Goal: Task Accomplishment & Management: Manage account settings

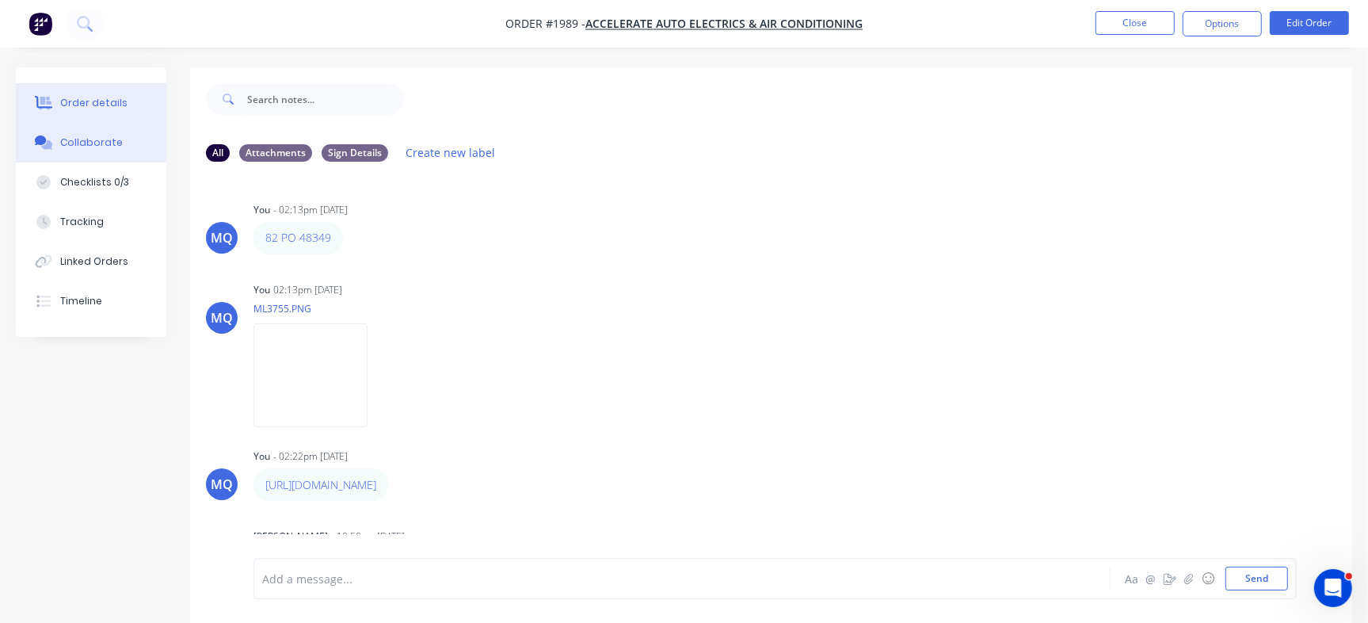
click at [128, 101] on button "Order details" at bounding box center [91, 103] width 150 height 40
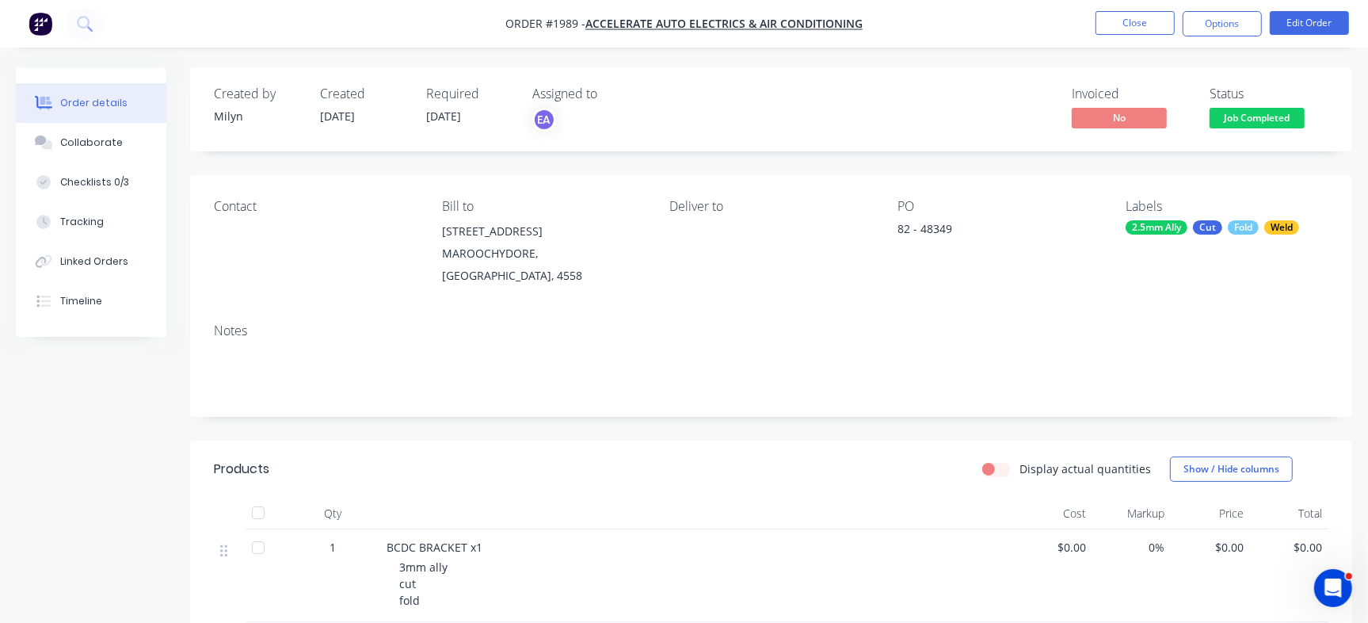
click at [935, 219] on div "PO 82 - 48349" at bounding box center [998, 243] width 203 height 88
click at [930, 233] on div "82 - 48349" at bounding box center [996, 231] width 198 height 22
copy div "48349"
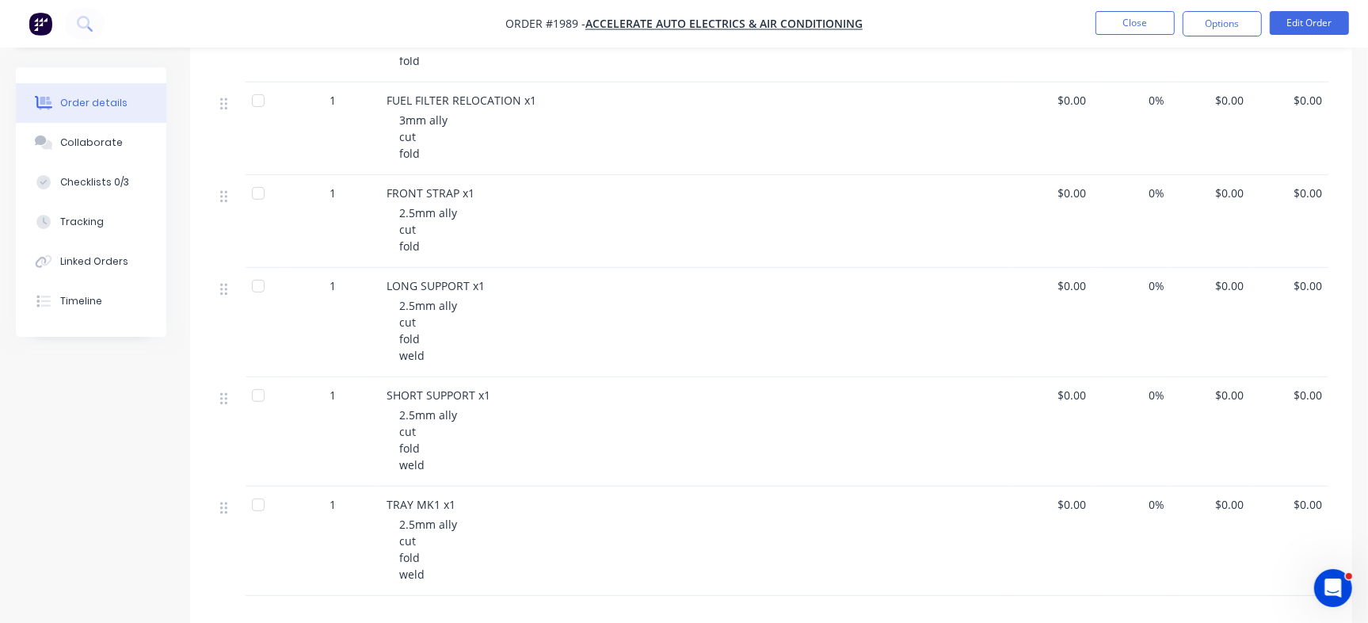
scroll to position [200, 0]
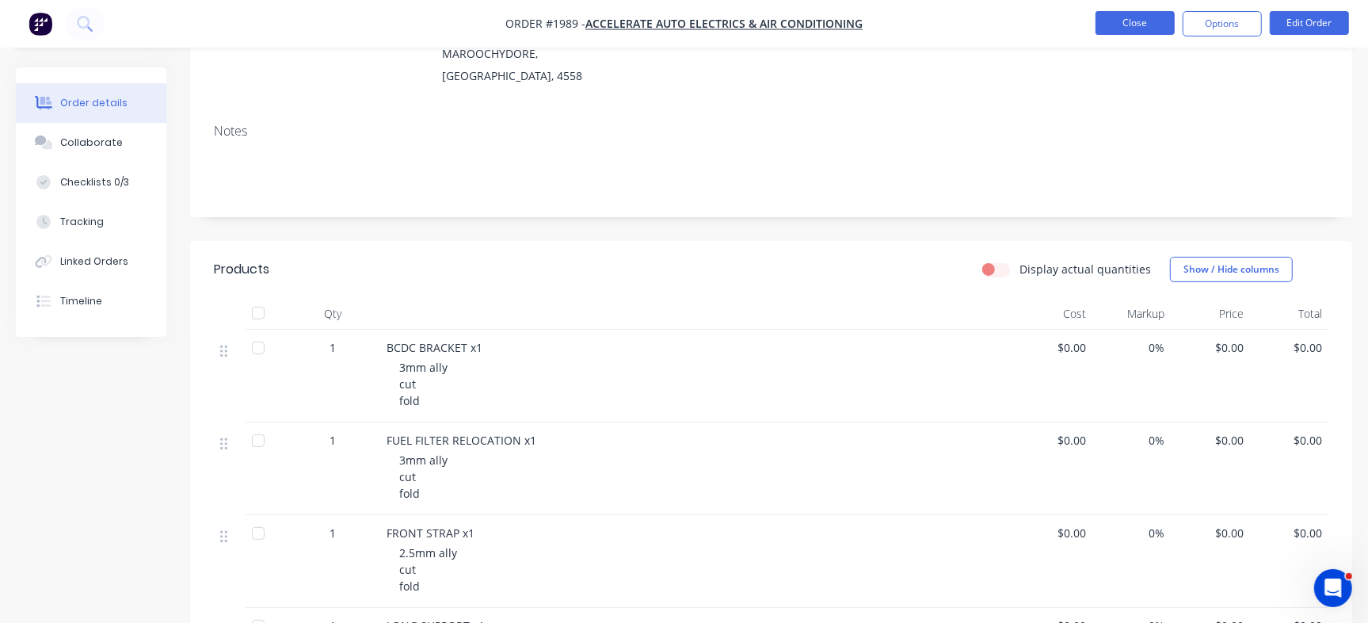
click at [1134, 14] on button "Close" at bounding box center [1134, 23] width 79 height 24
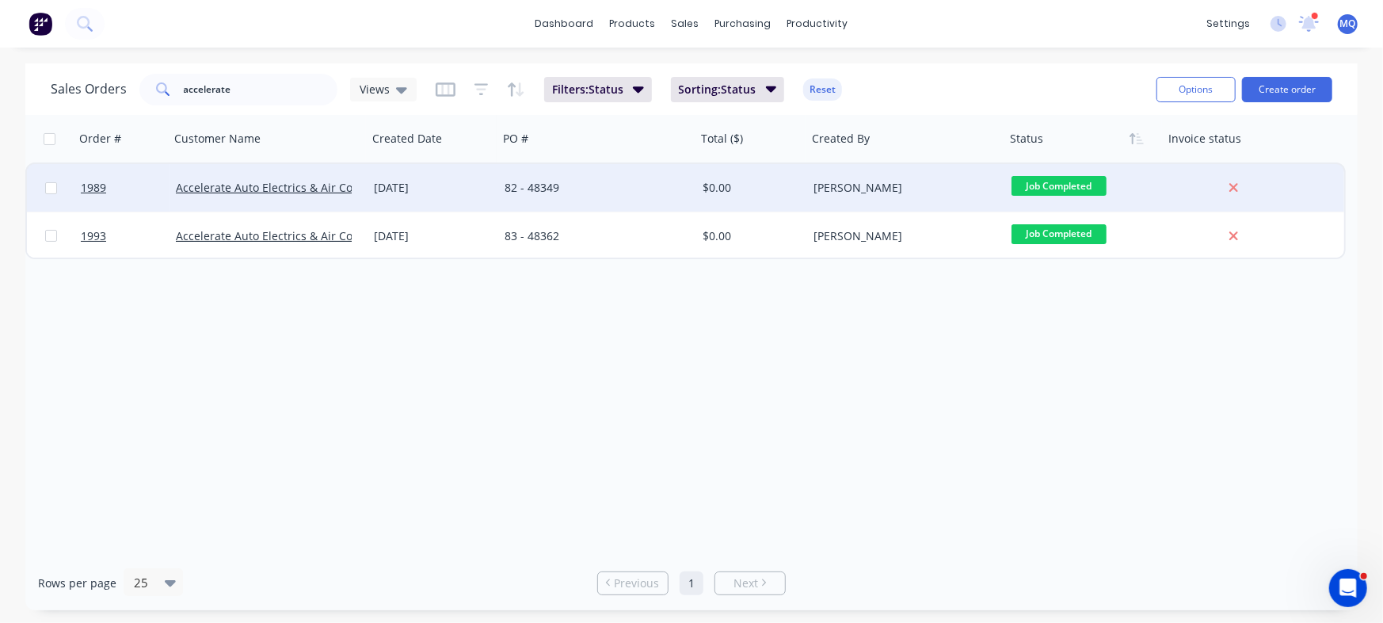
click at [571, 191] on div "82 - 48349" at bounding box center [593, 188] width 176 height 16
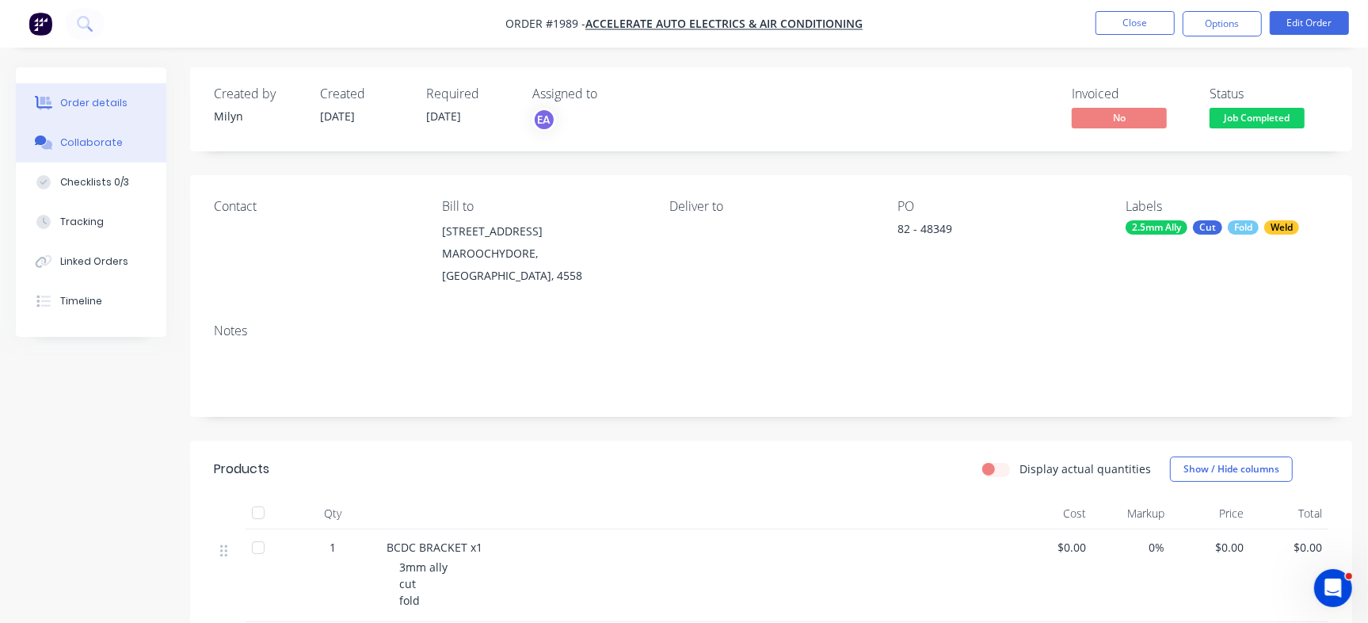
click at [105, 151] on button "Collaborate" at bounding box center [91, 143] width 150 height 40
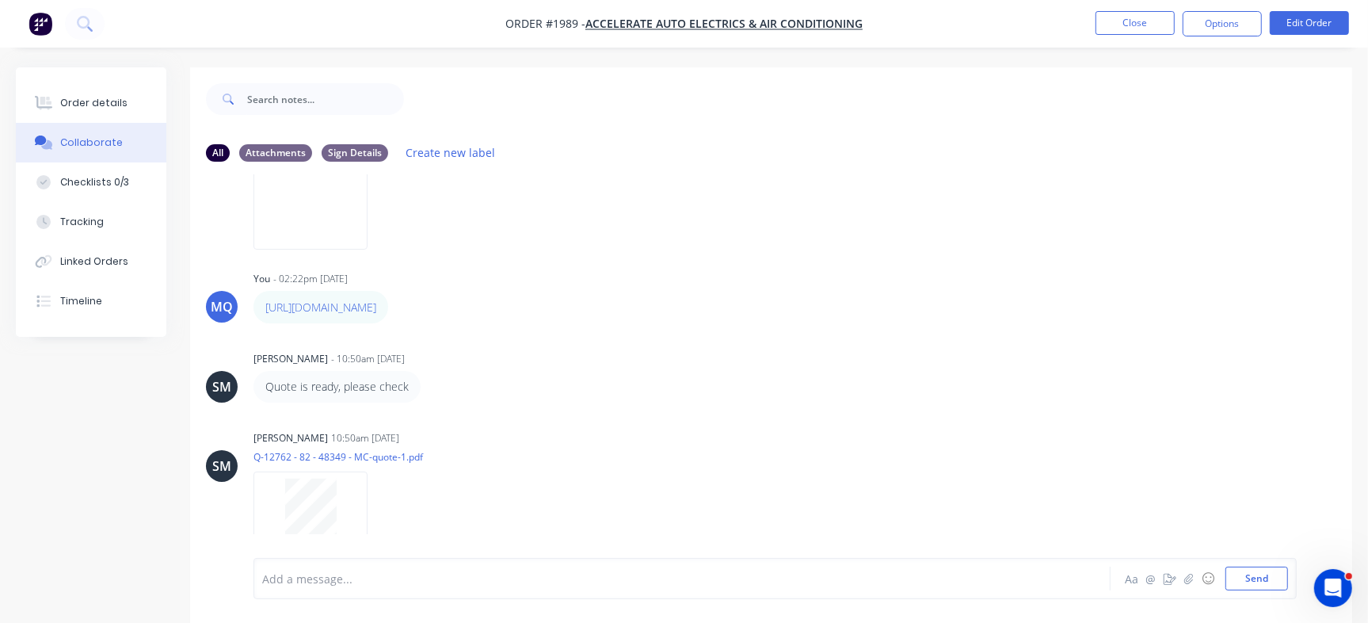
scroll to position [219, 0]
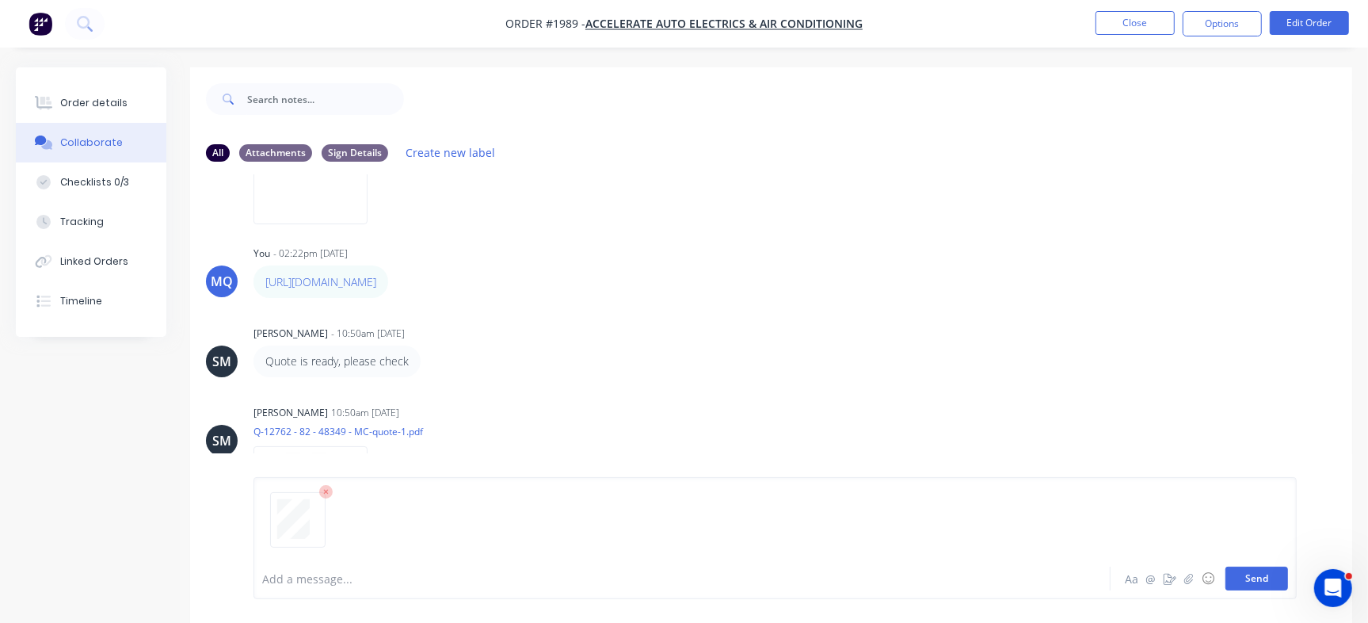
click at [1243, 569] on button "Send" at bounding box center [1256, 578] width 63 height 24
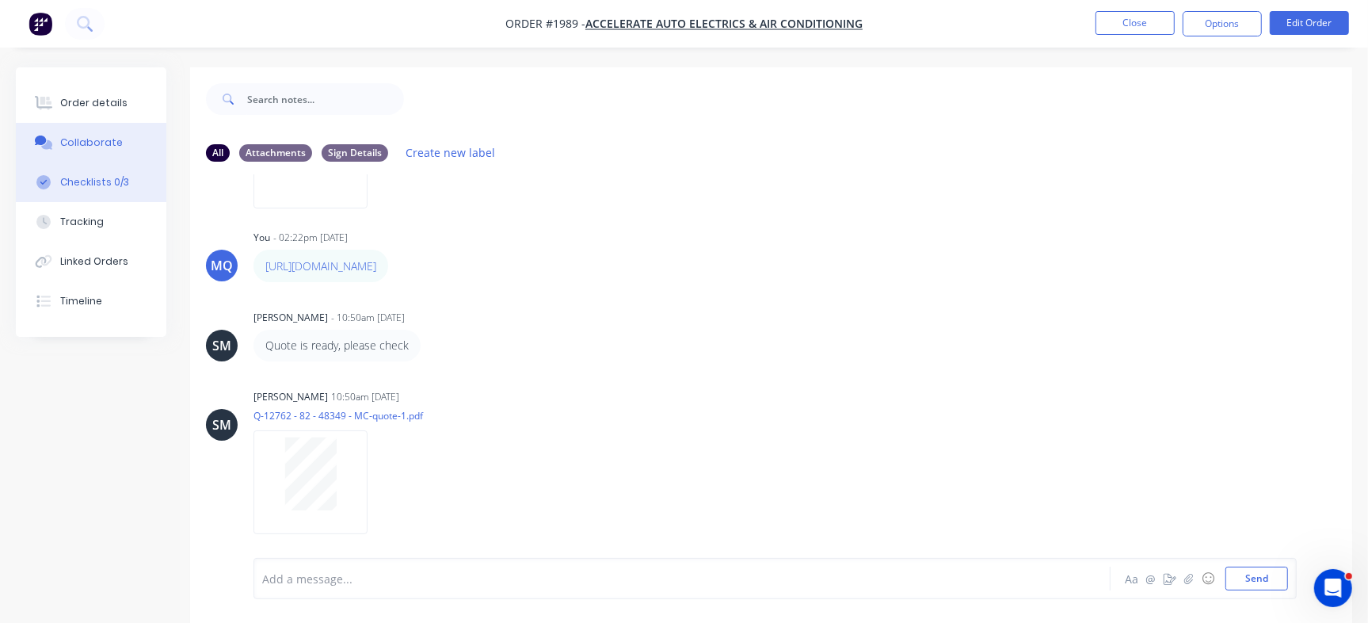
click at [136, 164] on button "Checklists 0/3" at bounding box center [91, 182] width 150 height 40
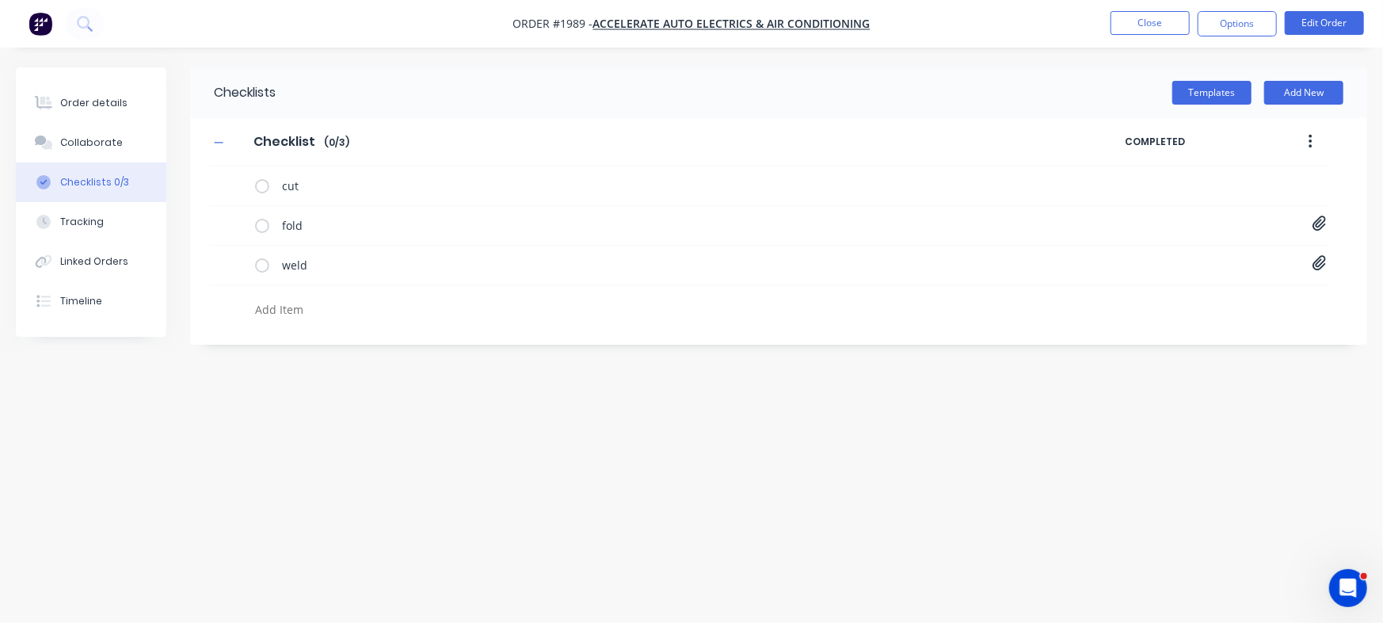
click at [312, 310] on textarea at bounding box center [609, 309] width 721 height 23
paste textarea "INV-2914"
type textarea "x"
type textarea "INV-2914"
type textarea "x"
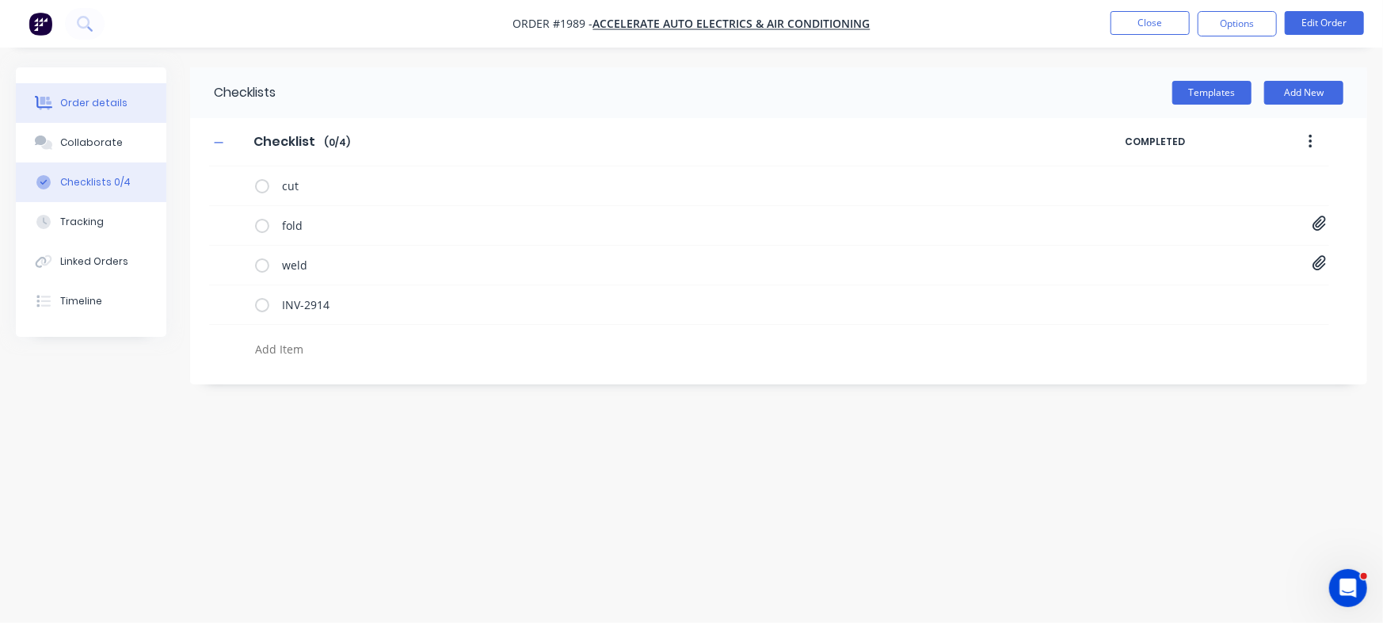
click at [129, 112] on button "Order details" at bounding box center [91, 103] width 150 height 40
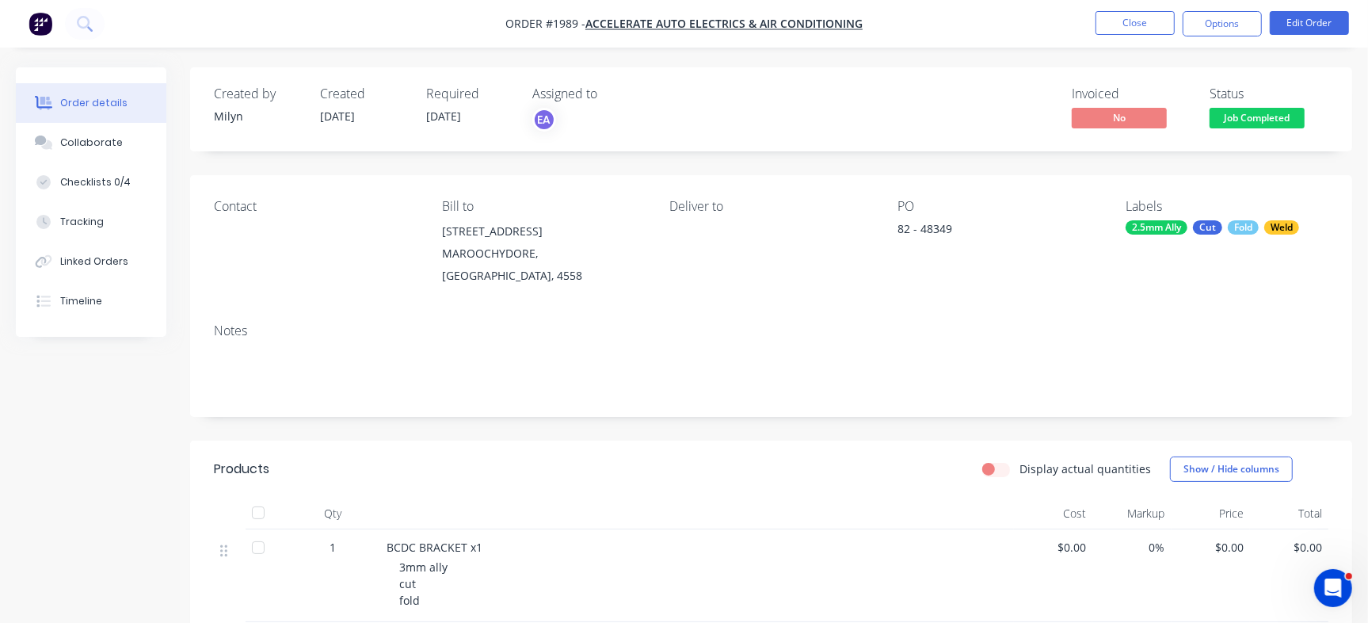
click at [1282, 106] on div "Status Job Completed" at bounding box center [1268, 109] width 119 height 46
click at [1282, 109] on span "Job Completed" at bounding box center [1256, 118] width 95 height 20
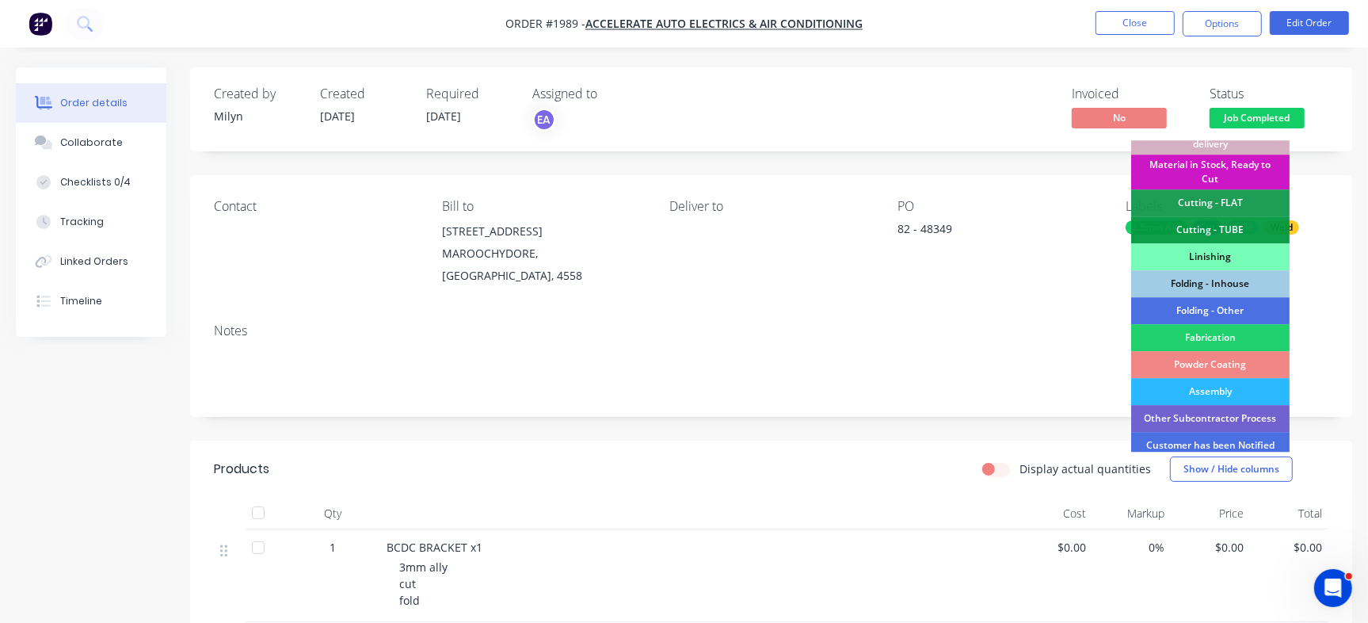
scroll to position [444, 0]
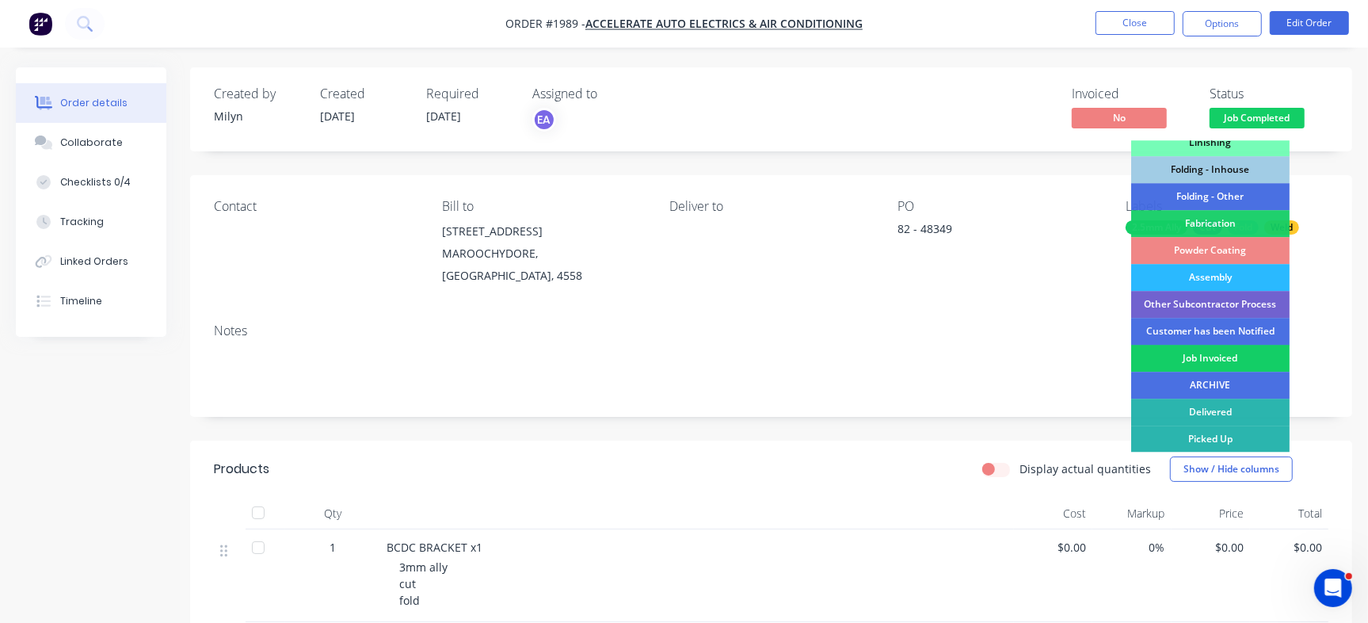
click at [1230, 364] on div "Job Invoiced" at bounding box center [1210, 358] width 158 height 27
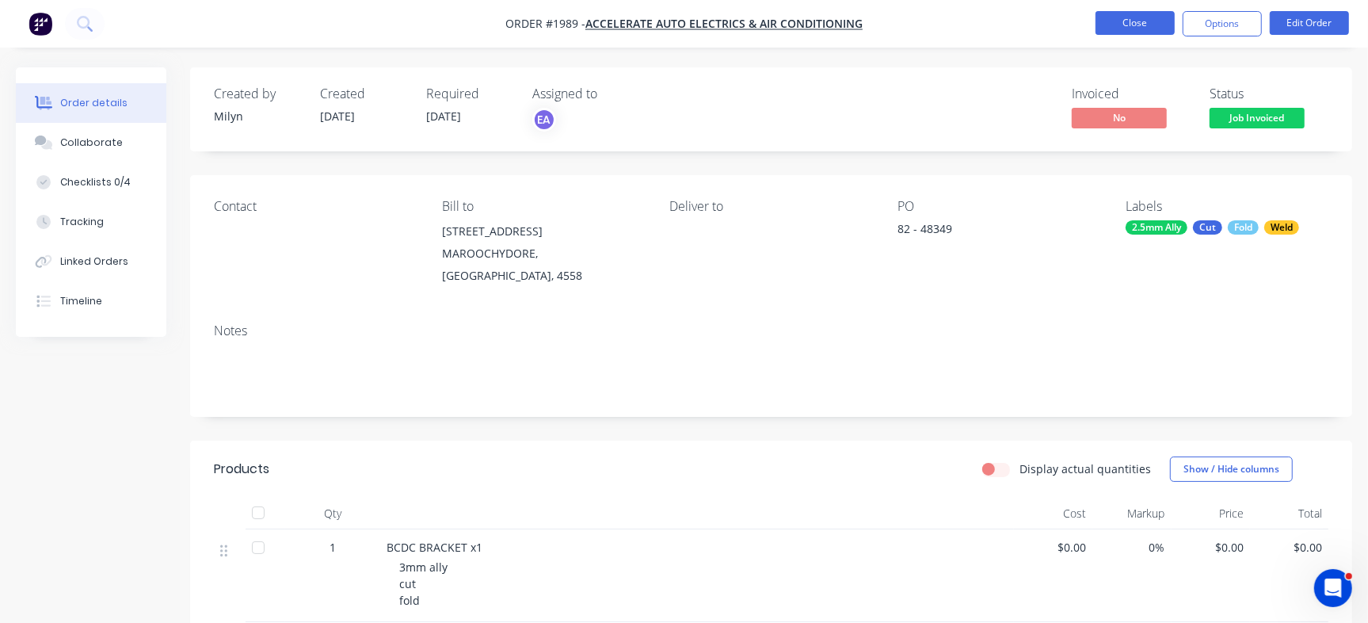
click at [1139, 18] on button "Close" at bounding box center [1134, 23] width 79 height 24
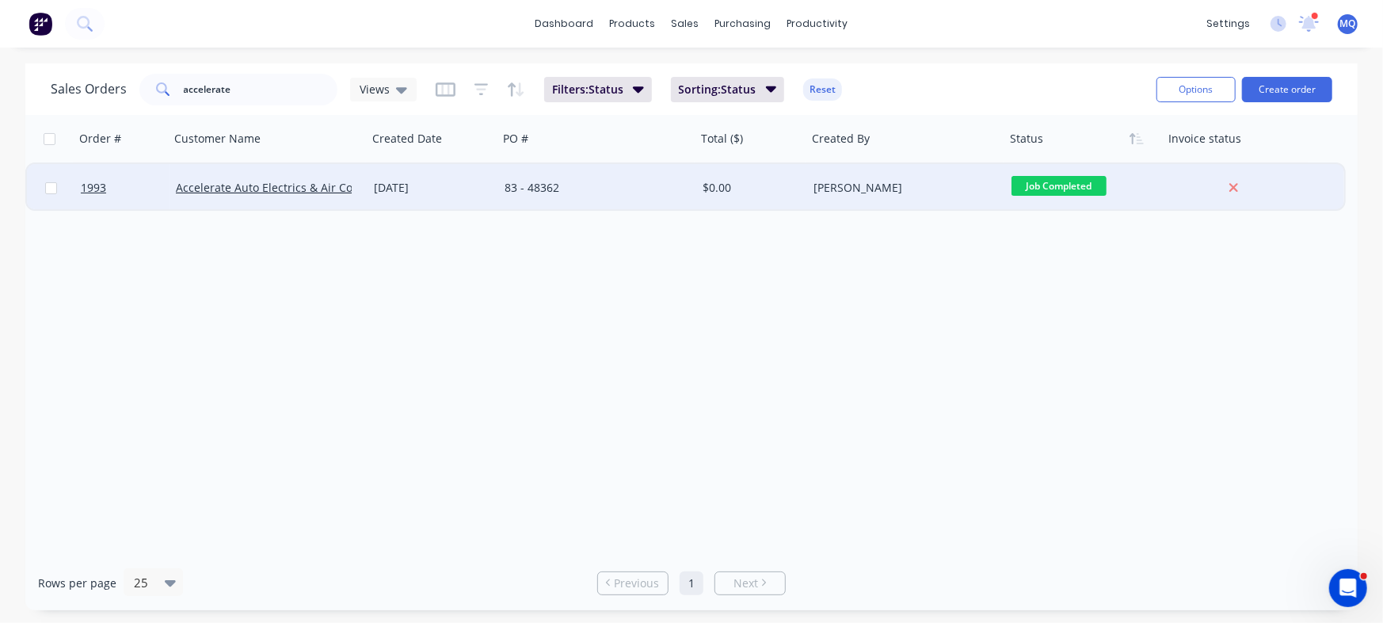
click at [609, 200] on div "83 - 48362" at bounding box center [597, 188] width 198 height 48
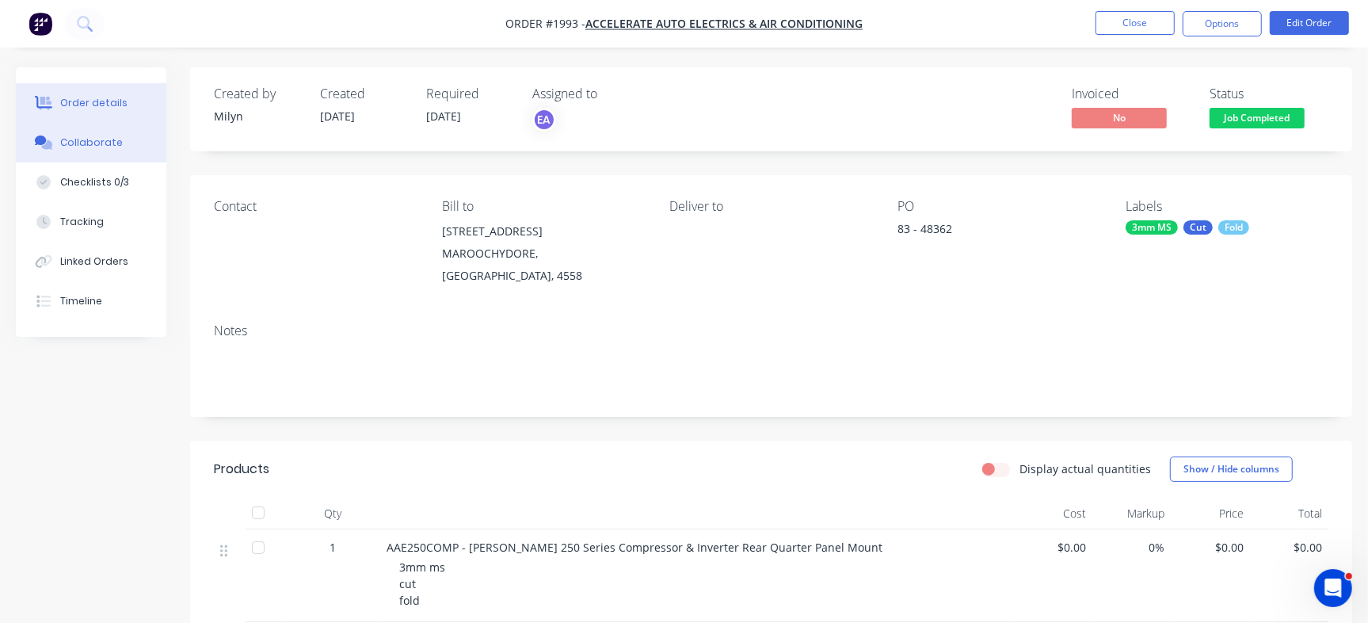
click at [94, 139] on div "Collaborate" at bounding box center [91, 142] width 63 height 14
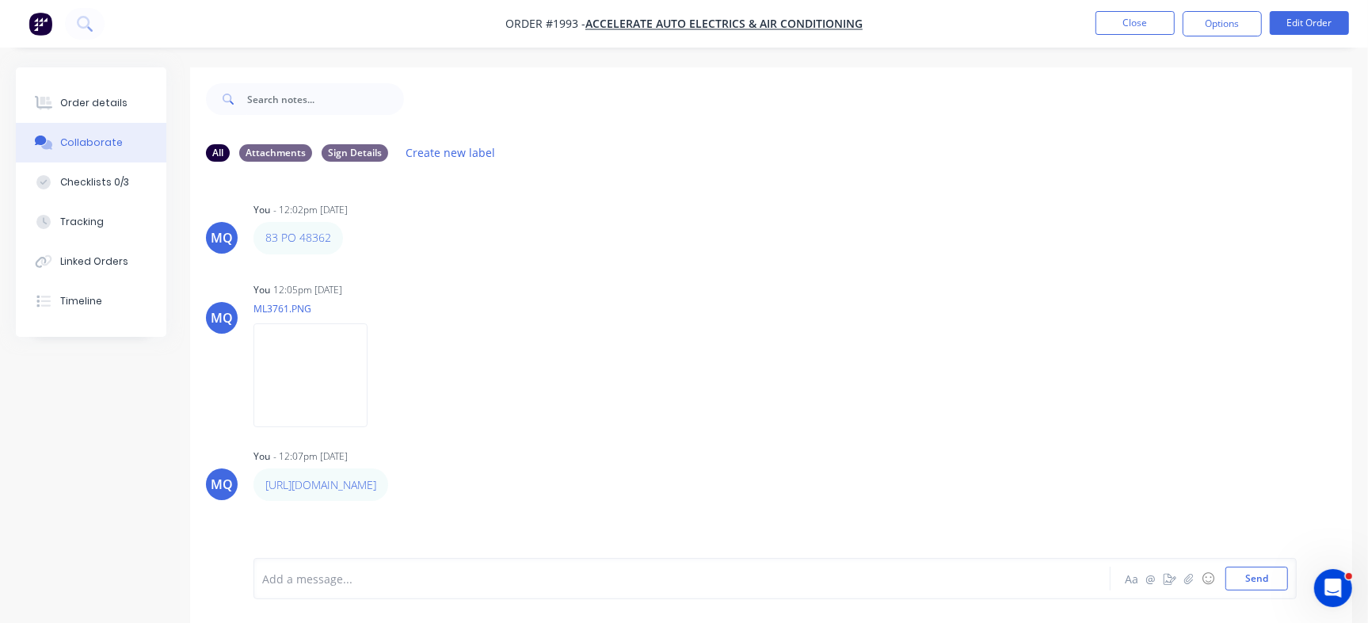
scroll to position [24, 0]
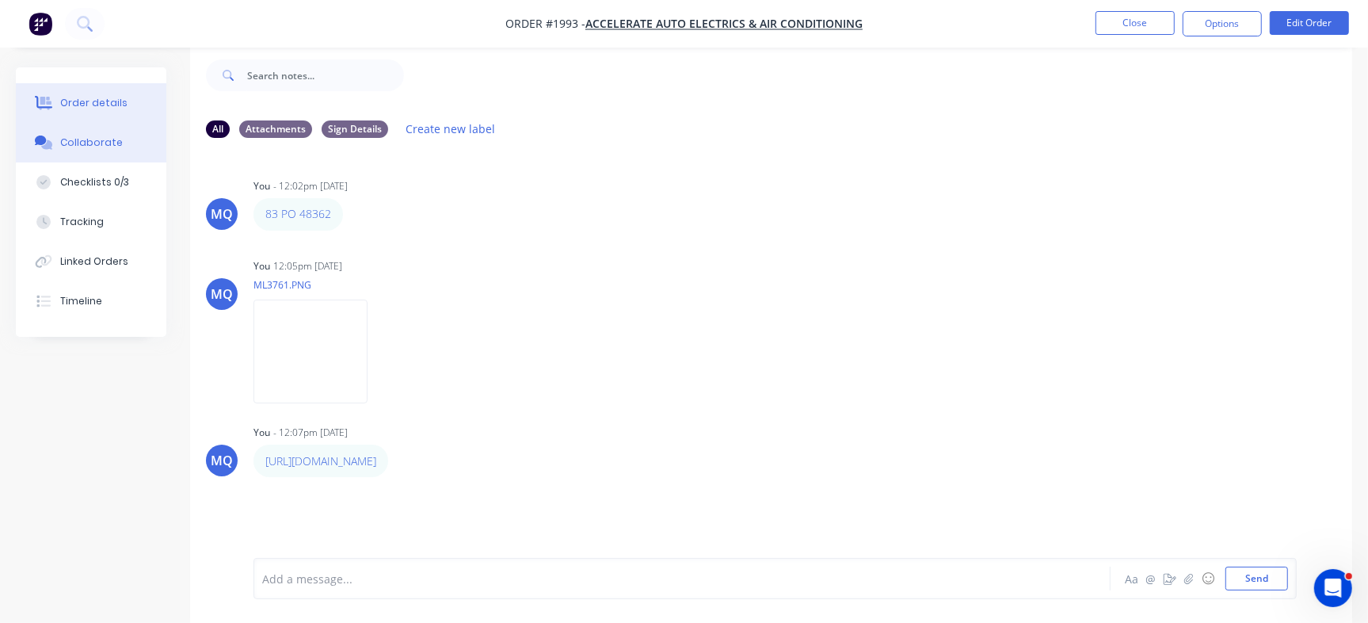
click at [112, 110] on button "Order details" at bounding box center [91, 103] width 150 height 40
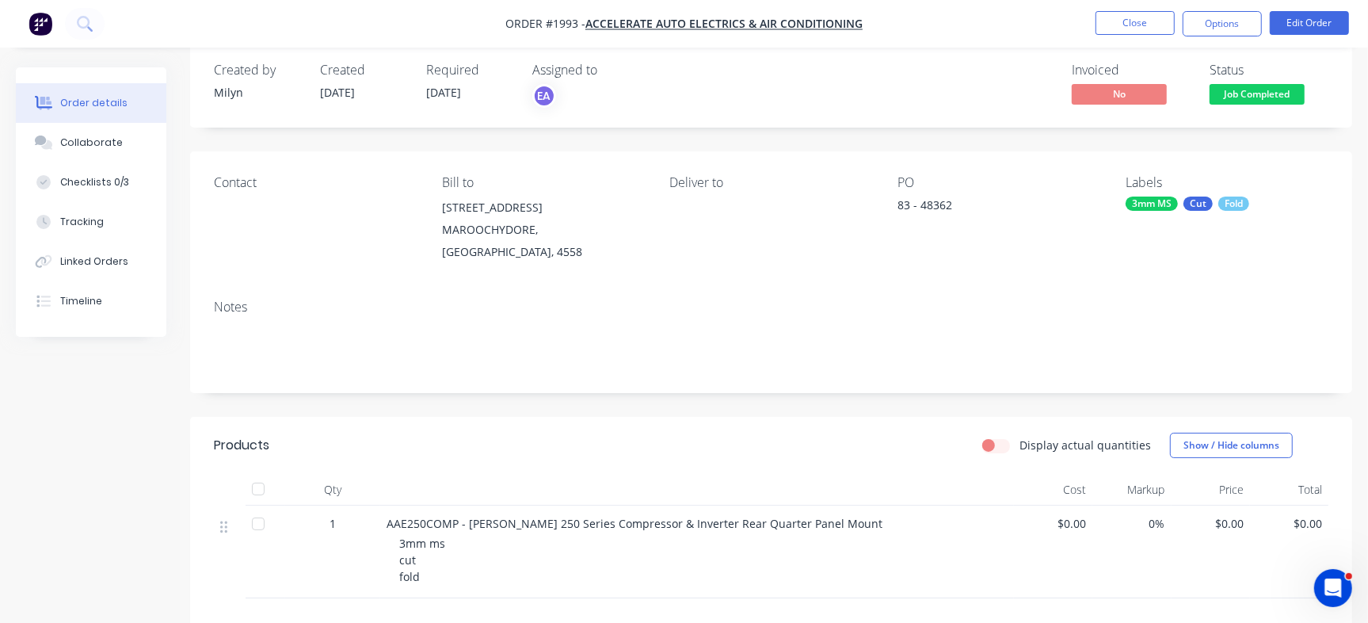
click at [927, 200] on div "83 - 48362" at bounding box center [996, 207] width 198 height 22
copy div "48362"
click at [117, 188] on div "Checklists 0/3" at bounding box center [94, 182] width 69 height 14
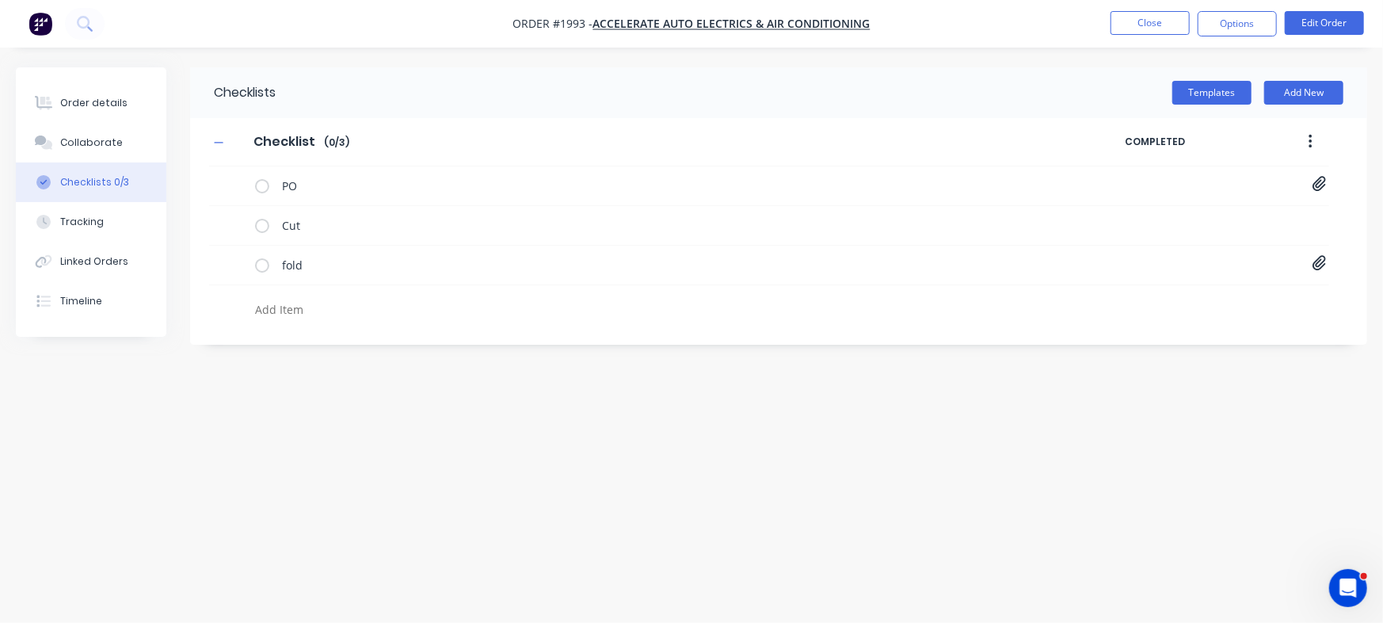
click at [317, 315] on textarea at bounding box center [609, 309] width 721 height 23
paste textarea "INV-2915"
type textarea "x"
type textarea "INV-2915"
type textarea "x"
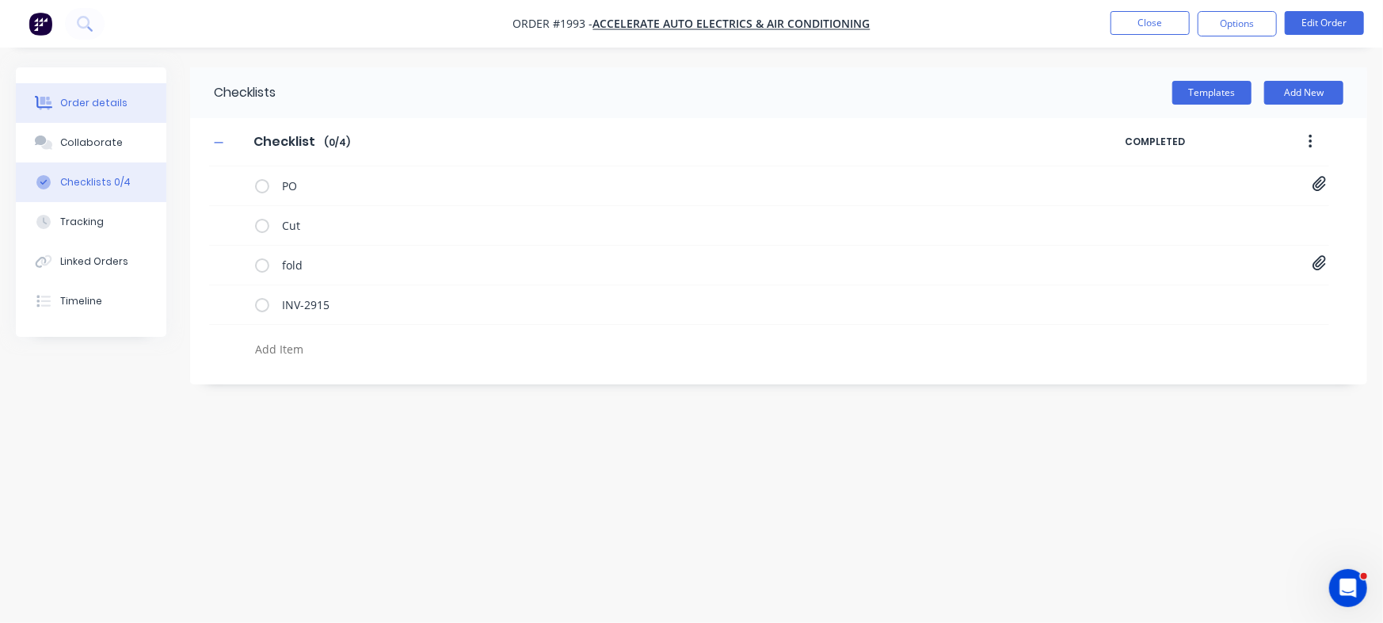
type textarea "x"
click at [93, 90] on button "Order details" at bounding box center [91, 103] width 150 height 40
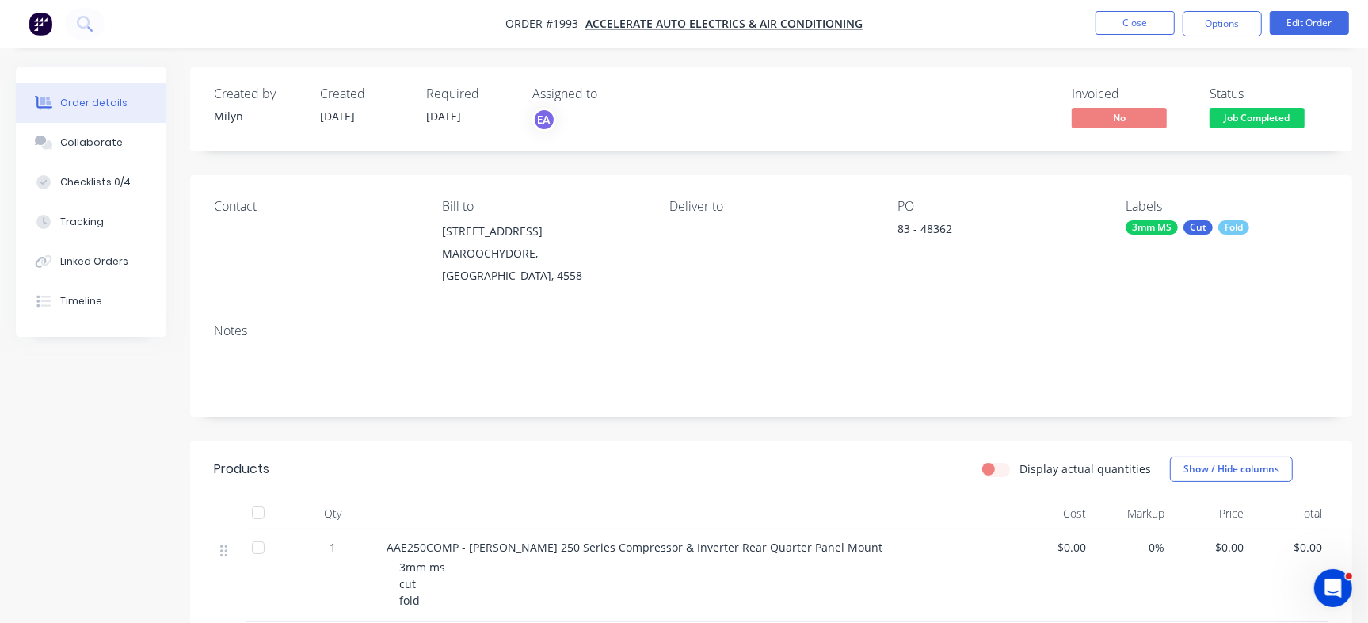
click at [1267, 109] on span "Job Completed" at bounding box center [1256, 118] width 95 height 20
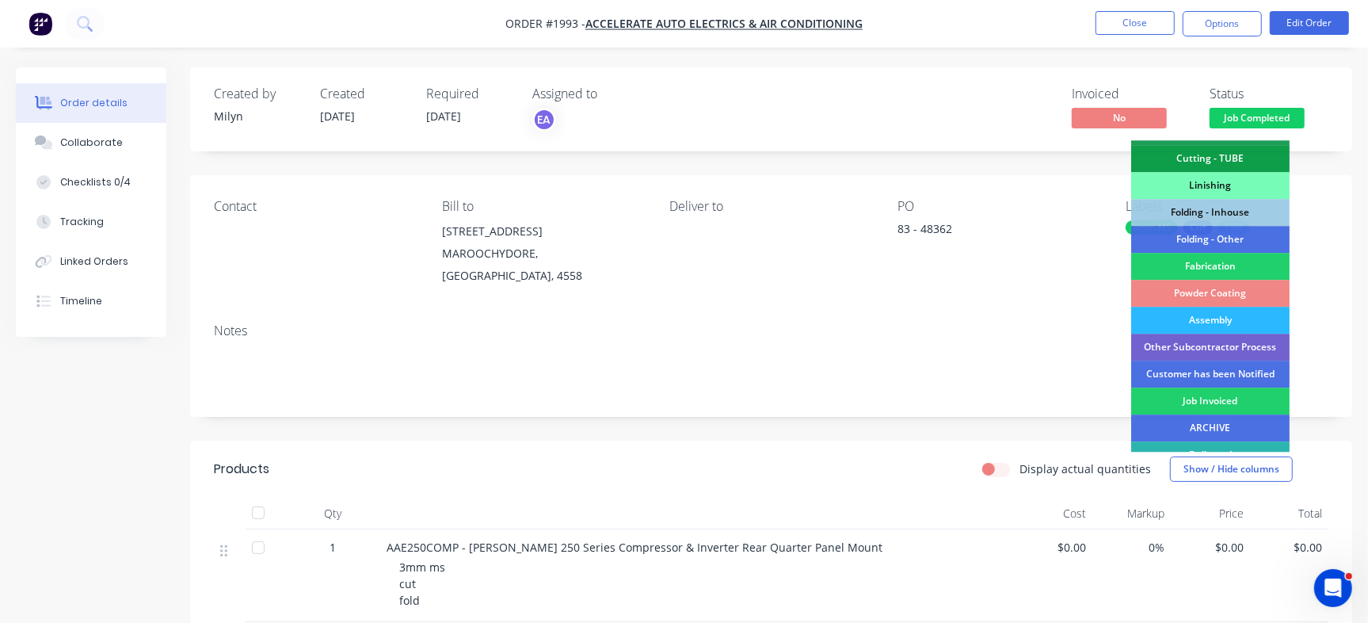
scroll to position [434, 0]
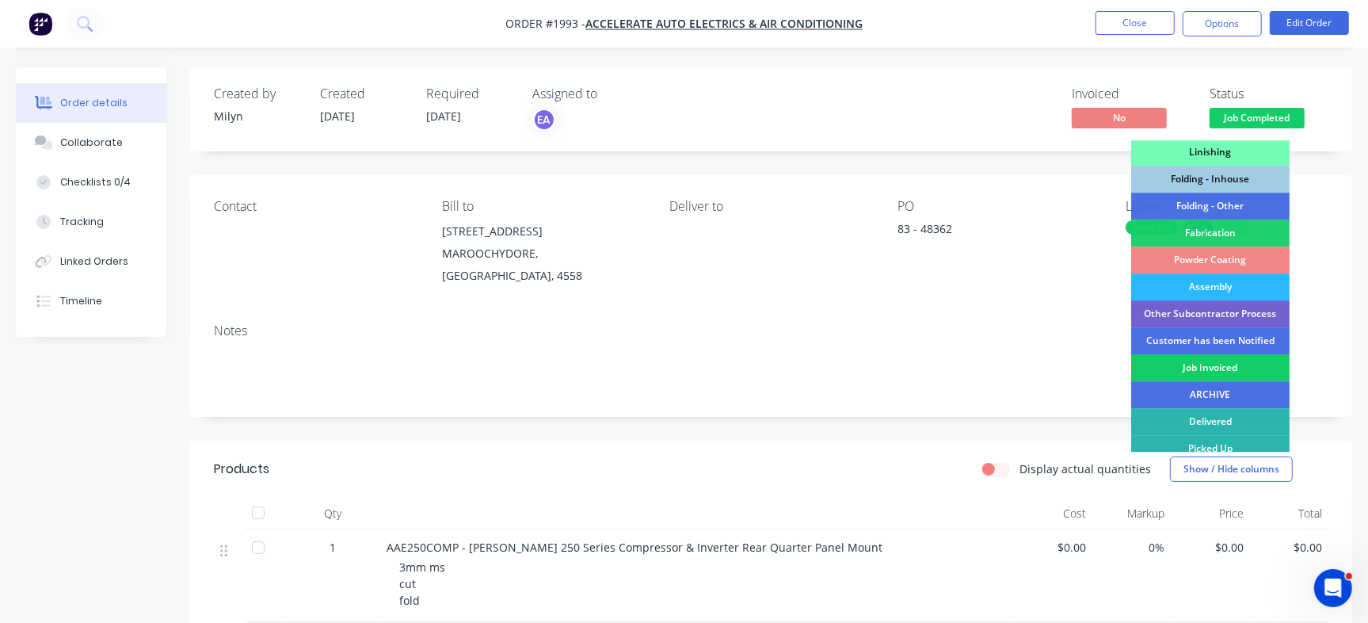
click at [1246, 371] on div "Job Invoiced" at bounding box center [1210, 367] width 158 height 27
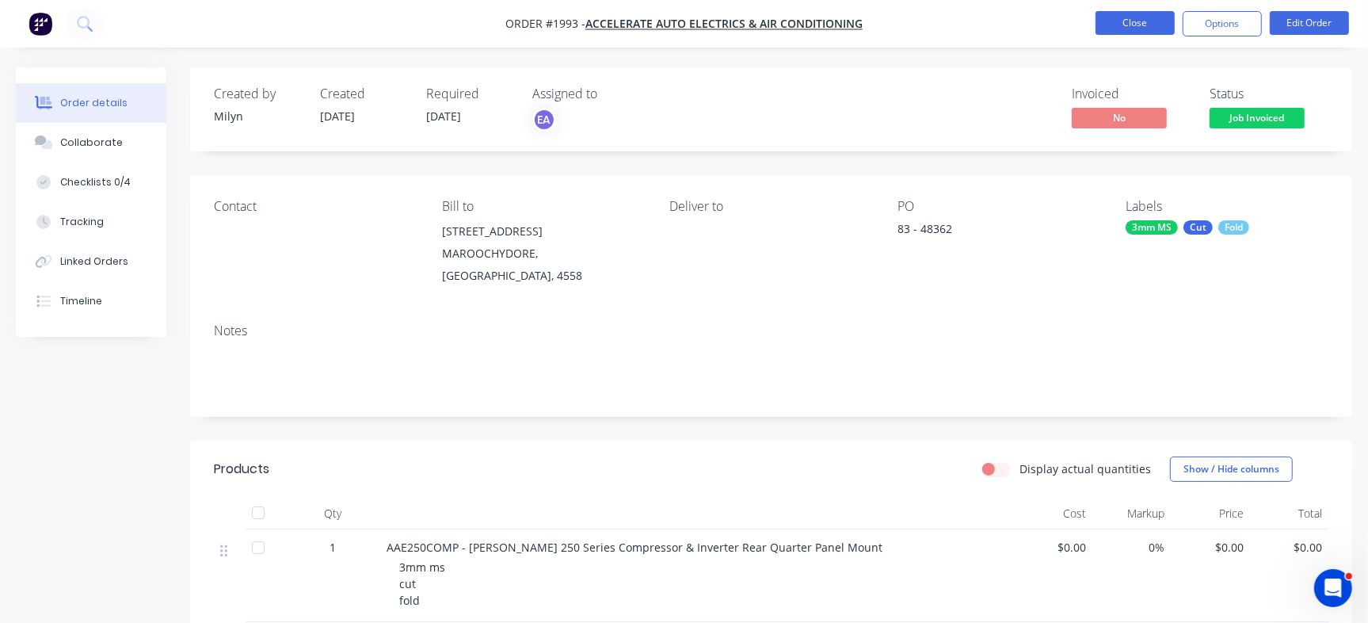
click at [1118, 21] on button "Close" at bounding box center [1134, 23] width 79 height 24
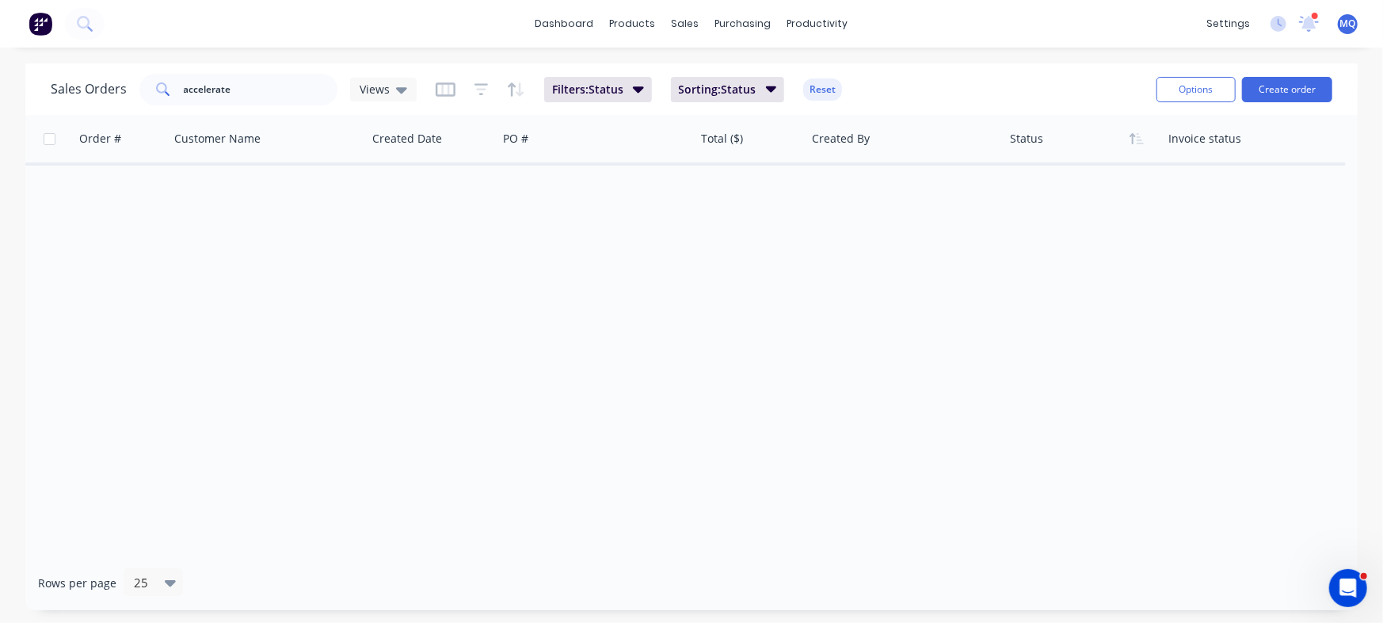
click at [554, 242] on div "Order # Customer Name Created Date PO # Total ($) Created By Status Invoice sta…" at bounding box center [691, 335] width 1332 height 440
click at [377, 84] on span "Views" at bounding box center [375, 89] width 30 height 17
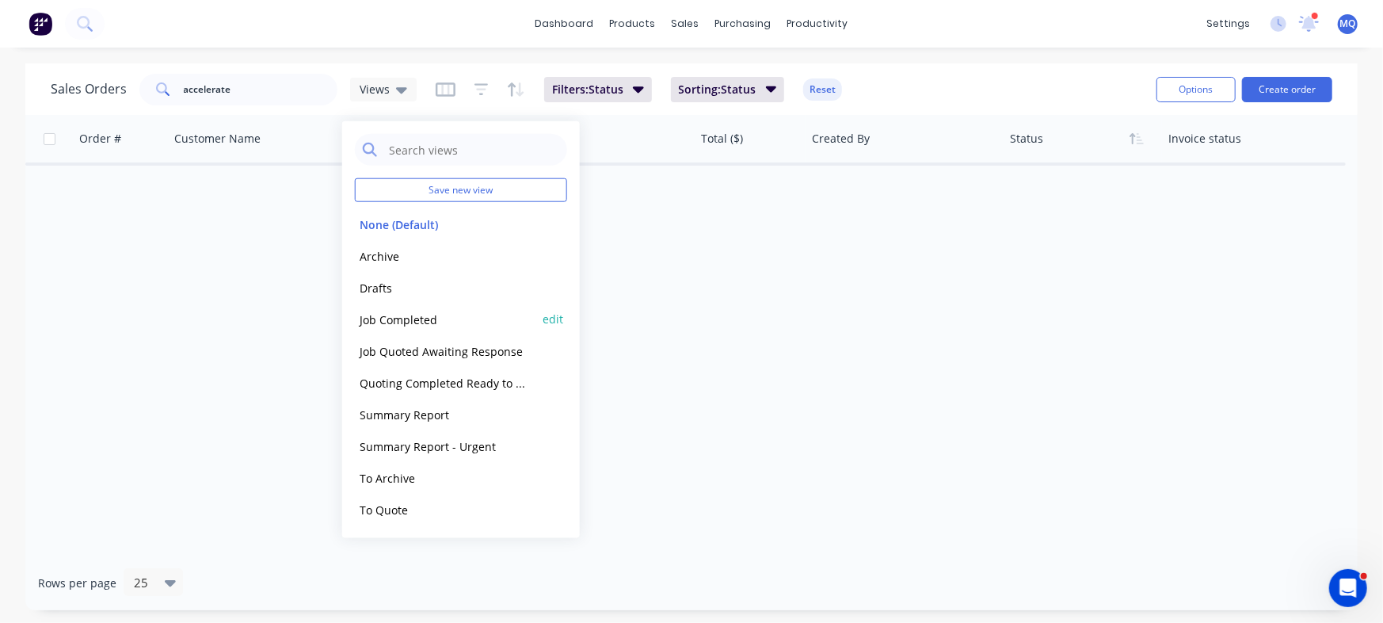
click at [396, 321] on button "Job Completed" at bounding box center [445, 319] width 181 height 18
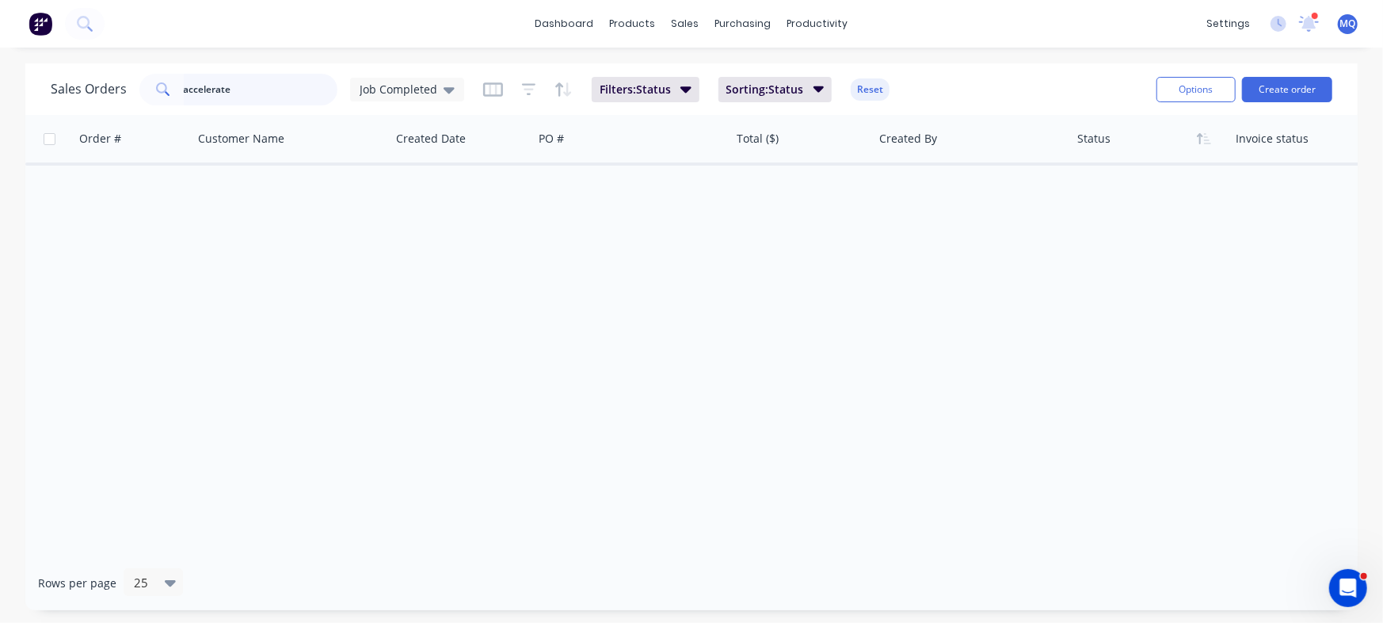
click at [253, 92] on input "accelerate" at bounding box center [261, 90] width 154 height 32
click at [379, 75] on div "Sales Orders accelerate Job Completed" at bounding box center [257, 90] width 413 height 32
click at [384, 89] on span "Job Completed" at bounding box center [399, 89] width 78 height 17
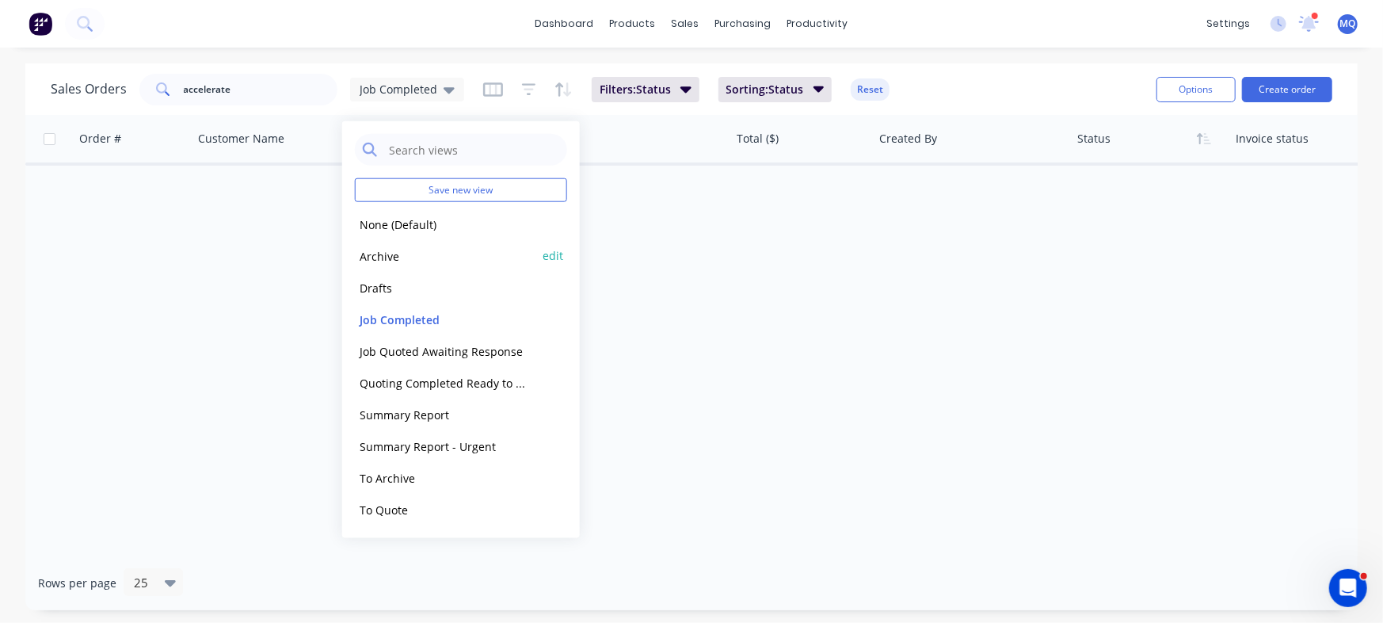
click at [371, 254] on button "Archive" at bounding box center [445, 255] width 181 height 18
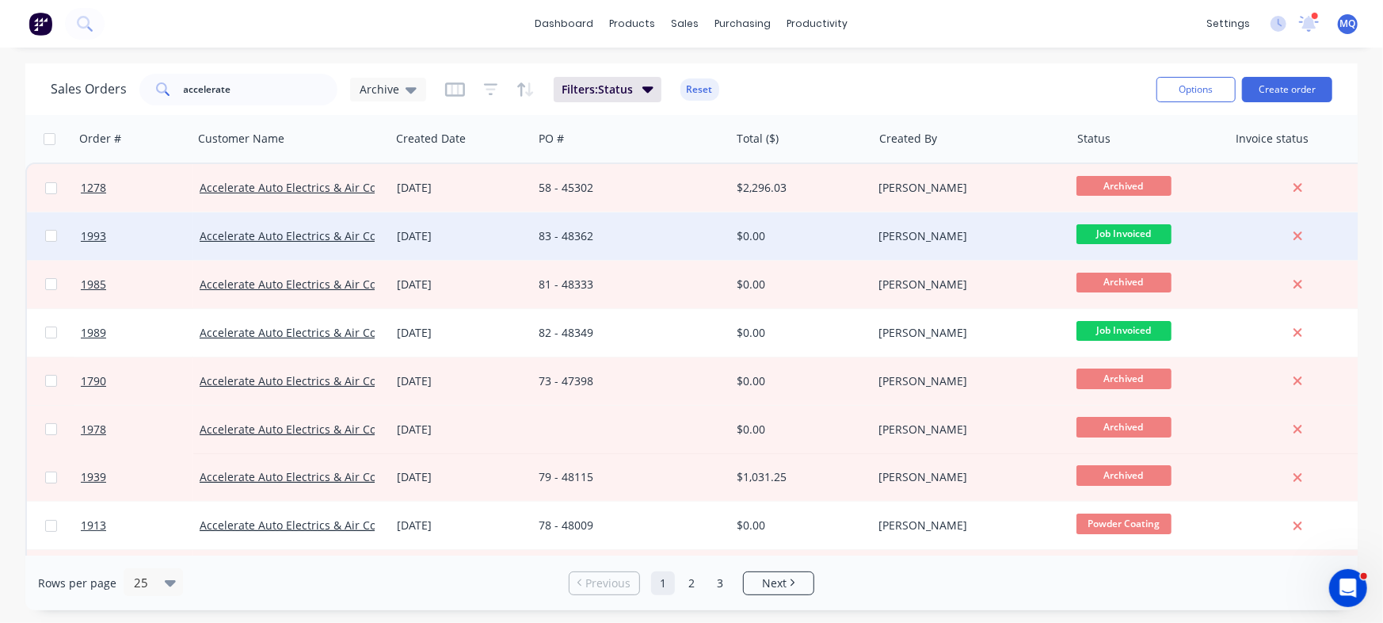
click at [607, 235] on div "83 - 48362" at bounding box center [627, 236] width 176 height 16
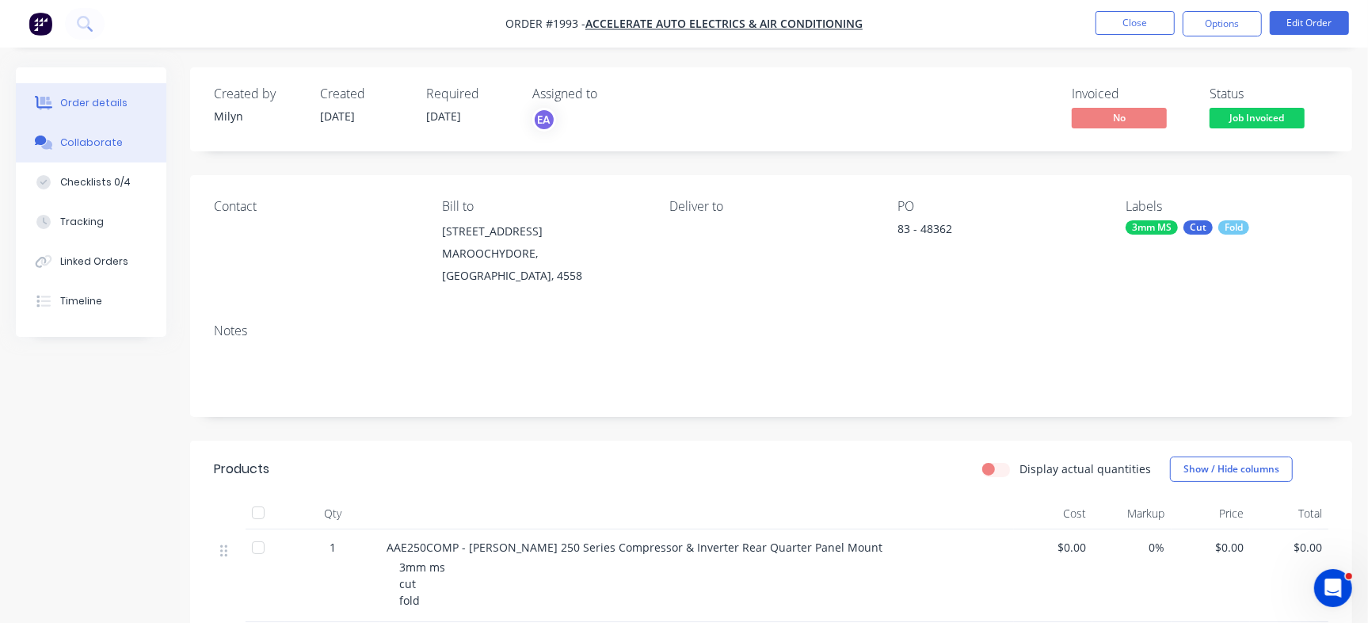
click at [41, 154] on button "Collaborate" at bounding box center [91, 143] width 150 height 40
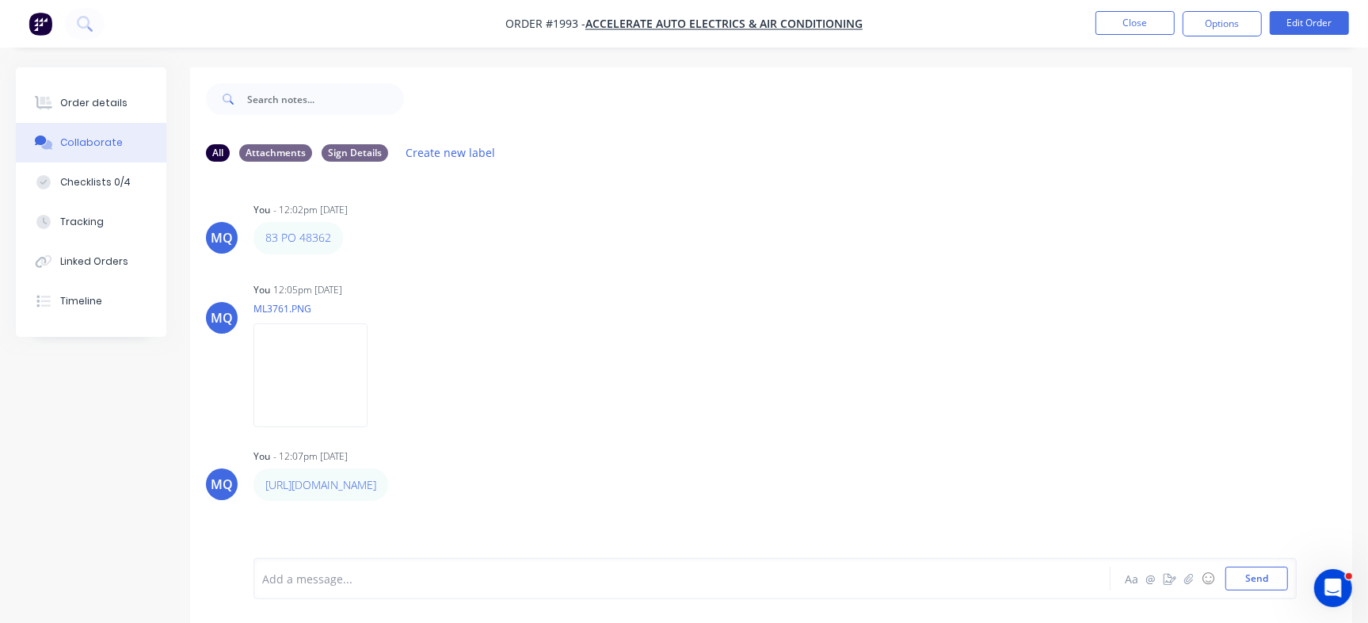
click at [1092, 25] on ul "Close Options Edit Order" at bounding box center [1221, 23] width 291 height 25
click at [1103, 25] on button "Close" at bounding box center [1134, 23] width 79 height 24
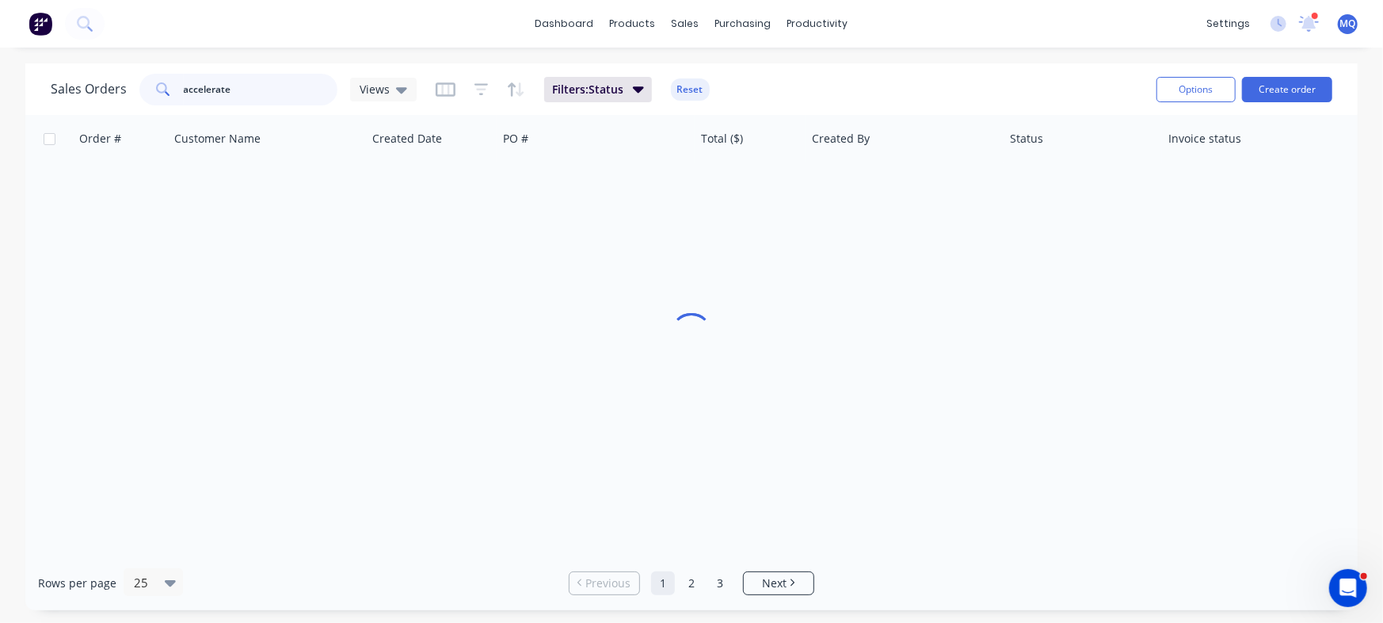
click at [291, 90] on input "accelerate" at bounding box center [261, 90] width 154 height 32
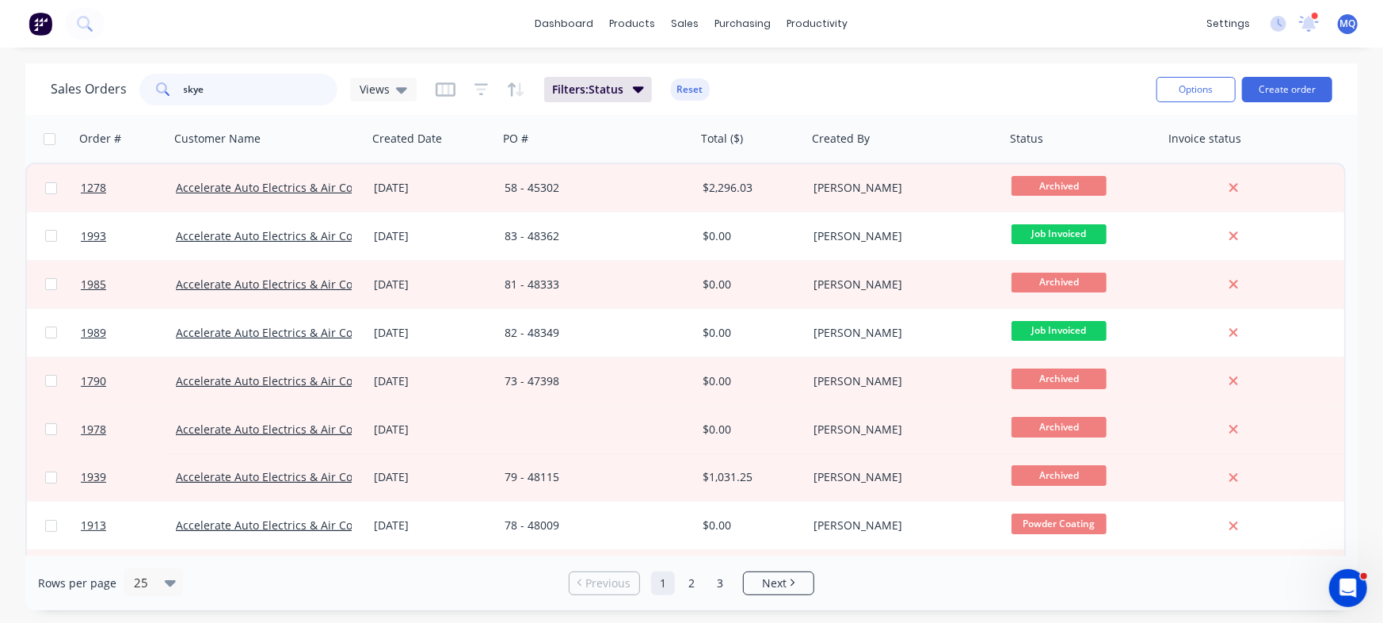
type input "skye"
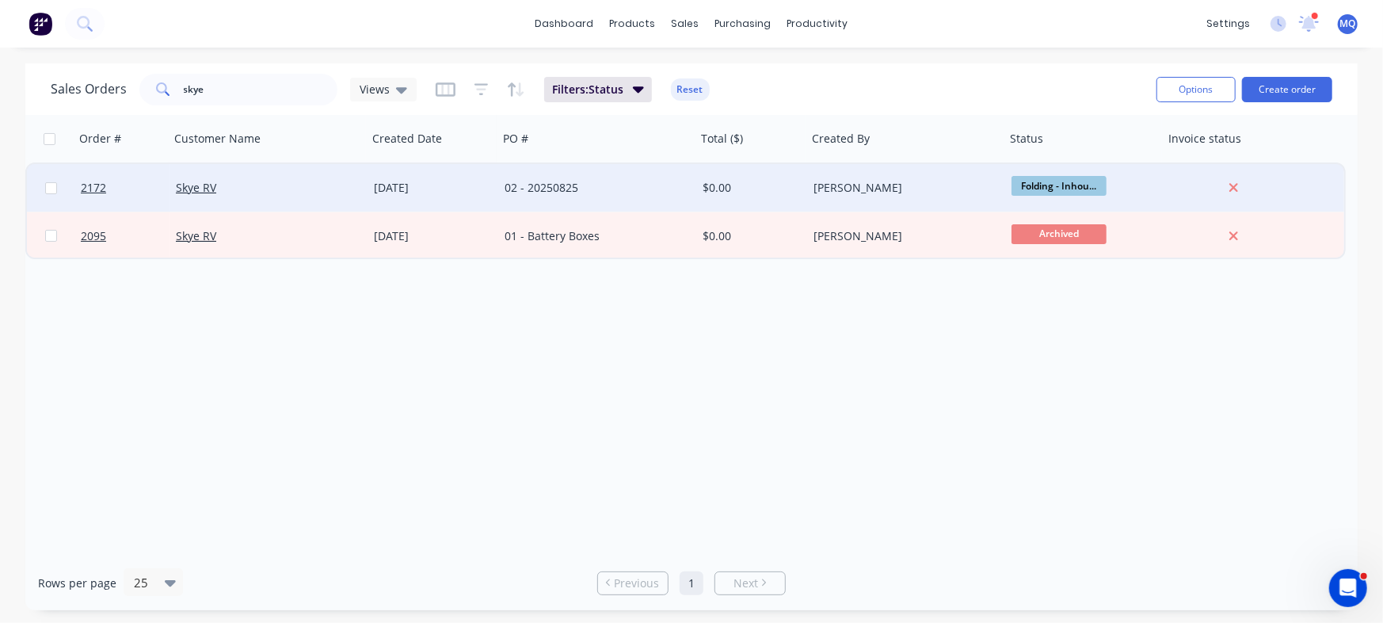
click at [531, 194] on div "02 - 20250825" at bounding box center [593, 188] width 176 height 16
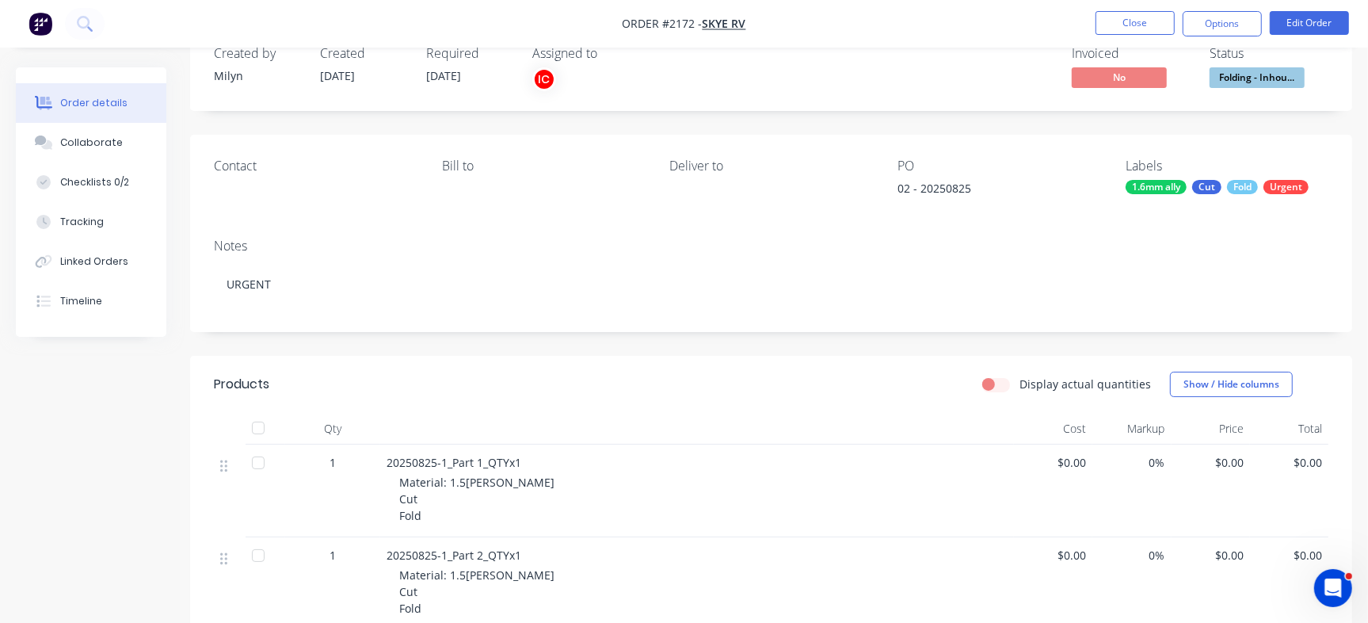
scroll to position [34, 0]
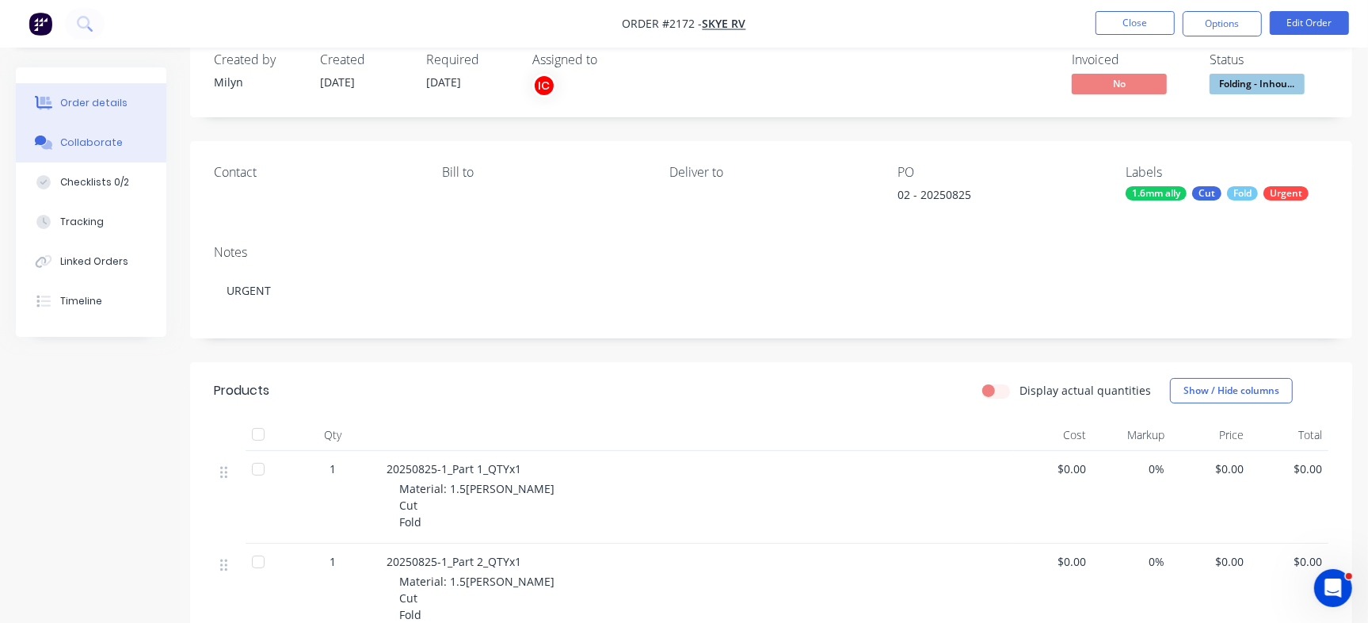
click at [90, 149] on div "Collaborate" at bounding box center [91, 142] width 63 height 14
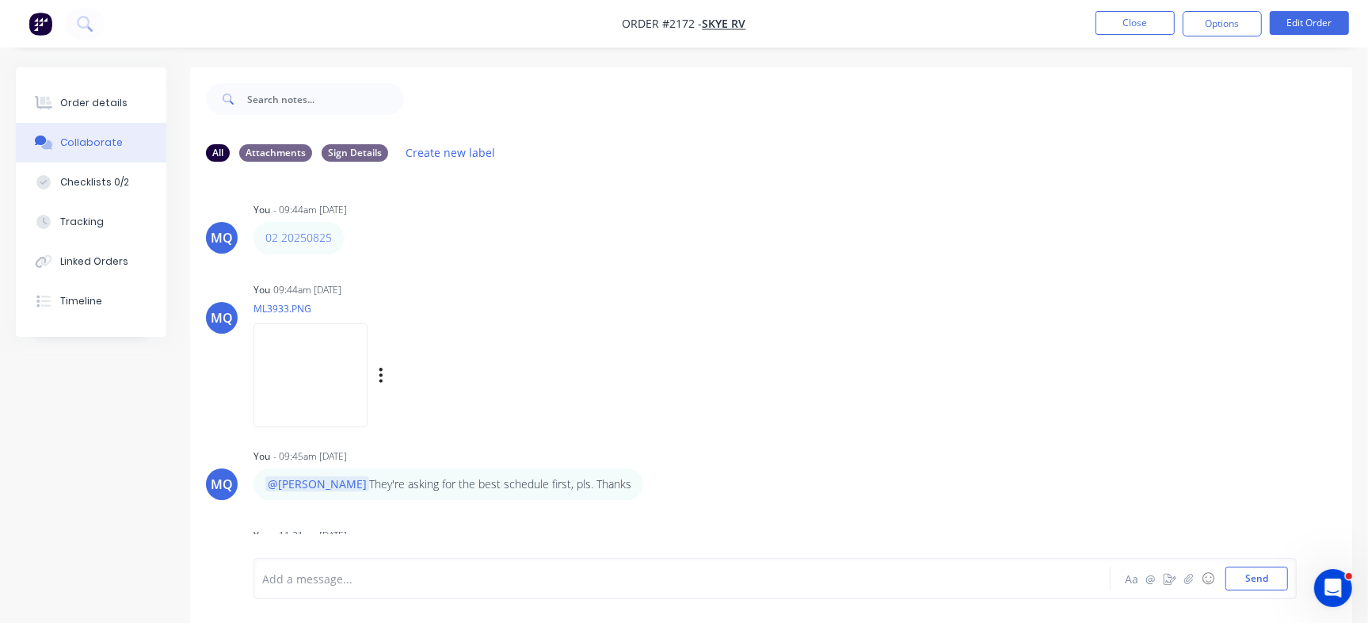
click at [324, 374] on img at bounding box center [310, 375] width 114 height 104
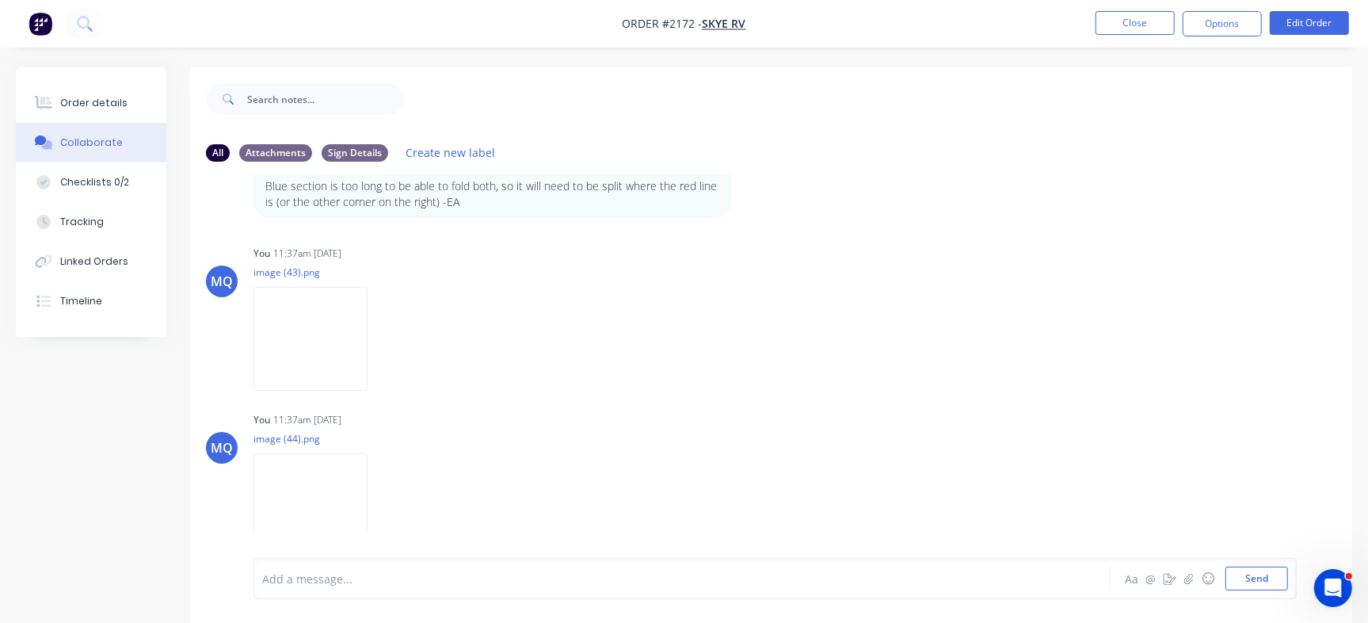
scroll to position [661, 0]
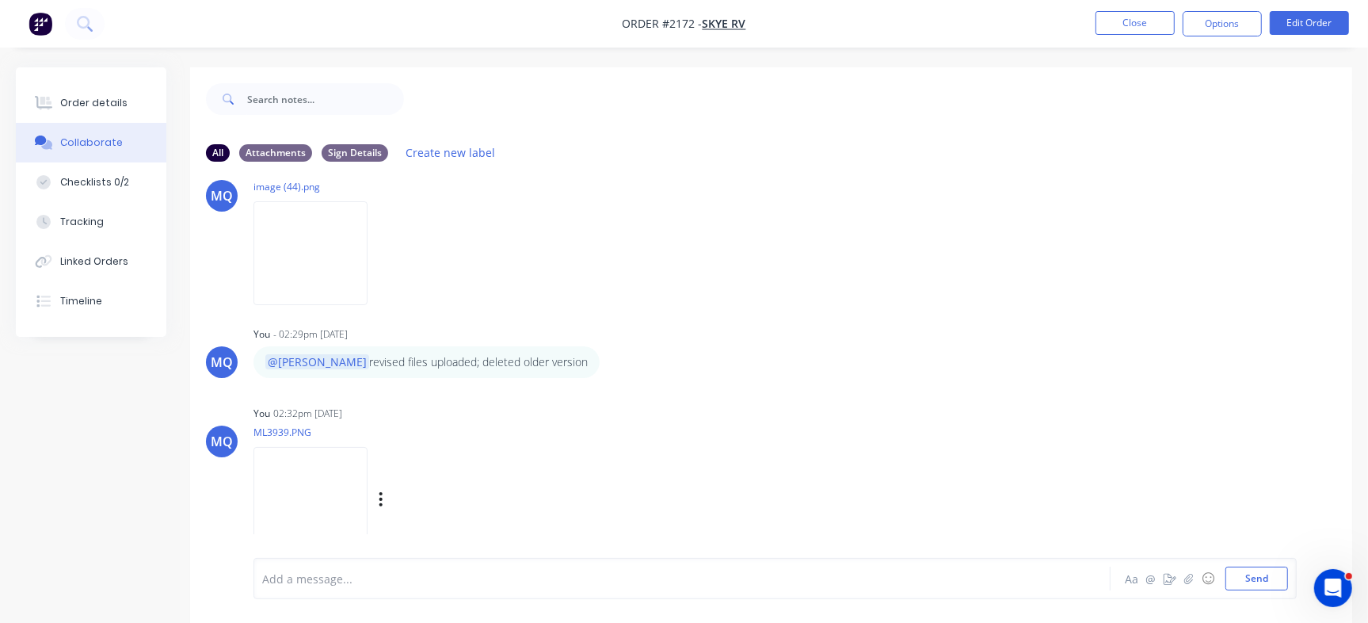
click at [342, 513] on img at bounding box center [310, 499] width 114 height 104
click at [82, 97] on div "Order details" at bounding box center [93, 103] width 67 height 14
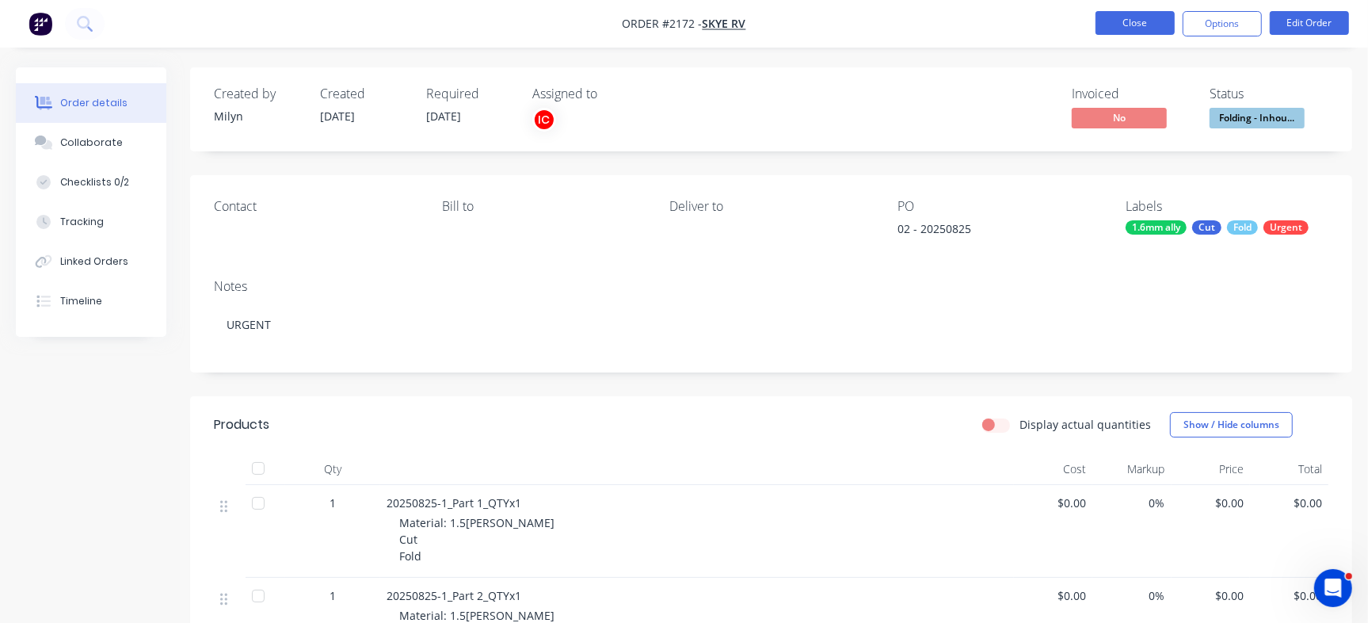
click at [1116, 16] on button "Close" at bounding box center [1134, 23] width 79 height 24
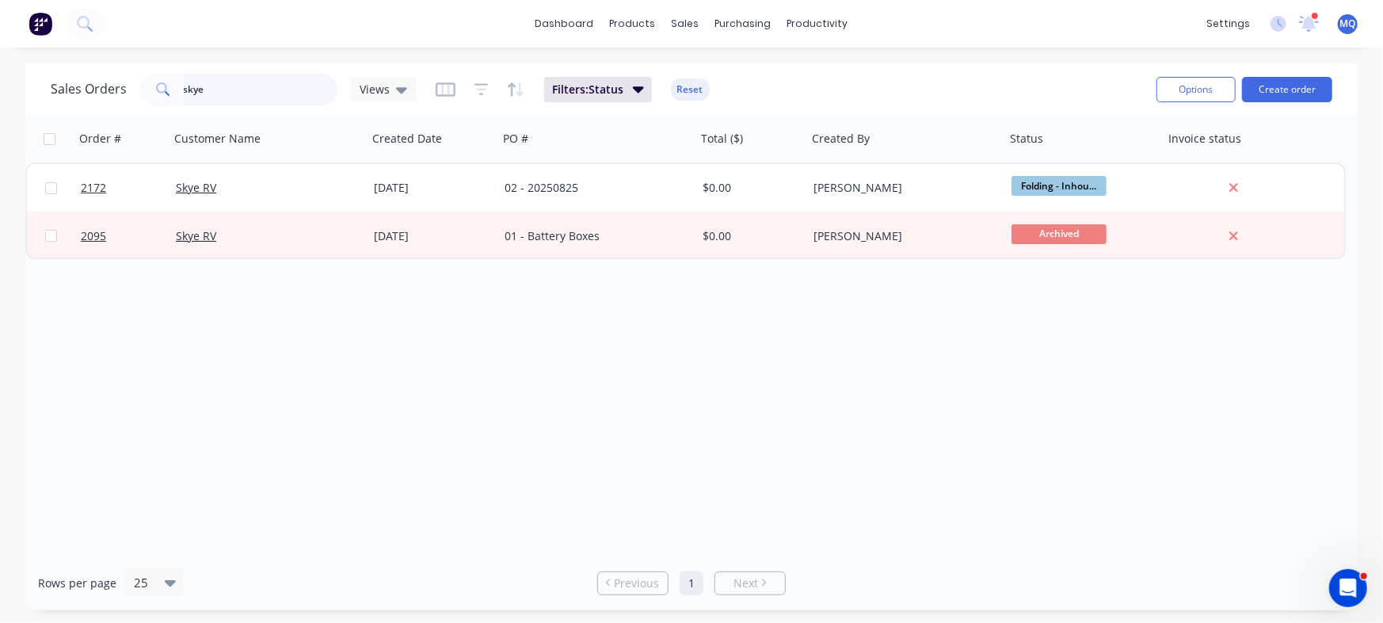
click at [260, 96] on input "skye" at bounding box center [261, 90] width 154 height 32
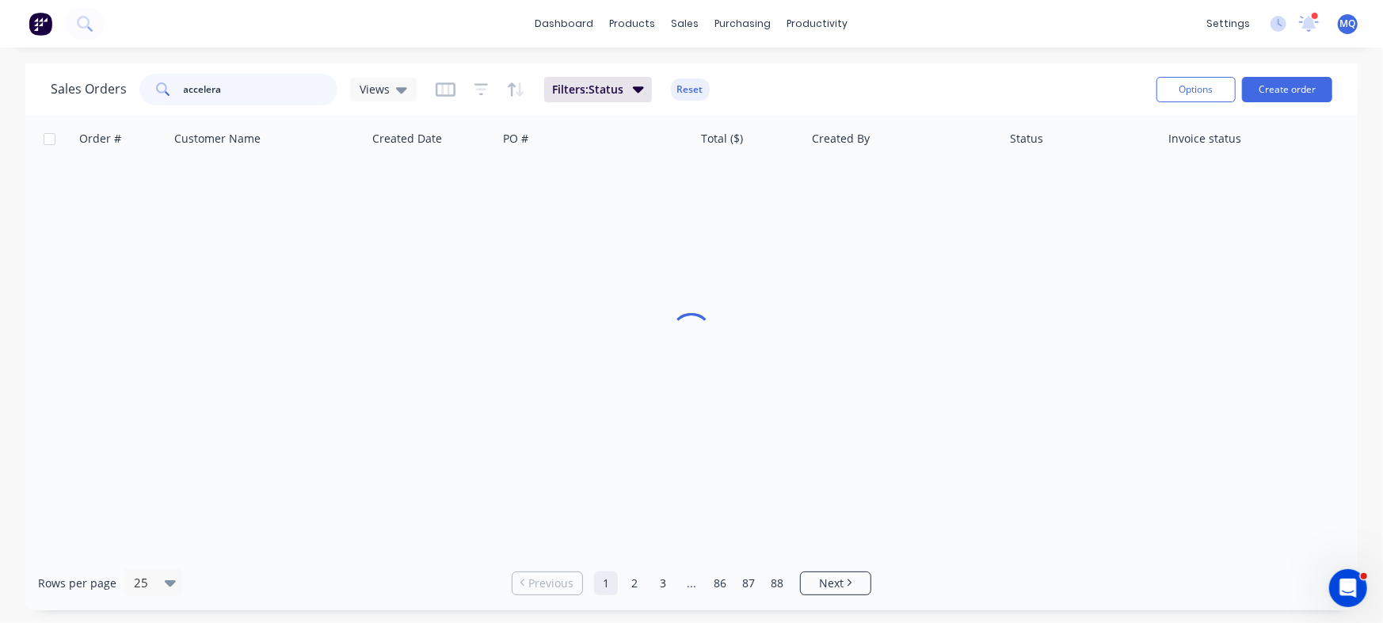
type input "accelera"
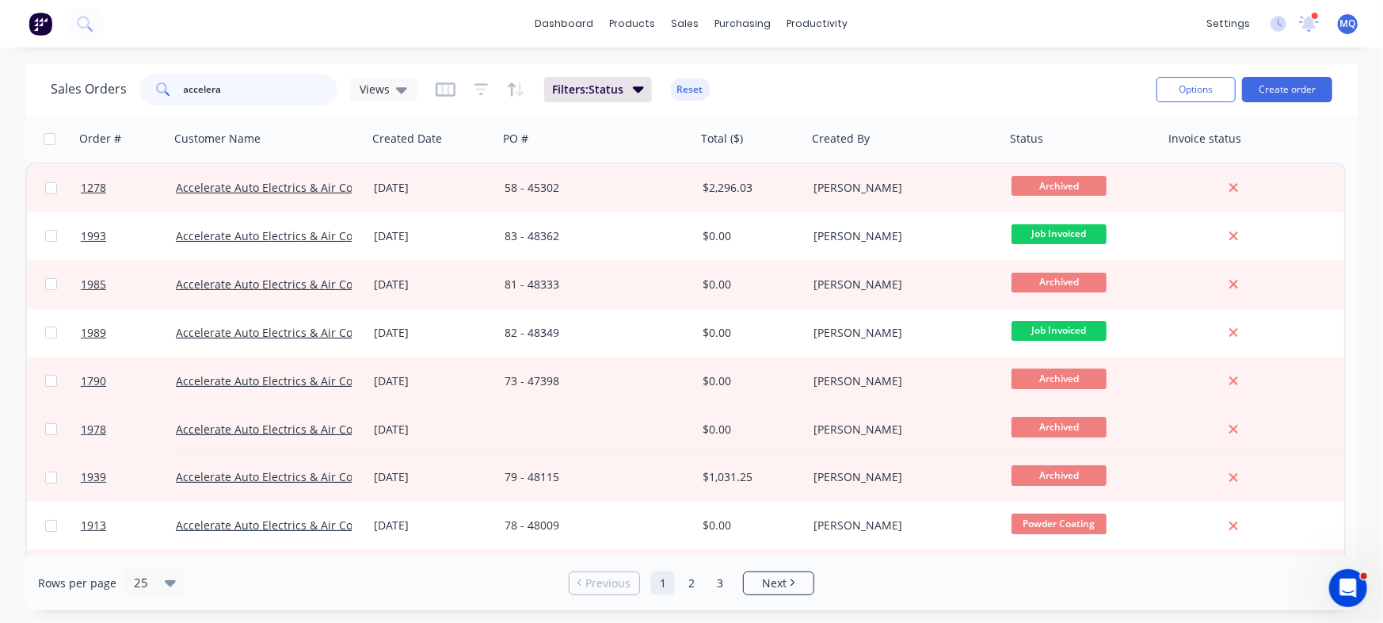
click at [269, 90] on input "accelera" at bounding box center [261, 90] width 154 height 32
click at [391, 103] on div "Sales Orders Views" at bounding box center [234, 90] width 366 height 32
click at [389, 92] on div "Views" at bounding box center [384, 89] width 48 height 14
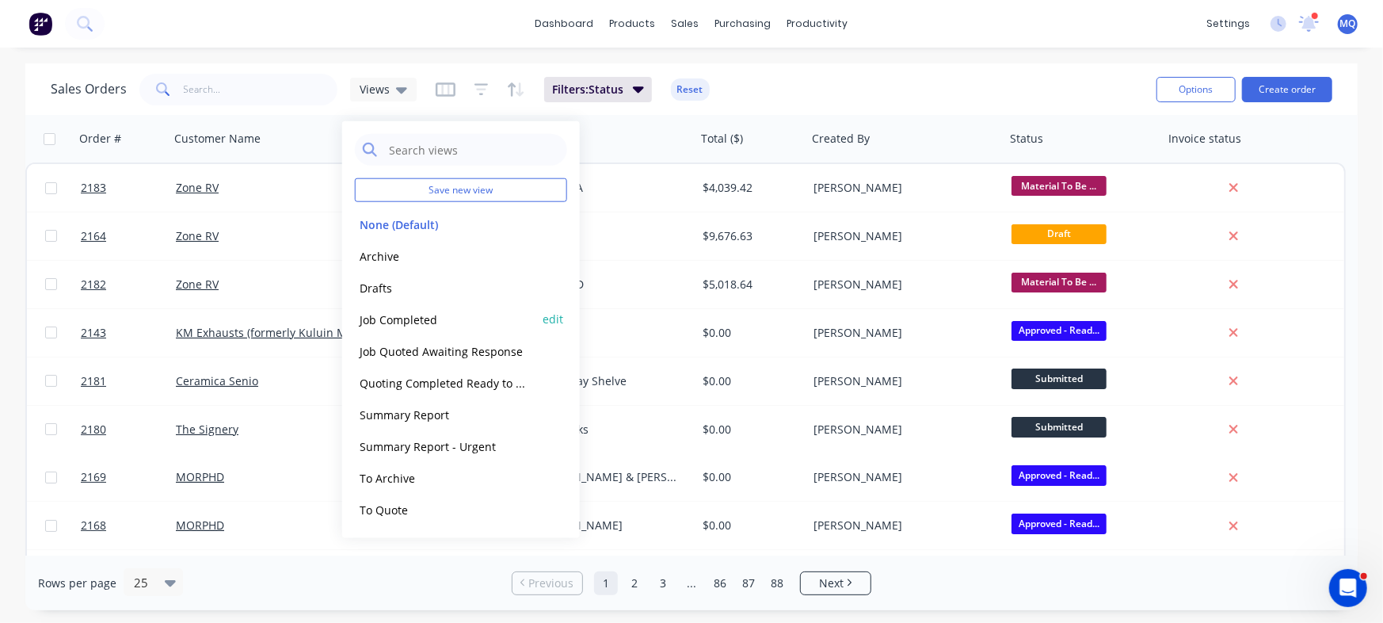
click at [395, 310] on button "Job Completed" at bounding box center [445, 319] width 181 height 18
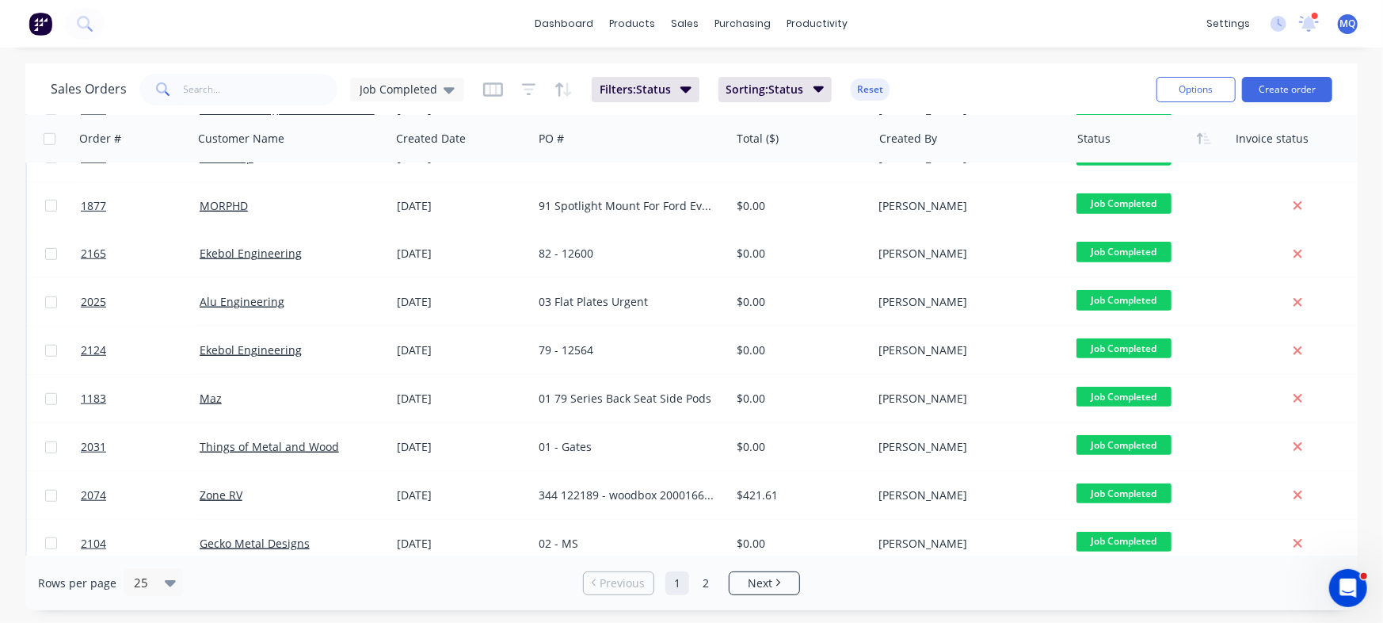
scroll to position [821, 0]
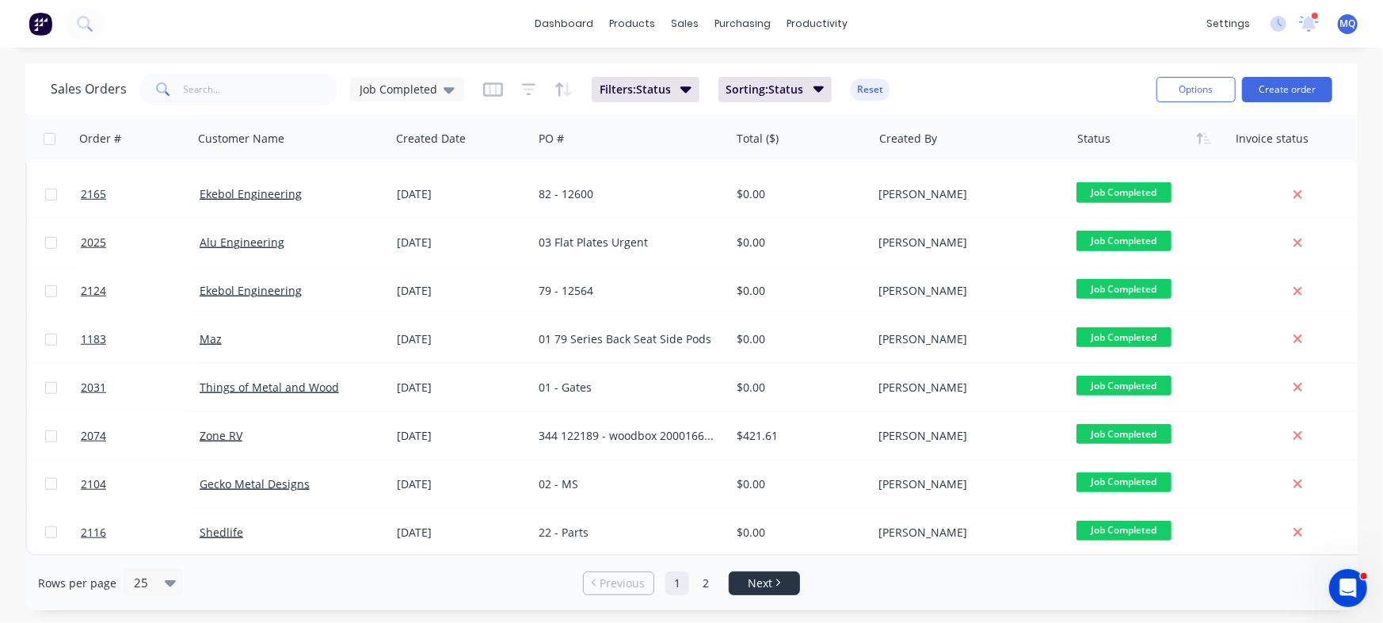
click at [778, 591] on li "Next" at bounding box center [764, 583] width 71 height 24
click at [768, 575] on span "Next" at bounding box center [760, 583] width 25 height 16
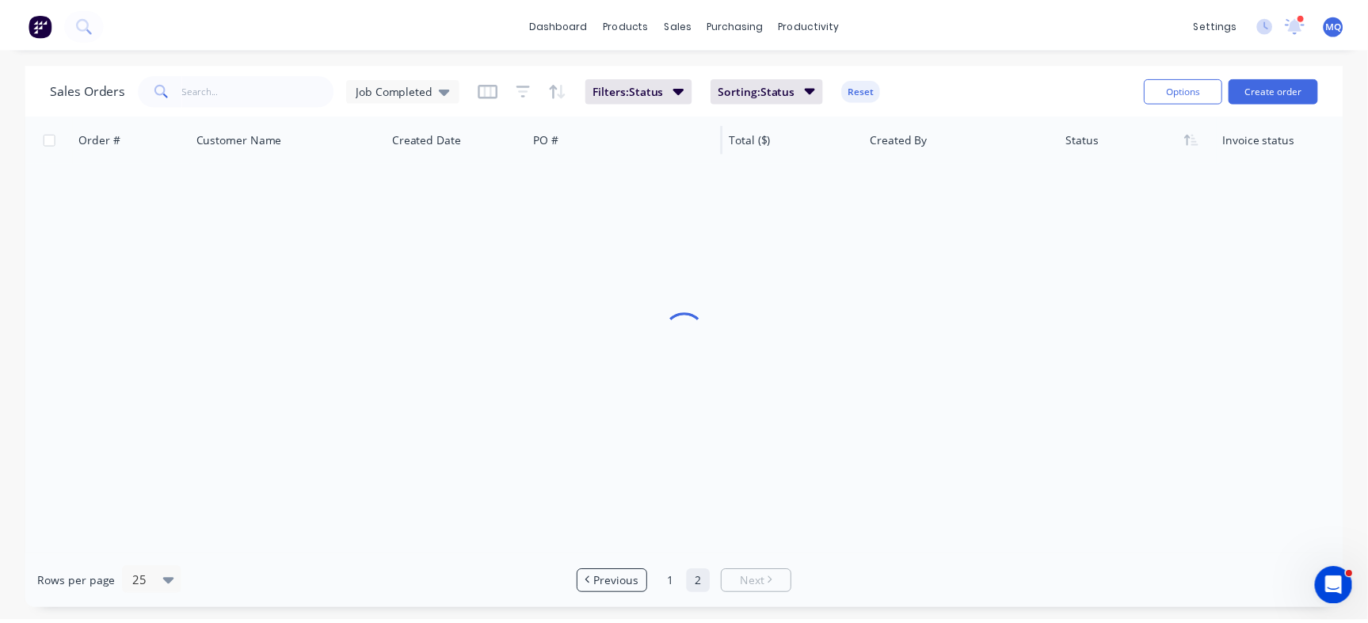
scroll to position [0, 0]
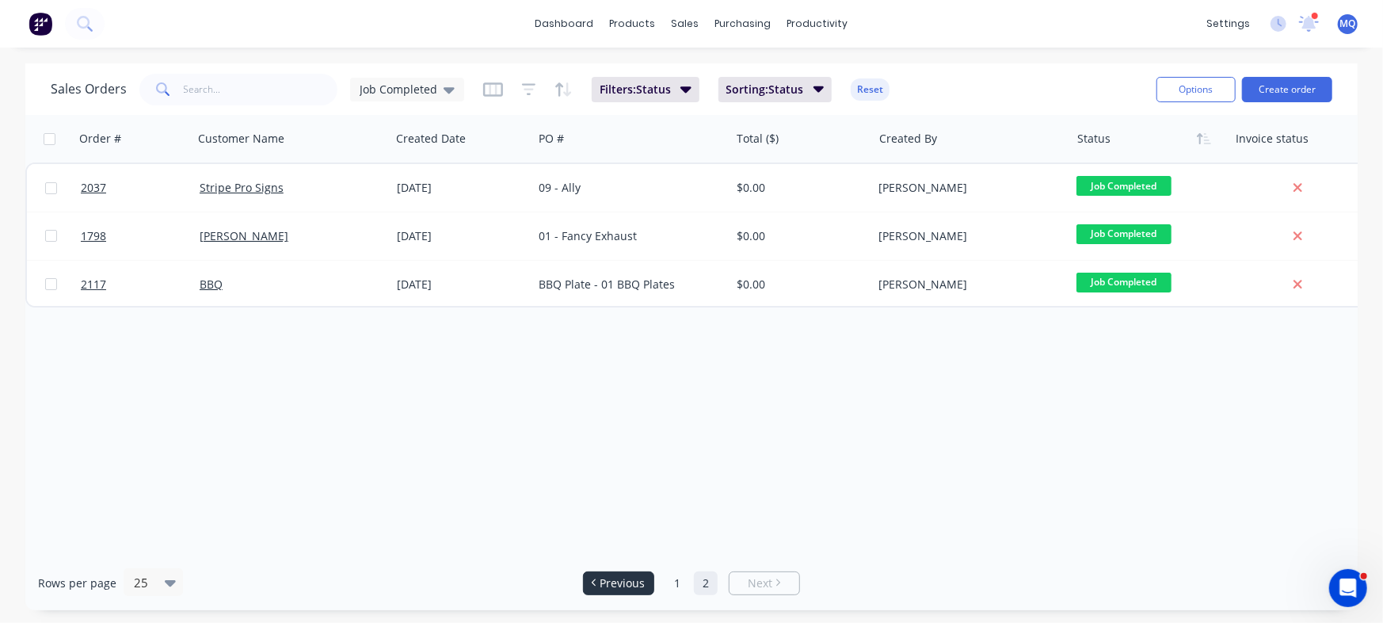
click at [636, 581] on span "Previous" at bounding box center [622, 583] width 45 height 16
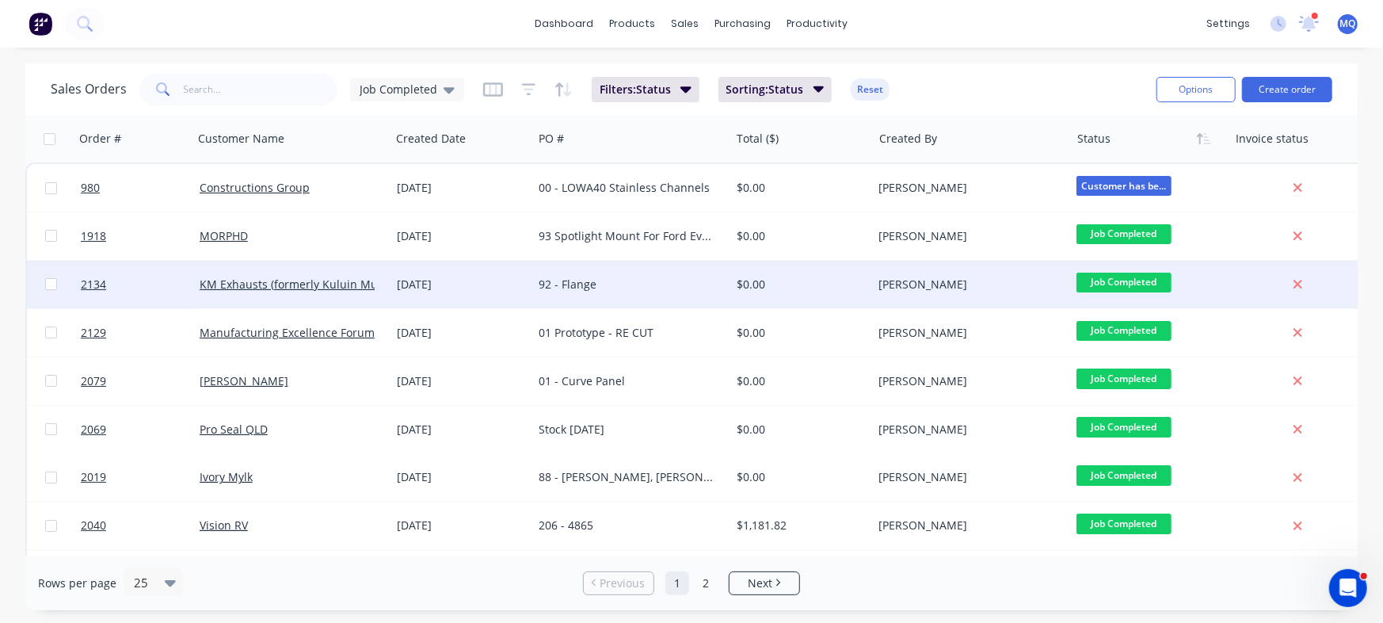
click at [518, 278] on div "[DATE]" at bounding box center [462, 284] width 130 height 16
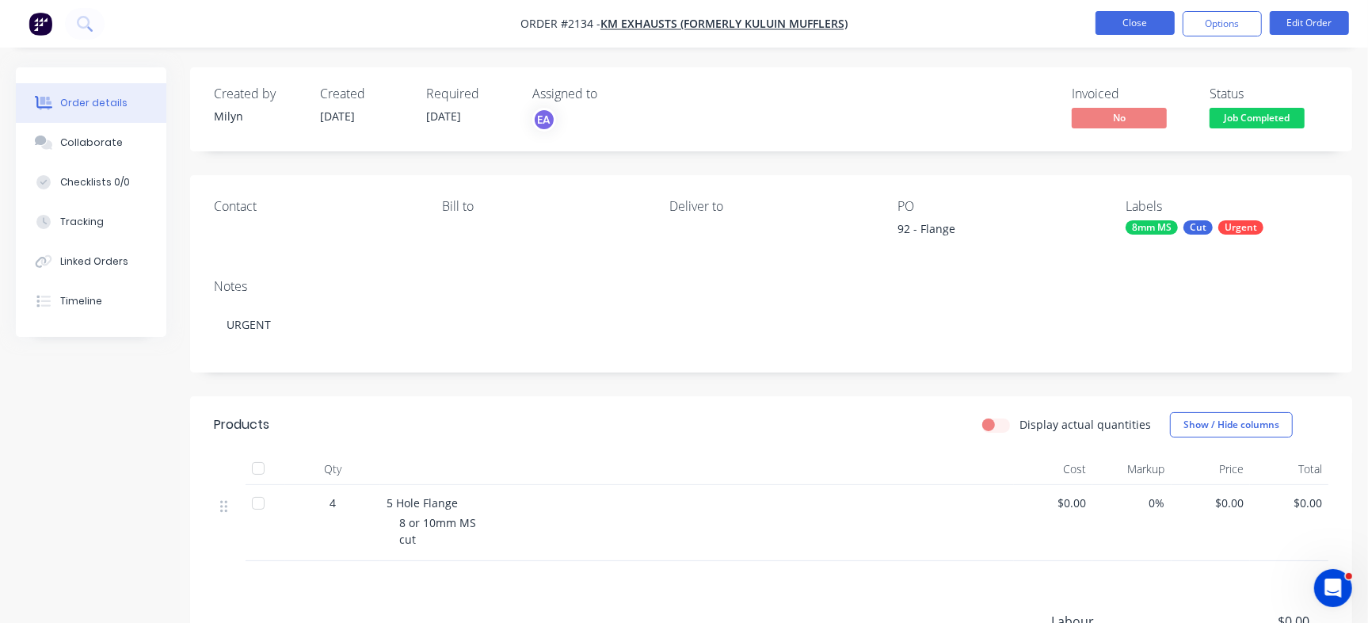
click at [1141, 22] on button "Close" at bounding box center [1134, 23] width 79 height 24
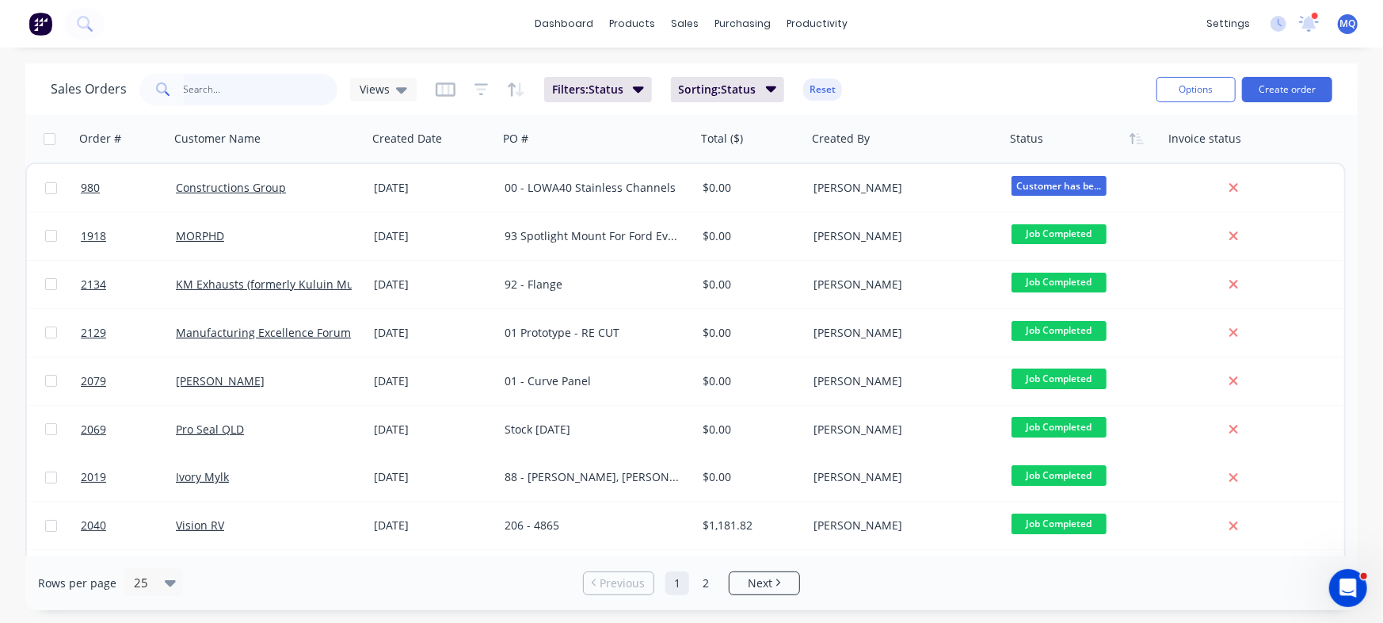
click at [293, 96] on input "text" at bounding box center [261, 90] width 154 height 32
type input "dean"
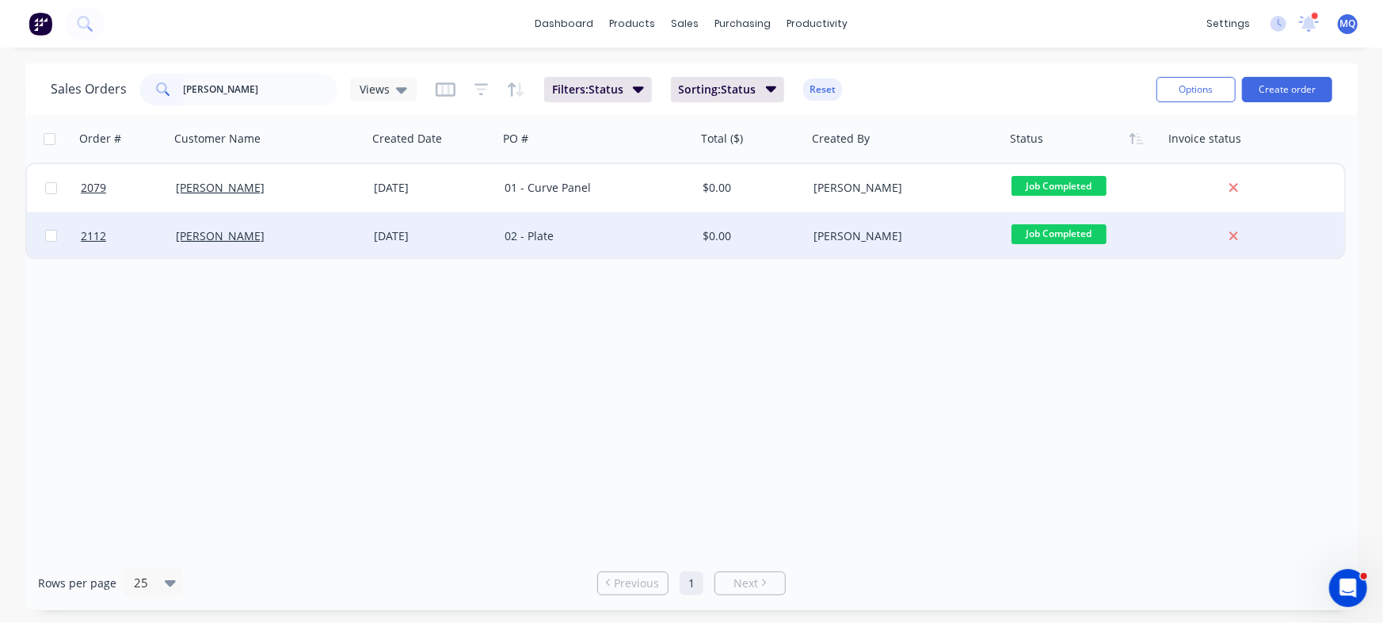
click at [566, 232] on div "02 - Plate" at bounding box center [593, 236] width 176 height 16
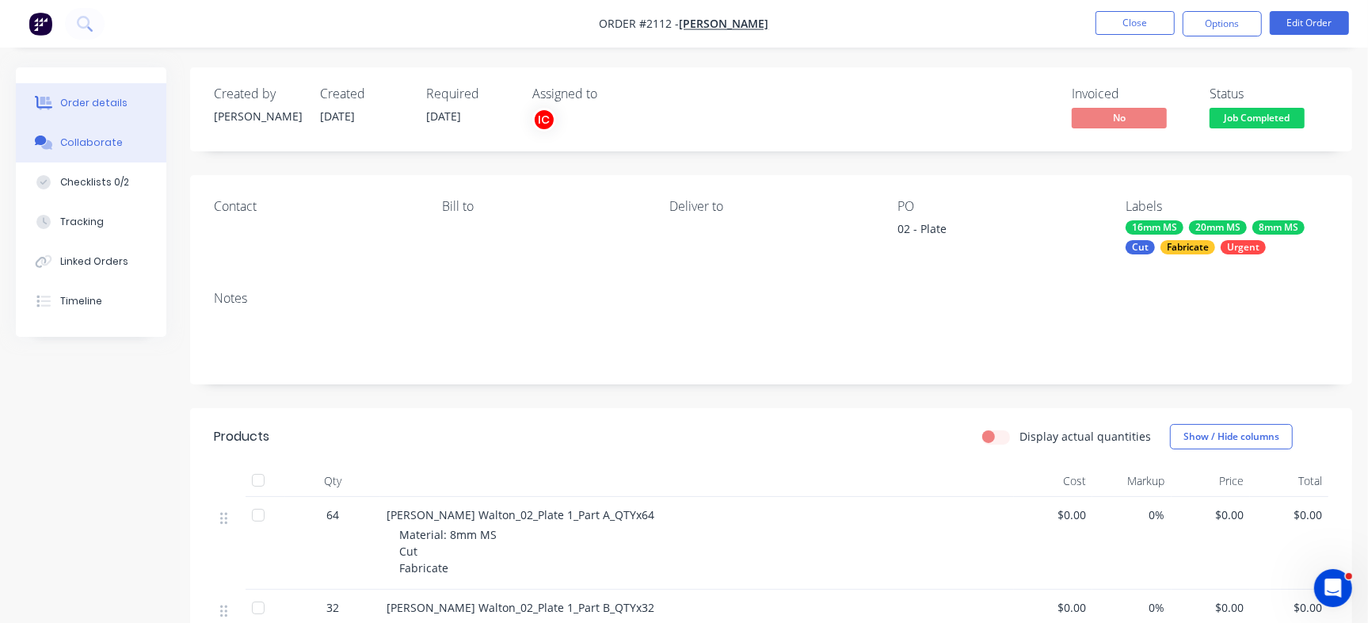
click at [131, 147] on button "Collaborate" at bounding box center [91, 143] width 150 height 40
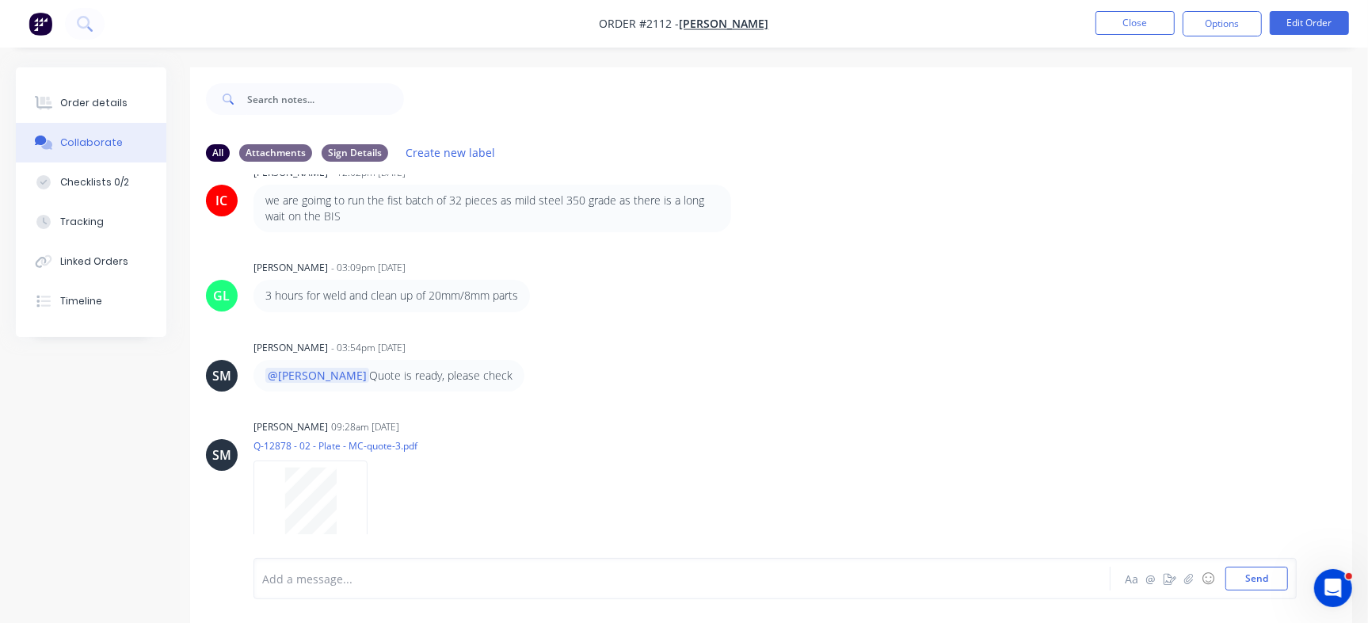
scroll to position [296, 0]
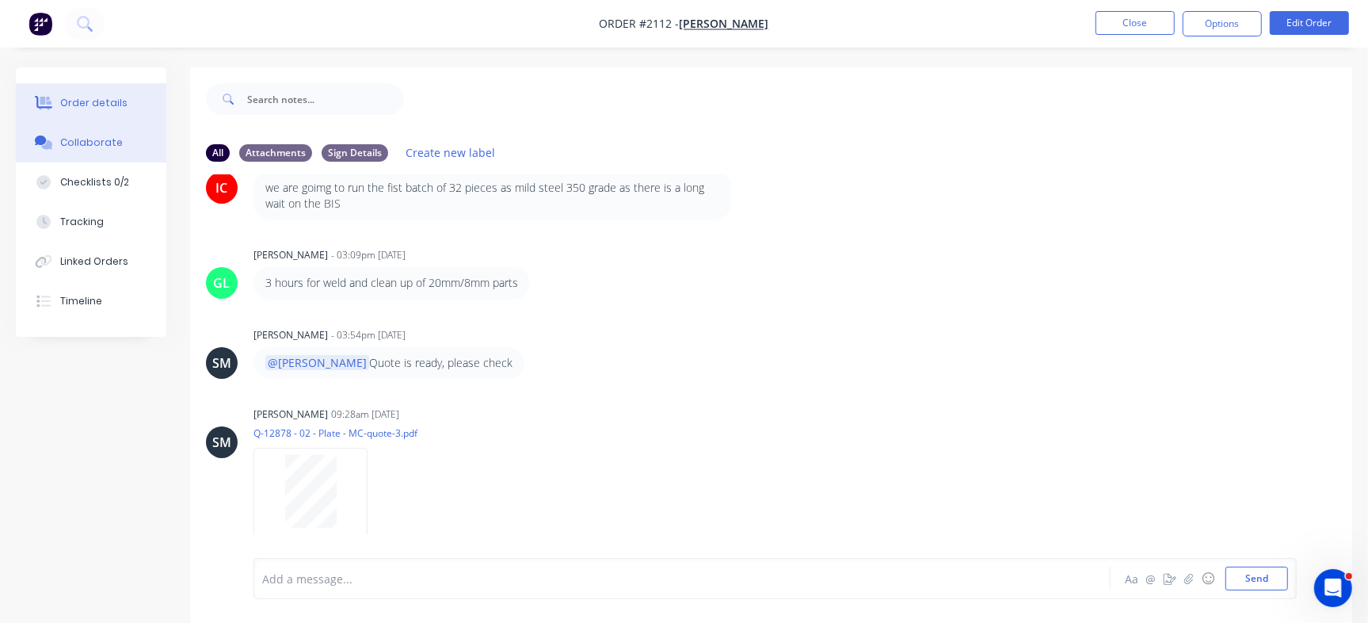
click at [109, 96] on div "Order details" at bounding box center [93, 103] width 67 height 14
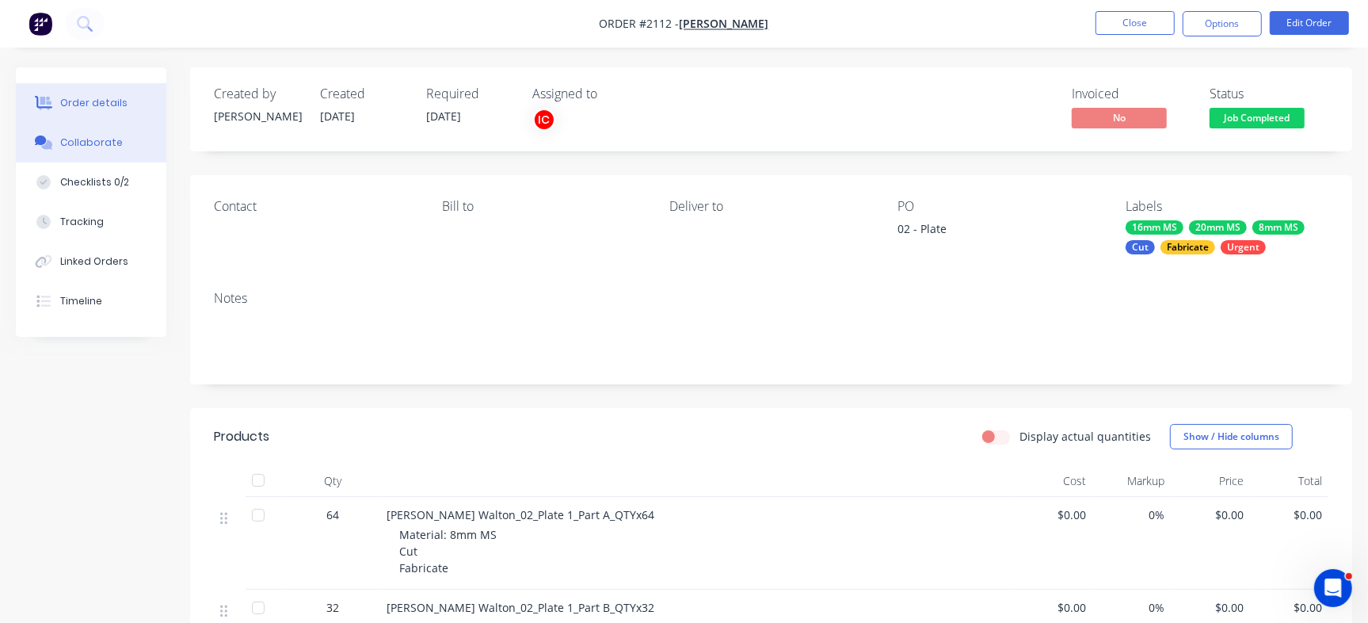
click at [97, 135] on div "Collaborate" at bounding box center [91, 142] width 63 height 14
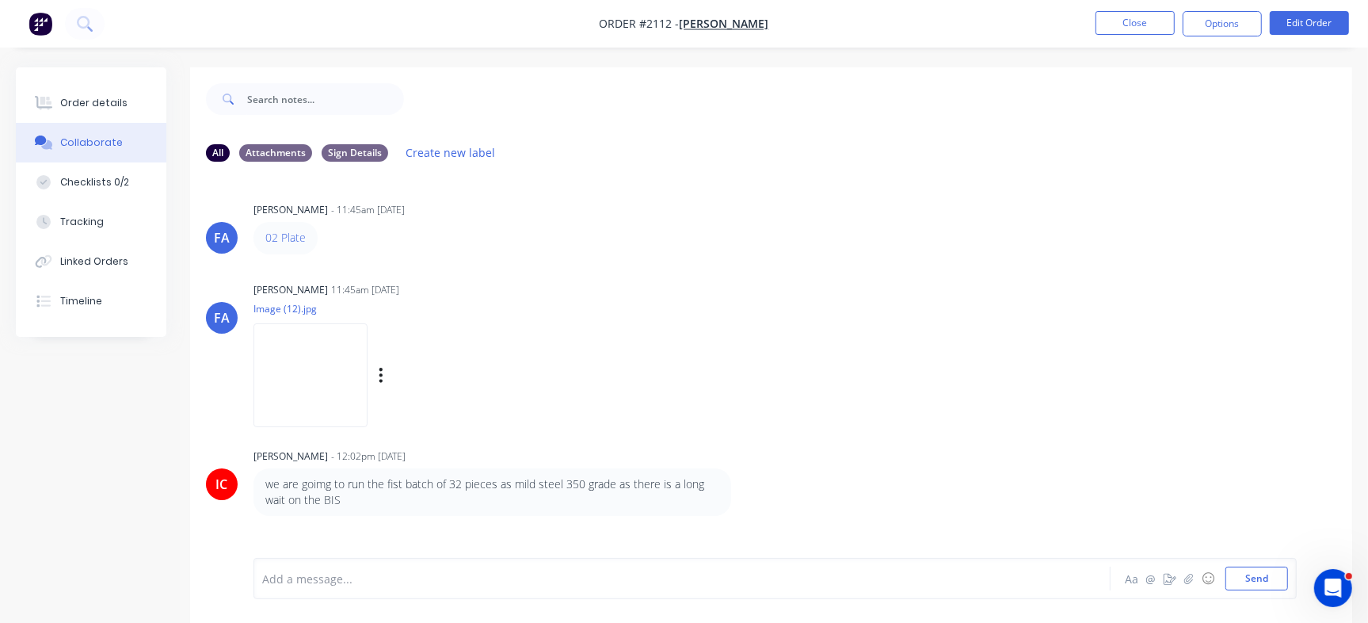
click at [353, 370] on img at bounding box center [310, 375] width 114 height 104
click at [1140, 25] on button "Close" at bounding box center [1134, 23] width 79 height 24
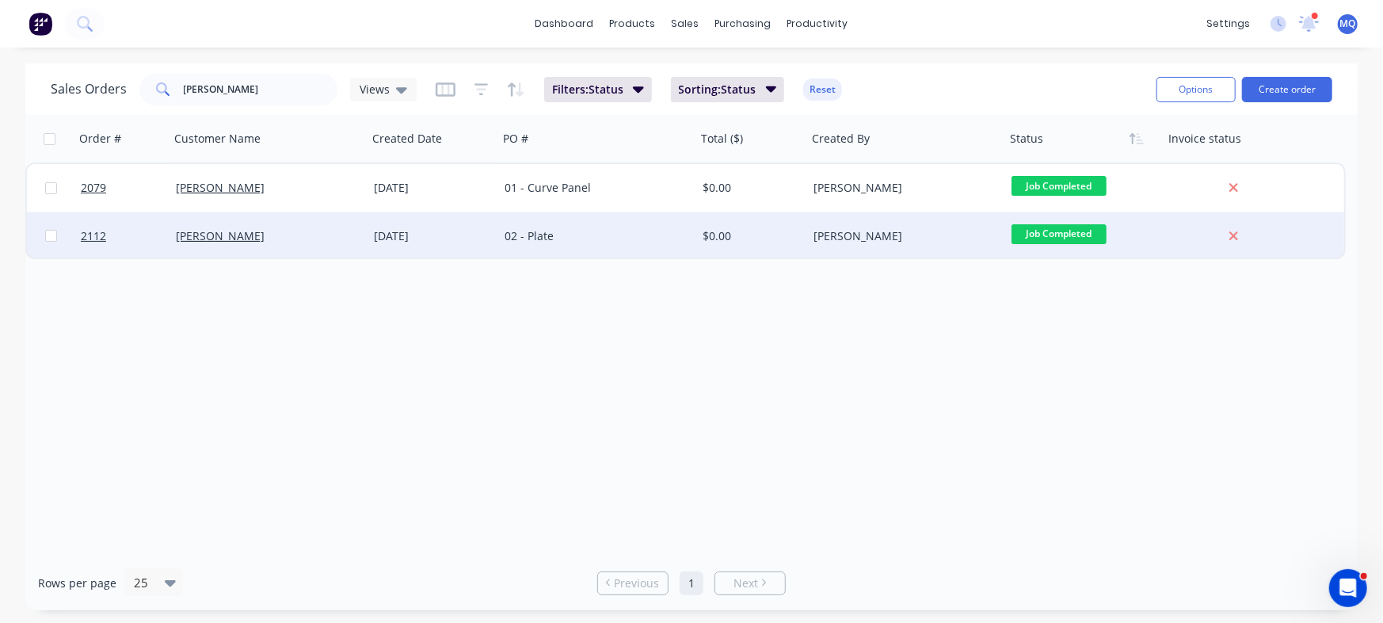
click at [518, 244] on div "02 - Plate" at bounding box center [597, 236] width 198 height 48
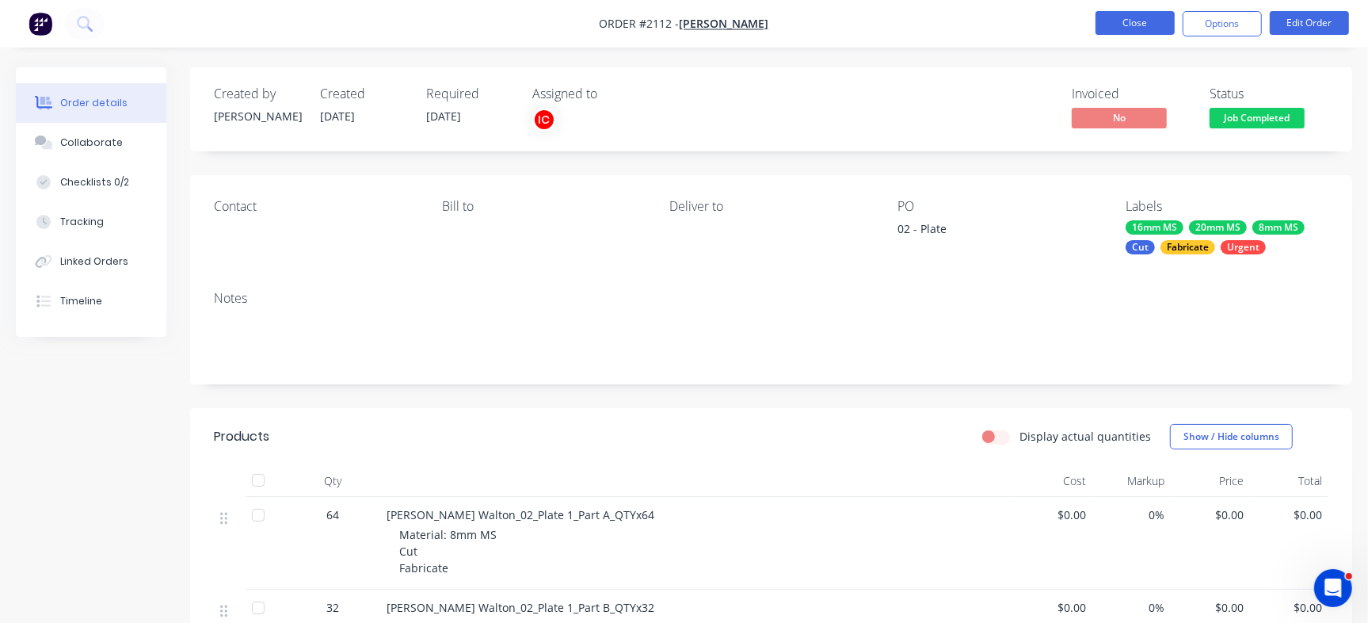
click at [1126, 27] on button "Close" at bounding box center [1134, 23] width 79 height 24
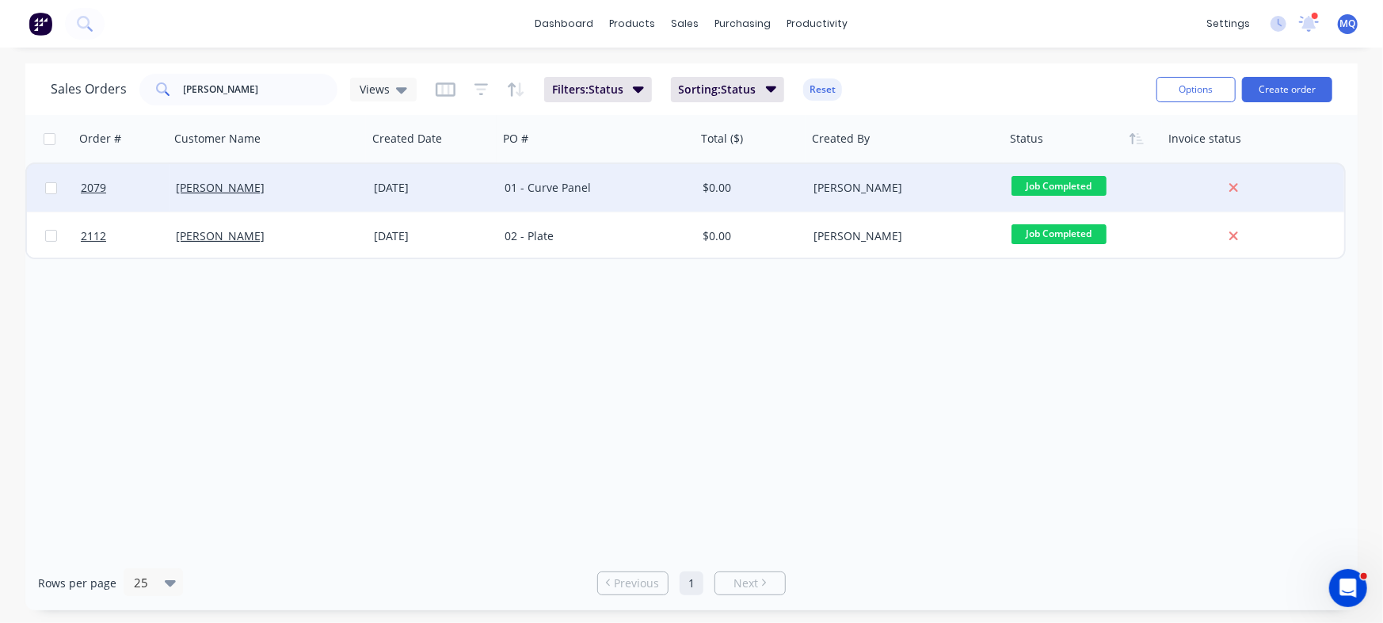
click at [578, 187] on div "01 - Curve Panel" at bounding box center [593, 188] width 176 height 16
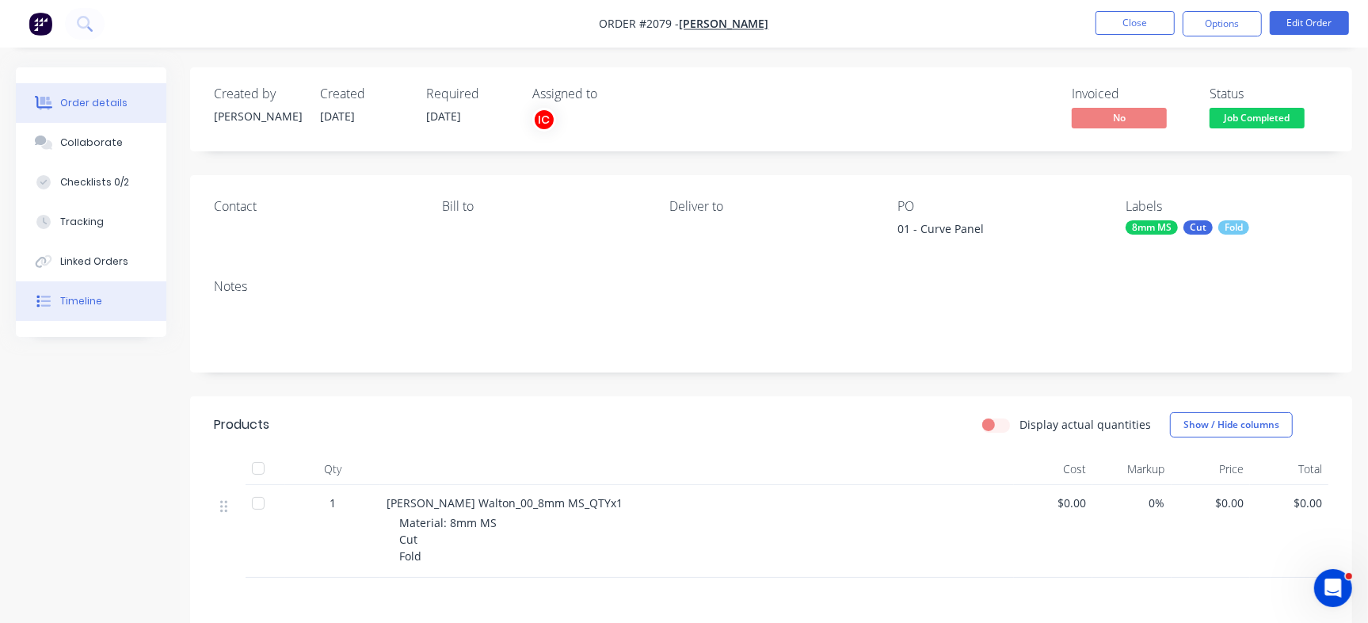
click at [86, 297] on div "Timeline" at bounding box center [81, 301] width 42 height 14
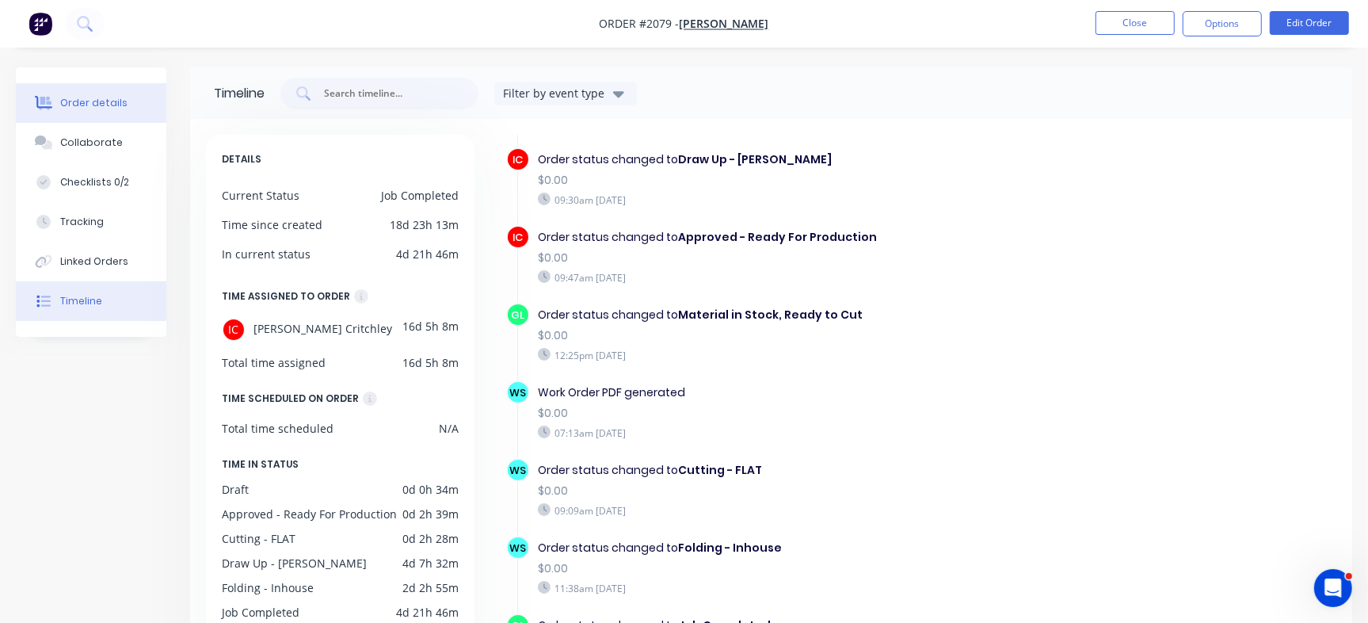
click at [105, 97] on div "Order details" at bounding box center [93, 103] width 67 height 14
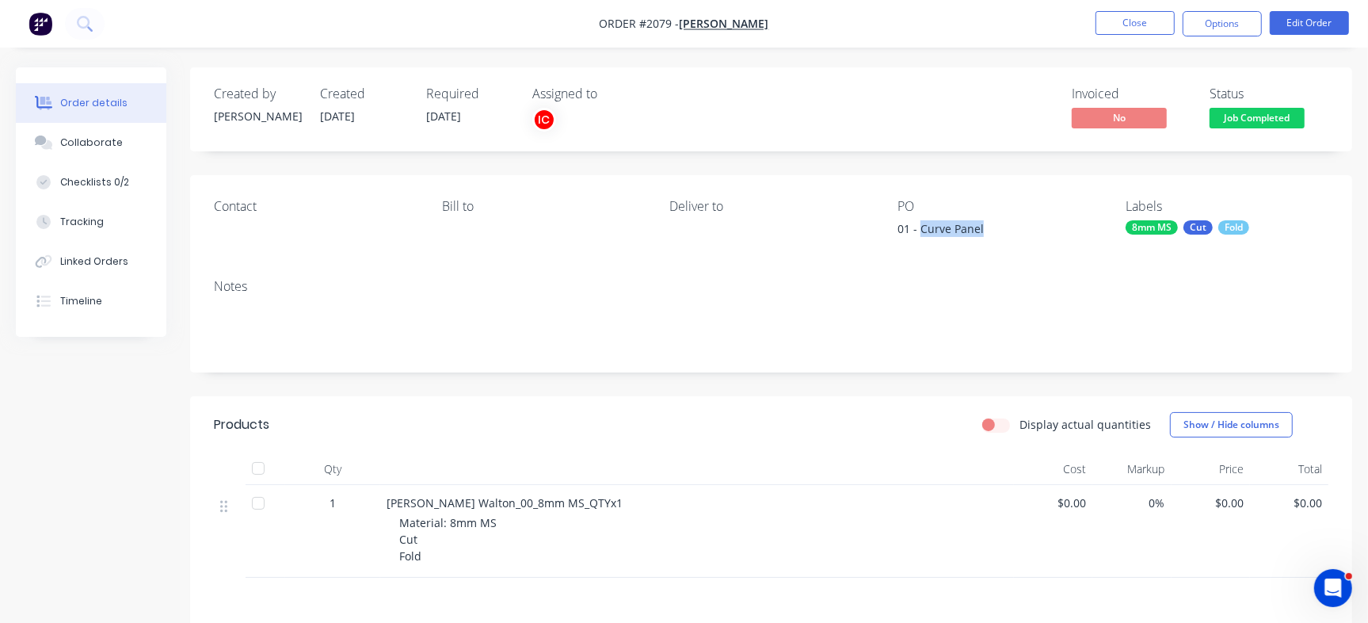
drag, startPoint x: 921, startPoint y: 230, endPoint x: 998, endPoint y: 230, distance: 76.8
click at [998, 230] on div "01 - Curve Panel" at bounding box center [996, 231] width 198 height 22
copy div "Curve Panel"
click at [111, 131] on button "Collaborate" at bounding box center [91, 143] width 150 height 40
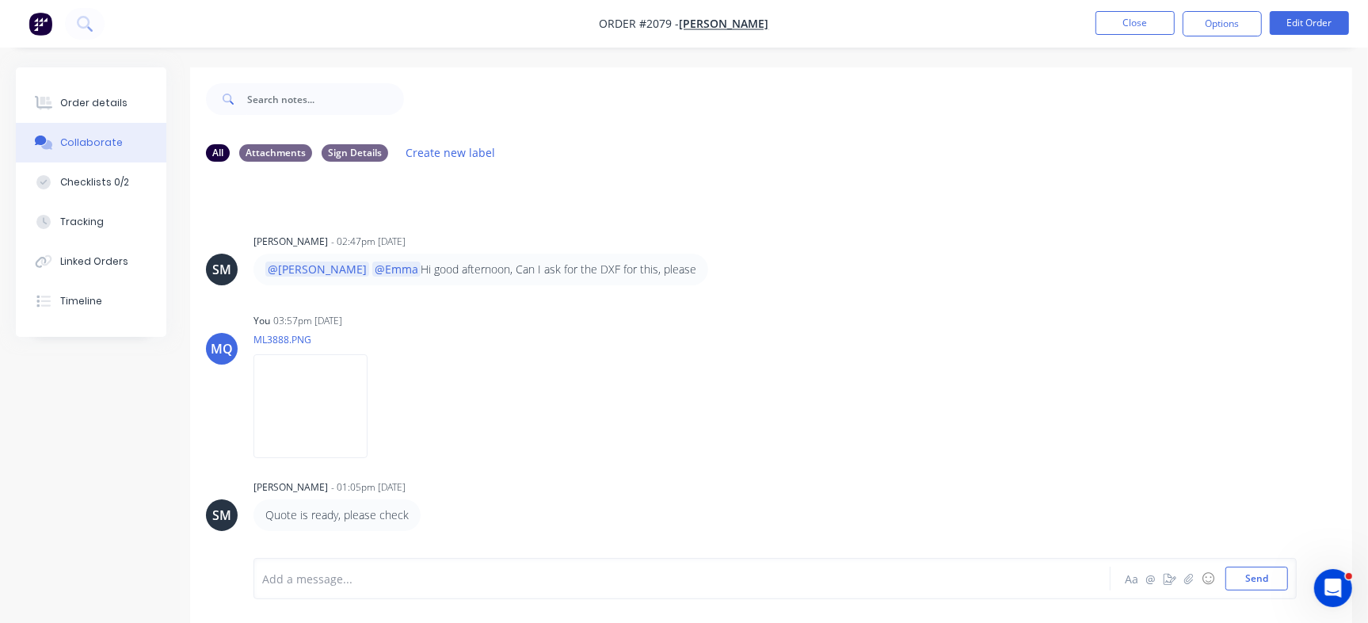
scroll to position [355, 0]
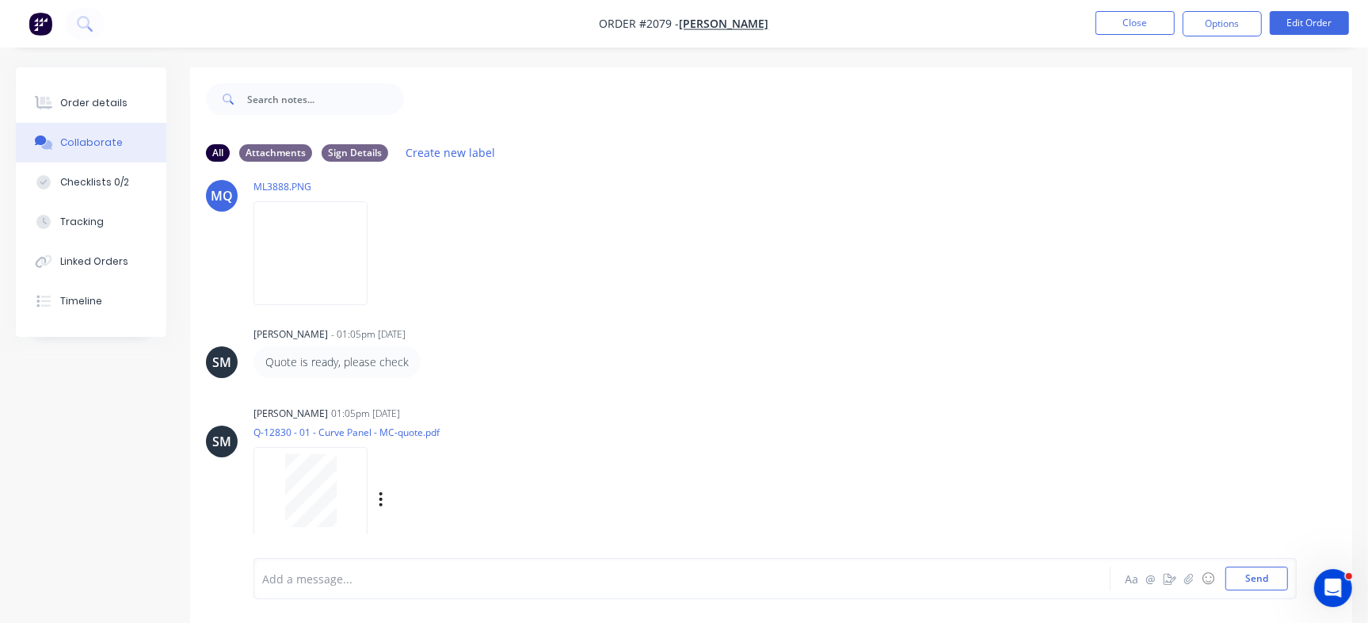
click at [342, 480] on div at bounding box center [311, 490] width 100 height 73
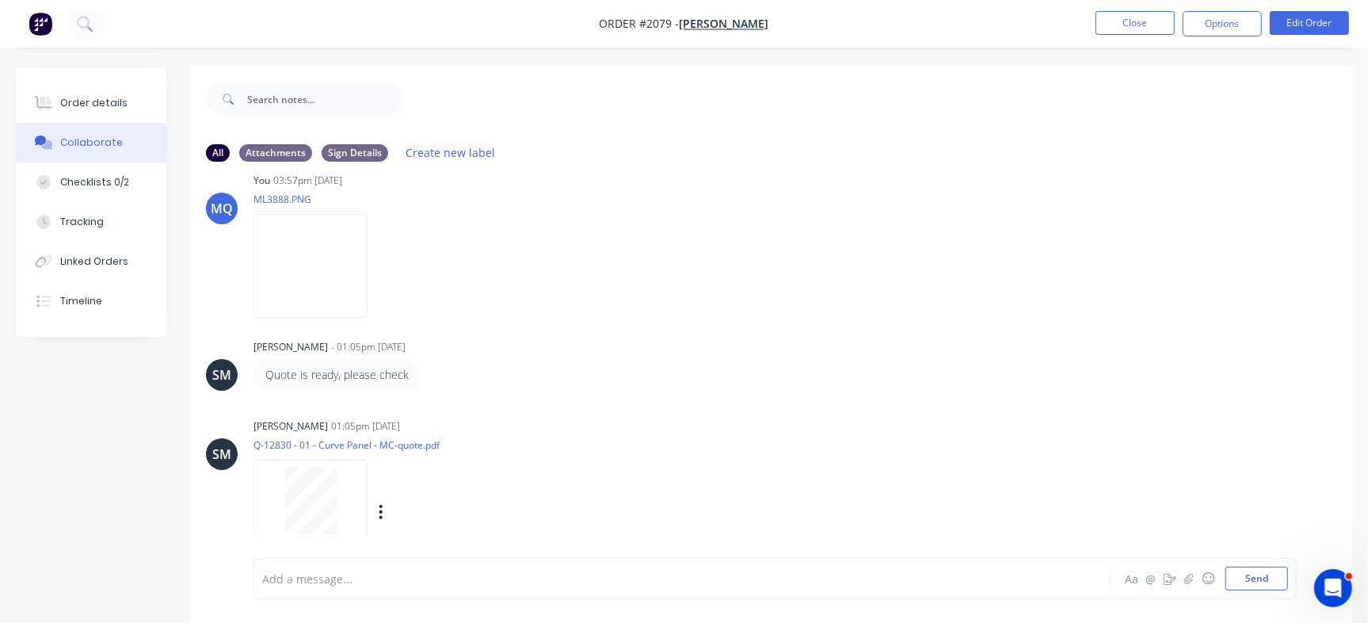
scroll to position [368, 0]
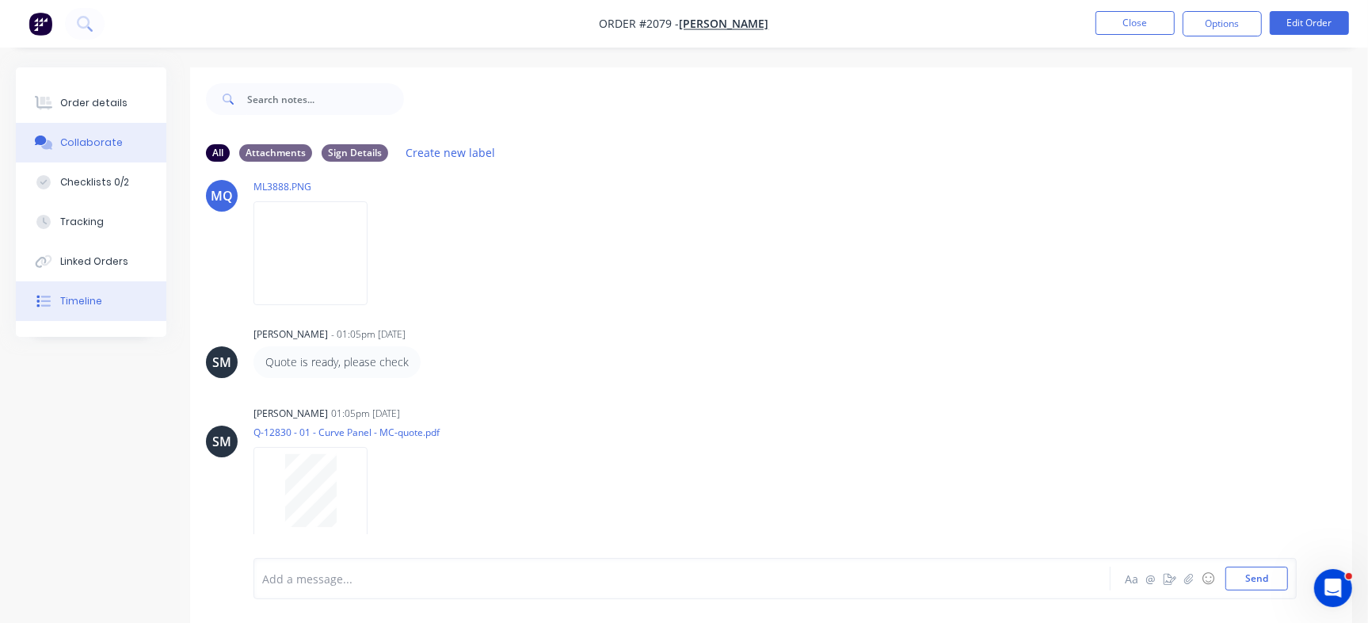
click at [103, 300] on button "Timeline" at bounding box center [91, 301] width 150 height 40
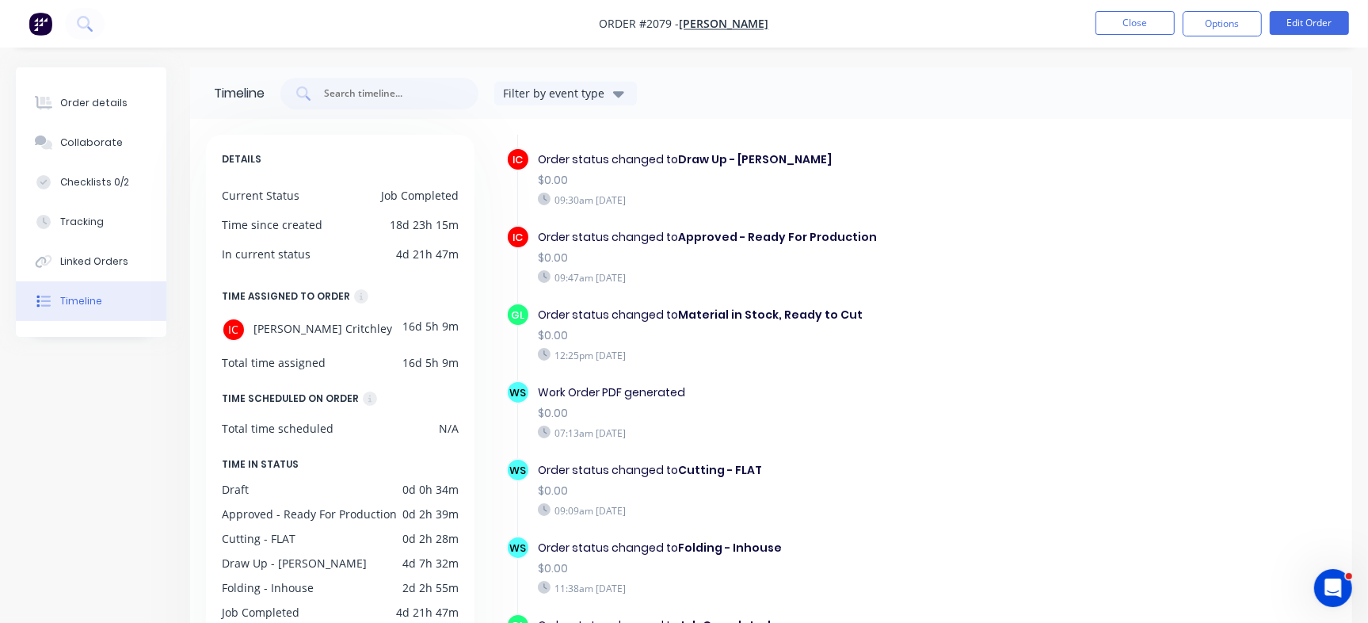
scroll to position [768, 0]
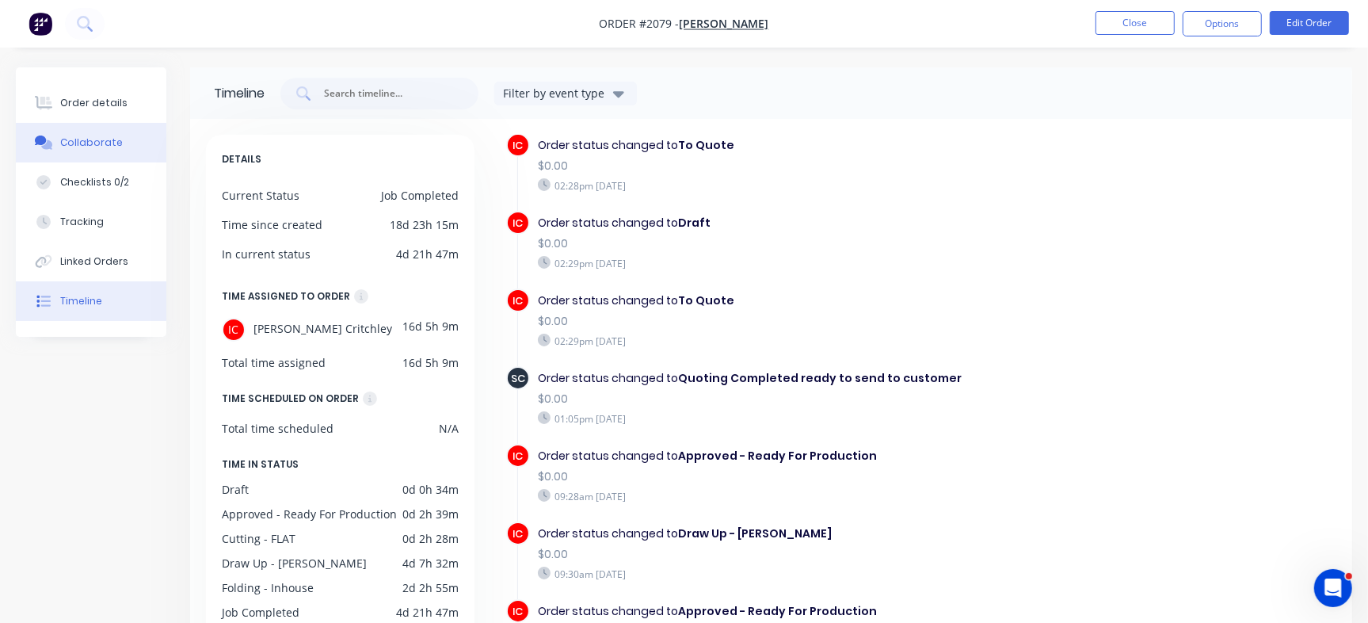
click at [78, 141] on div "Collaborate" at bounding box center [91, 142] width 63 height 14
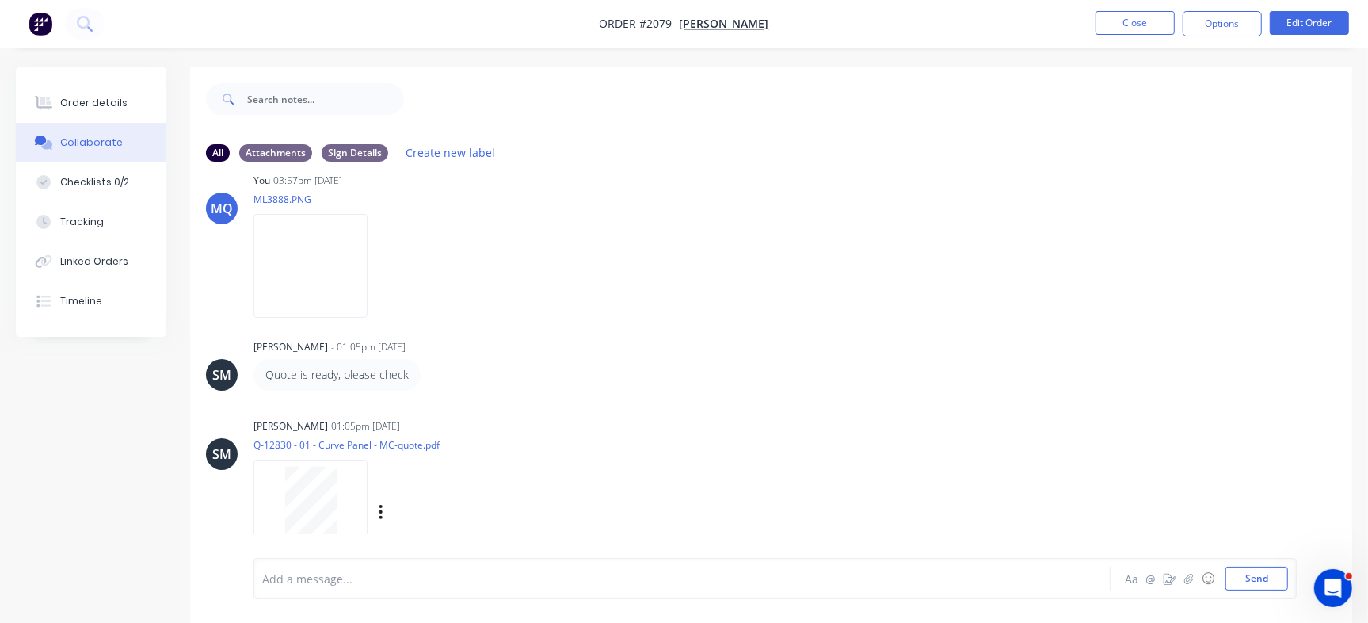
scroll to position [368, 0]
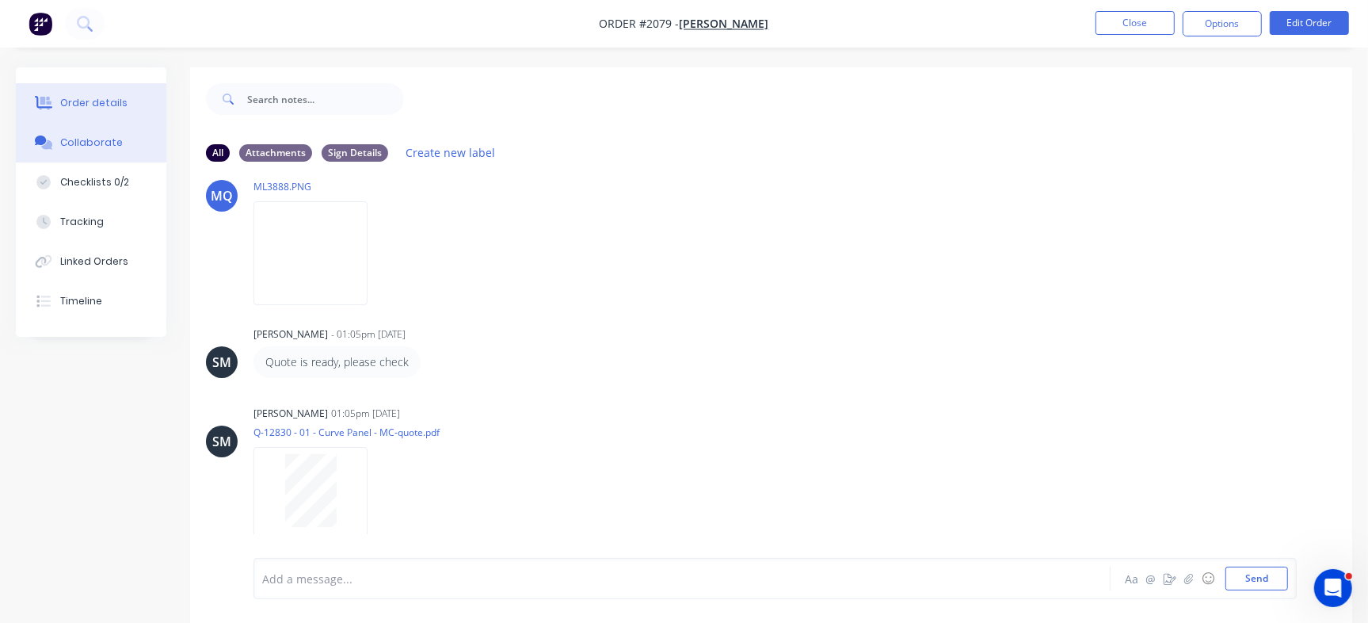
click at [125, 96] on button "Order details" at bounding box center [91, 103] width 150 height 40
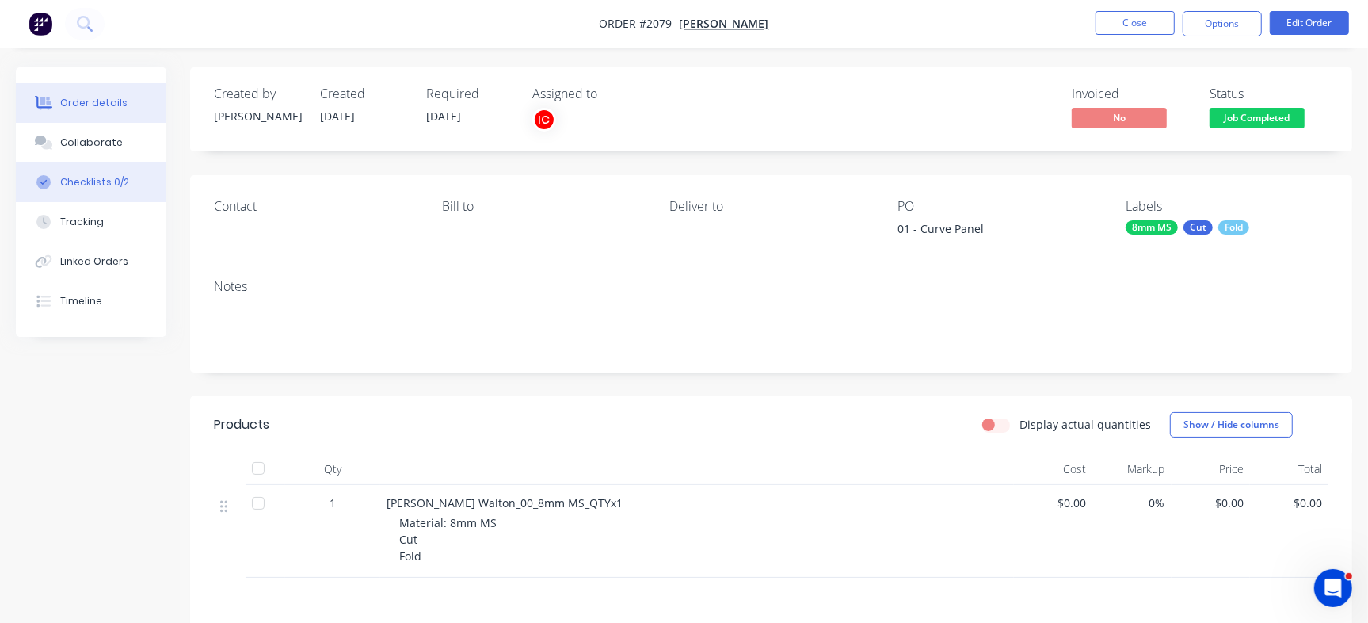
click at [120, 173] on button "Checklists 0/2" at bounding box center [91, 182] width 150 height 40
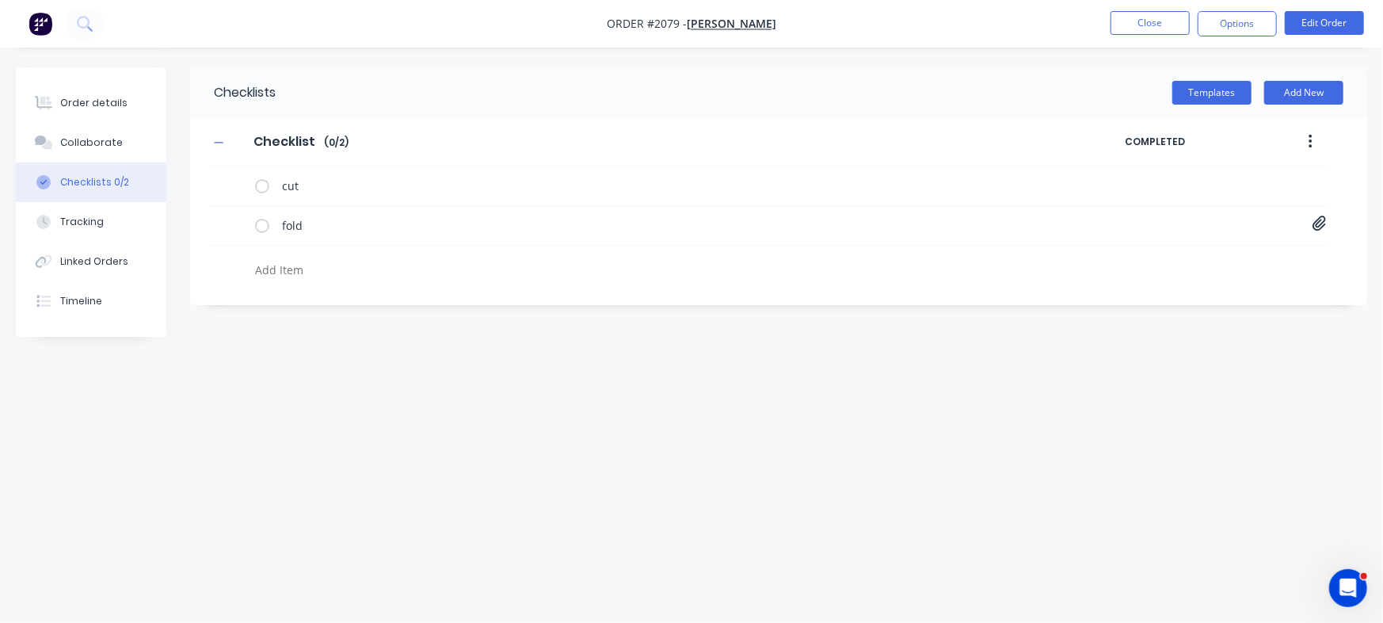
click at [269, 271] on textarea at bounding box center [609, 269] width 721 height 23
paste textarea "INV-2916"
type textarea "x"
type textarea "INV-2916"
type textarea "x"
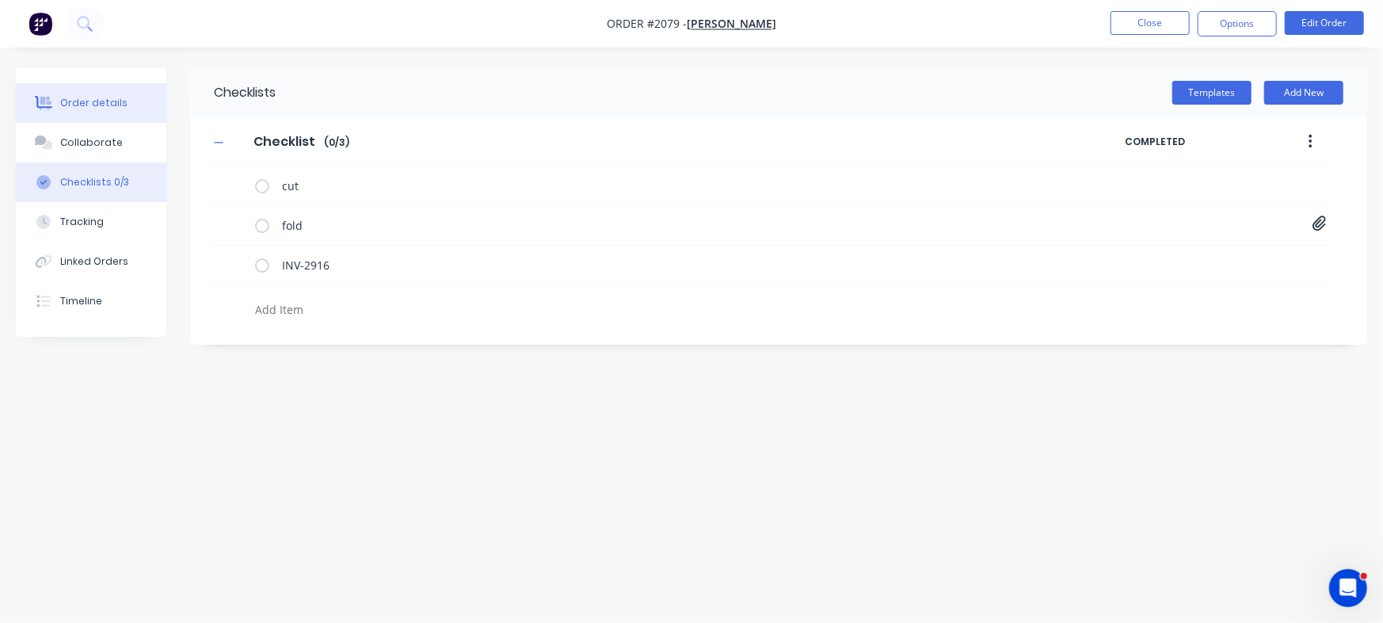
click at [135, 115] on button "Order details" at bounding box center [91, 103] width 150 height 40
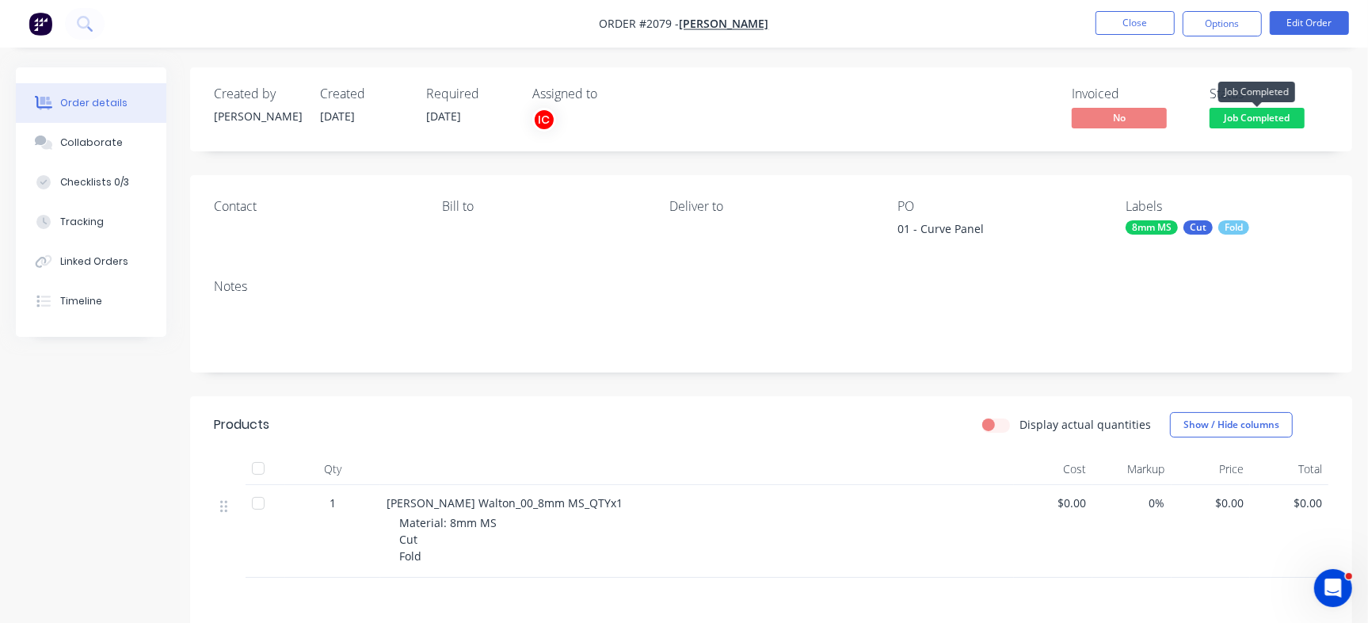
click at [1270, 119] on span "Job Completed" at bounding box center [1256, 118] width 95 height 20
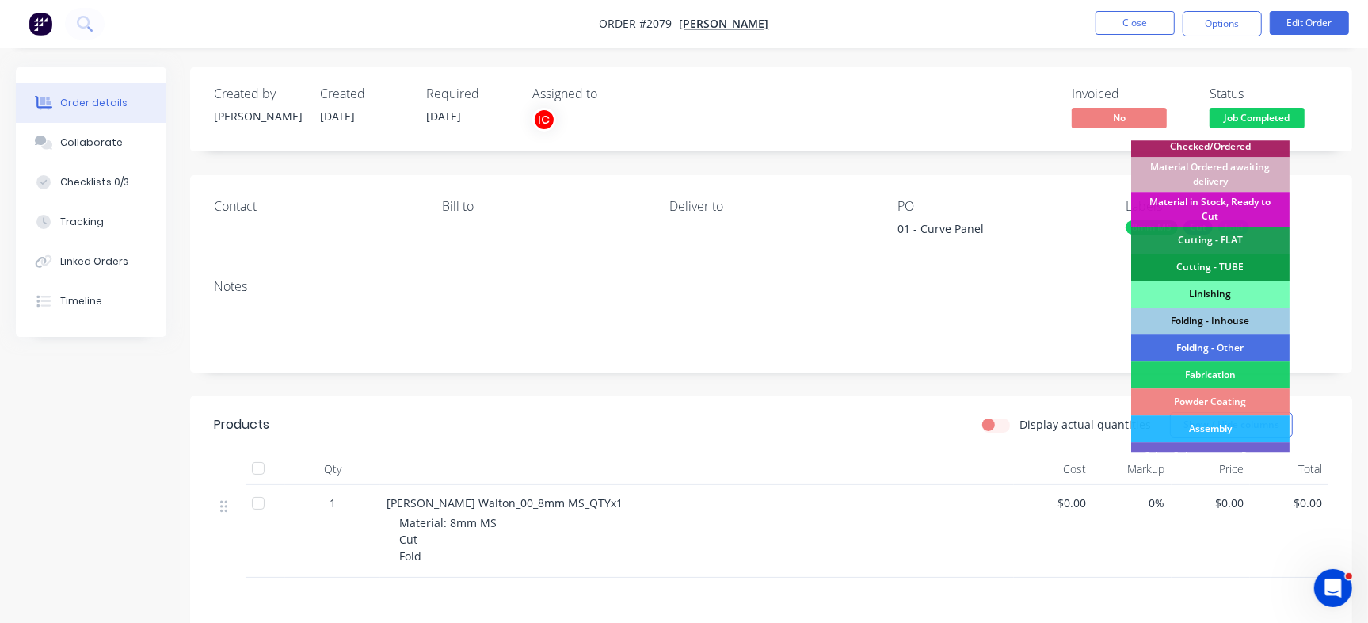
scroll to position [422, 0]
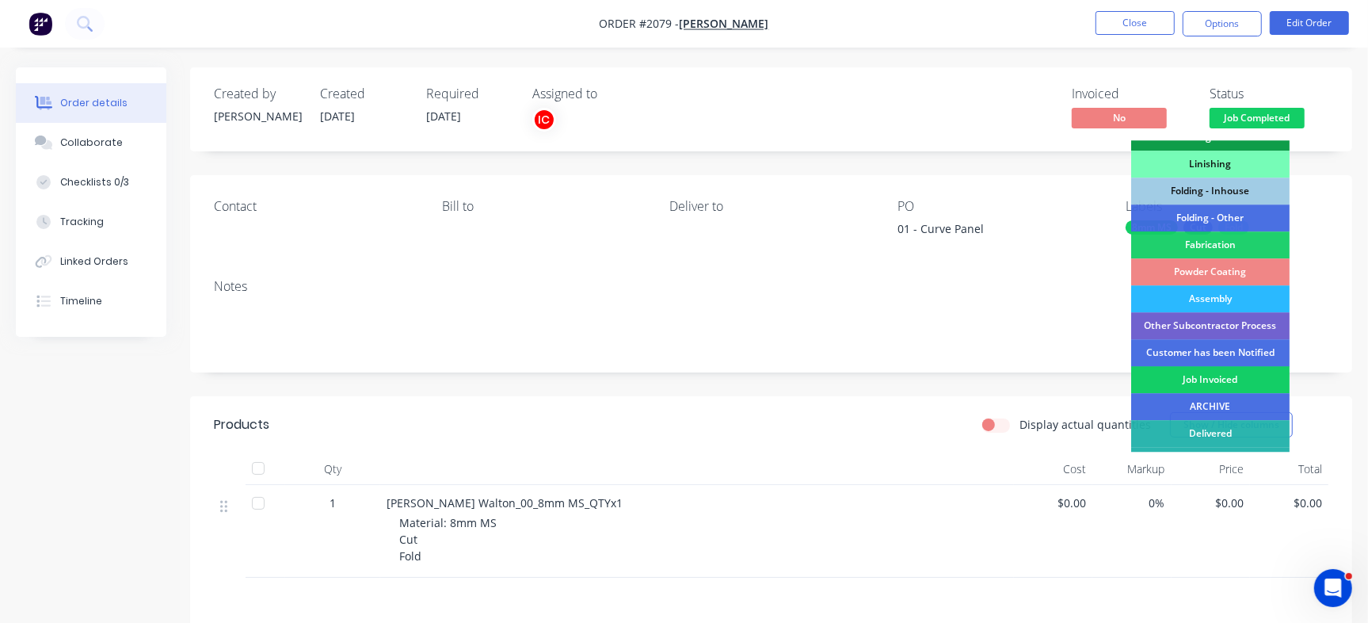
click at [1251, 386] on div "Job Invoiced" at bounding box center [1210, 379] width 158 height 27
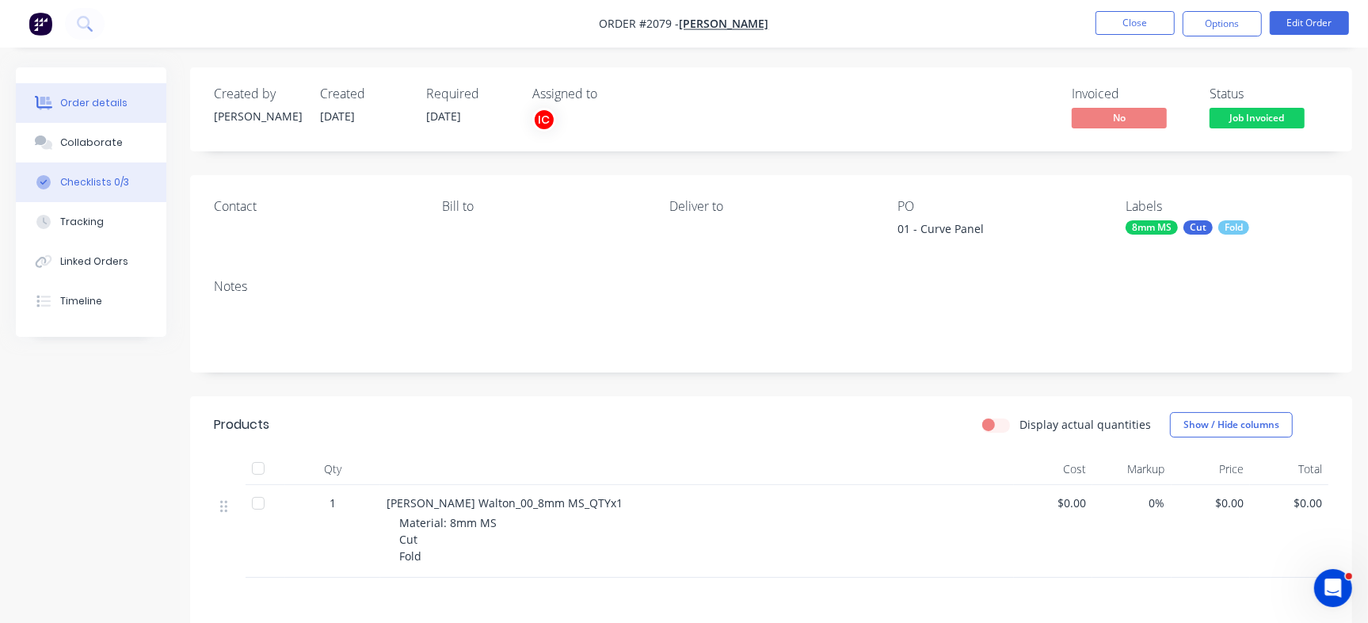
click at [119, 175] on div "Checklists 0/3" at bounding box center [94, 182] width 69 height 14
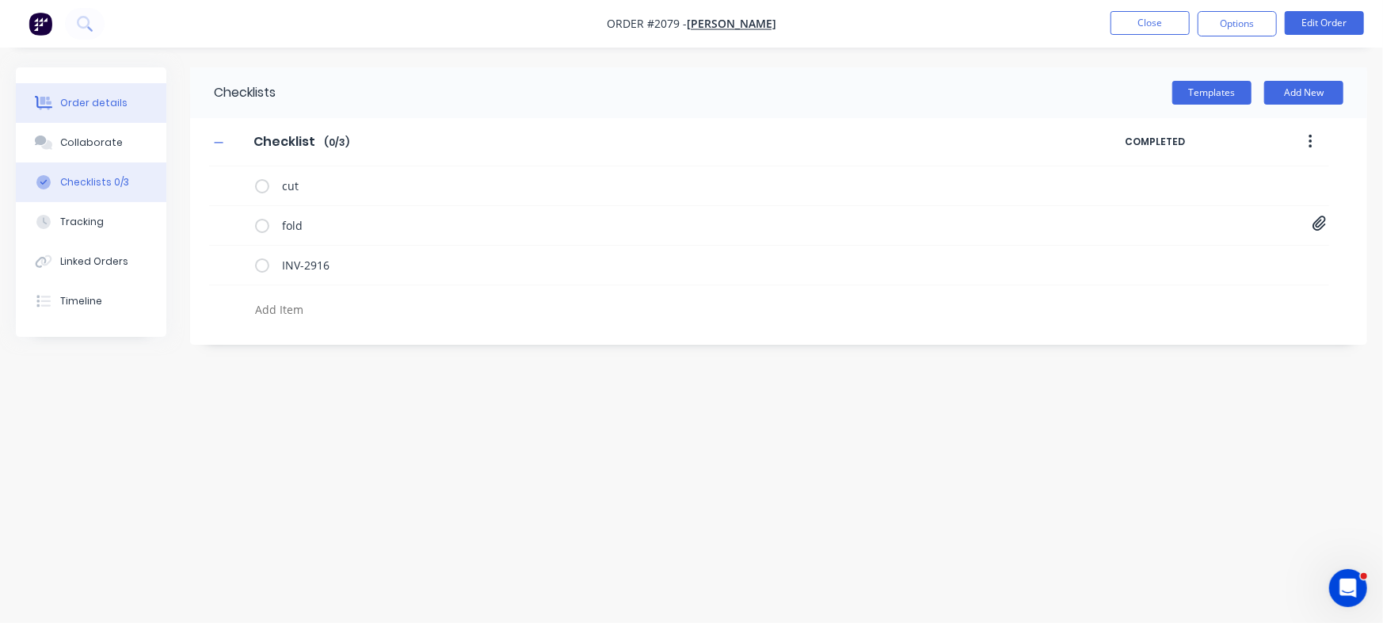
click at [114, 116] on button "Order details" at bounding box center [91, 103] width 150 height 40
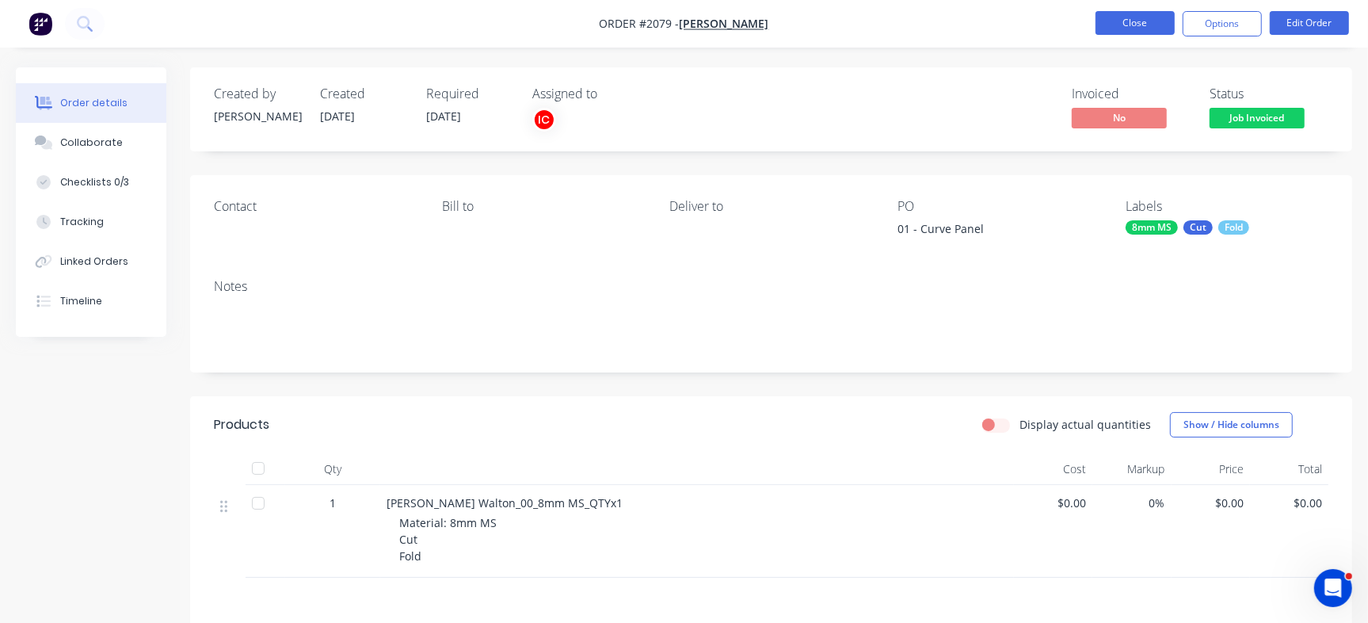
click at [1138, 31] on button "Close" at bounding box center [1134, 23] width 79 height 24
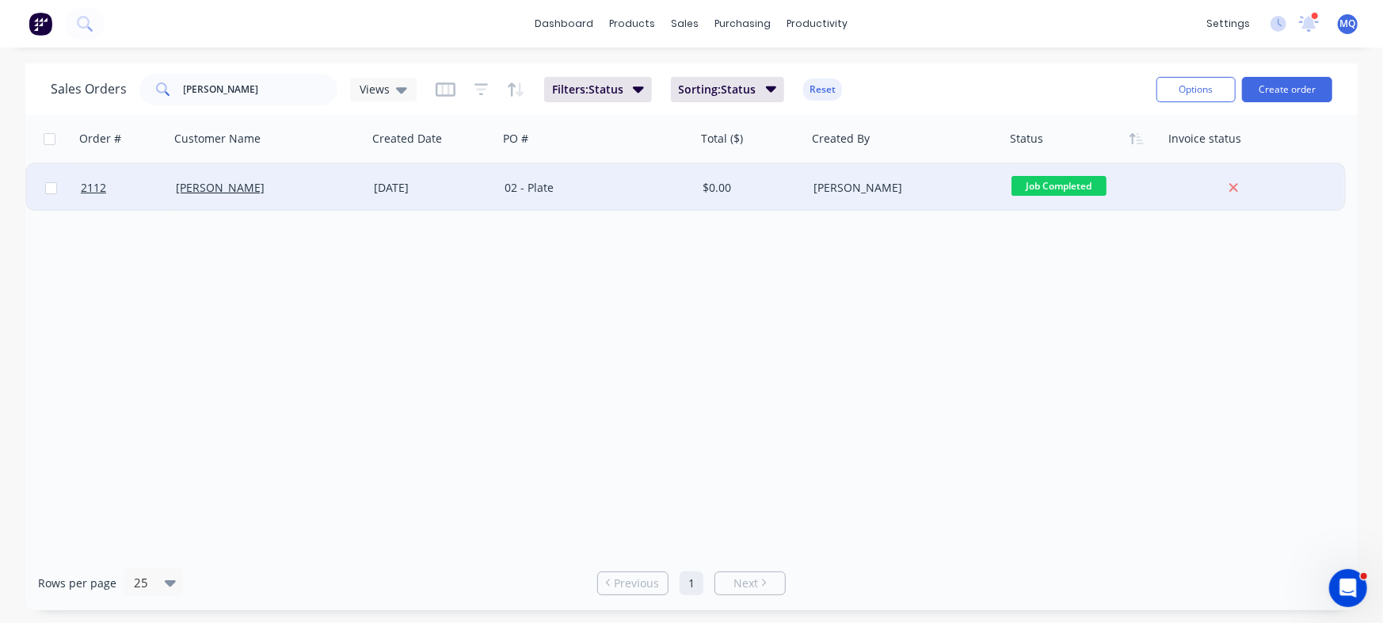
click at [638, 178] on div "02 - Plate" at bounding box center [597, 188] width 198 height 48
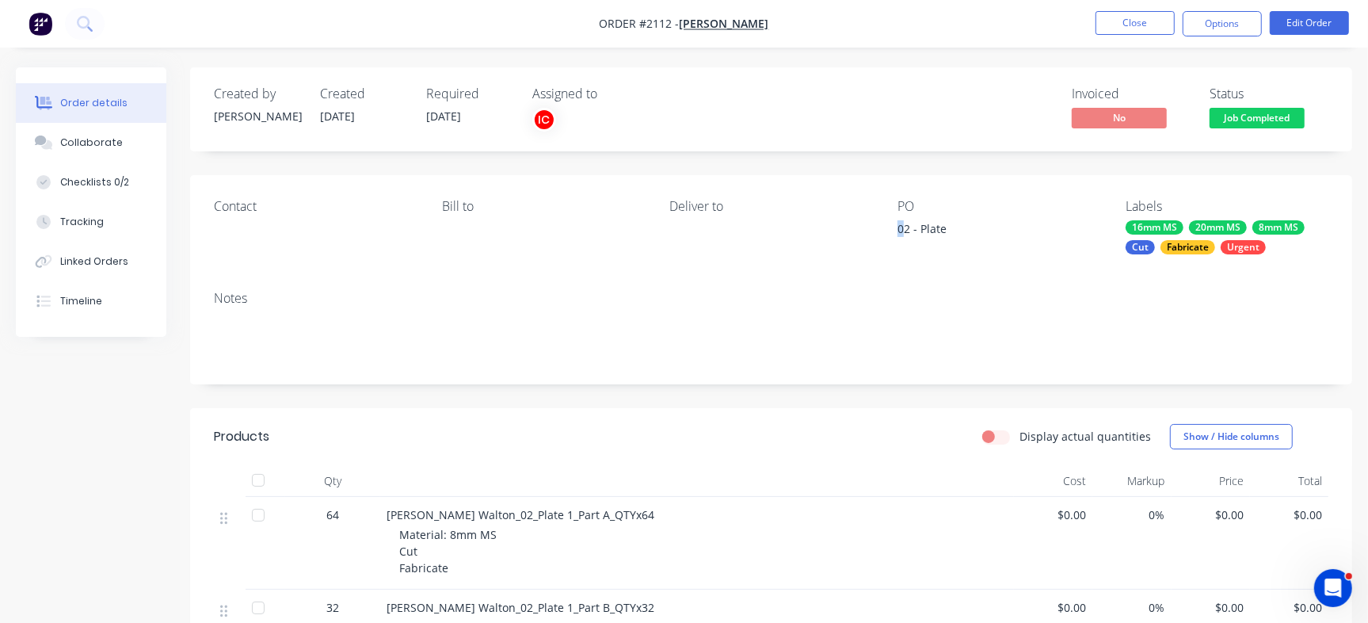
drag, startPoint x: 895, startPoint y: 230, endPoint x: 905, endPoint y: 230, distance: 9.5
click at [905, 230] on div "Contact Bill to Deliver to PO 02 - Plate Labels 16mm MS 20mm MS 8mm MS Cut Fabr…" at bounding box center [771, 226] width 1162 height 103
click at [935, 232] on div "02 - Plate" at bounding box center [996, 231] width 198 height 22
copy div "Plate"
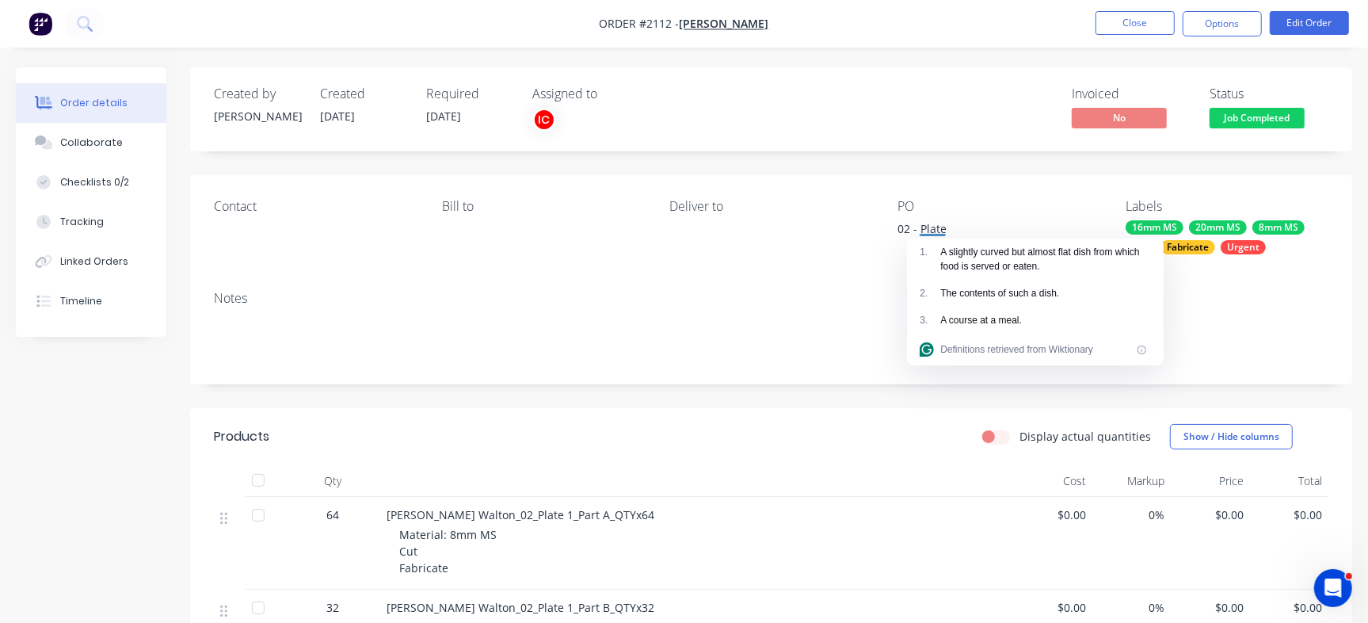
click at [826, 149] on div "Created by Francis Adrian Created 15/08/25 Required 29/08/25 Assigned to IC Inv…" at bounding box center [771, 109] width 1162 height 84
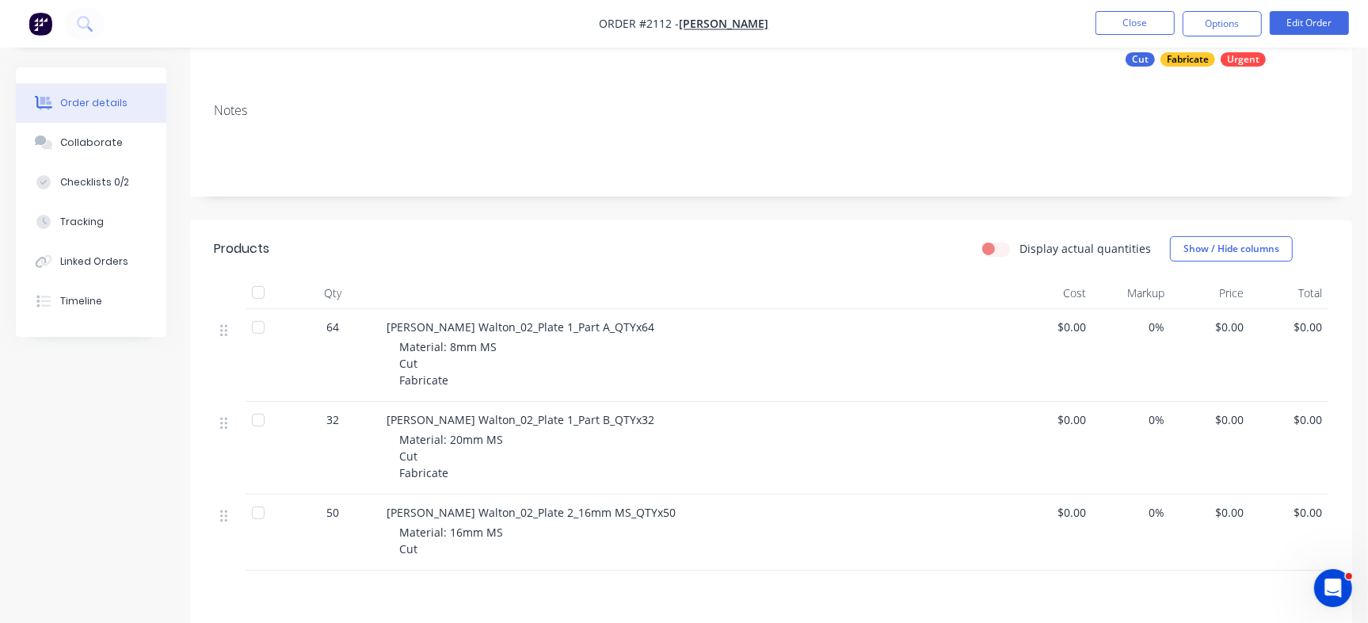
scroll to position [191, 0]
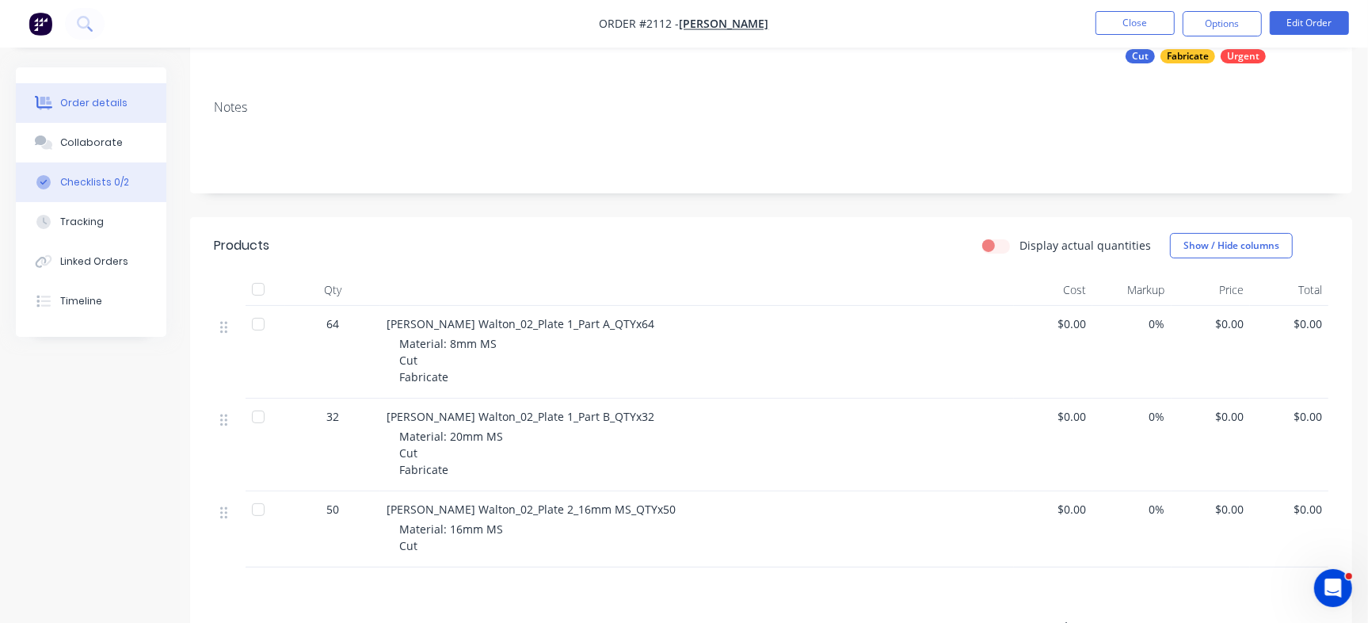
click at [101, 185] on div "Checklists 0/2" at bounding box center [94, 182] width 69 height 14
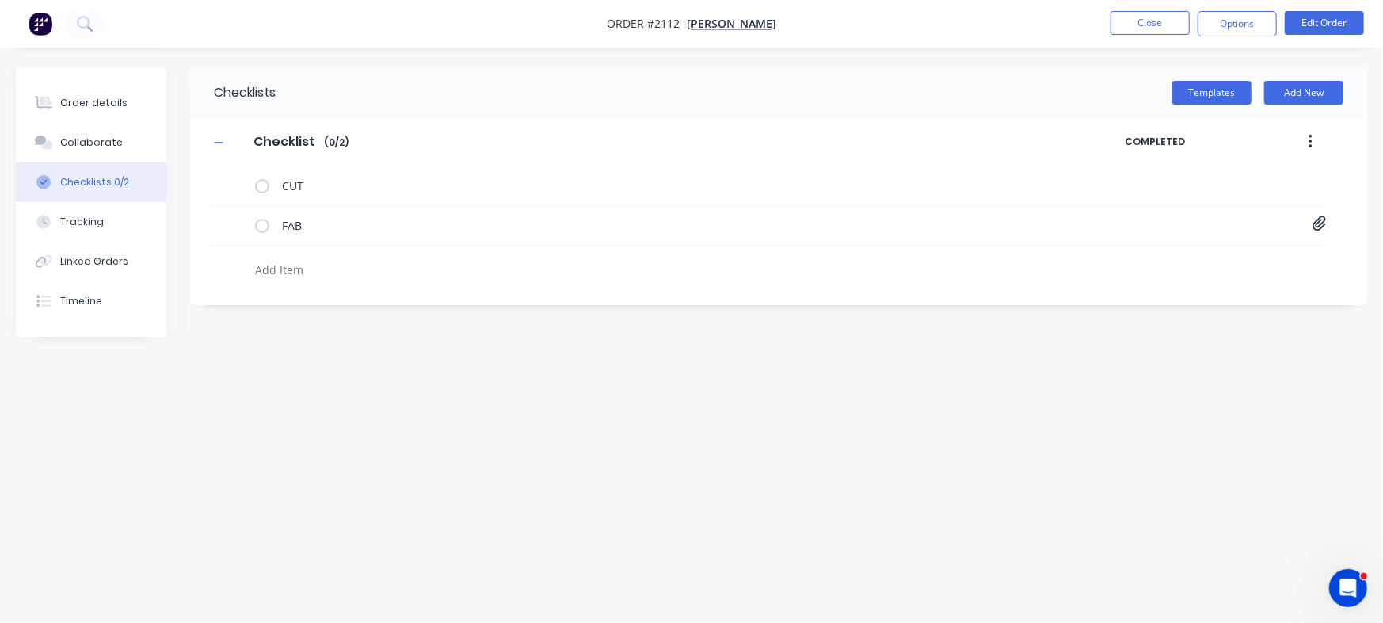
type textarea "x"
click at [320, 271] on textarea at bounding box center [609, 269] width 721 height 23
paste textarea "INV-2916"
type textarea "INV-2916"
type textarea "x"
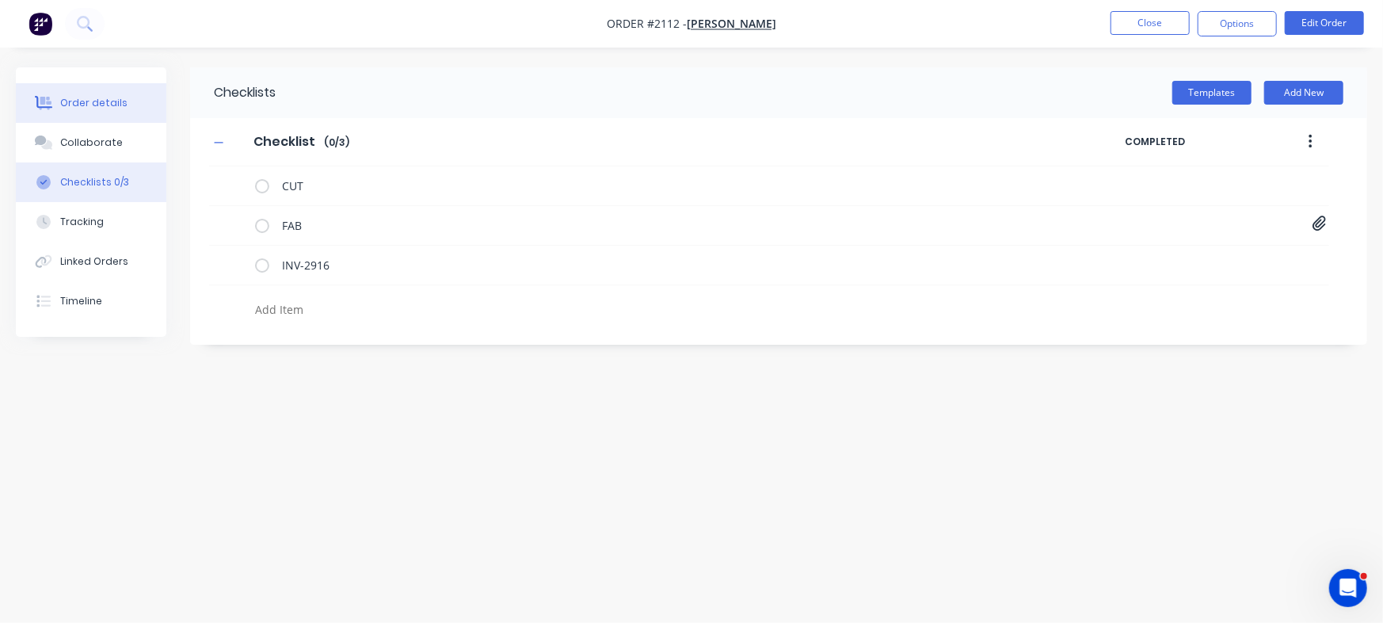
type textarea "x"
click at [98, 100] on div "Order details" at bounding box center [93, 103] width 67 height 14
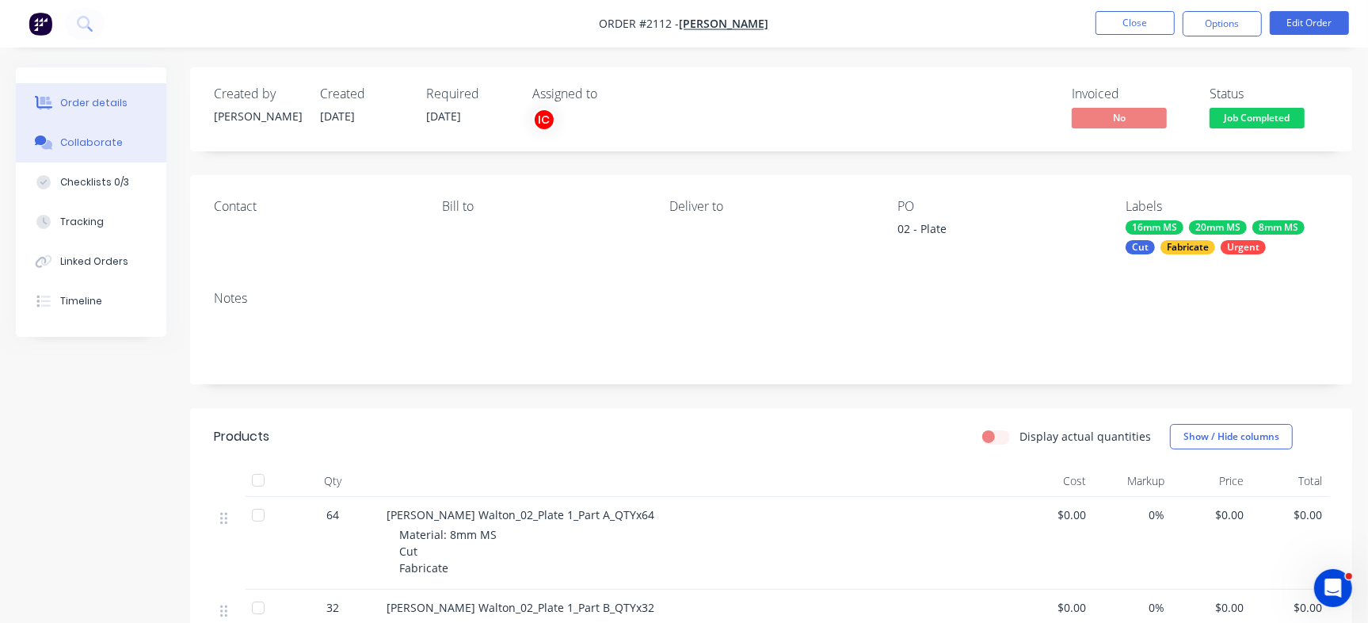
click at [119, 144] on button "Collaborate" at bounding box center [91, 143] width 150 height 40
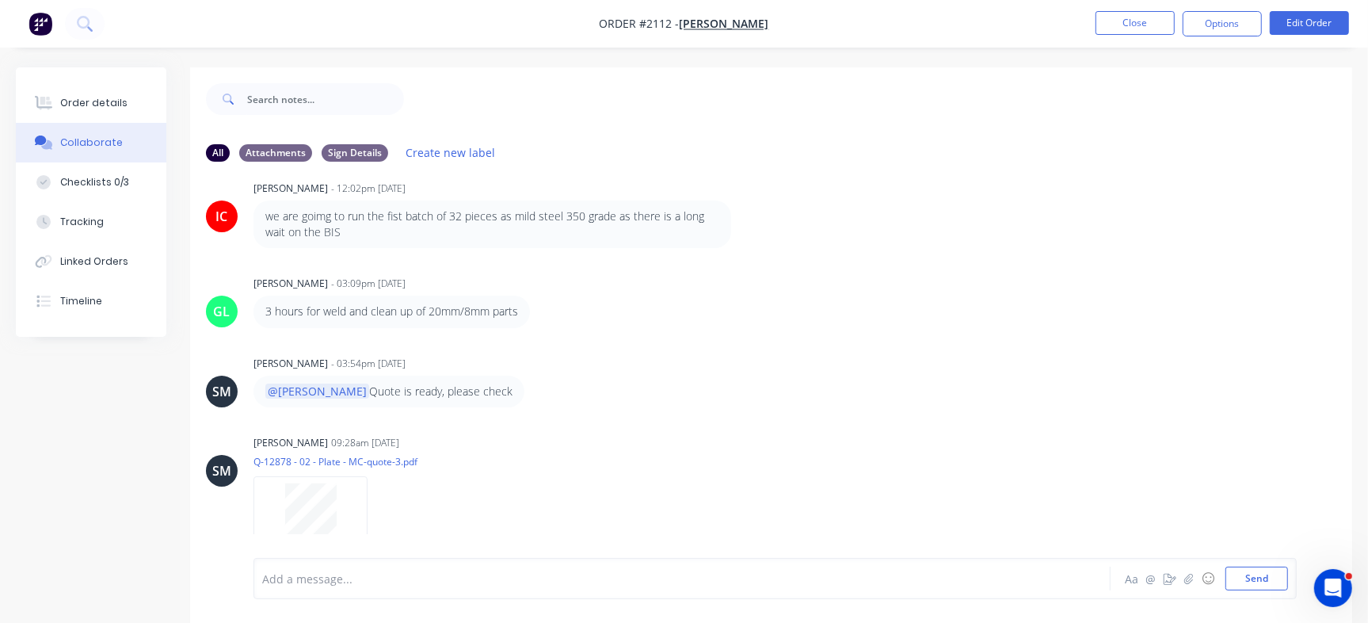
scroll to position [284, 0]
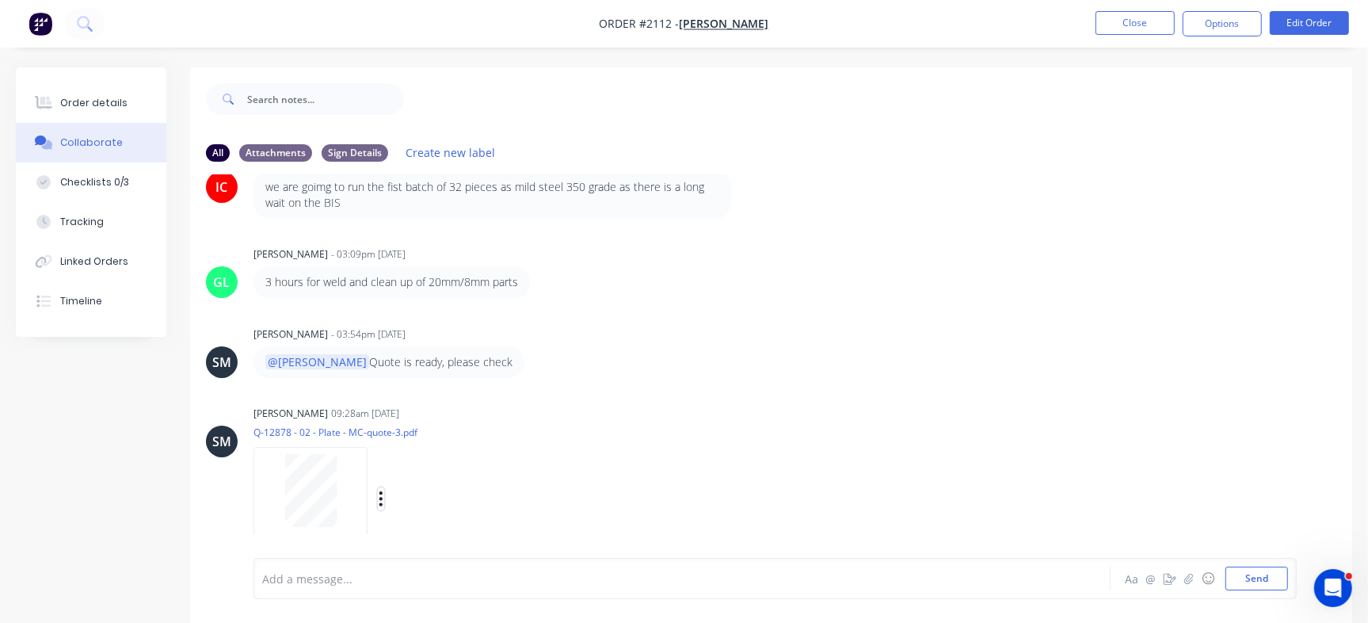
click at [378, 500] on button "button" at bounding box center [381, 498] width 6 height 23
click at [427, 531] on button "Delete" at bounding box center [485, 536] width 178 height 36
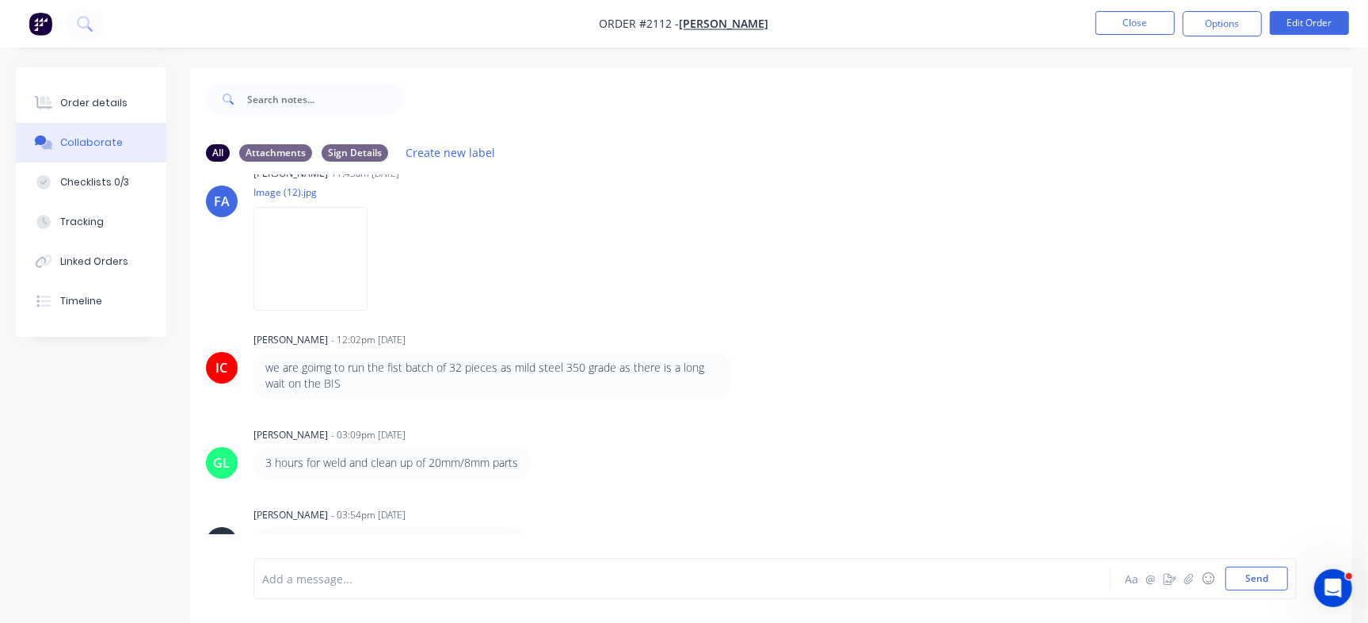
scroll to position [24, 0]
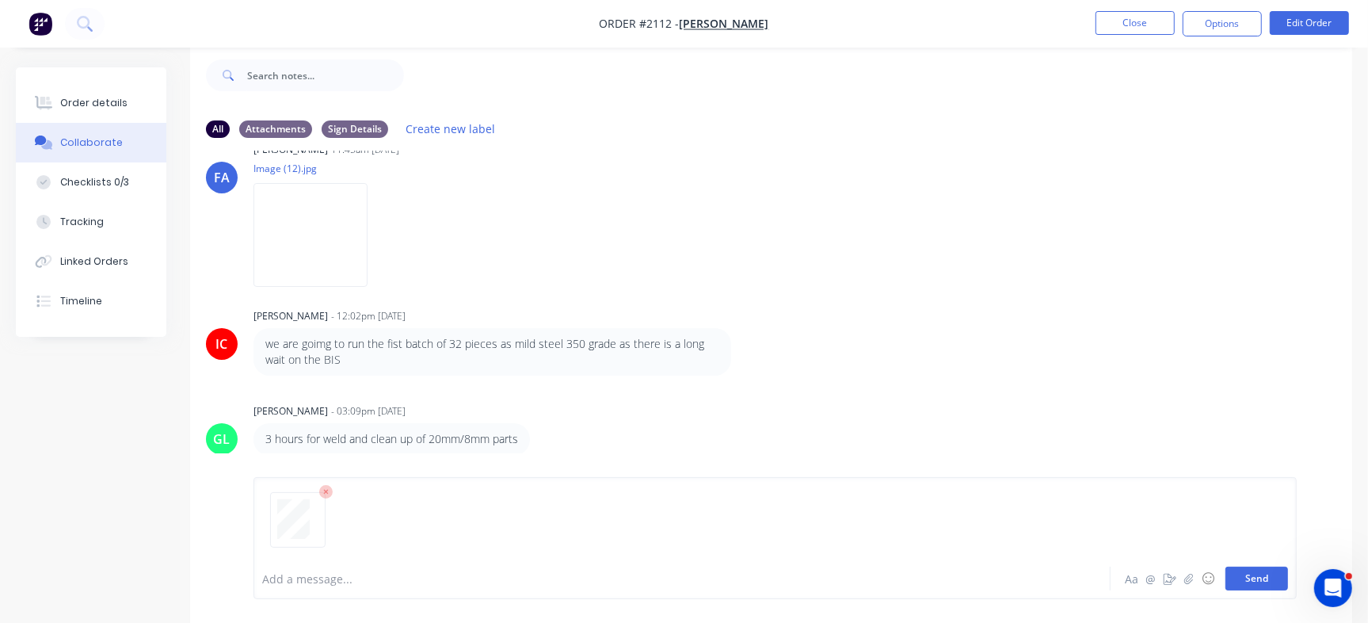
click at [1263, 572] on button "Send" at bounding box center [1256, 578] width 63 height 24
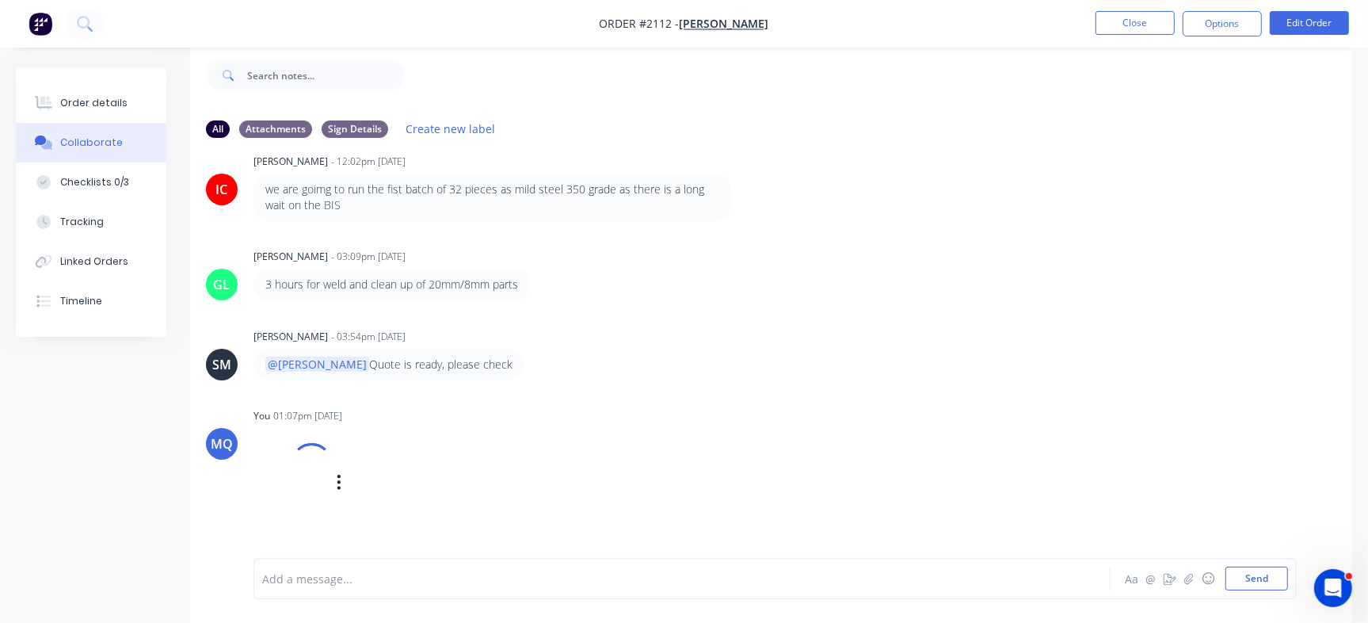
scroll to position [296, 0]
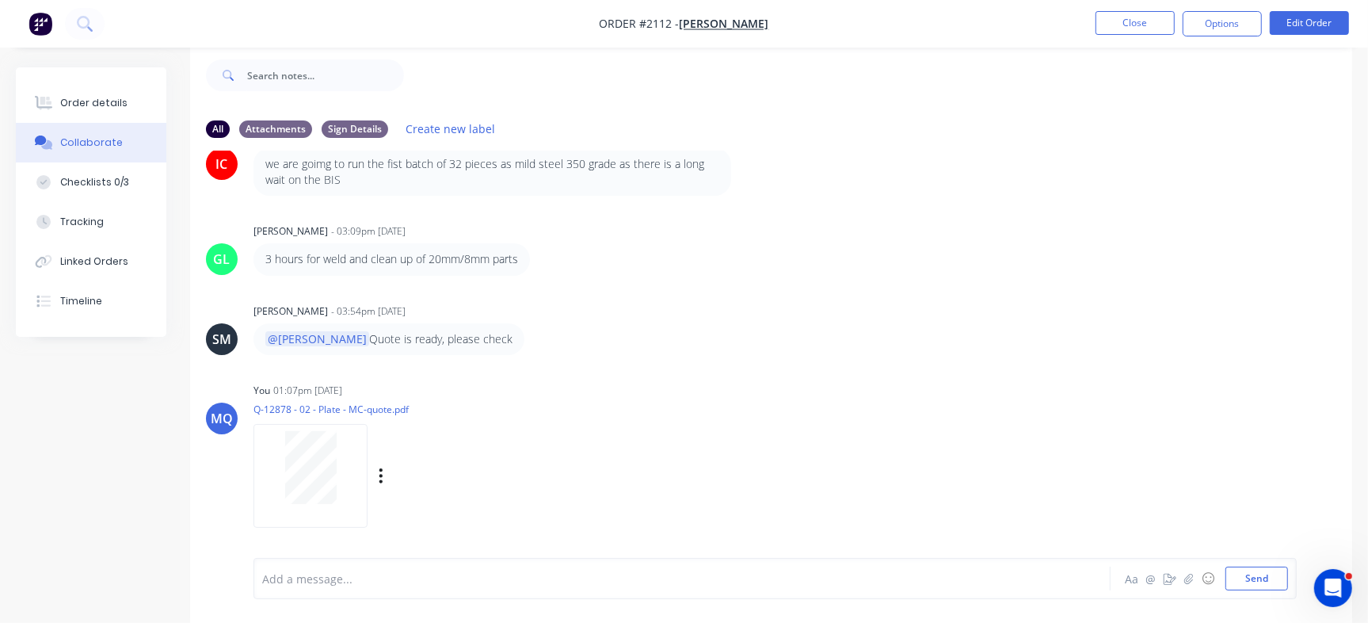
click at [271, 445] on div at bounding box center [311, 467] width 100 height 73
click at [1145, 15] on button "Close" at bounding box center [1134, 23] width 79 height 24
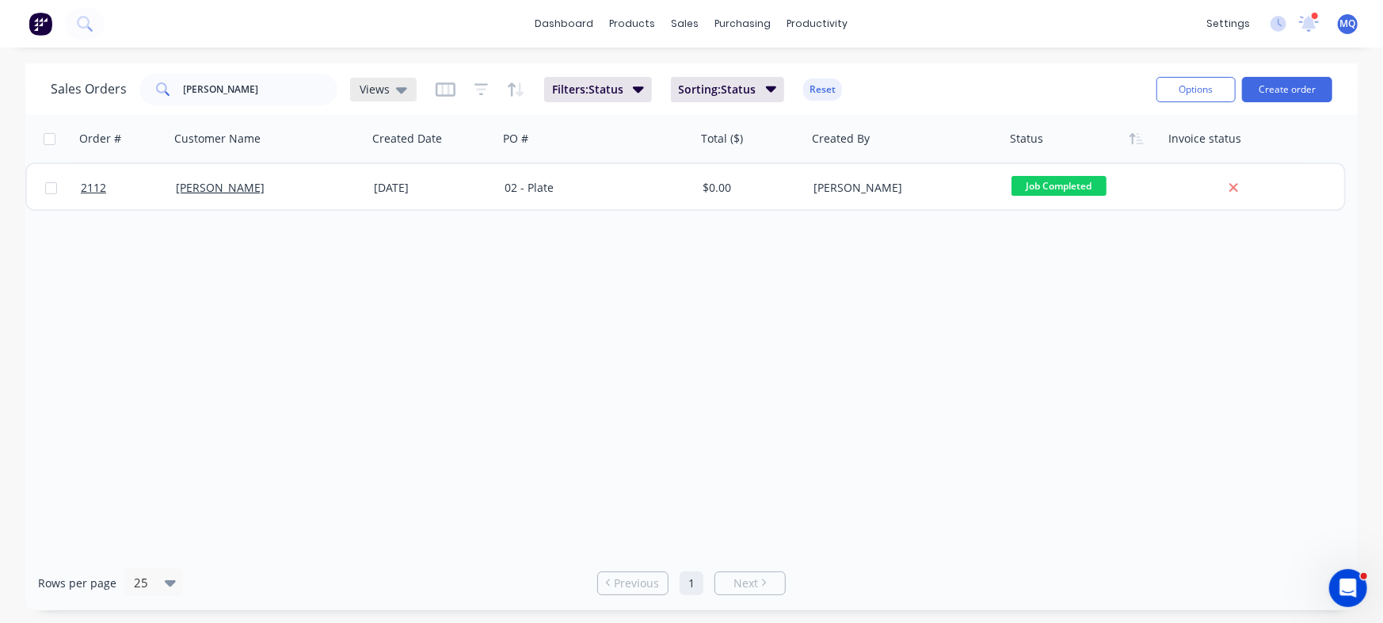
click at [379, 93] on span "Views" at bounding box center [375, 89] width 30 height 17
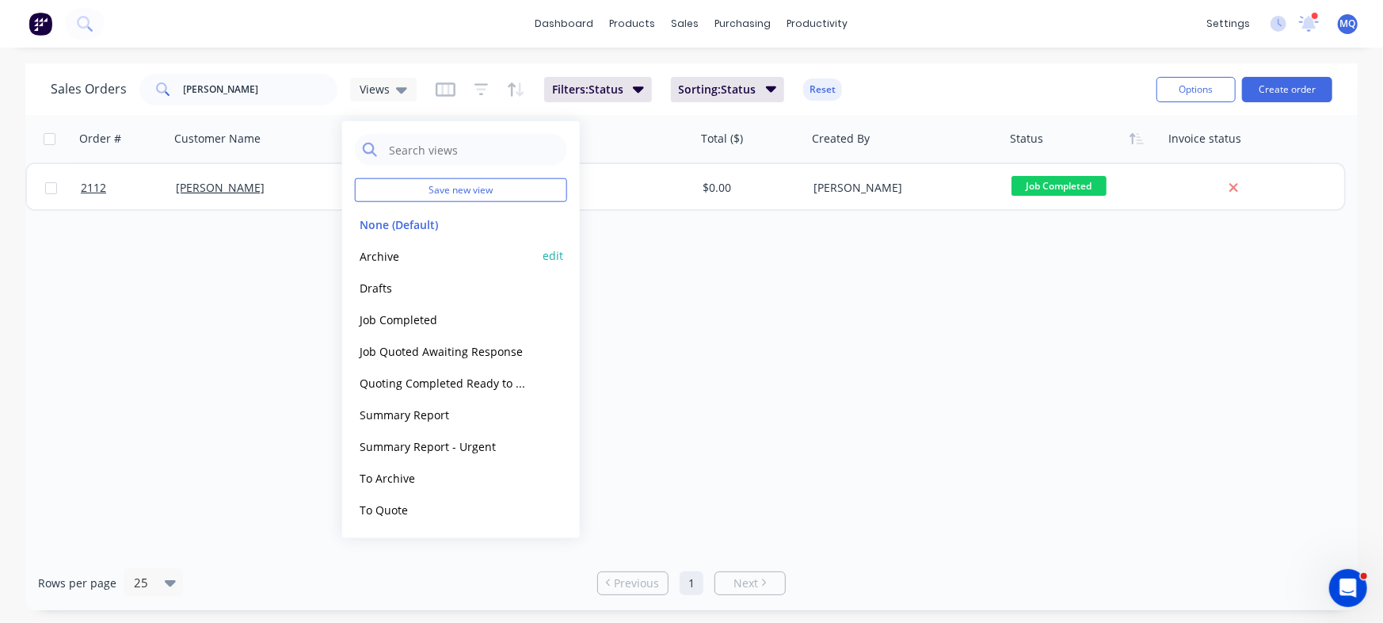
click at [431, 251] on button "Archive" at bounding box center [445, 255] width 181 height 18
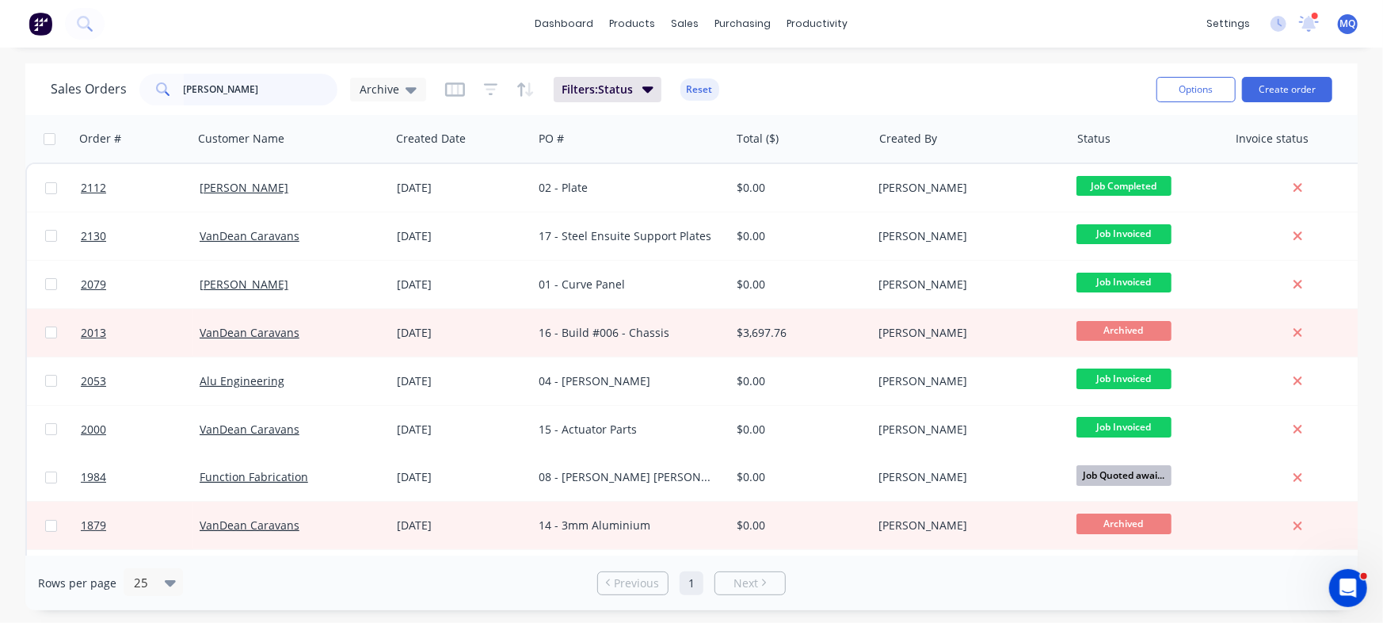
click at [246, 86] on input "dean" at bounding box center [261, 90] width 154 height 32
type input "all about lifting"
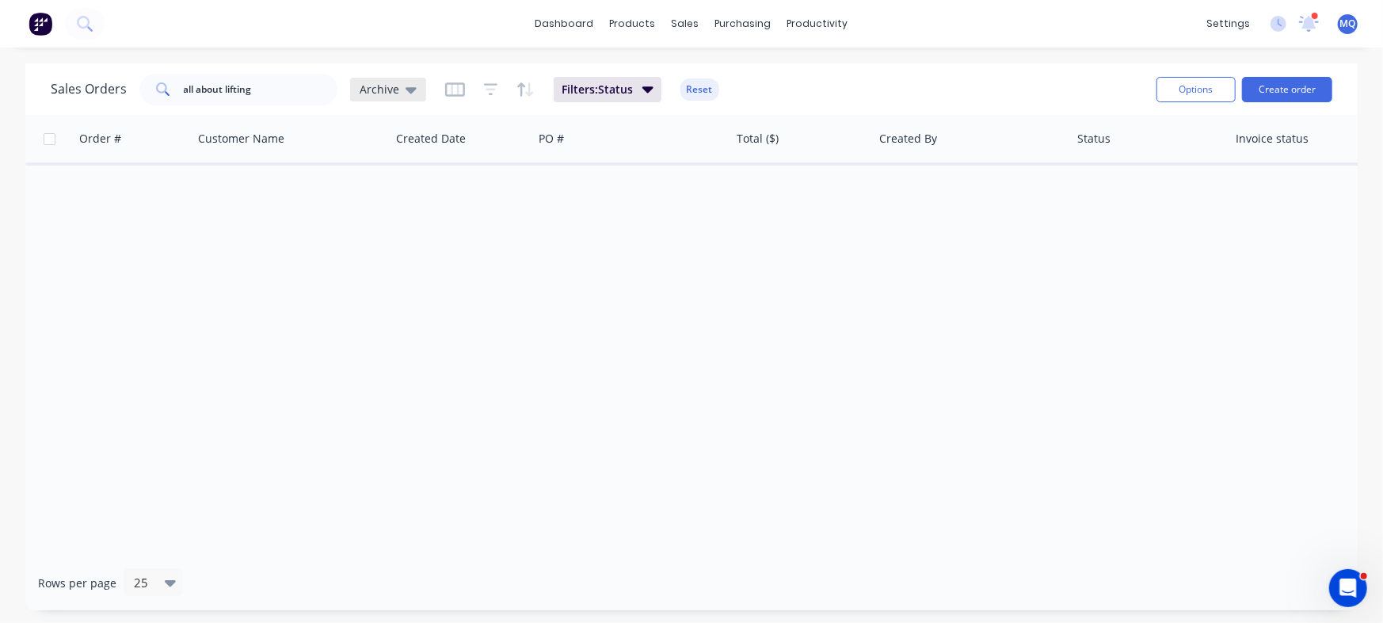
click at [390, 87] on span "Archive" at bounding box center [380, 89] width 40 height 17
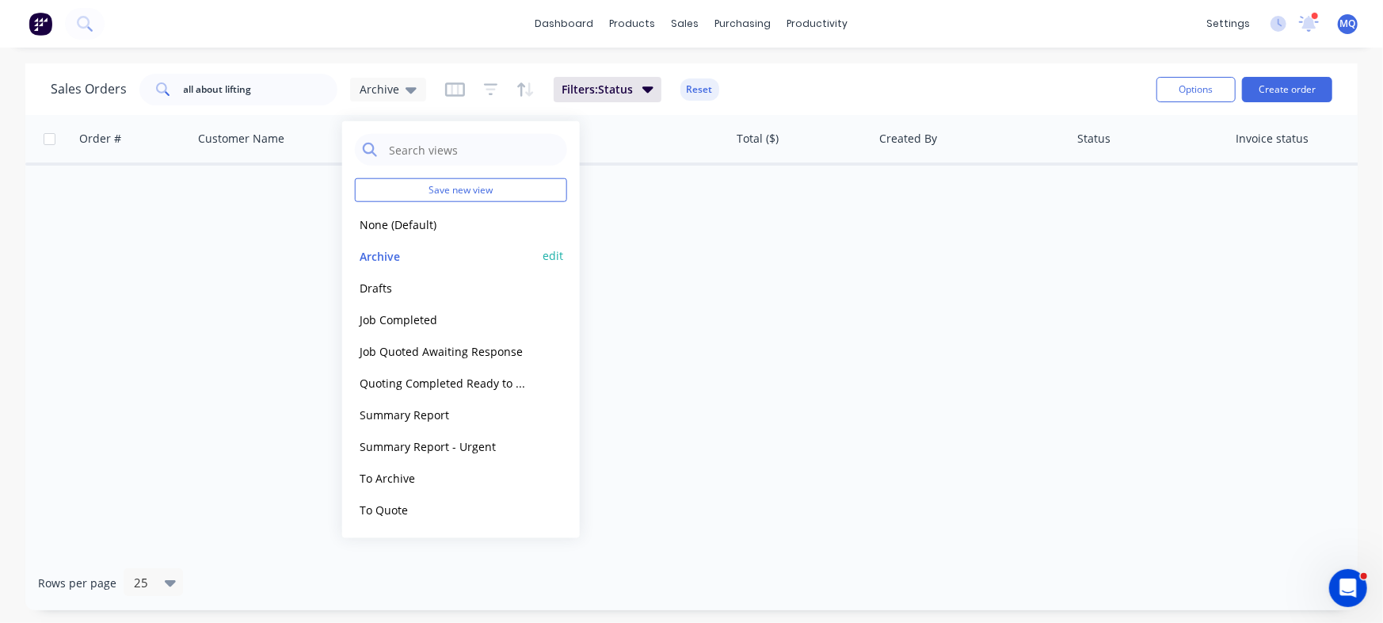
click at [380, 247] on button "Archive" at bounding box center [445, 255] width 181 height 18
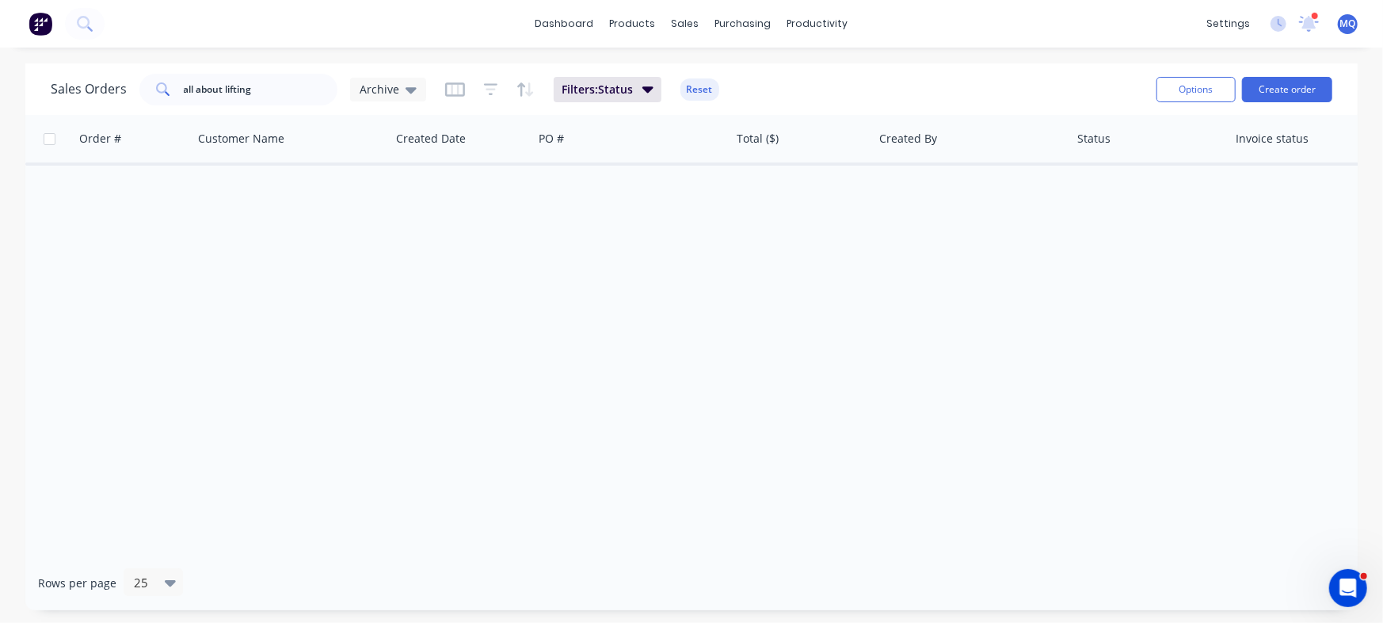
click at [870, 232] on div "Order # Customer Name Created Date PO # Total ($) Created By Status Invoice sta…" at bounding box center [691, 335] width 1332 height 440
click at [219, 102] on input "all about lifting" at bounding box center [261, 90] width 154 height 32
drag, startPoint x: 255, startPoint y: 93, endPoint x: 0, endPoint y: 4, distance: 270.0
click at [0, 4] on div "dashboard products sales purchasing productivity dashboard products Product Cat…" at bounding box center [691, 311] width 1383 height 623
click at [748, 203] on div at bounding box center [691, 335] width 1332 height 440
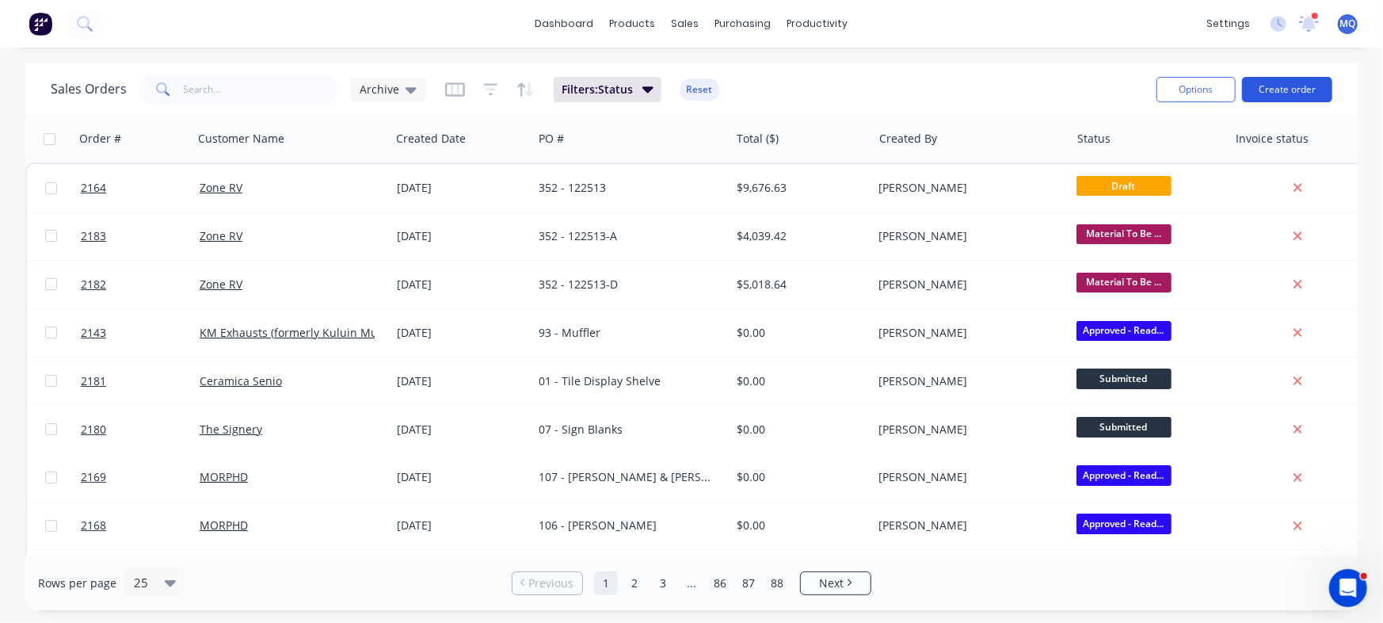
click at [1293, 94] on button "Create order" at bounding box center [1287, 89] width 90 height 25
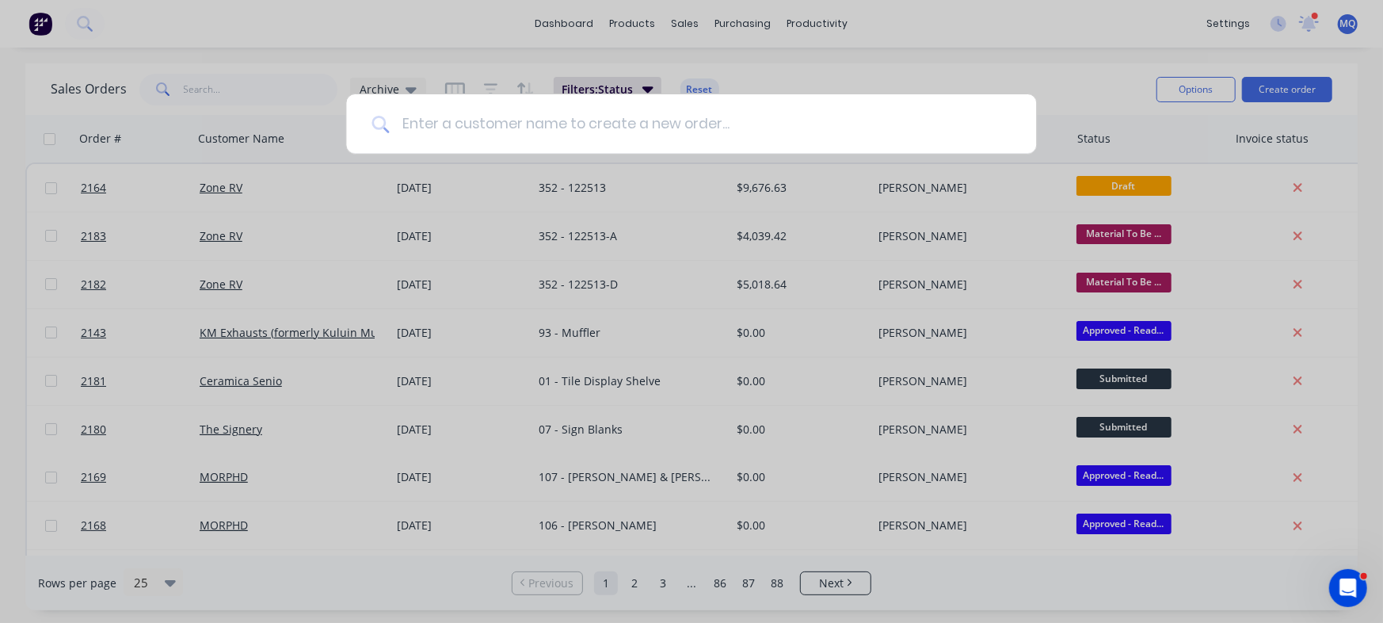
click at [425, 128] on input at bounding box center [700, 123] width 622 height 59
click at [219, 147] on div at bounding box center [691, 311] width 1383 height 623
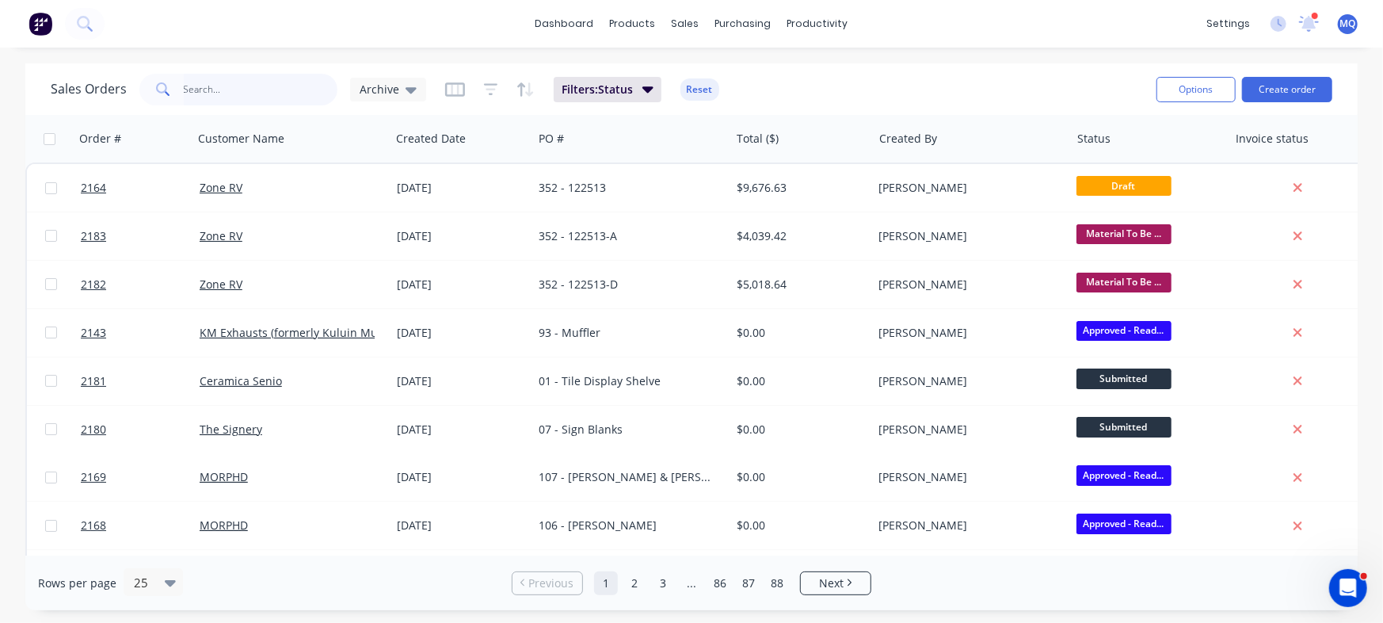
click at [267, 89] on input "text" at bounding box center [261, 90] width 154 height 32
type input "all about lifting"
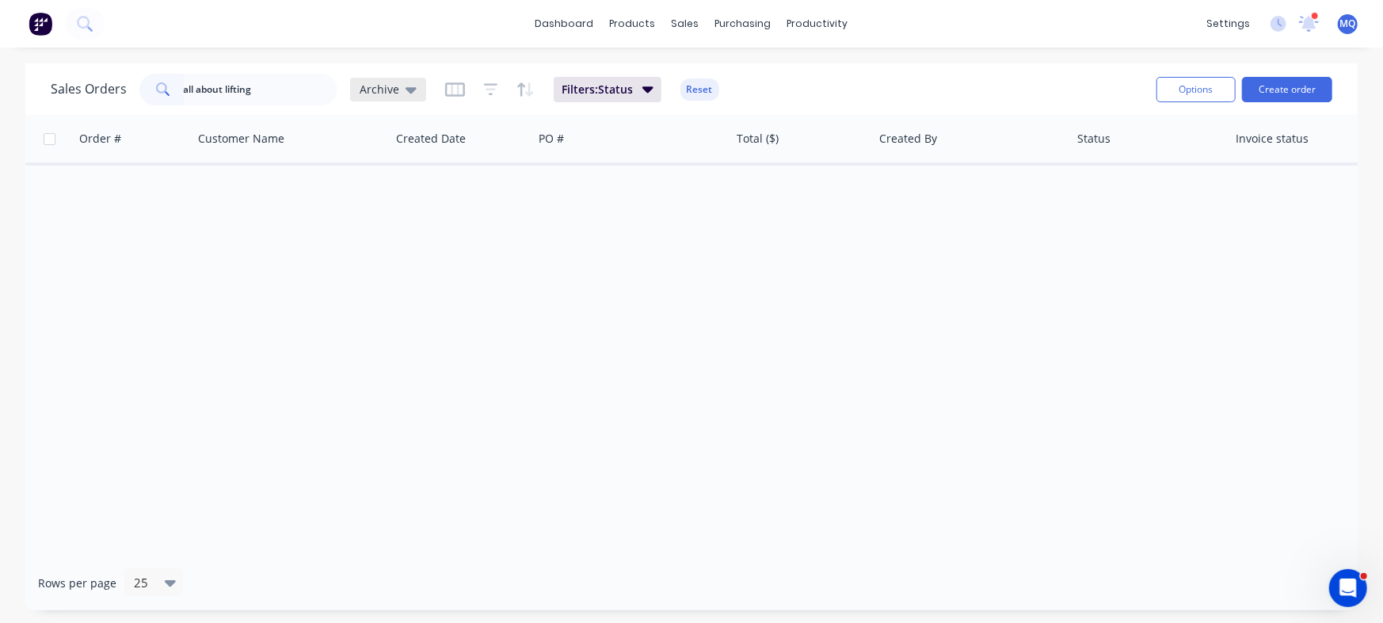
click at [391, 83] on span "Archive" at bounding box center [380, 89] width 40 height 17
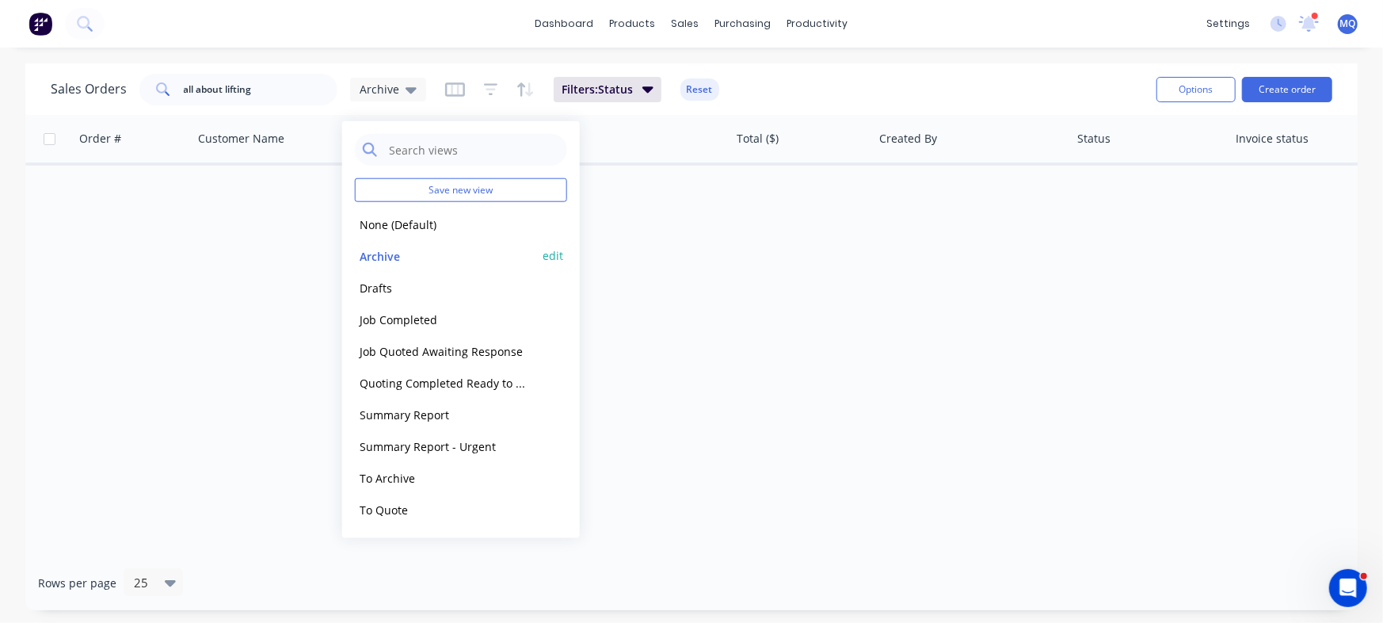
click at [406, 259] on button "Archive" at bounding box center [445, 255] width 181 height 18
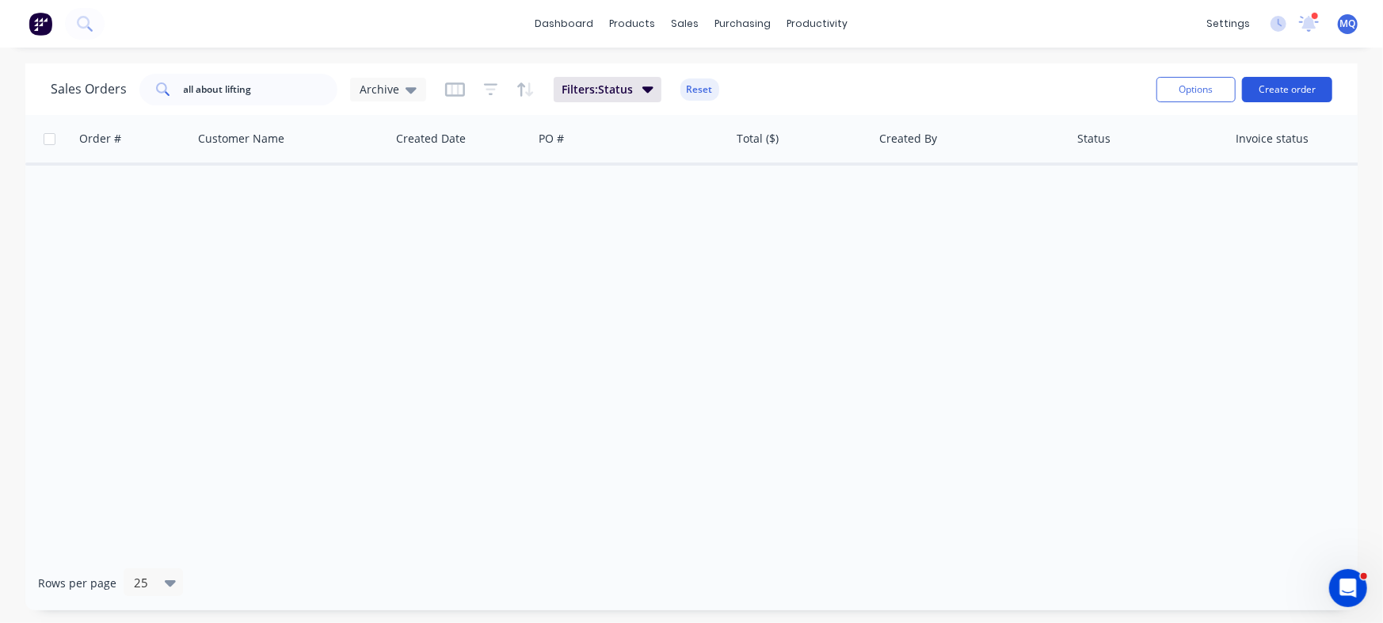
click at [1278, 82] on button "Create order" at bounding box center [1287, 89] width 90 height 25
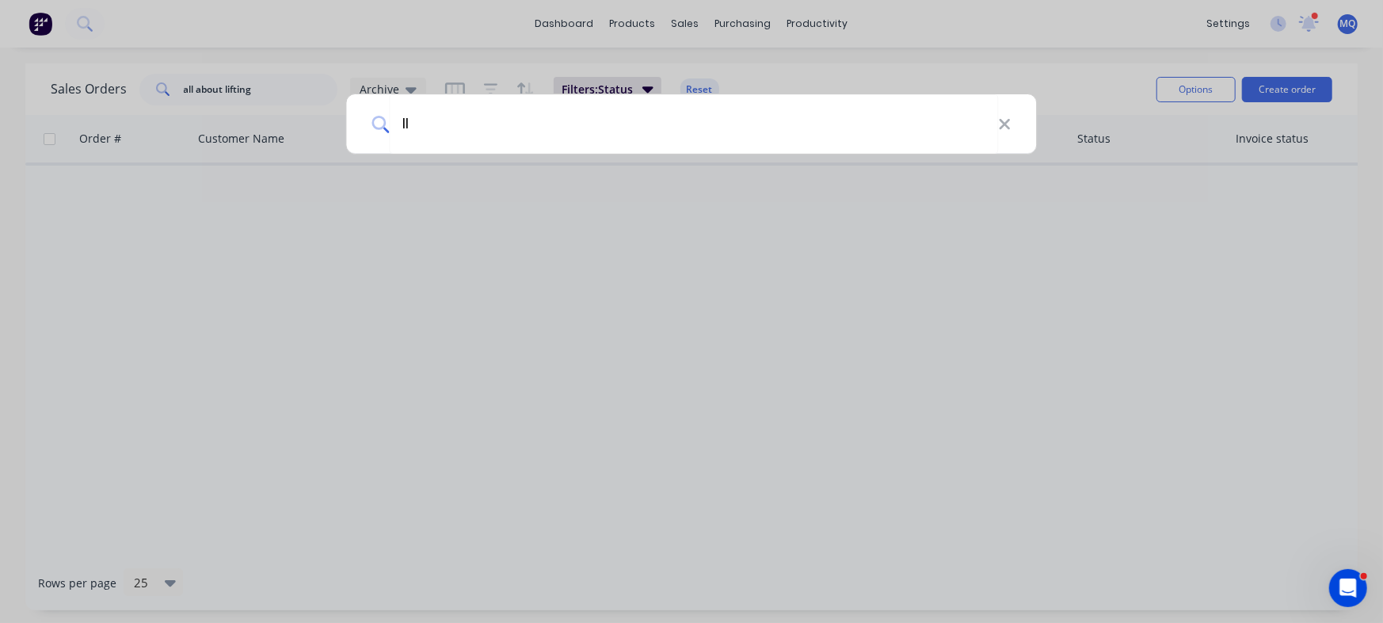
type input "l"
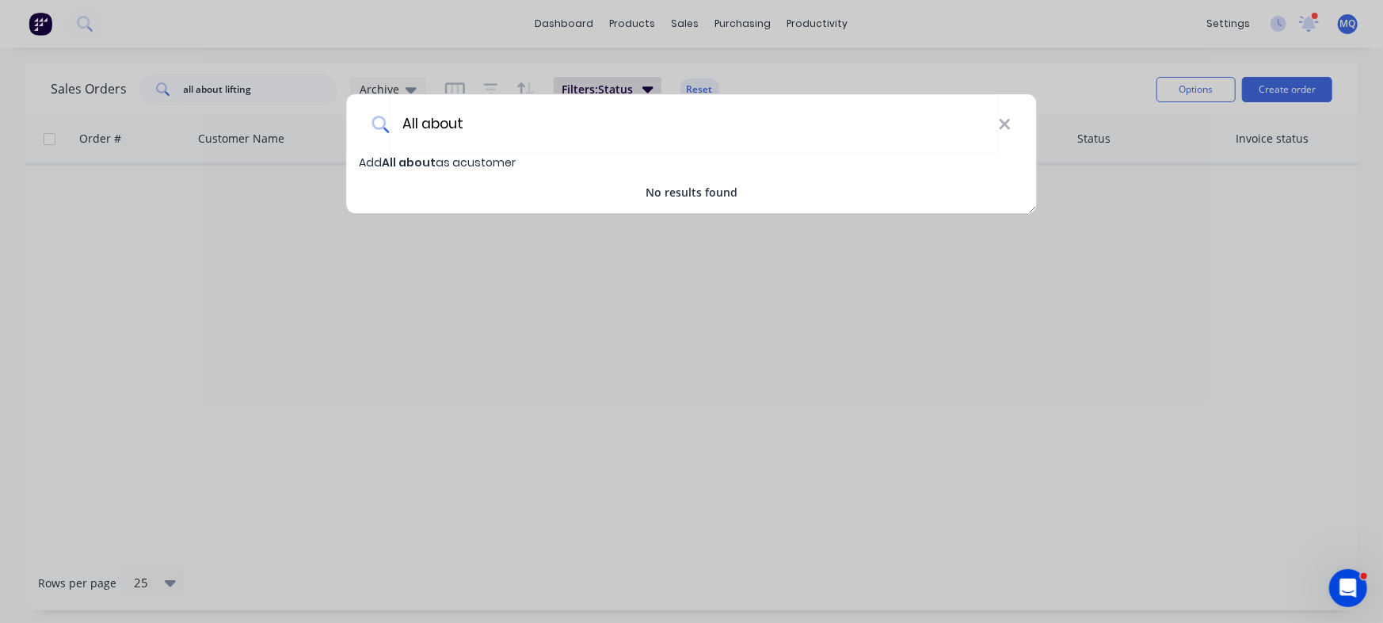
type input "All about"
click at [717, 273] on div "All about Add All about as a customer No results found" at bounding box center [691, 311] width 1383 height 623
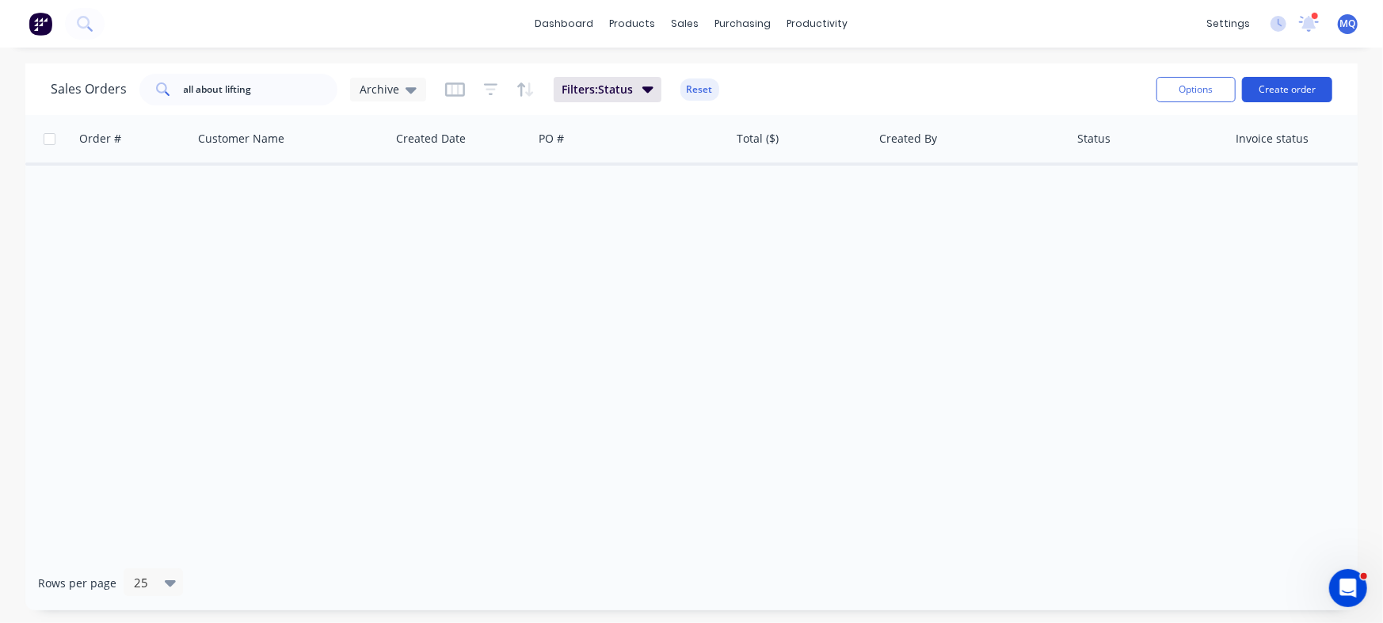
click at [1284, 94] on button "Create order" at bounding box center [1287, 89] width 90 height 25
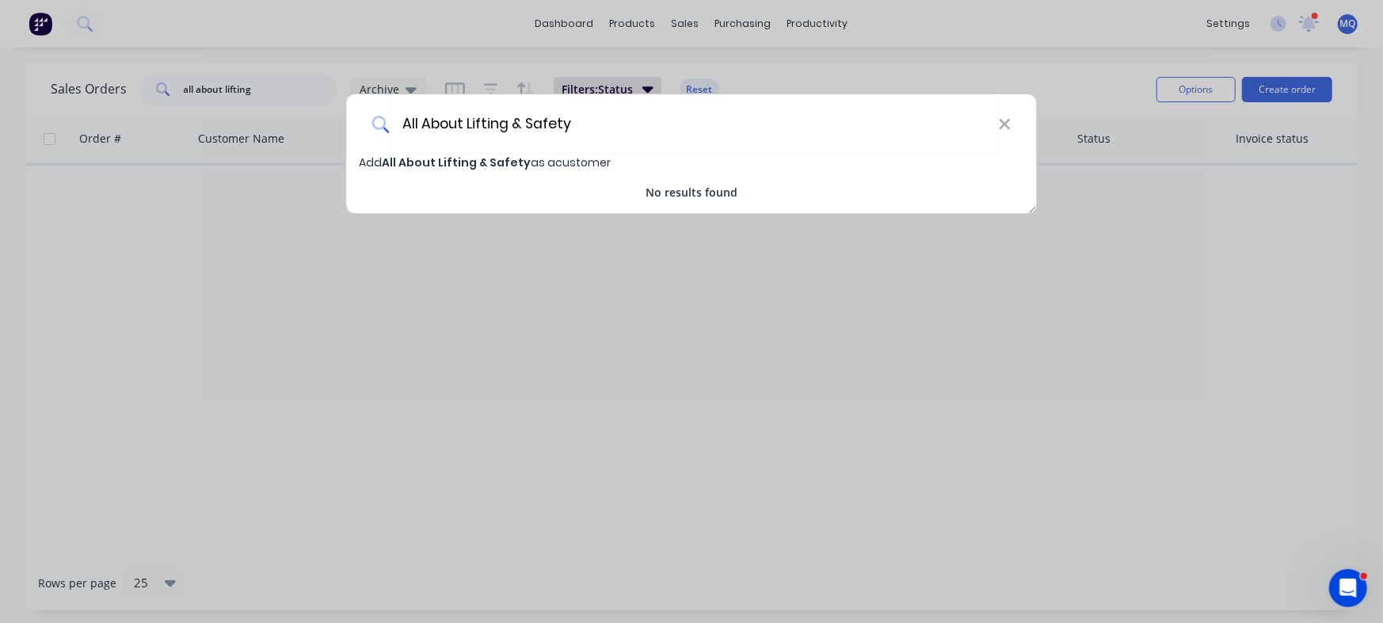
type input "All About Lifting & Safety"
click at [474, 164] on span "All About Lifting & Safety" at bounding box center [457, 162] width 149 height 16
select select "AU"
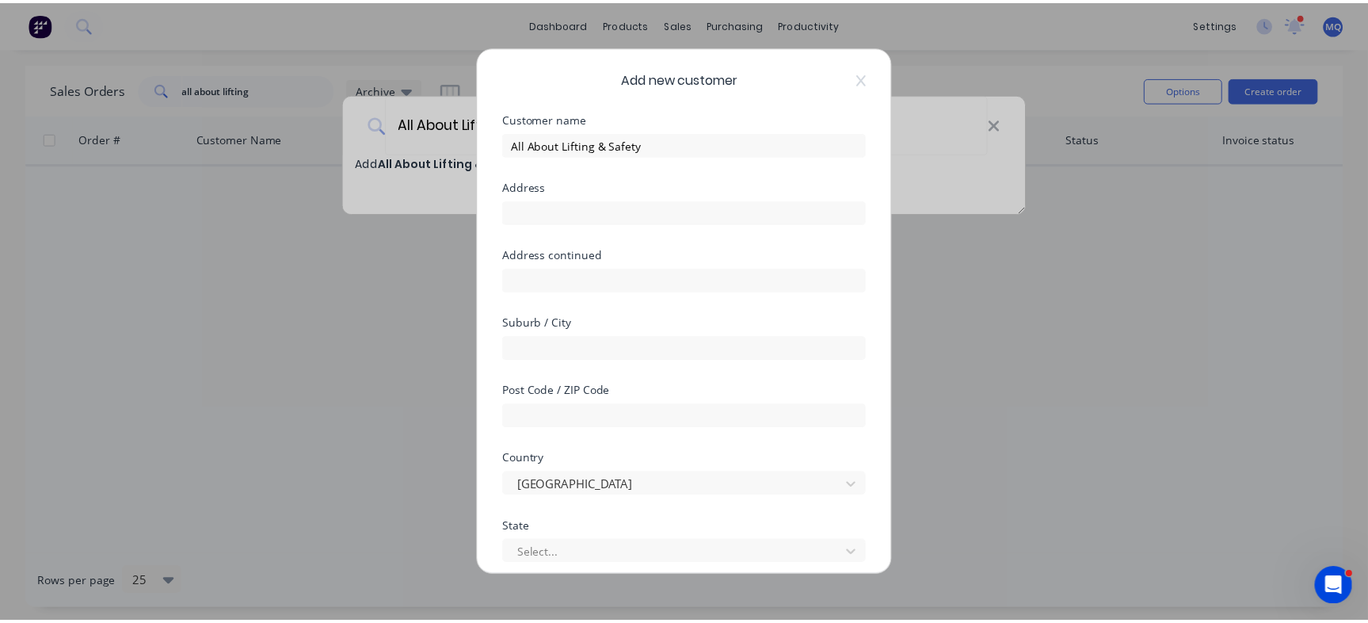
scroll to position [222, 0]
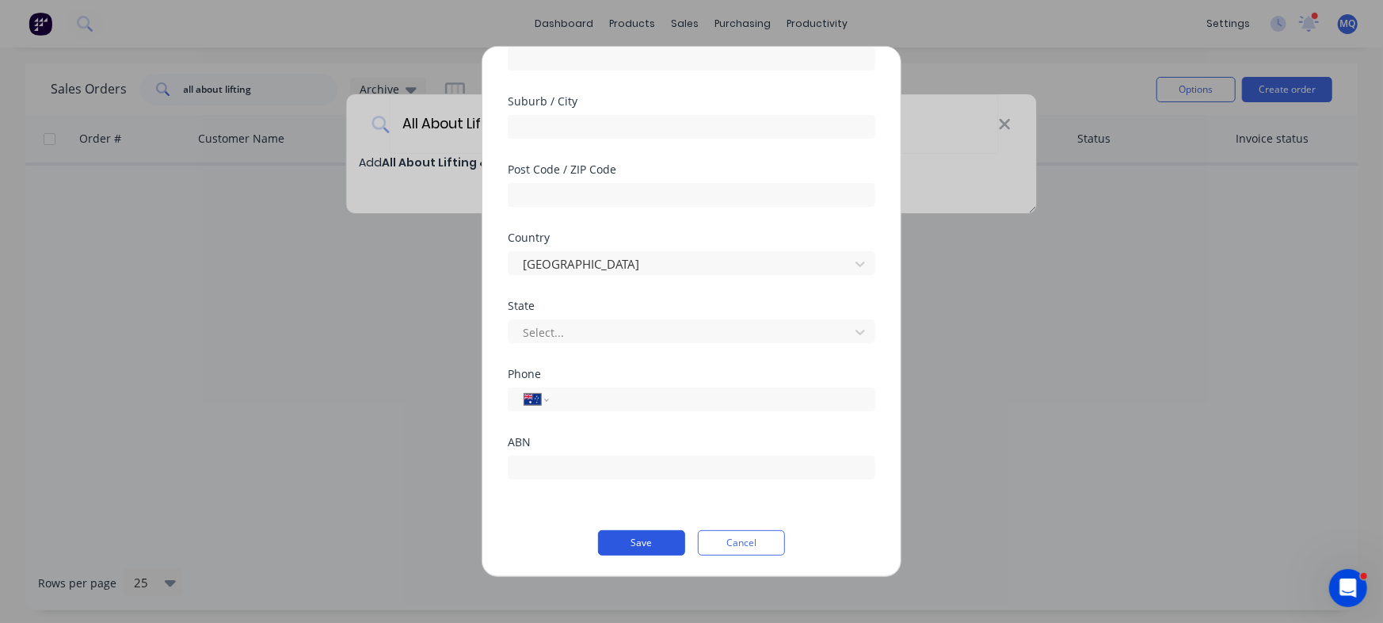
click at [627, 543] on button "Save" at bounding box center [641, 542] width 87 height 25
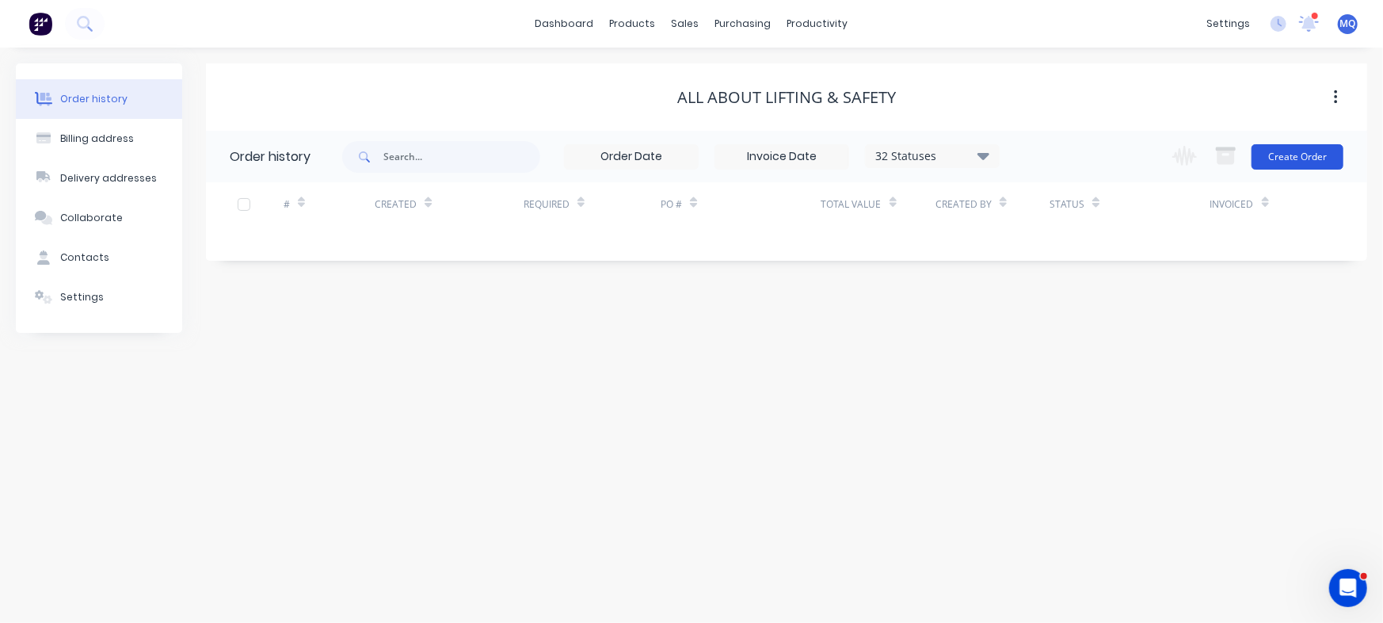
click at [1304, 158] on button "Create Order" at bounding box center [1297, 156] width 92 height 25
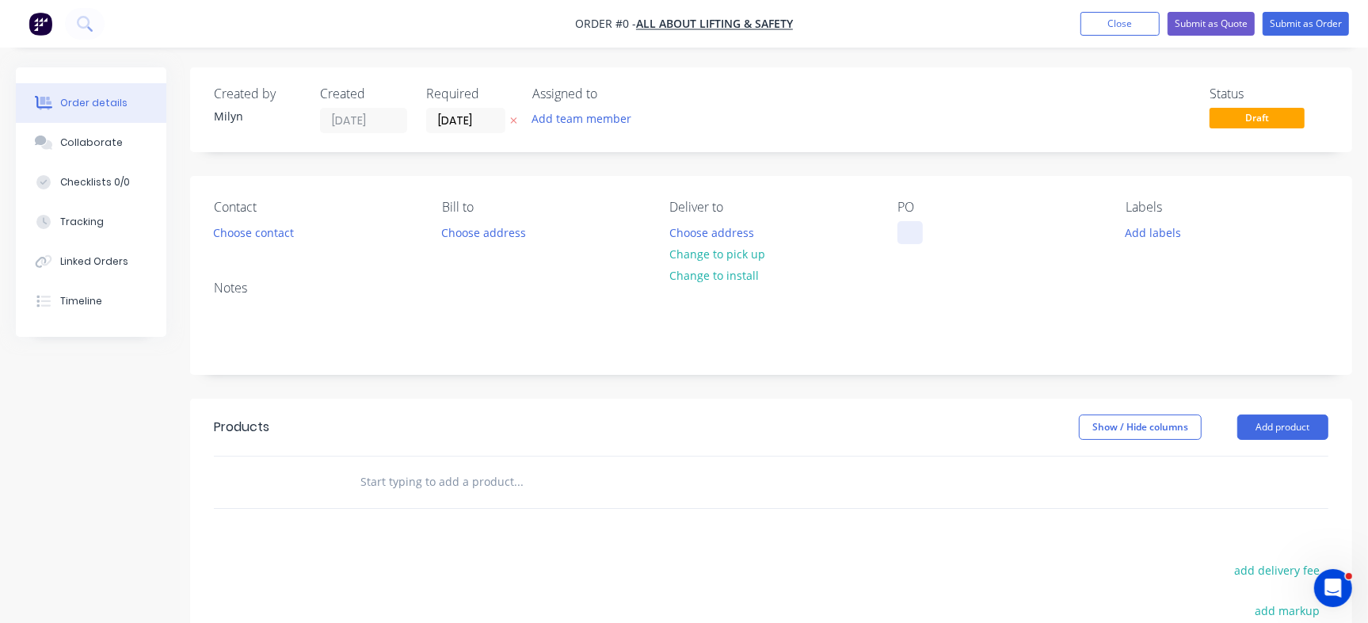
click at [901, 227] on div at bounding box center [909, 232] width 25 height 23
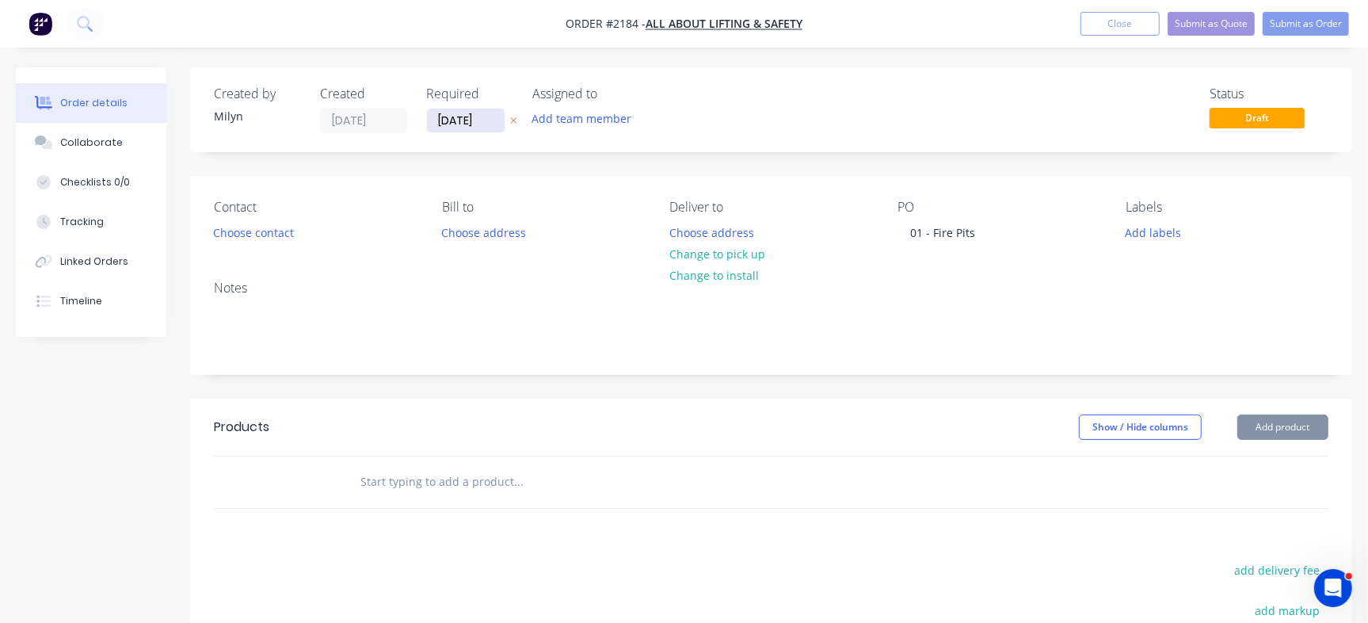
click at [482, 120] on input "[DATE]" at bounding box center [466, 121] width 78 height 24
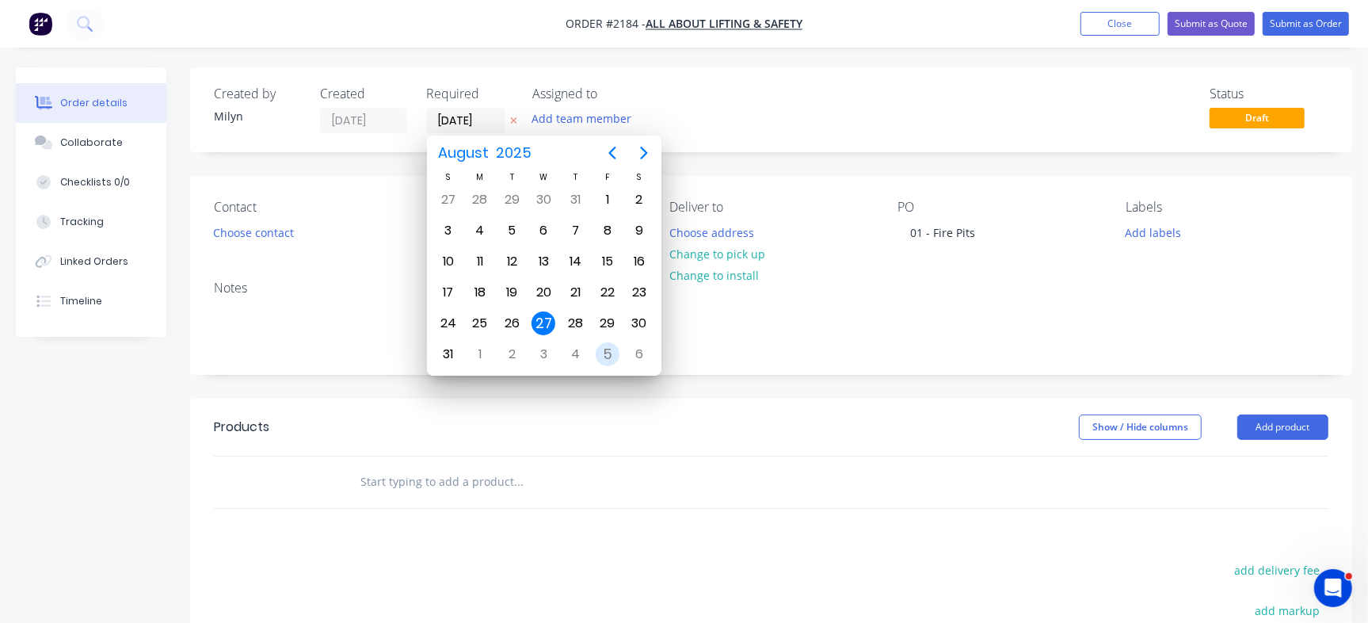
click at [610, 345] on div "5" at bounding box center [608, 354] width 24 height 24
type input "05/09/25"
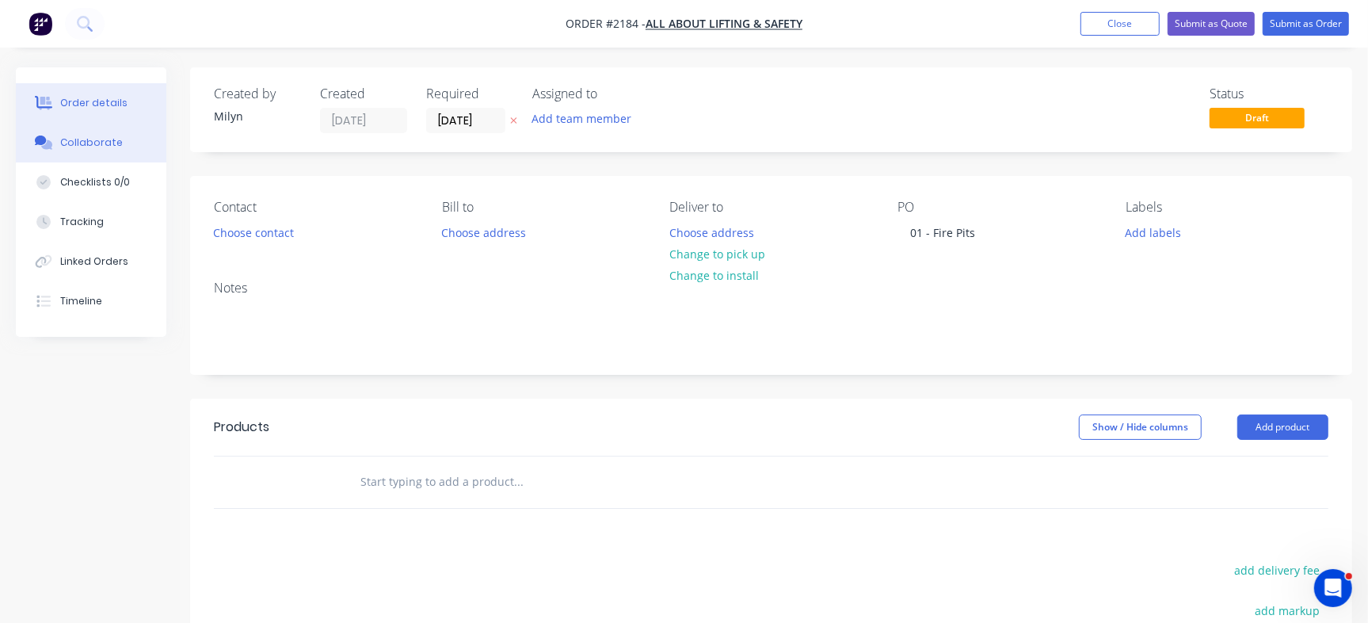
click at [86, 143] on div "Collaborate" at bounding box center [91, 142] width 63 height 14
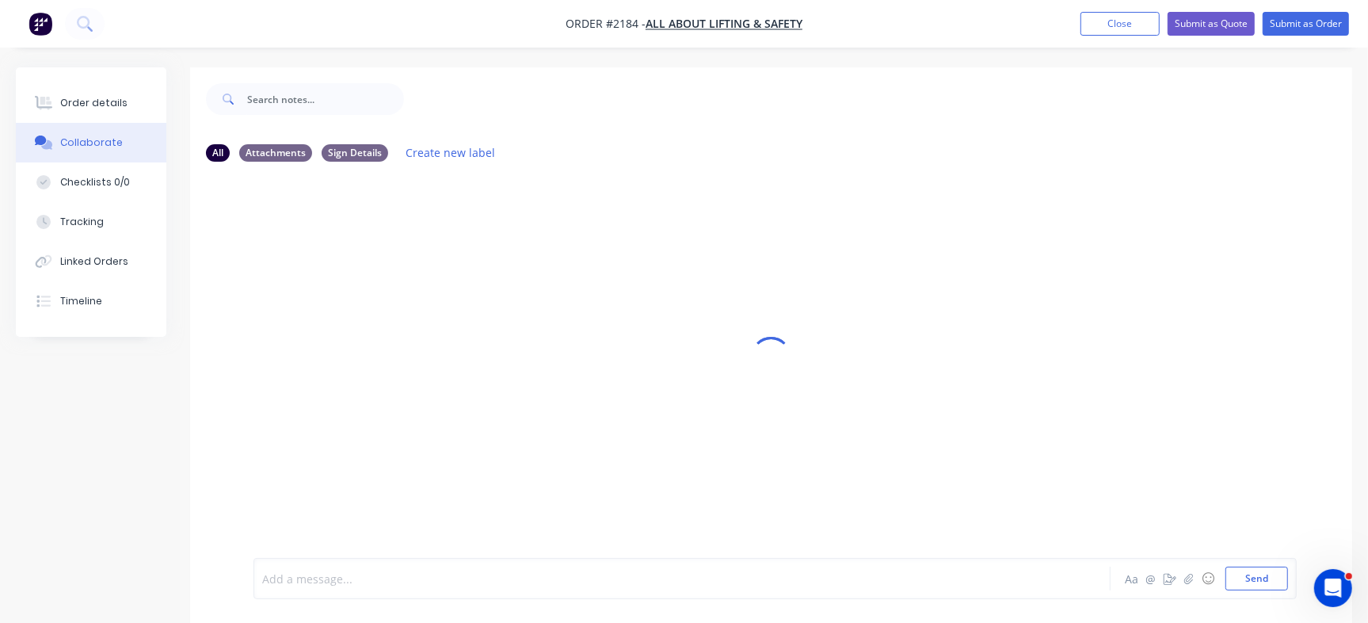
click at [466, 577] on div at bounding box center [647, 578] width 768 height 17
click at [333, 581] on div at bounding box center [647, 578] width 768 height 17
paste div
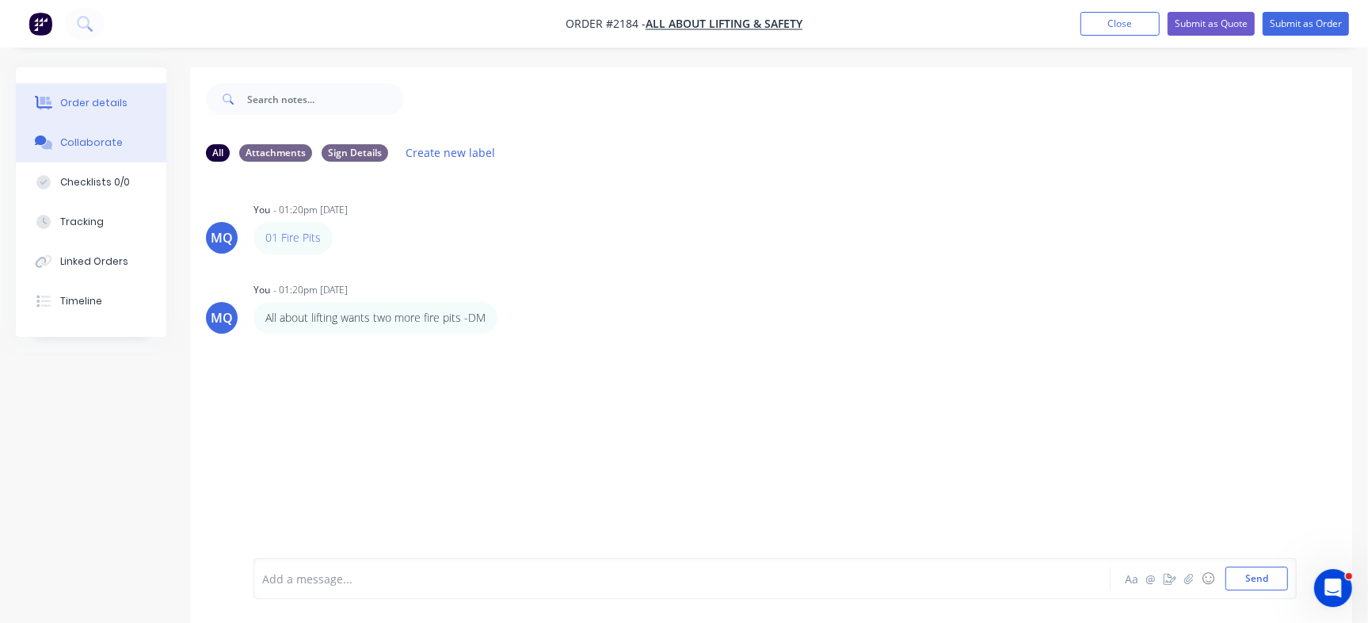
click at [93, 105] on div "Order details" at bounding box center [93, 103] width 67 height 14
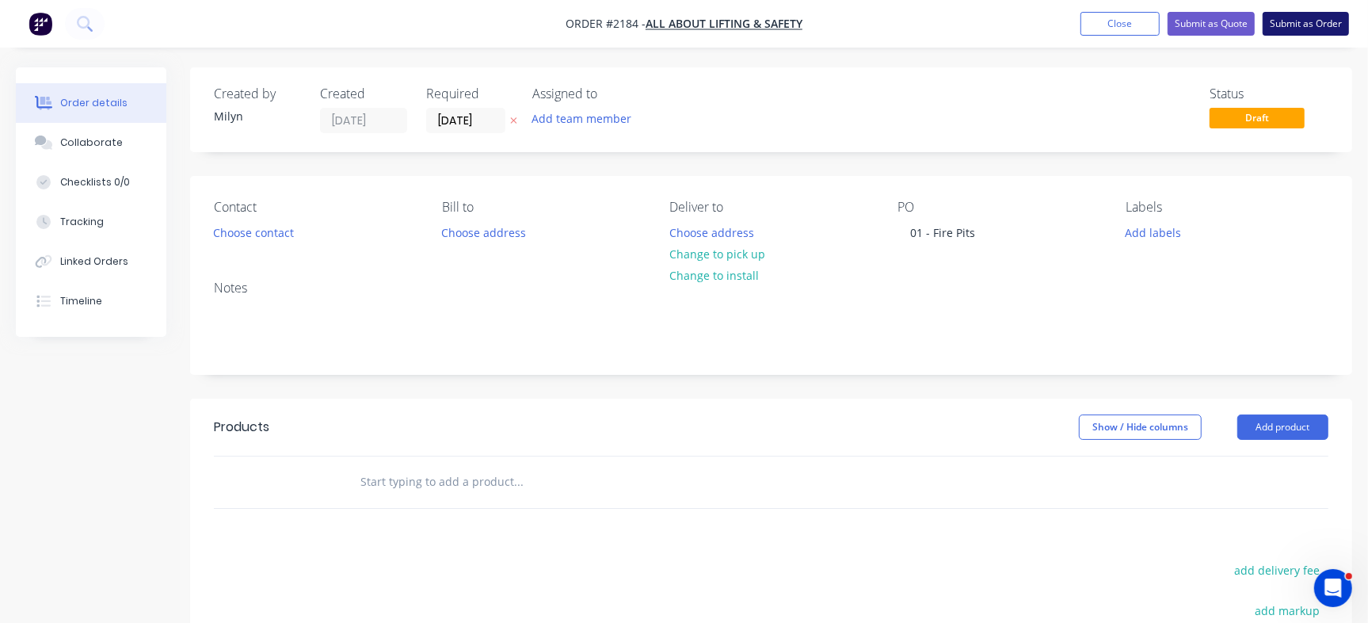
click at [1286, 18] on button "Submit as Order" at bounding box center [1306, 24] width 86 height 24
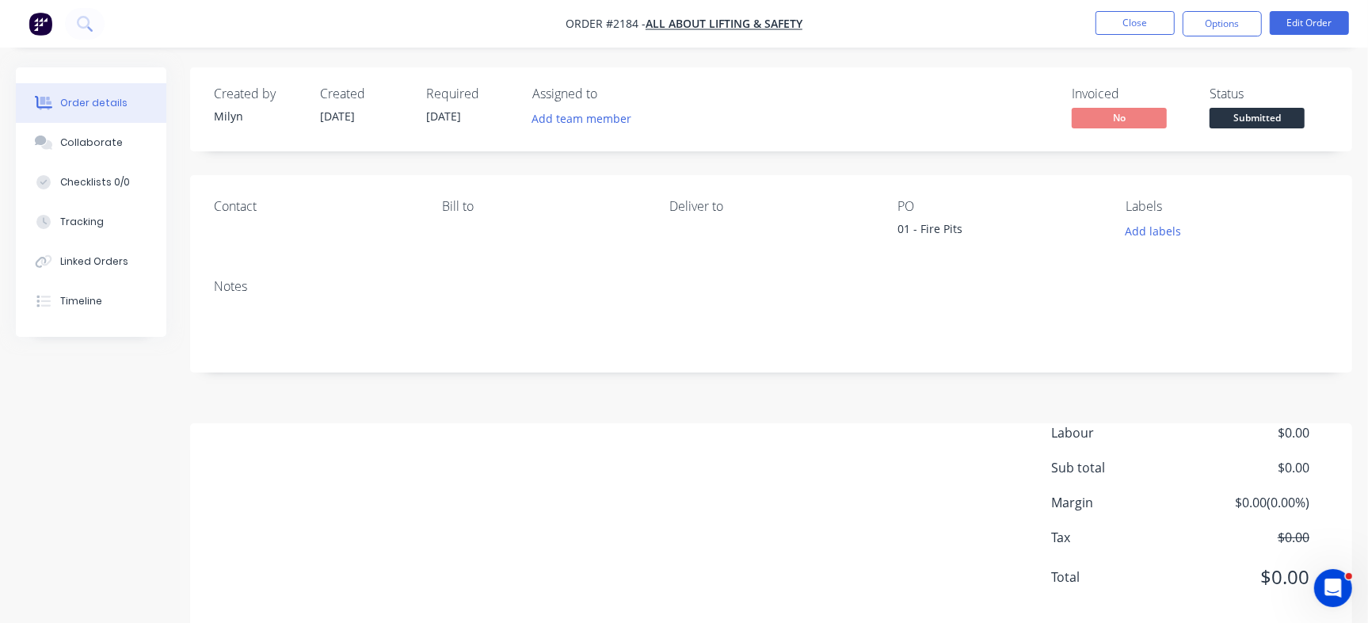
click at [1123, 6] on nav "Order #2184 - All About Lifting & Safety Close Options Edit Order" at bounding box center [684, 24] width 1368 height 48
click at [1124, 11] on li "Close" at bounding box center [1134, 23] width 79 height 25
click at [1109, 25] on button "Close" at bounding box center [1134, 23] width 79 height 24
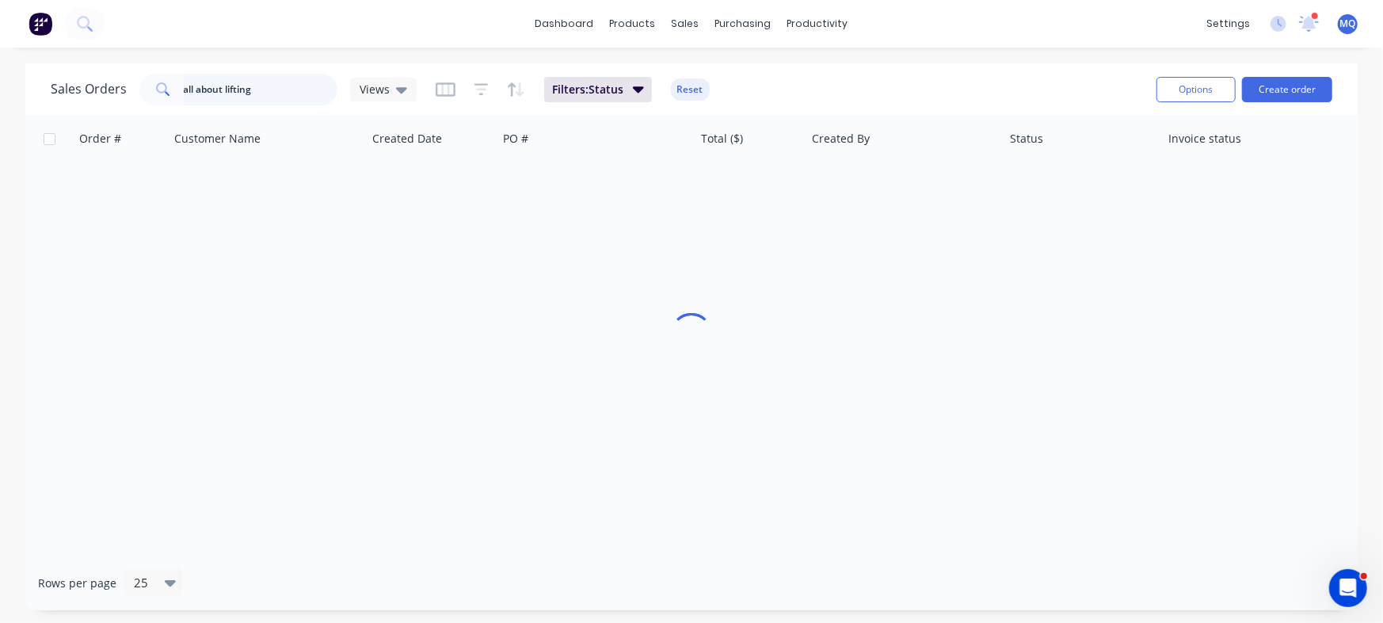
click at [291, 90] on input "all about lifting" at bounding box center [261, 90] width 154 height 32
click at [384, 90] on span "Views" at bounding box center [375, 89] width 30 height 17
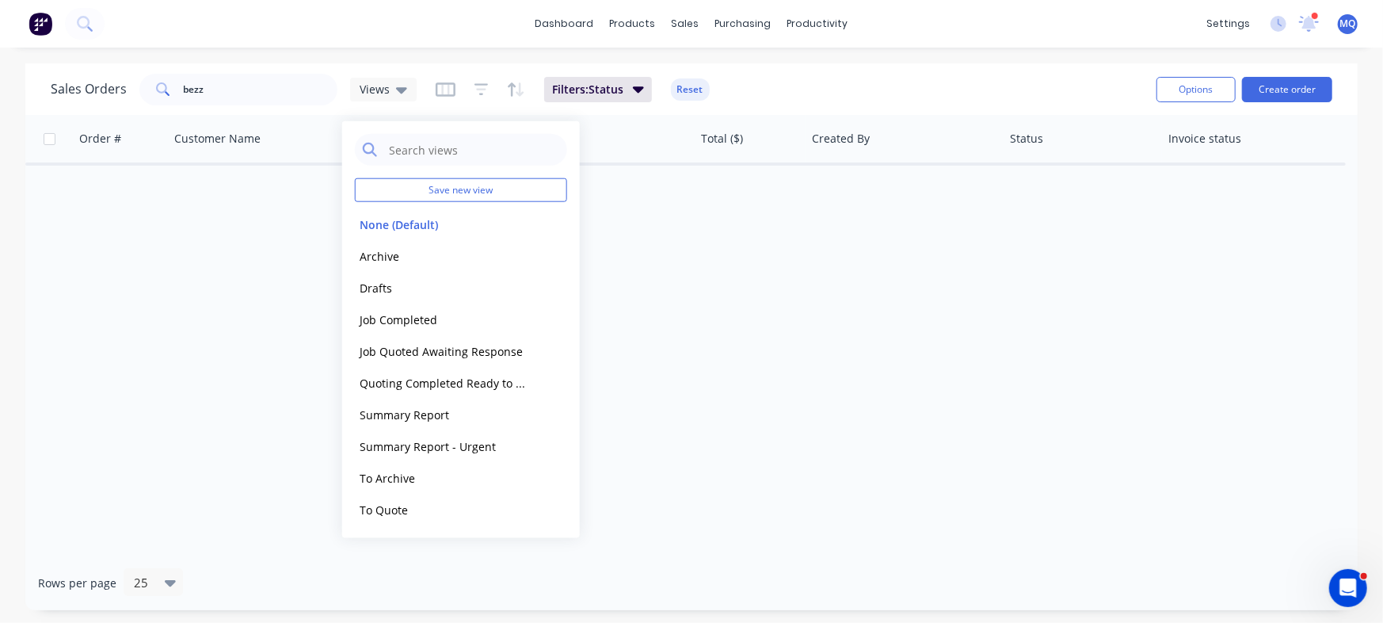
click at [385, 253] on button "Archive" at bounding box center [445, 255] width 181 height 18
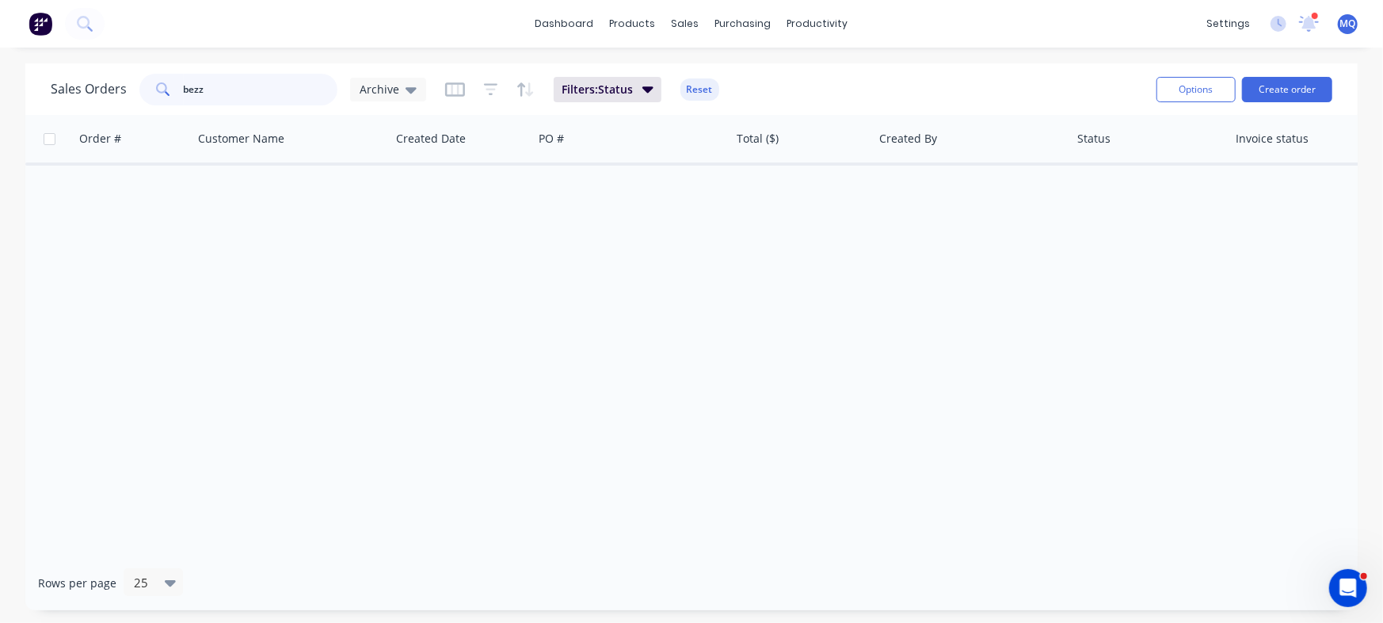
click at [247, 86] on input "bezz" at bounding box center [261, 90] width 154 height 32
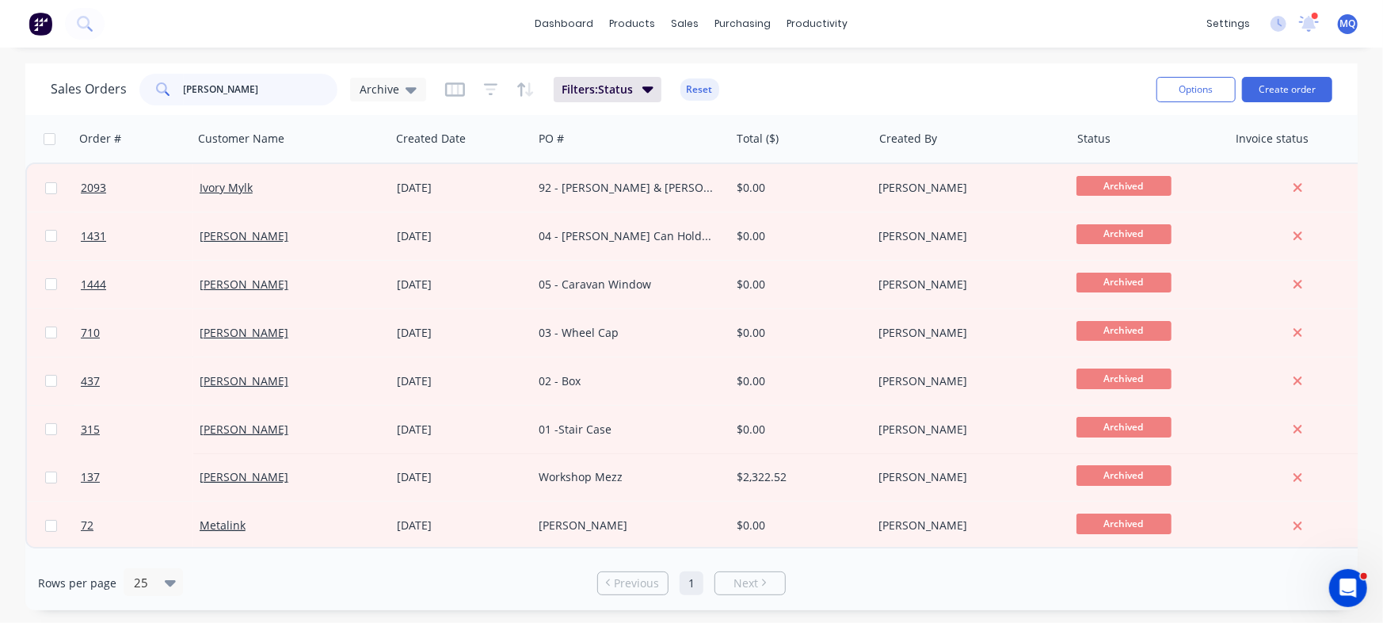
click at [233, 93] on input "jeff" at bounding box center [261, 90] width 154 height 32
type input "shed"
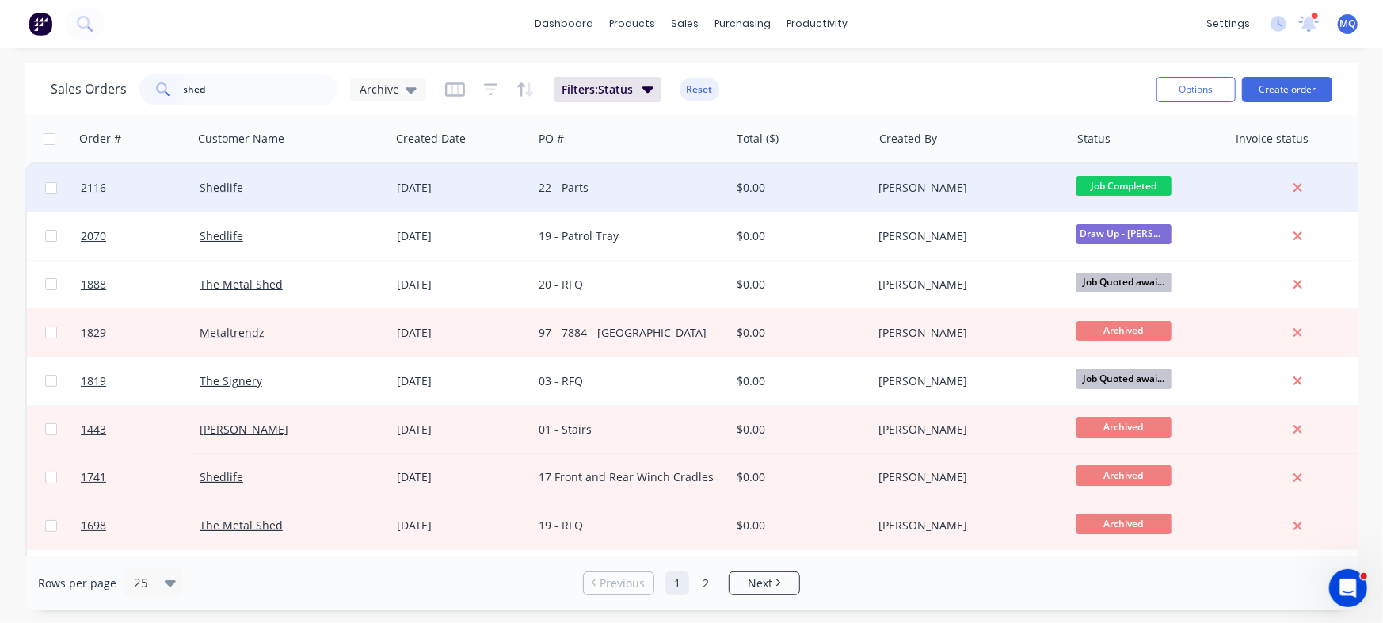
click at [523, 193] on div "[DATE]" at bounding box center [462, 188] width 130 height 16
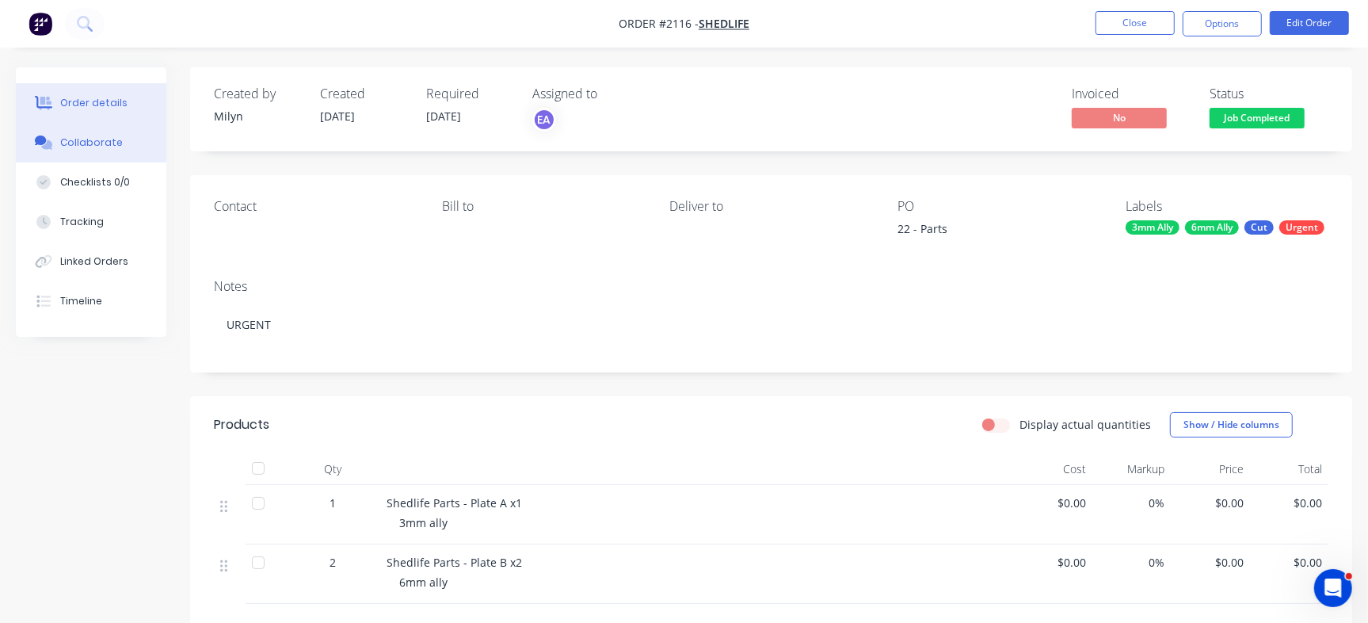
click at [124, 147] on button "Collaborate" at bounding box center [91, 143] width 150 height 40
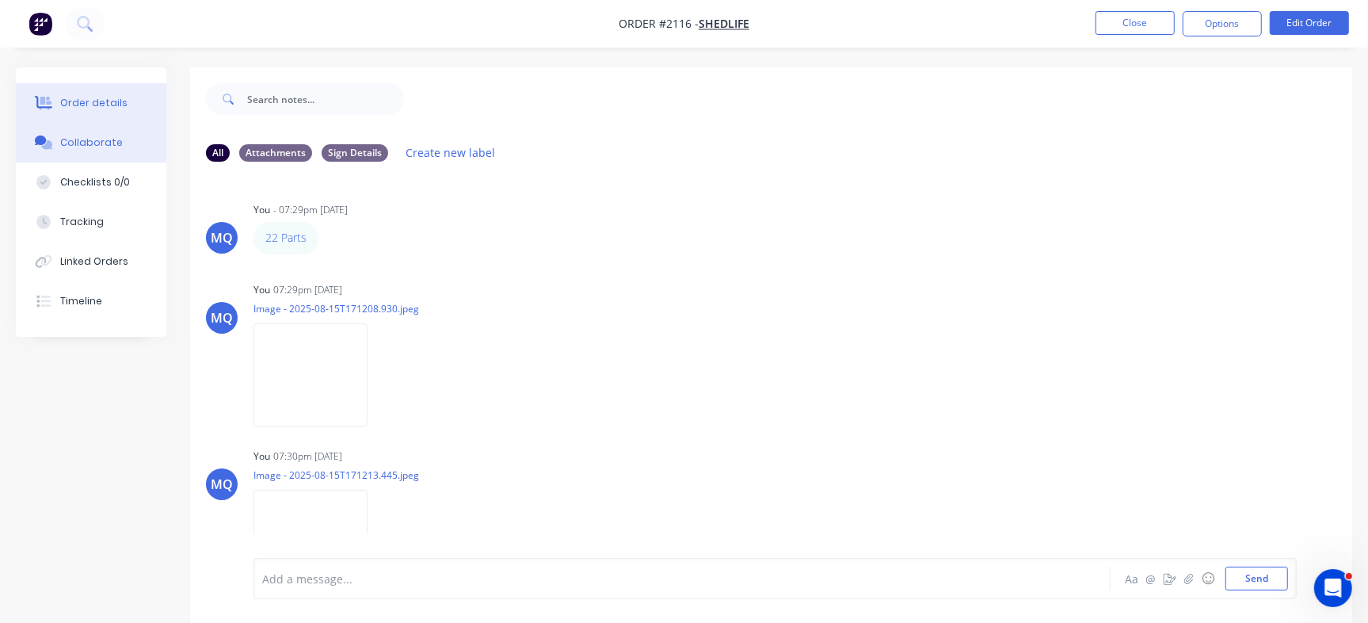
click at [50, 94] on button "Order details" at bounding box center [91, 103] width 150 height 40
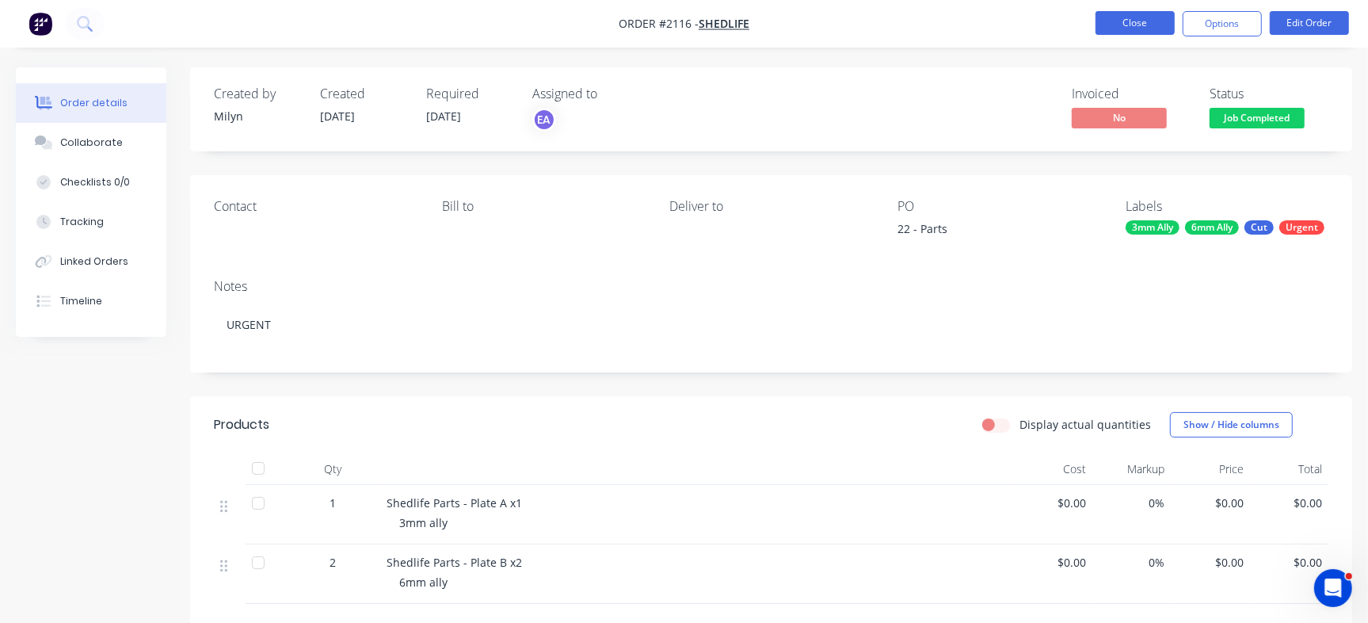
click at [1137, 21] on button "Close" at bounding box center [1134, 23] width 79 height 24
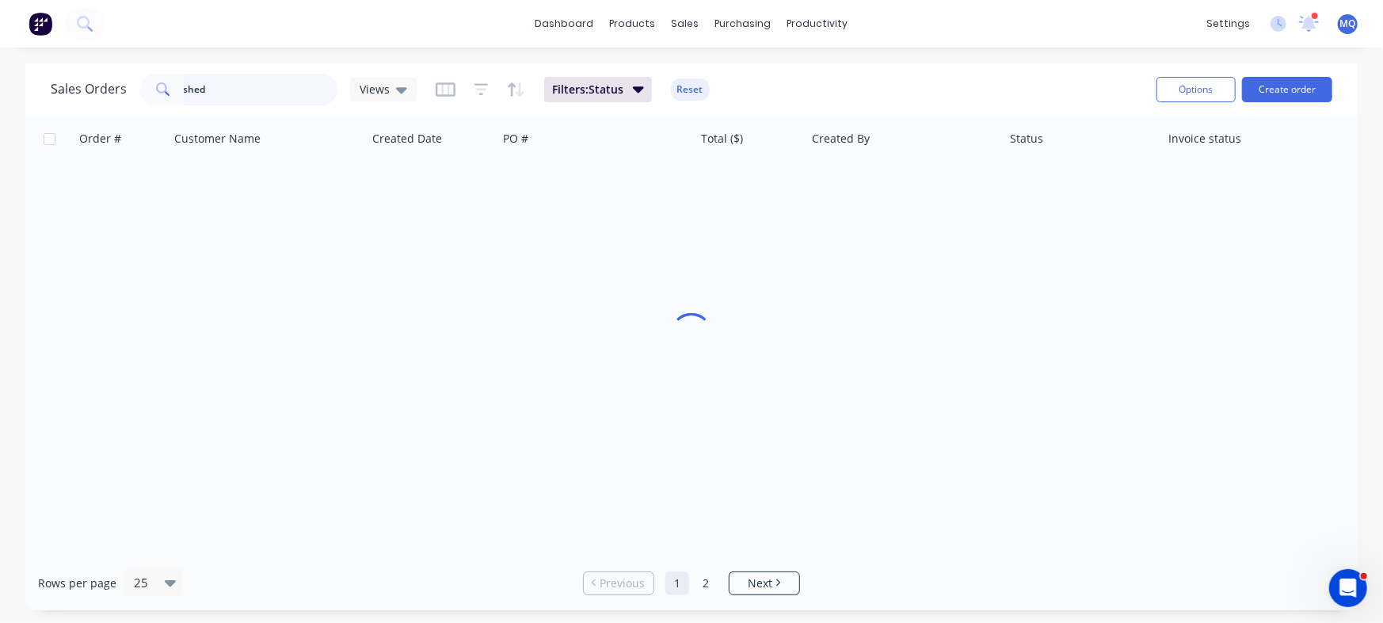
click at [244, 90] on input "shed" at bounding box center [261, 90] width 154 height 32
click at [392, 92] on div "Views" at bounding box center [384, 89] width 48 height 14
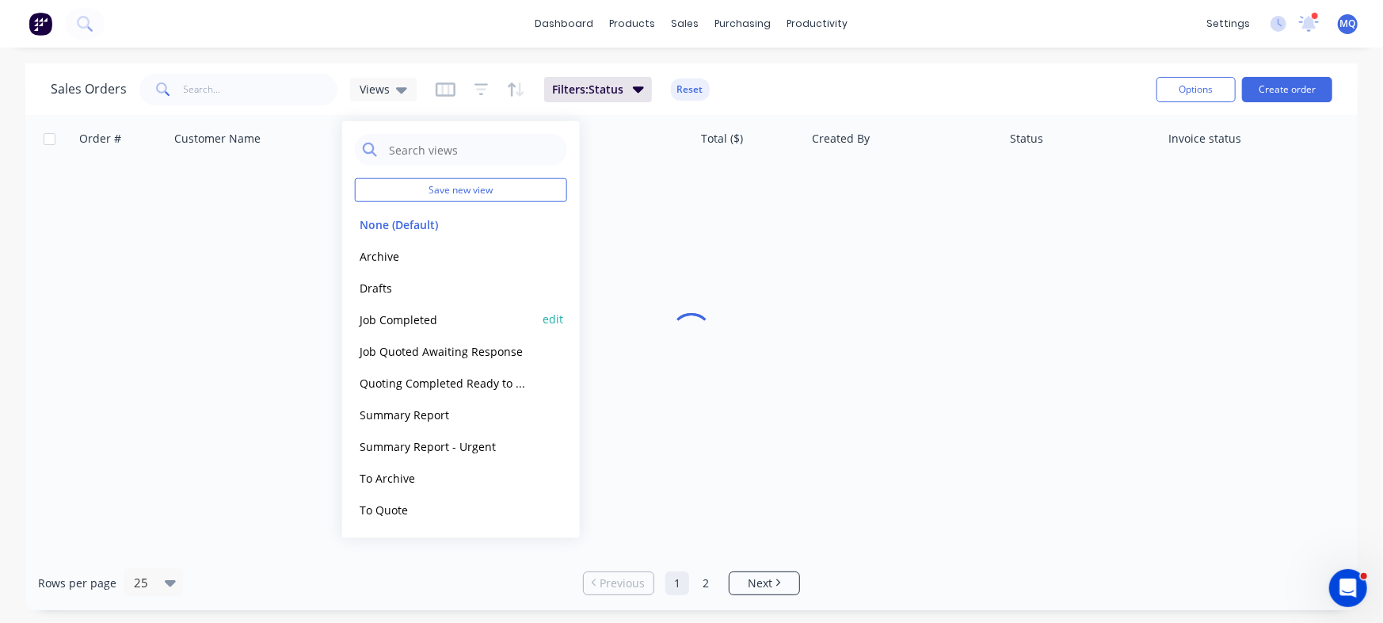
click at [420, 312] on button "Job Completed" at bounding box center [445, 319] width 181 height 18
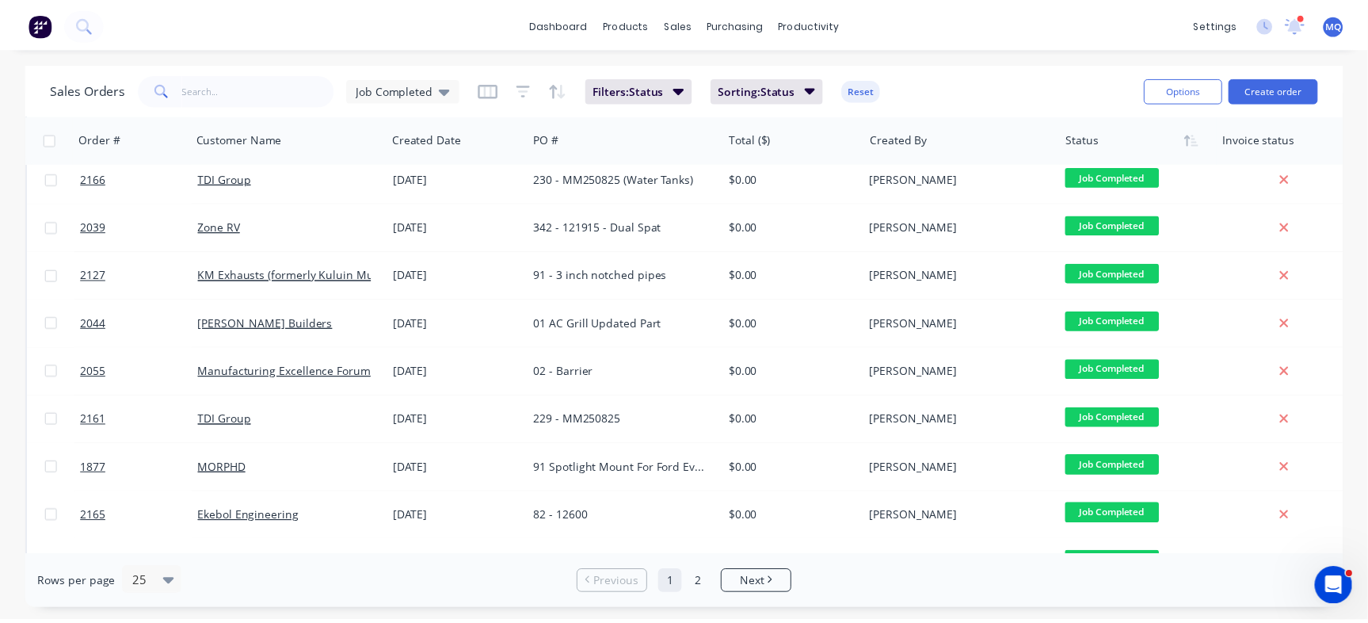
scroll to position [291, 0]
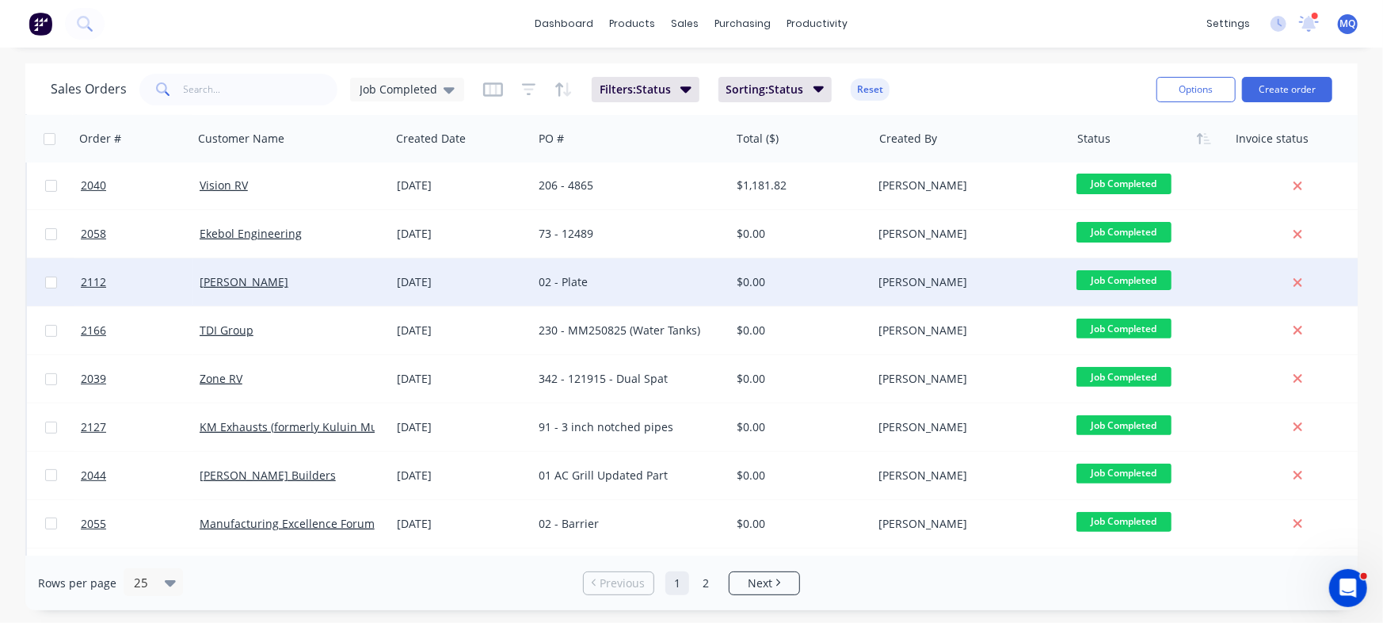
click at [691, 282] on div "02 - Plate" at bounding box center [627, 282] width 176 height 16
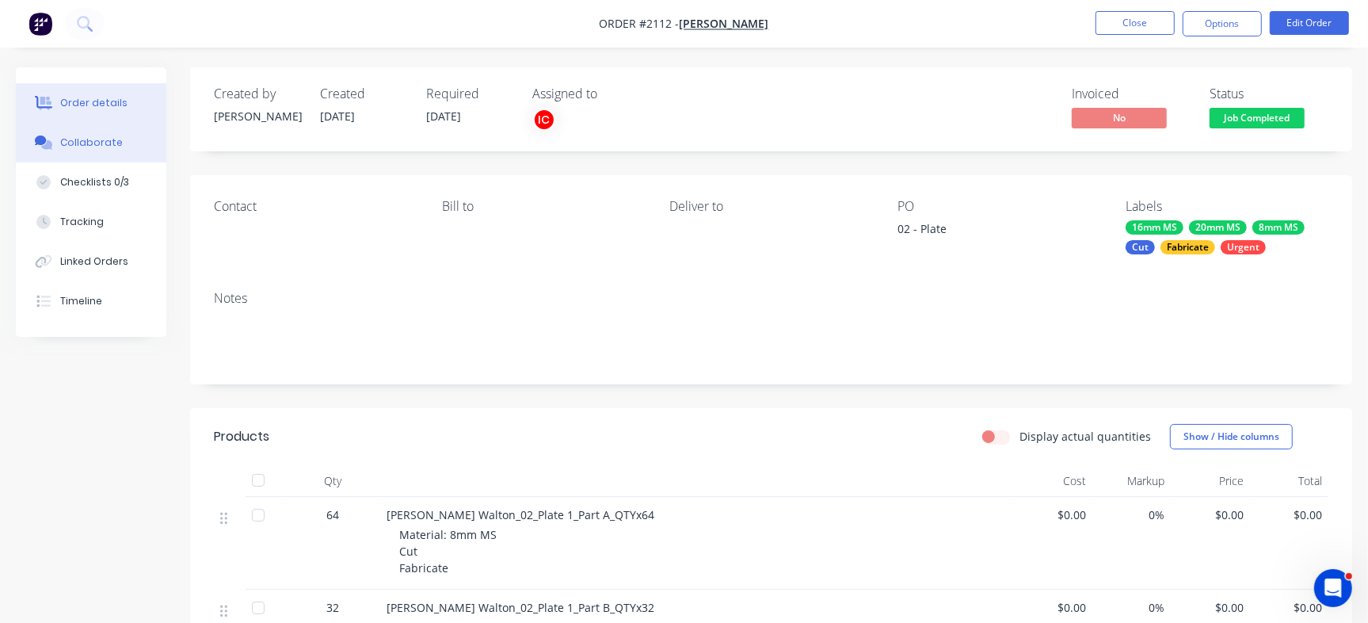
click at [97, 150] on button "Collaborate" at bounding box center [91, 143] width 150 height 40
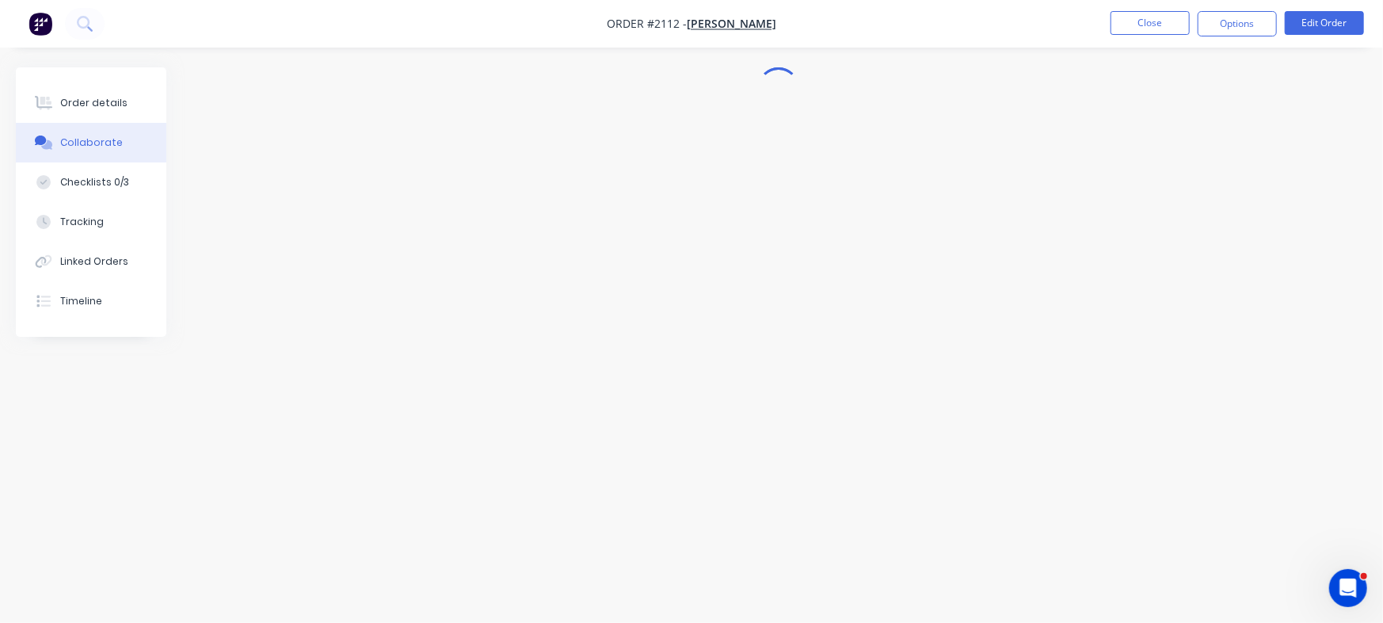
click at [1313, 179] on div at bounding box center [691, 281] width 1351 height 428
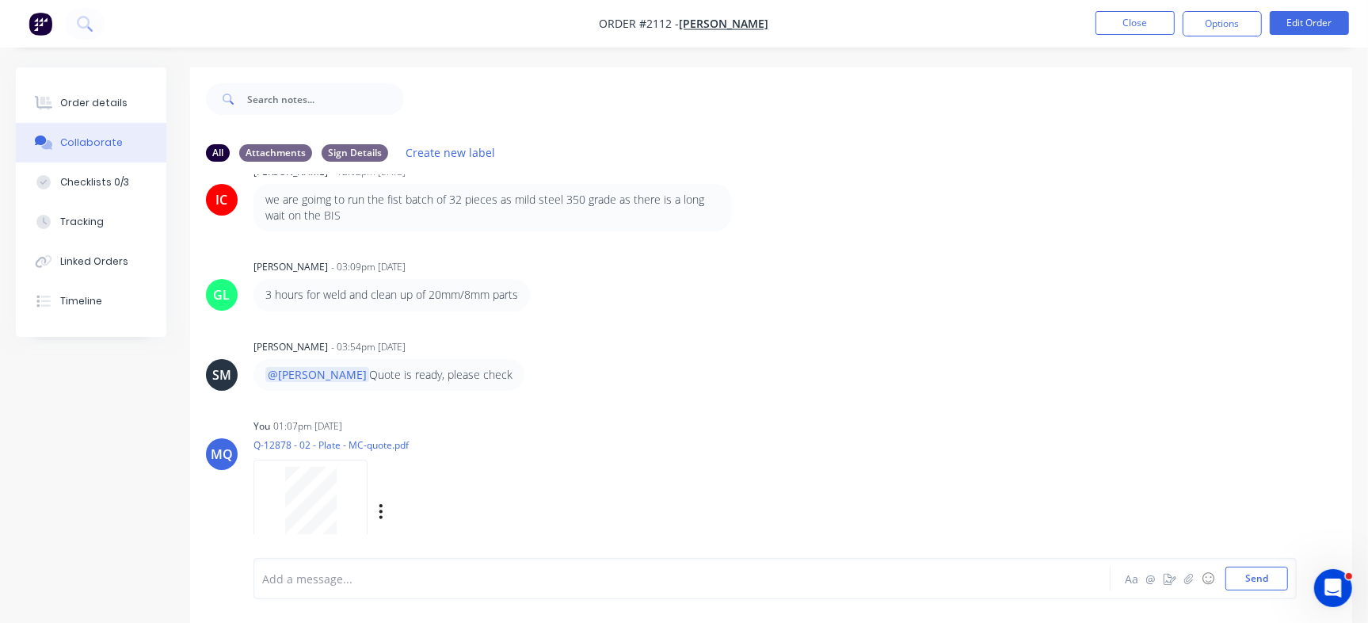
scroll to position [296, 0]
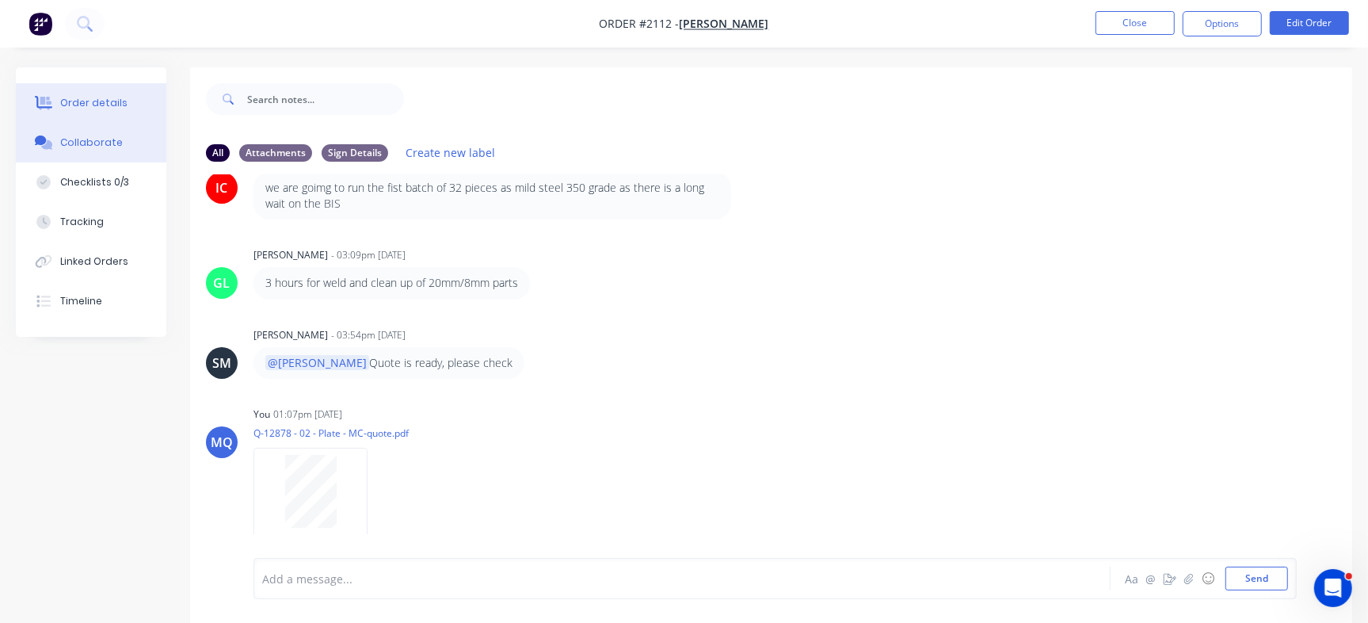
click at [115, 108] on div "Order details" at bounding box center [93, 103] width 67 height 14
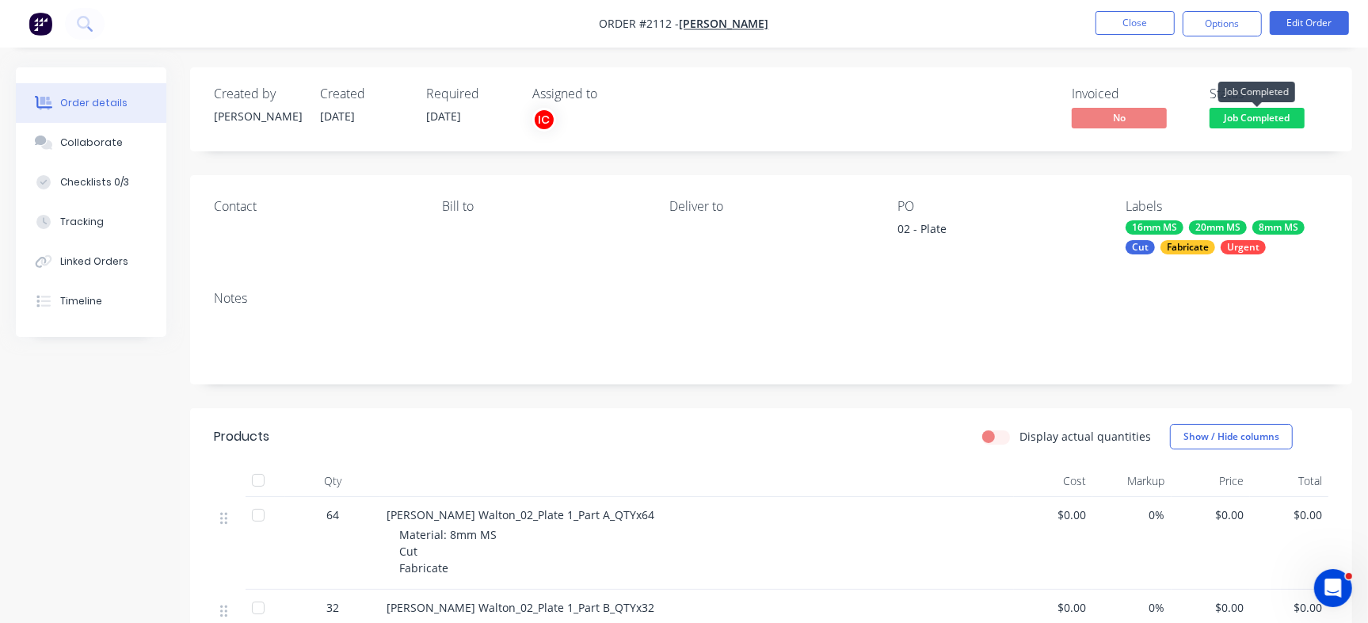
click at [1244, 119] on span "Job Completed" at bounding box center [1256, 118] width 95 height 20
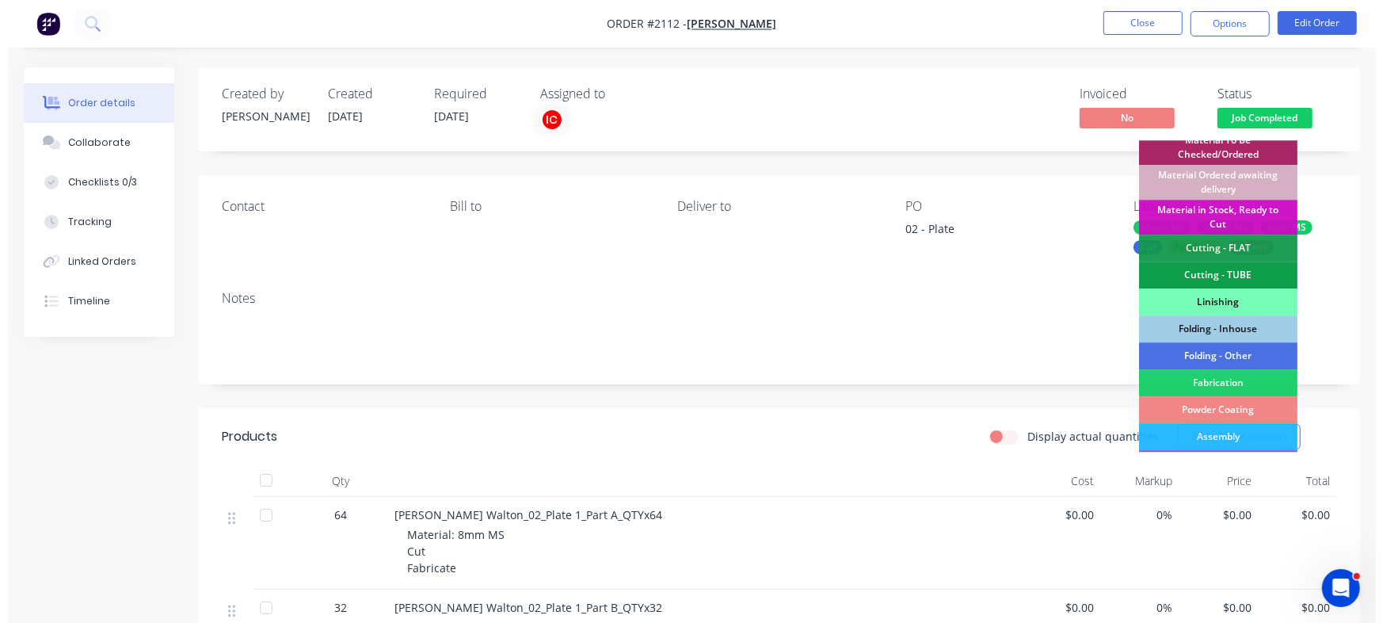
scroll to position [356, 0]
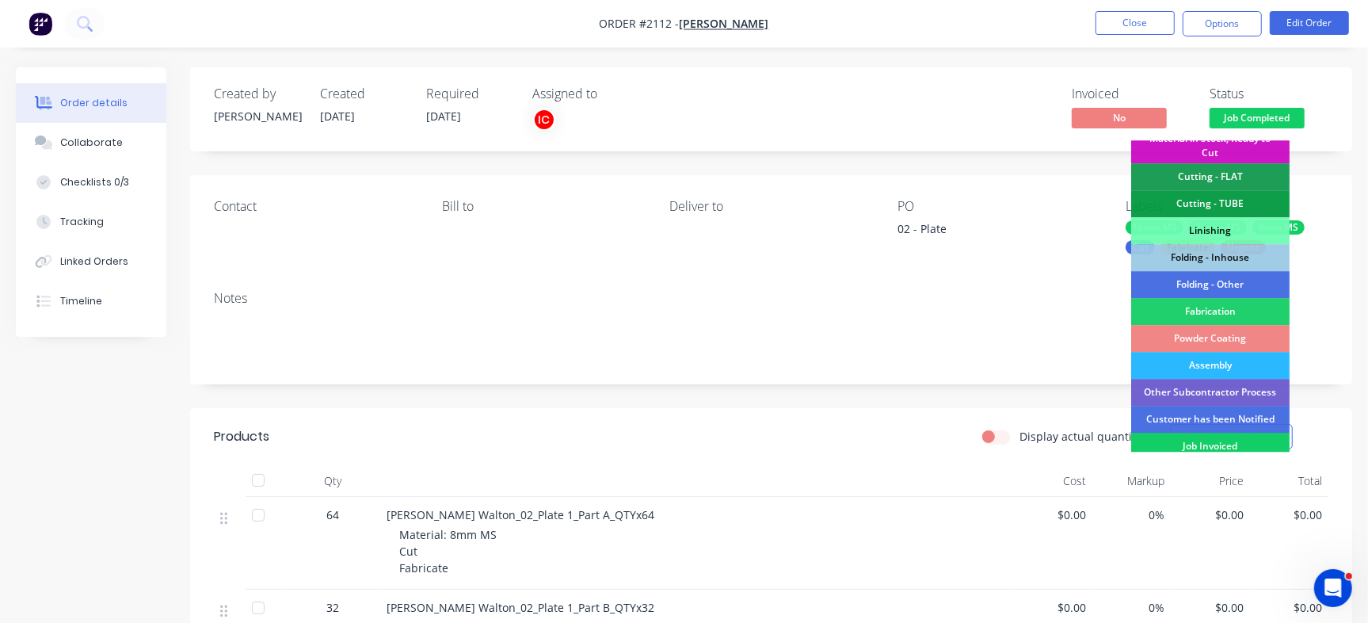
click at [1218, 441] on div "Job Invoiced" at bounding box center [1210, 445] width 158 height 27
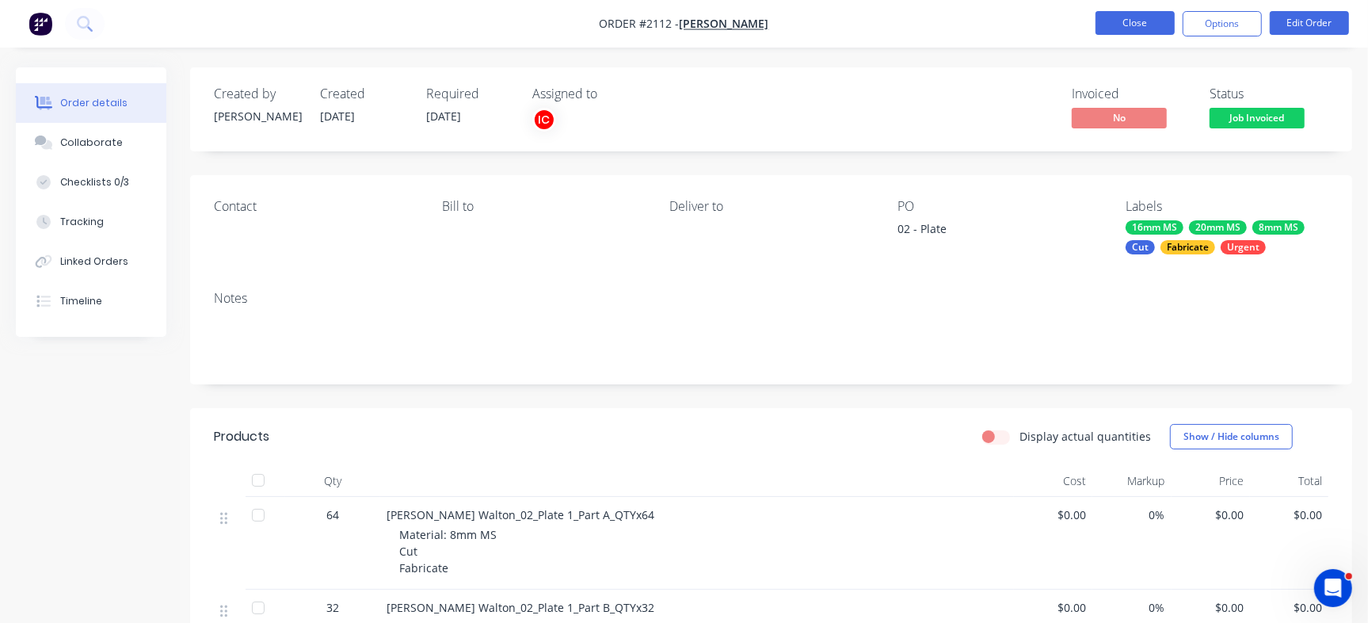
click at [1155, 14] on button "Close" at bounding box center [1134, 23] width 79 height 24
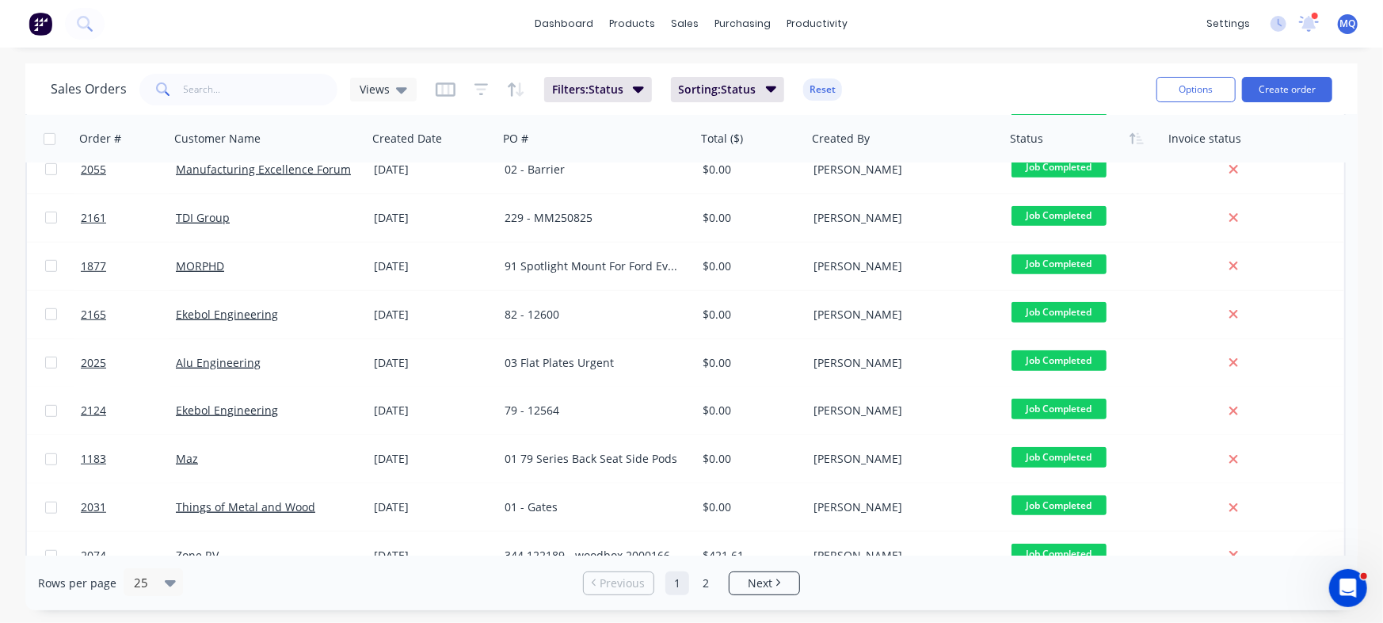
scroll to position [813, 0]
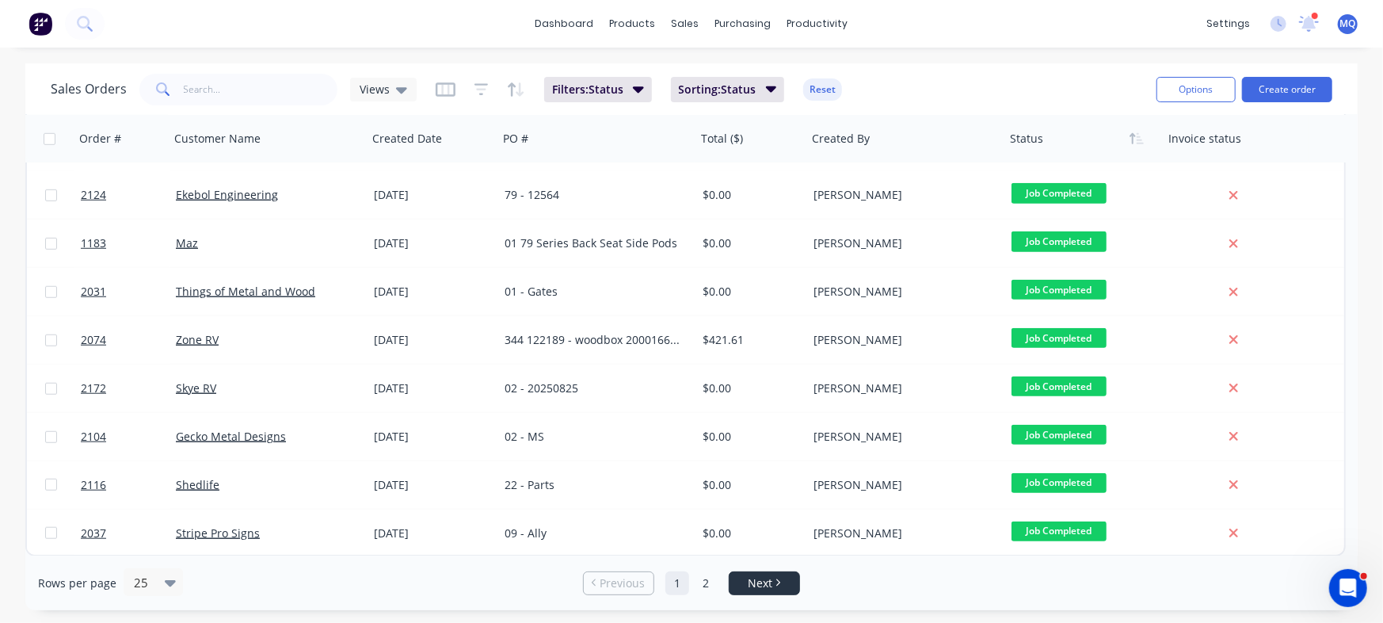
click at [756, 589] on span "Next" at bounding box center [760, 583] width 25 height 16
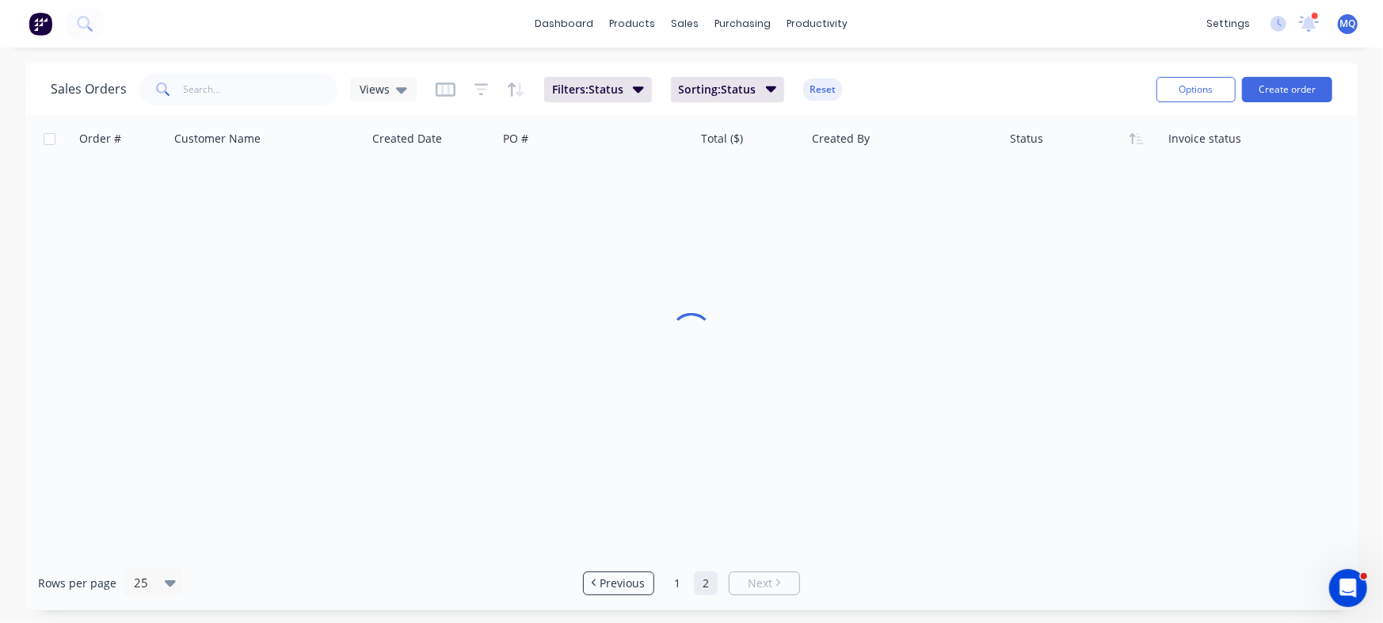
scroll to position [0, 0]
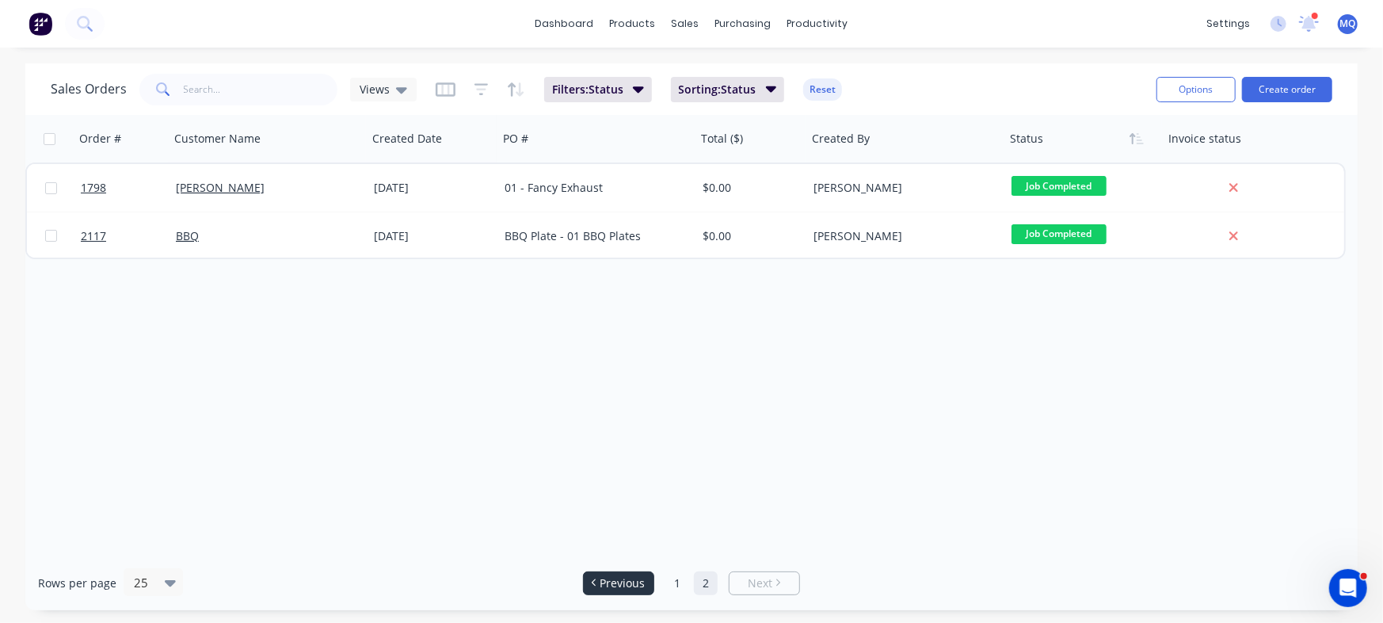
click at [604, 578] on span "Previous" at bounding box center [622, 583] width 45 height 16
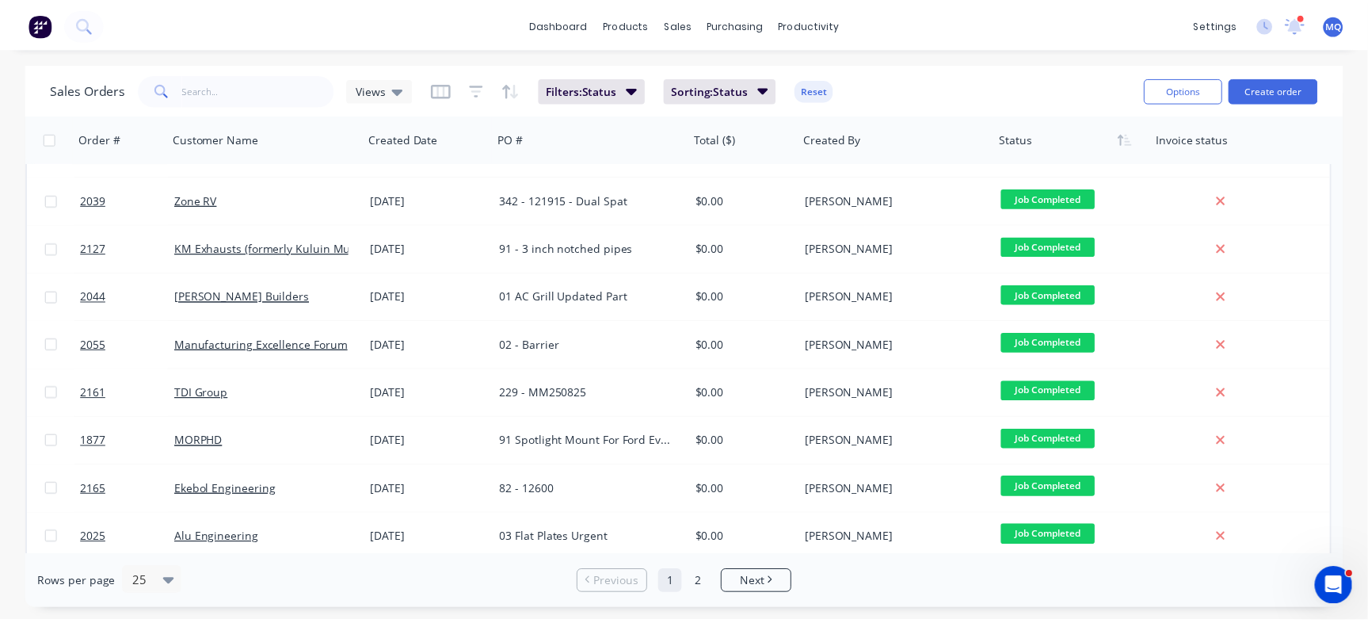
scroll to position [445, 0]
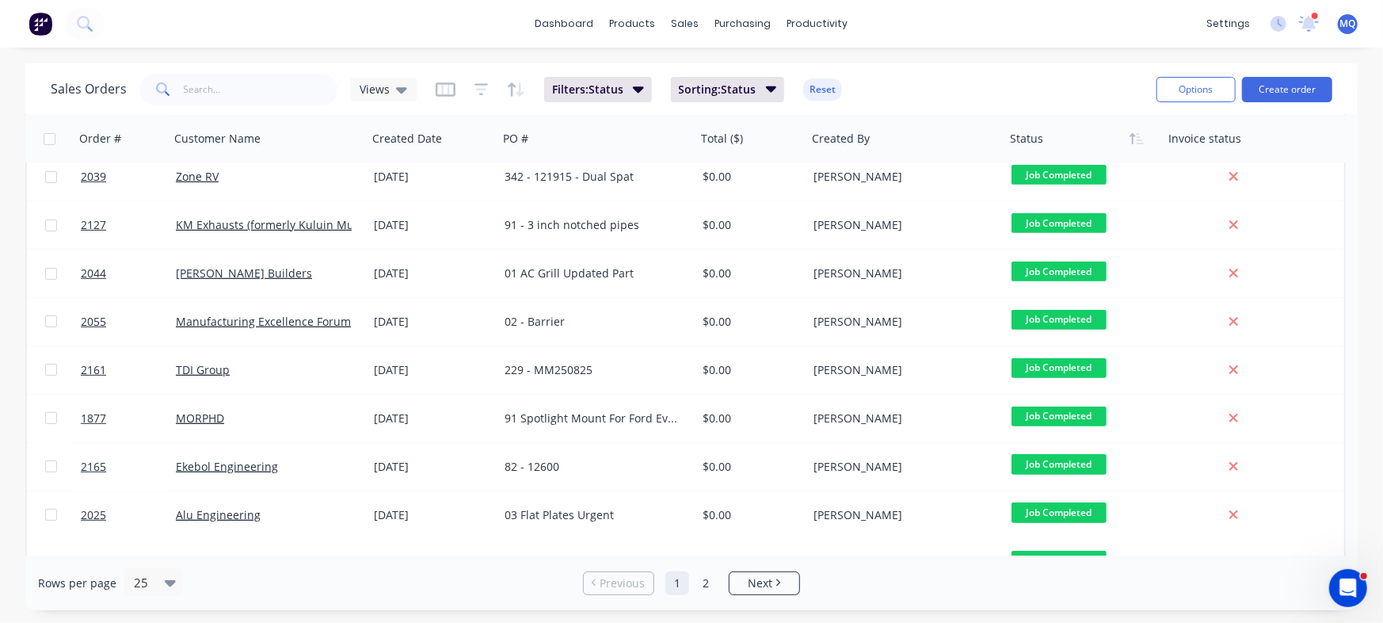
drag, startPoint x: 1349, startPoint y: 302, endPoint x: 1347, endPoint y: 326, distance: 24.7
click at [1347, 326] on div "Order # Customer Name Created Date PO # Total ($) Created By Status Invoice sta…" at bounding box center [691, 335] width 1332 height 440
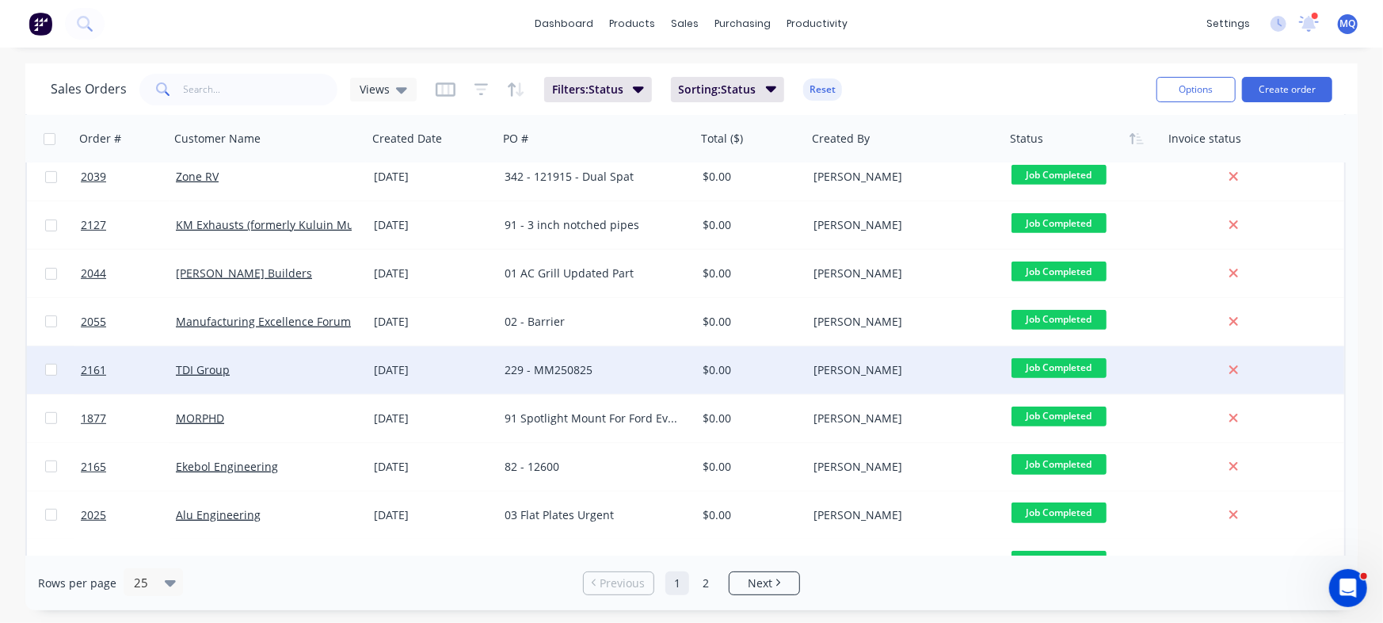
click at [580, 362] on div "229 - MM250825" at bounding box center [593, 370] width 176 height 16
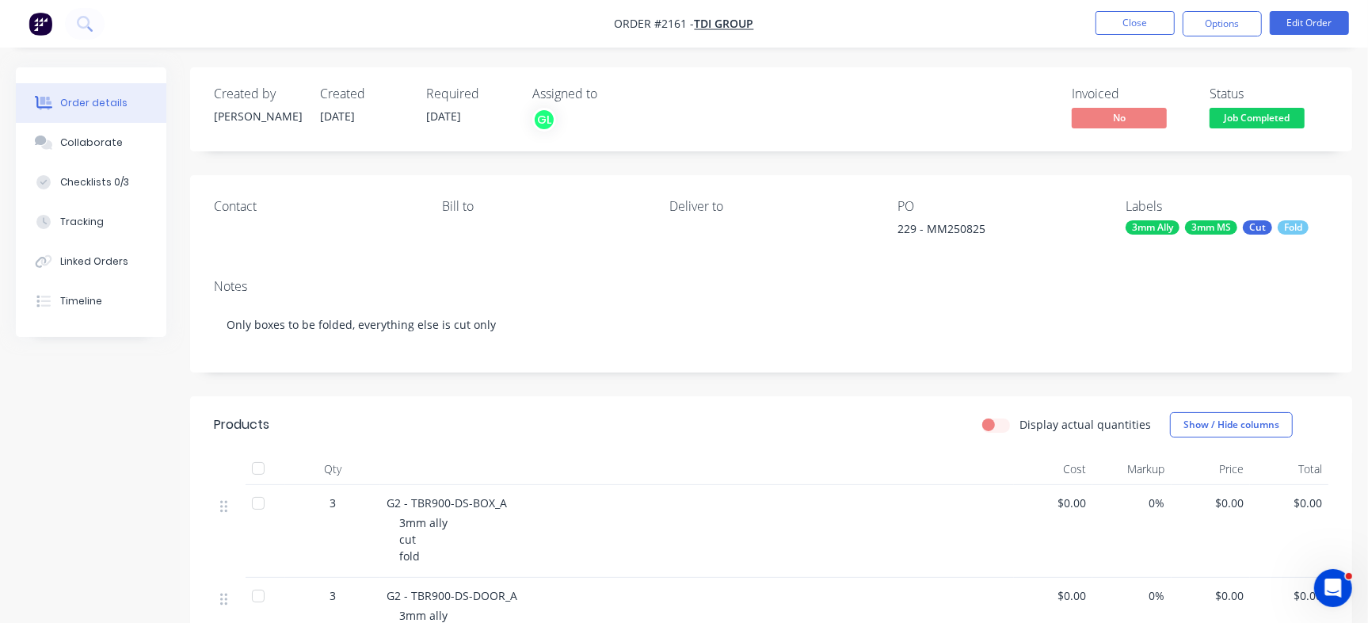
click at [966, 225] on div "229 - MM250825" at bounding box center [996, 231] width 198 height 22
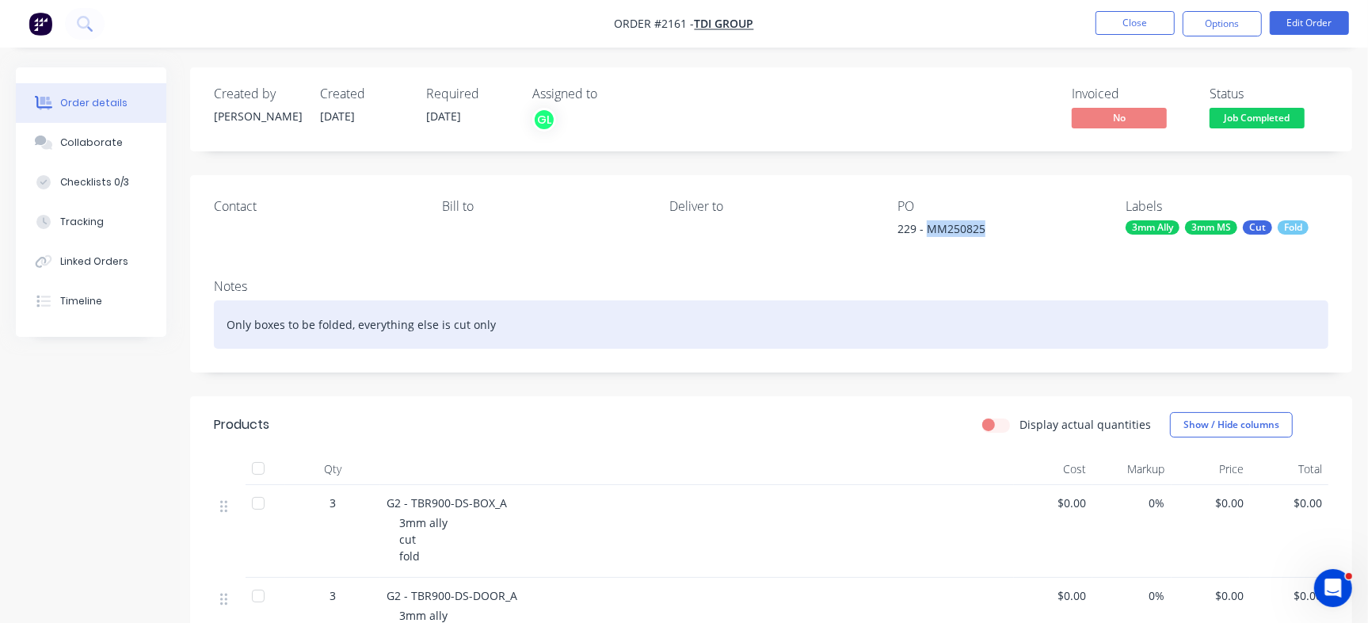
copy div "MM250825"
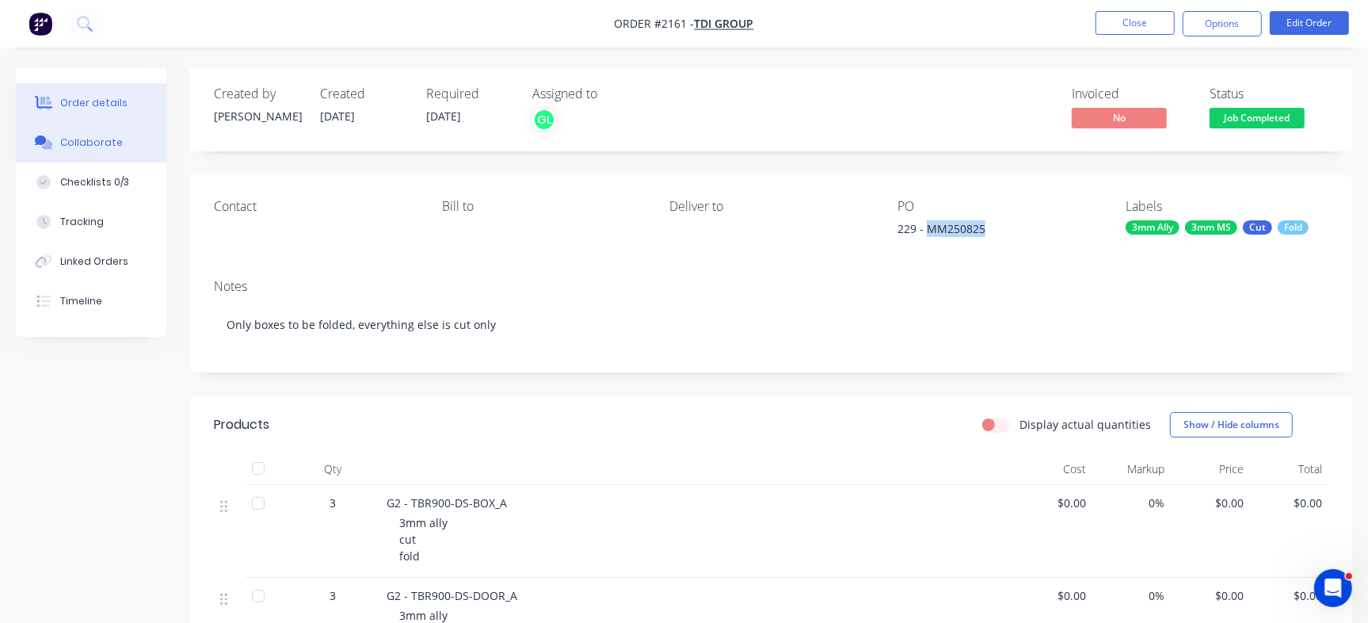
click at [81, 134] on button "Collaborate" at bounding box center [91, 143] width 150 height 40
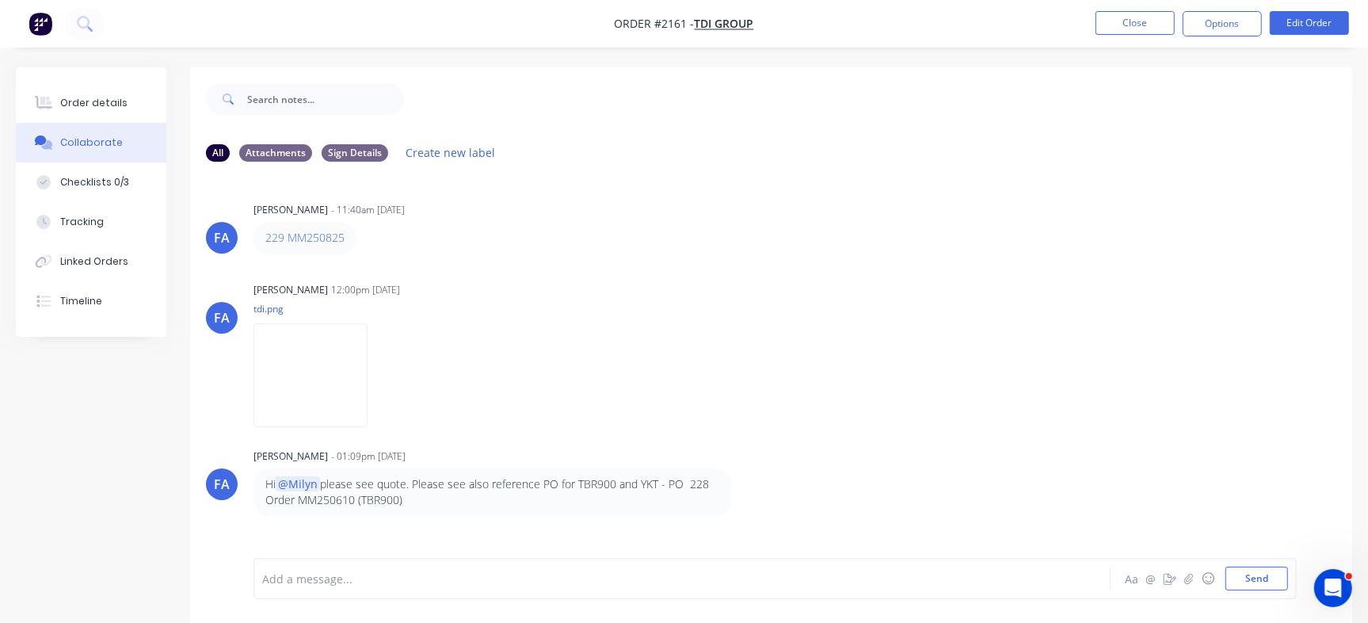
click at [530, 581] on div at bounding box center [647, 578] width 768 height 17
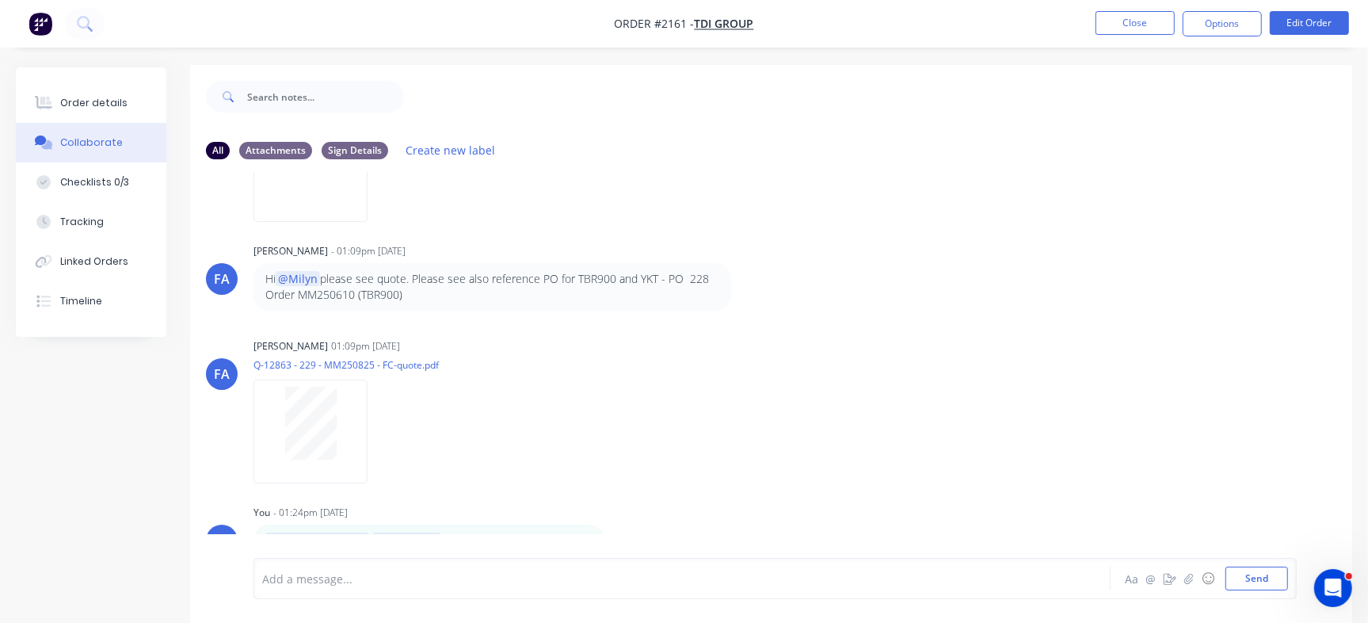
scroll to position [24, 0]
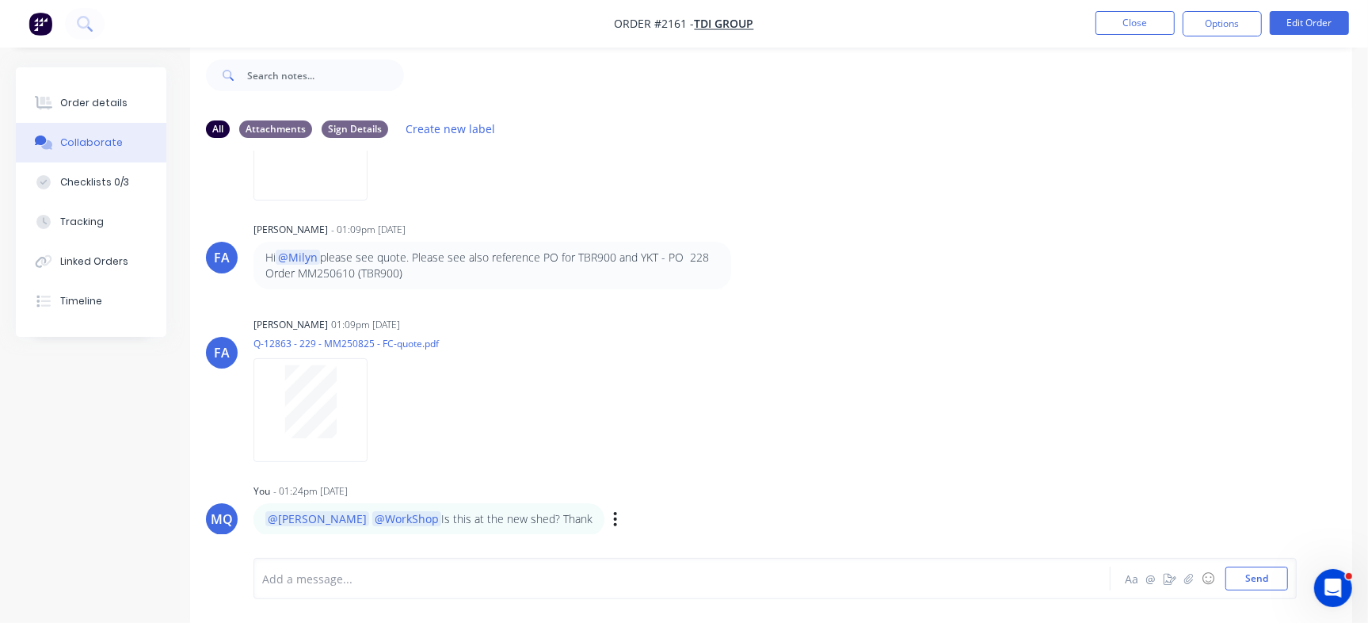
click at [561, 520] on div "@Greg @WorkShop Is this at the new shed? Thank Labels Edit Delete" at bounding box center [500, 519] width 495 height 32
click at [612, 520] on div "Labels Edit Delete" at bounding box center [617, 519] width 10 height 23
click at [614, 520] on icon "button" at bounding box center [615, 519] width 3 height 14
click at [623, 489] on button "Edit" at bounding box center [673, 491] width 100 height 26
click at [68, 97] on div "Order details" at bounding box center [93, 103] width 67 height 14
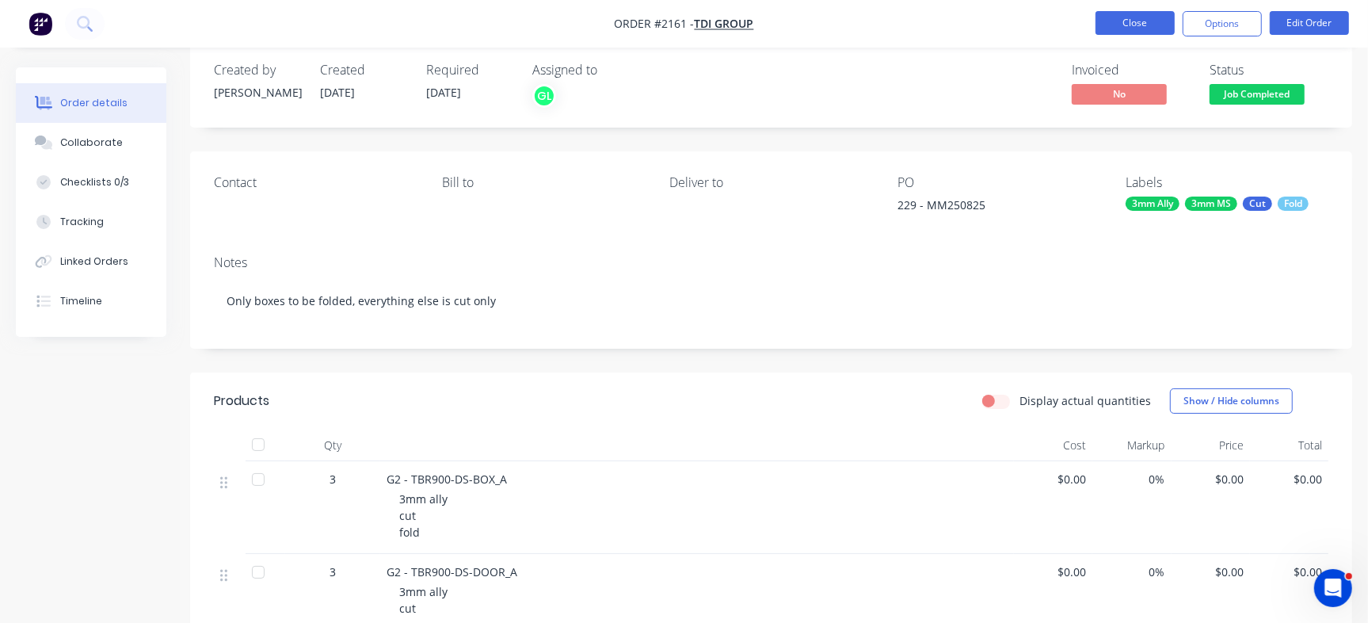
click at [1137, 26] on button "Close" at bounding box center [1134, 23] width 79 height 24
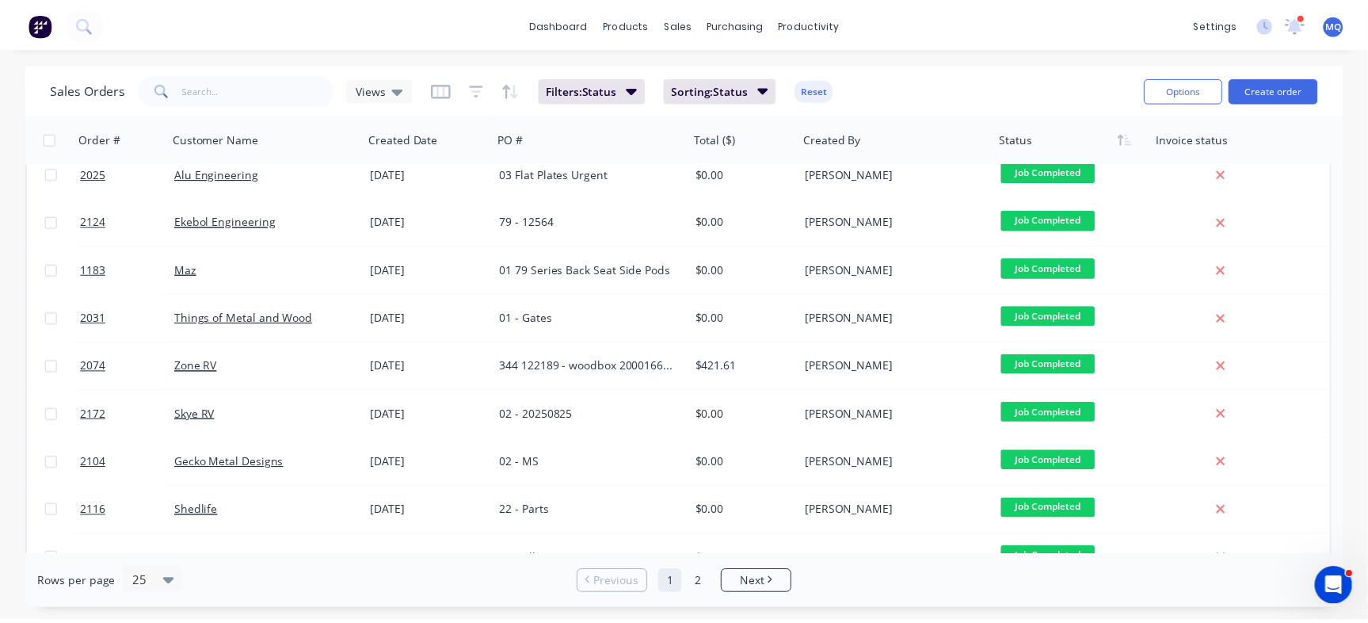
scroll to position [813, 0]
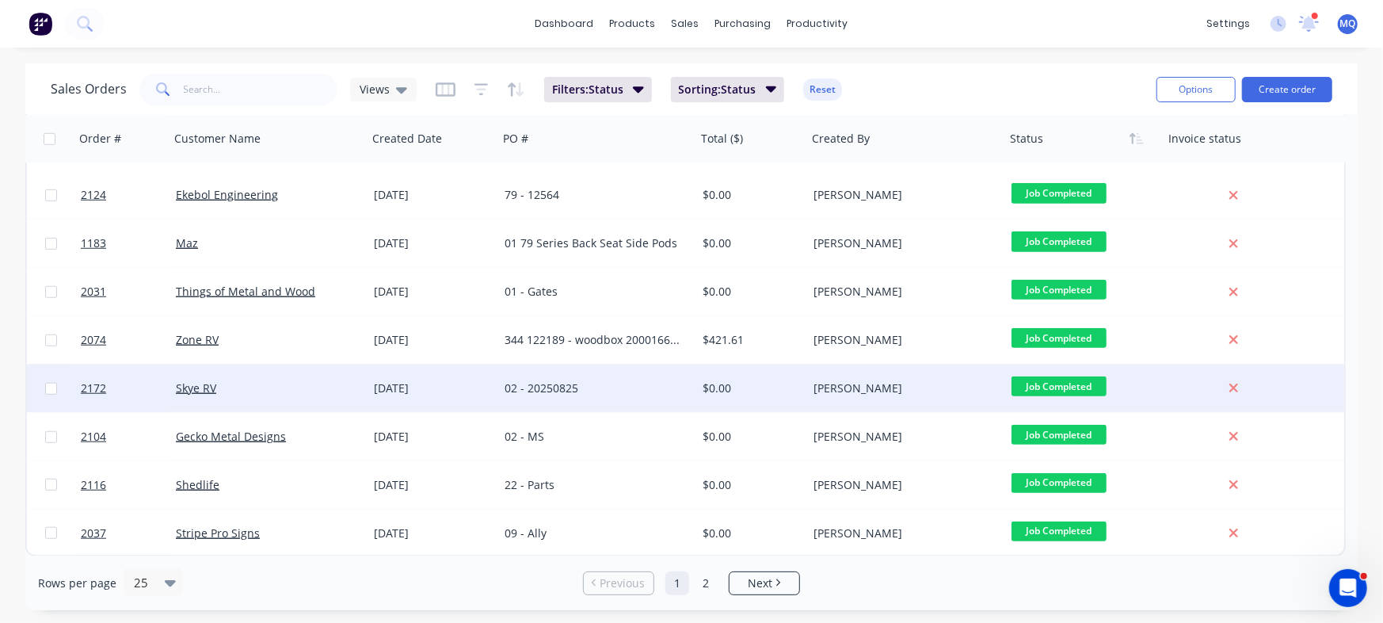
click at [580, 389] on div "02 - 20250825" at bounding box center [593, 388] width 176 height 16
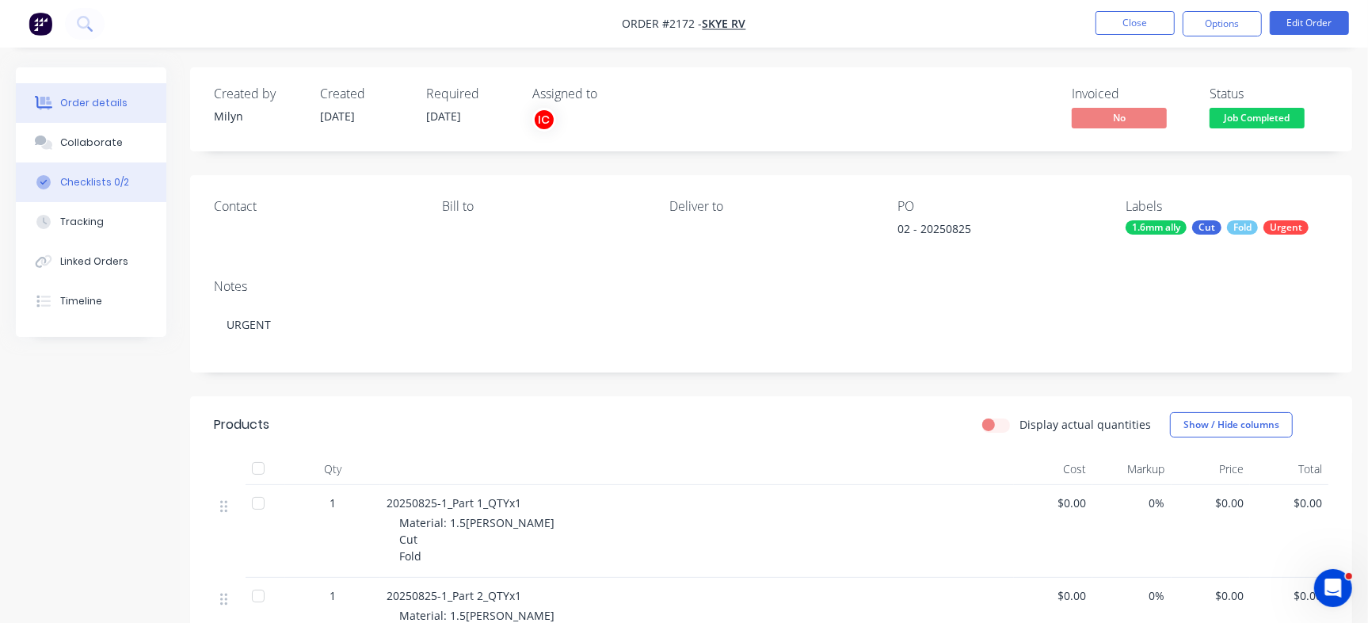
click at [153, 187] on button "Checklists 0/2" at bounding box center [91, 182] width 150 height 40
type textarea "x"
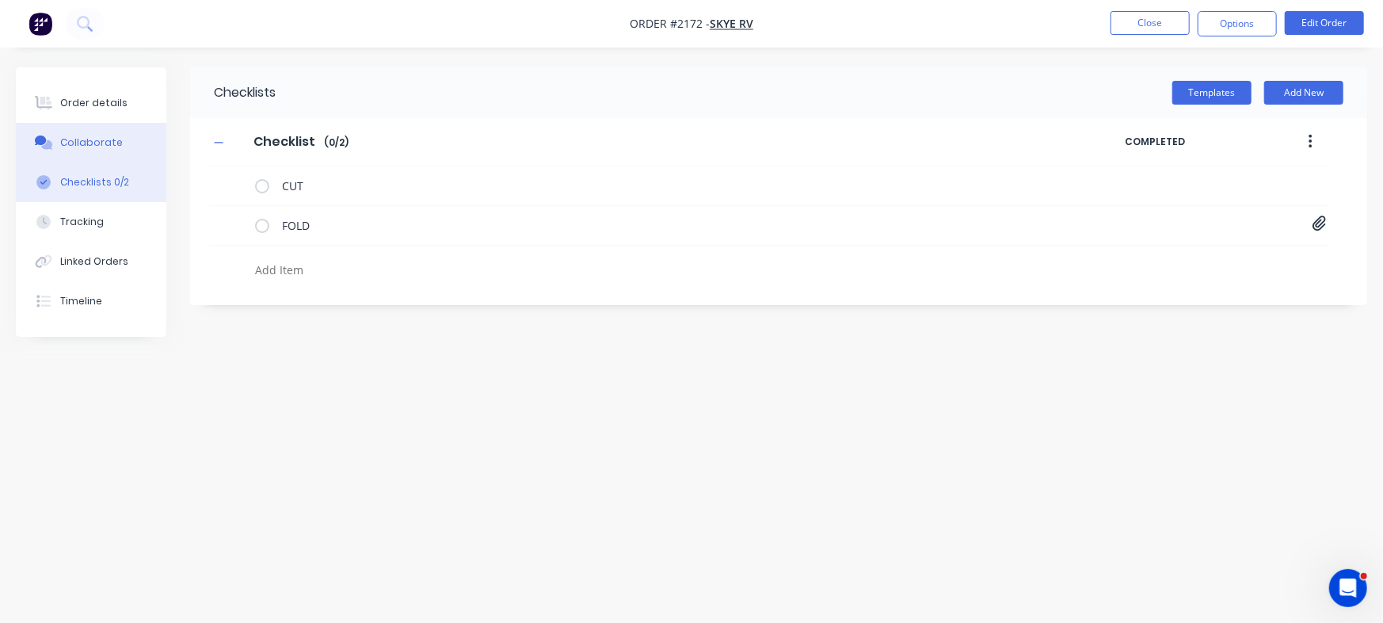
click at [119, 147] on button "Collaborate" at bounding box center [91, 143] width 150 height 40
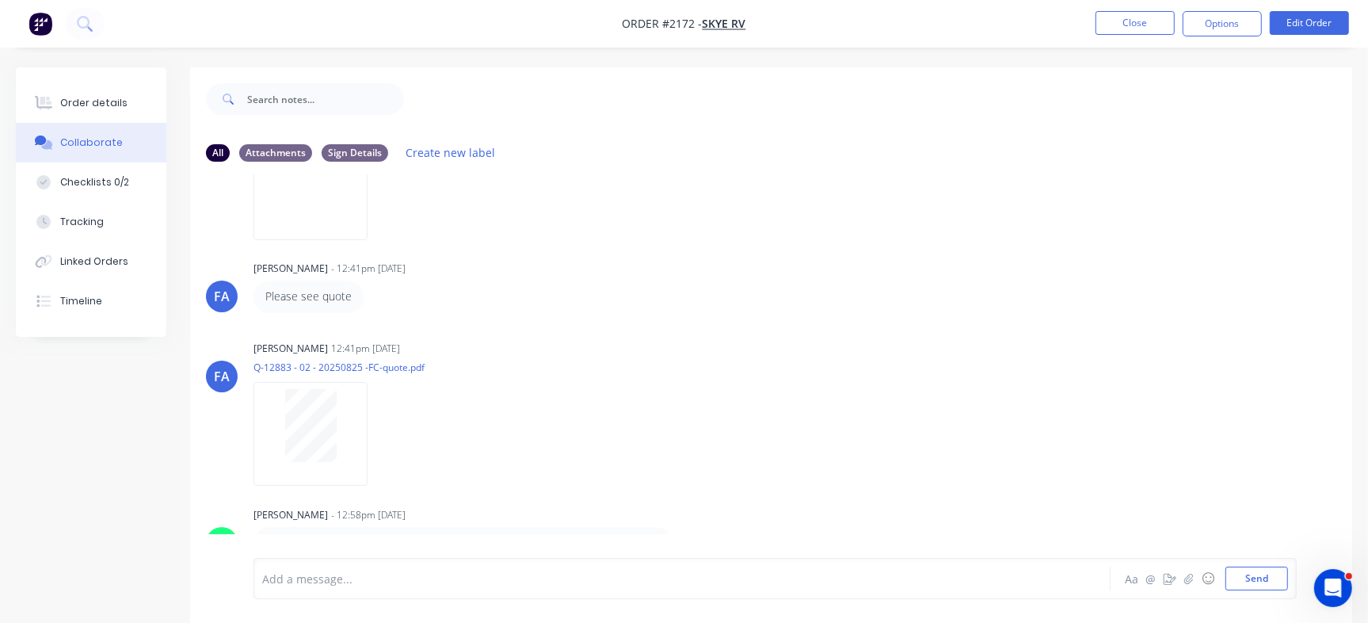
scroll to position [24, 0]
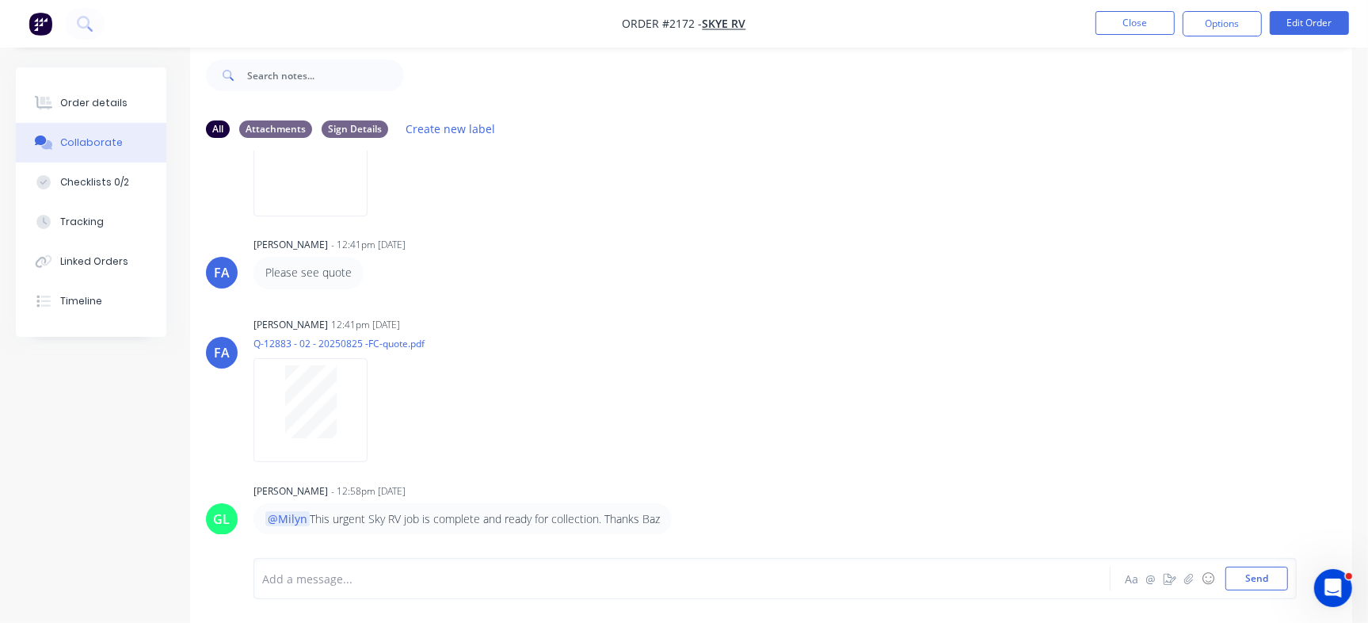
click at [563, 570] on div at bounding box center [647, 578] width 768 height 17
click at [1143, 21] on button "Close" at bounding box center [1134, 23] width 79 height 24
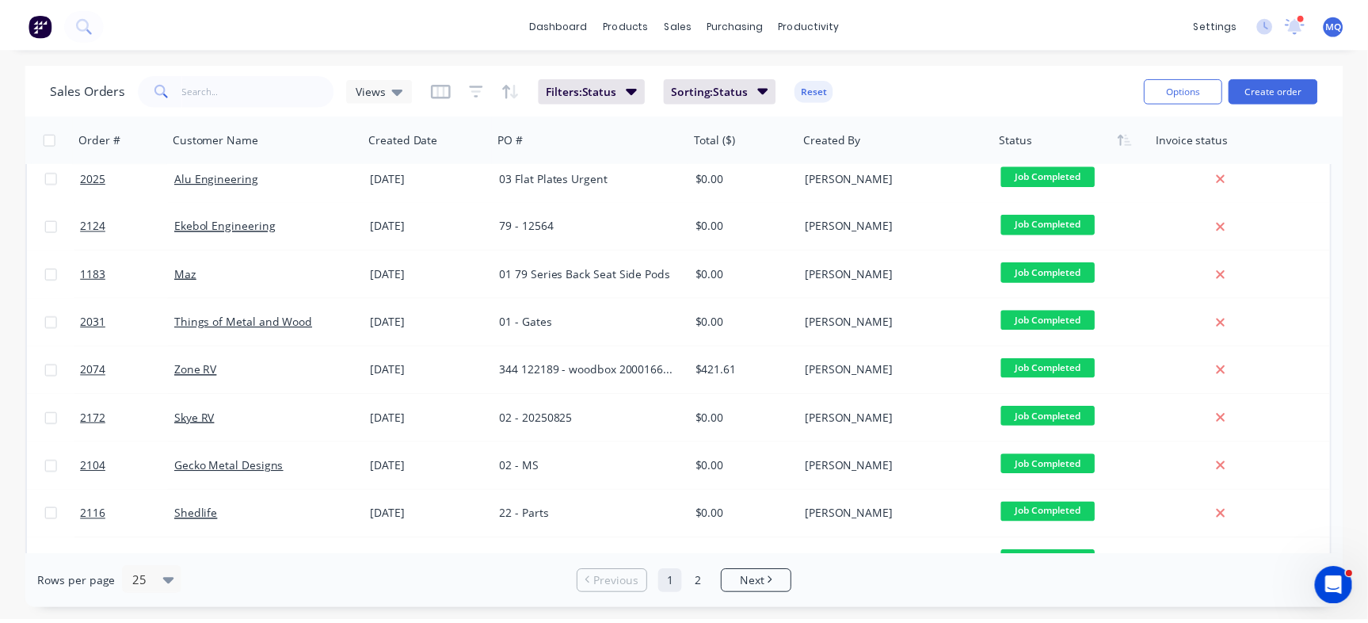
scroll to position [813, 0]
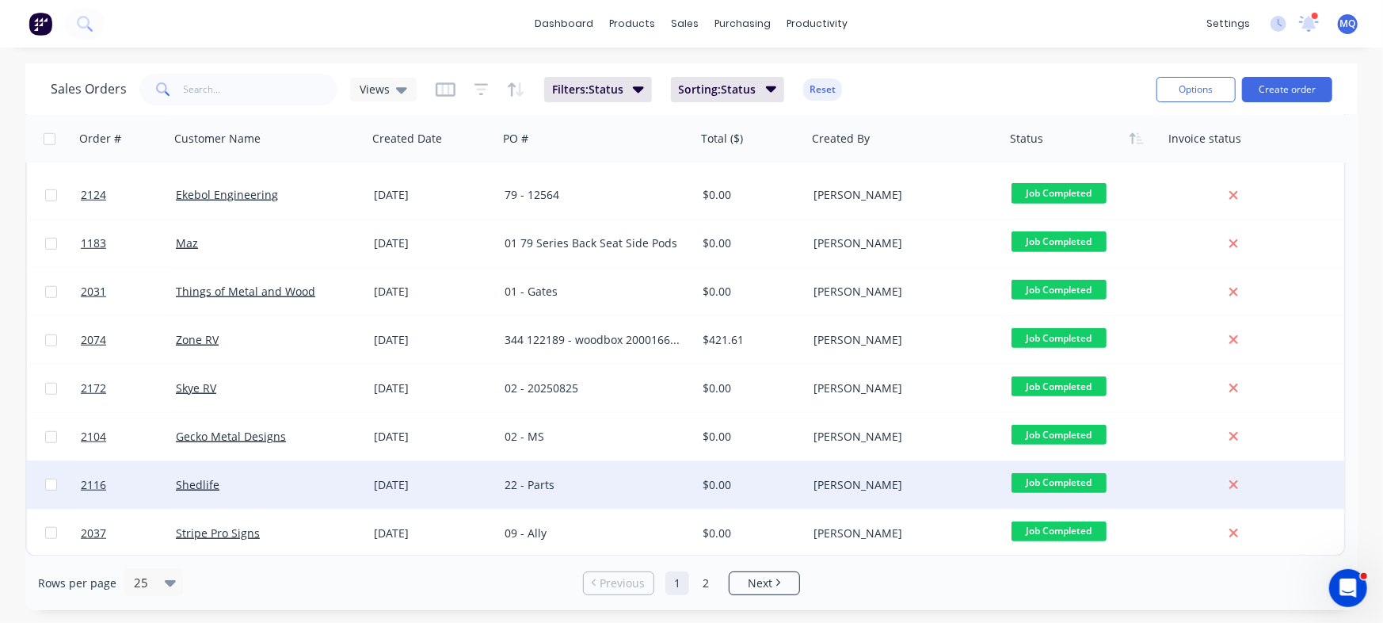
click at [659, 482] on div "22 - Parts" at bounding box center [593, 485] width 176 height 16
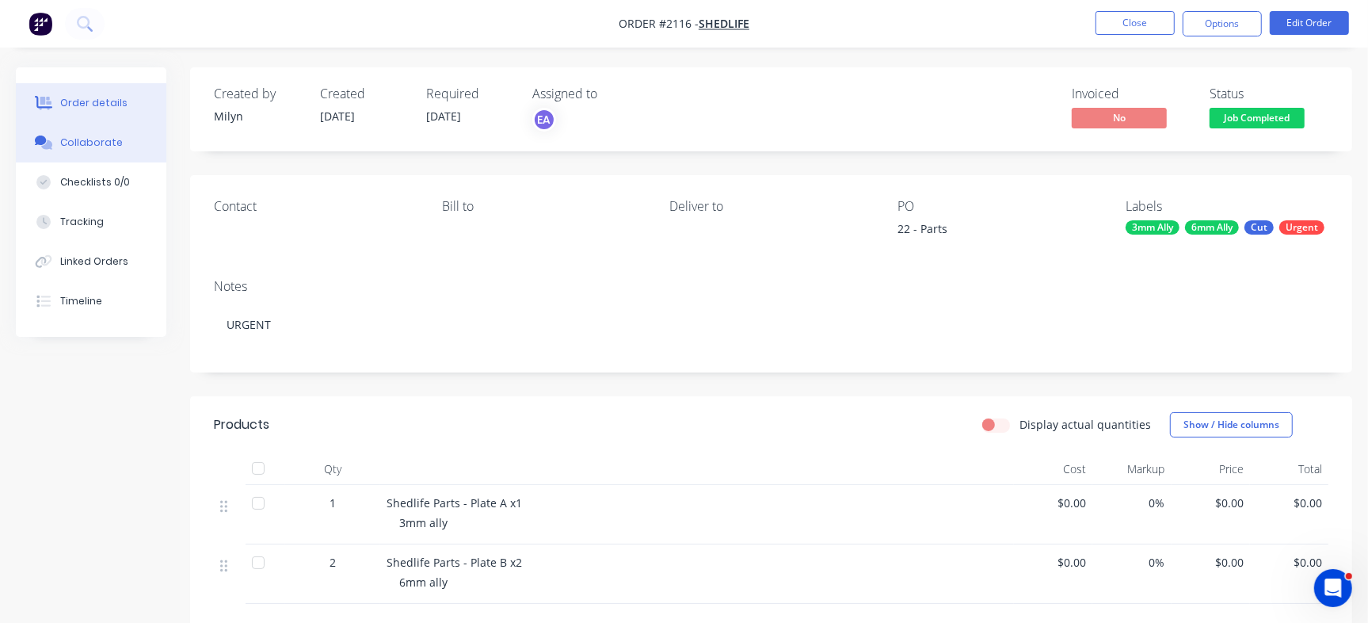
click at [104, 143] on div "Collaborate" at bounding box center [91, 142] width 63 height 14
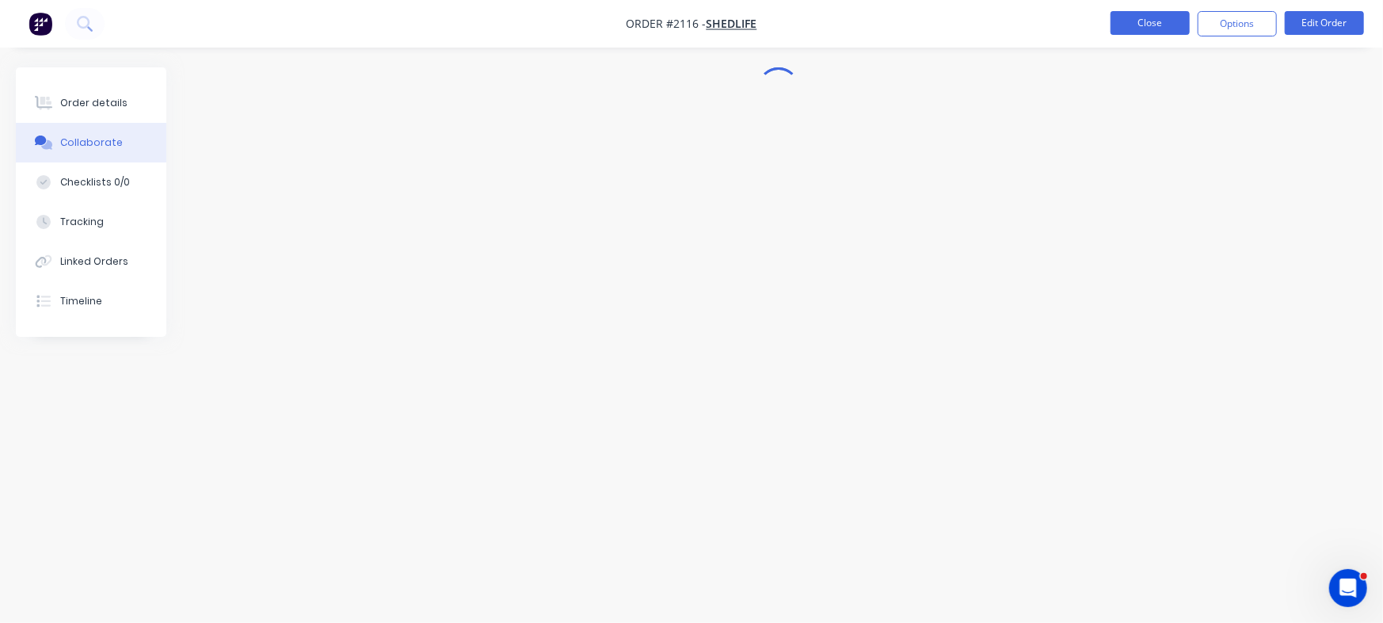
click at [1149, 18] on button "Close" at bounding box center [1149, 23] width 79 height 24
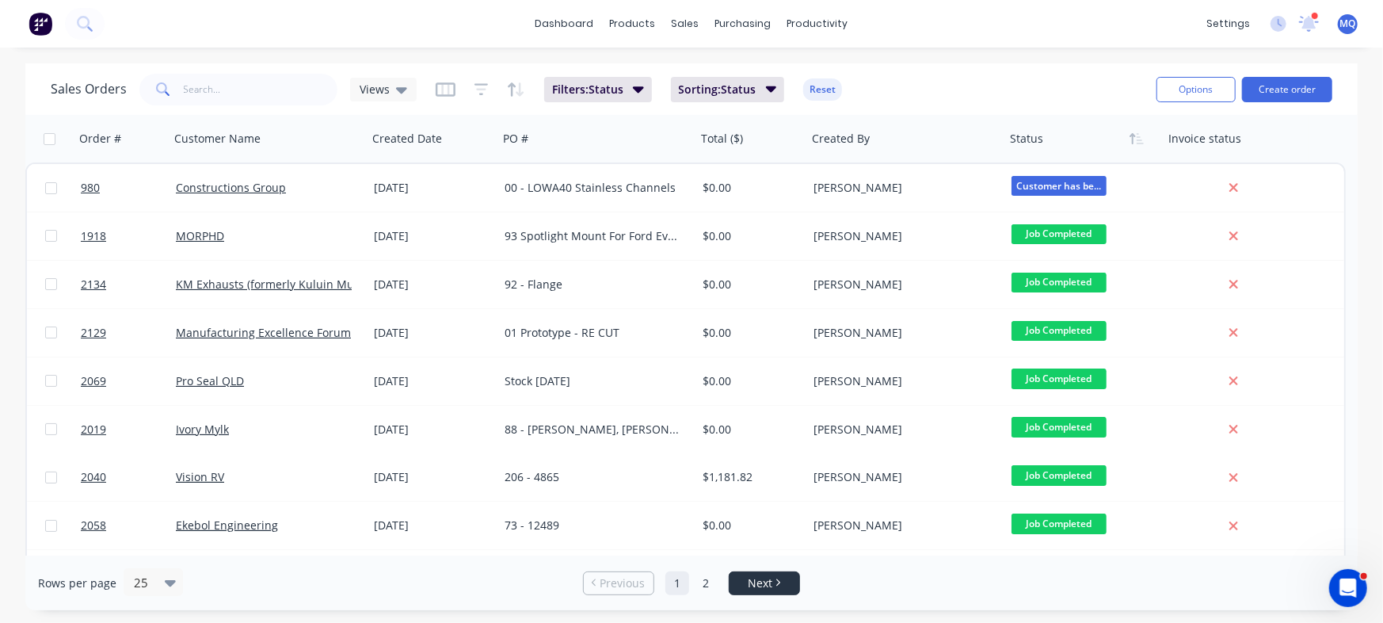
click at [779, 576] on link "Next" at bounding box center [764, 583] width 70 height 16
click at [776, 587] on link "Next" at bounding box center [764, 583] width 70 height 16
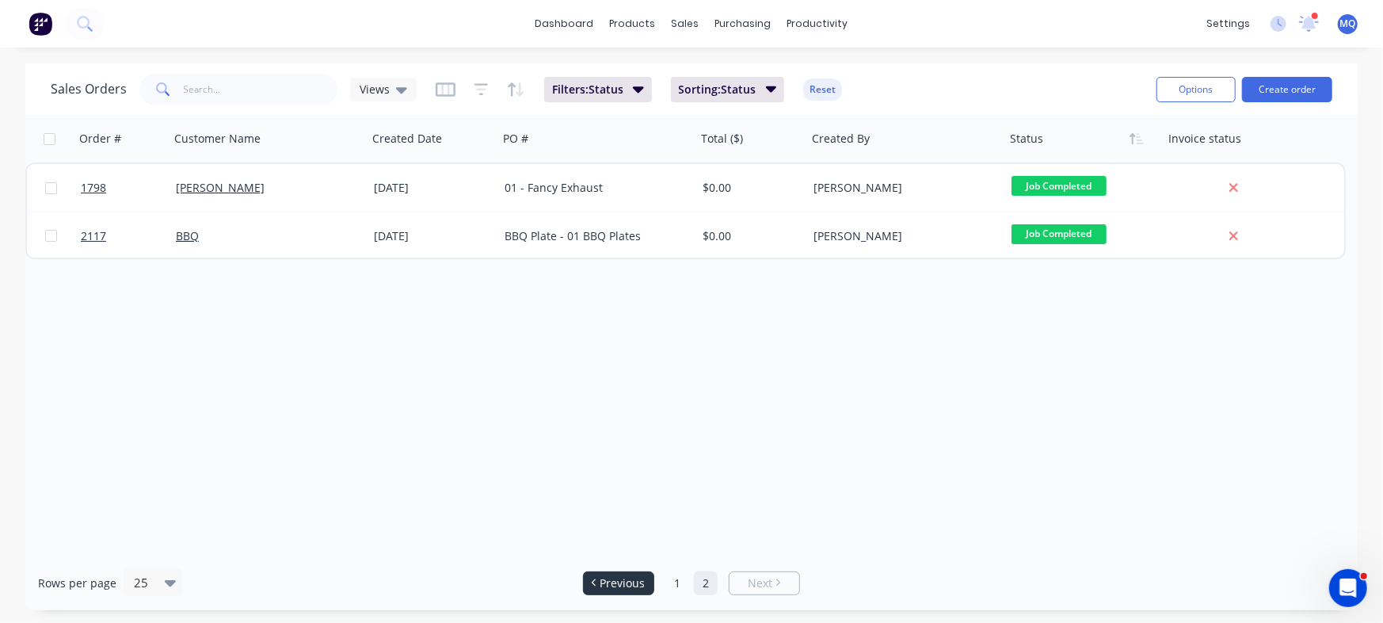
click at [643, 585] on span "Previous" at bounding box center [622, 583] width 45 height 16
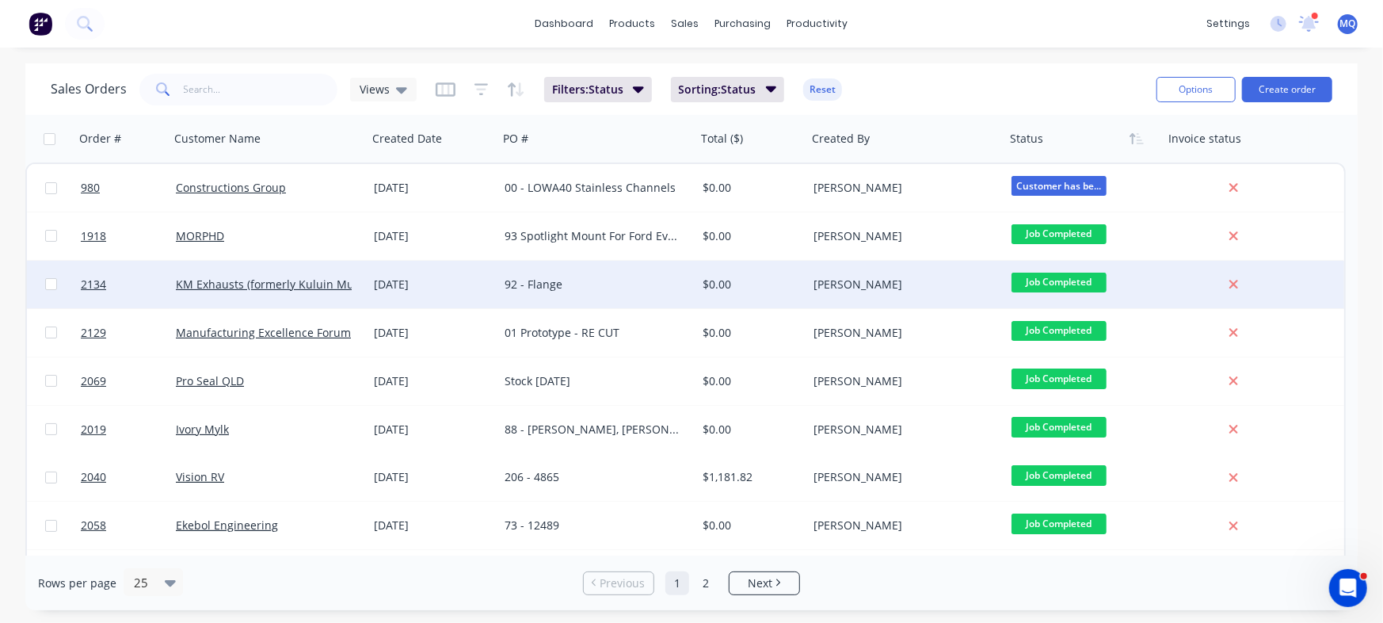
click at [699, 291] on div "$0.00" at bounding box center [751, 285] width 111 height 48
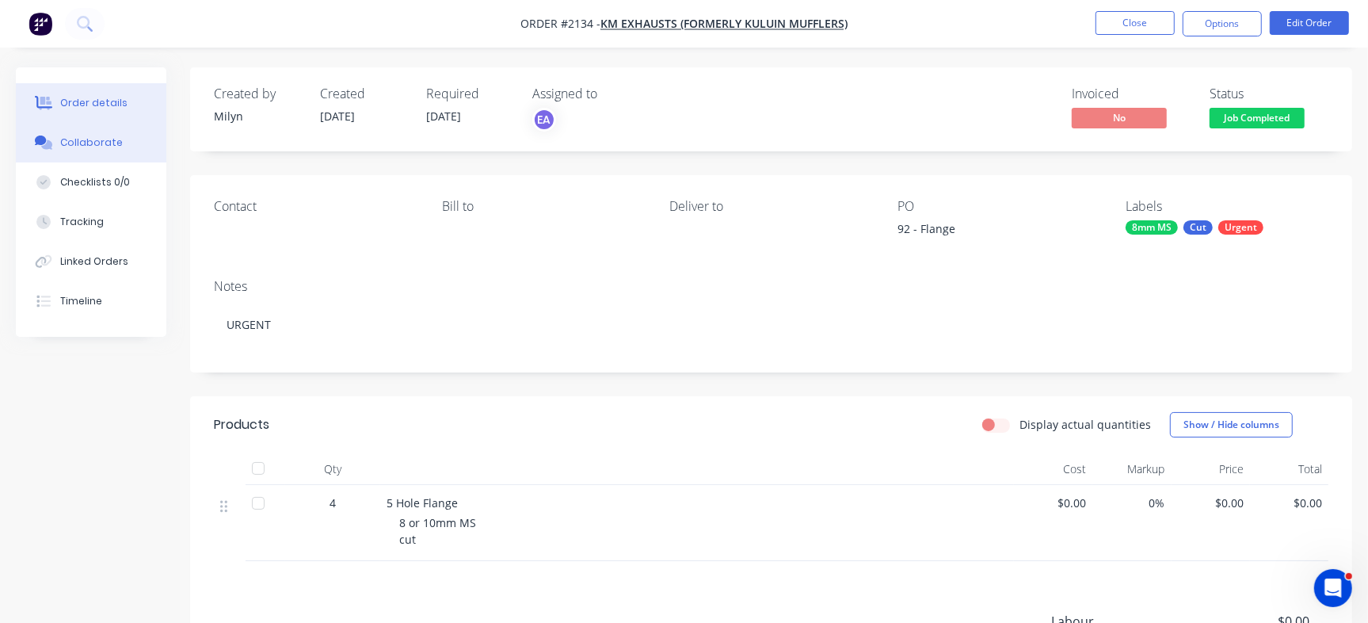
click at [69, 144] on div "Collaborate" at bounding box center [91, 142] width 63 height 14
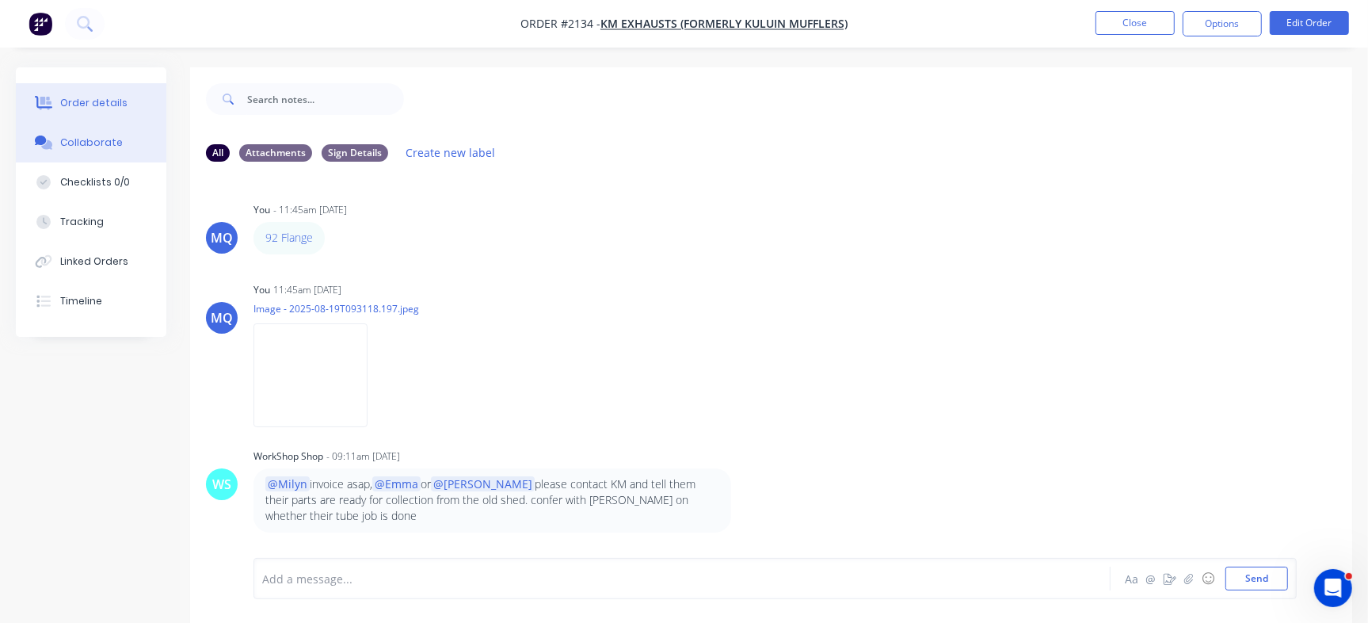
click at [124, 96] on button "Order details" at bounding box center [91, 103] width 150 height 40
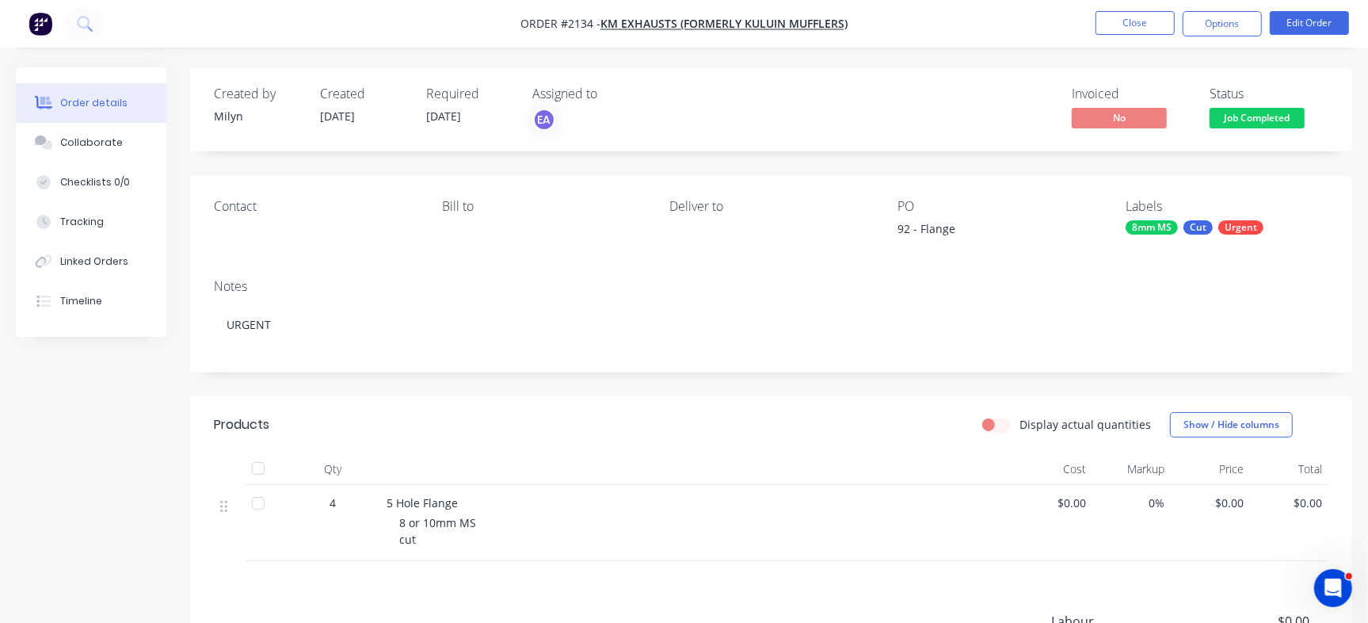
click at [94, 102] on div "Order details" at bounding box center [93, 103] width 67 height 14
click at [95, 146] on div "Collaborate" at bounding box center [91, 142] width 63 height 14
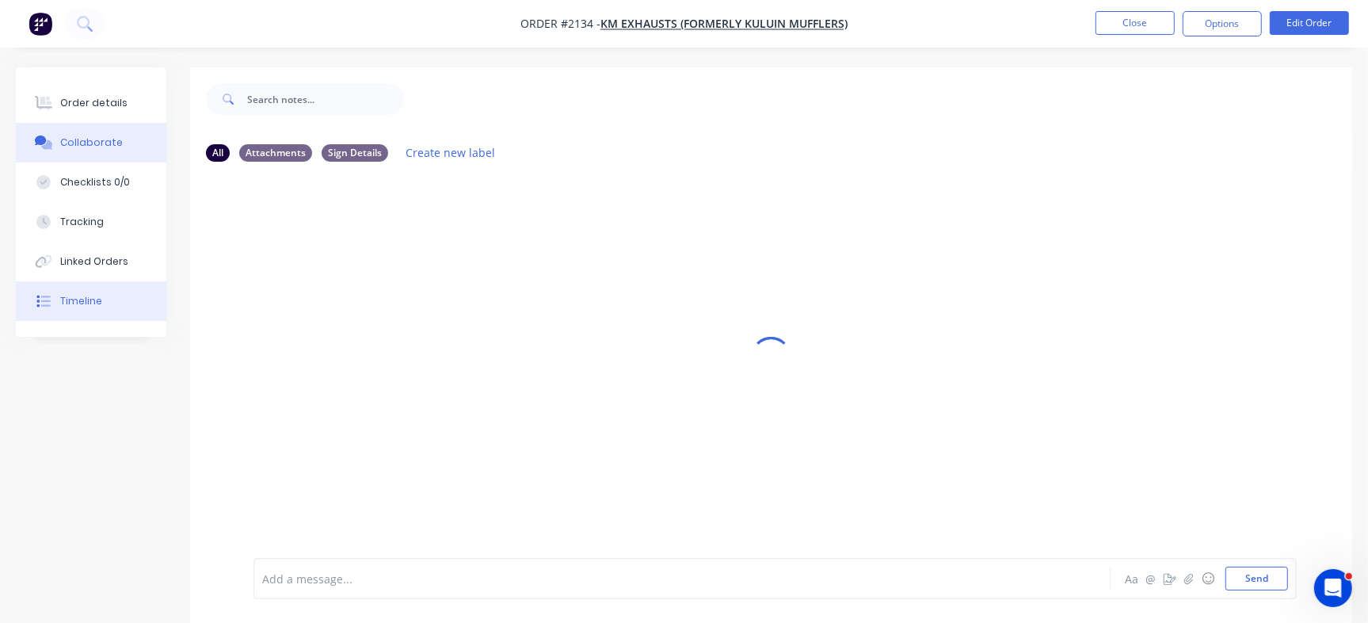
click at [112, 288] on button "Timeline" at bounding box center [91, 301] width 150 height 40
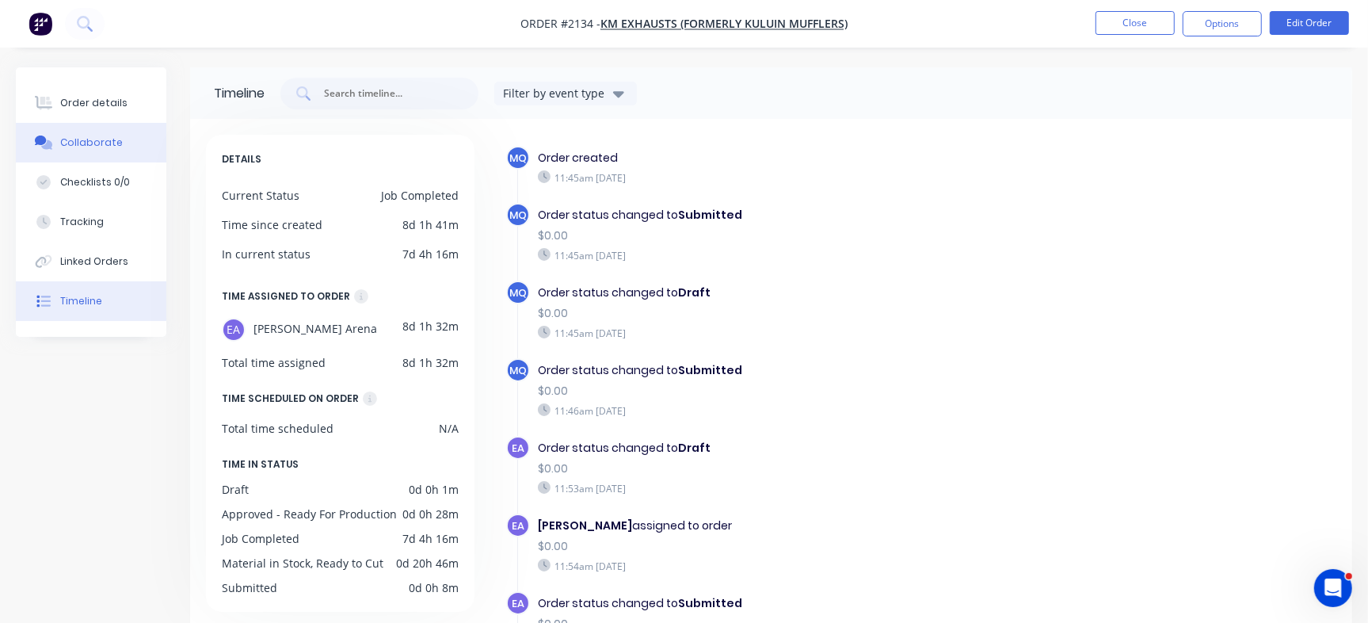
click at [120, 139] on button "Collaborate" at bounding box center [91, 143] width 150 height 40
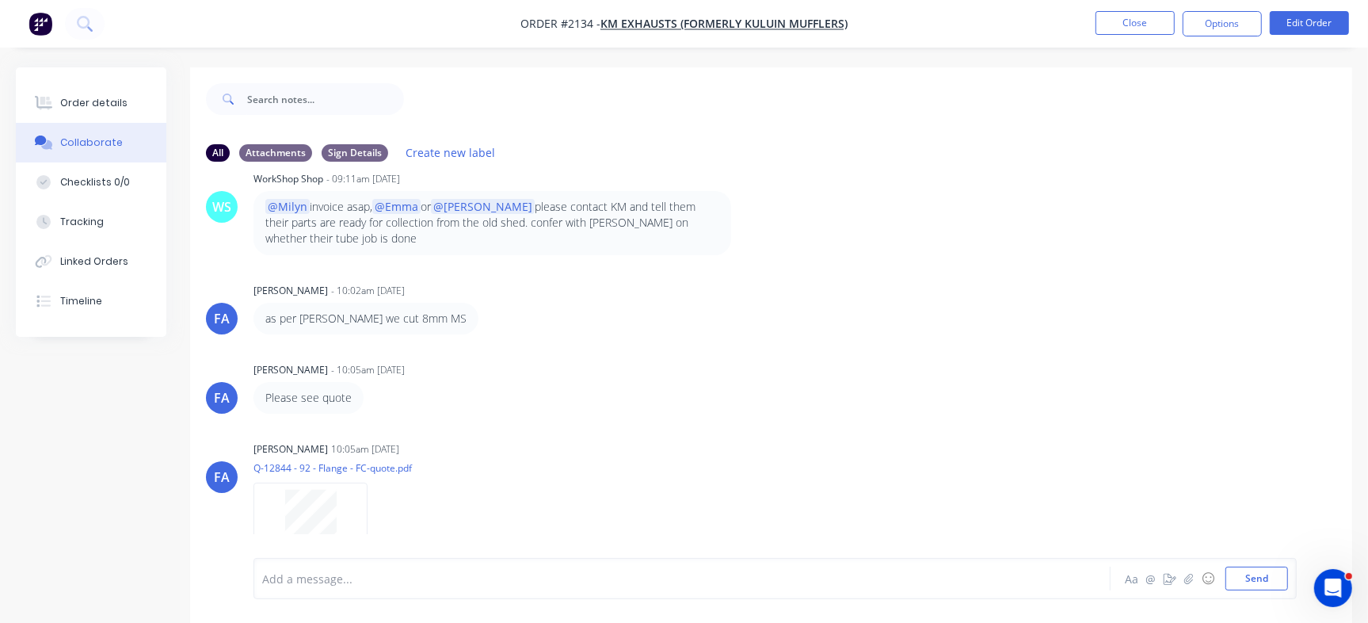
scroll to position [296, 0]
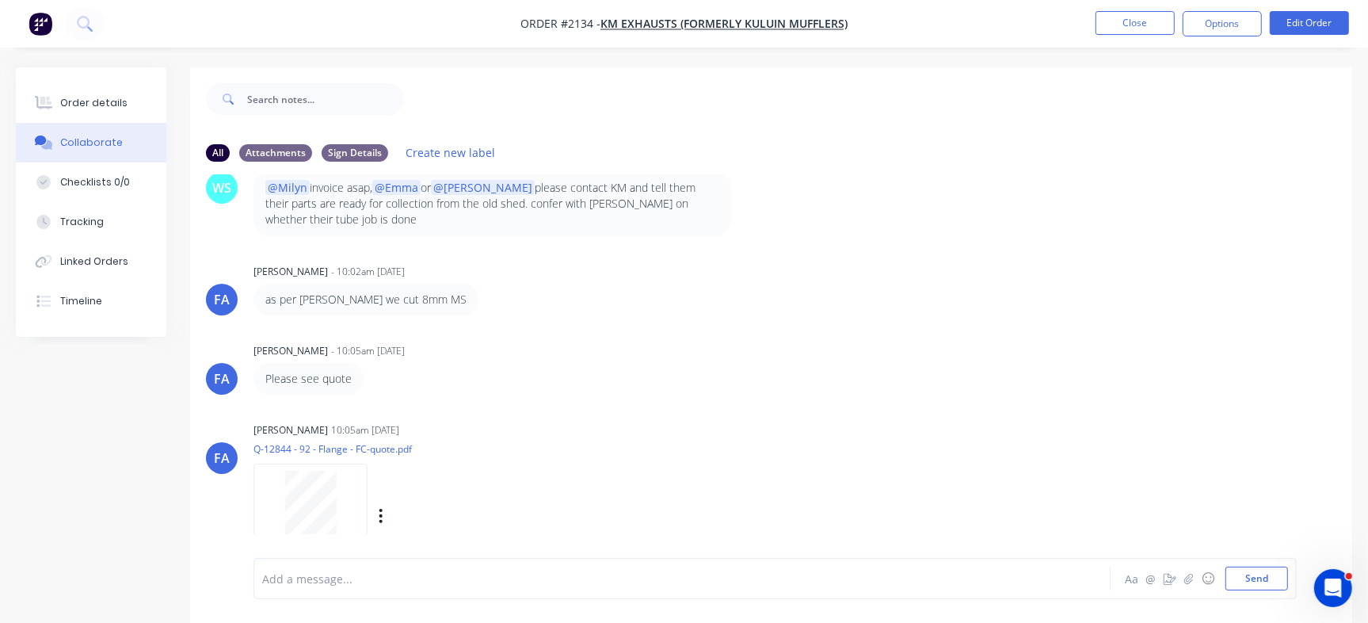
click at [337, 497] on div at bounding box center [311, 506] width 100 height 73
click at [96, 102] on div "Order details" at bounding box center [93, 103] width 67 height 14
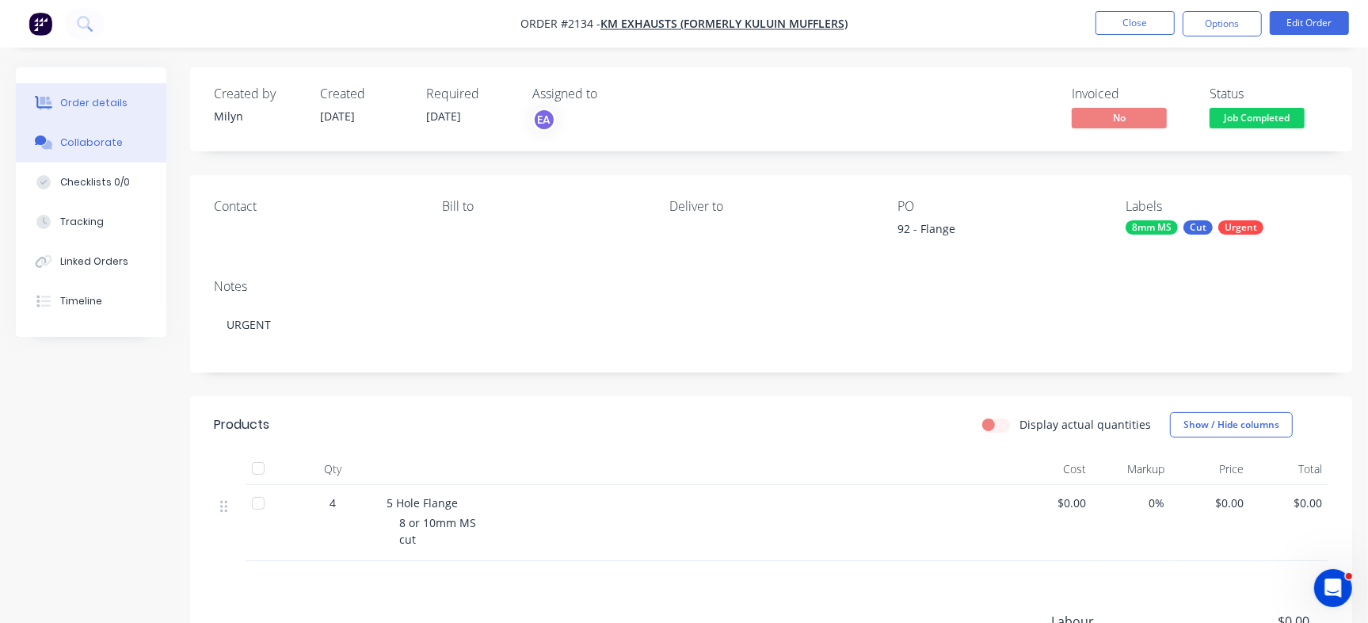
click at [81, 132] on button "Collaborate" at bounding box center [91, 143] width 150 height 40
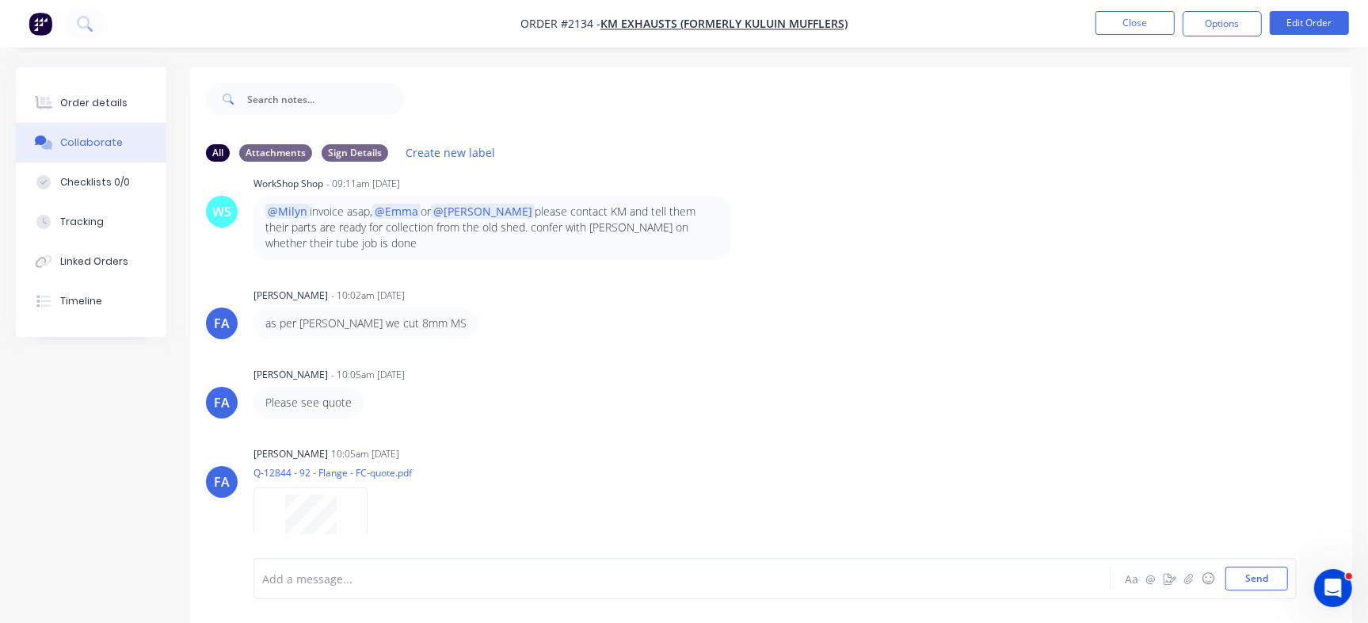
scroll to position [296, 0]
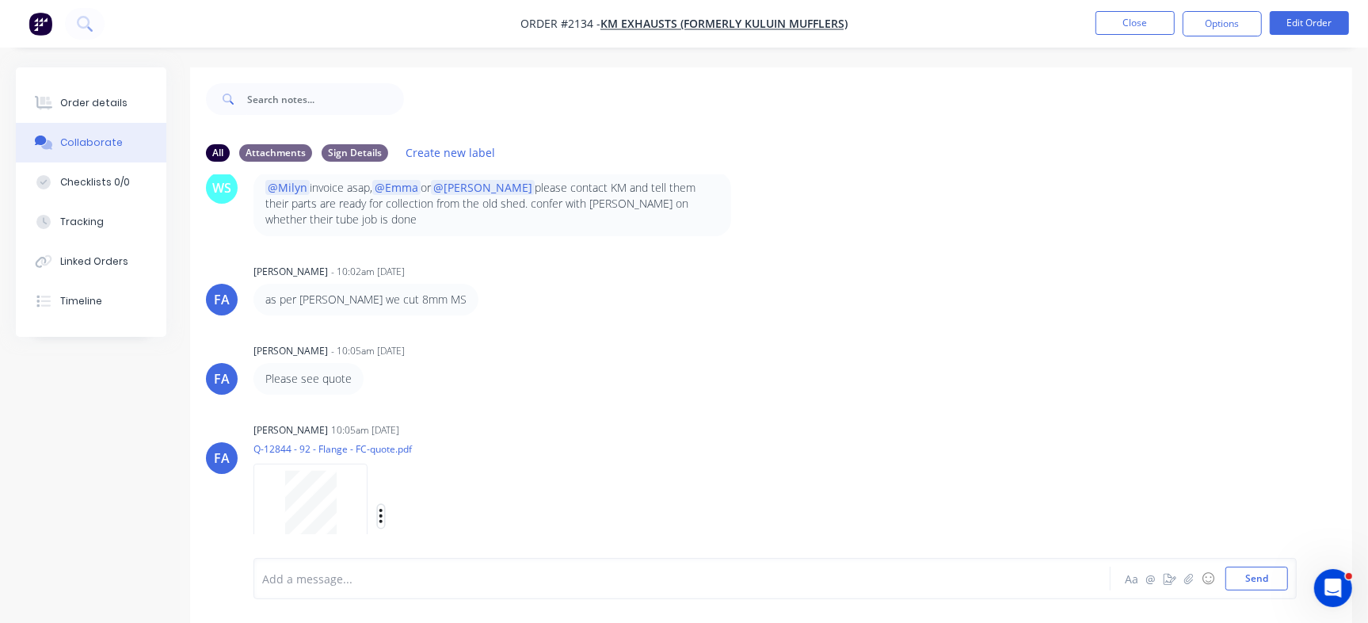
click at [380, 507] on icon "button" at bounding box center [381, 516] width 5 height 18
click at [434, 535] on button "Delete" at bounding box center [485, 553] width 178 height 36
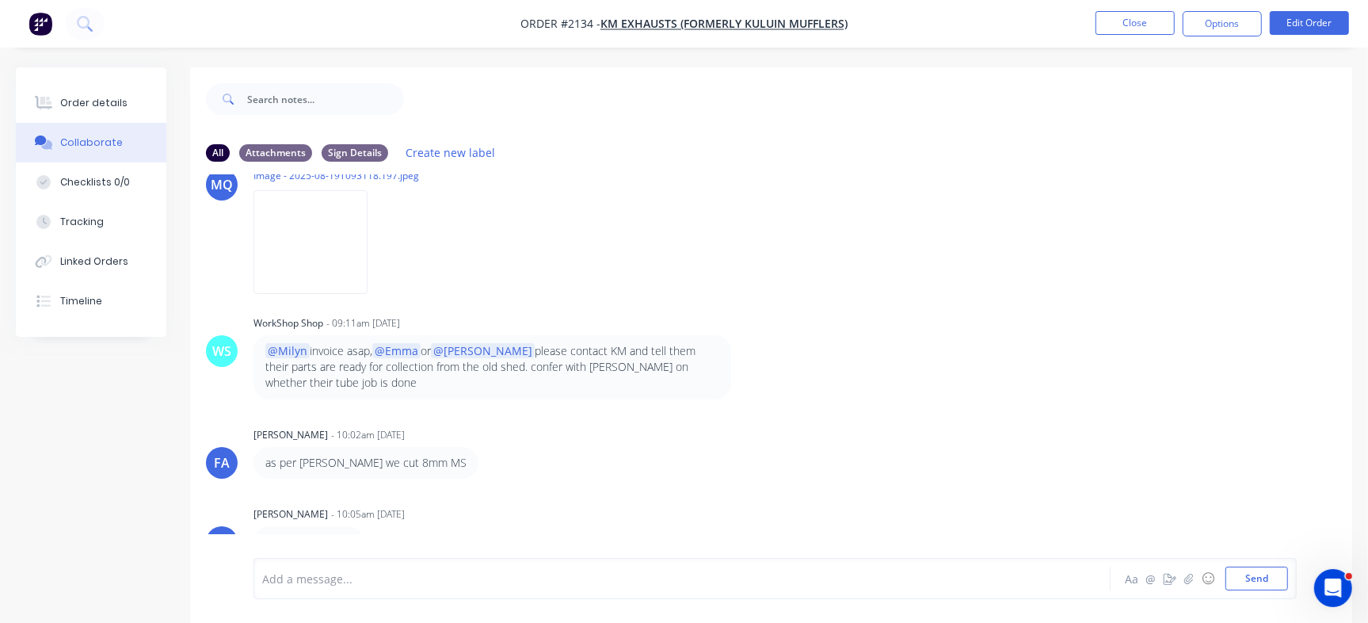
scroll to position [116, 0]
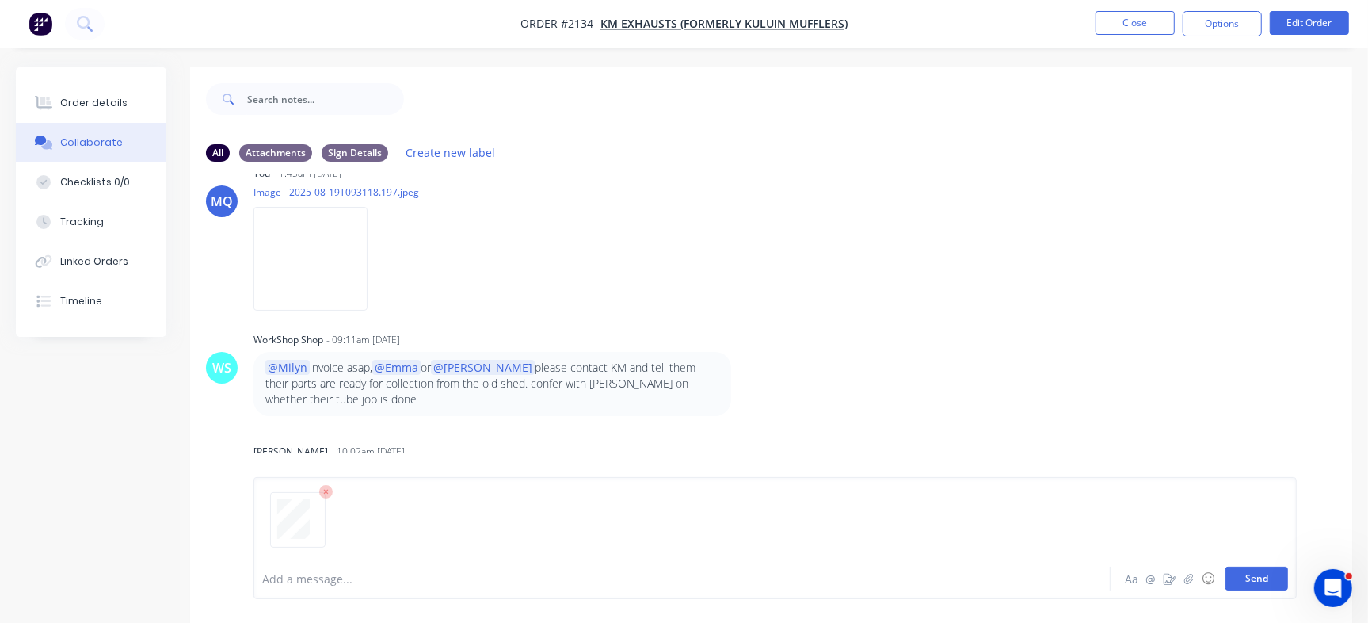
click at [1269, 575] on button "Send" at bounding box center [1256, 578] width 63 height 24
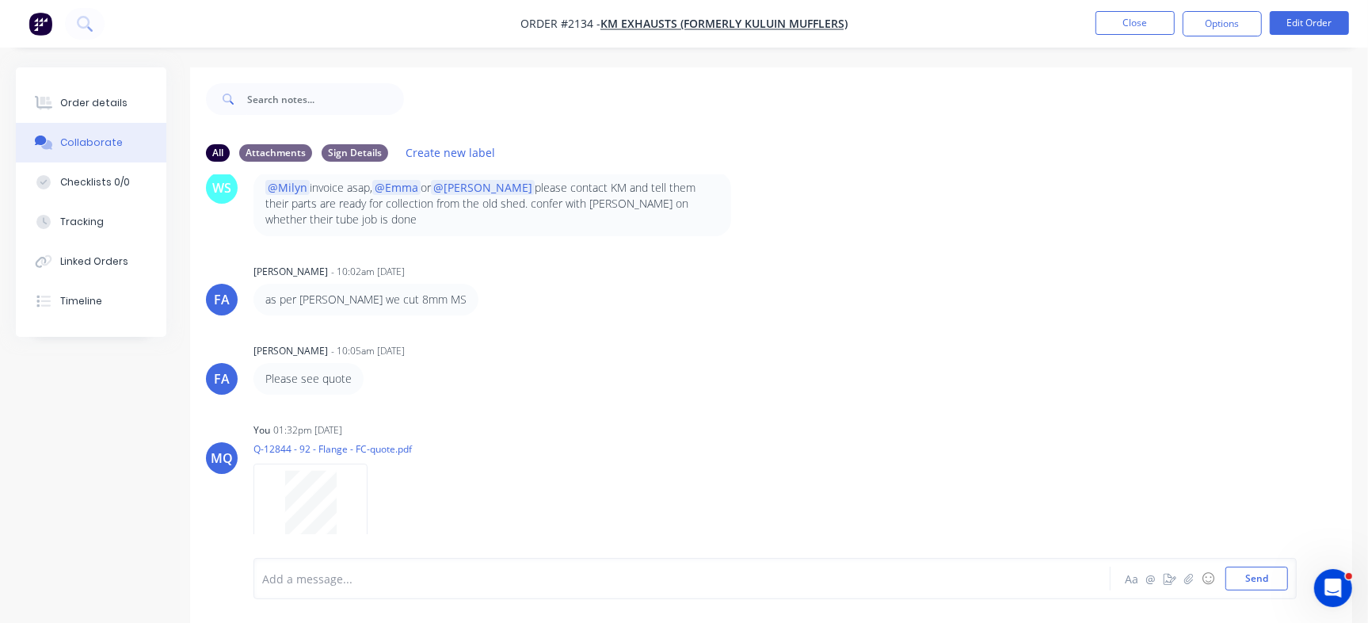
scroll to position [24, 0]
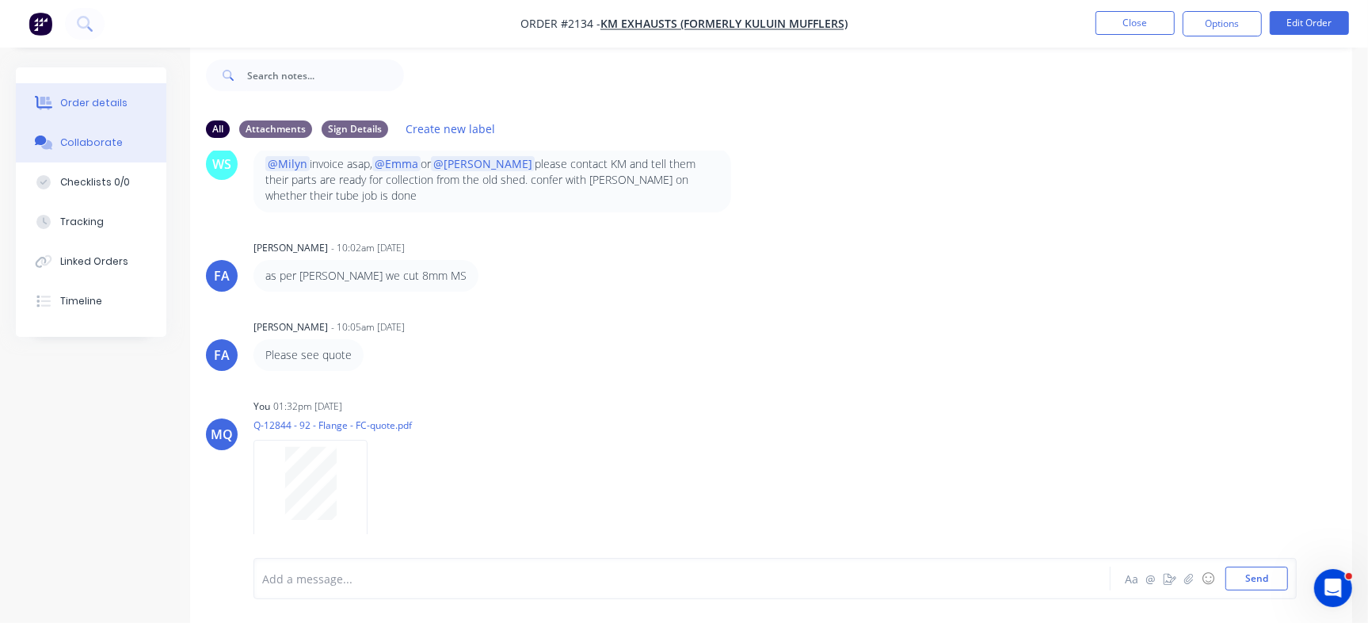
click at [126, 93] on button "Order details" at bounding box center [91, 103] width 150 height 40
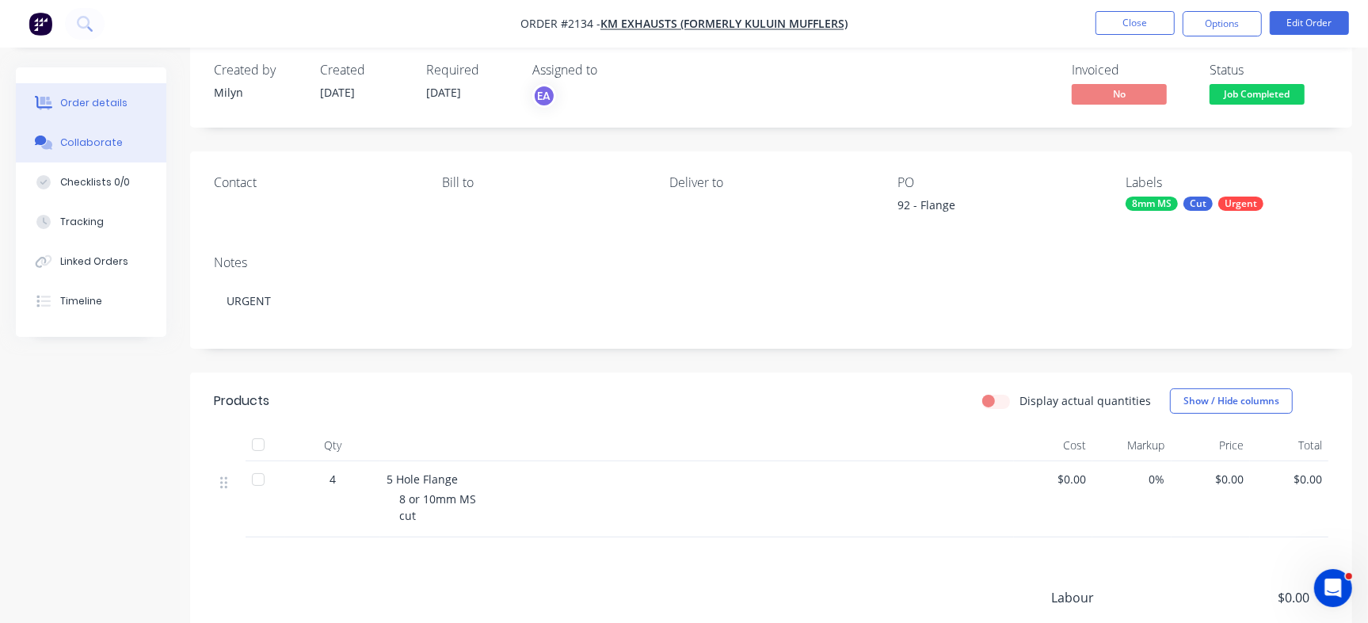
click at [111, 133] on button "Collaborate" at bounding box center [91, 143] width 150 height 40
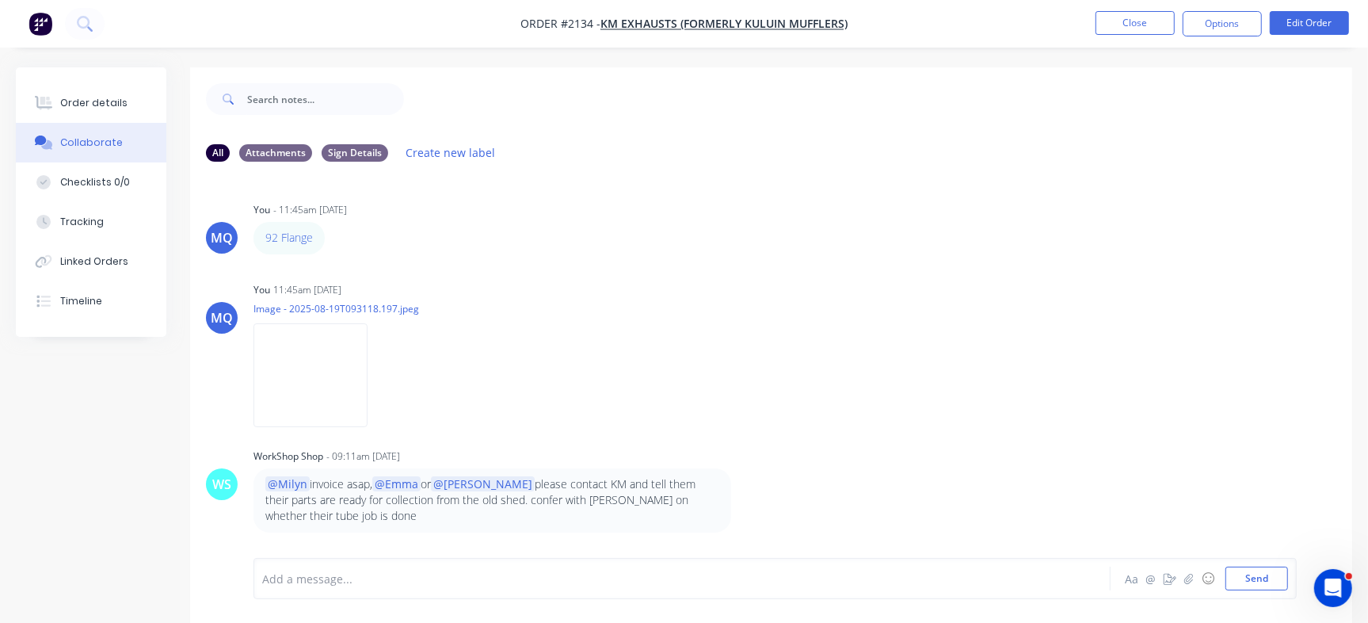
scroll to position [284, 0]
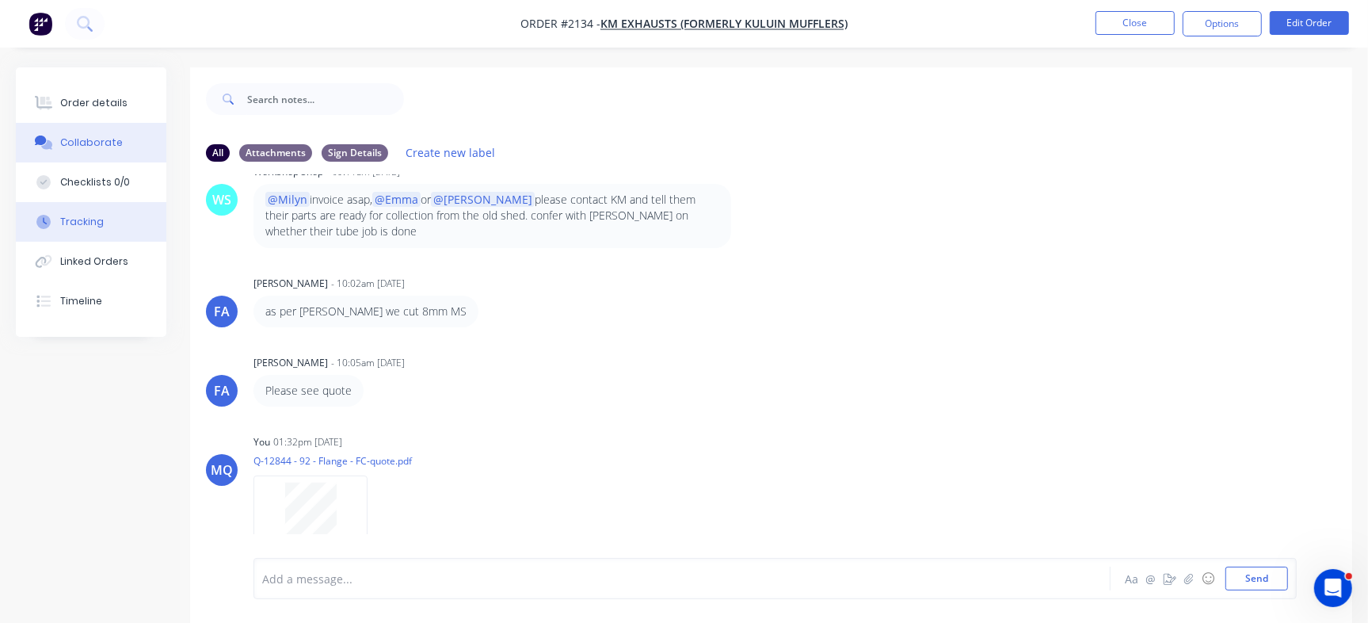
click at [111, 185] on div "Checklists 0/0" at bounding box center [95, 182] width 70 height 14
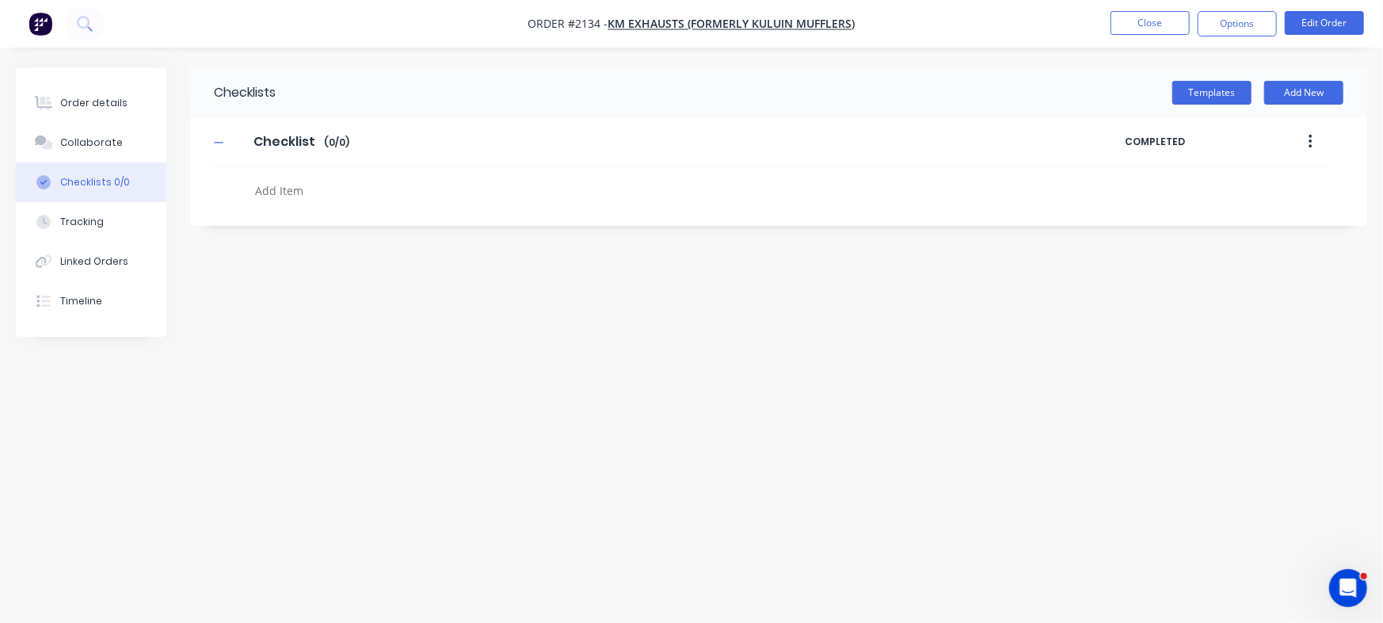
click at [301, 179] on textarea at bounding box center [609, 190] width 721 height 23
paste textarea "INV-2919"
type textarea "x"
type textarea "INV-2919"
type textarea "x"
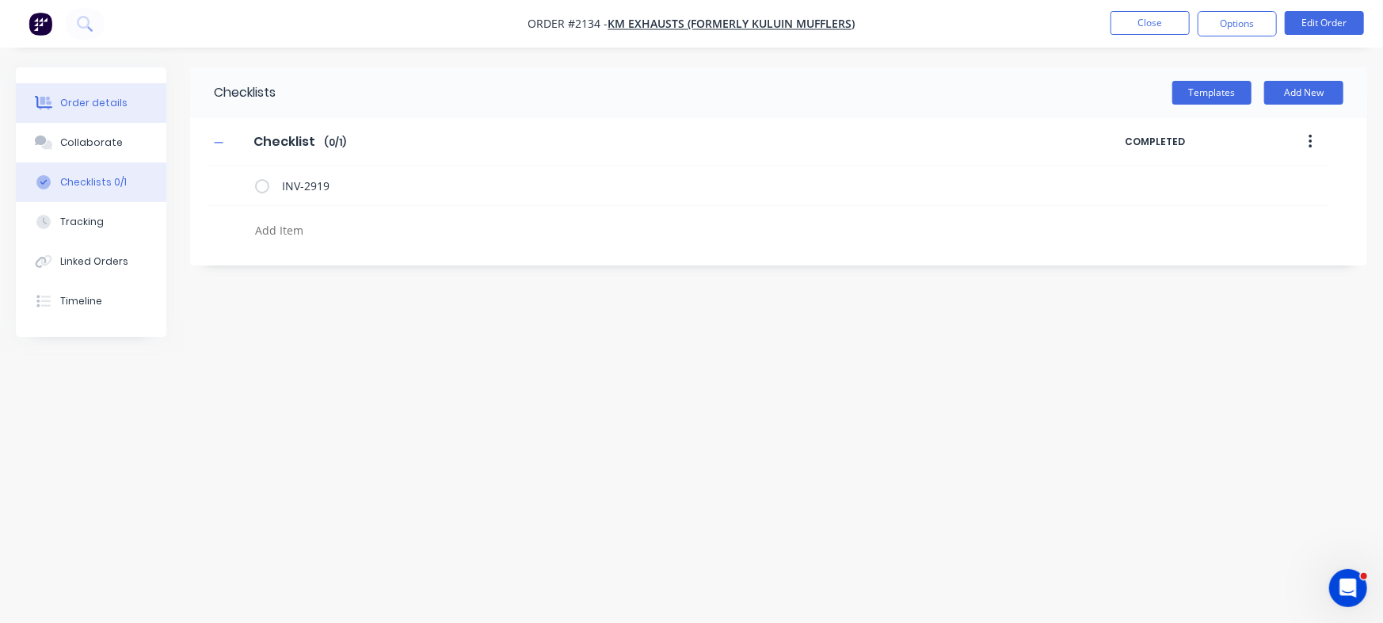
click at [143, 94] on button "Order details" at bounding box center [91, 103] width 150 height 40
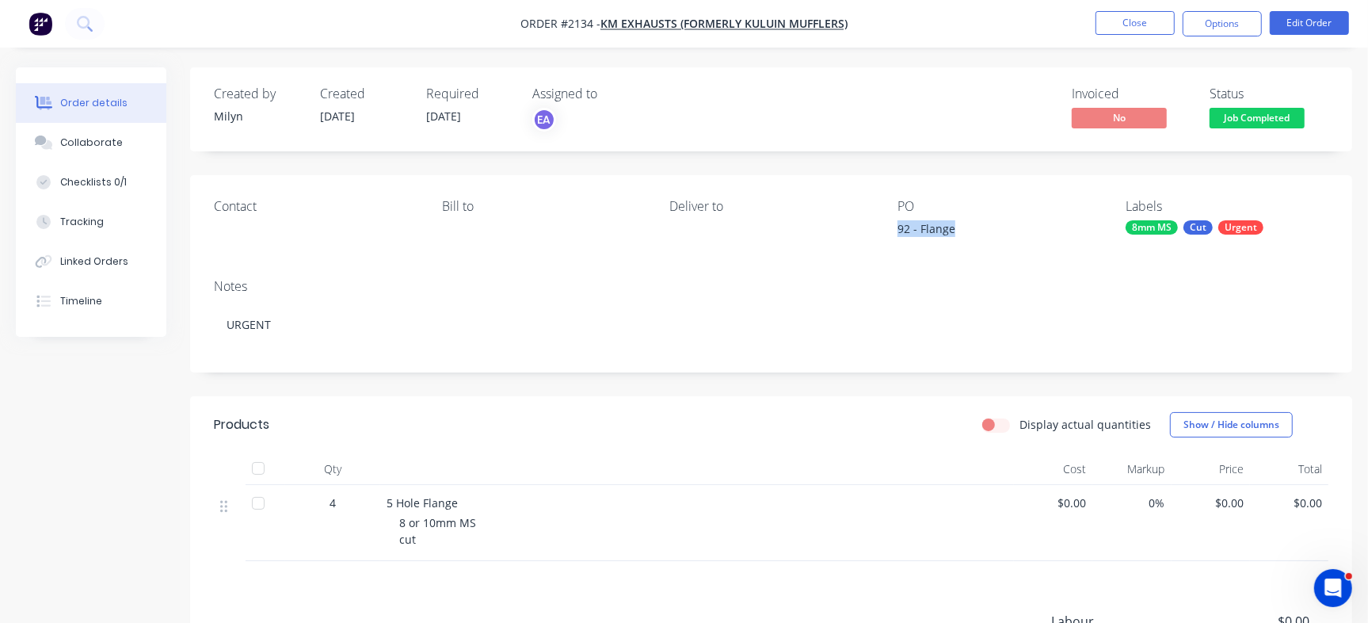
drag, startPoint x: 891, startPoint y: 231, endPoint x: 969, endPoint y: 230, distance: 78.4
click at [969, 230] on div "Contact Bill to Deliver to PO 92 - Flange Labels 8mm MS Cut Urgent" at bounding box center [771, 220] width 1162 height 91
copy div "92 - Flange"
click at [128, 181] on button "Checklists 0/1" at bounding box center [91, 182] width 150 height 40
type textarea "x"
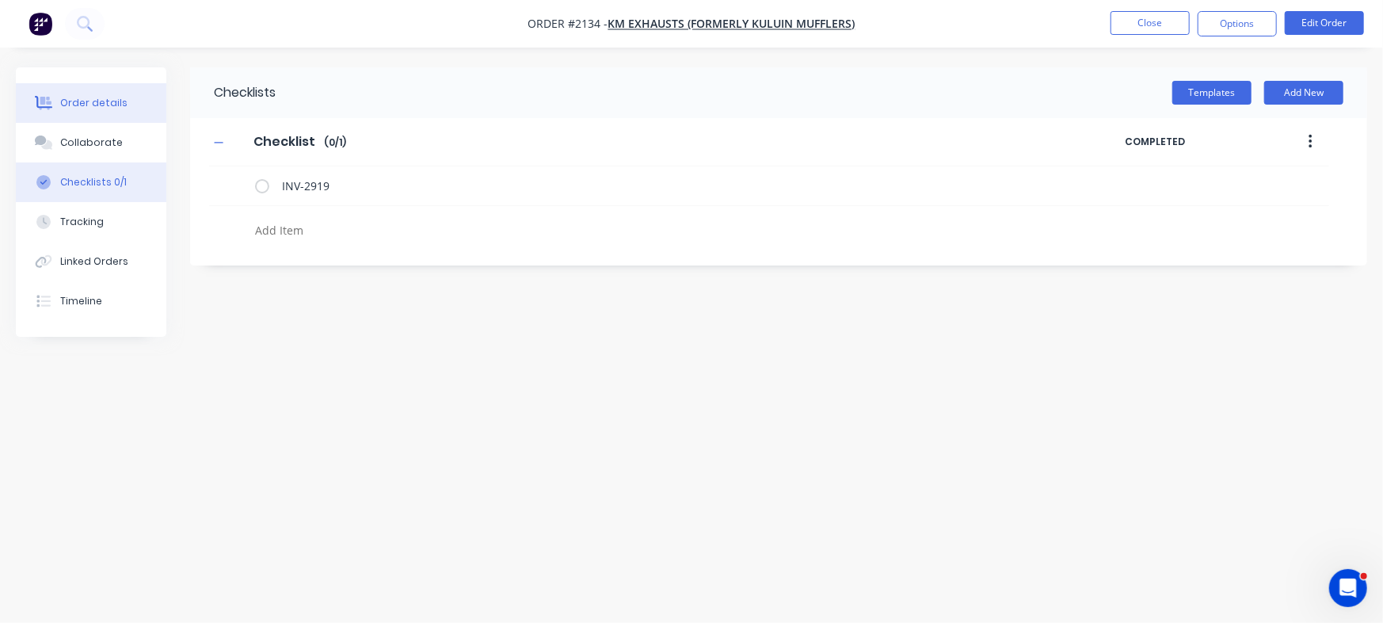
click at [112, 101] on div "Order details" at bounding box center [93, 103] width 67 height 14
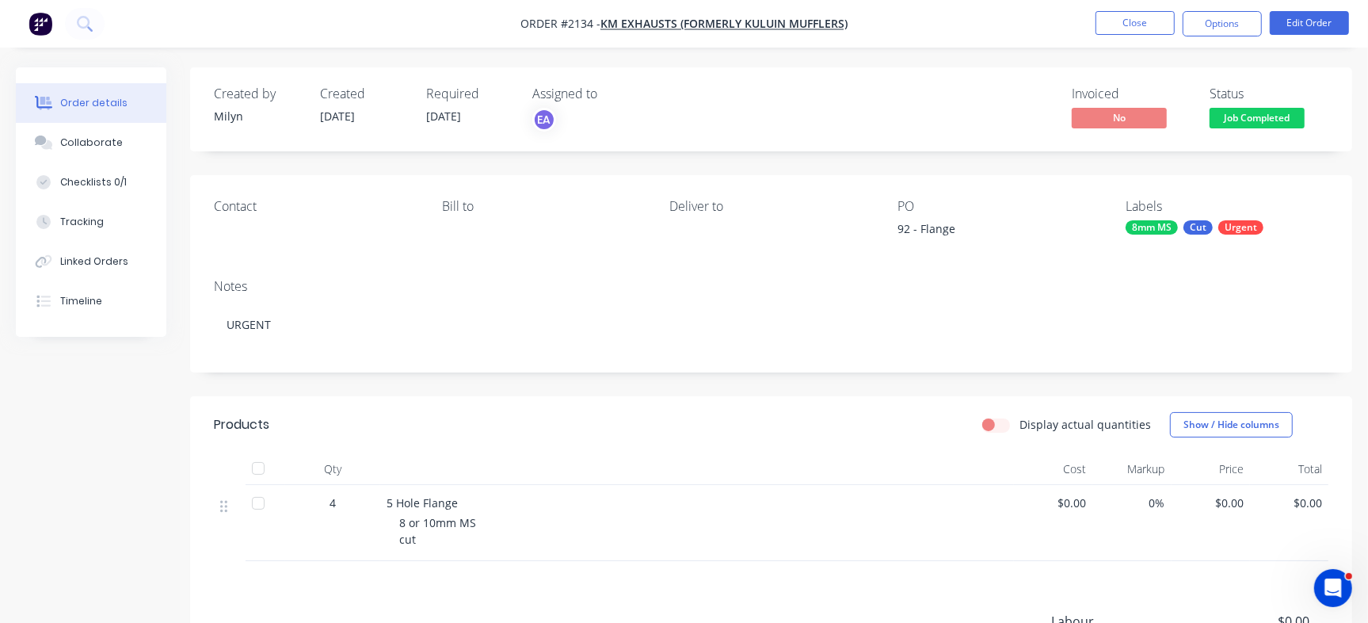
click at [1267, 120] on span "Job Completed" at bounding box center [1256, 118] width 95 height 20
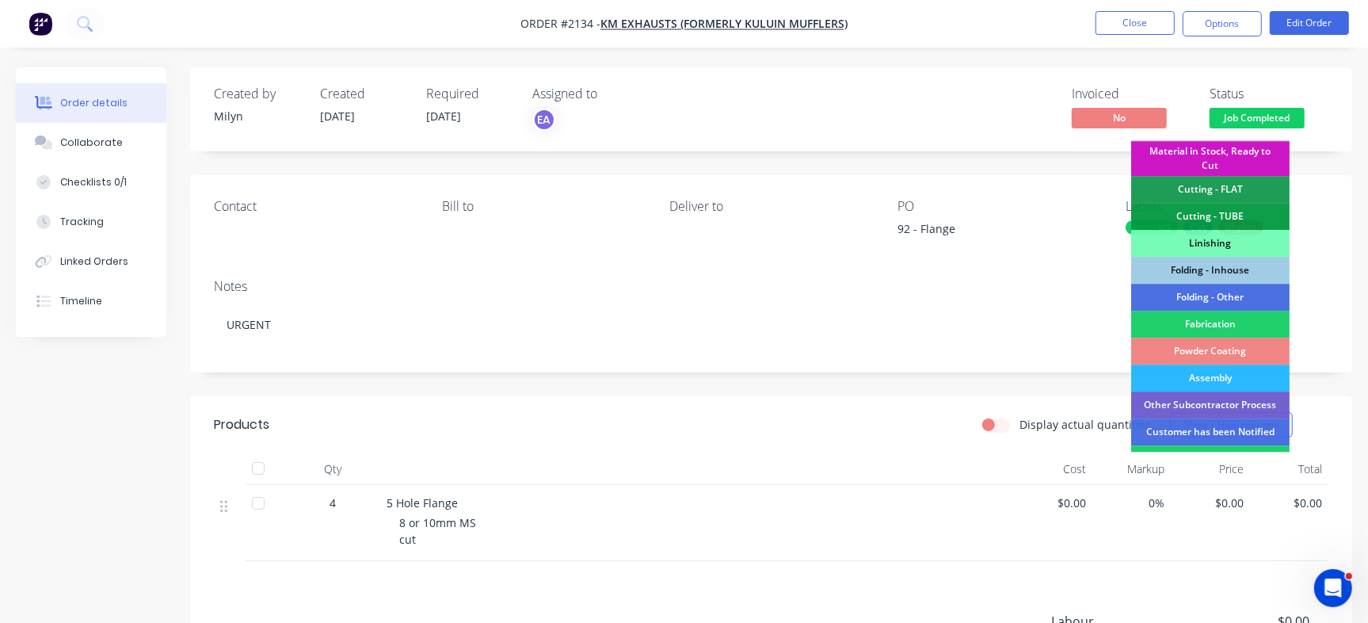
scroll to position [425, 0]
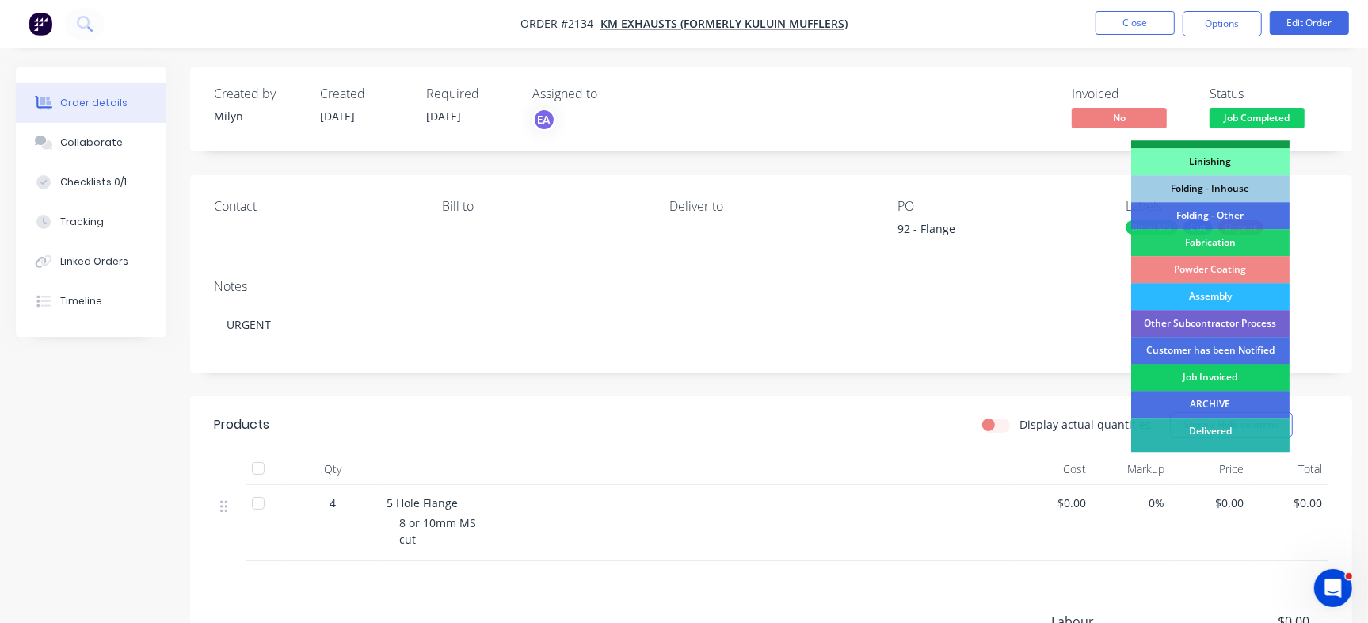
click at [1236, 383] on div "Job Invoiced" at bounding box center [1210, 377] width 158 height 27
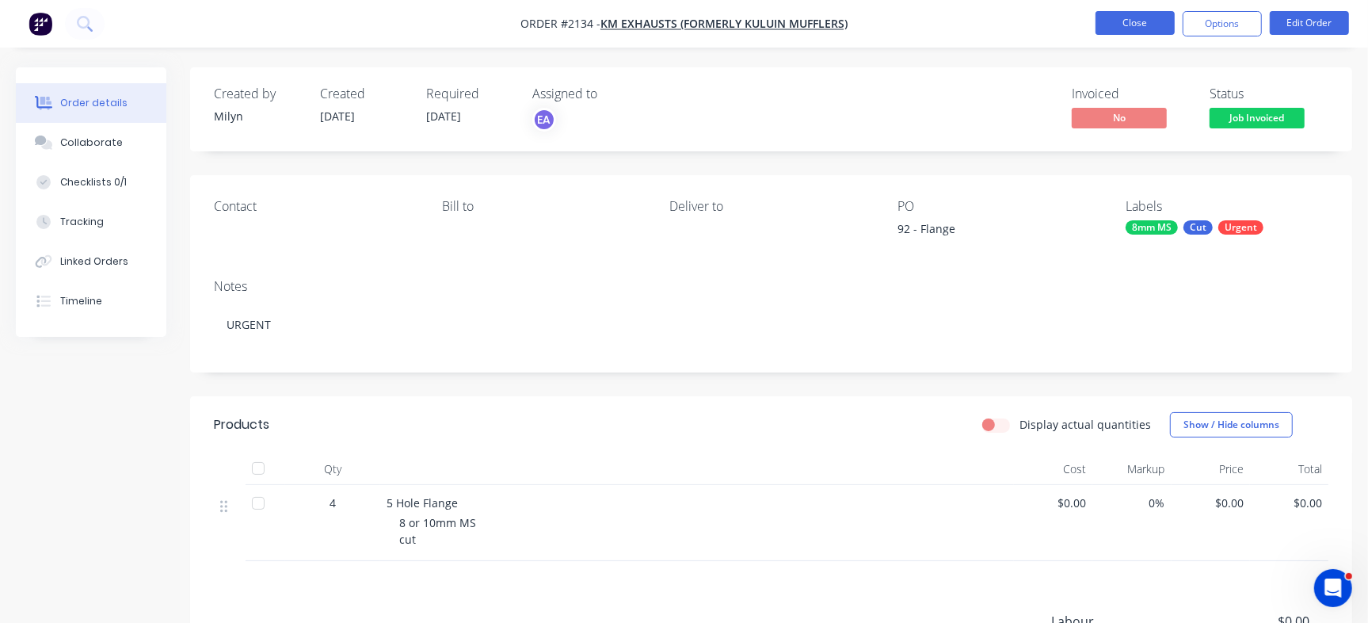
click at [1143, 31] on button "Close" at bounding box center [1134, 23] width 79 height 24
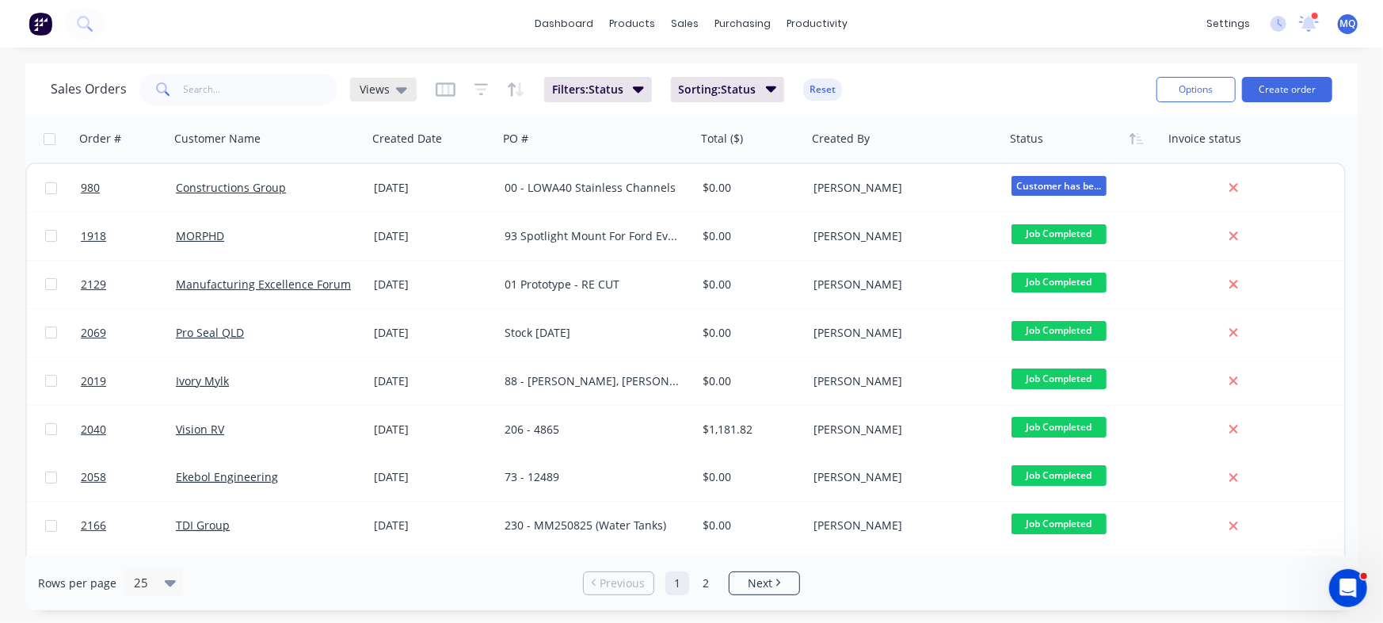
click at [373, 92] on span "Views" at bounding box center [375, 89] width 30 height 17
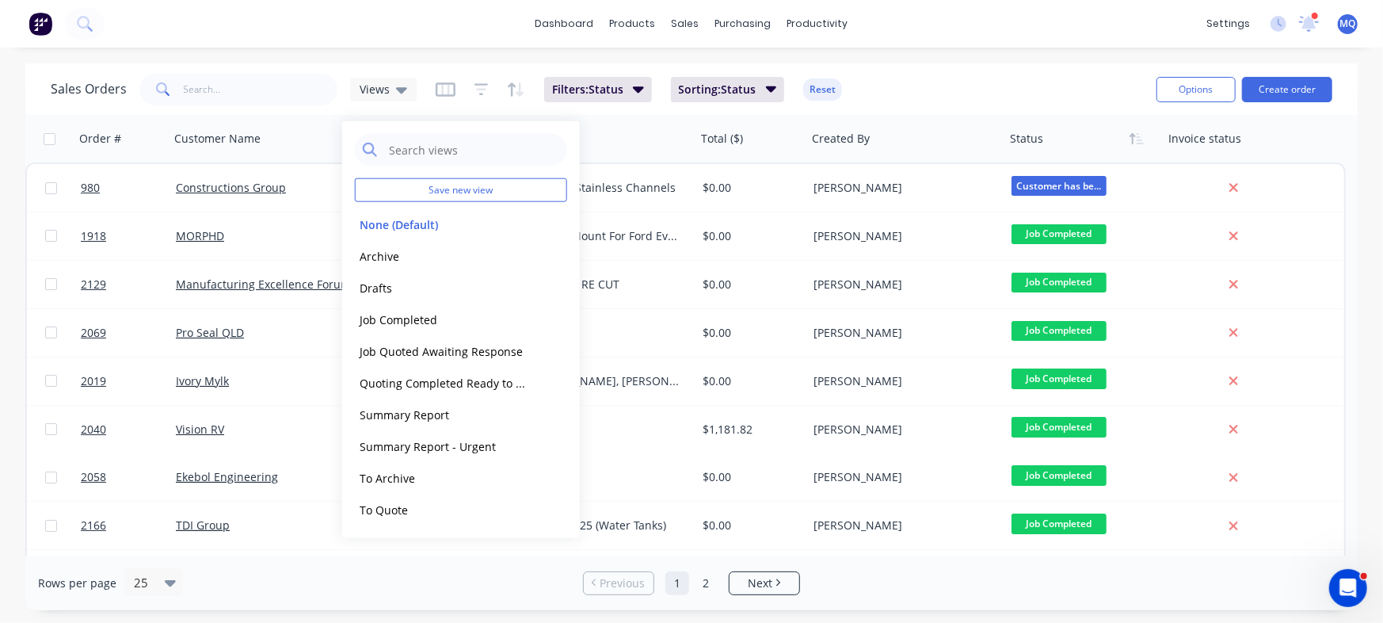
click at [395, 253] on button "Archive" at bounding box center [445, 255] width 181 height 18
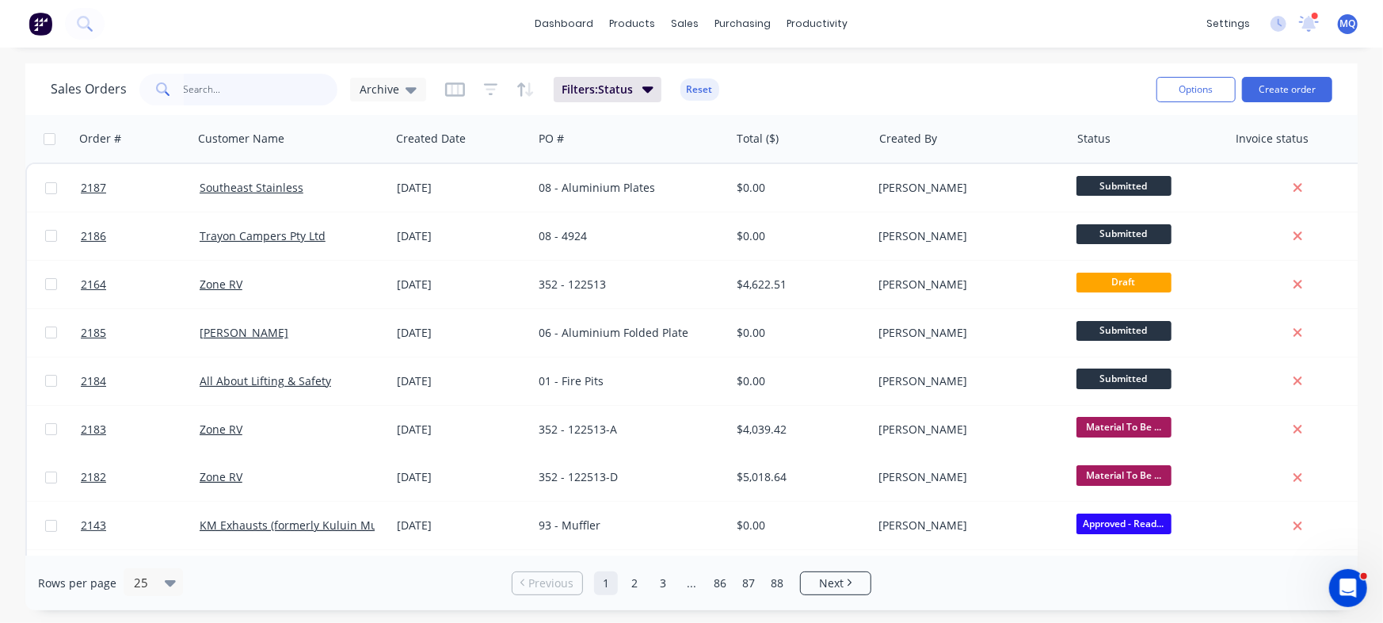
click at [253, 93] on input "text" at bounding box center [261, 90] width 154 height 32
type input "trayon"
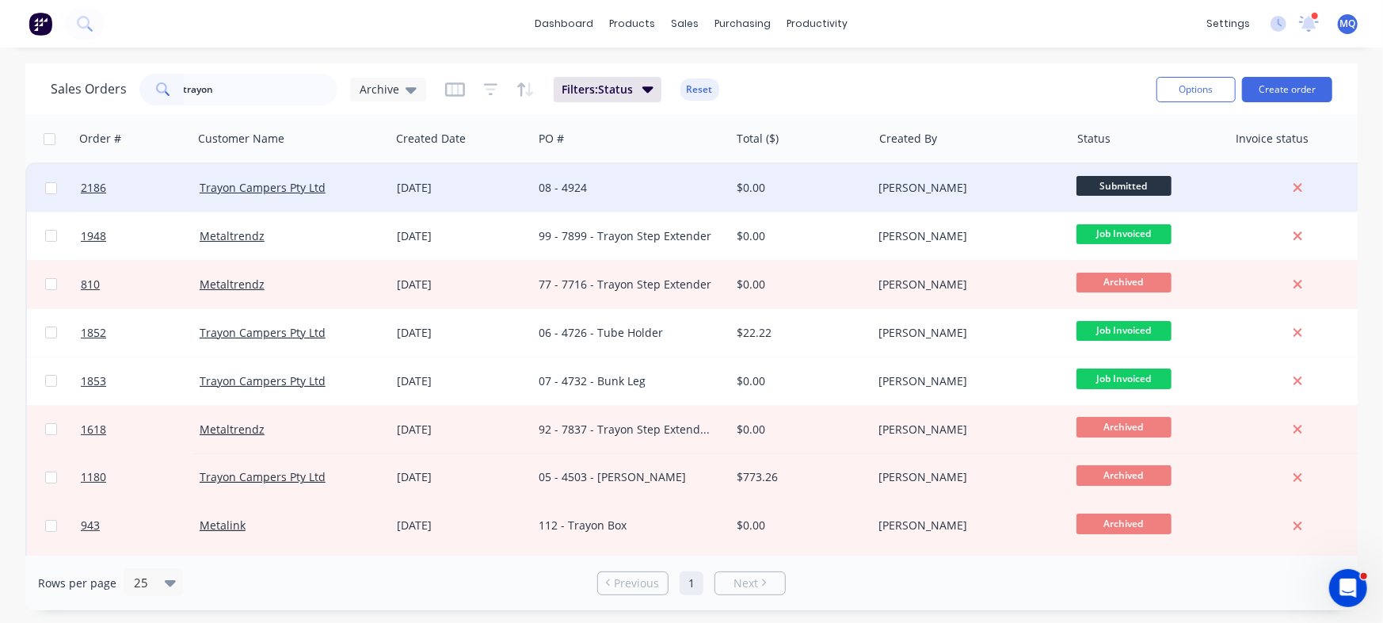
click at [526, 184] on div "[DATE]" at bounding box center [461, 188] width 143 height 48
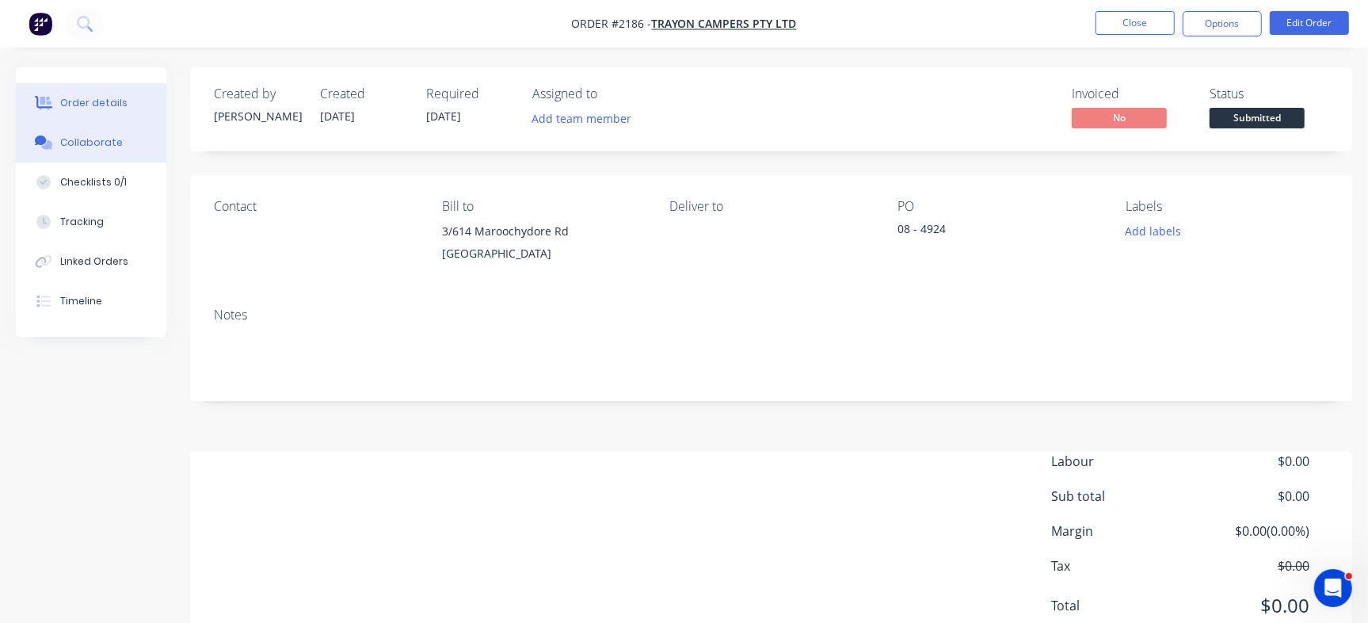
click at [43, 135] on icon at bounding box center [44, 142] width 18 height 14
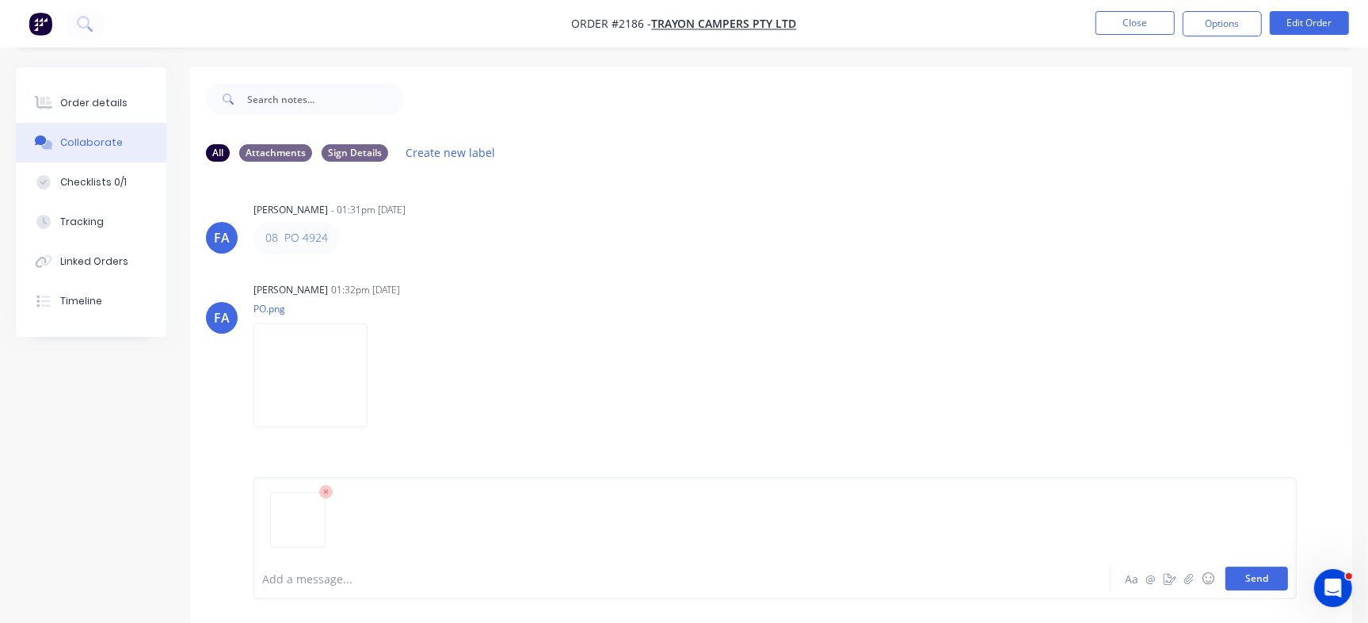
click at [1274, 579] on button "Send" at bounding box center [1256, 578] width 63 height 24
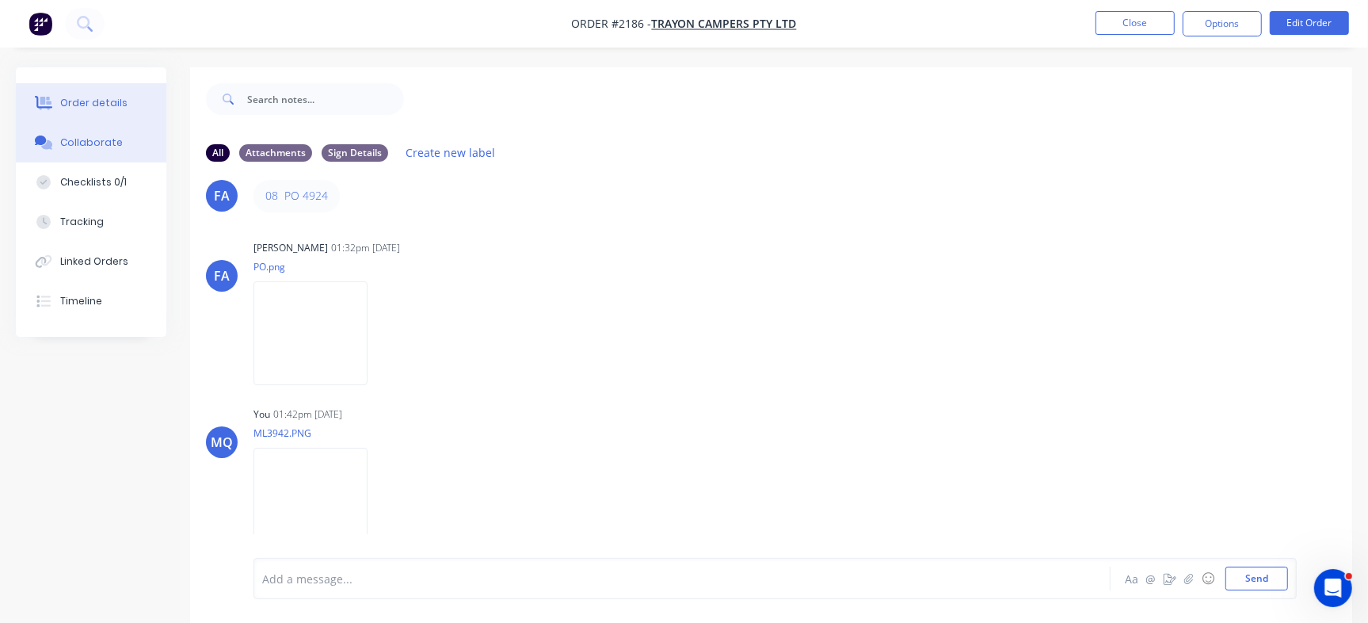
click at [98, 84] on button "Order details" at bounding box center [91, 103] width 150 height 40
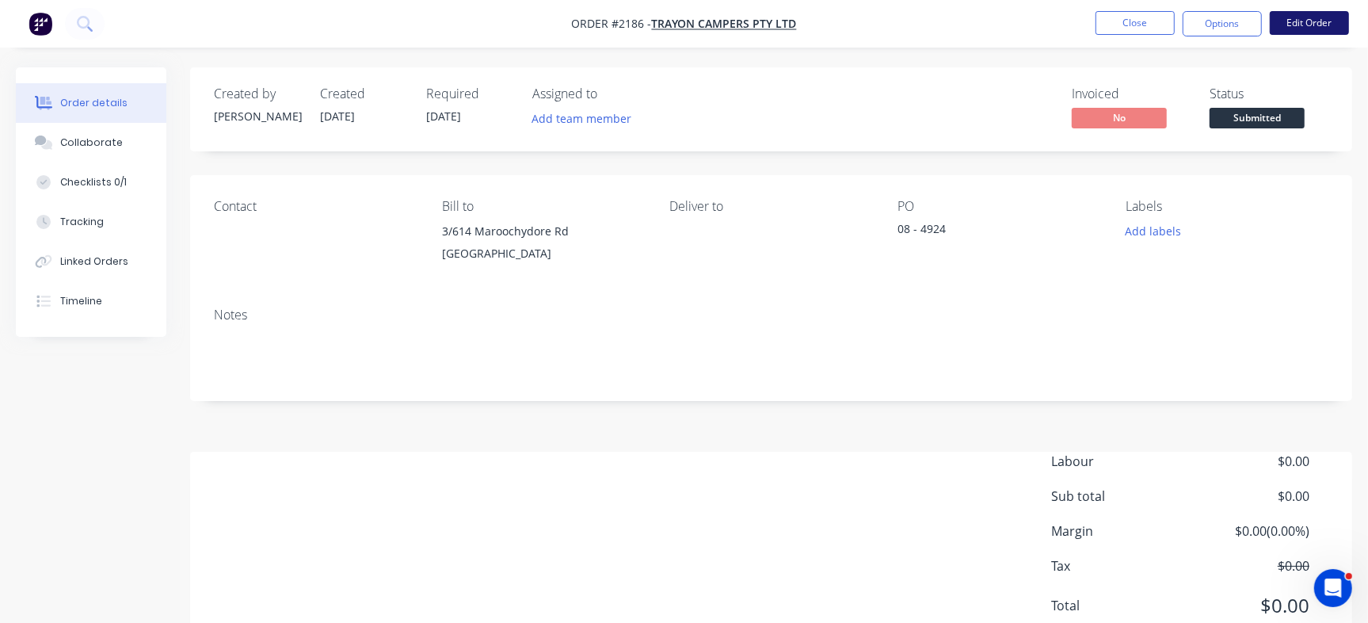
click at [1343, 15] on button "Edit Order" at bounding box center [1309, 23] width 79 height 24
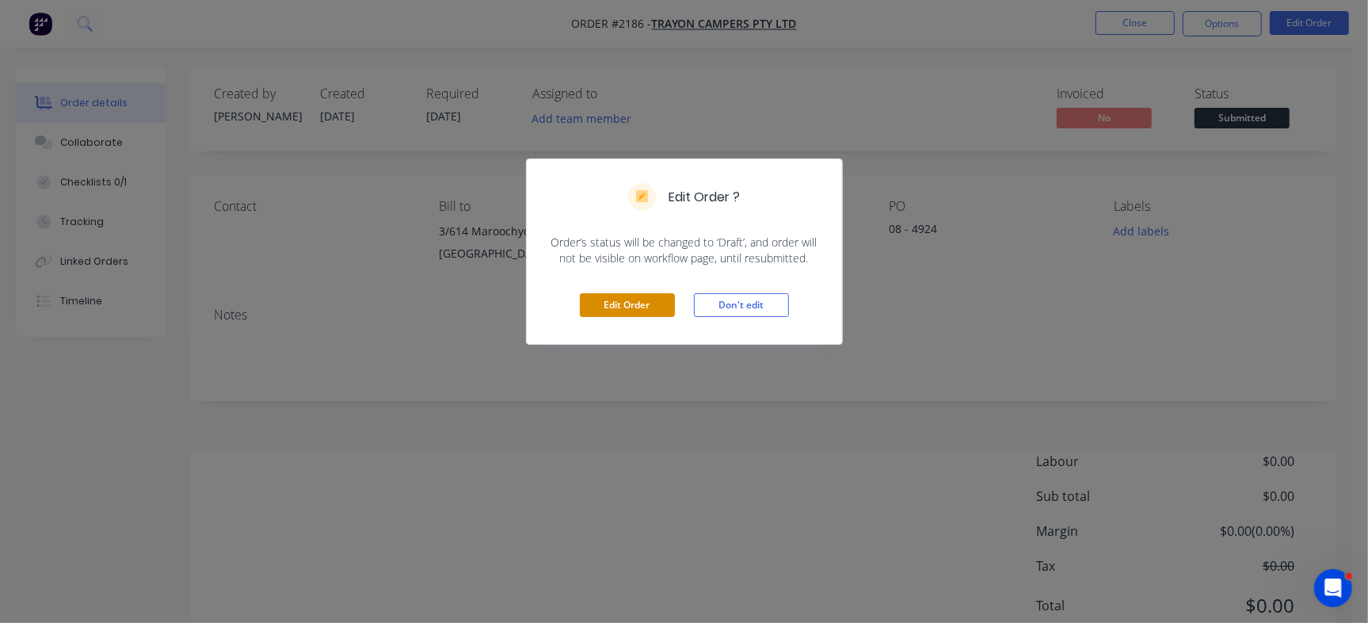
click at [629, 304] on button "Edit Order" at bounding box center [627, 305] width 95 height 24
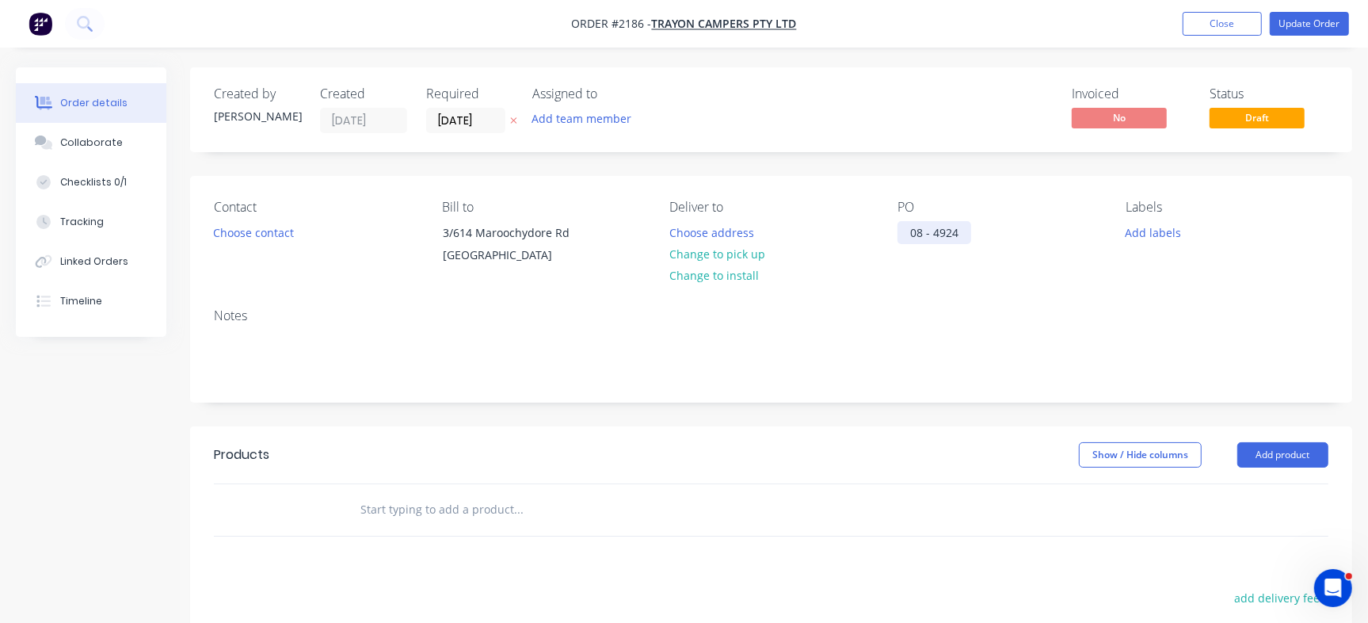
click at [968, 227] on div "08 - 4924" at bounding box center [934, 232] width 74 height 23
click at [409, 518] on input "text" at bounding box center [518, 509] width 317 height 32
paste input "Standard Strut Plate"
click at [451, 524] on input "Standard Strut Plate" at bounding box center [518, 509] width 317 height 32
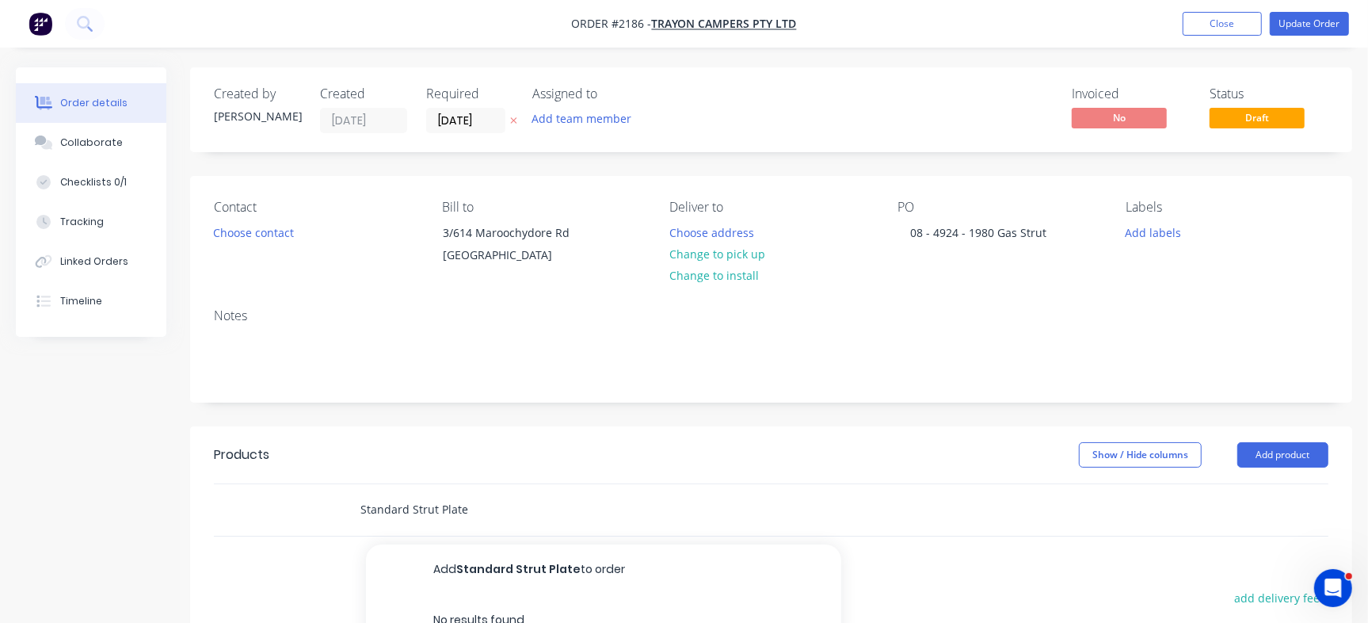
paste input "No Chamfer"
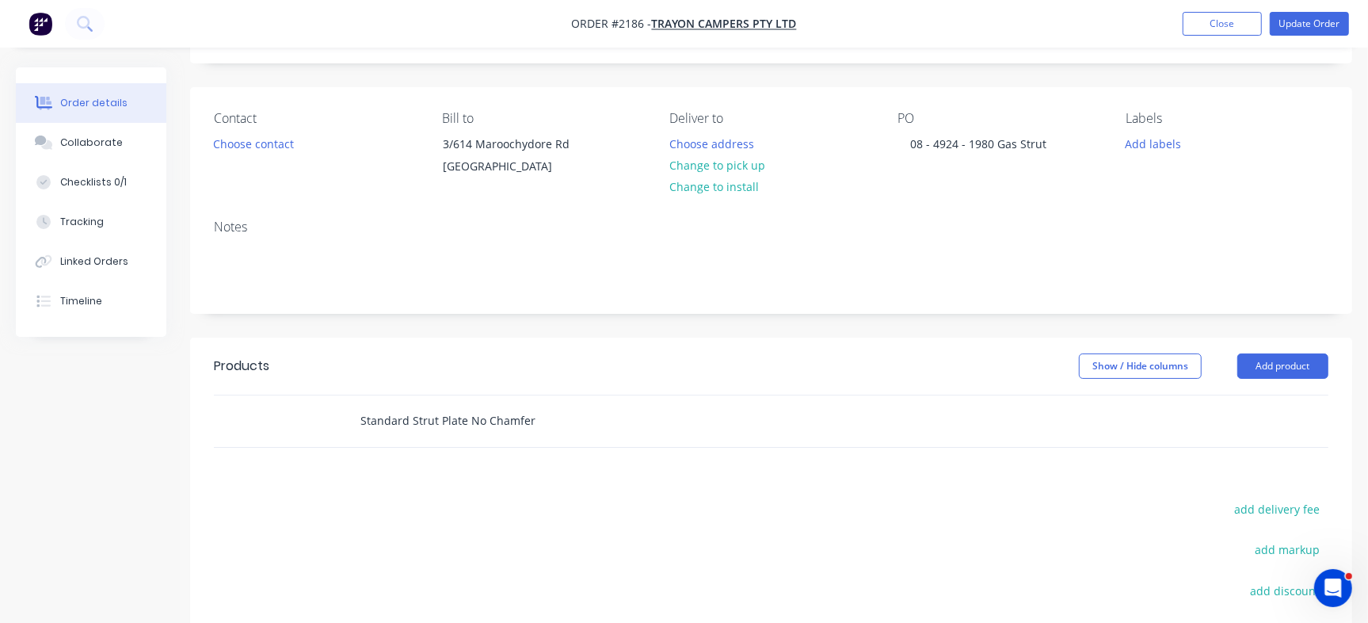
type input "Standard Strut Plate No Chamfer"
drag, startPoint x: 524, startPoint y: 440, endPoint x: 196, endPoint y: 420, distance: 328.6
click at [196, 420] on div "Standard Strut Plate No Chamfer" at bounding box center [771, 420] width 1162 height 53
paste input "Standard Strut Plate No Chamfer"
type input "Standard Strut Plate No Chamfer"
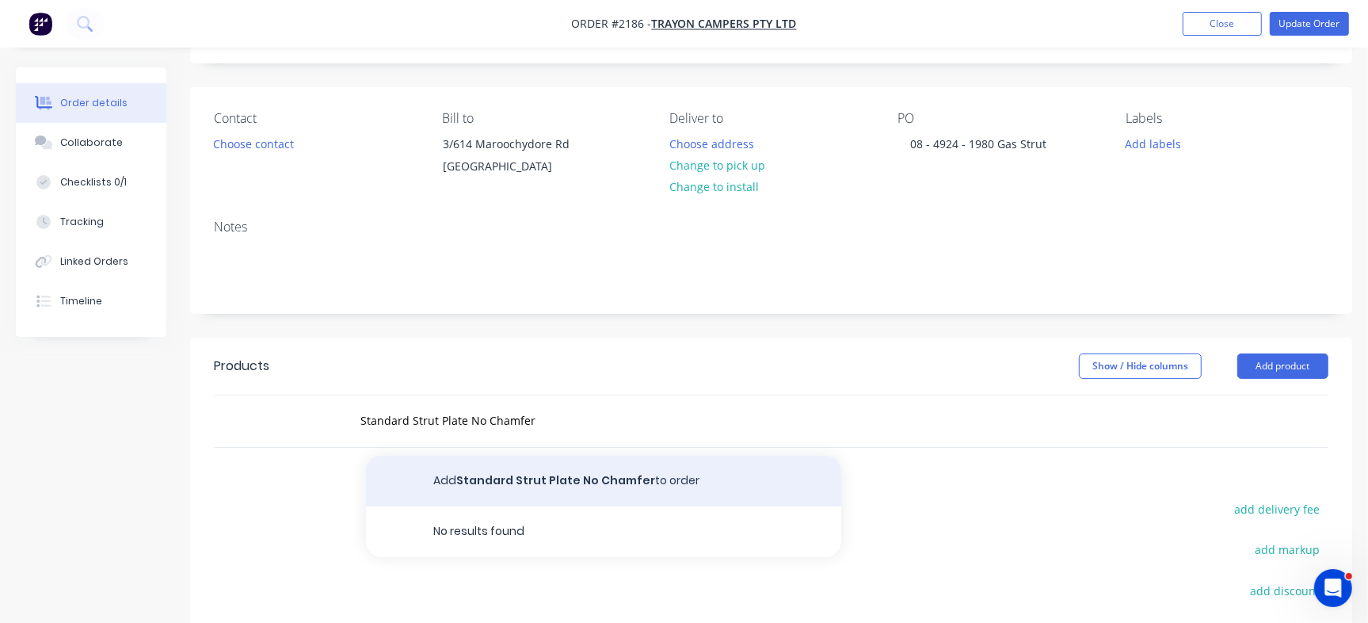
click at [495, 499] on button "Add Standard Strut Plate No Chamfer to order" at bounding box center [603, 480] width 475 height 51
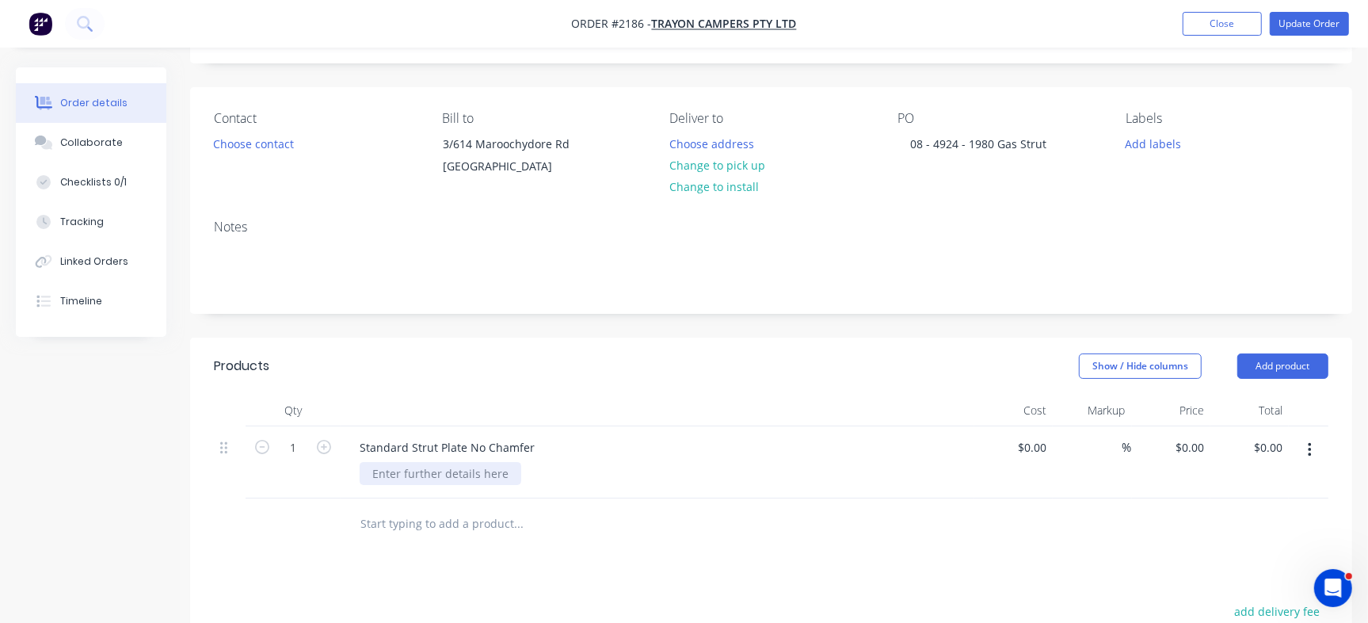
click at [421, 485] on div at bounding box center [441, 473] width 162 height 23
click at [304, 452] on input "1" at bounding box center [292, 448] width 41 height 24
type input "200"
click at [523, 394] on header "Products Show / Hide columns Add product" at bounding box center [771, 365] width 1162 height 57
click at [1315, 31] on button "Update Order" at bounding box center [1309, 24] width 79 height 24
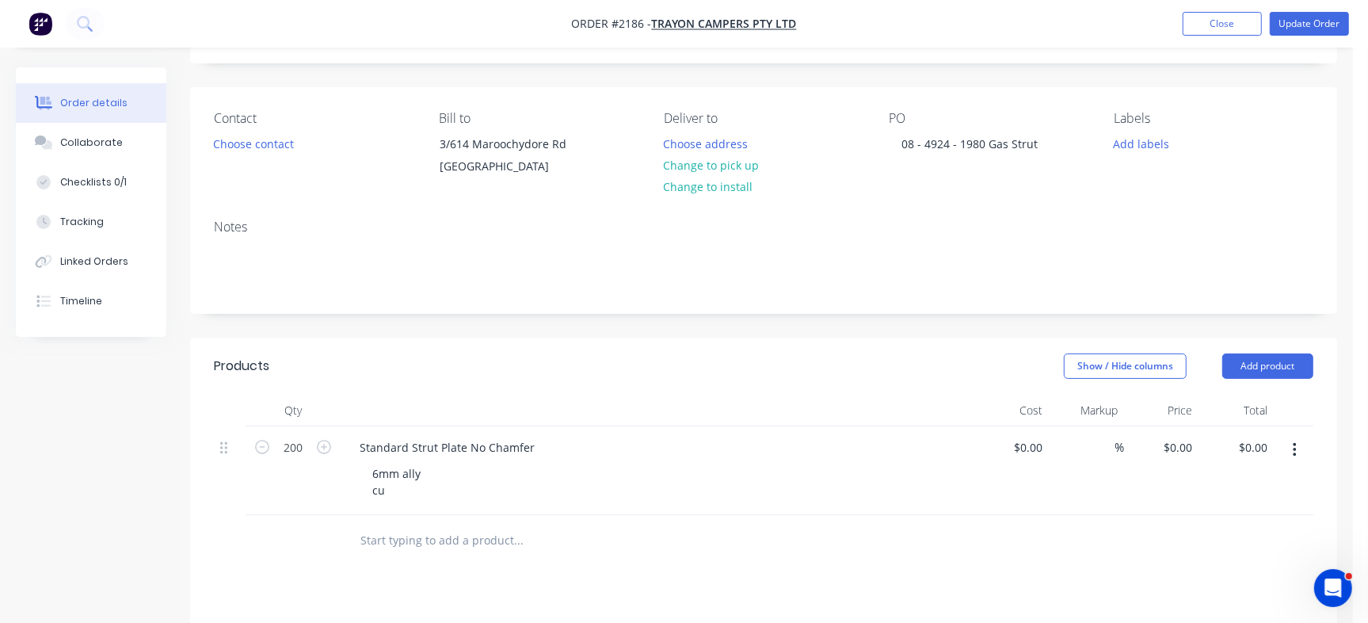
scroll to position [0, 0]
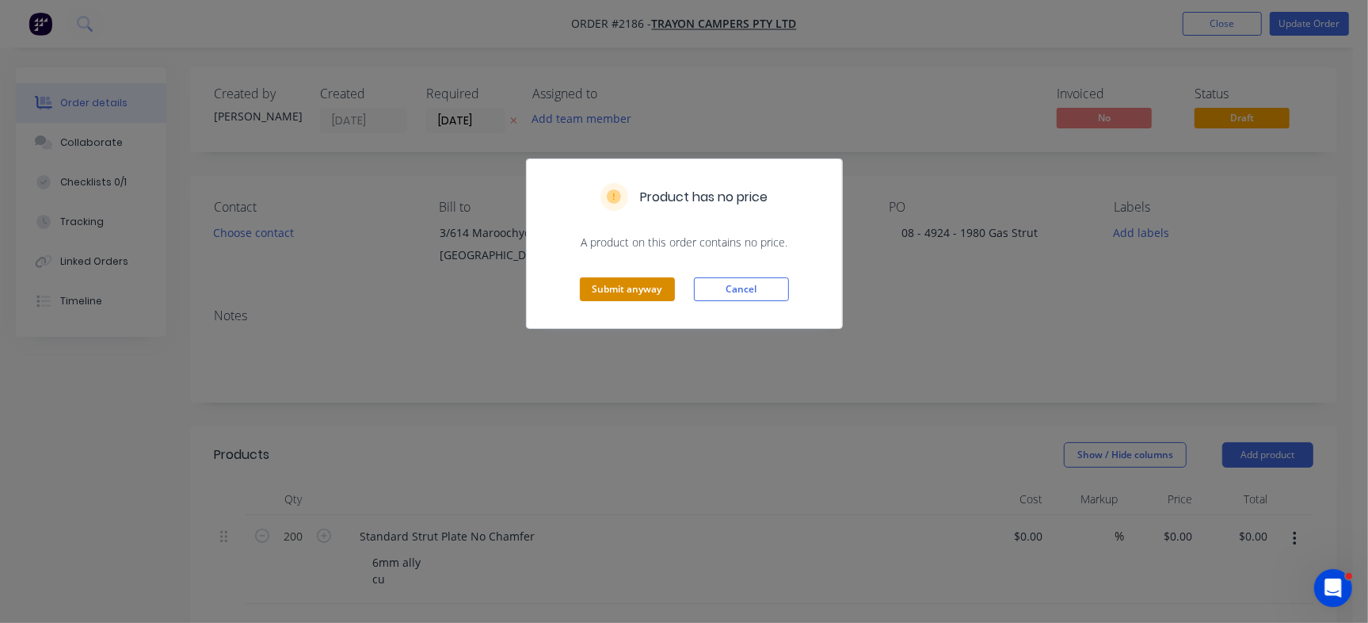
click at [635, 290] on button "Submit anyway" at bounding box center [627, 289] width 95 height 24
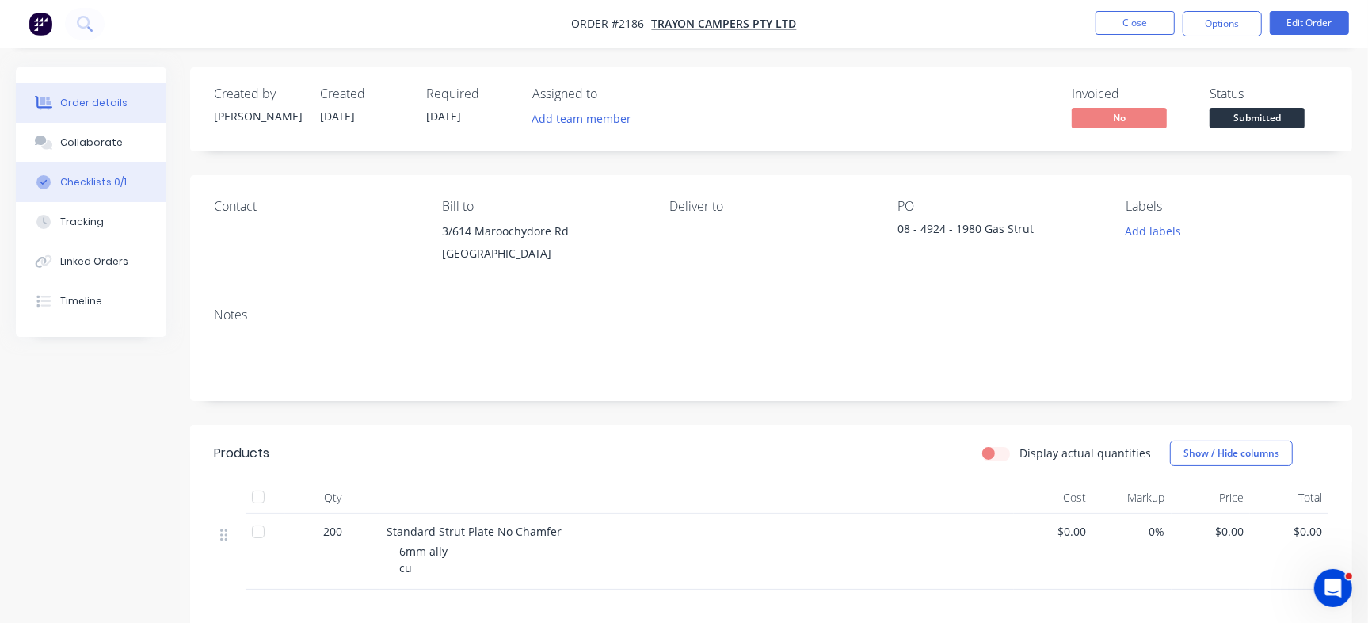
click at [63, 178] on div "Checklists 0/1" at bounding box center [93, 182] width 67 height 14
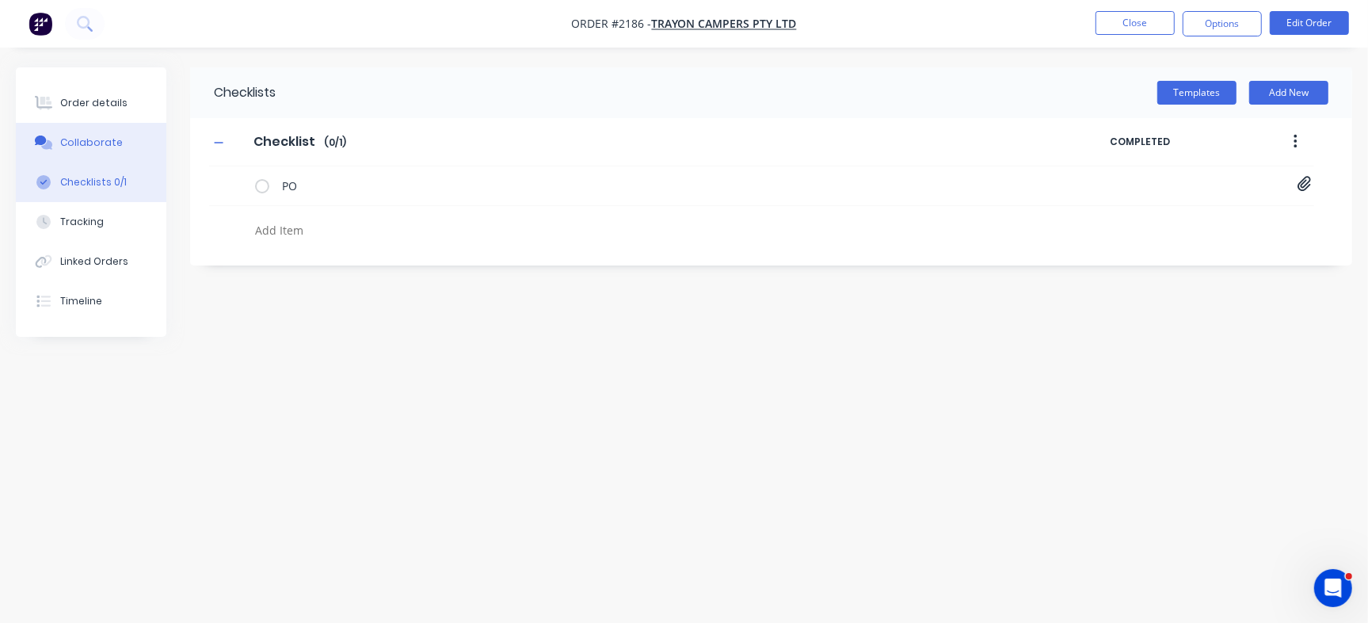
type textarea "x"
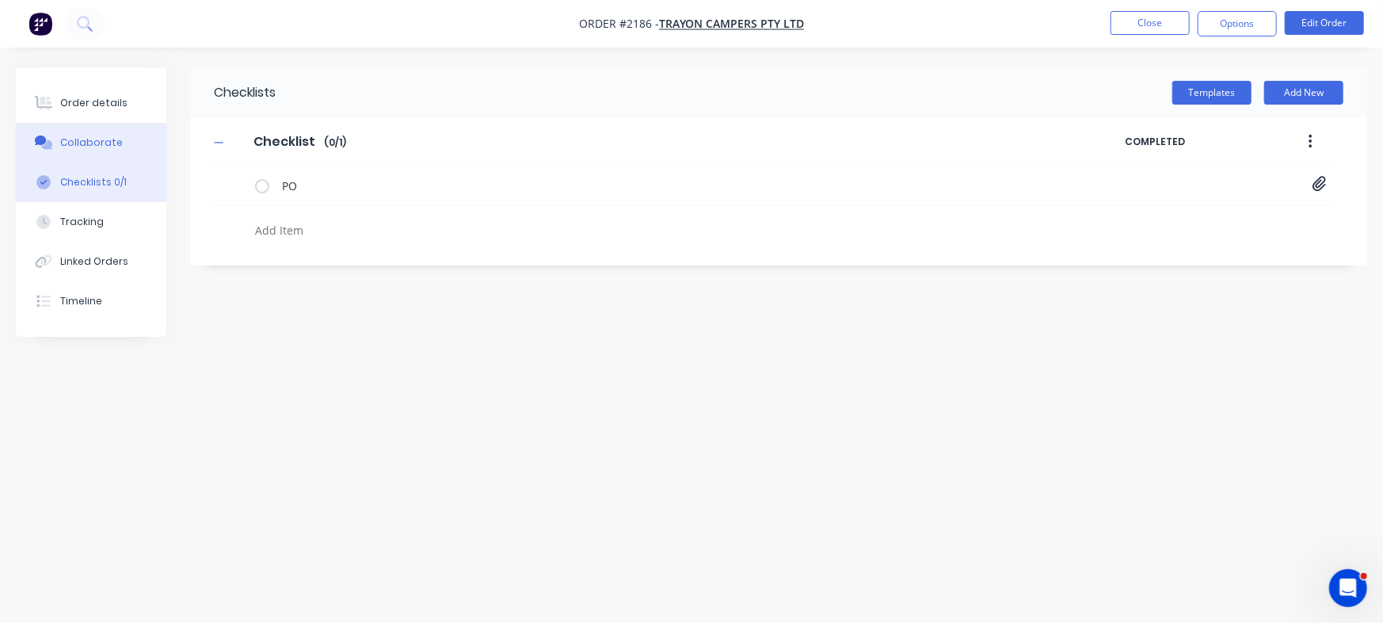
click at [119, 141] on button "Collaborate" at bounding box center [91, 143] width 150 height 40
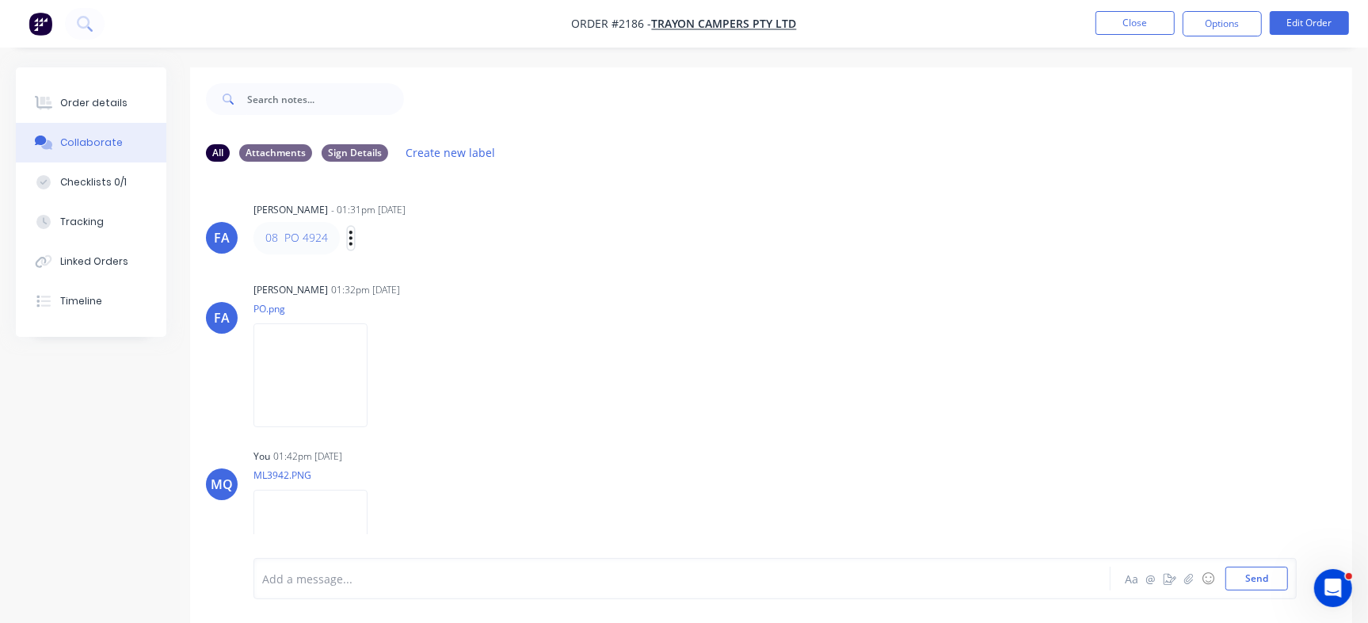
click at [351, 238] on icon "button" at bounding box center [351, 238] width 5 height 18
click at [394, 272] on button "Edit" at bounding box center [409, 266] width 100 height 26
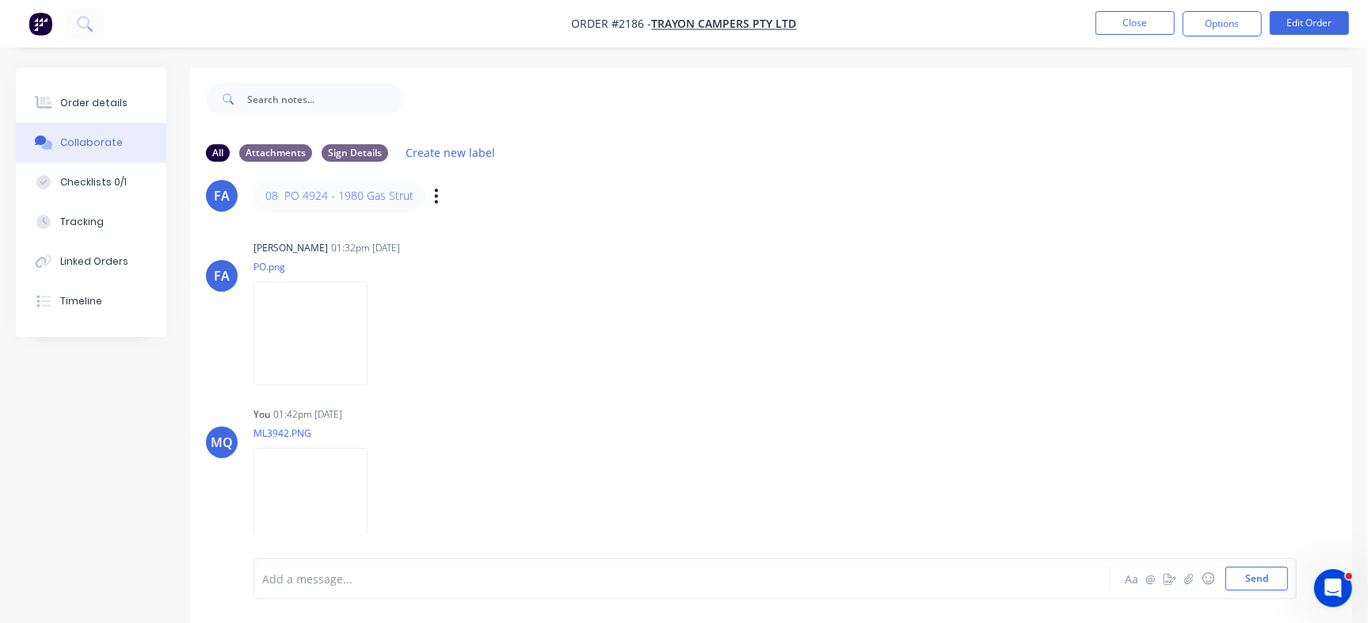
click at [474, 569] on div "Add a message..." at bounding box center [646, 578] width 769 height 24
click at [70, 106] on div "Order details" at bounding box center [93, 103] width 67 height 14
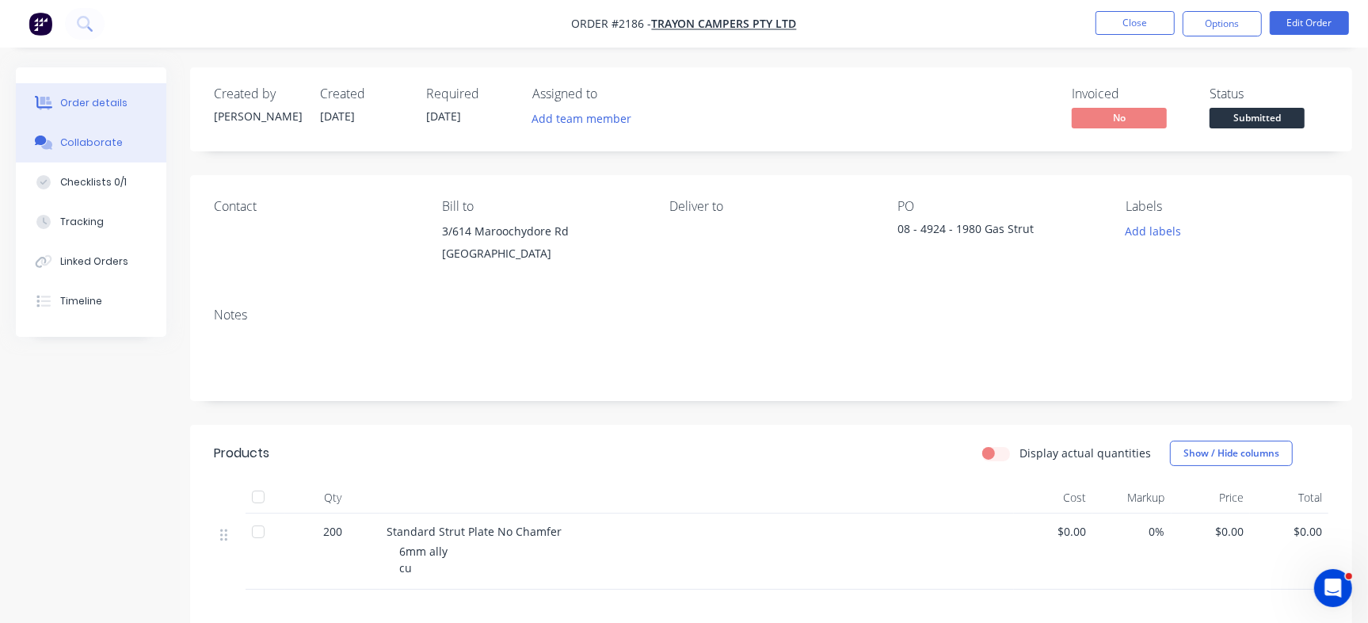
click at [99, 154] on button "Collaborate" at bounding box center [91, 143] width 150 height 40
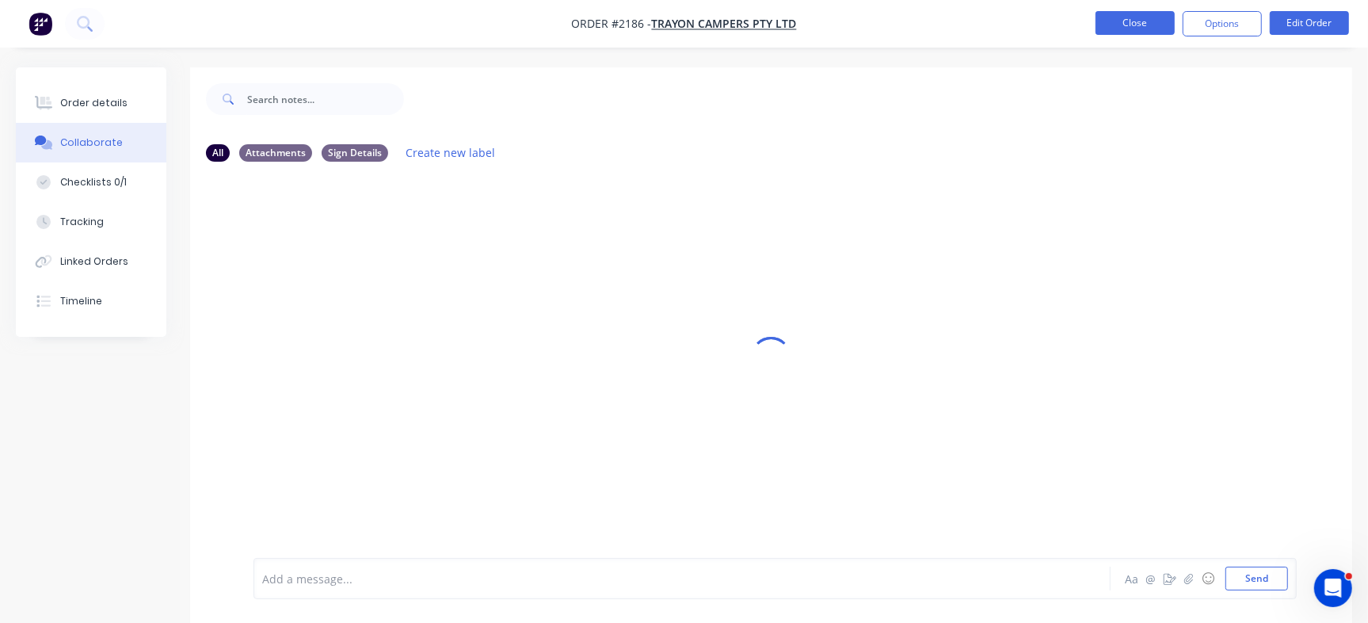
click at [1129, 26] on button "Close" at bounding box center [1134, 23] width 79 height 24
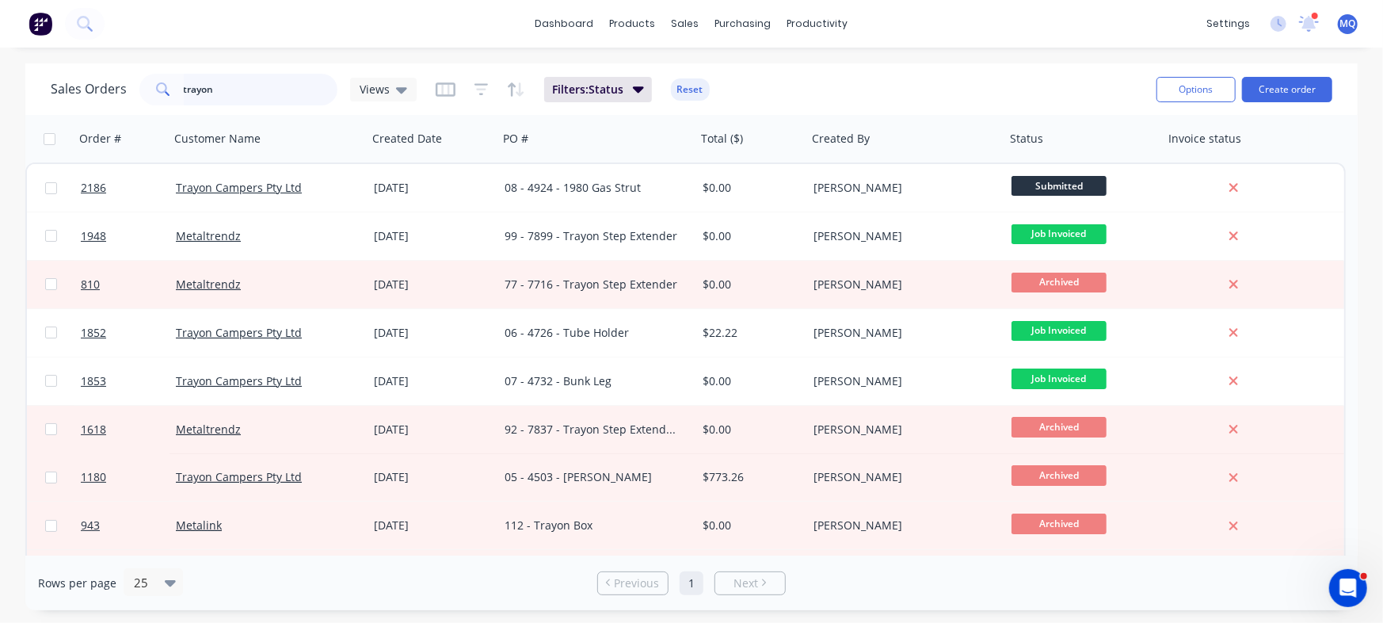
click at [226, 95] on input "trayon" at bounding box center [261, 90] width 154 height 32
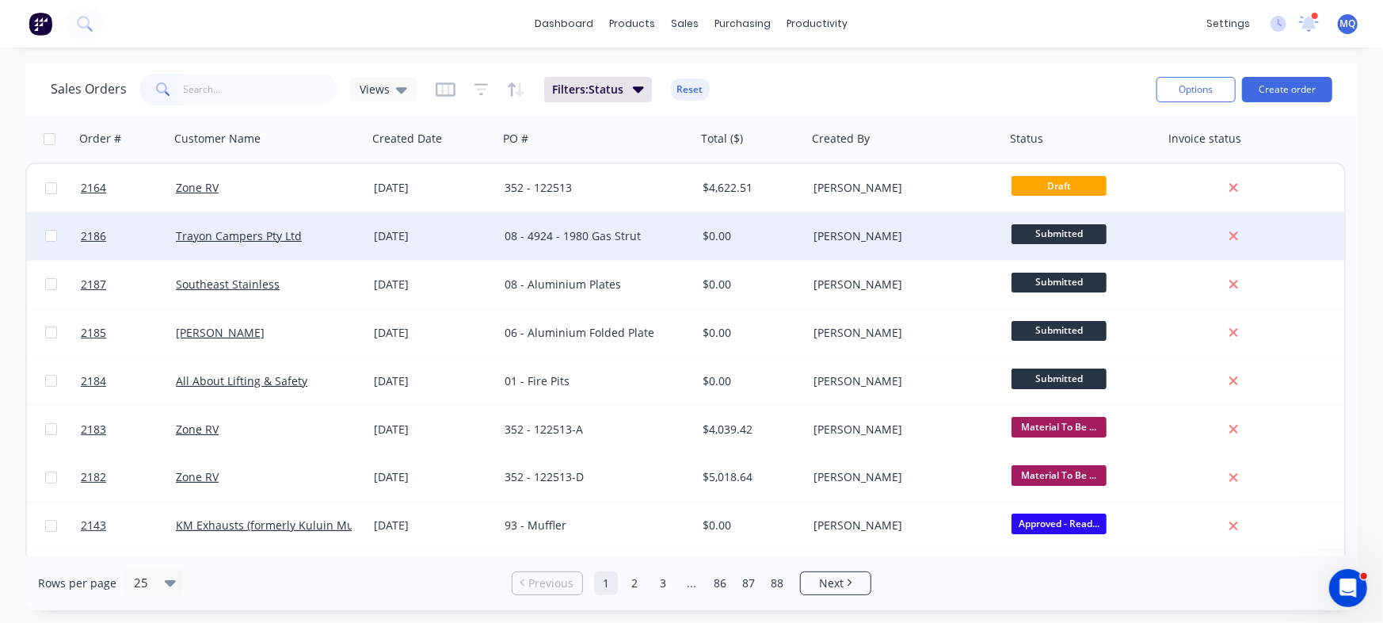
click at [303, 241] on div "Trayon Campers Pty Ltd" at bounding box center [264, 236] width 176 height 16
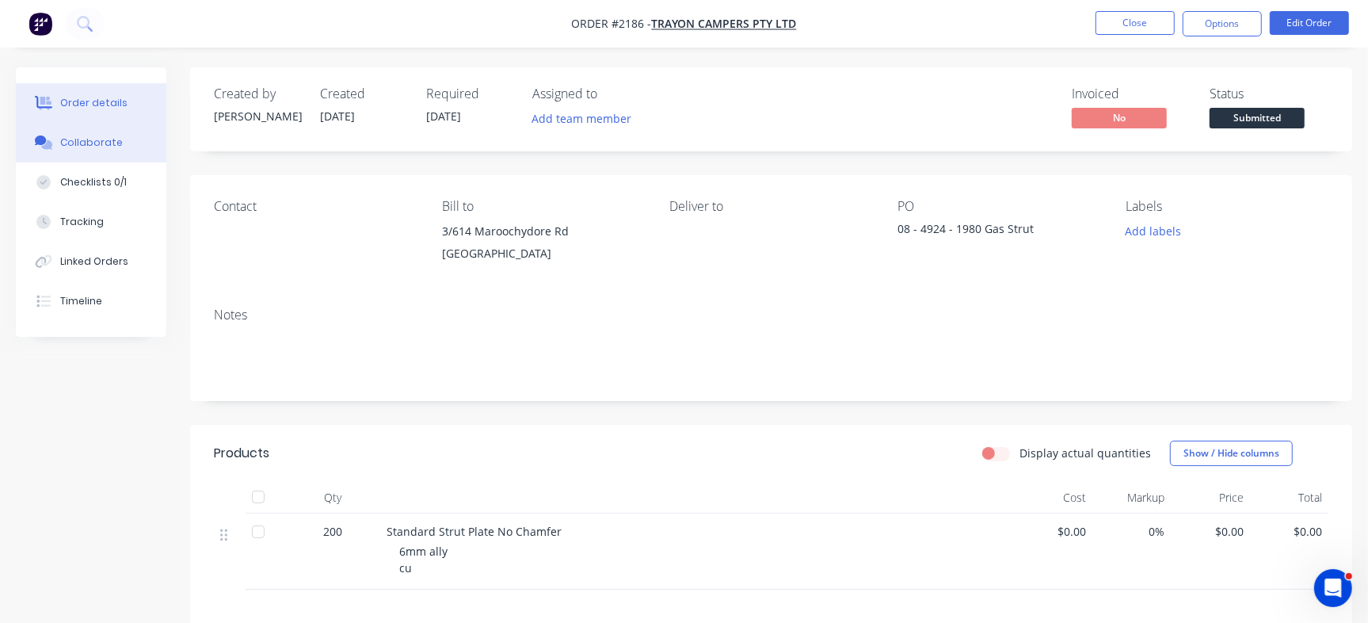
click at [113, 136] on div "Collaborate" at bounding box center [91, 142] width 63 height 14
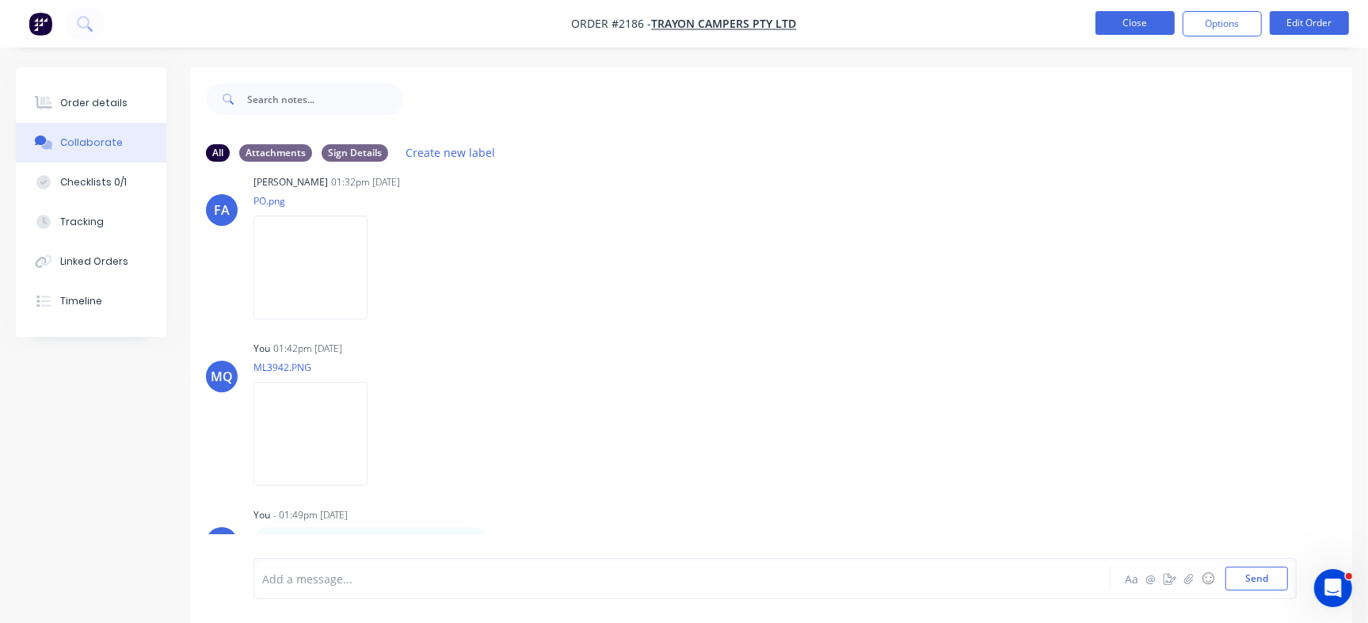
click at [1129, 27] on button "Close" at bounding box center [1134, 23] width 79 height 24
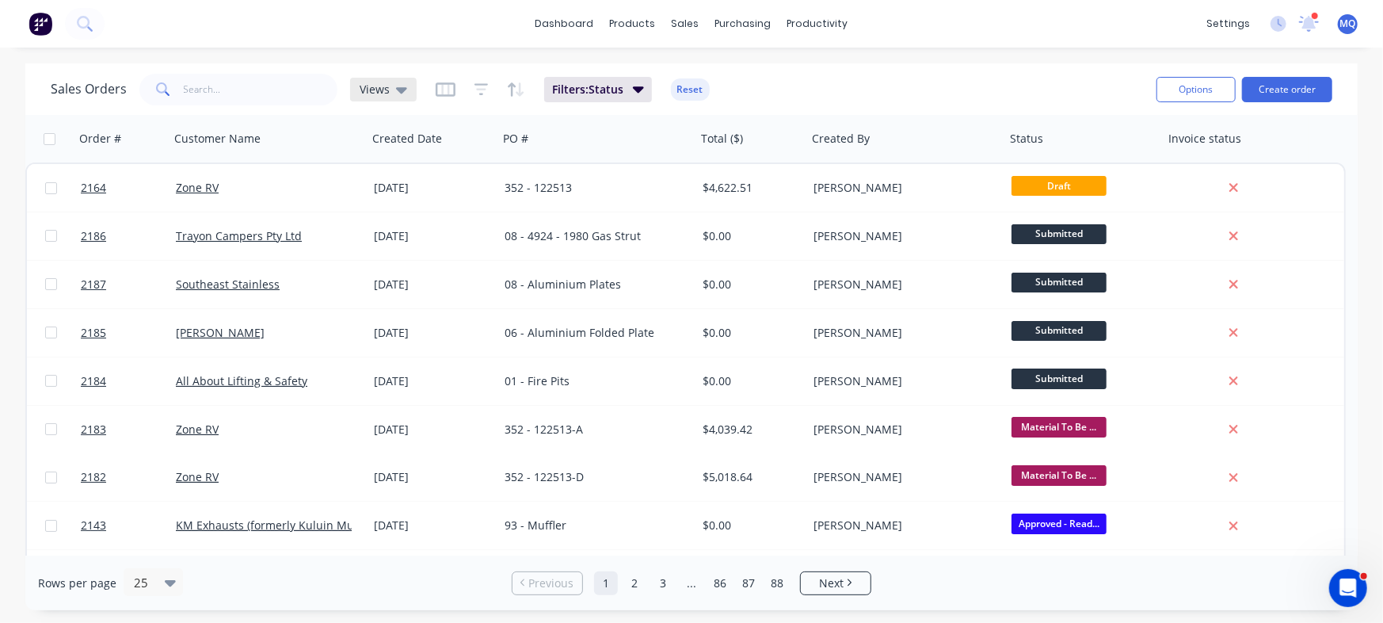
click at [400, 84] on icon at bounding box center [401, 89] width 11 height 17
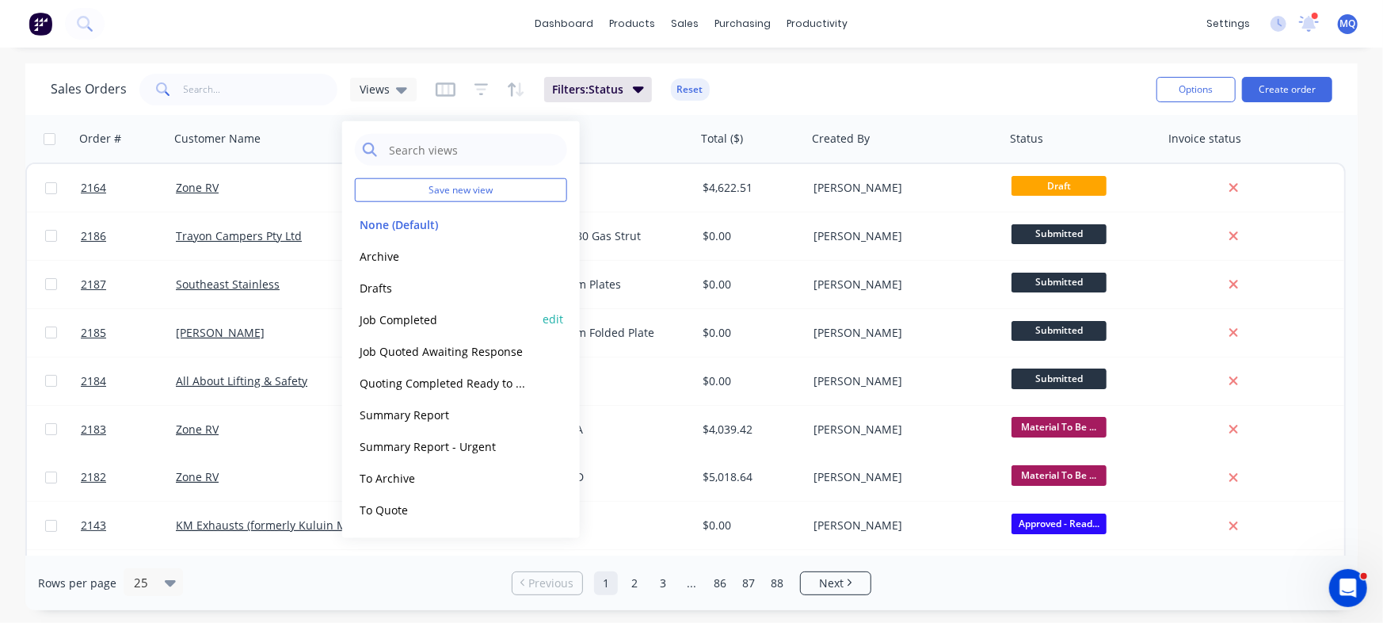
click at [425, 321] on button "Job Completed" at bounding box center [445, 319] width 181 height 18
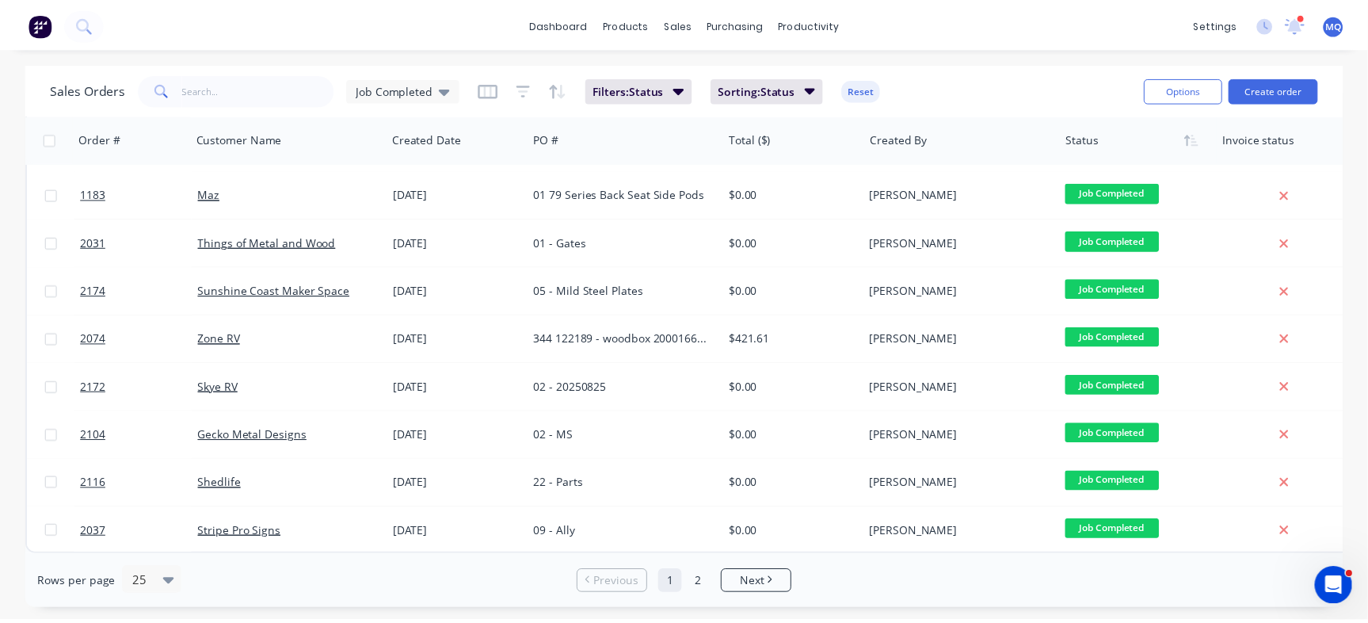
scroll to position [821, 0]
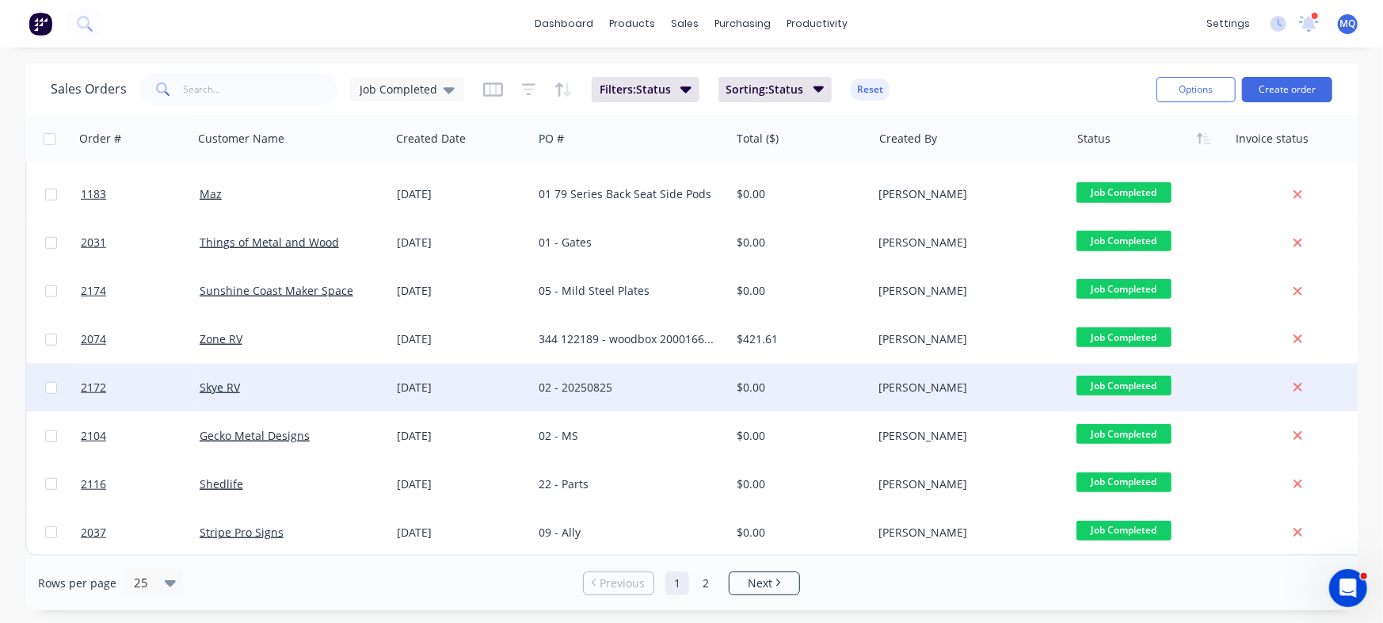
click at [642, 381] on div "02 - 20250825" at bounding box center [627, 387] width 176 height 16
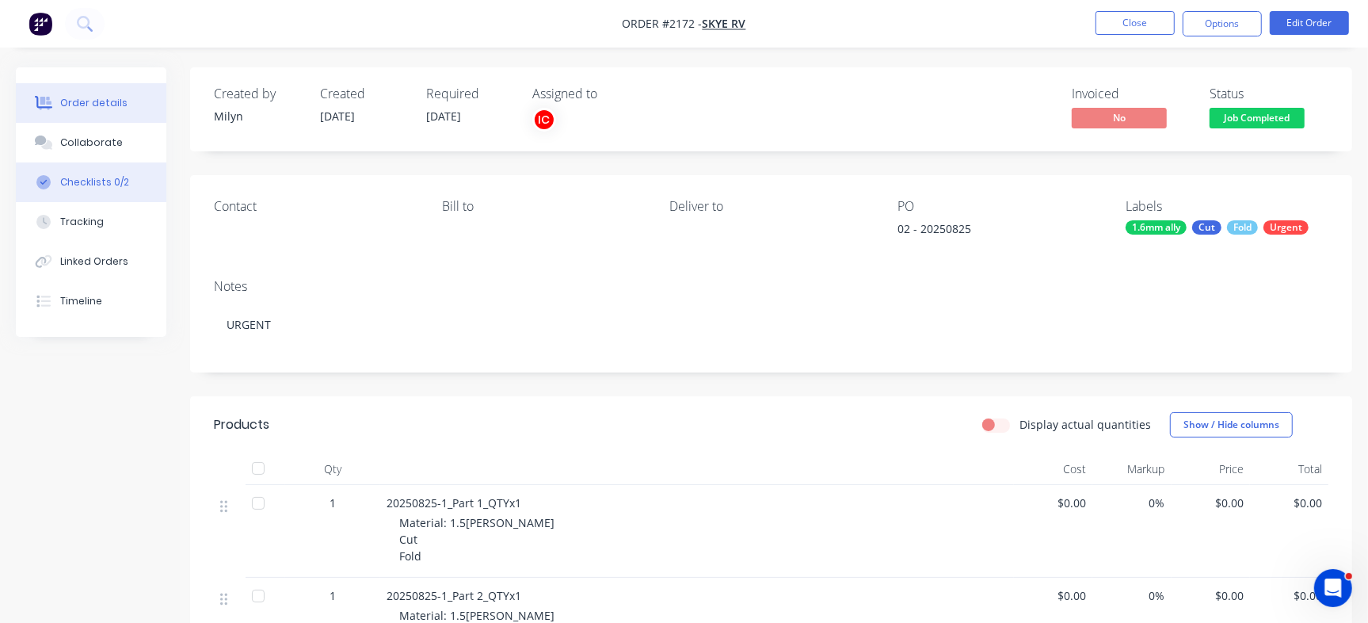
click at [124, 176] on div "Checklists 0/2" at bounding box center [94, 182] width 69 height 14
type textarea "x"
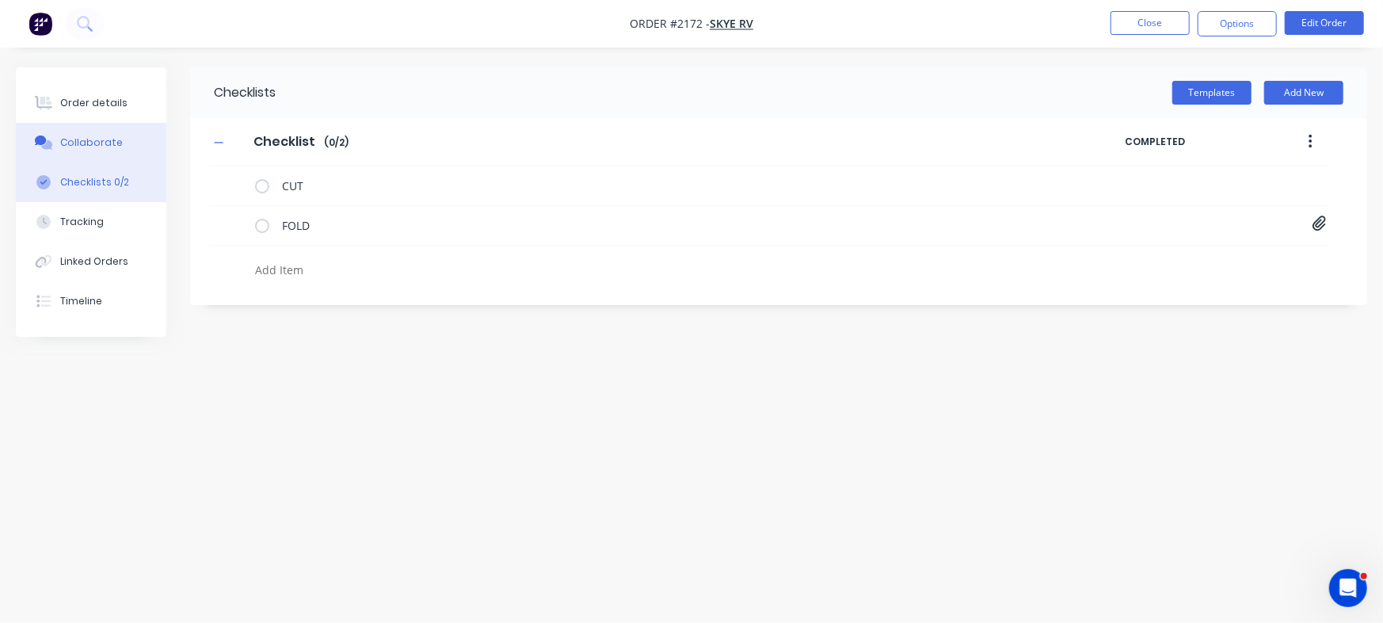
click at [122, 138] on button "Collaborate" at bounding box center [91, 143] width 150 height 40
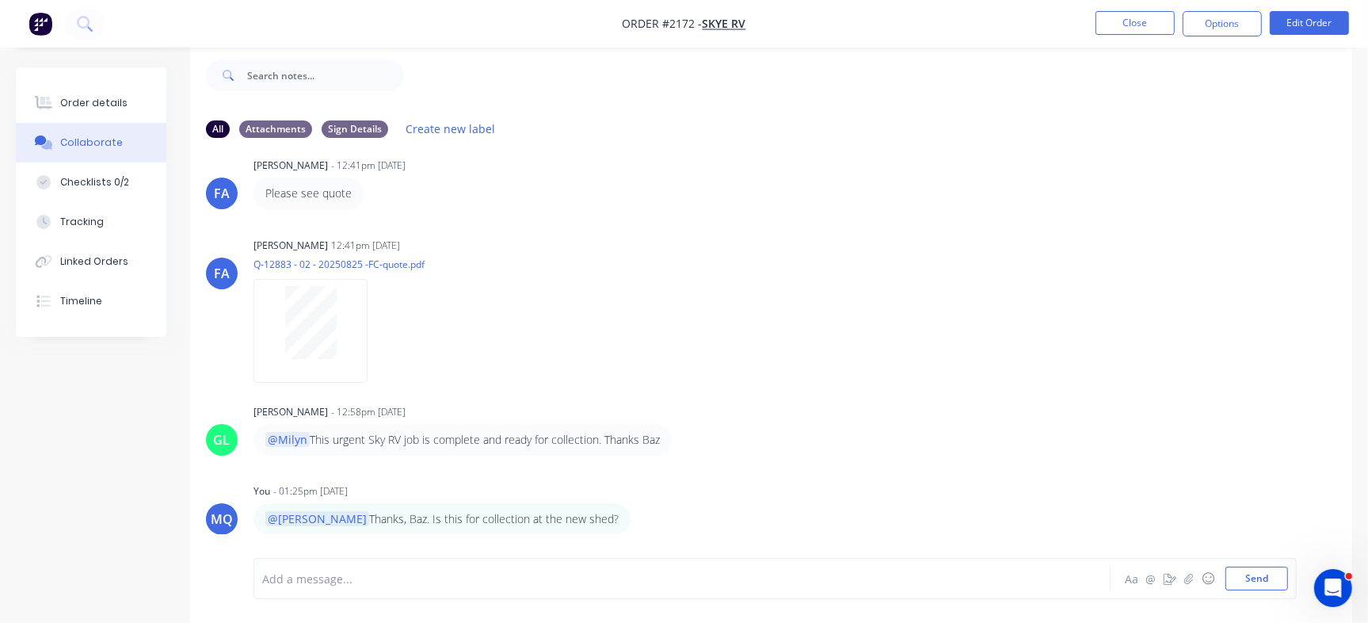
scroll to position [1052, 0]
click at [1133, 21] on button "Close" at bounding box center [1134, 23] width 79 height 24
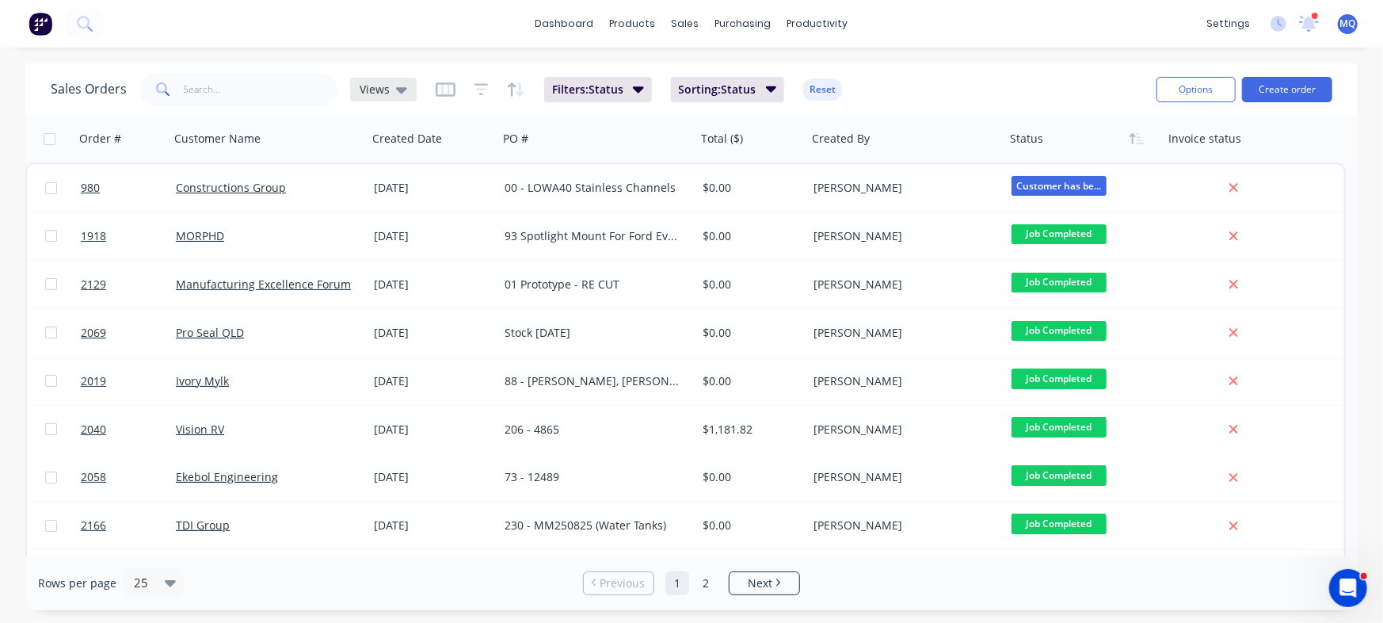
click at [389, 100] on div "Views" at bounding box center [383, 90] width 67 height 24
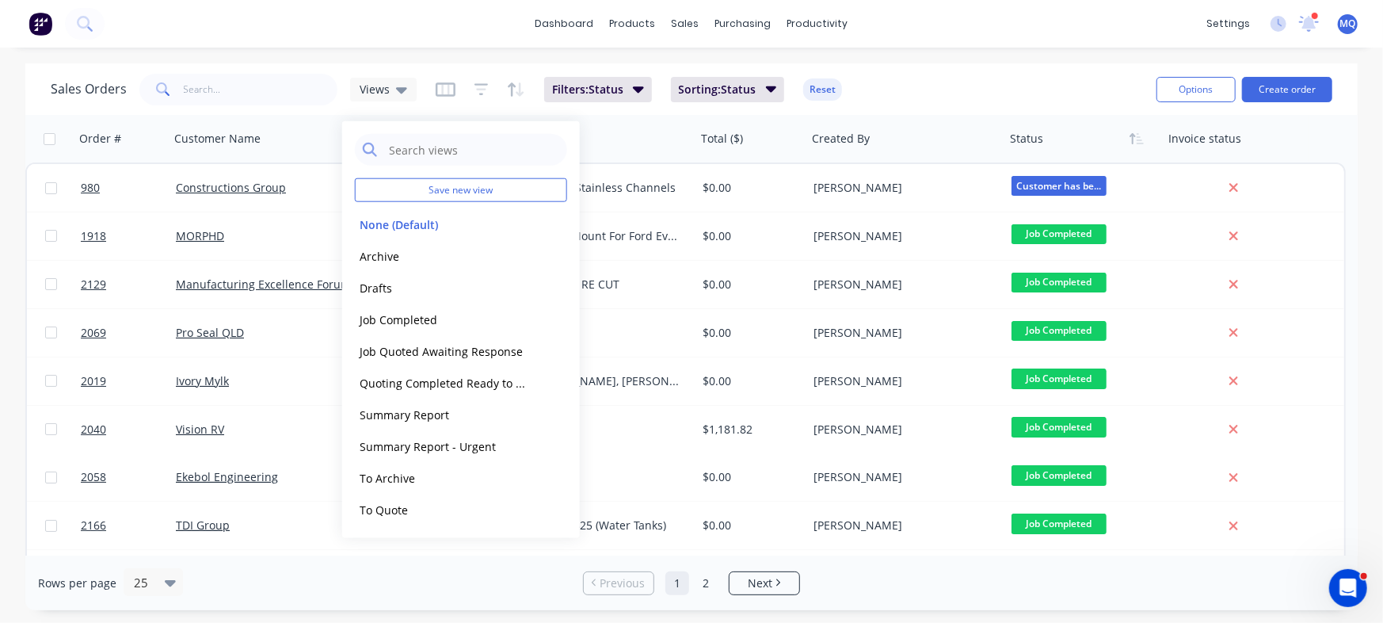
click at [930, 85] on div "Sales Orders Views Filters: Status Sorting: Status Reset" at bounding box center [597, 89] width 1093 height 39
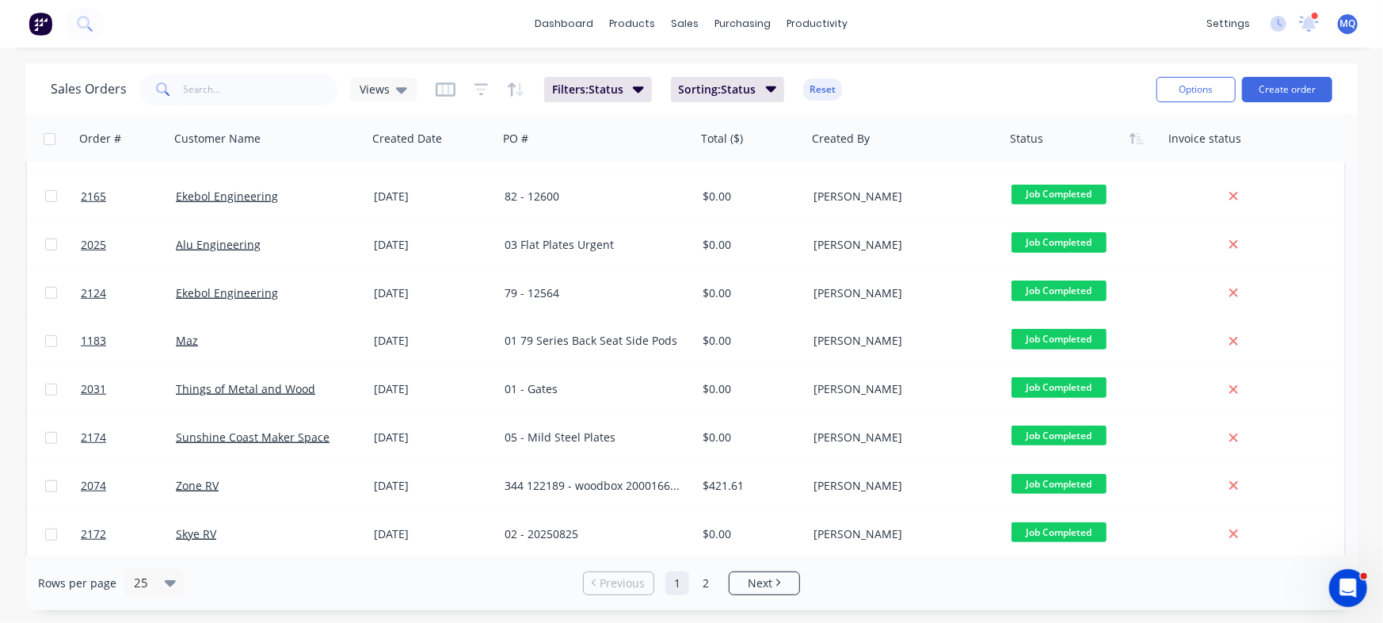
scroll to position [678, 0]
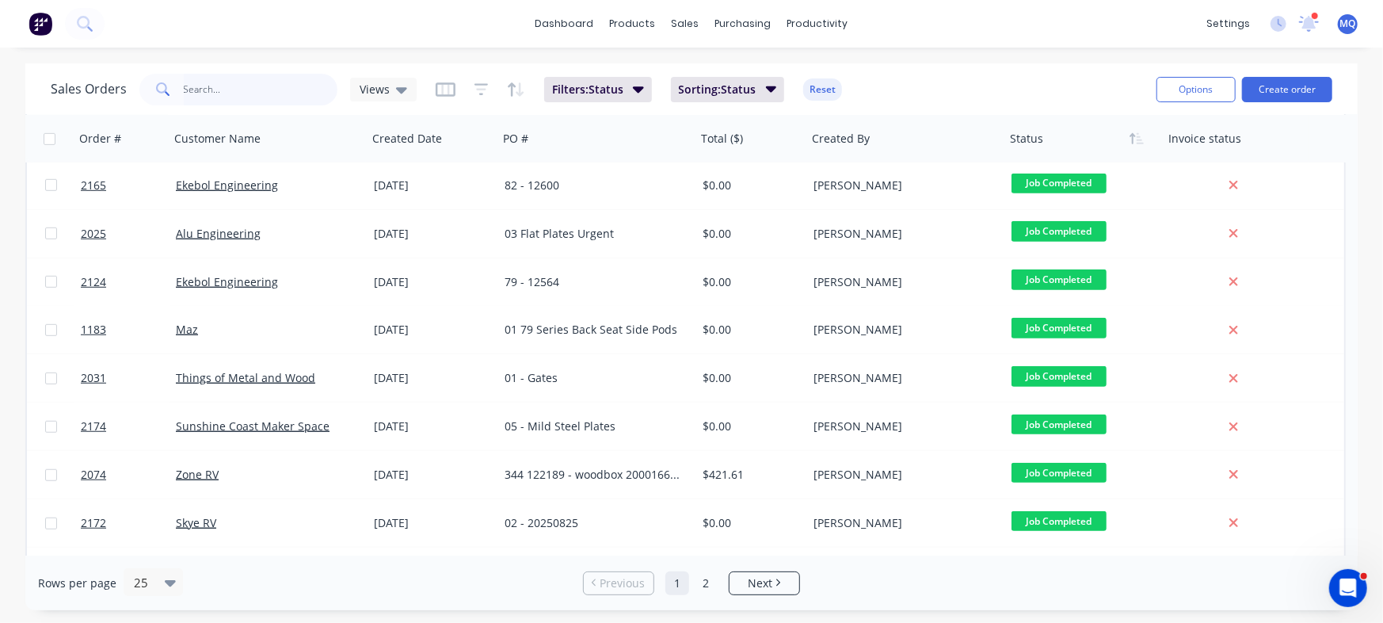
click at [277, 97] on input "text" at bounding box center [261, 90] width 154 height 32
type input "alu"
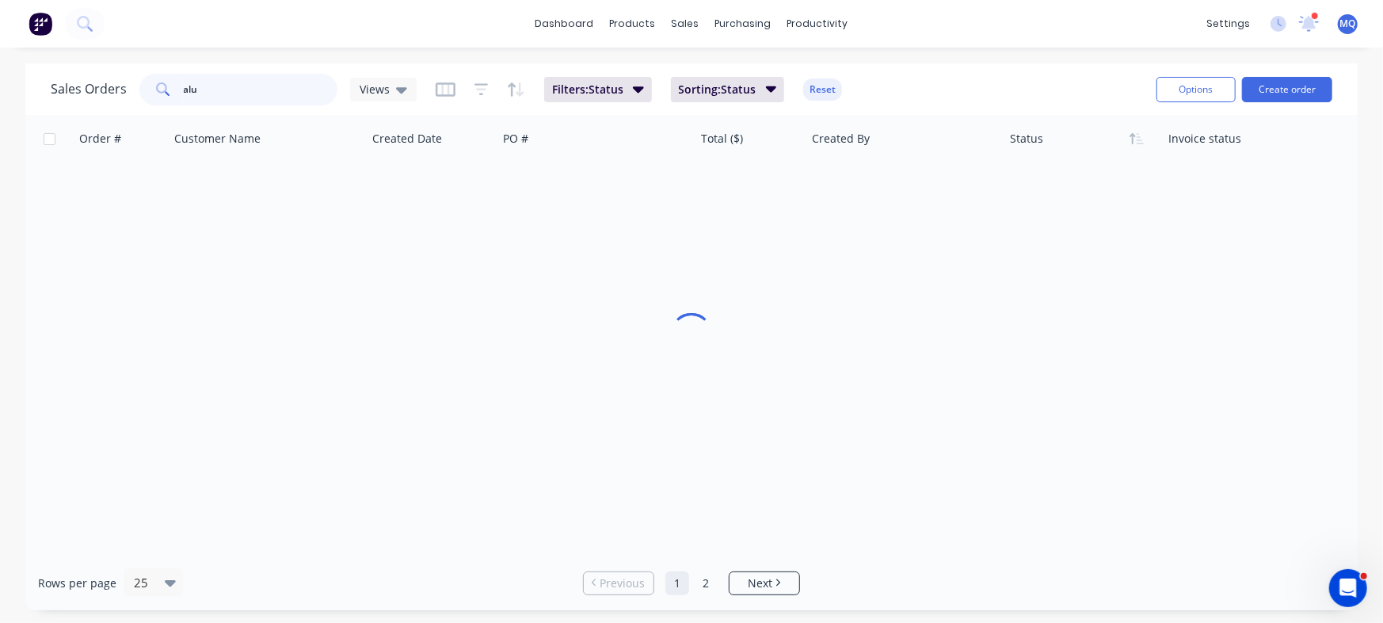
scroll to position [0, 0]
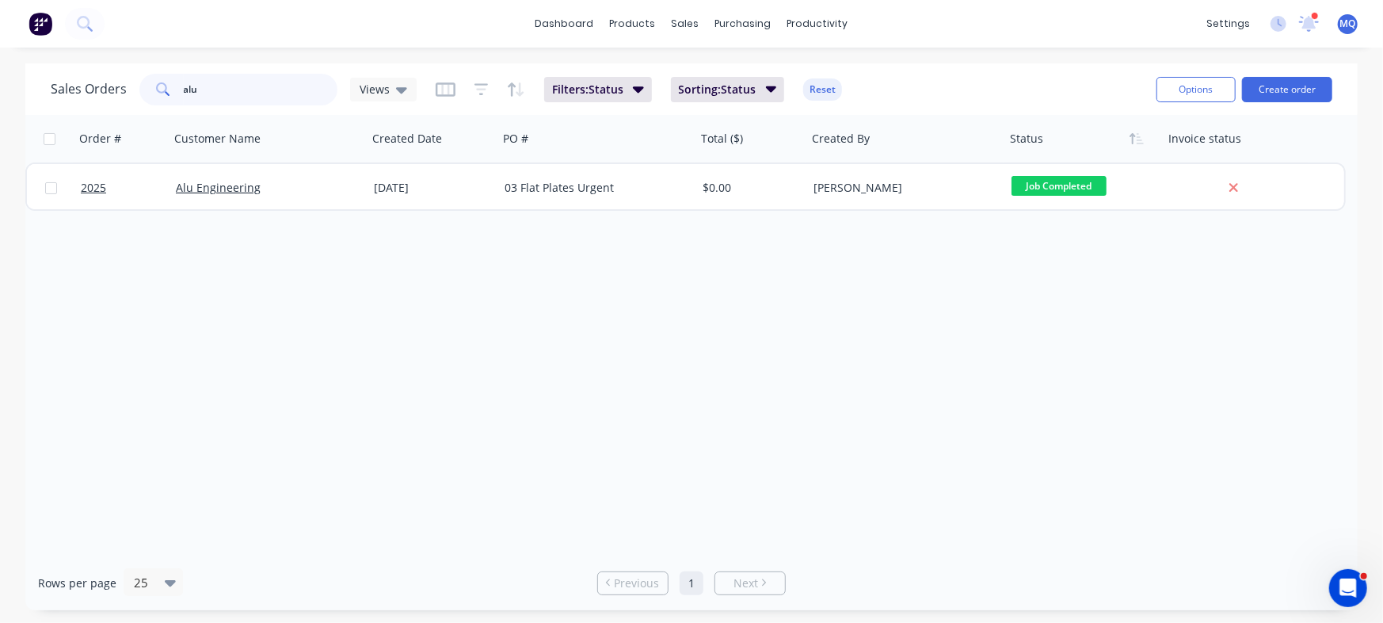
click at [277, 97] on input "alu" at bounding box center [261, 90] width 154 height 32
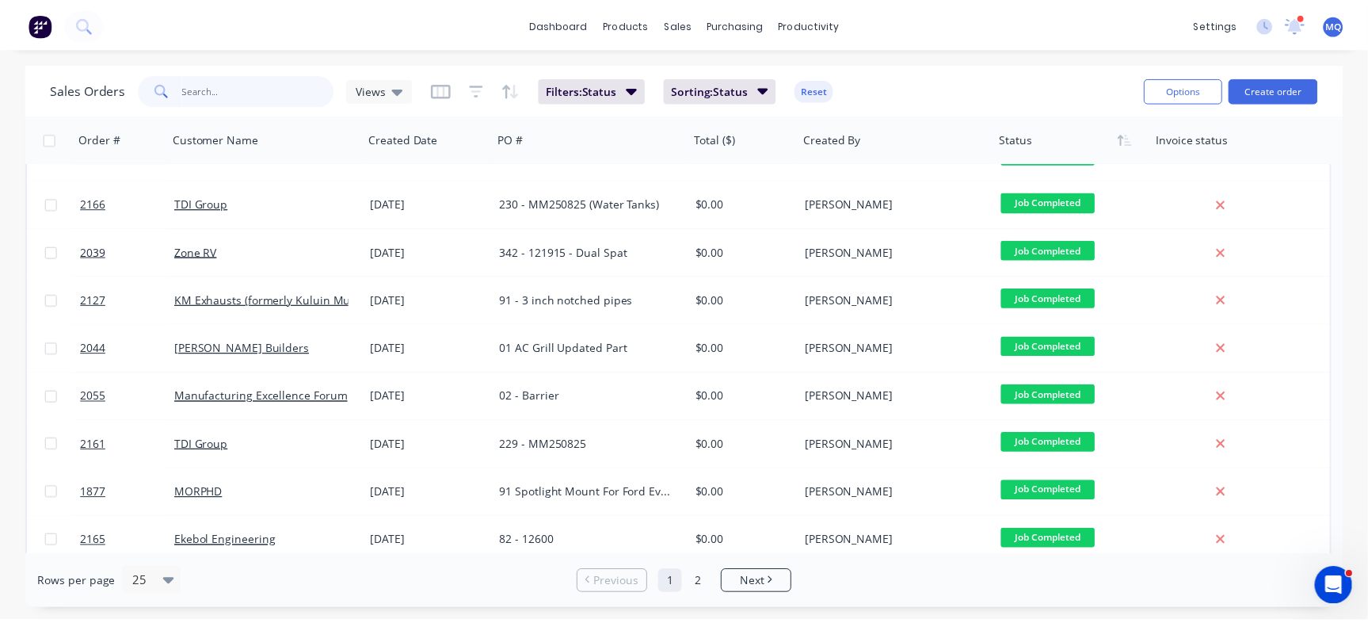
scroll to position [336, 0]
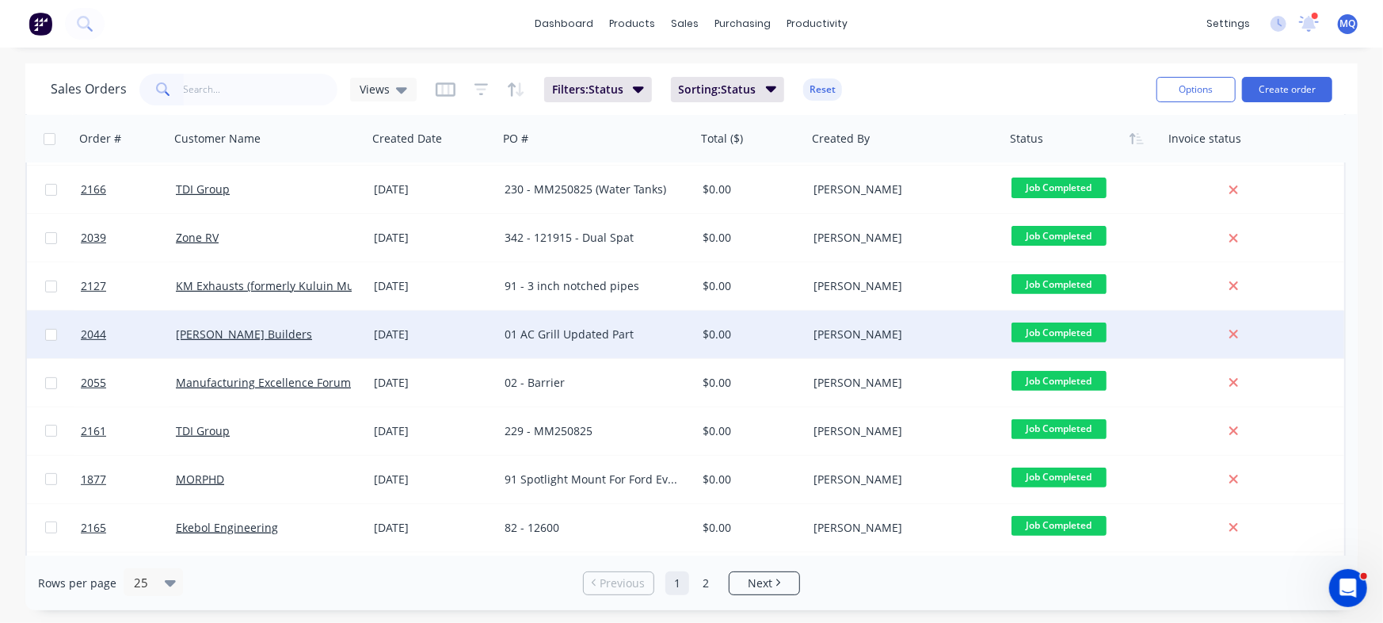
click at [587, 332] on div "01 AC Grill Updated Part" at bounding box center [593, 334] width 176 height 16
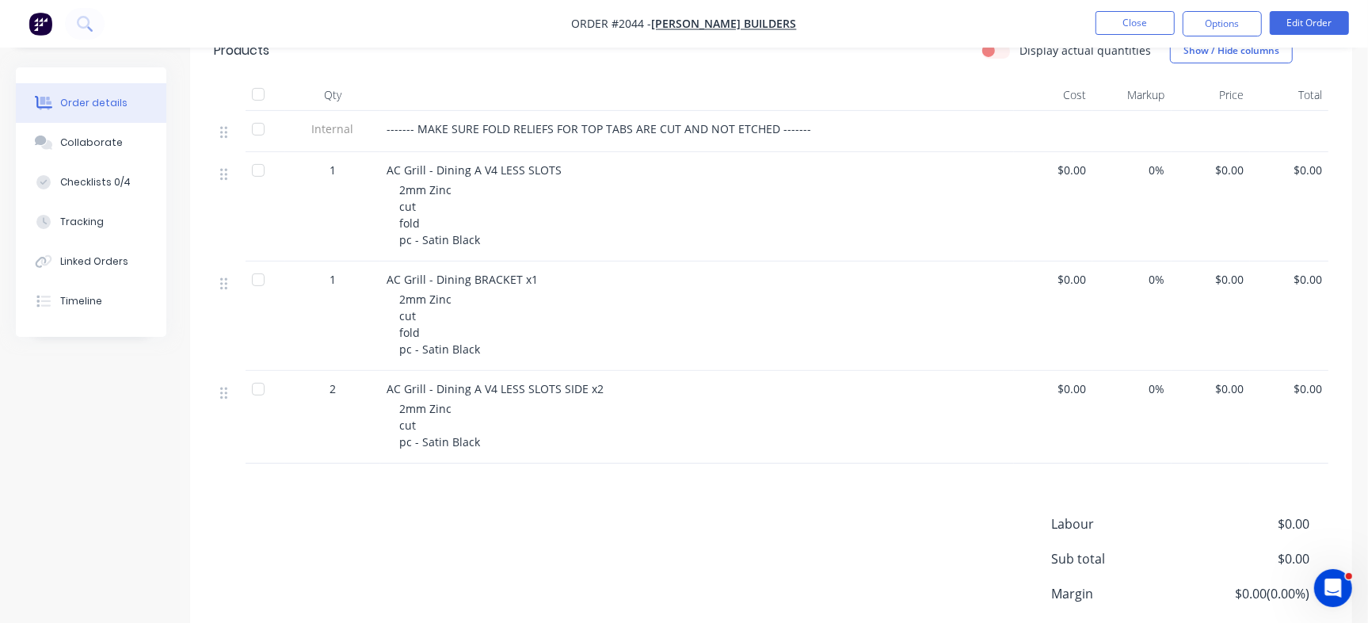
scroll to position [405, 0]
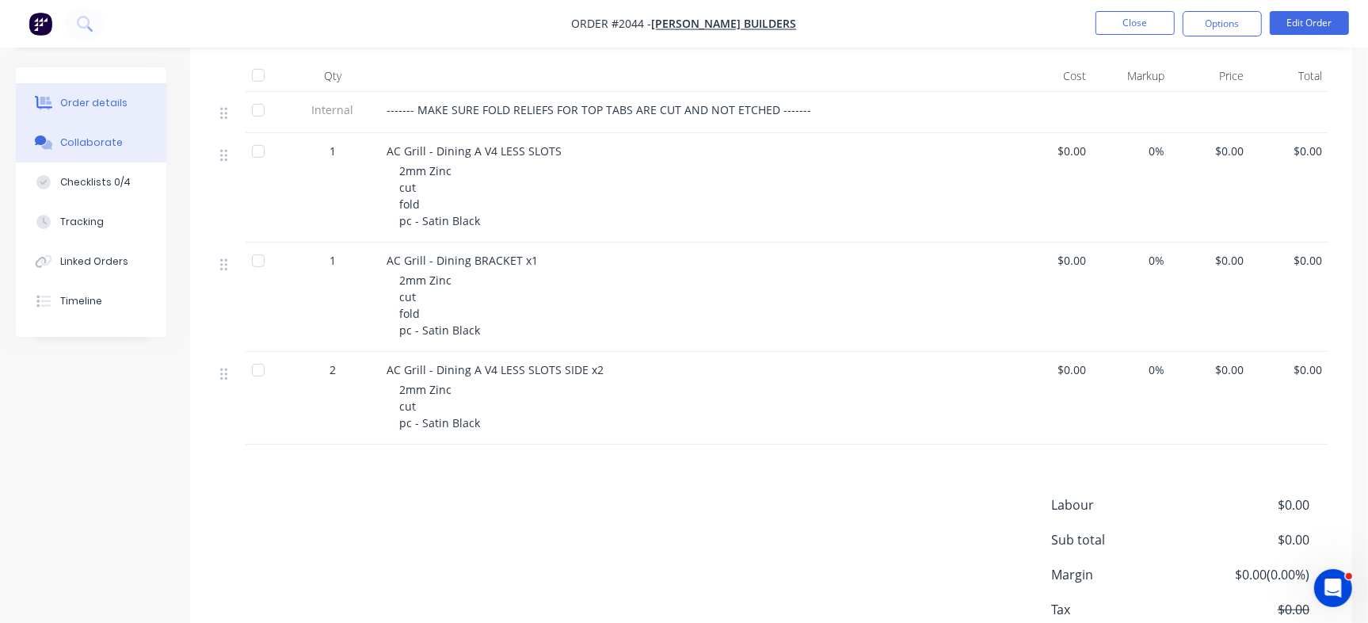
click at [131, 142] on button "Collaborate" at bounding box center [91, 143] width 150 height 40
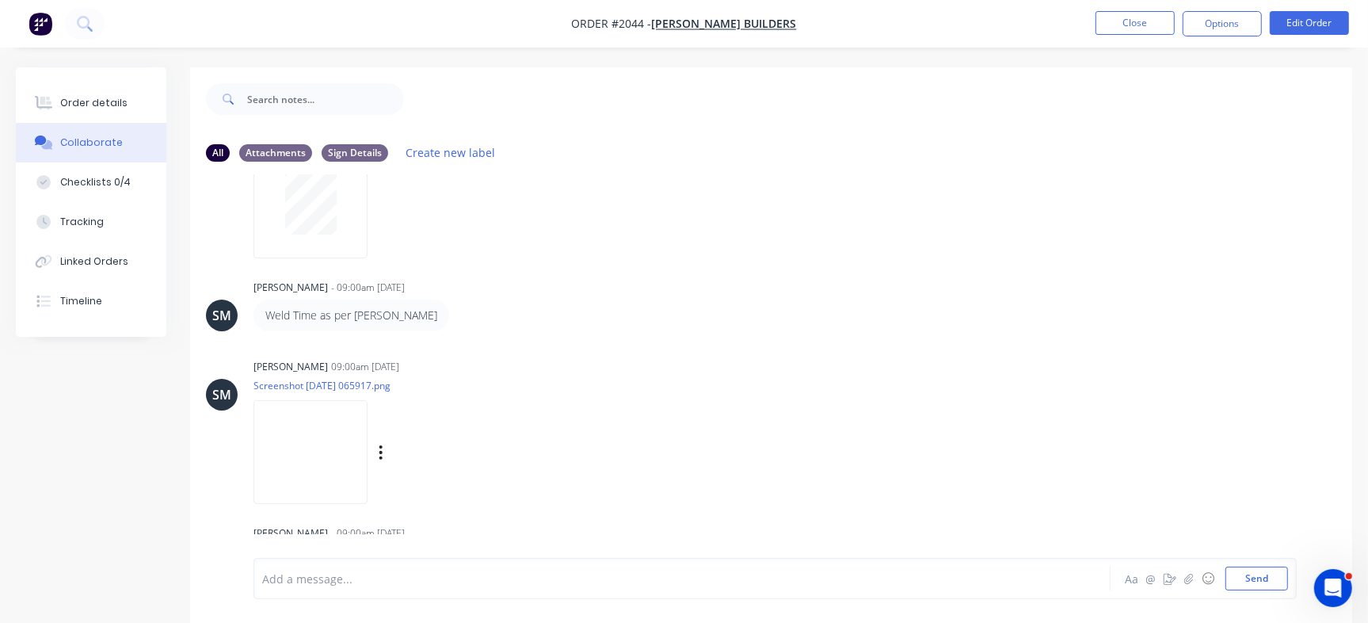
scroll to position [246, 0]
click at [355, 424] on img at bounding box center [310, 454] width 114 height 104
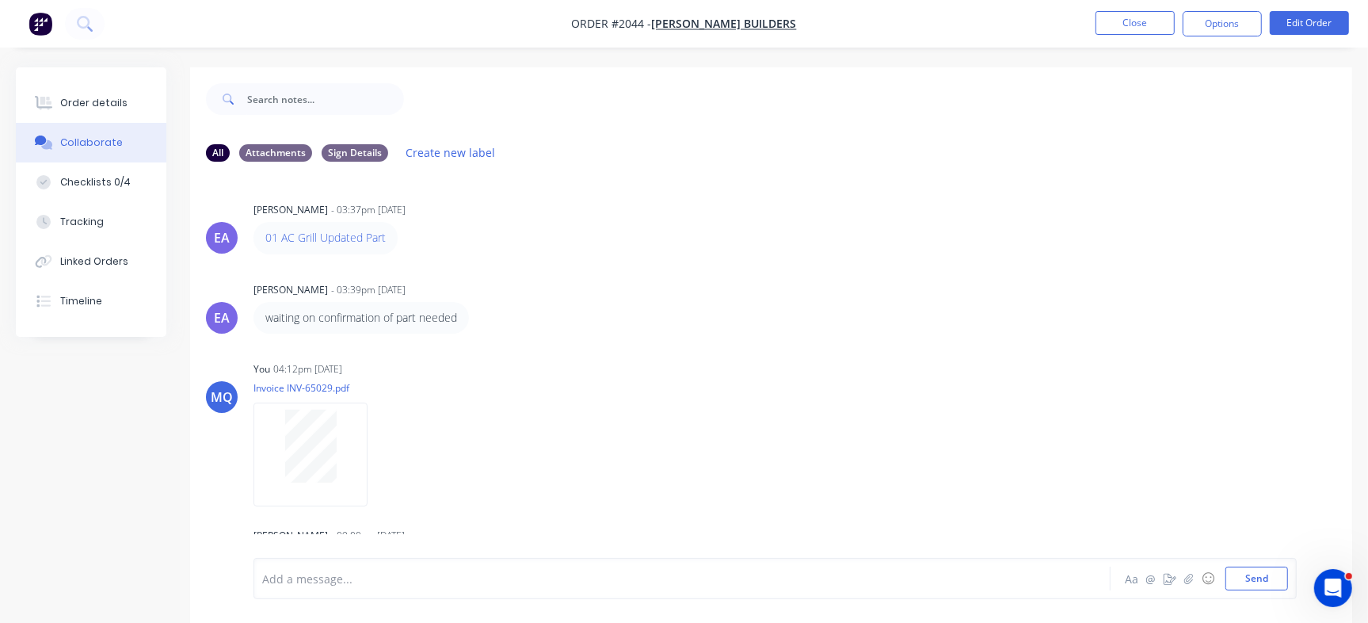
scroll to position [447, 0]
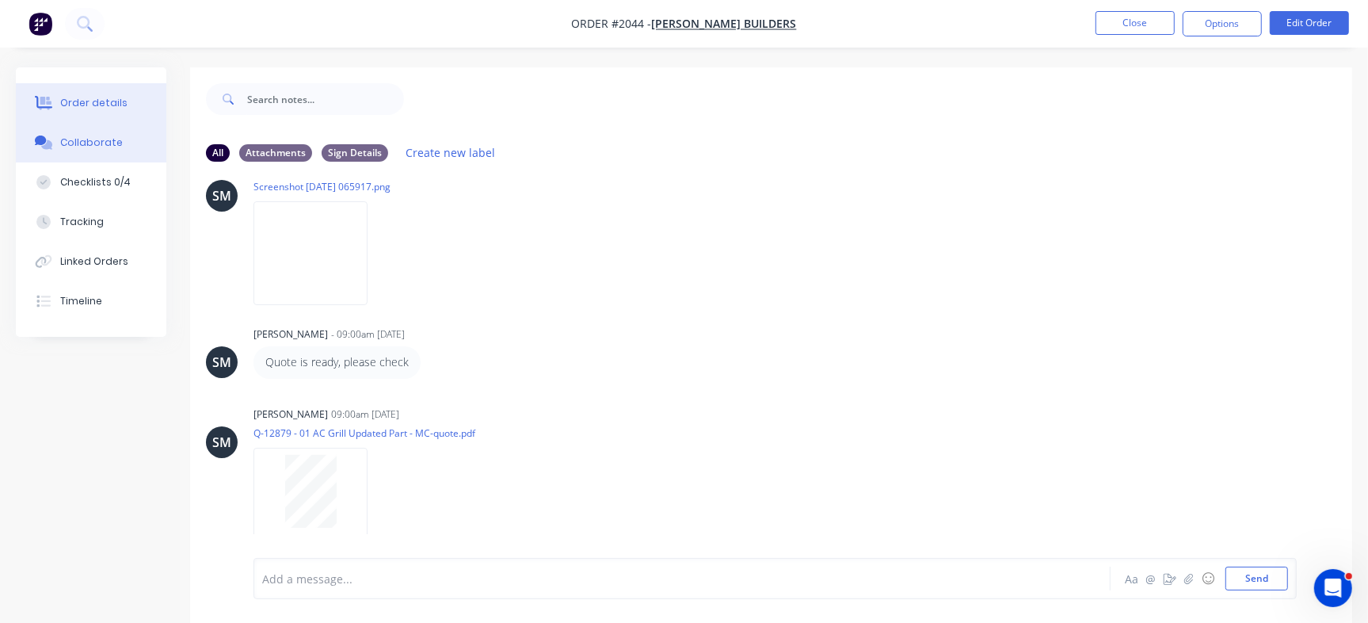
click at [55, 90] on button "Order details" at bounding box center [91, 103] width 150 height 40
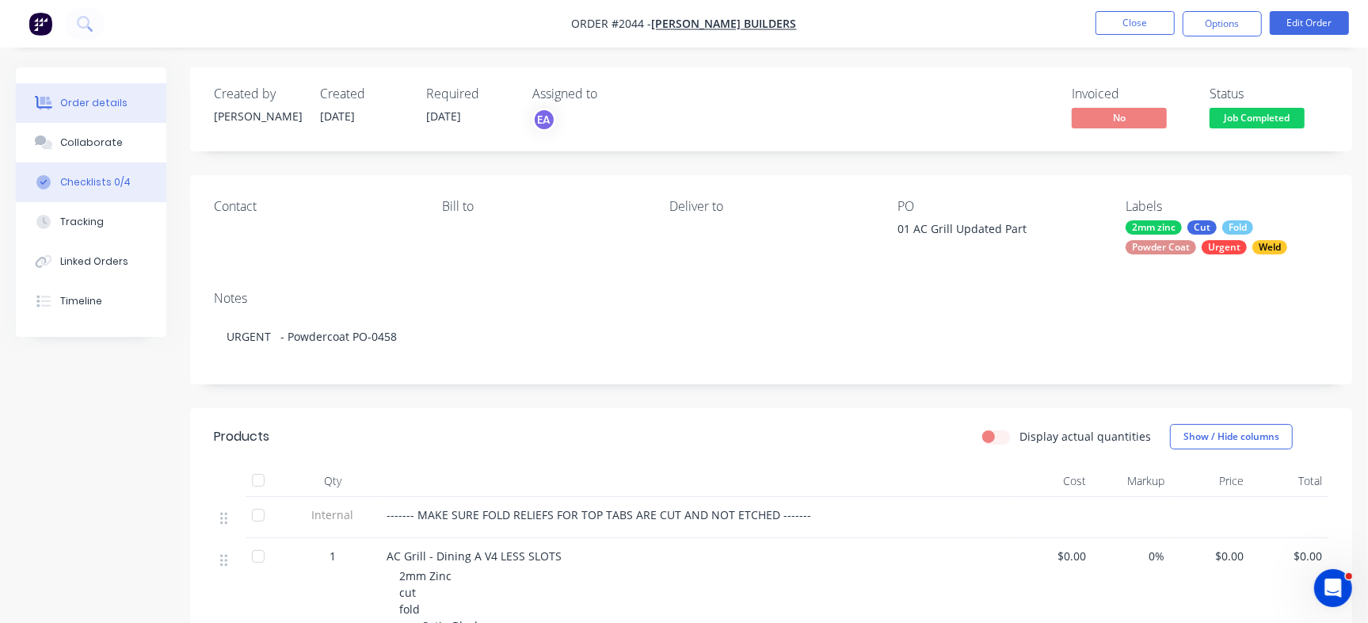
click at [140, 168] on button "Checklists 0/4" at bounding box center [91, 182] width 150 height 40
type textarea "x"
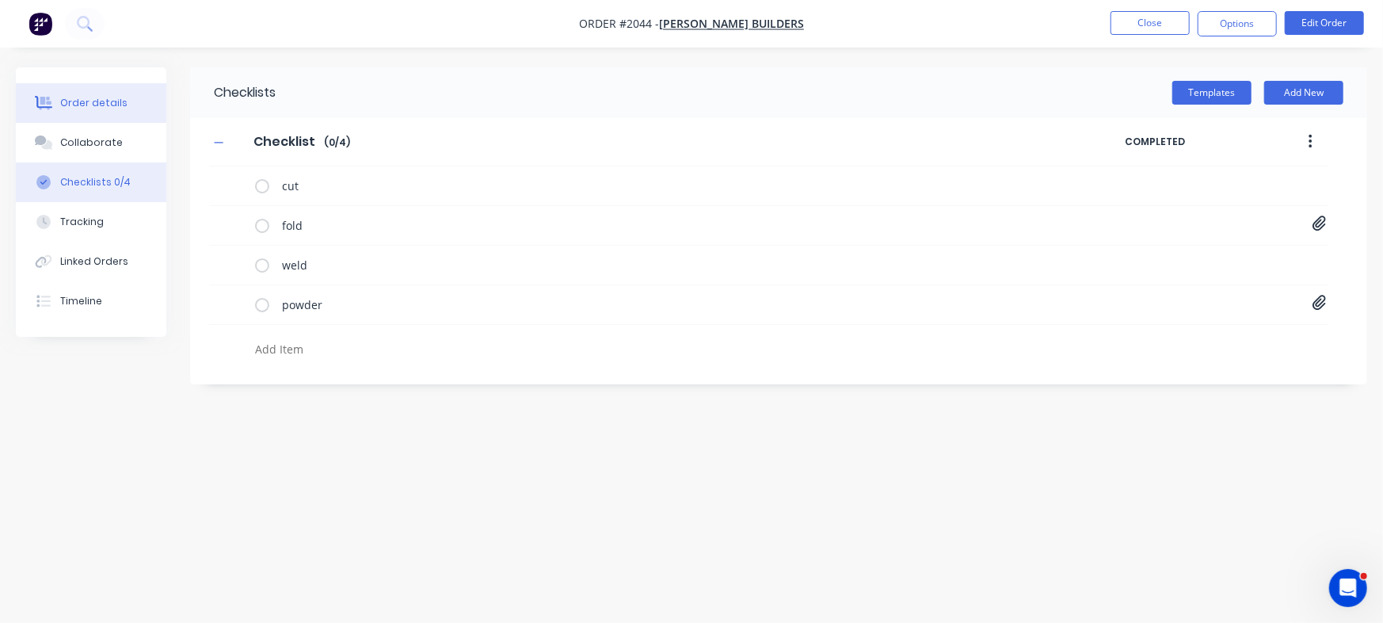
click at [101, 108] on div "Order details" at bounding box center [93, 103] width 67 height 14
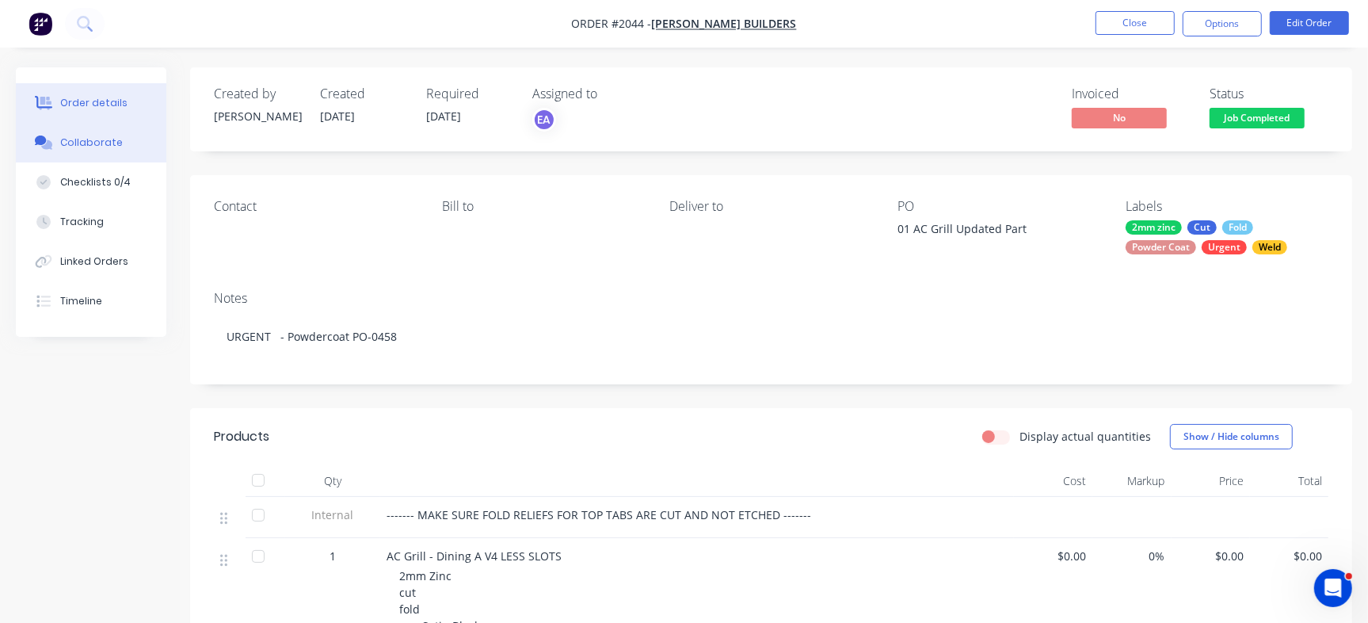
click at [125, 141] on button "Collaborate" at bounding box center [91, 143] width 150 height 40
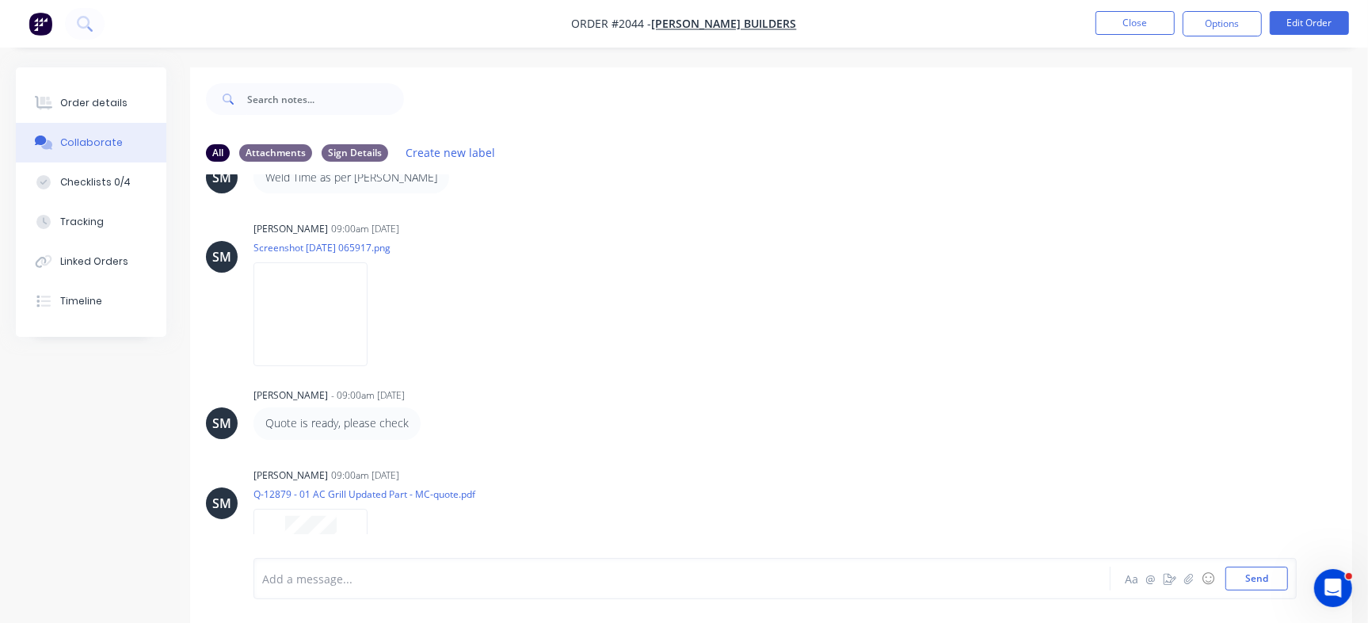
scroll to position [447, 0]
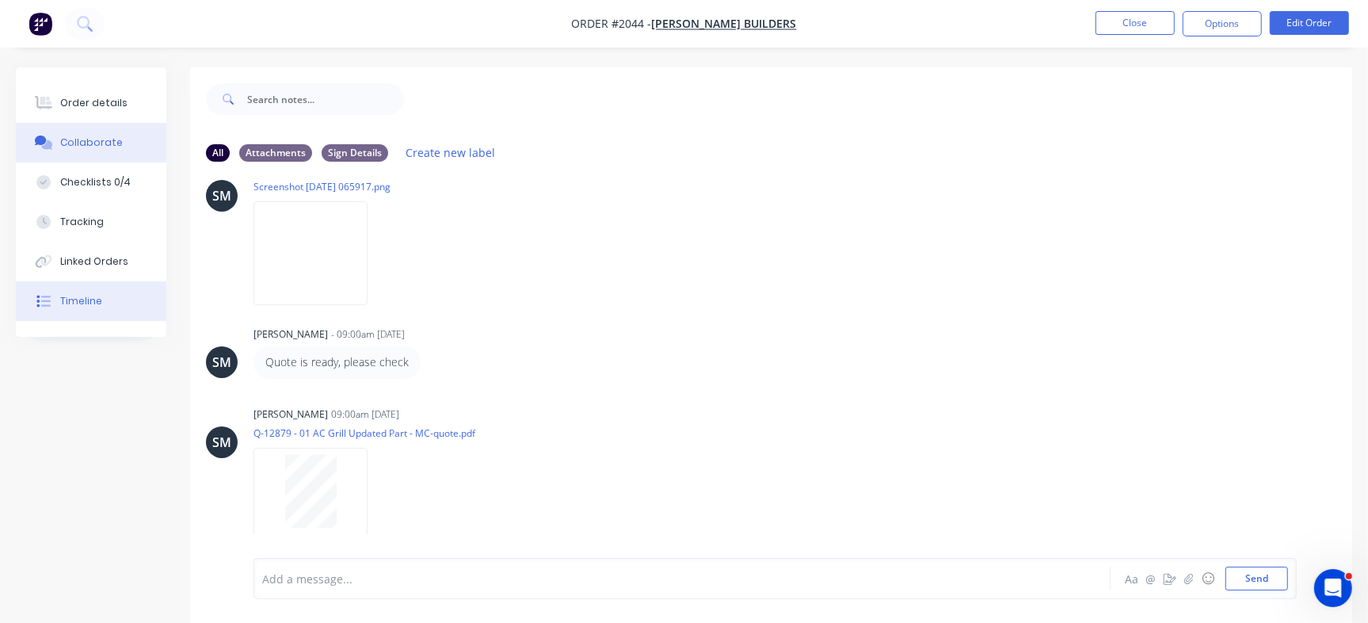
click at [74, 297] on div "Timeline" at bounding box center [81, 301] width 42 height 14
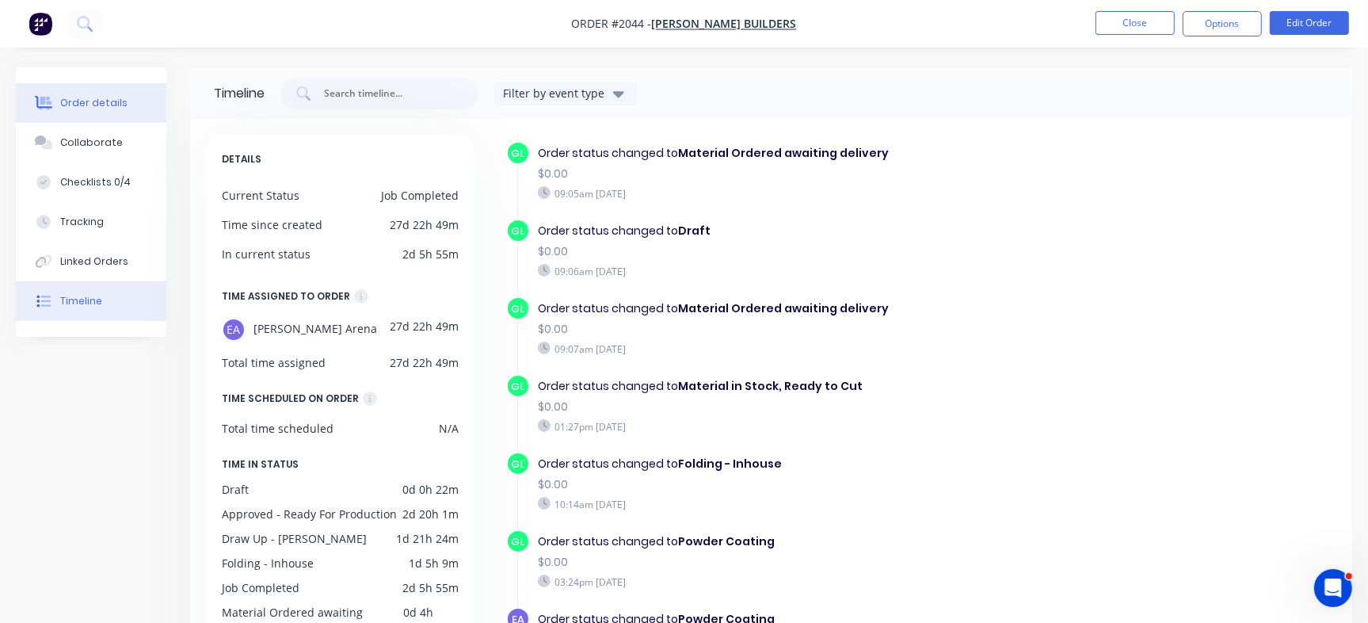
click at [80, 101] on div "Order details" at bounding box center [93, 103] width 67 height 14
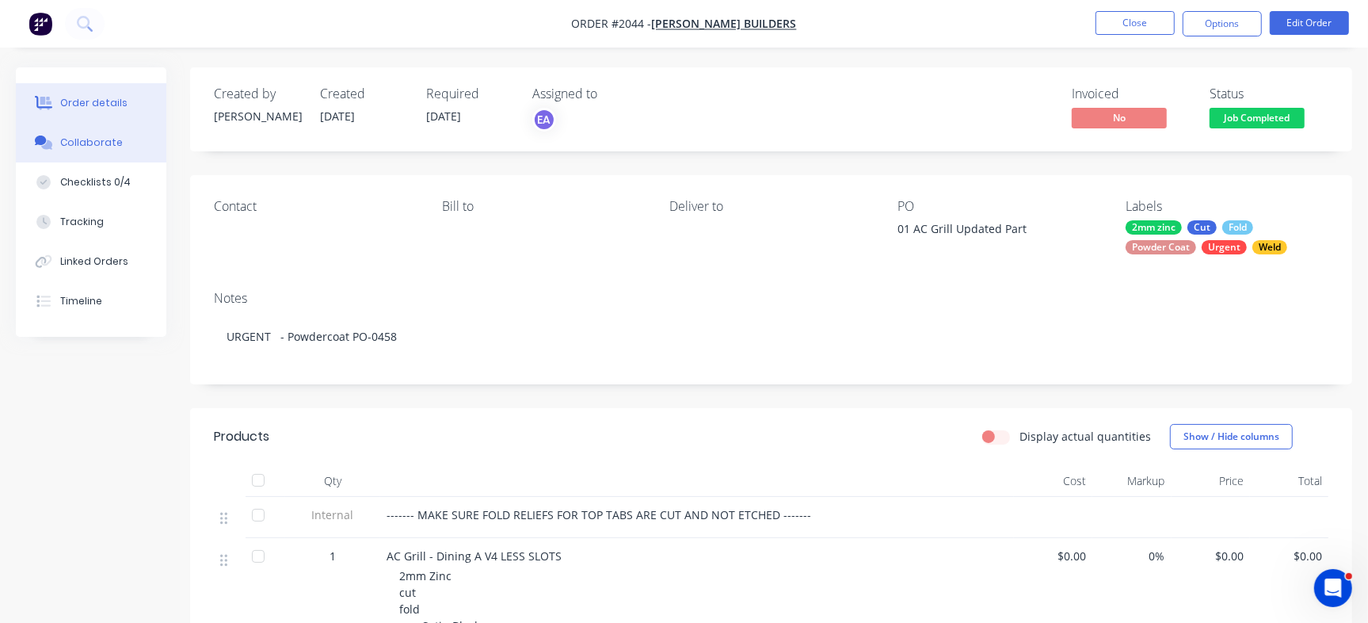
click at [71, 131] on button "Collaborate" at bounding box center [91, 143] width 150 height 40
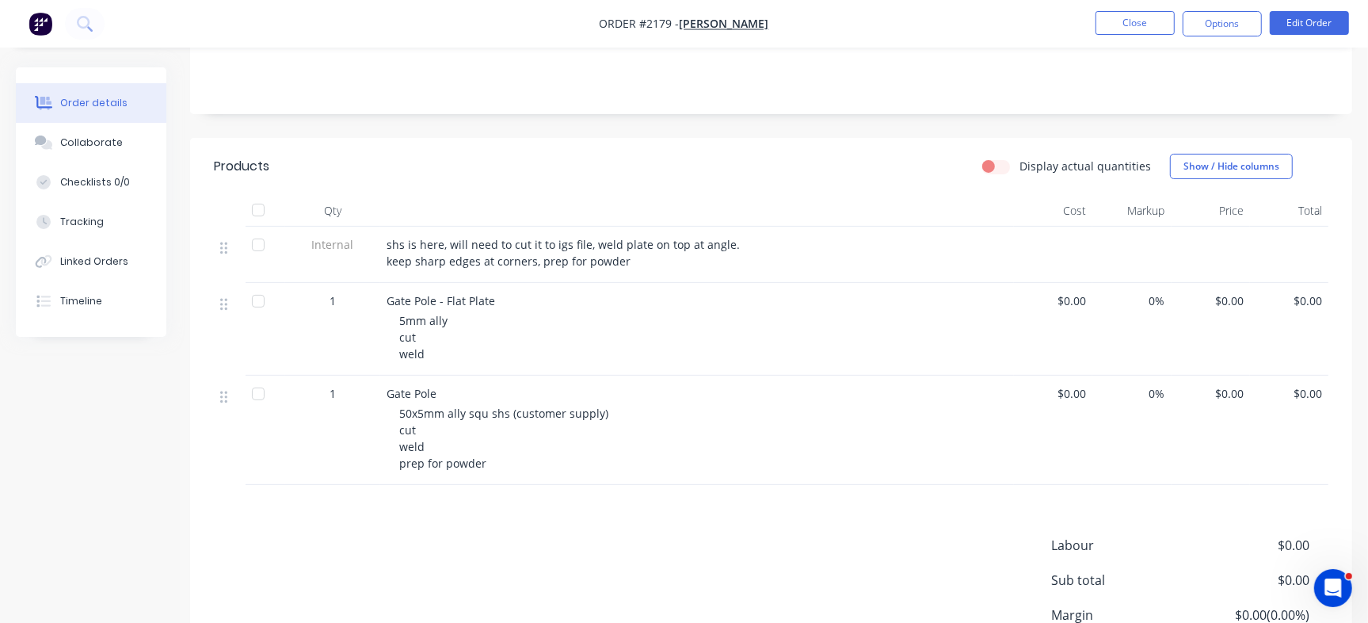
scroll to position [270, 0]
click at [1141, 24] on button "Close" at bounding box center [1134, 23] width 79 height 24
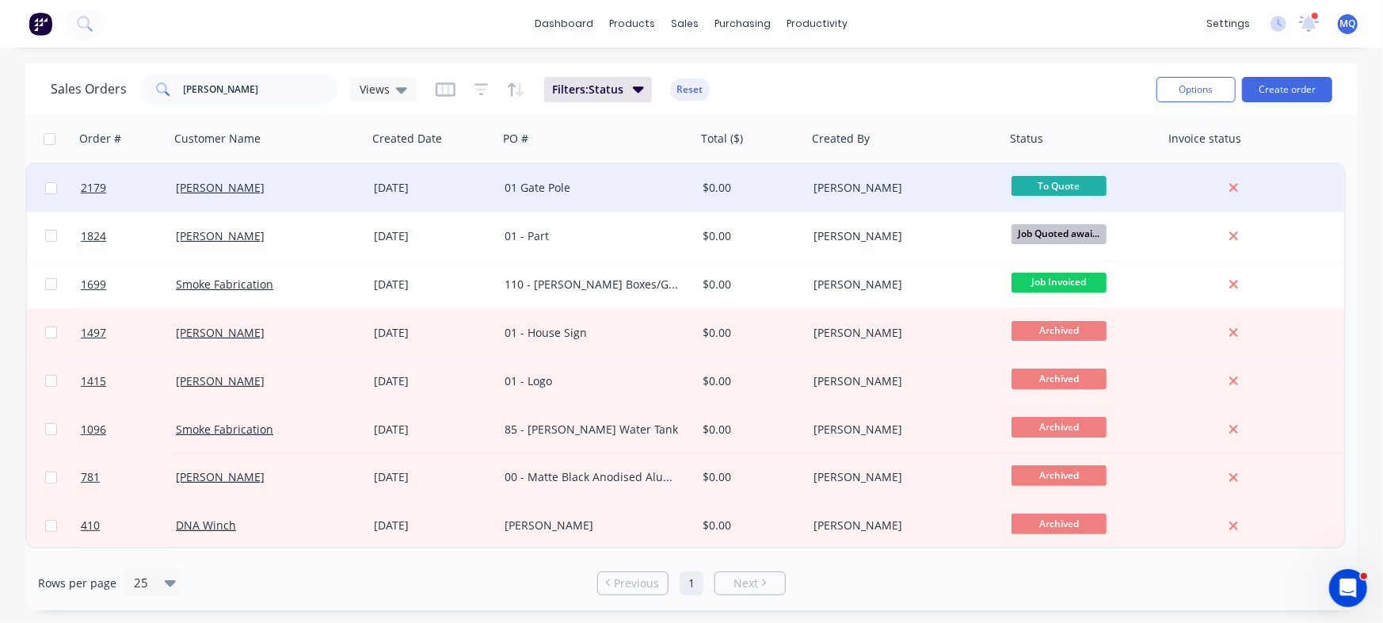
click at [559, 192] on div "01 Gate Pole" at bounding box center [593, 188] width 176 height 16
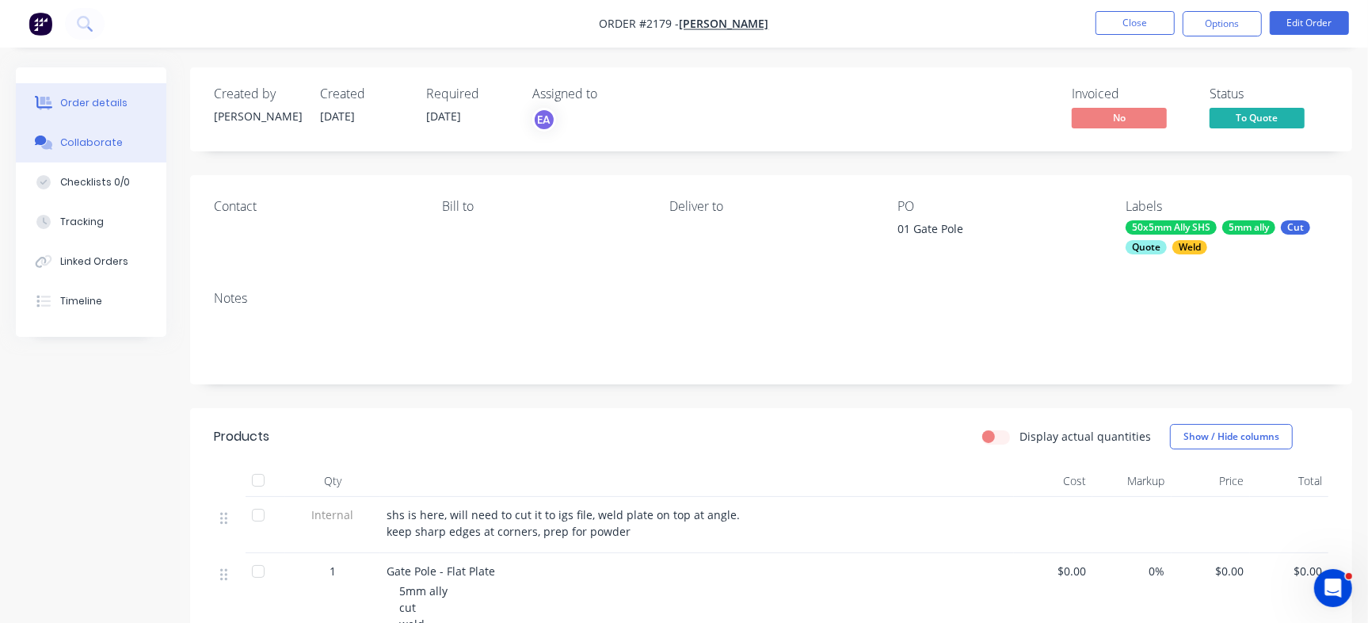
click at [96, 144] on div "Collaborate" at bounding box center [91, 142] width 63 height 14
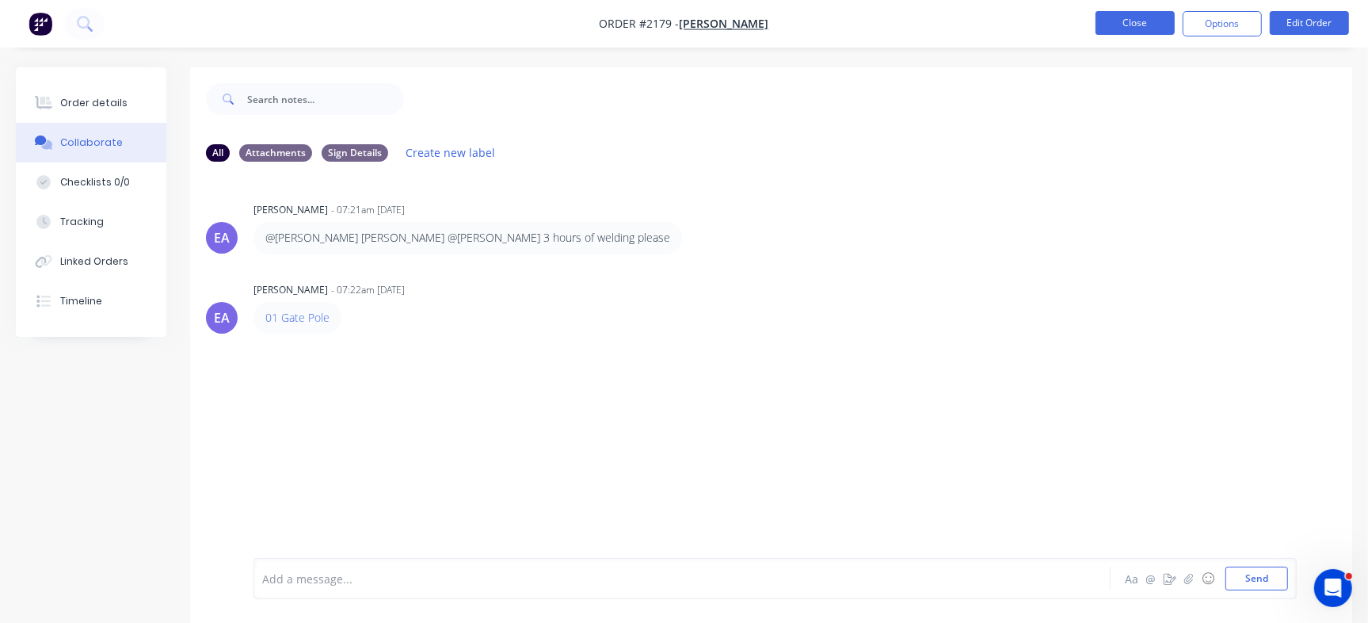
click at [1141, 25] on button "Close" at bounding box center [1134, 23] width 79 height 24
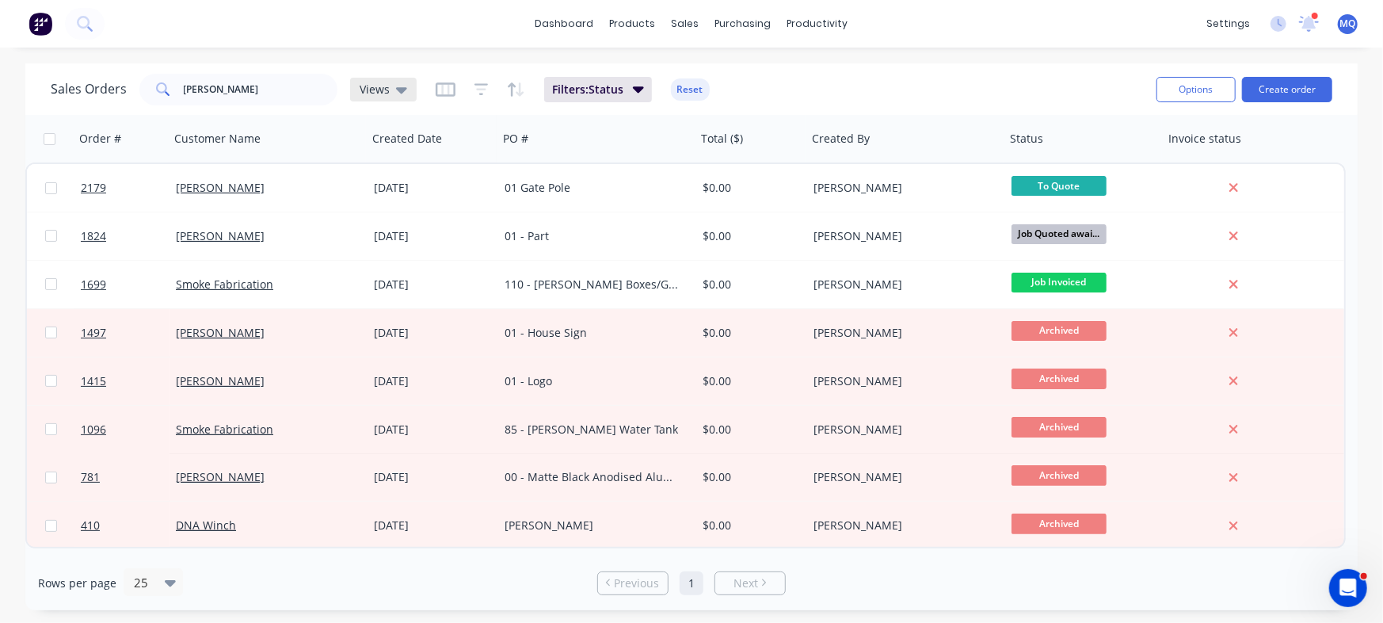
click at [397, 90] on icon at bounding box center [401, 90] width 11 height 6
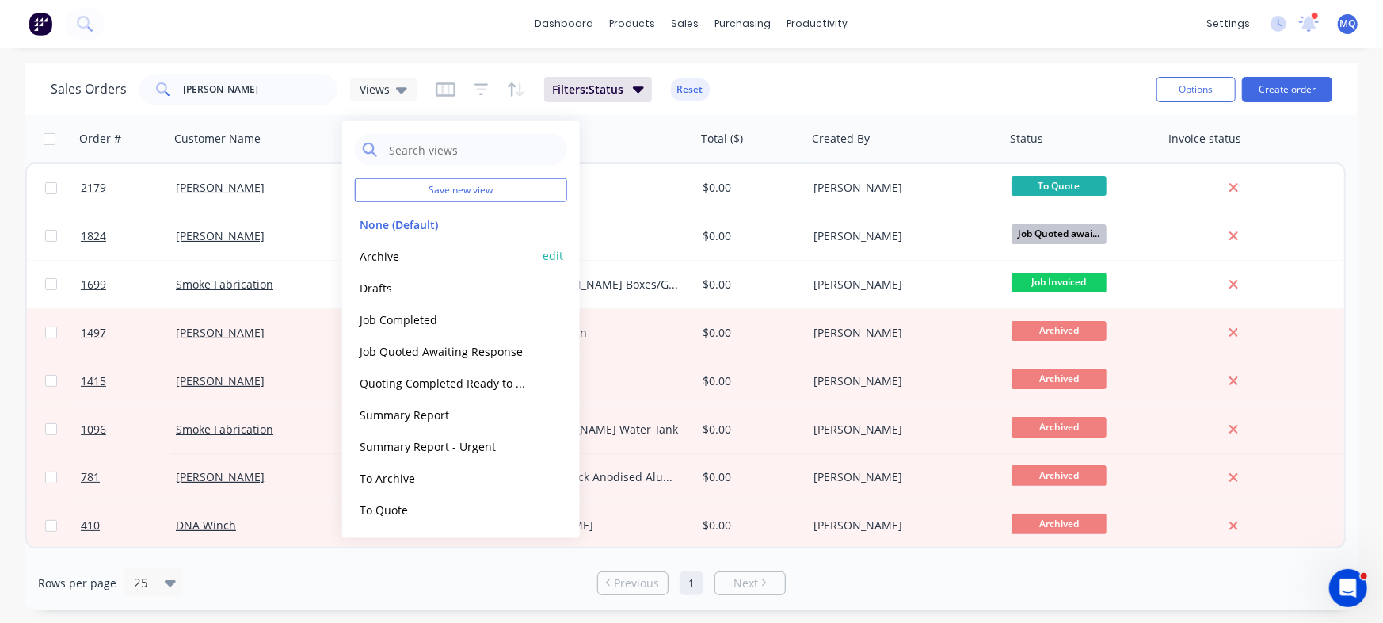
click at [390, 260] on button "Archive" at bounding box center [445, 255] width 181 height 18
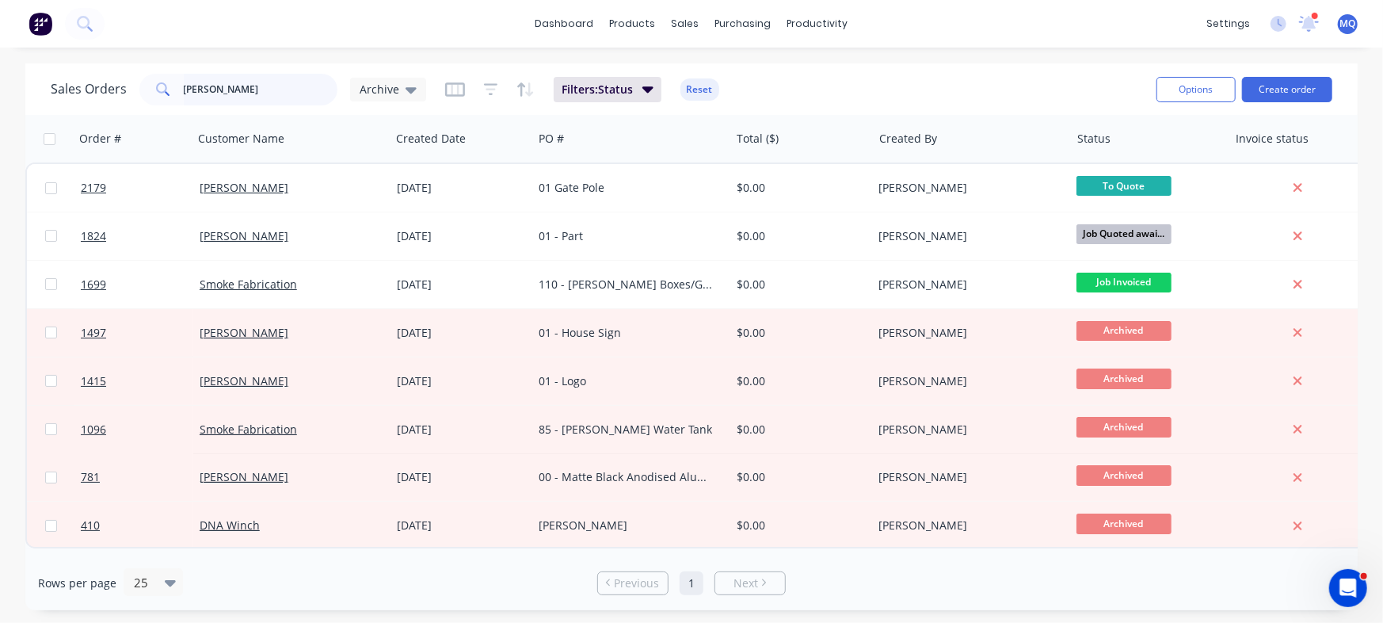
click at [239, 99] on input "chris" at bounding box center [261, 90] width 154 height 32
type input "prado 250"
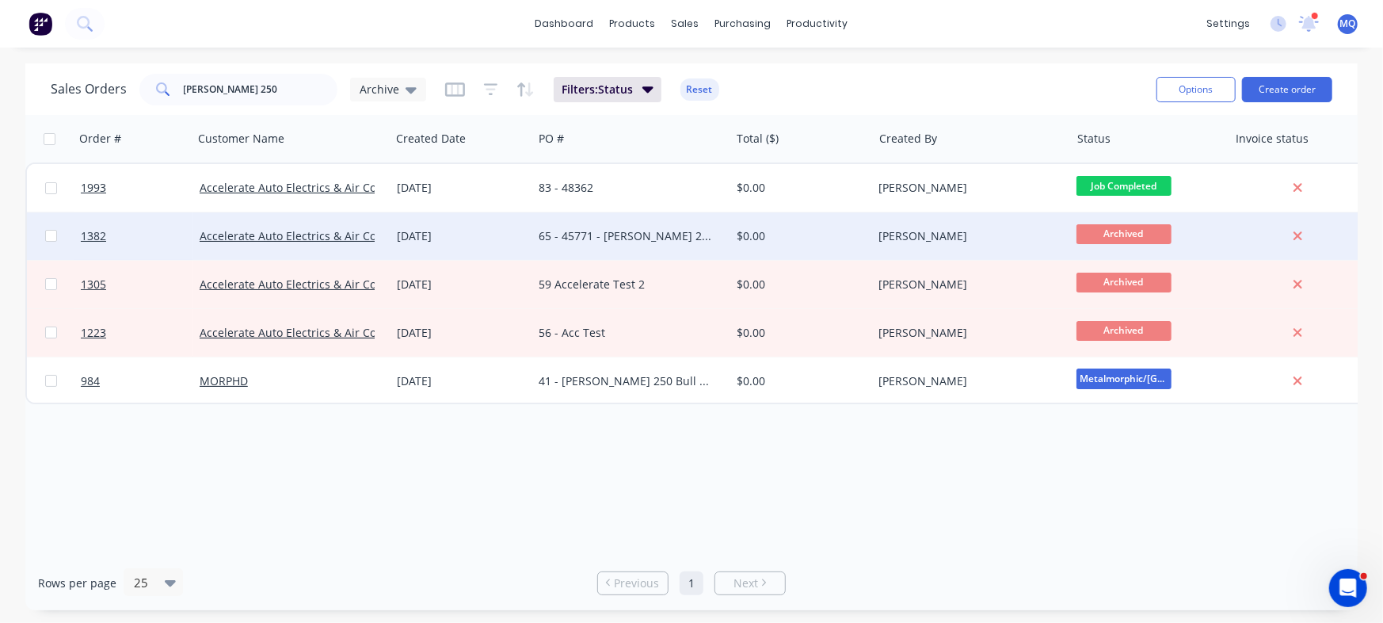
click at [598, 240] on div "65 - 45771 - [PERSON_NAME] 250" at bounding box center [627, 236] width 176 height 16
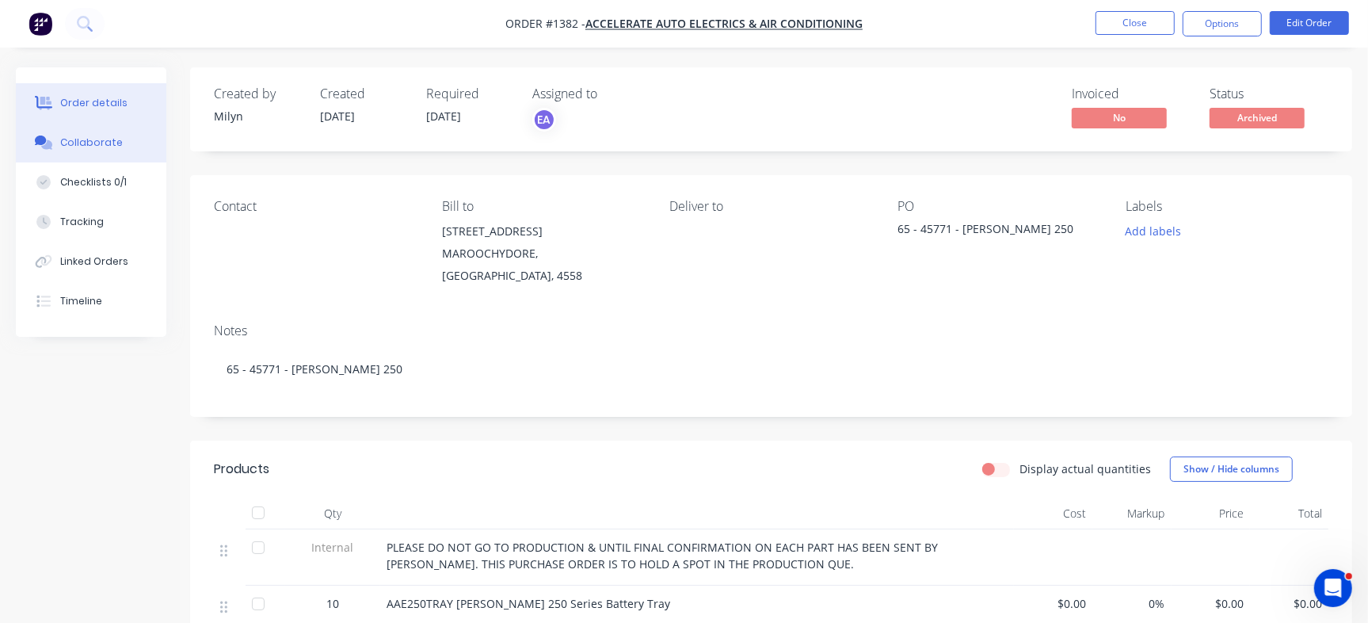
click at [111, 147] on div "Collaborate" at bounding box center [91, 142] width 63 height 14
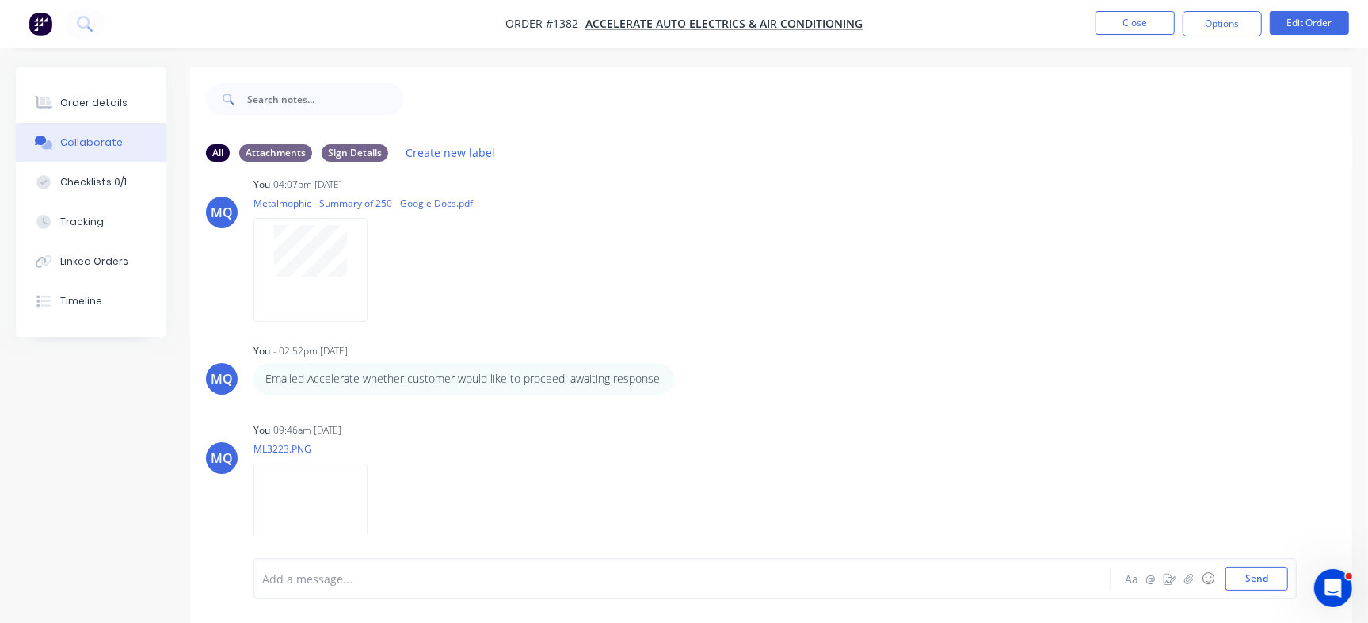
scroll to position [24, 0]
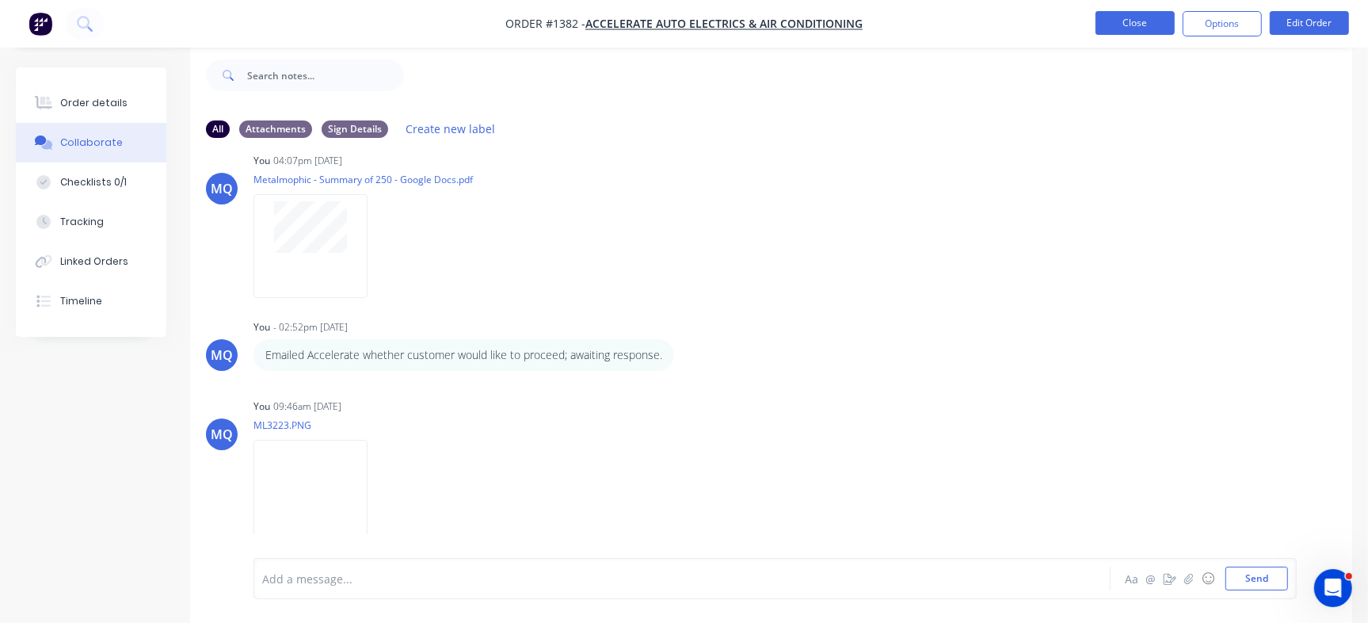
click at [1129, 26] on button "Close" at bounding box center [1134, 23] width 79 height 24
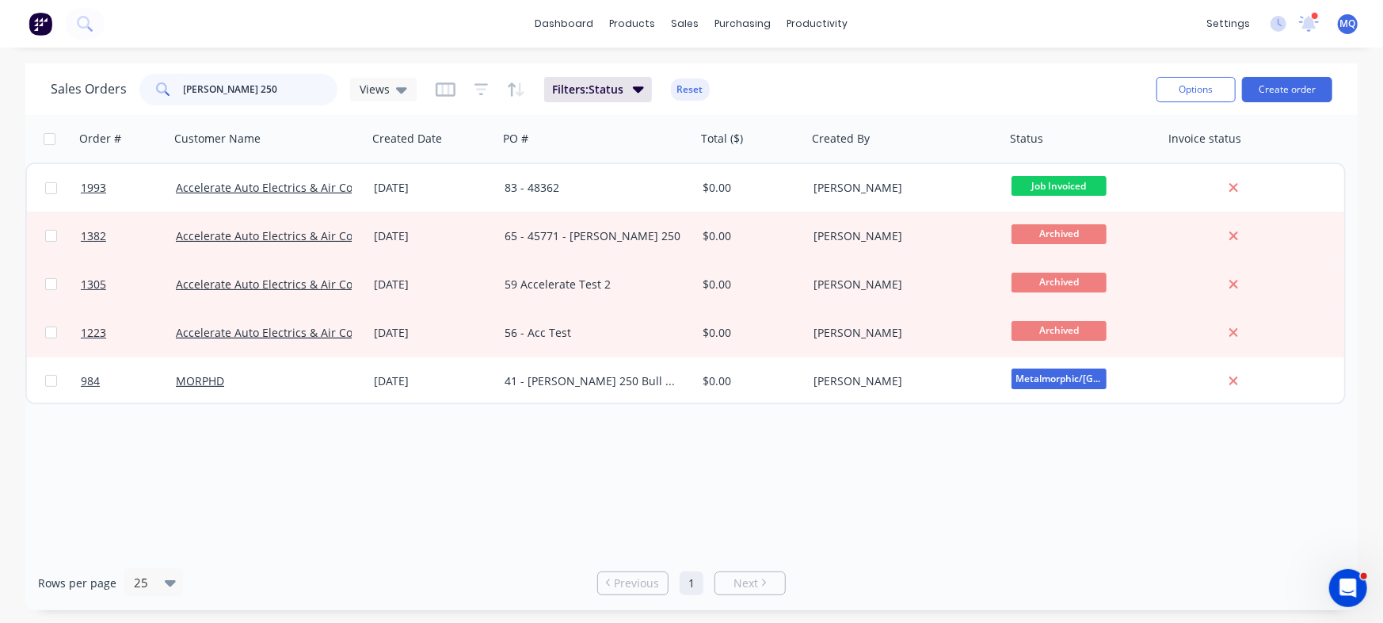
click at [285, 77] on input "prado 250" at bounding box center [261, 90] width 154 height 32
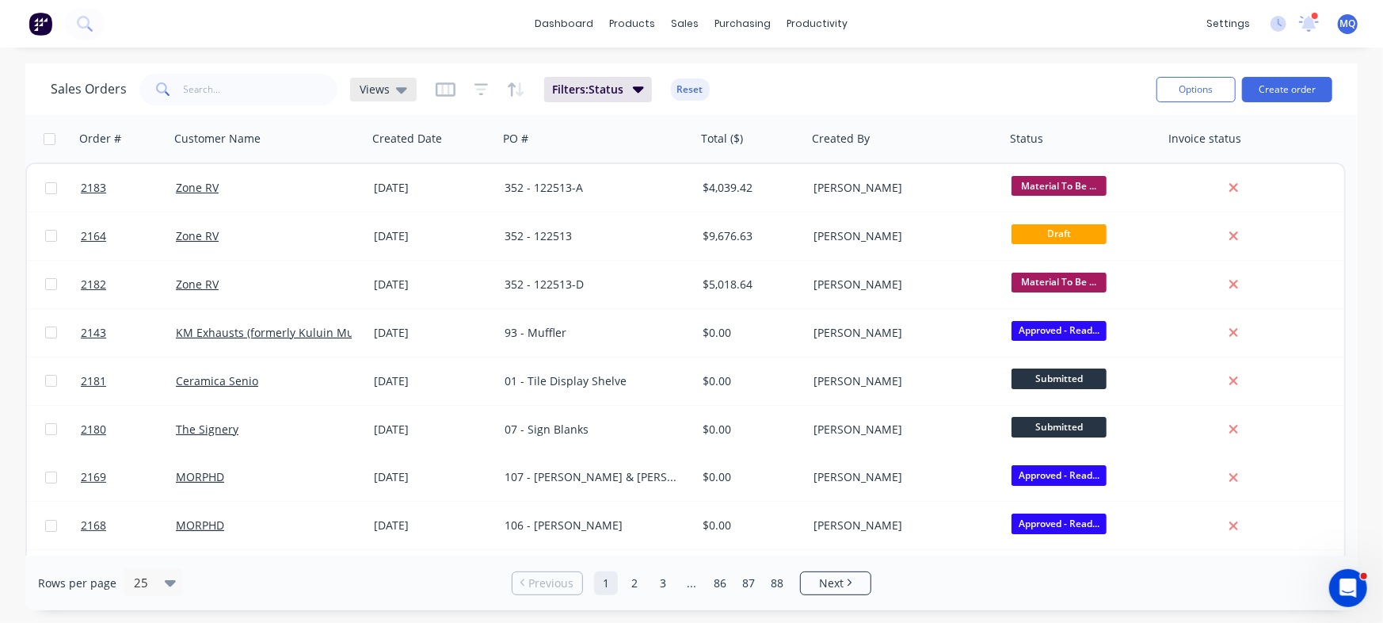
click at [407, 92] on div "Views" at bounding box center [383, 90] width 67 height 24
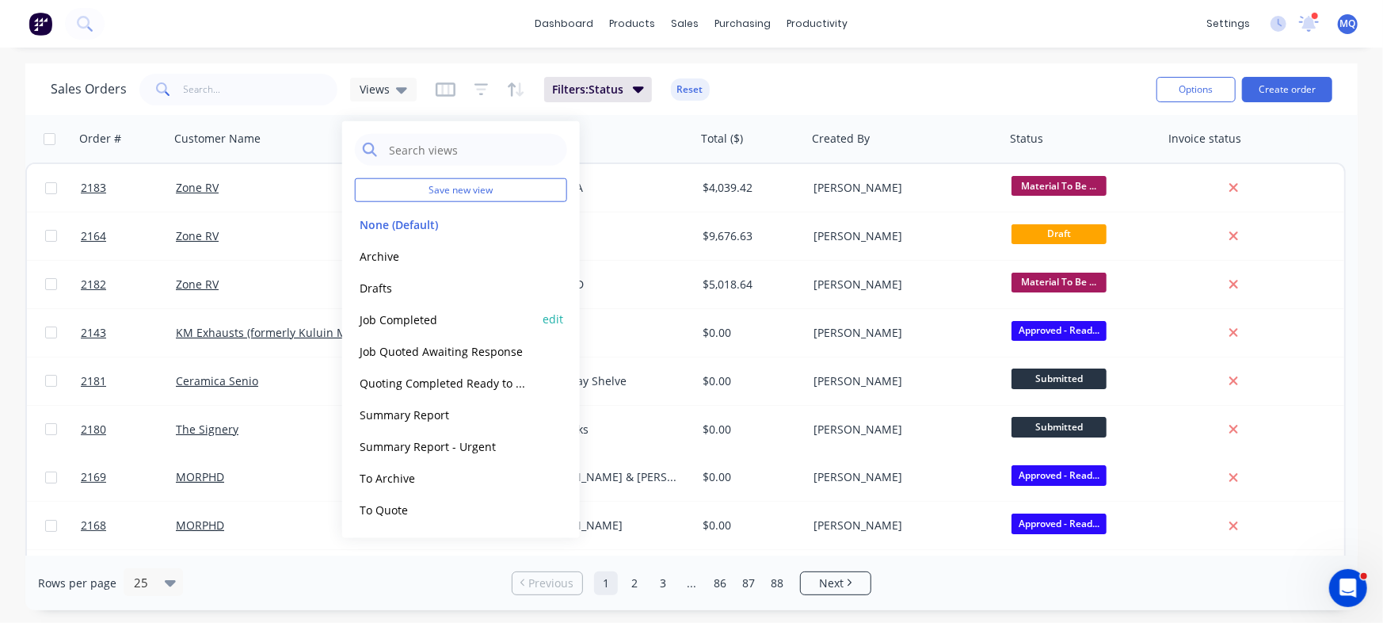
click at [402, 315] on button "Job Completed" at bounding box center [445, 319] width 181 height 18
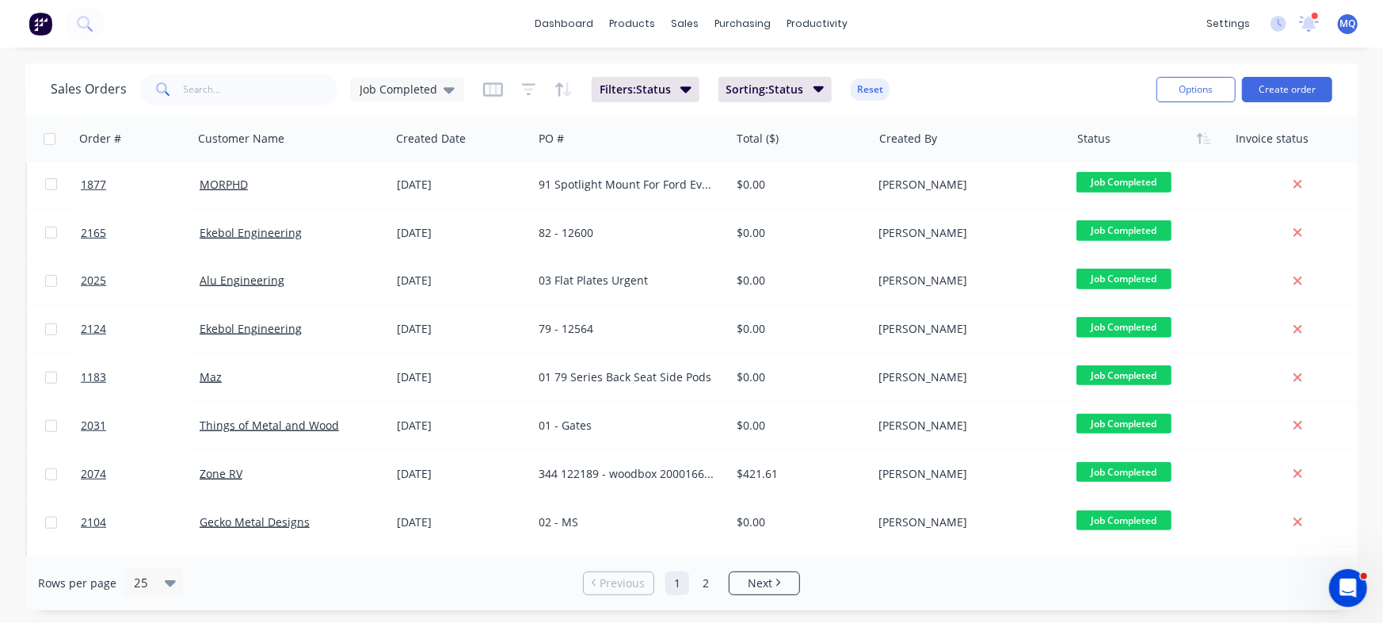
scroll to position [707, 0]
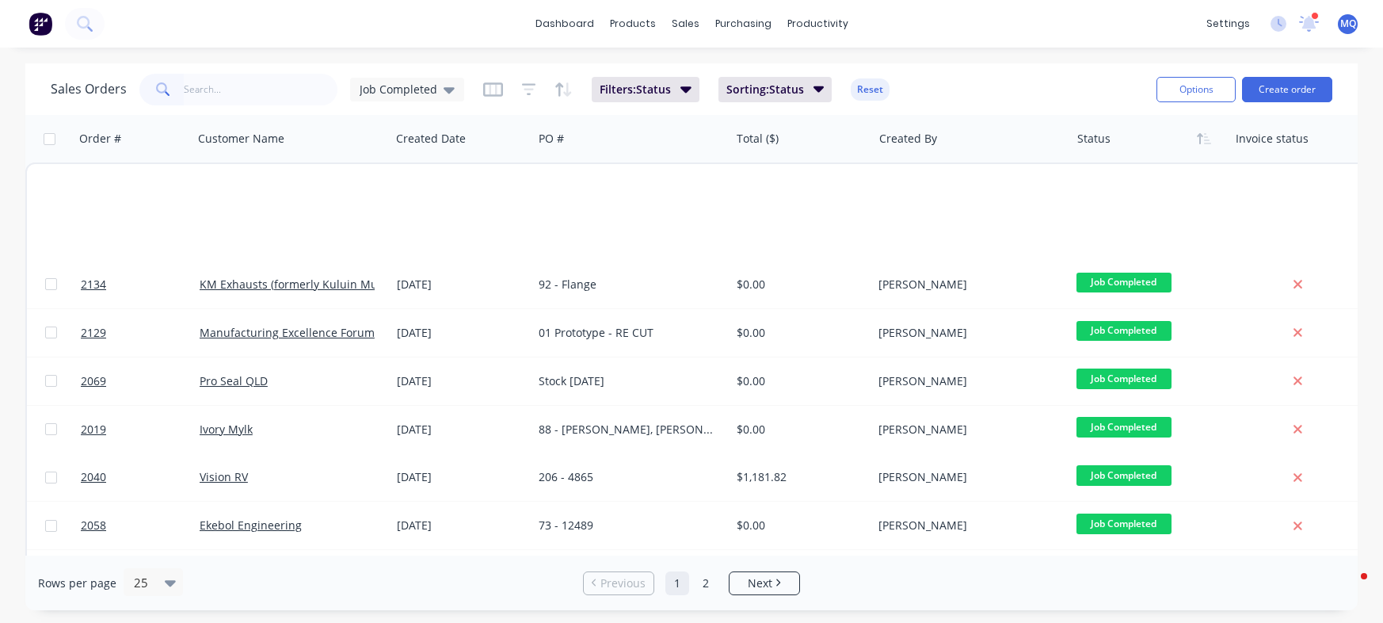
click at [281, 93] on input "text" at bounding box center [261, 90] width 154 height 32
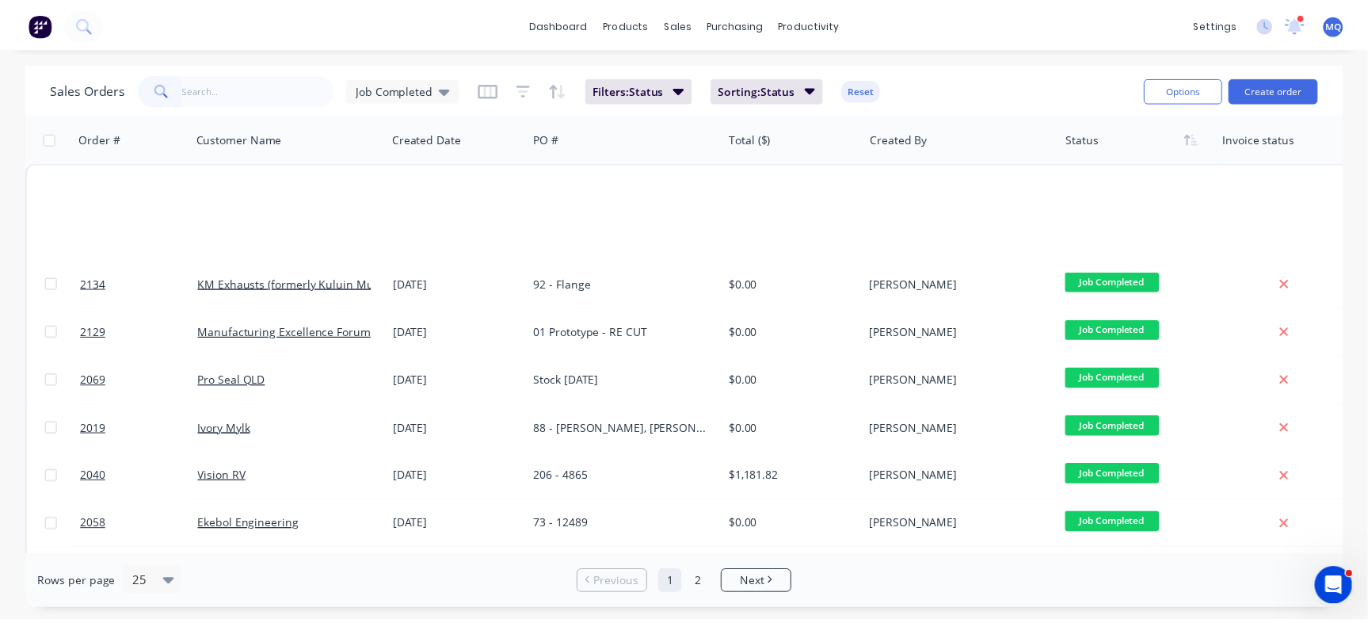
scroll to position [707, 0]
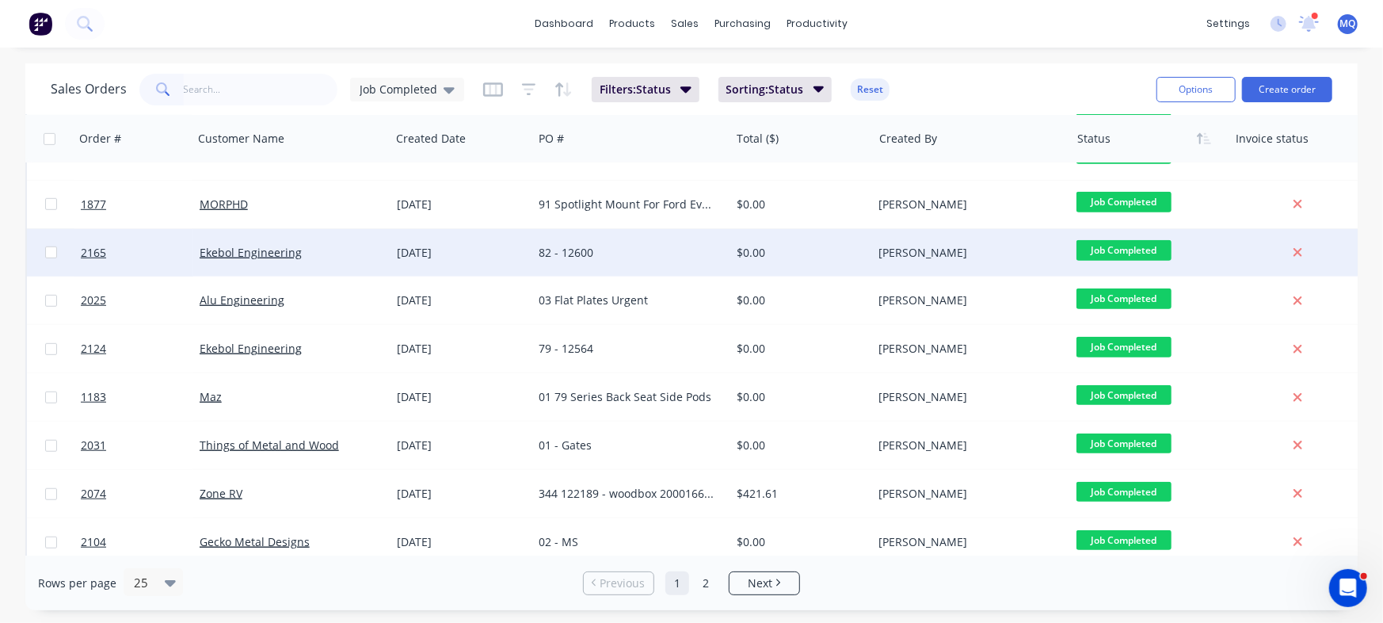
click at [665, 249] on div "82 - 12600" at bounding box center [627, 253] width 176 height 16
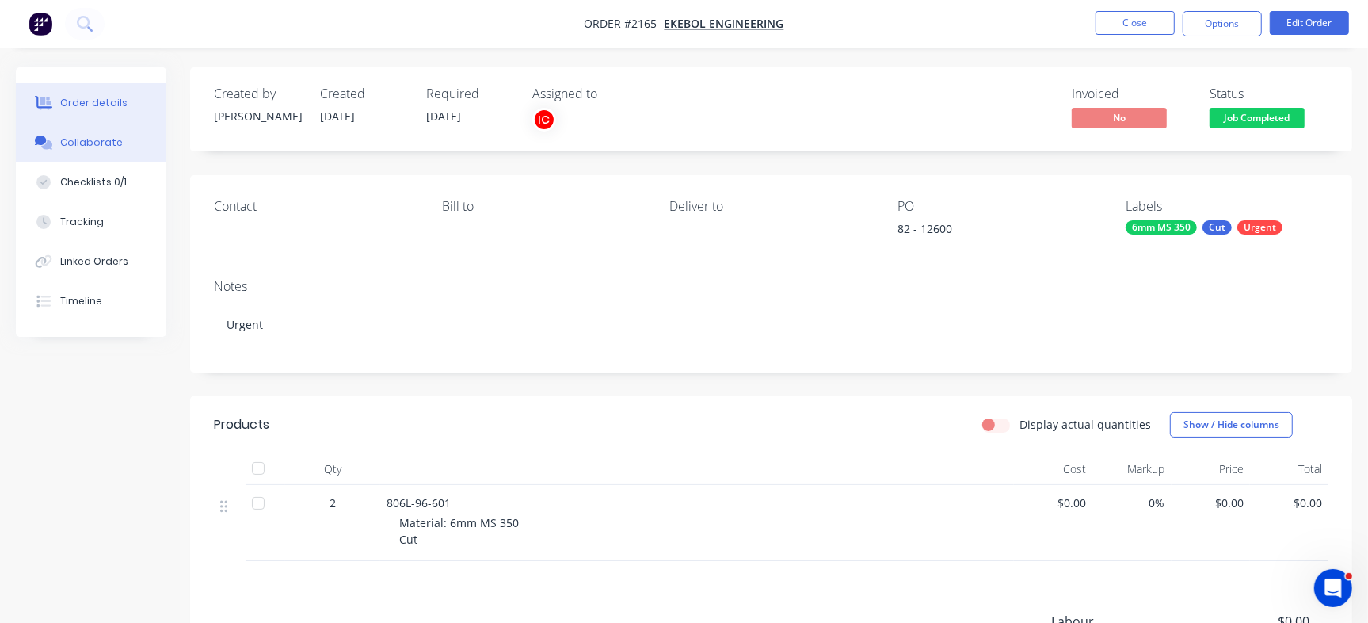
click at [103, 147] on div "Collaborate" at bounding box center [91, 142] width 63 height 14
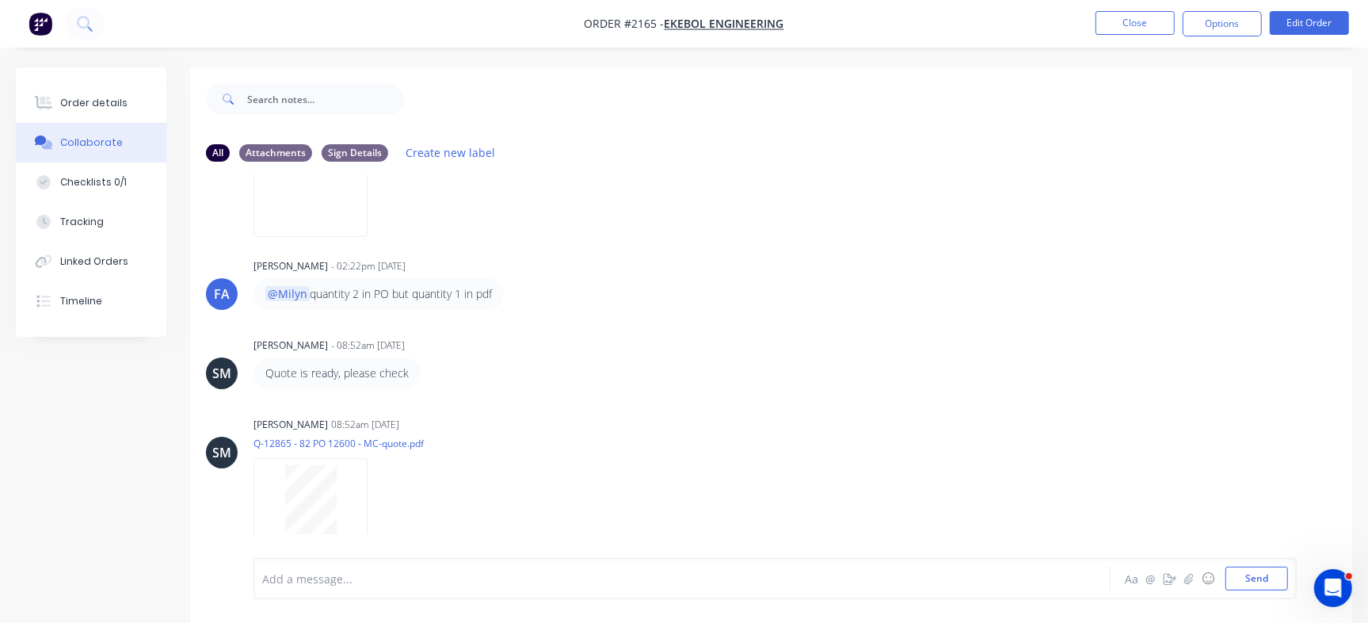
scroll to position [201, 0]
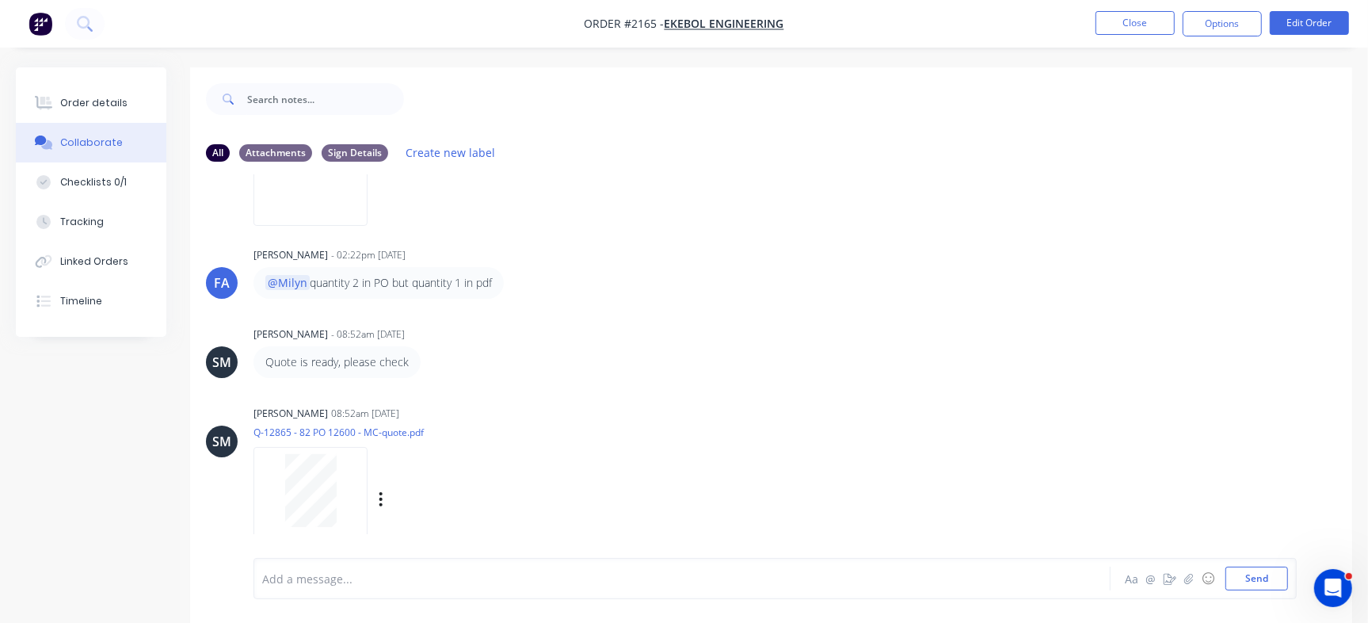
click at [867, 404] on div "SM Sean Marc Canete 08:52am 26/08/25 Q-12865 - 82 PO 12600 - MC-quote.pdf Label…" at bounding box center [771, 473] width 1162 height 143
click at [1128, 15] on button "Close" at bounding box center [1134, 23] width 79 height 24
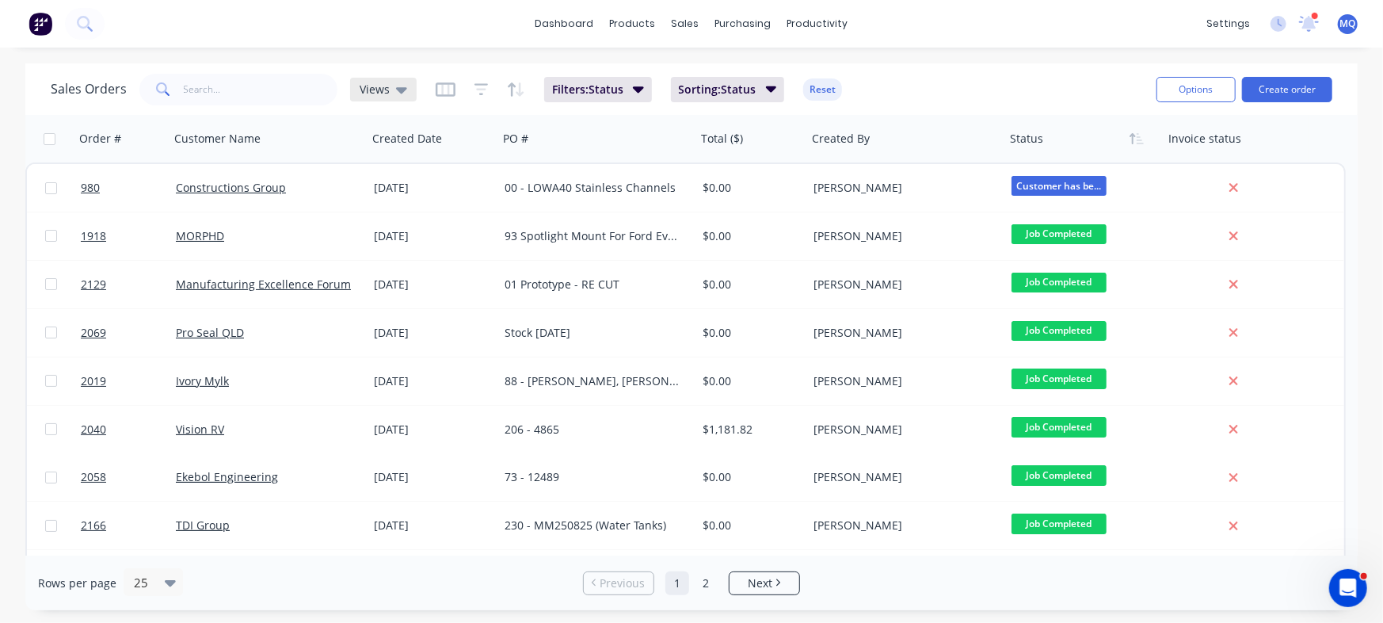
click at [387, 88] on div "Views" at bounding box center [384, 89] width 48 height 14
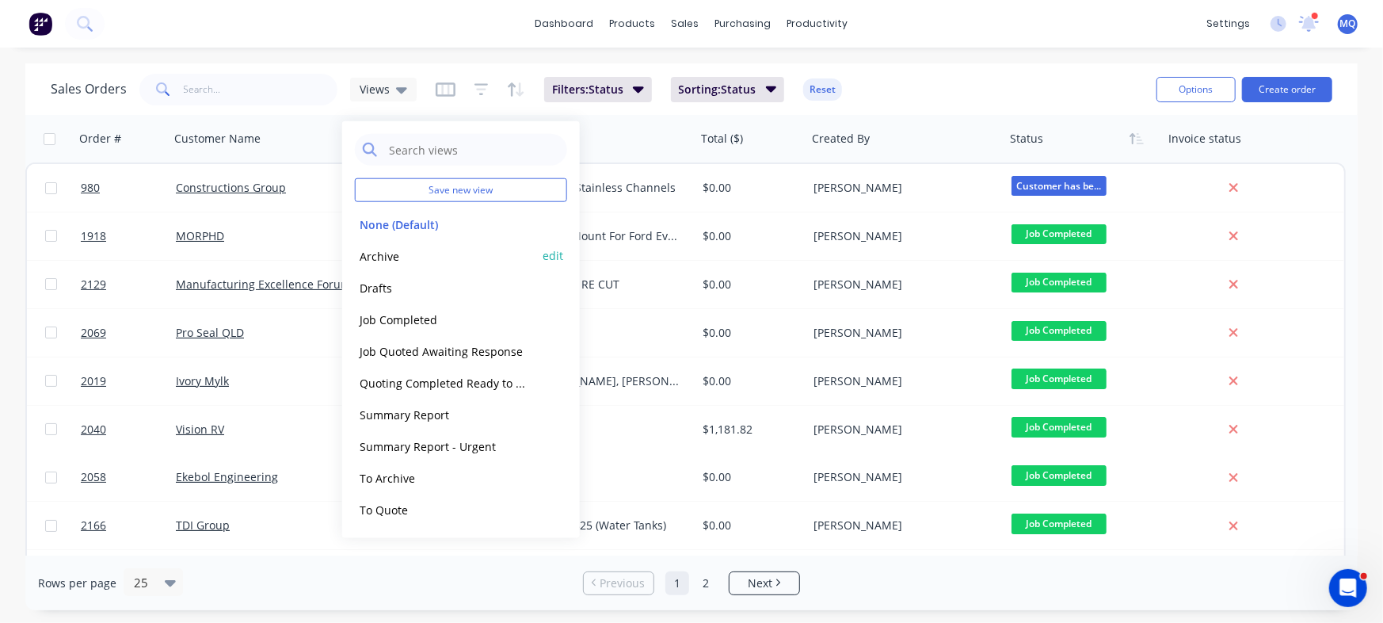
click at [389, 255] on button "Archive" at bounding box center [445, 255] width 181 height 18
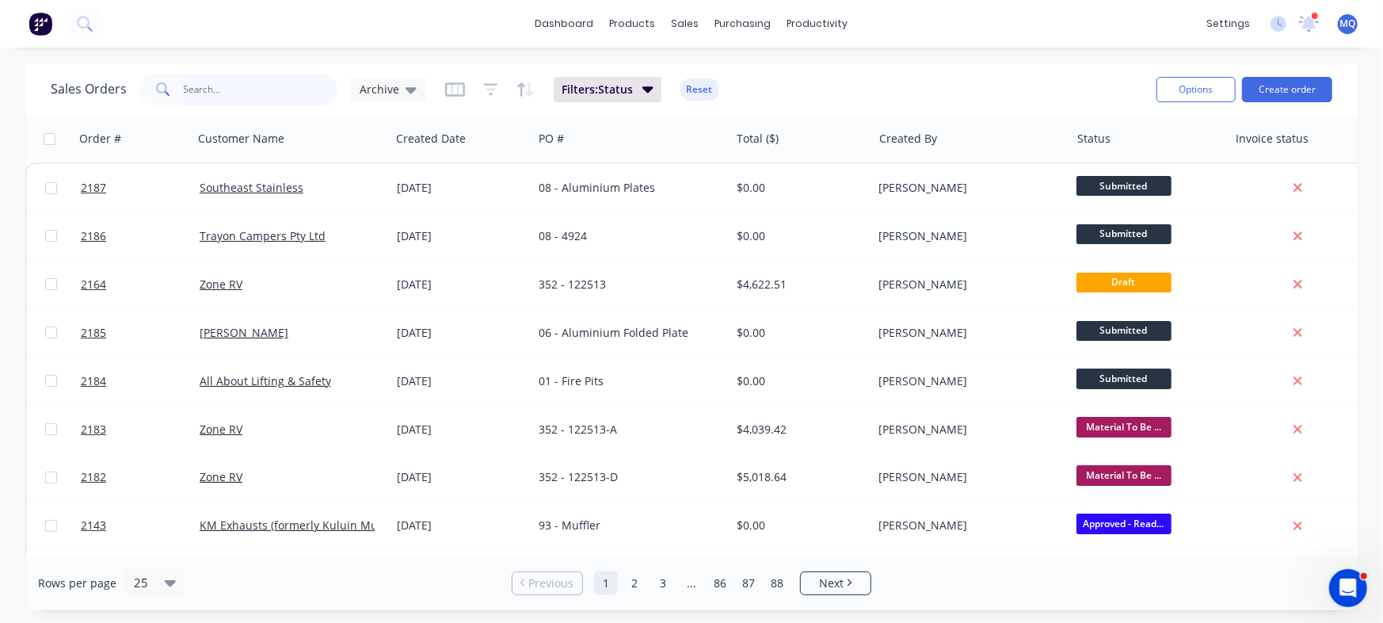
click at [272, 81] on input "text" at bounding box center [261, 90] width 154 height 32
type input "4277"
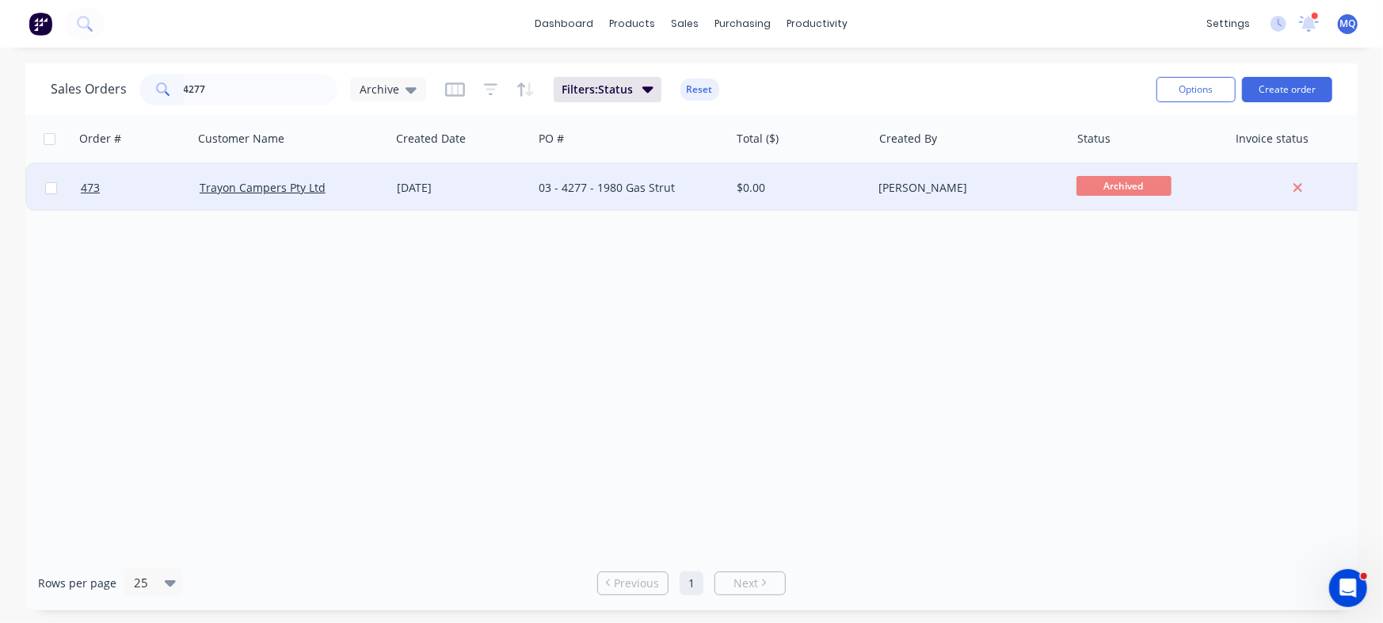
click at [577, 193] on div "03 - 4277 - 1980 Gas Strut" at bounding box center [627, 188] width 176 height 16
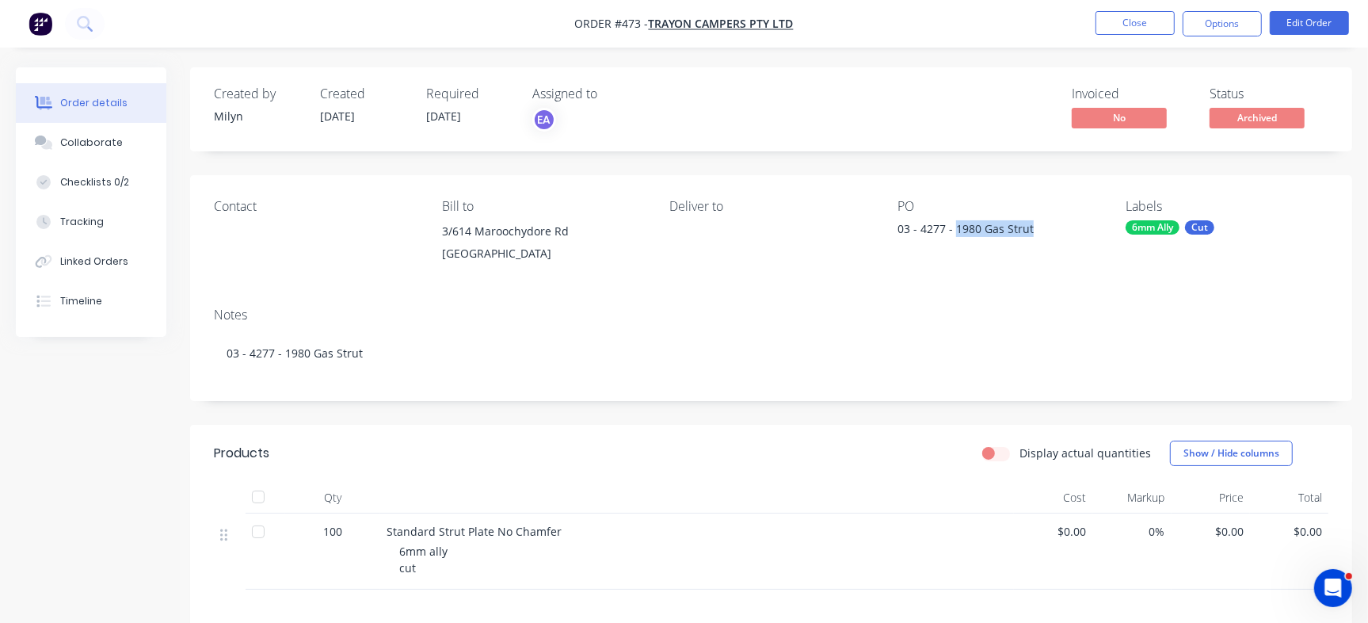
drag, startPoint x: 957, startPoint y: 229, endPoint x: 1051, endPoint y: 230, distance: 94.3
click at [1051, 230] on div "03 - 4277 - 1980 Gas Strut" at bounding box center [996, 231] width 198 height 22
copy div "1980 Gas Strut"
drag, startPoint x: 383, startPoint y: 528, endPoint x: 487, endPoint y: 535, distance: 104.0
click at [487, 535] on div "Standard Strut Plate No Chamfer 6mm ally cut" at bounding box center [697, 551] width 634 height 76
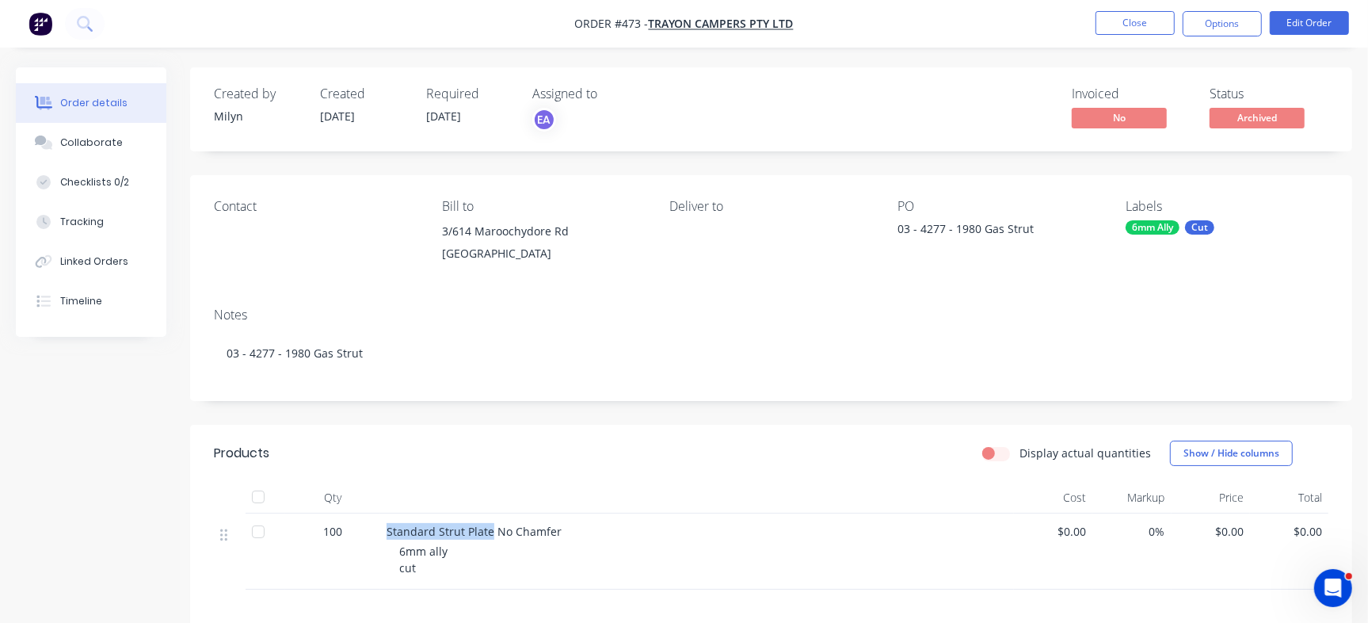
copy span "Standard Strut Plate"
click at [455, 524] on span "Standard Strut Plate No Chamfer" at bounding box center [474, 531] width 175 height 15
drag, startPoint x: 384, startPoint y: 524, endPoint x: 558, endPoint y: 534, distance: 173.8
click at [558, 534] on div "Standard Strut Plate No Chamfer 6mm ally cut" at bounding box center [697, 551] width 634 height 76
copy span "Standard Strut Plate No Chamfer"
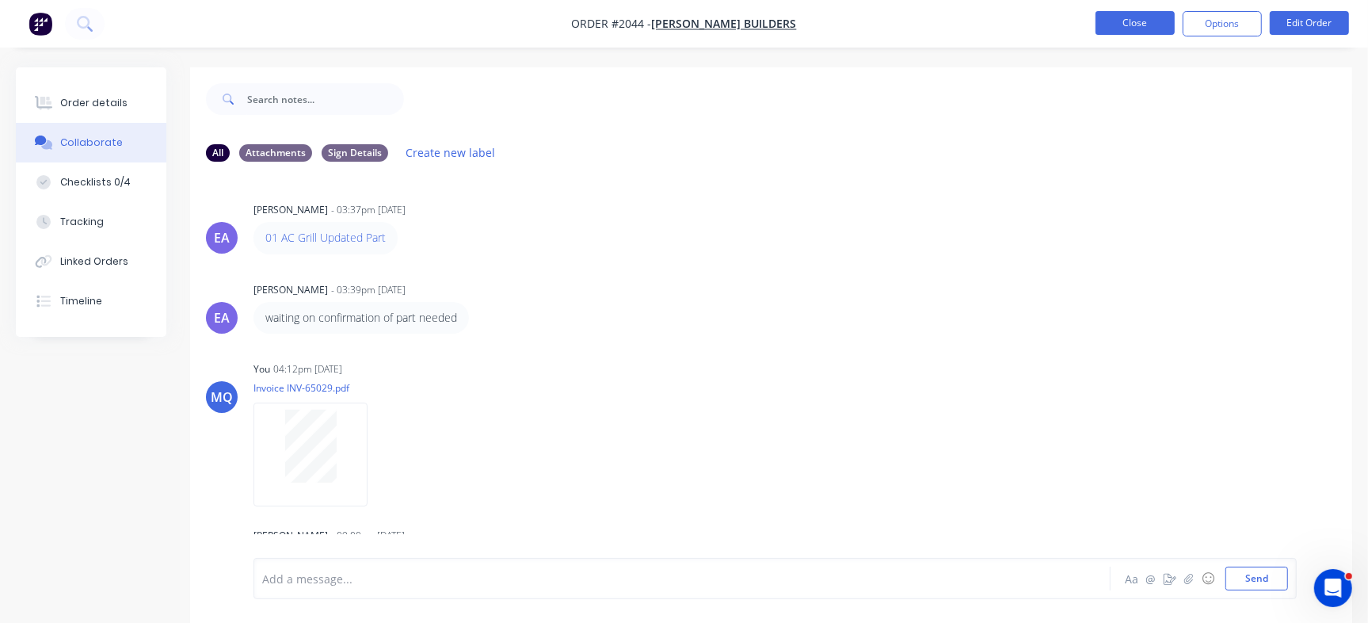
click at [1149, 33] on button "Close" at bounding box center [1134, 23] width 79 height 24
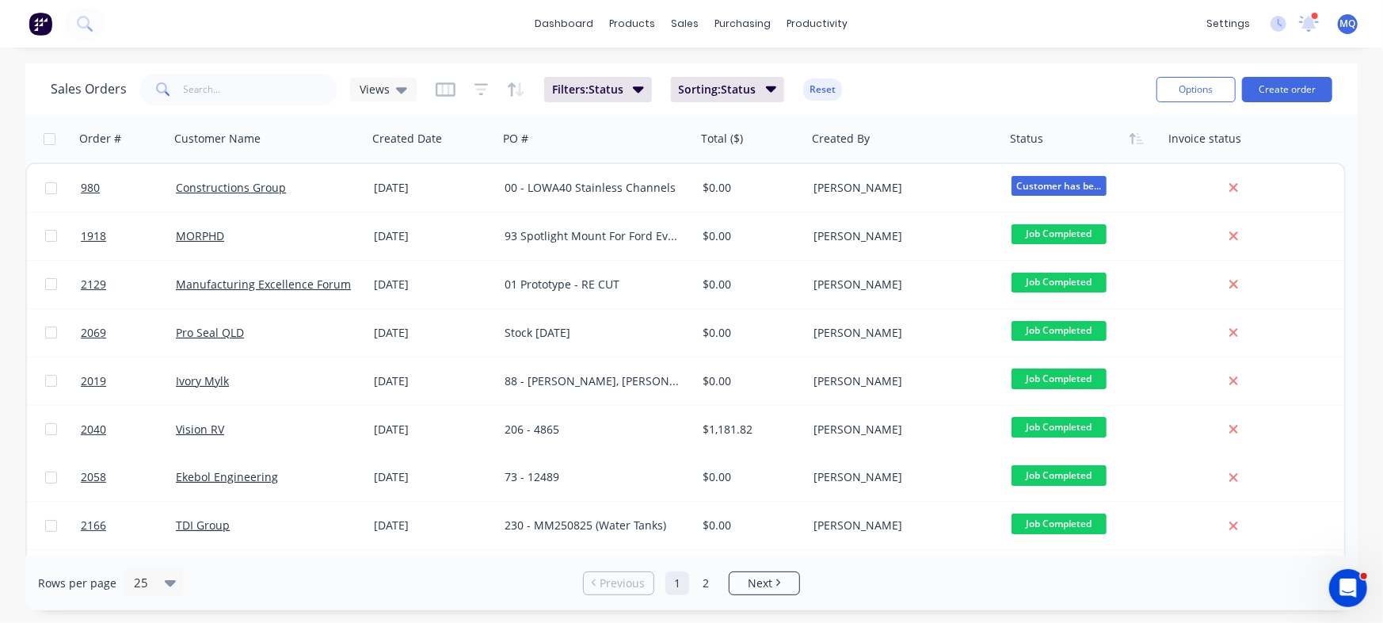
click at [396, 88] on icon at bounding box center [401, 90] width 11 height 6
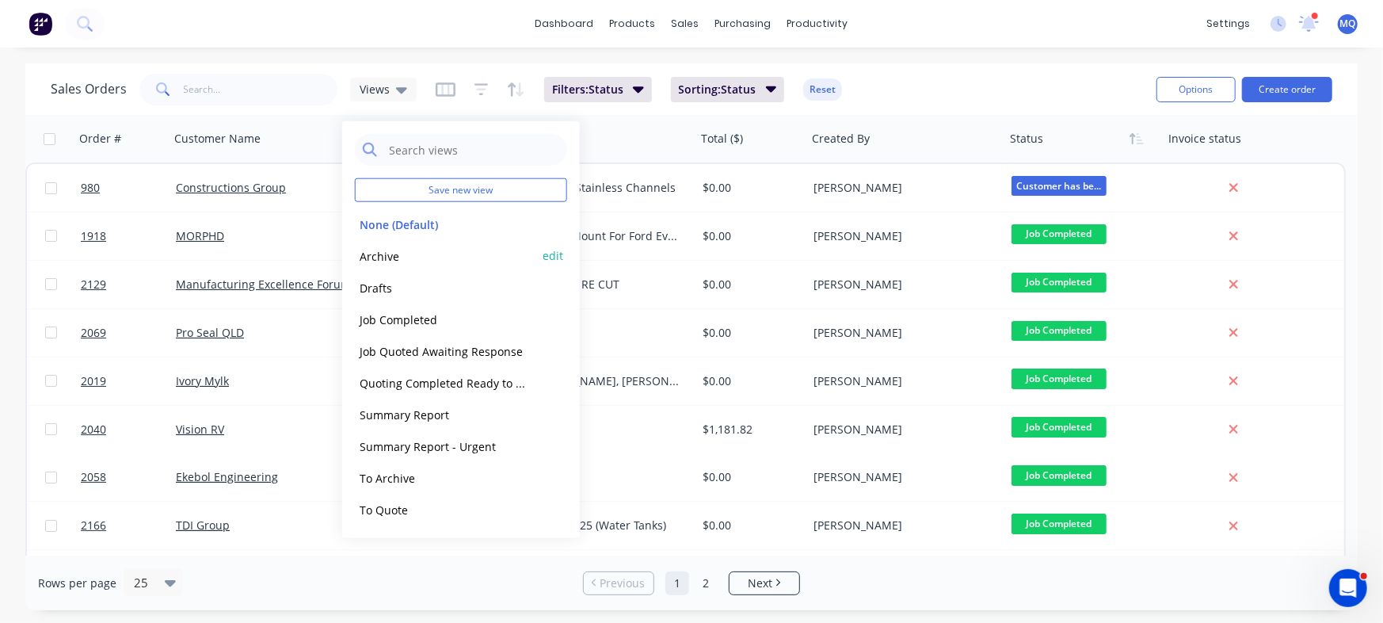
click at [389, 249] on button "Archive" at bounding box center [445, 255] width 181 height 18
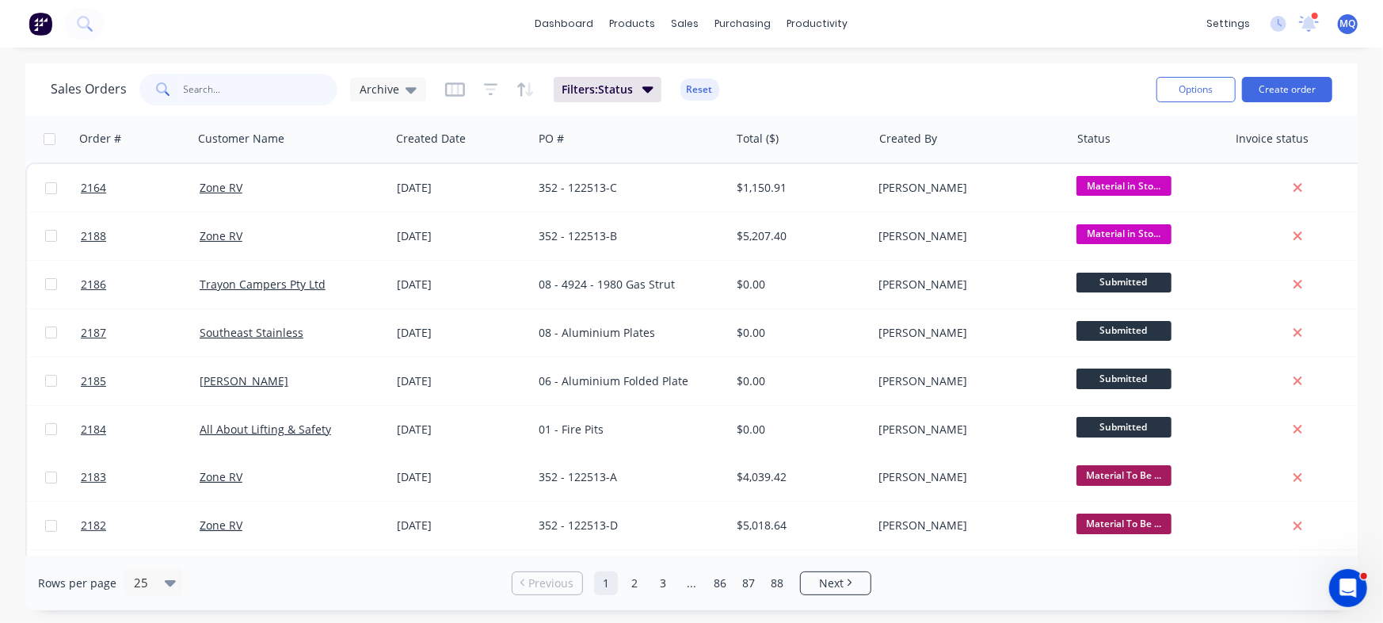
click at [276, 91] on input "text" at bounding box center [261, 90] width 154 height 32
type input "skye"
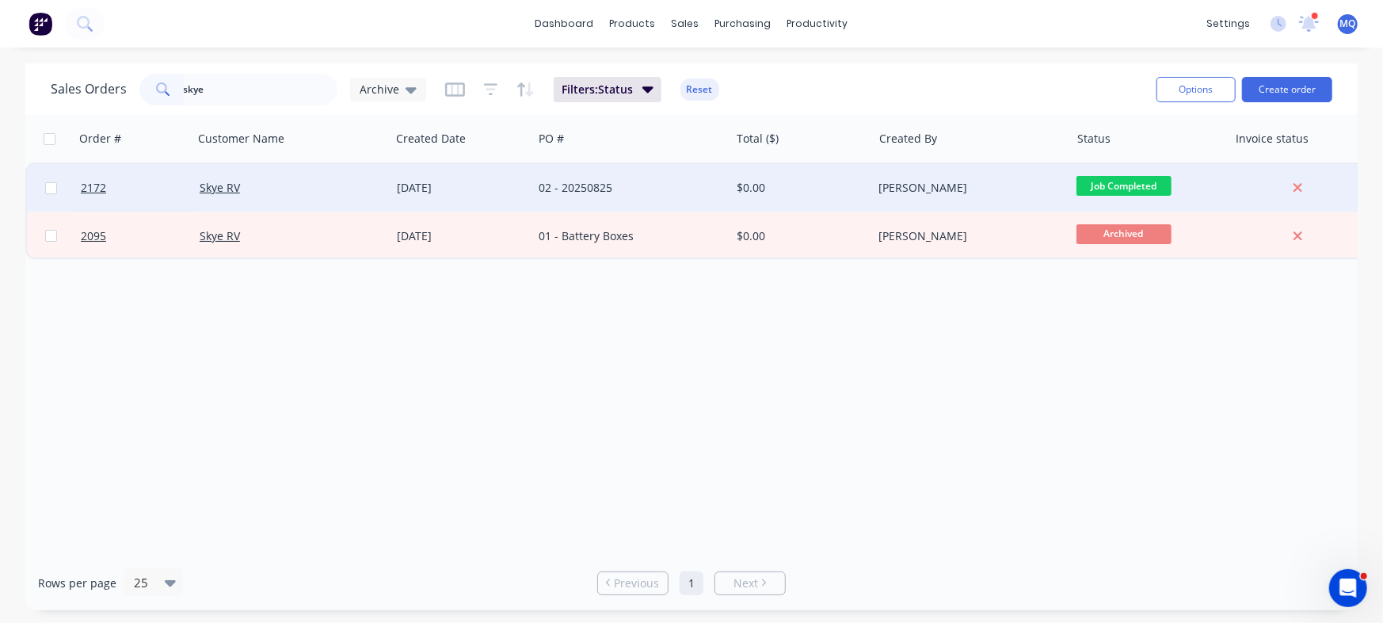
click at [619, 191] on div "02 - 20250825" at bounding box center [627, 188] width 176 height 16
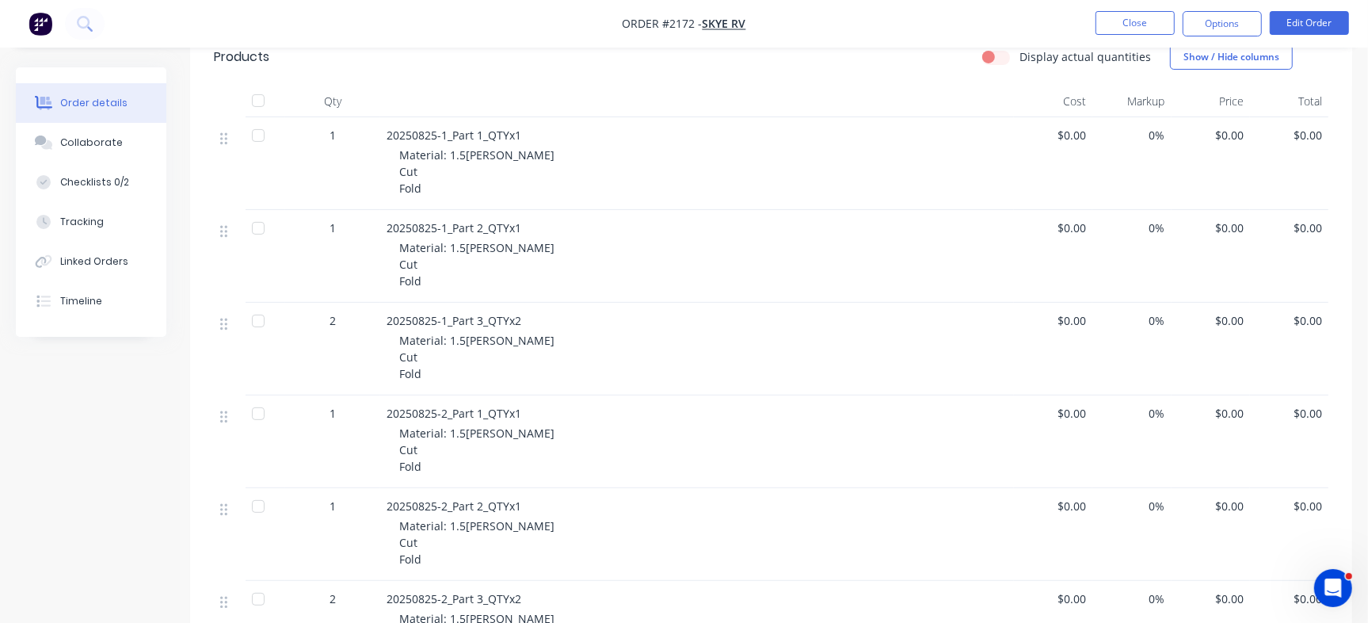
scroll to position [346, 0]
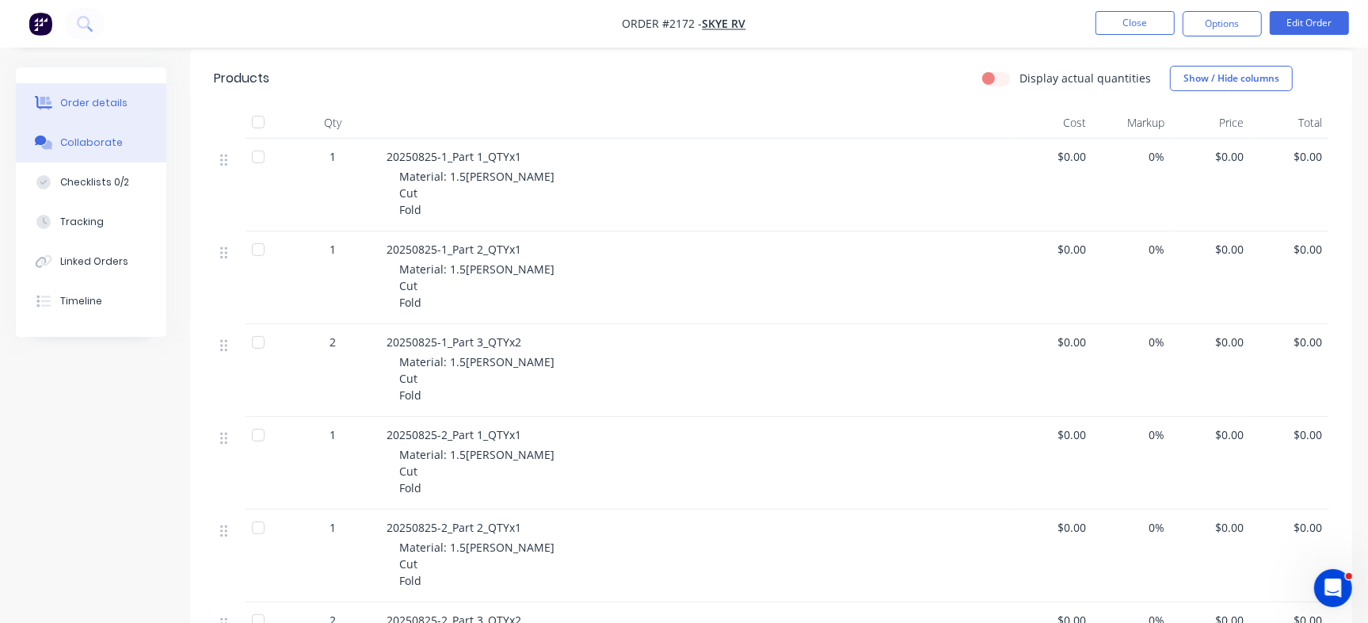
click at [114, 147] on div "Collaborate" at bounding box center [91, 142] width 63 height 14
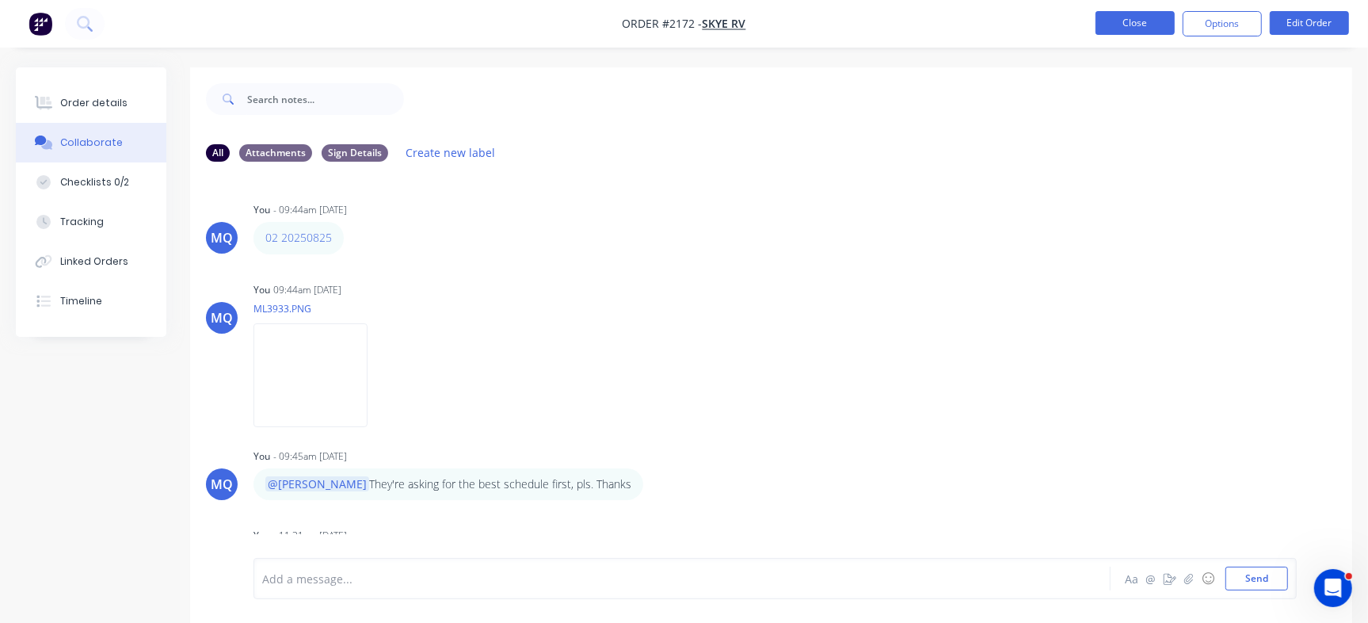
click at [1140, 19] on button "Close" at bounding box center [1134, 23] width 79 height 24
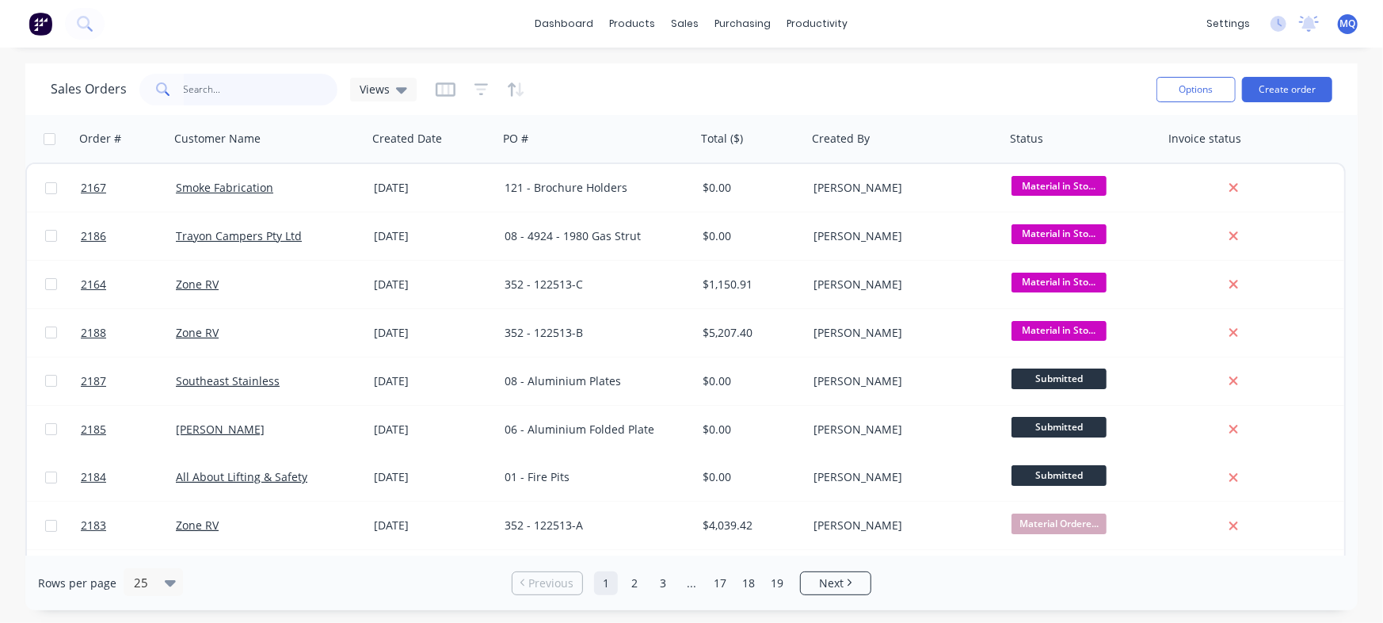
click at [285, 92] on input "text" at bounding box center [261, 90] width 154 height 32
click at [368, 81] on div "Views" at bounding box center [383, 90] width 67 height 24
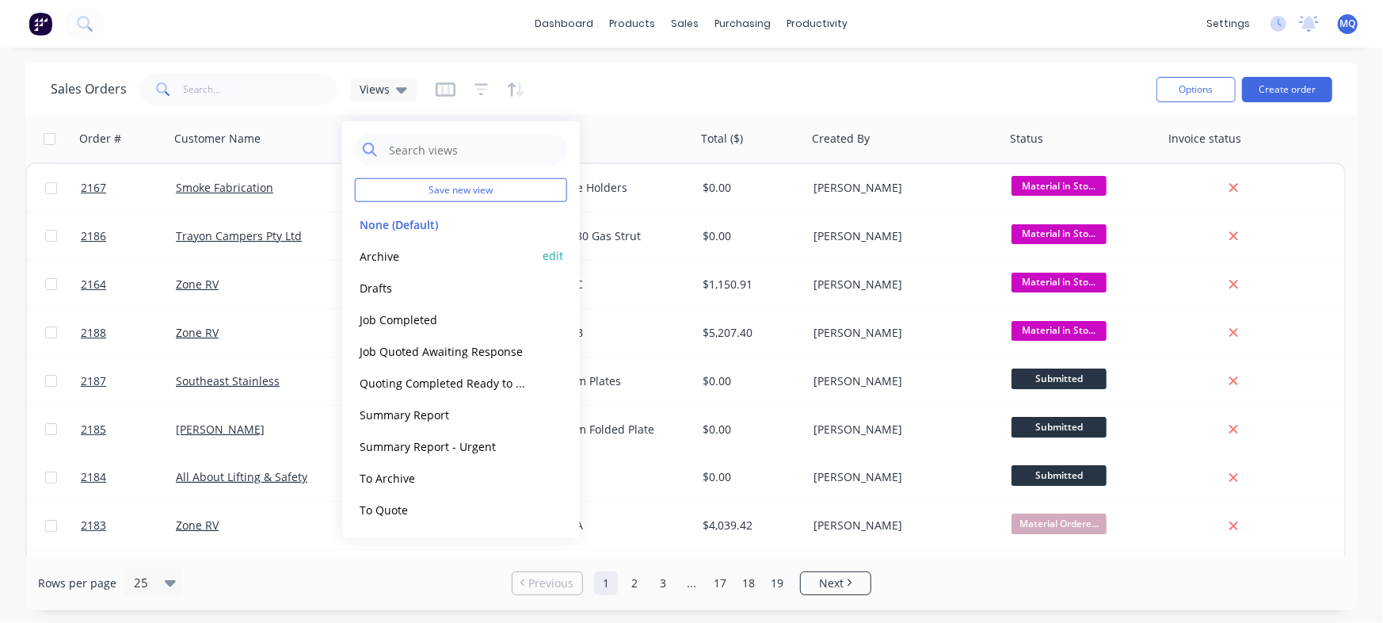
click at [398, 262] on button "Archive" at bounding box center [445, 255] width 181 height 18
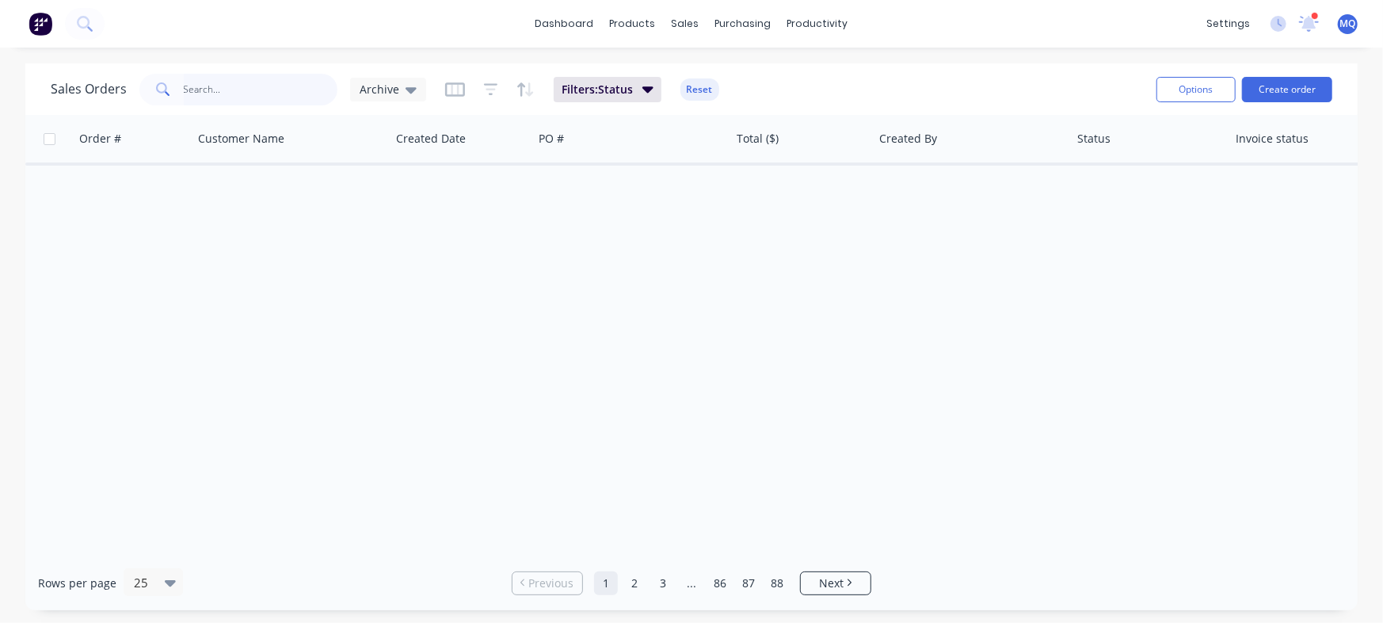
click at [241, 87] on input "text" at bounding box center [261, 90] width 154 height 32
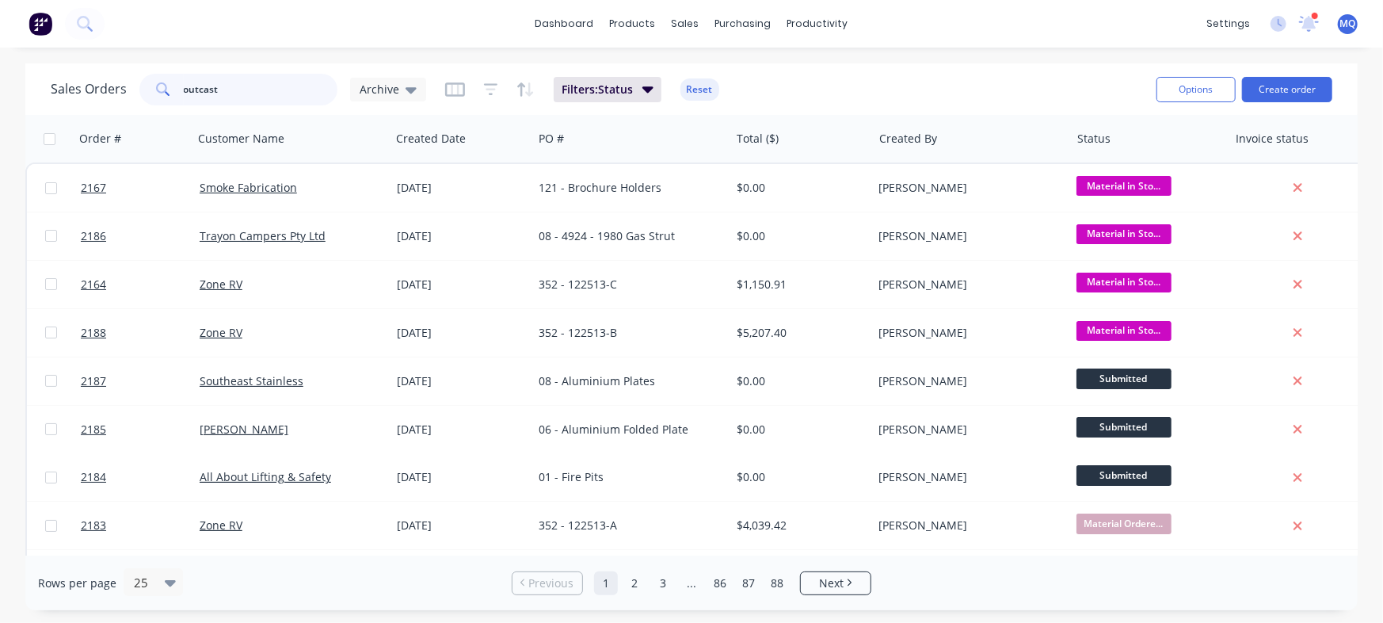
type input "outcast"
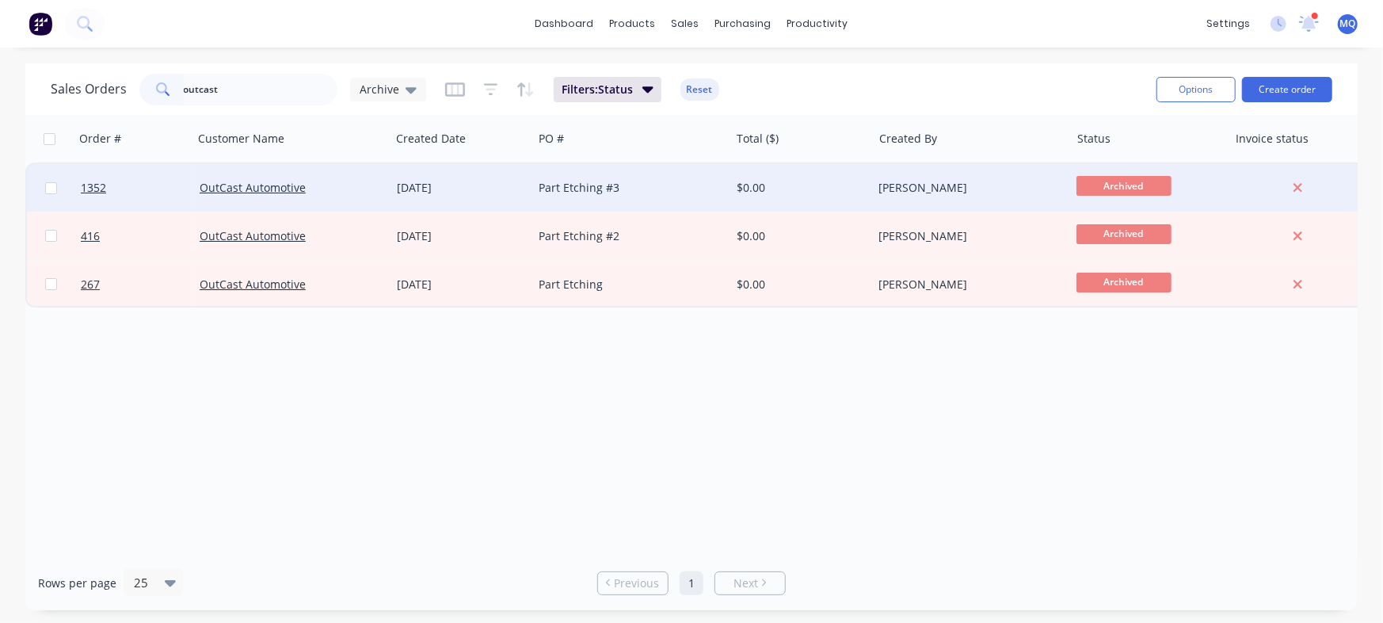
click at [626, 192] on div "Part Etching #3" at bounding box center [627, 188] width 176 height 16
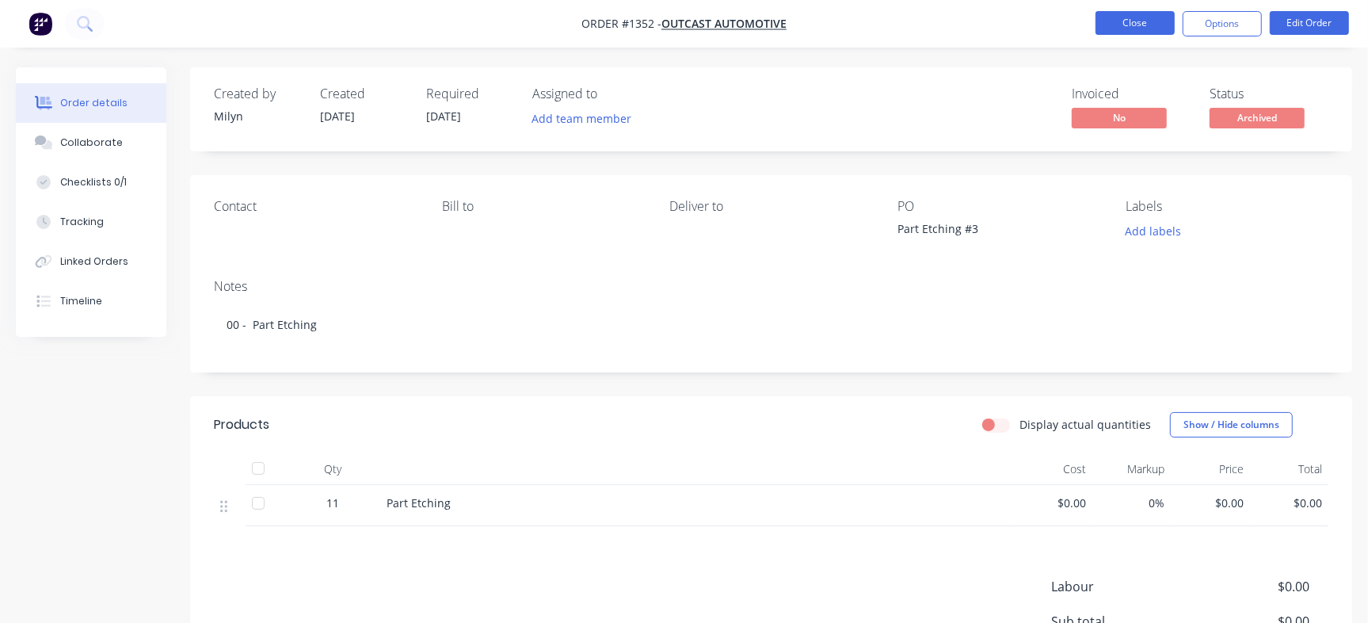
click at [1131, 13] on button "Close" at bounding box center [1134, 23] width 79 height 24
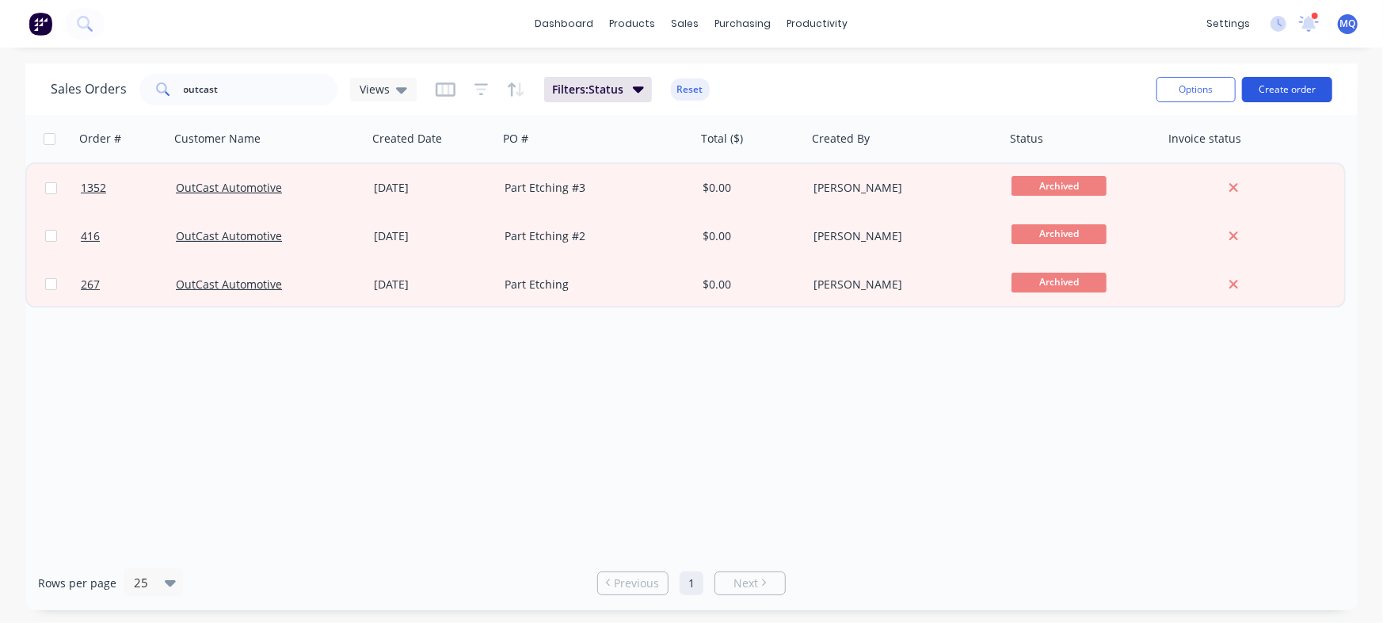
click at [1298, 77] on button "Create order" at bounding box center [1287, 89] width 90 height 25
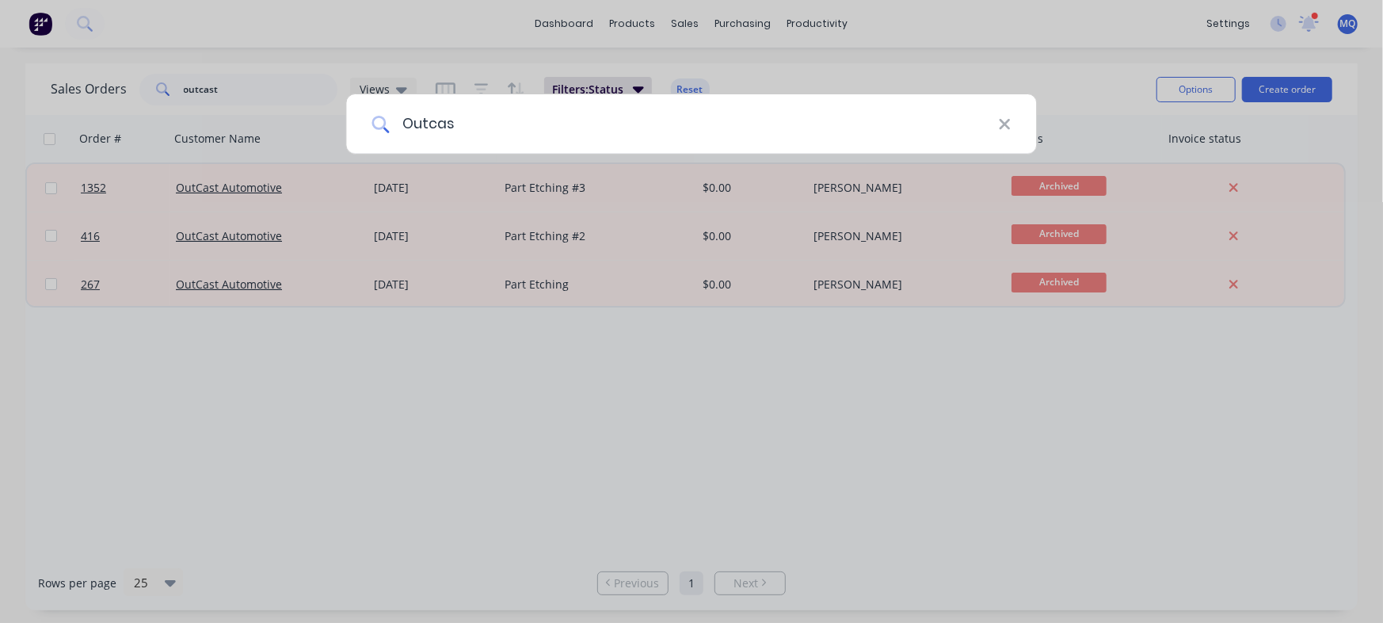
type input "Outcast"
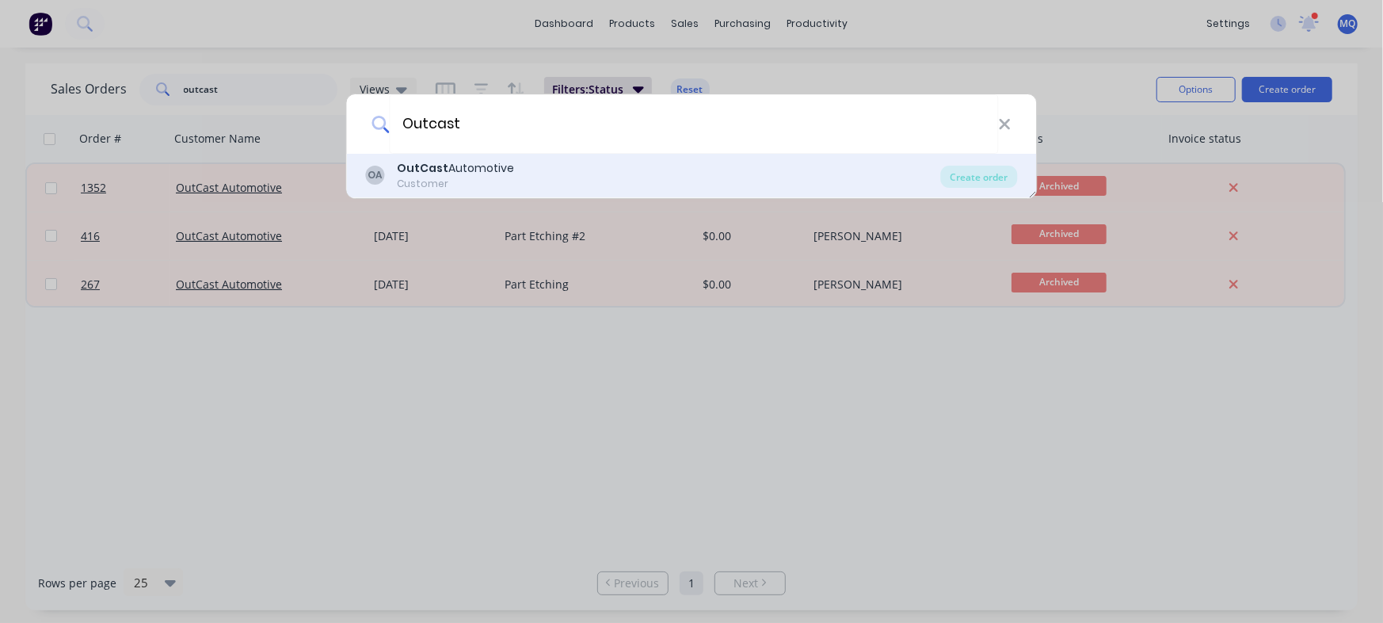
click at [516, 169] on div "OA OutCast Automotive Customer" at bounding box center [653, 175] width 575 height 31
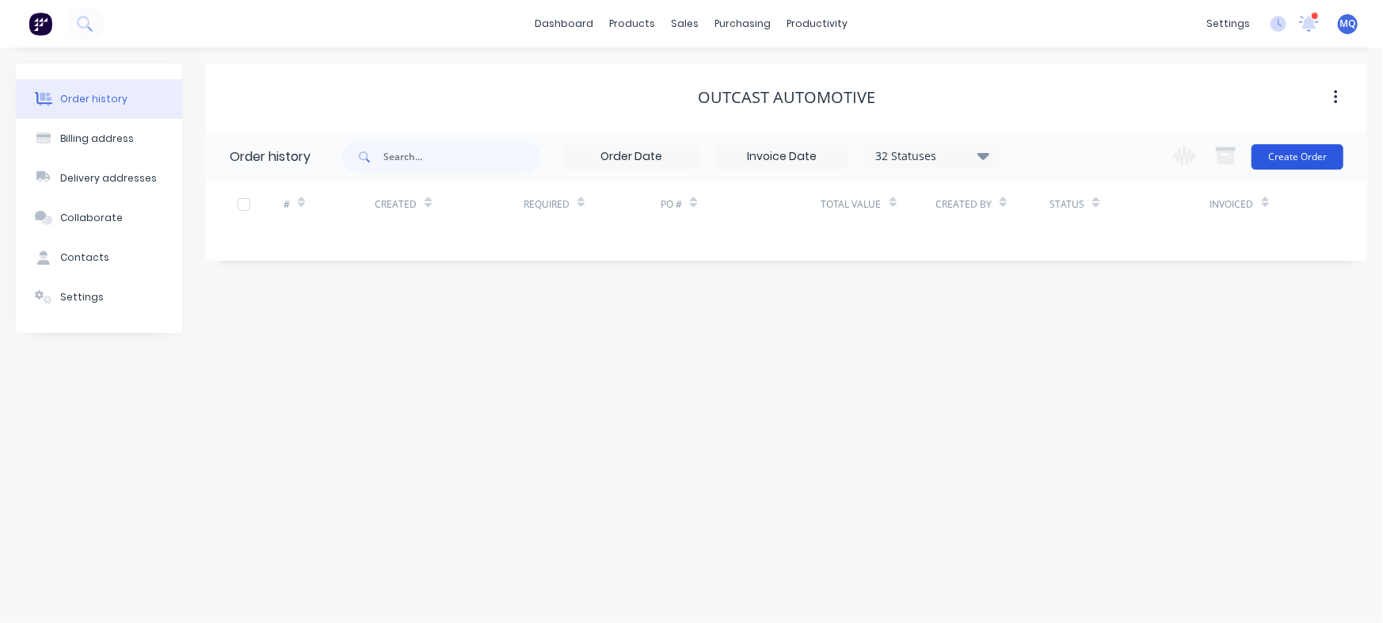
click at [1270, 157] on button "Create Order" at bounding box center [1297, 156] width 92 height 25
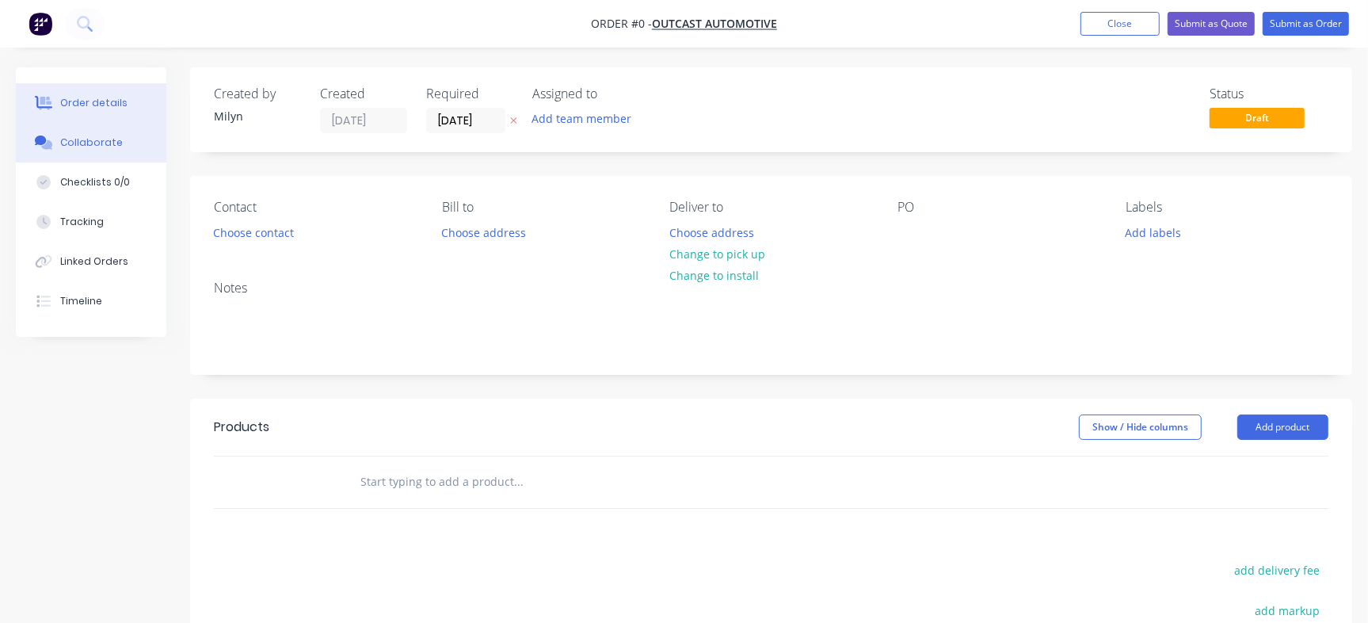
click at [91, 150] on button "Collaborate" at bounding box center [91, 143] width 150 height 40
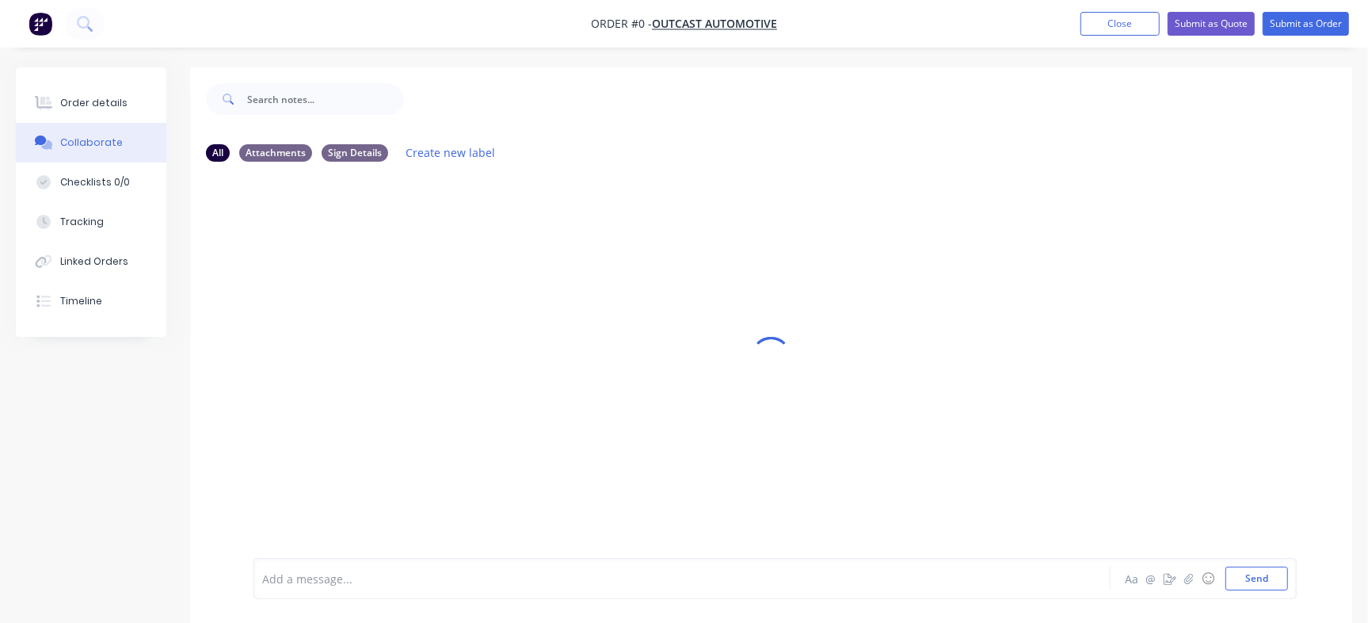
click at [399, 577] on div at bounding box center [647, 578] width 768 height 17
click at [439, 573] on div at bounding box center [647, 578] width 768 height 17
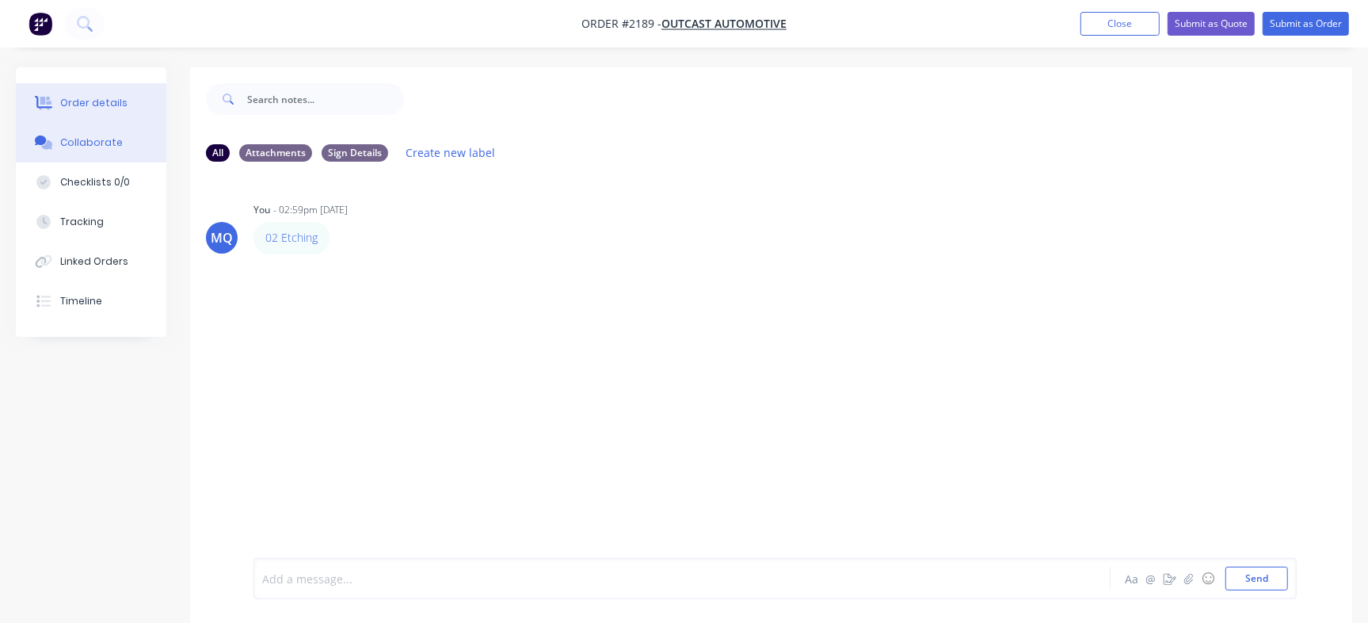
click at [102, 109] on div "Order details" at bounding box center [93, 103] width 67 height 14
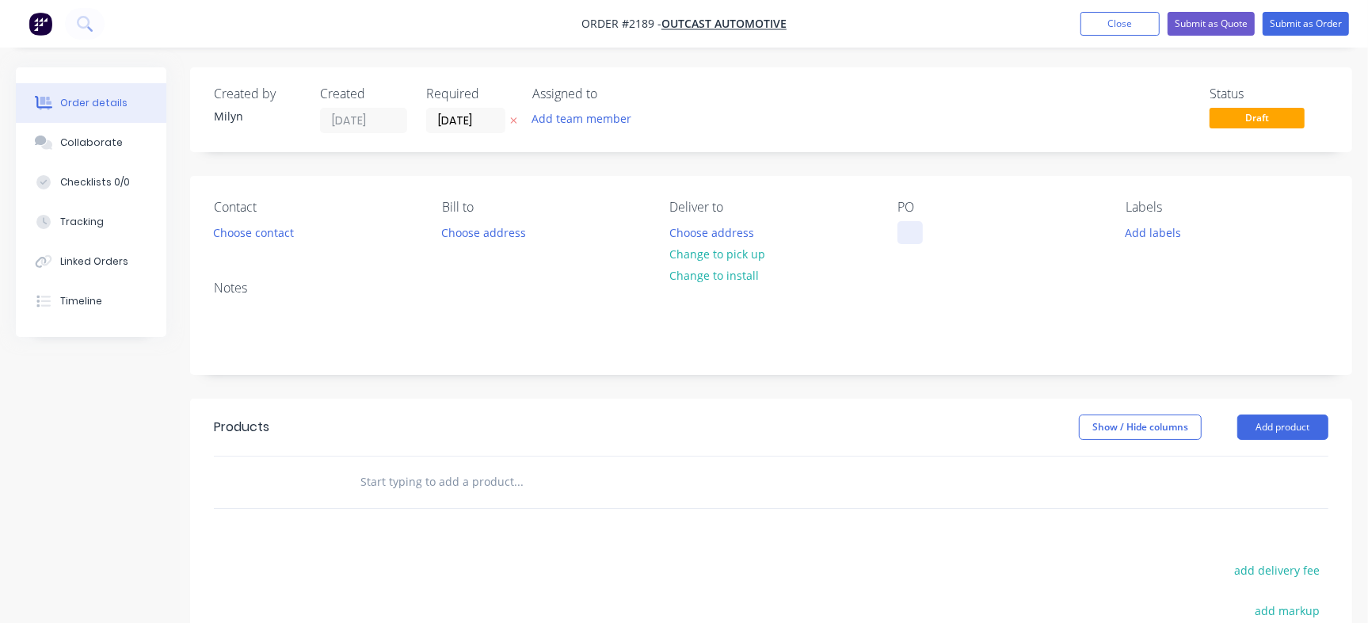
click at [908, 223] on div at bounding box center [909, 232] width 25 height 23
drag, startPoint x: 928, startPoint y: 232, endPoint x: 1122, endPoint y: 230, distance: 194.1
click at [928, 231] on div "02 Etching" at bounding box center [937, 232] width 81 height 23
click at [453, 124] on input "[DATE]" at bounding box center [466, 121] width 78 height 24
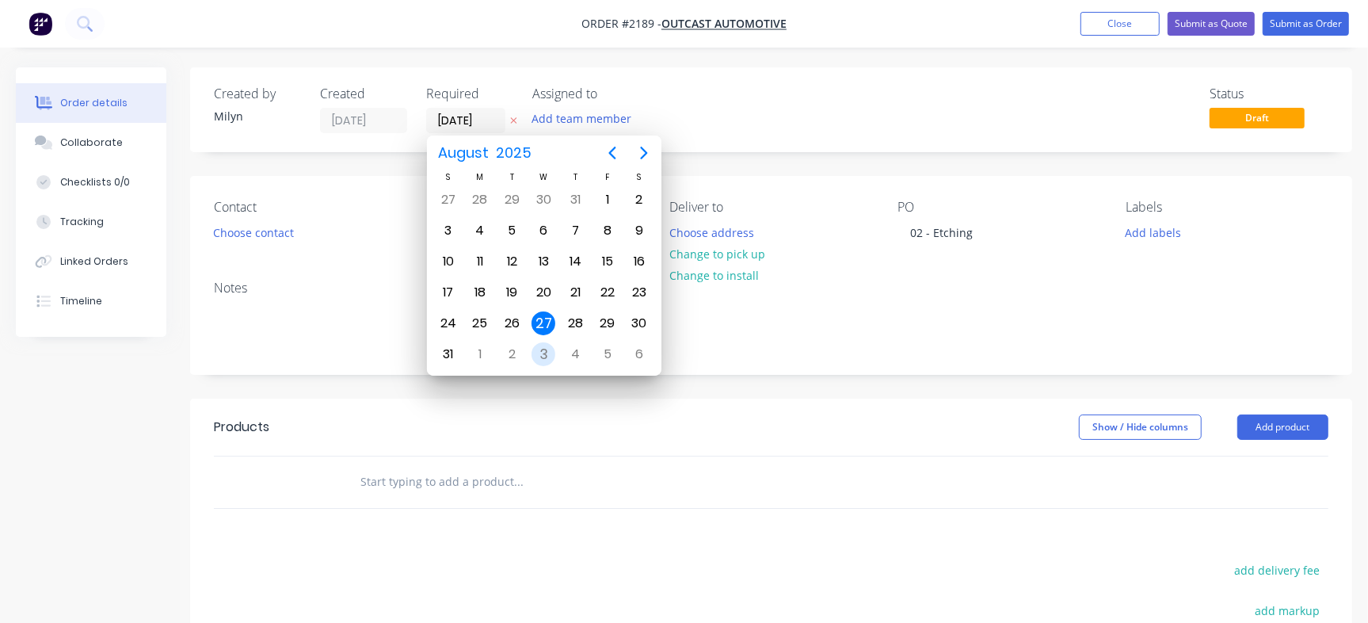
click at [550, 342] on div "3" at bounding box center [543, 354] width 24 height 24
type input "[DATE]"
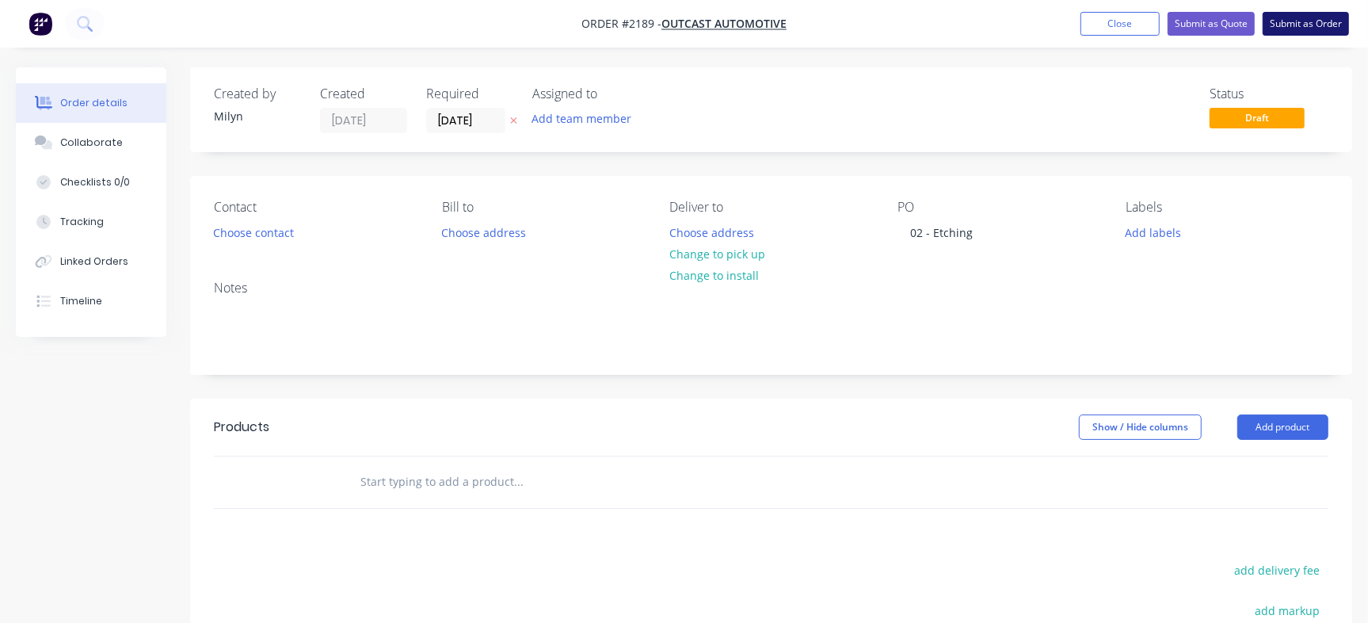
click at [1312, 25] on button "Submit as Order" at bounding box center [1306, 24] width 86 height 24
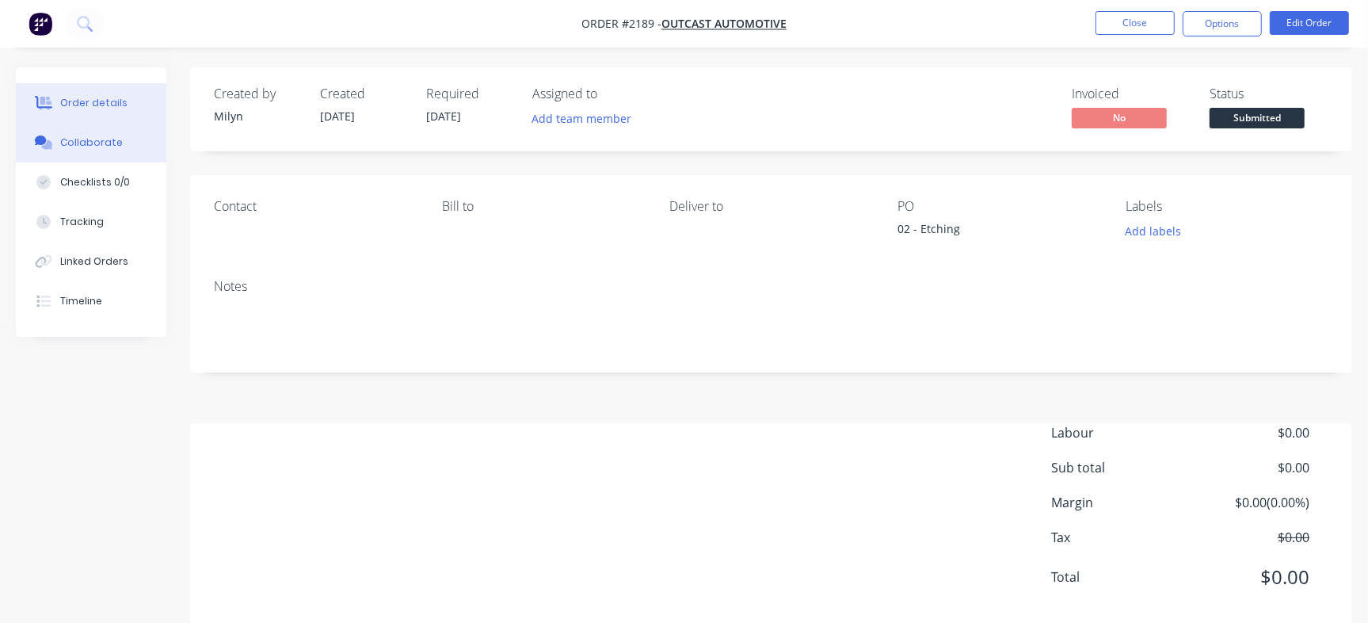
click at [73, 149] on div "Collaborate" at bounding box center [91, 142] width 63 height 14
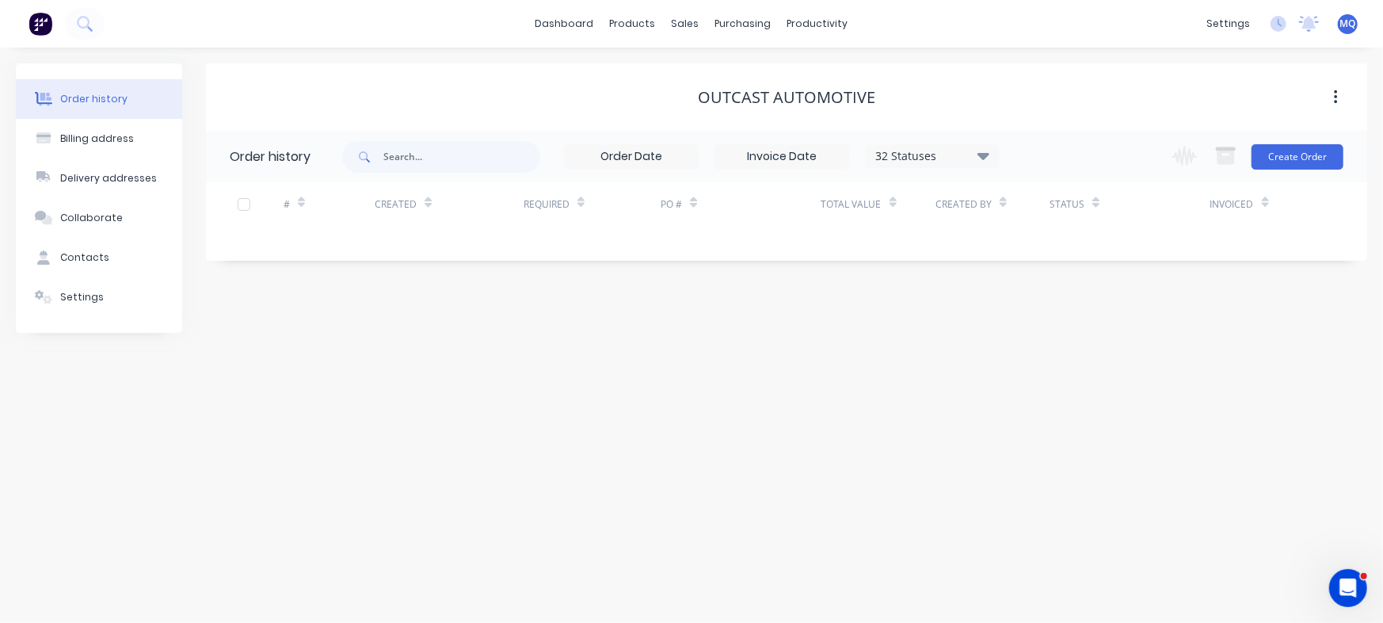
click at [966, 150] on div "32 Statuses" at bounding box center [932, 155] width 133 height 17
click at [1063, 338] on label at bounding box center [1063, 338] width 0 height 0
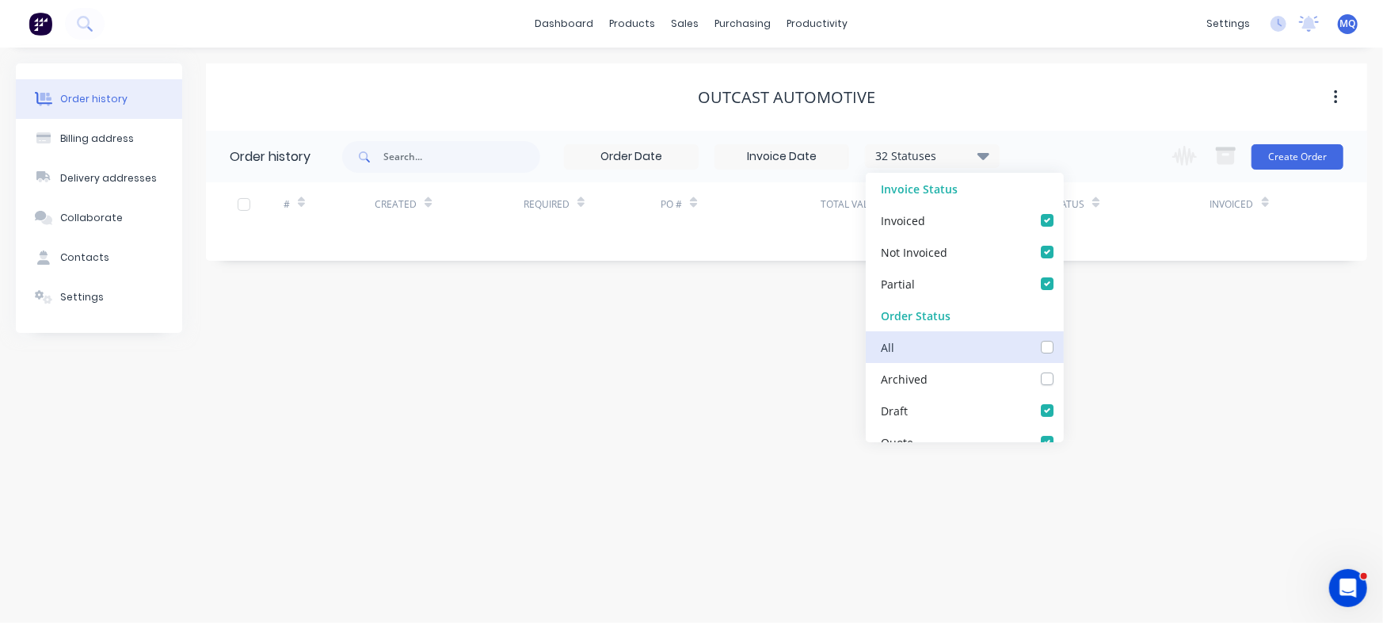
click at [1063, 343] on input "checkbox" at bounding box center [1069, 345] width 13 height 15
checkbox input "true"
click at [1223, 375] on div "Order history Billing address Delivery addresses Collaborate Contacts Settings …" at bounding box center [691, 335] width 1383 height 575
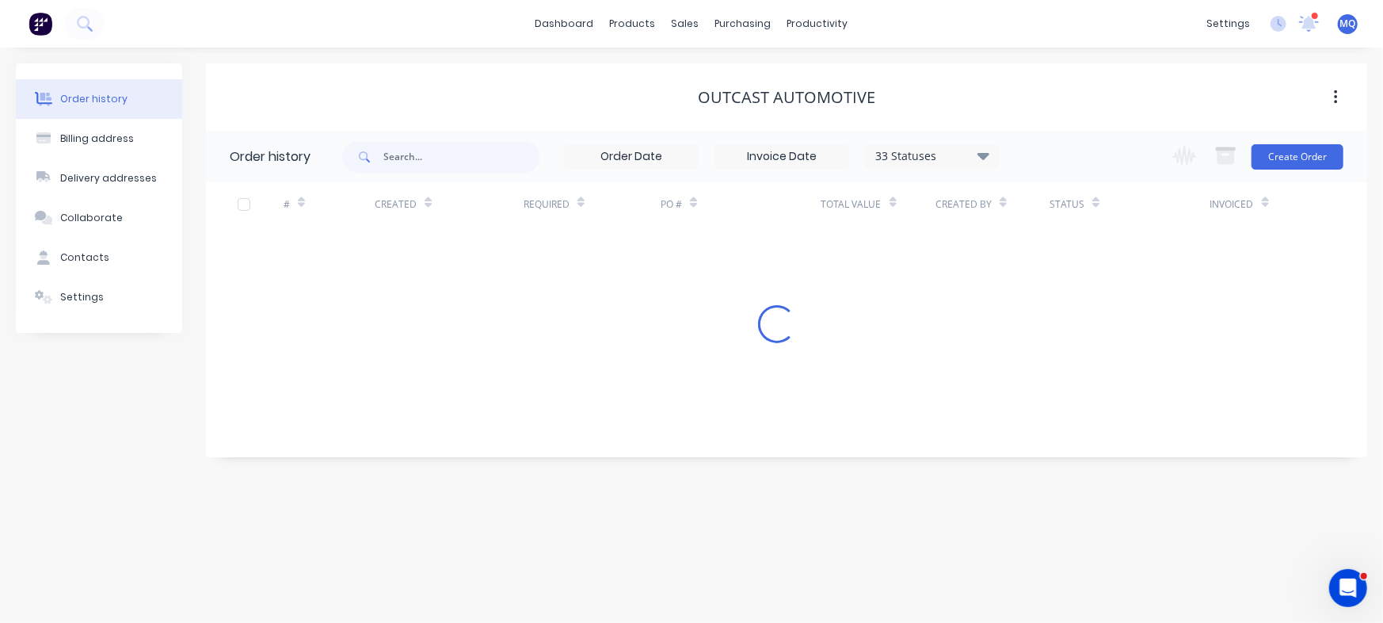
click at [1155, 294] on div "# Created Required PO # Total Value Created By Status Invoiced Loading..." at bounding box center [777, 262] width 1142 height 161
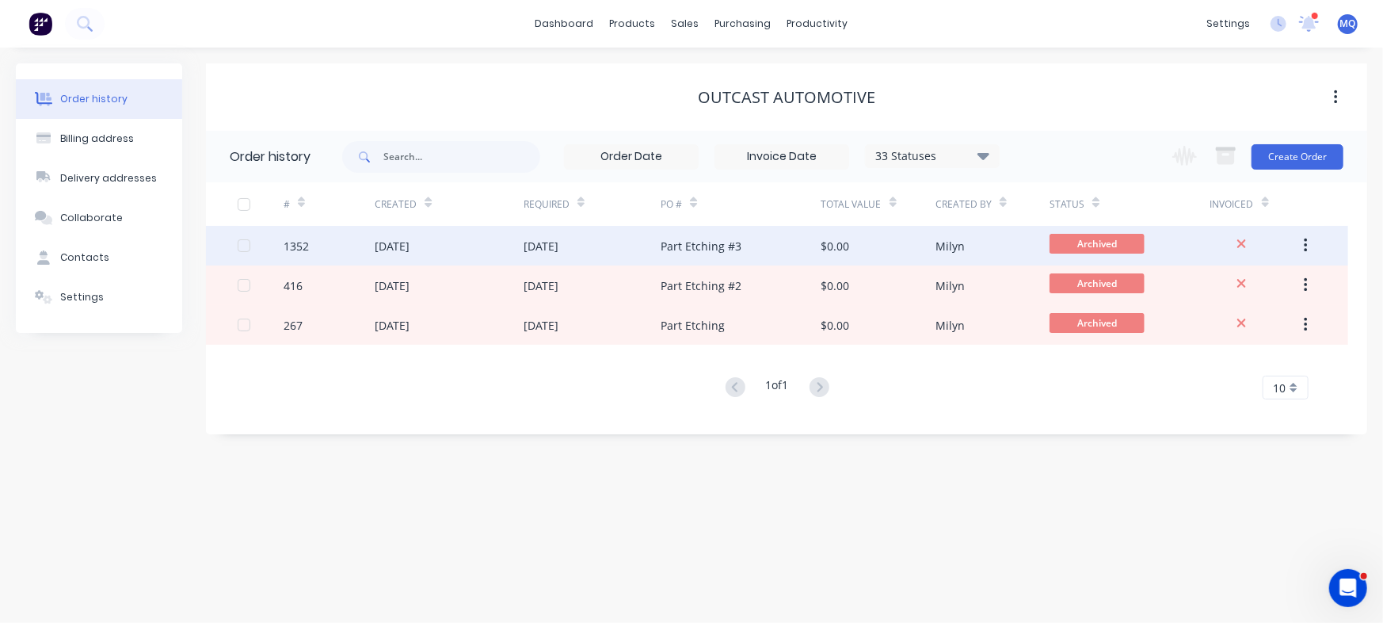
click at [762, 243] on div "Part Etching #3" at bounding box center [741, 246] width 160 height 40
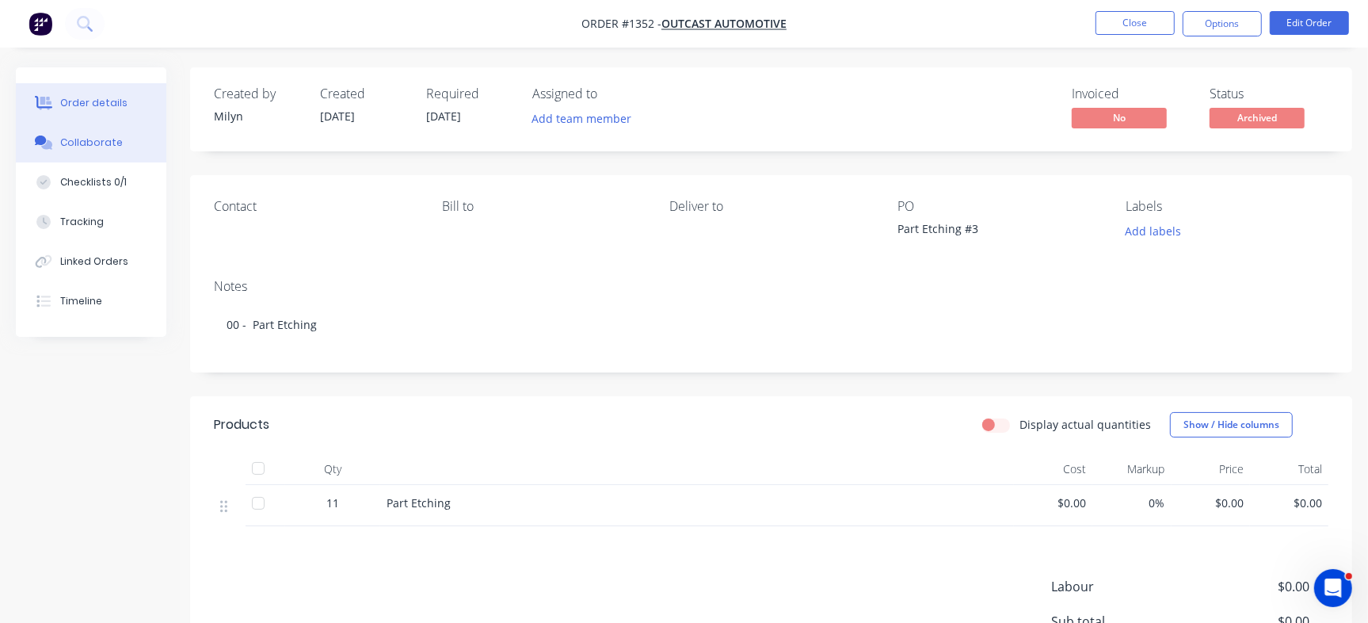
click at [133, 145] on button "Collaborate" at bounding box center [91, 143] width 150 height 40
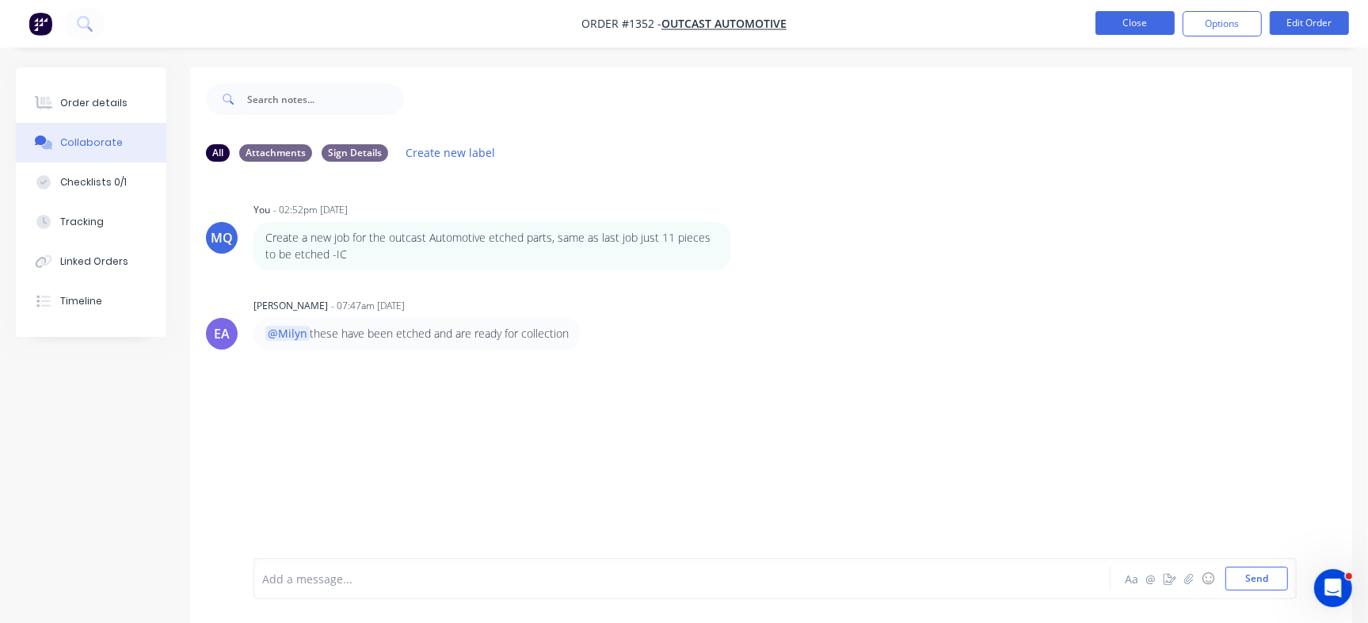
click at [1145, 28] on button "Close" at bounding box center [1134, 23] width 79 height 24
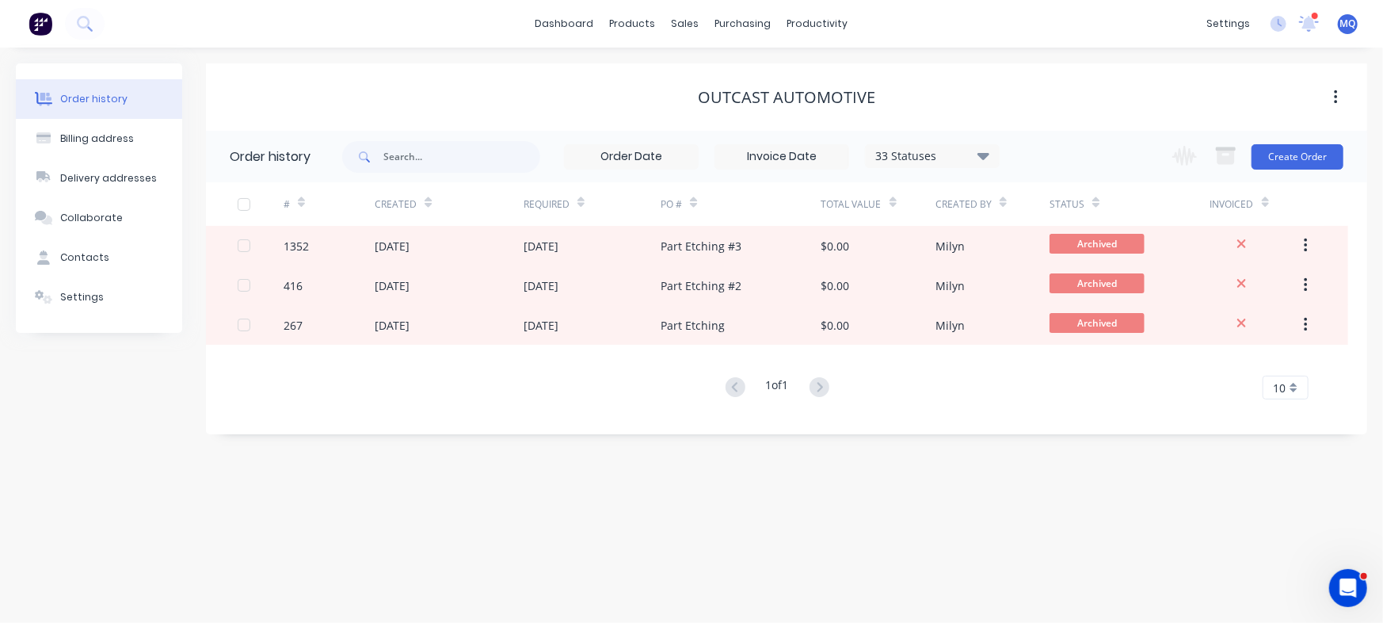
click at [949, 161] on div "33 Statuses" at bounding box center [932, 155] width 133 height 17
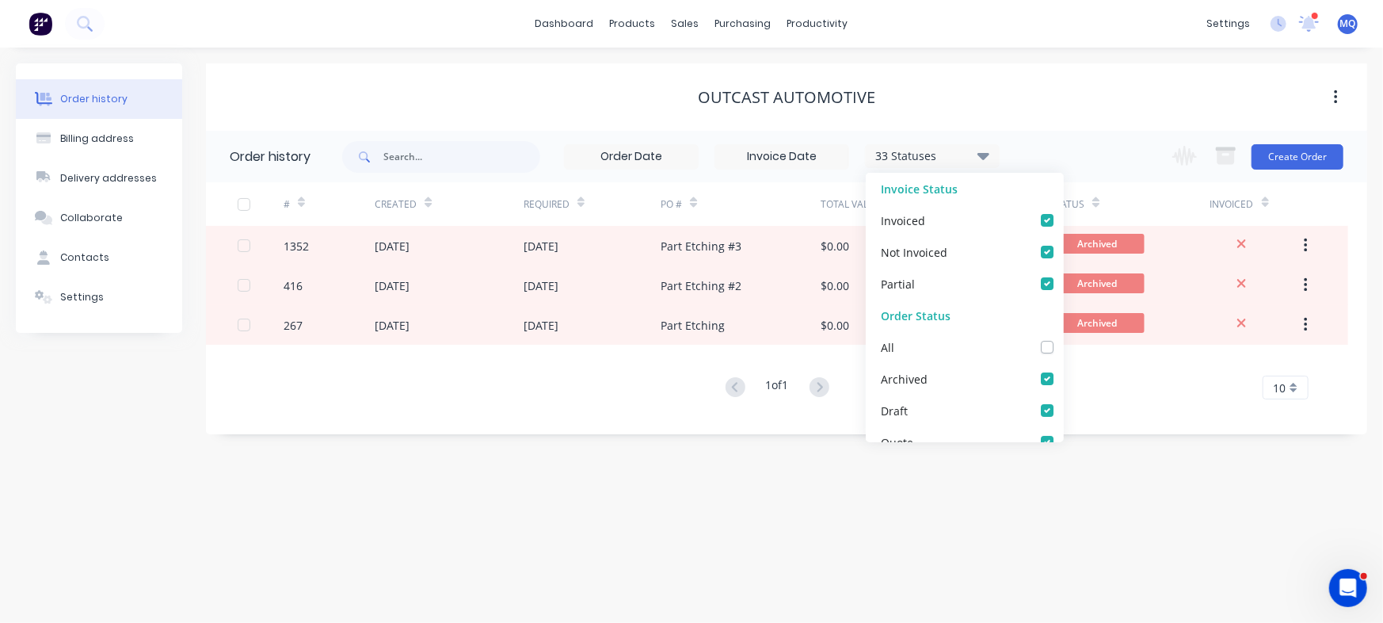
click at [1119, 494] on div "Order history Billing address Delivery addresses Collaborate Contacts Settings …" at bounding box center [691, 335] width 1383 height 575
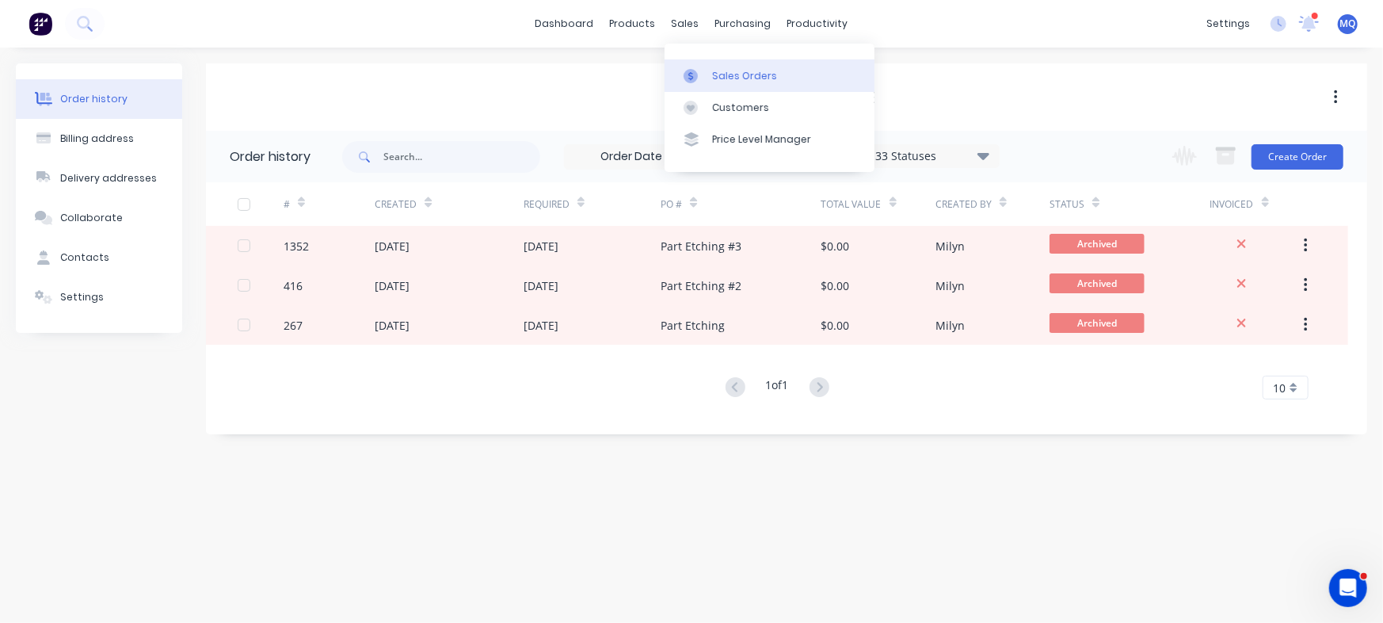
click at [692, 60] on link "Sales Orders" at bounding box center [770, 75] width 210 height 32
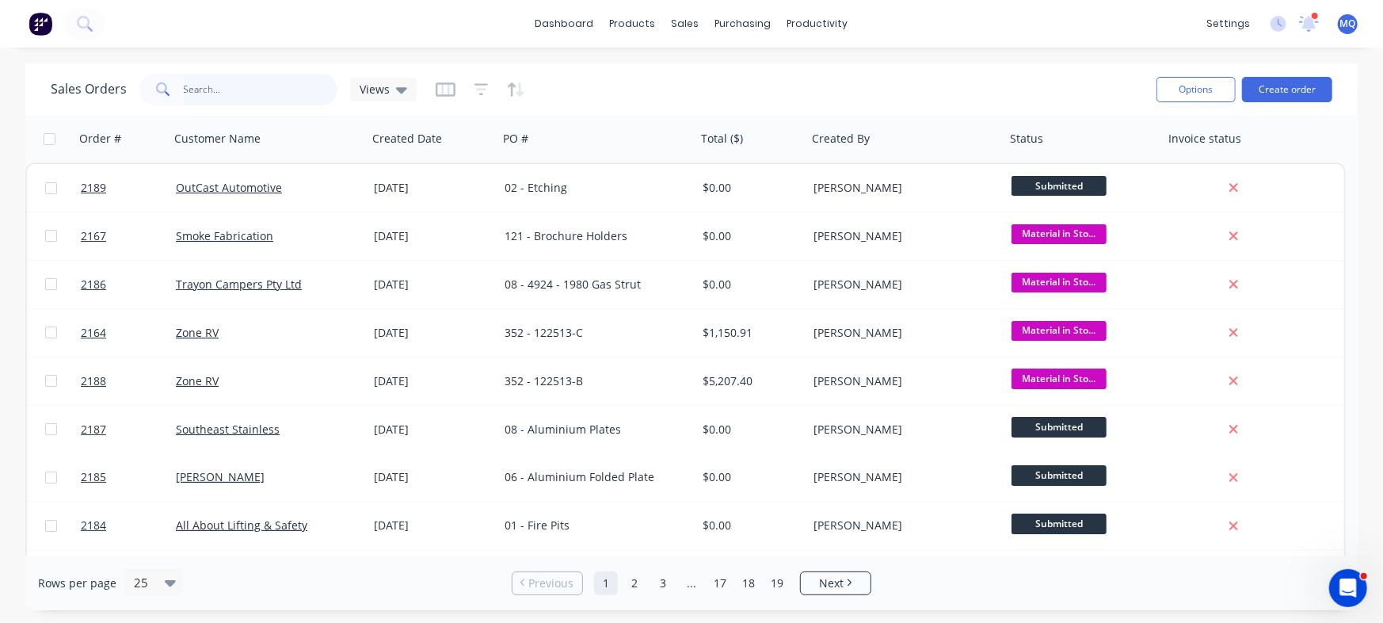
click at [260, 90] on input "text" at bounding box center [261, 90] width 154 height 32
type input "valmont"
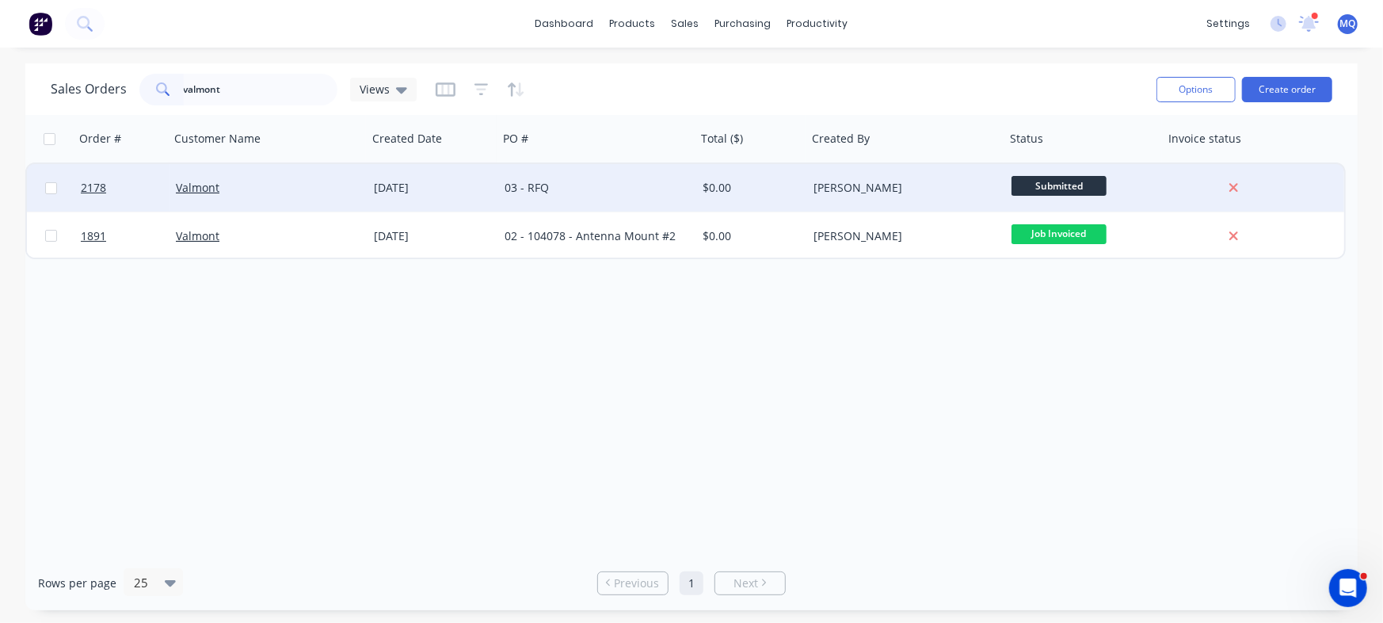
click at [618, 198] on div "03 - RFQ" at bounding box center [597, 188] width 198 height 48
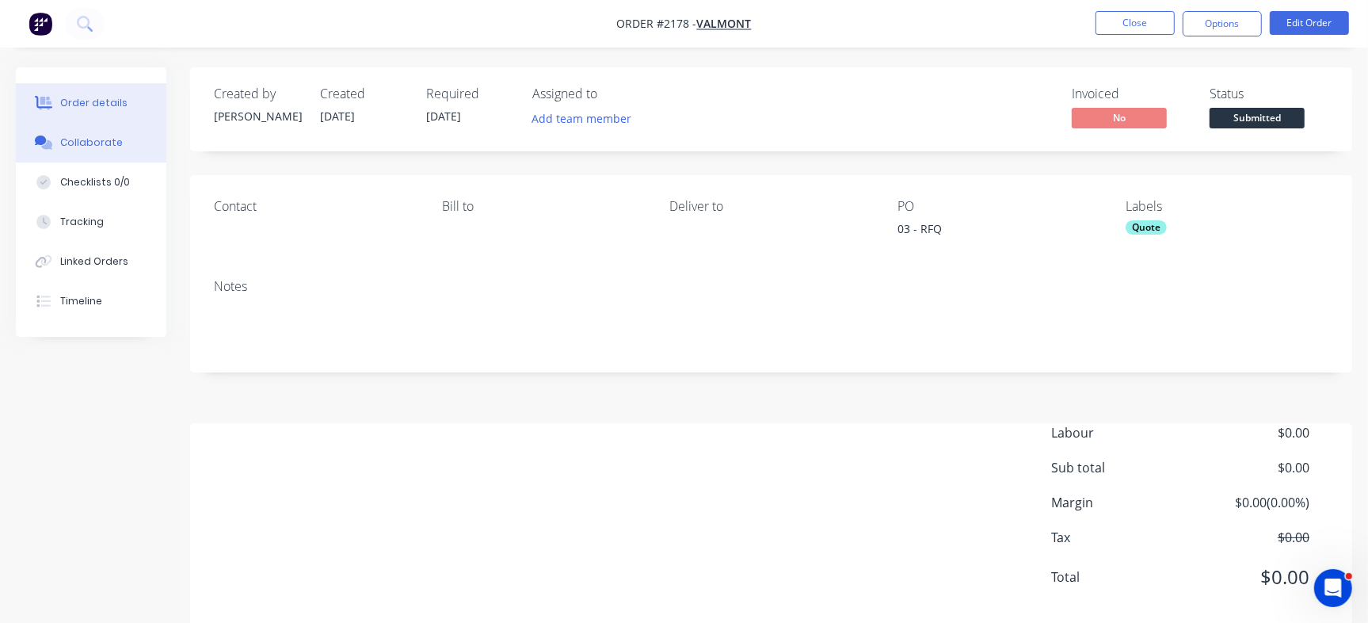
click at [93, 148] on div "Collaborate" at bounding box center [91, 142] width 63 height 14
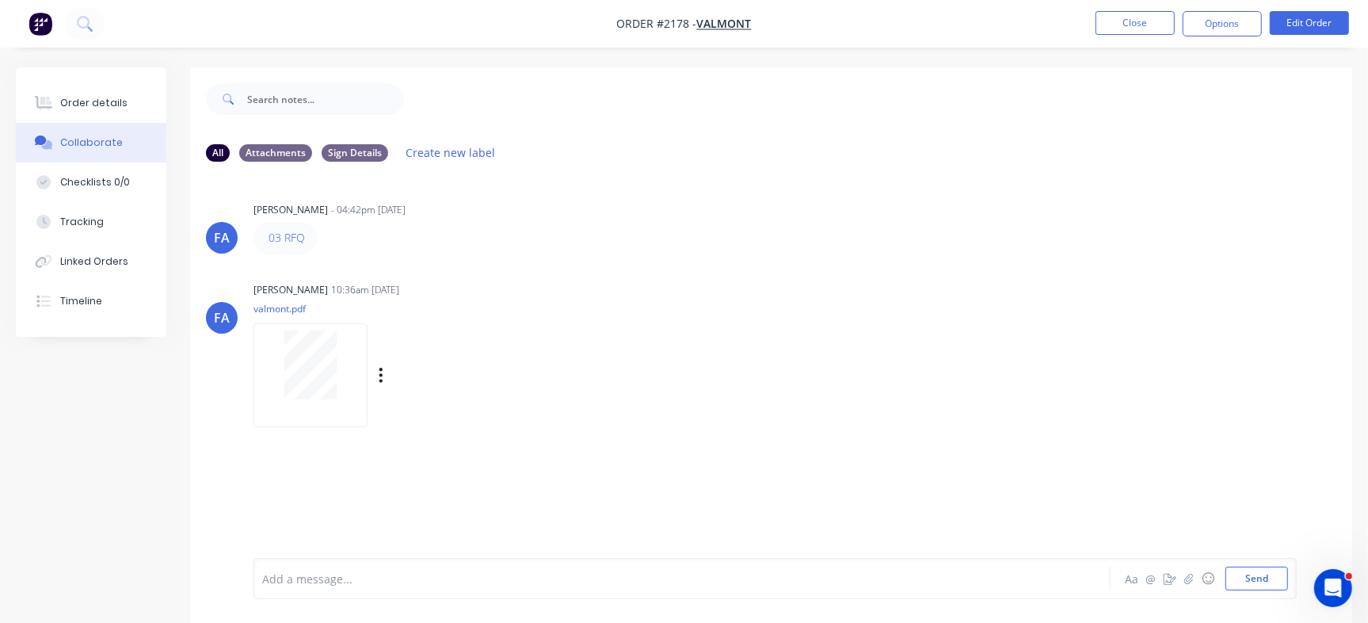
click at [281, 355] on div at bounding box center [311, 364] width 100 height 69
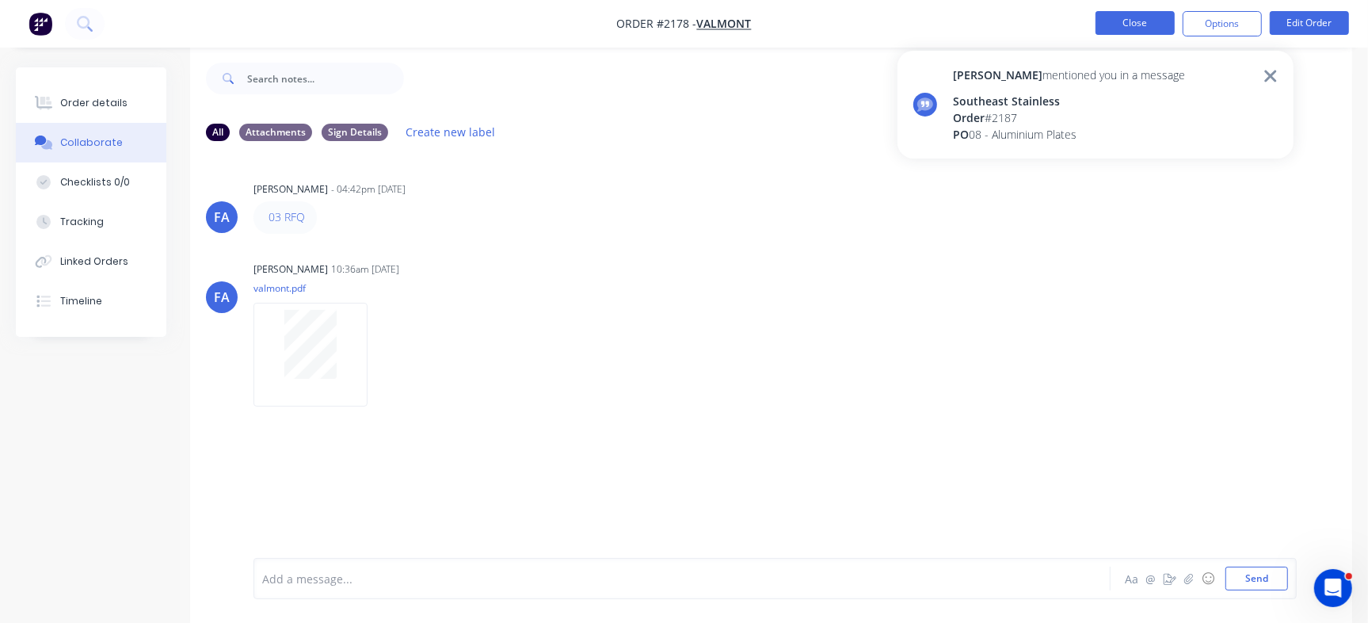
click at [1133, 23] on button "Close" at bounding box center [1134, 23] width 79 height 24
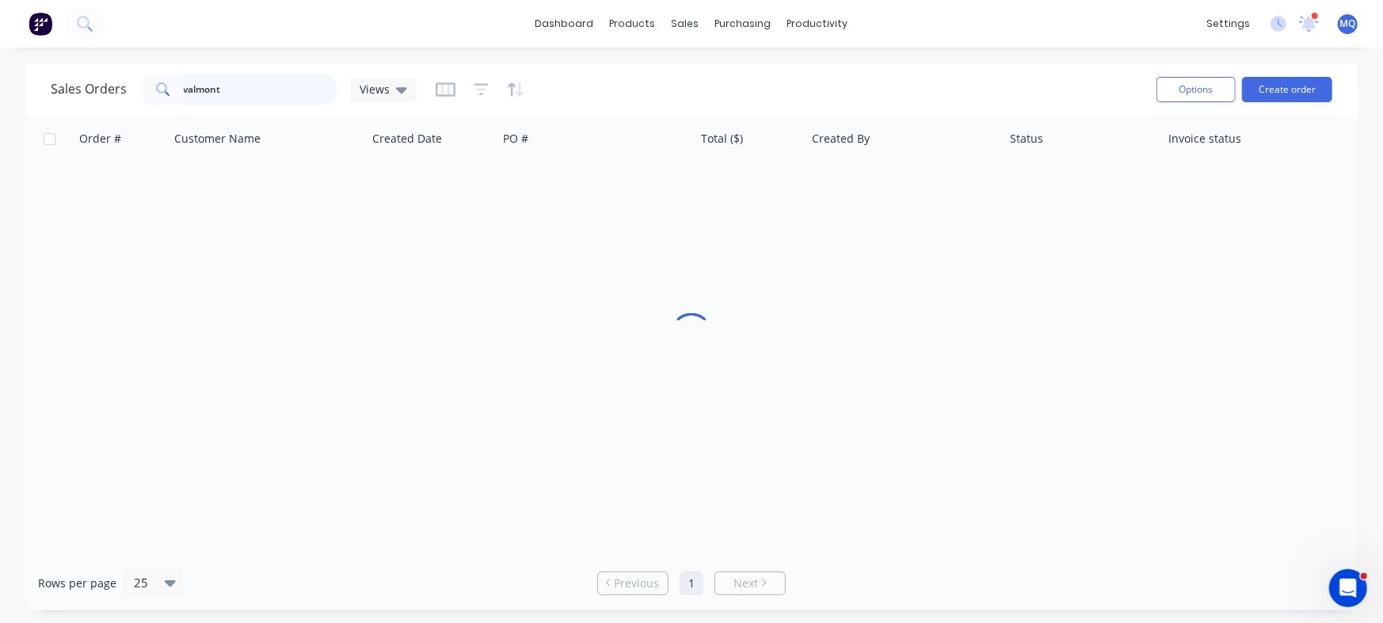
click at [242, 82] on input "valmont" at bounding box center [261, 90] width 154 height 32
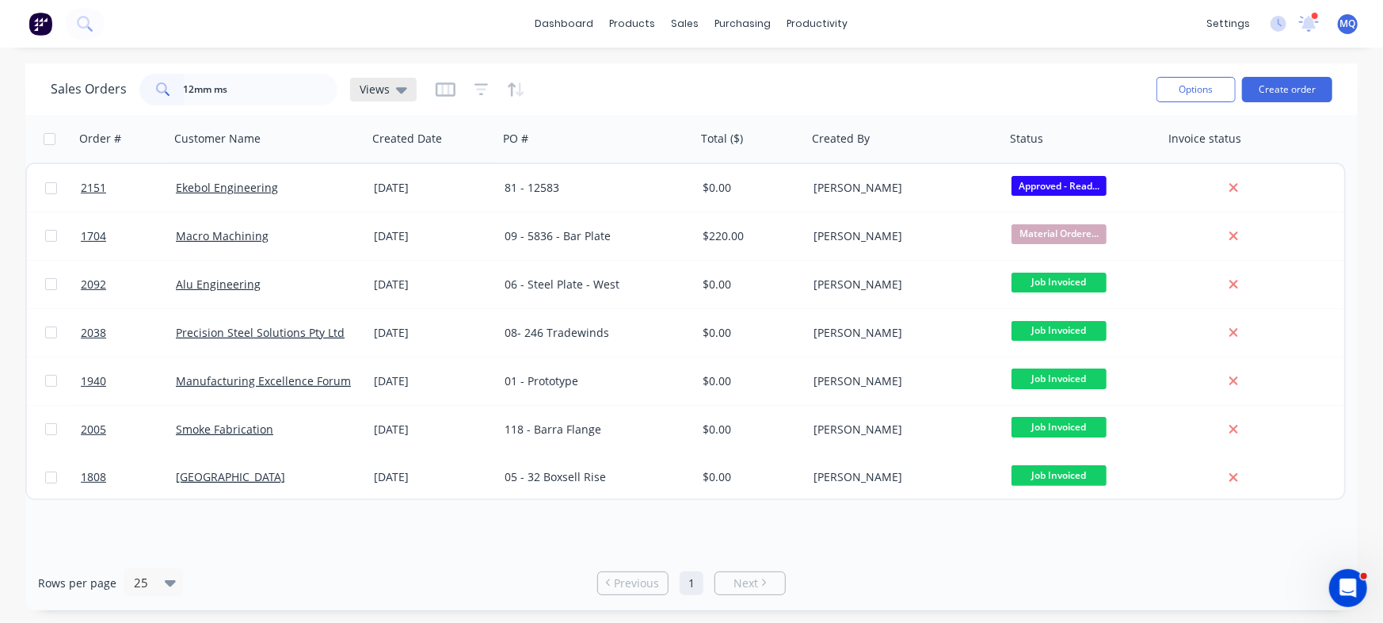
click at [378, 91] on span "Views" at bounding box center [375, 89] width 30 height 17
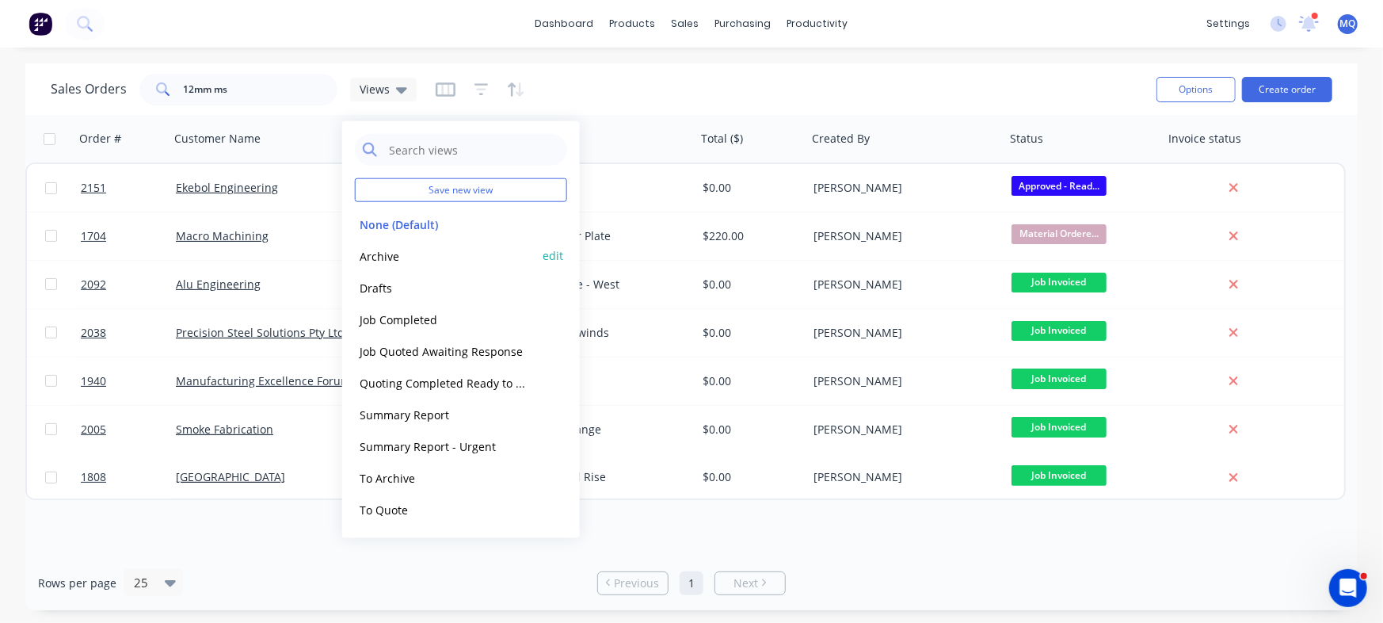
click at [394, 258] on button "Archive" at bounding box center [445, 255] width 181 height 18
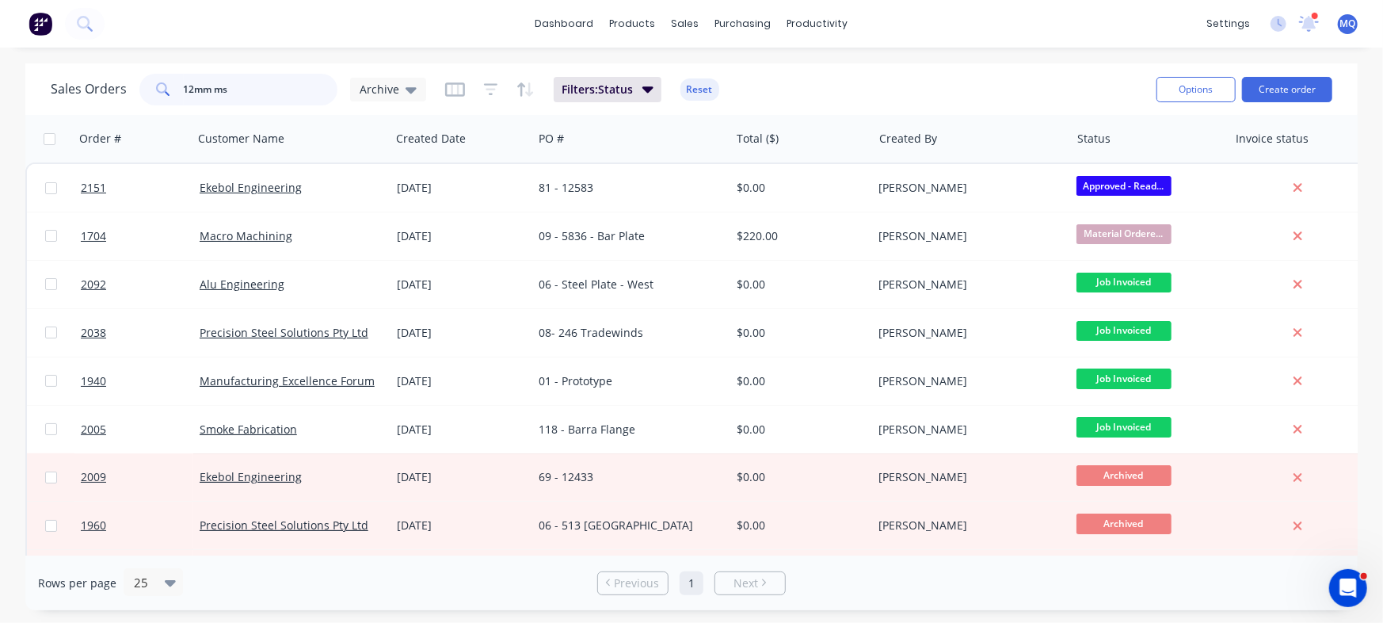
drag, startPoint x: 190, startPoint y: 86, endPoint x: 143, endPoint y: 84, distance: 47.6
click at [143, 84] on div "12mm ms" at bounding box center [238, 90] width 198 height 32
type input "8mm ms"
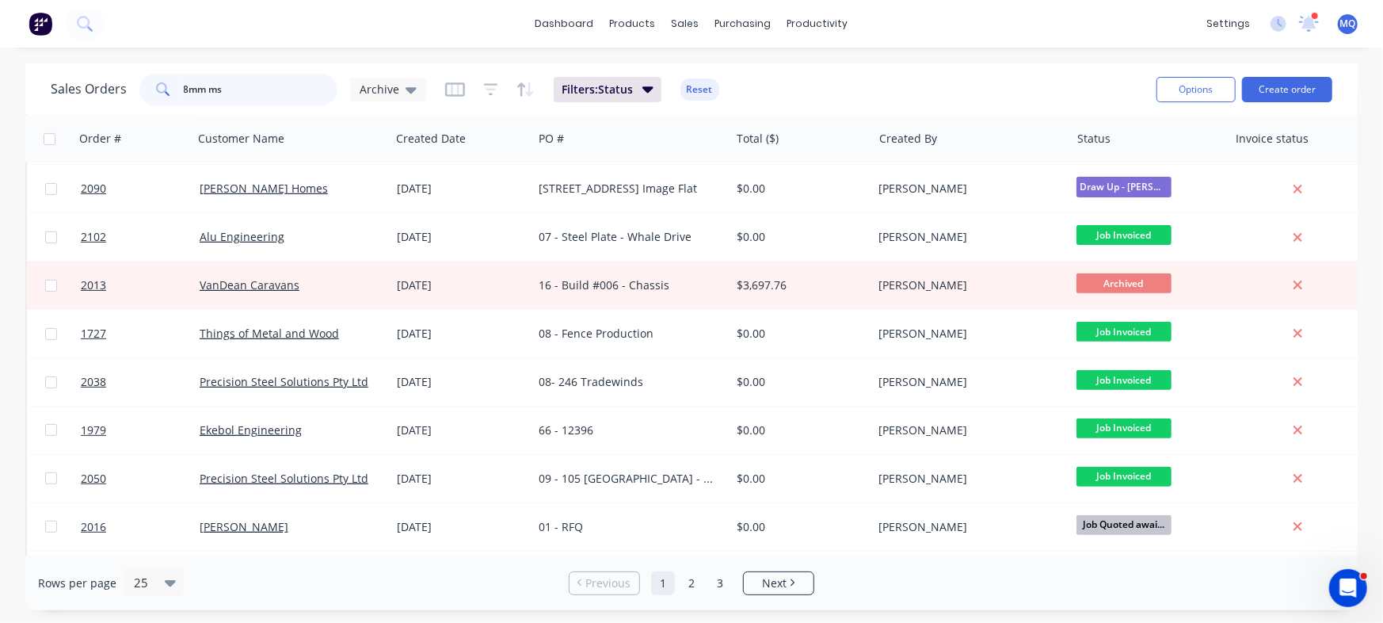
scroll to position [349, 0]
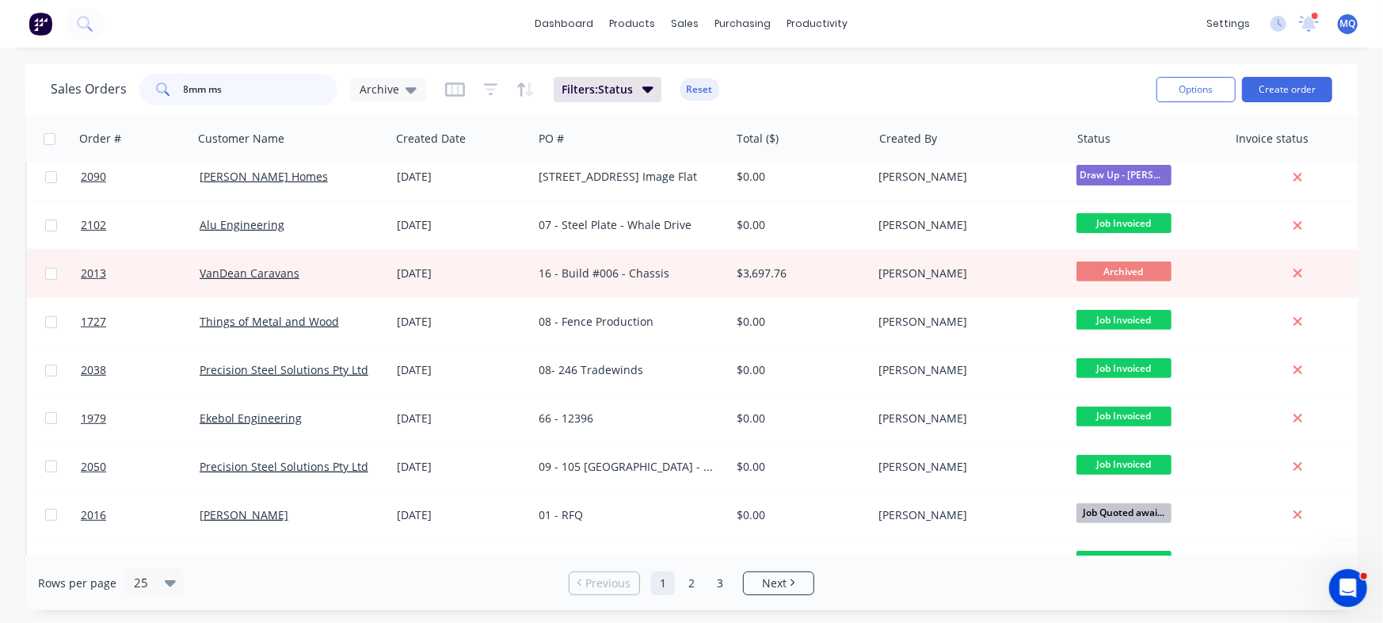
click at [264, 93] on input "8mm ms" at bounding box center [261, 90] width 154 height 32
drag, startPoint x: 304, startPoint y: 94, endPoint x: 0, endPoint y: 75, distance: 304.7
click at [0, 75] on div "Sales Orders 8mm ms Archive Filters: Status Reset Options Create order Order # …" at bounding box center [691, 336] width 1383 height 547
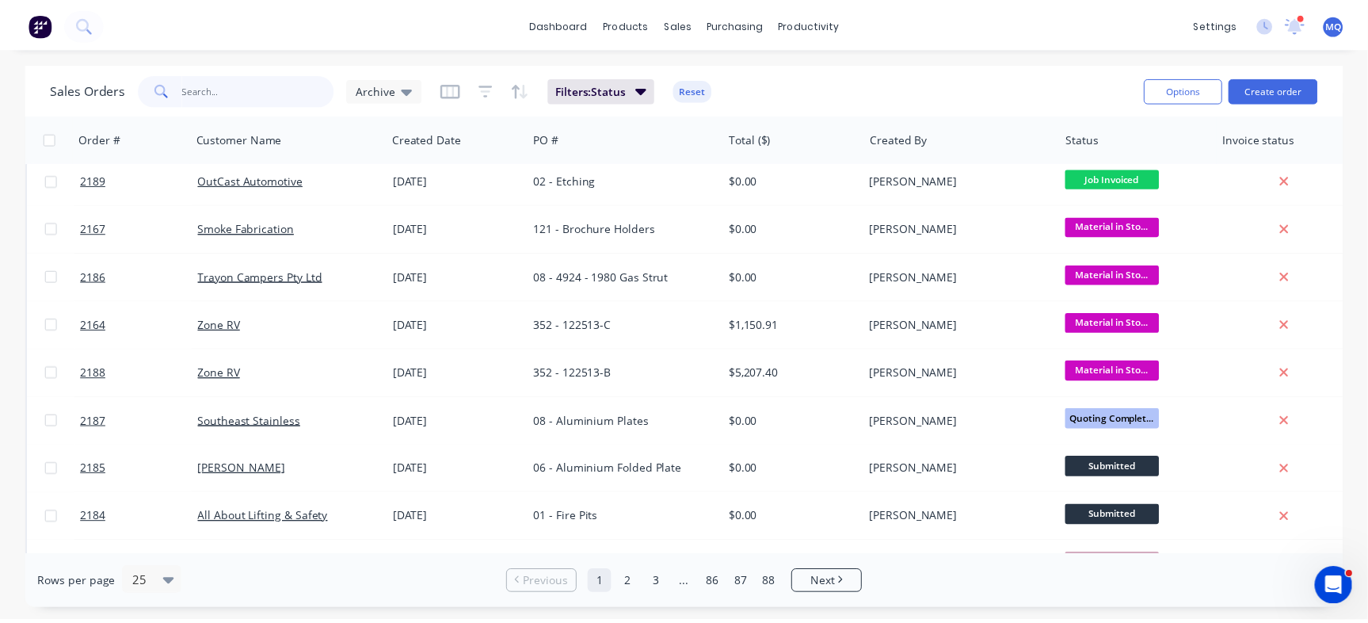
scroll to position [0, 0]
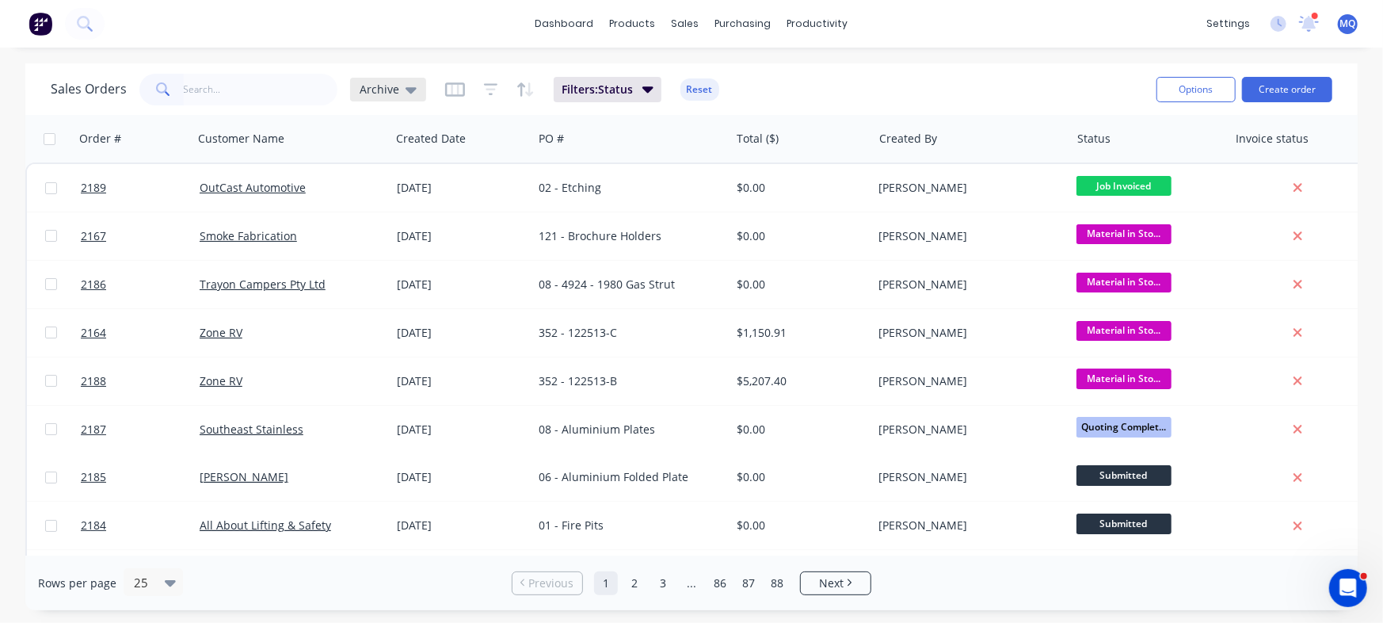
click at [379, 84] on span "Archive" at bounding box center [380, 89] width 40 height 17
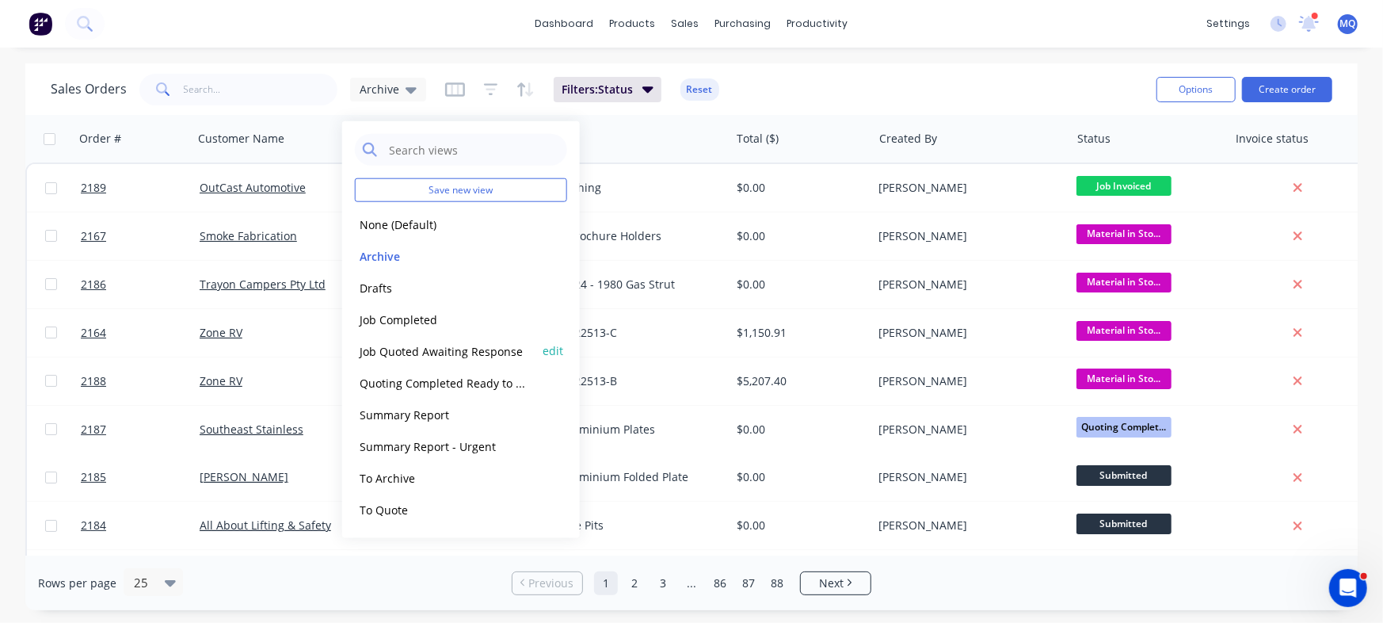
click at [405, 356] on button "Job Quoted Awaiting Response" at bounding box center [445, 350] width 181 height 18
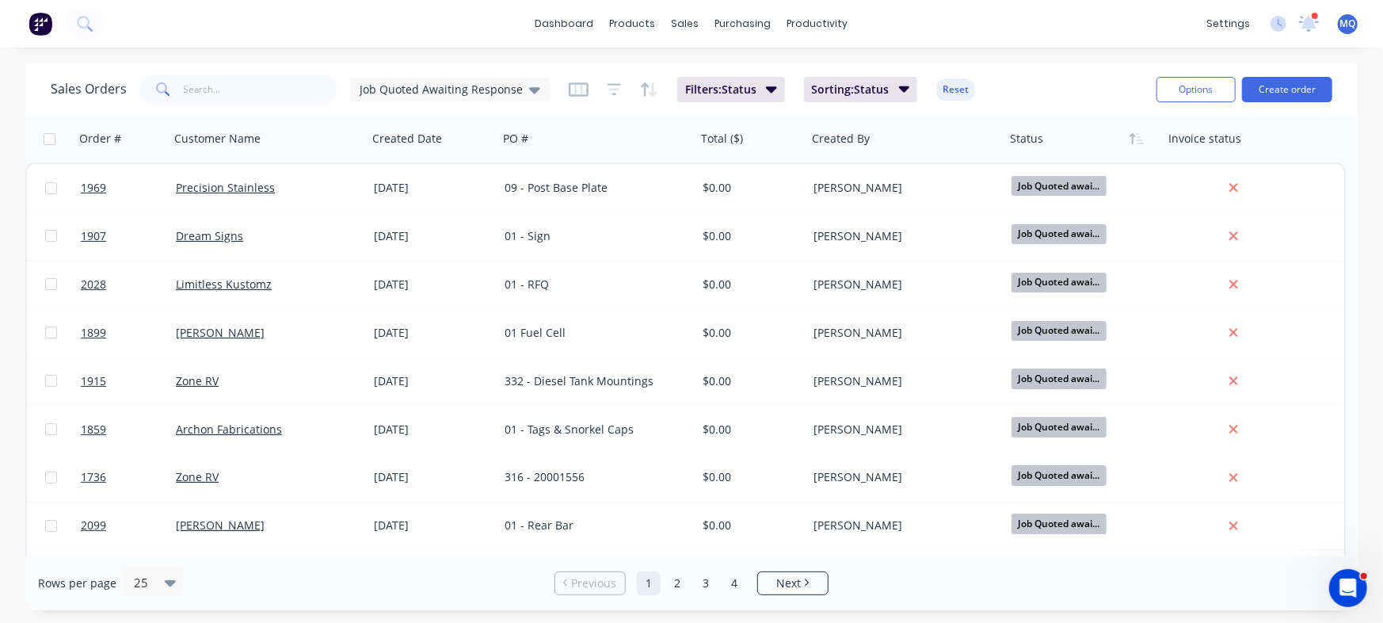
click at [429, 103] on div "Sales Orders Job Quoted Awaiting Response" at bounding box center [300, 90] width 499 height 32
click at [440, 87] on span "Job Quoted Awaiting Response" at bounding box center [441, 89] width 163 height 17
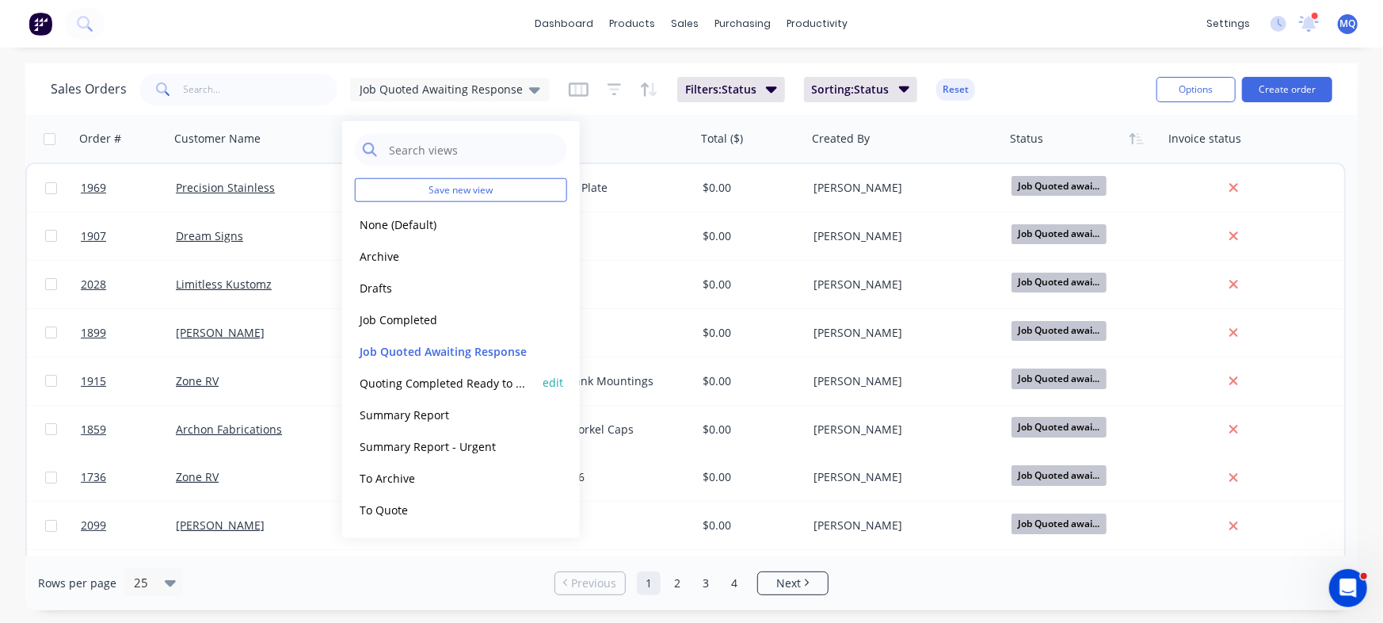
click at [411, 379] on button "Quoting Completed Ready to Send" at bounding box center [445, 382] width 181 height 18
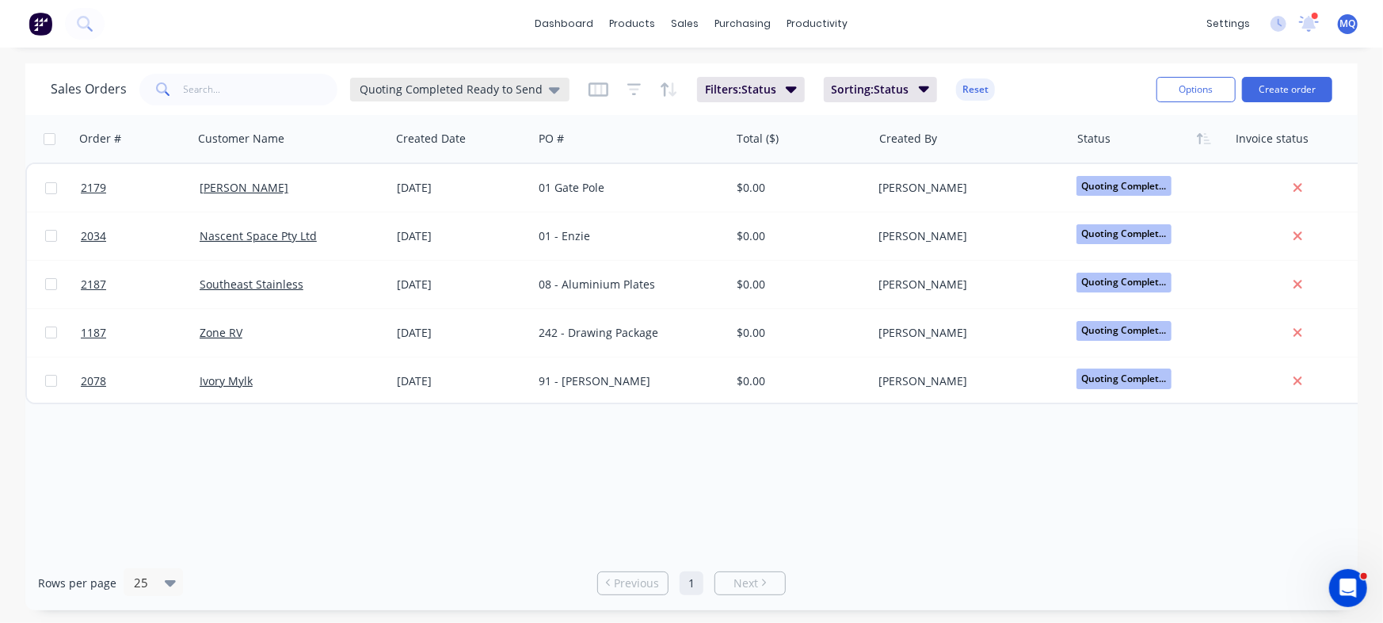
click at [451, 79] on div "Quoting Completed Ready to Send" at bounding box center [459, 90] width 219 height 24
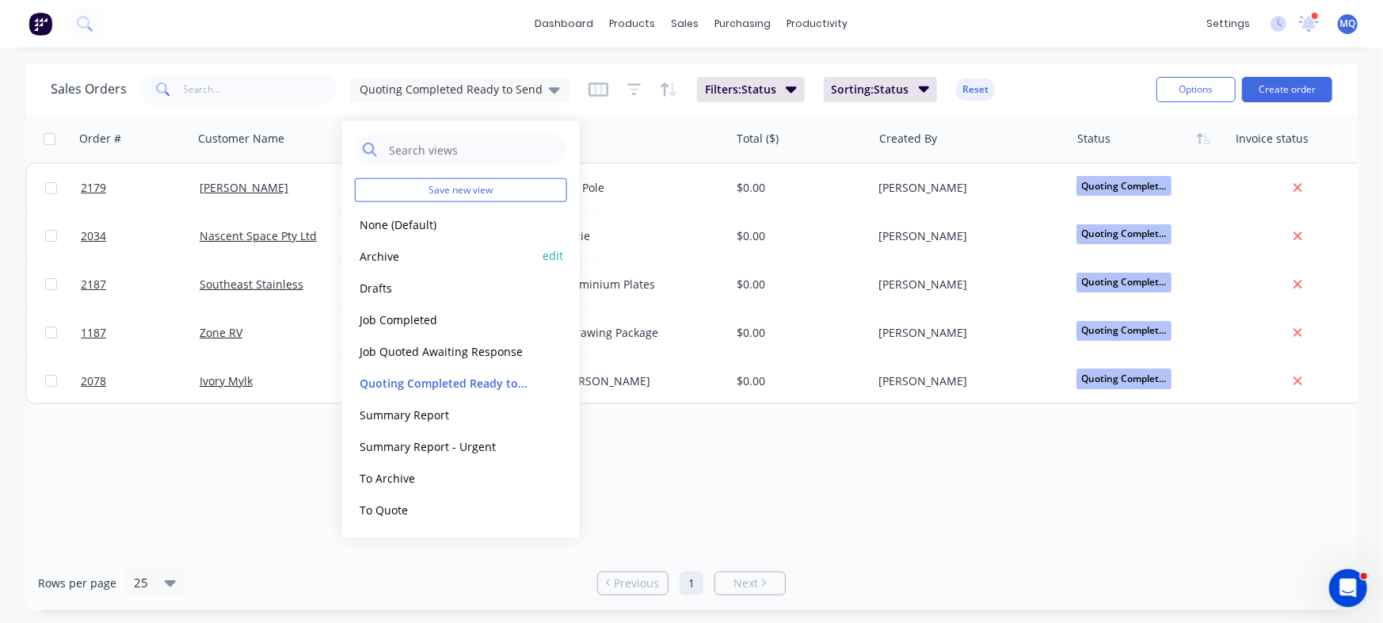
click at [402, 255] on button "Archive" at bounding box center [445, 255] width 181 height 18
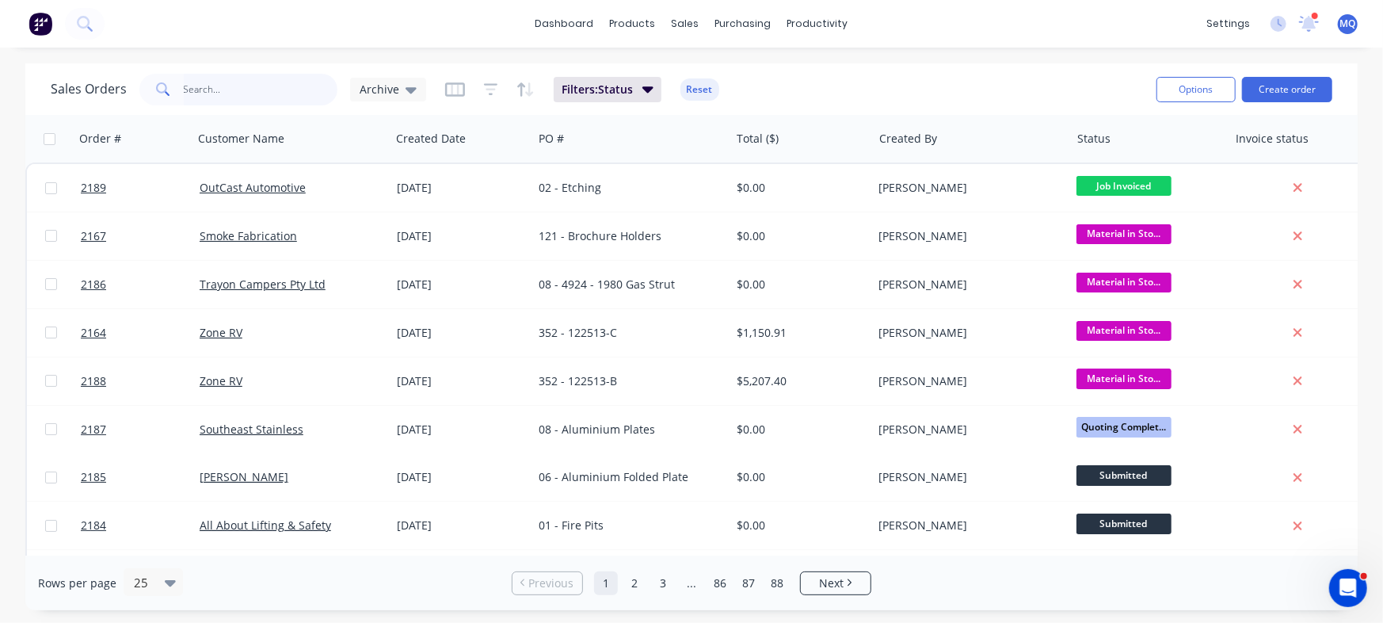
click at [255, 88] on input "text" at bounding box center [261, 90] width 154 height 32
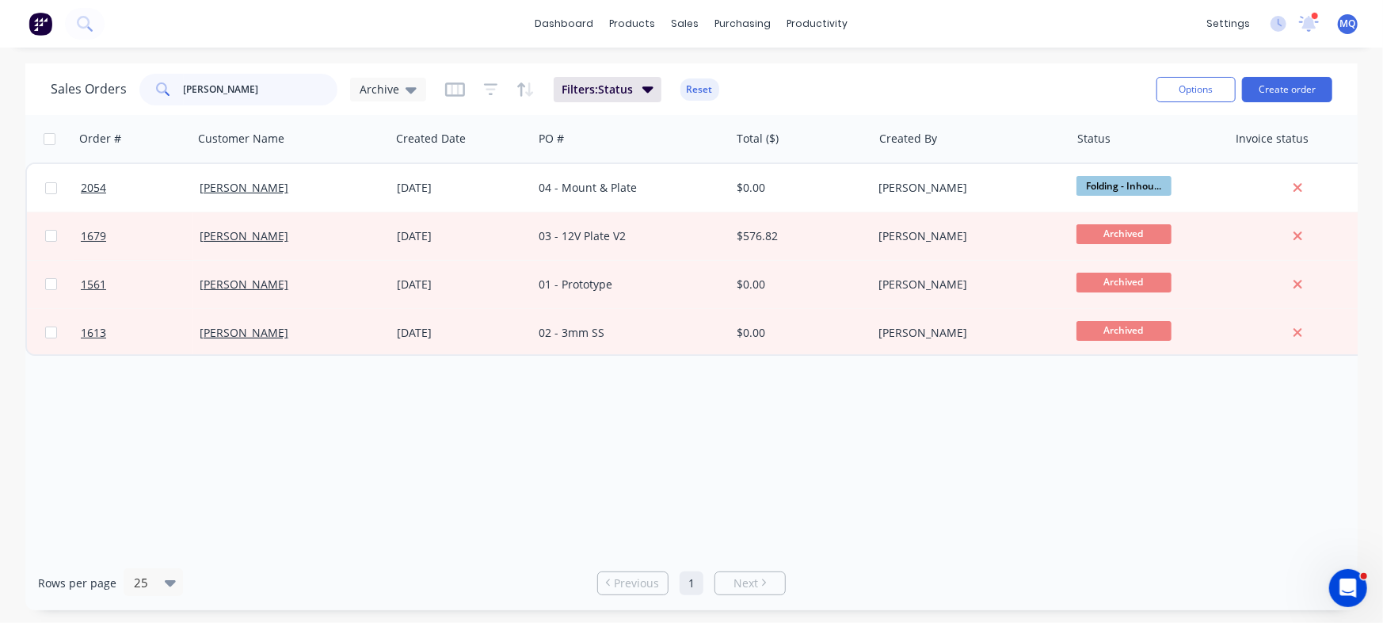
click at [270, 94] on input "darcy" at bounding box center [261, 90] width 154 height 32
click at [272, 93] on input "darcy" at bounding box center [261, 90] width 154 height 32
type input "skye"
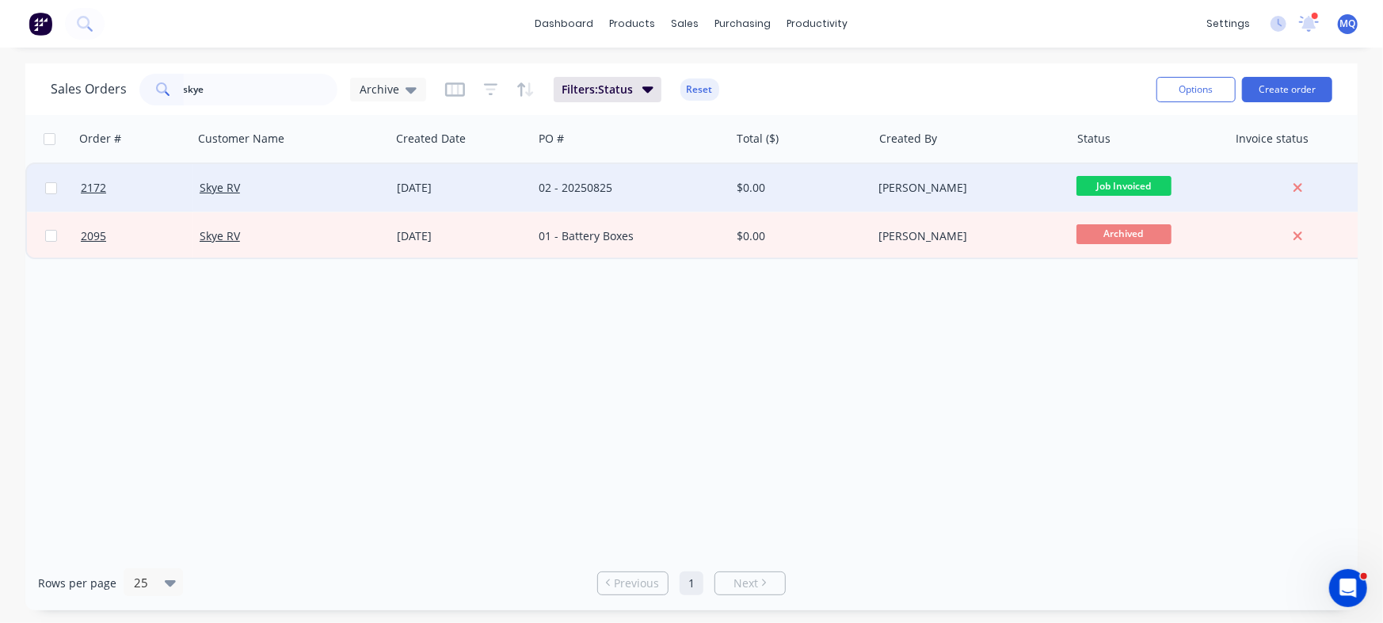
click at [626, 197] on div "02 - 20250825" at bounding box center [630, 188] width 197 height 48
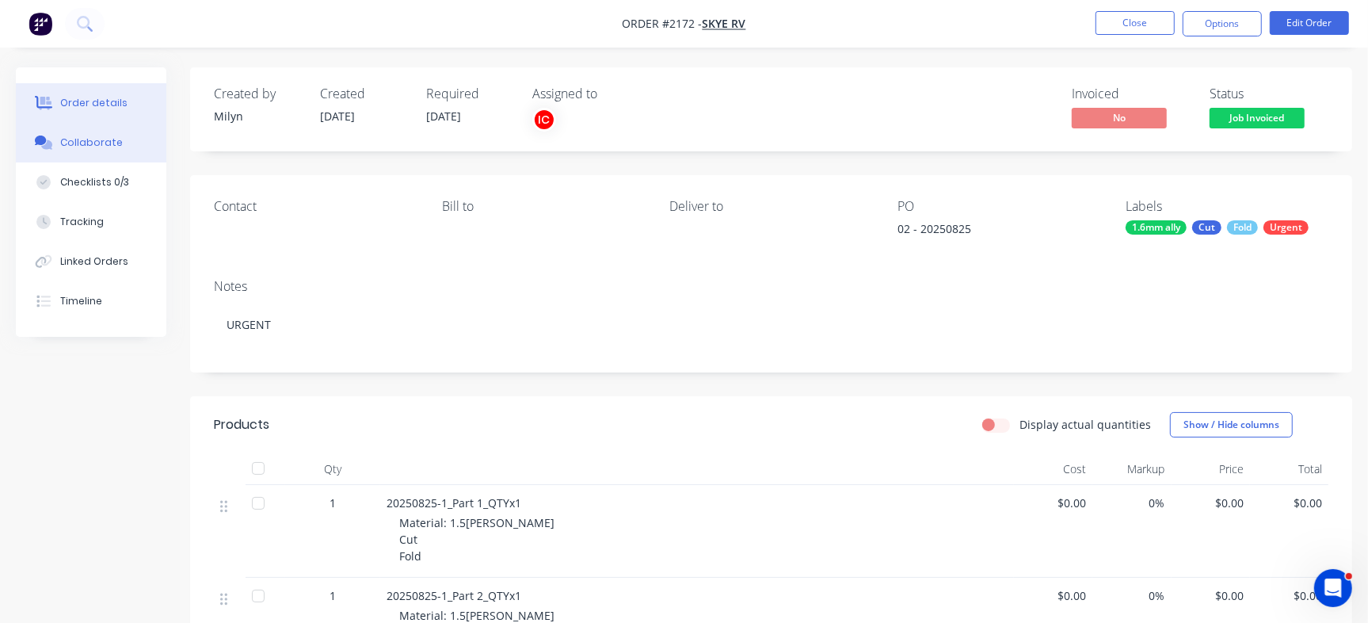
click at [96, 133] on button "Collaborate" at bounding box center [91, 143] width 150 height 40
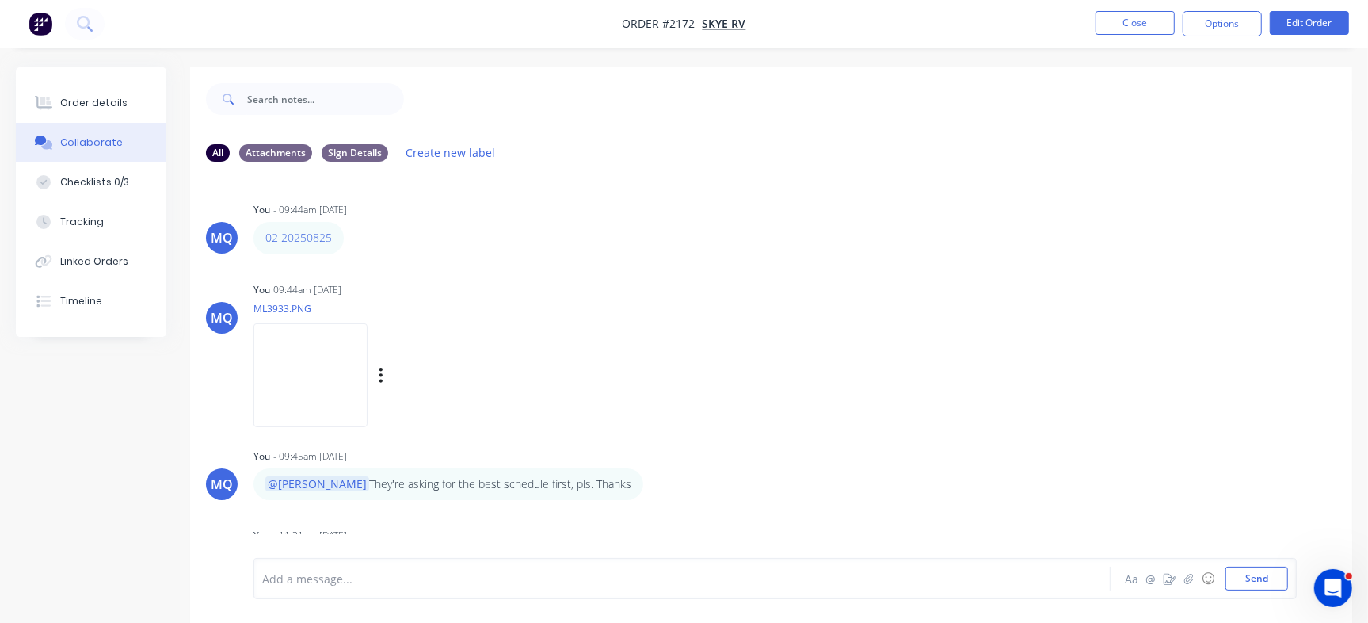
drag, startPoint x: 1215, startPoint y: 284, endPoint x: 1232, endPoint y: 282, distance: 17.6
click at [1215, 284] on div "MQ You 09:44am 26/08/25 ML3933.PNG Labels Download Delete" at bounding box center [771, 349] width 1162 height 143
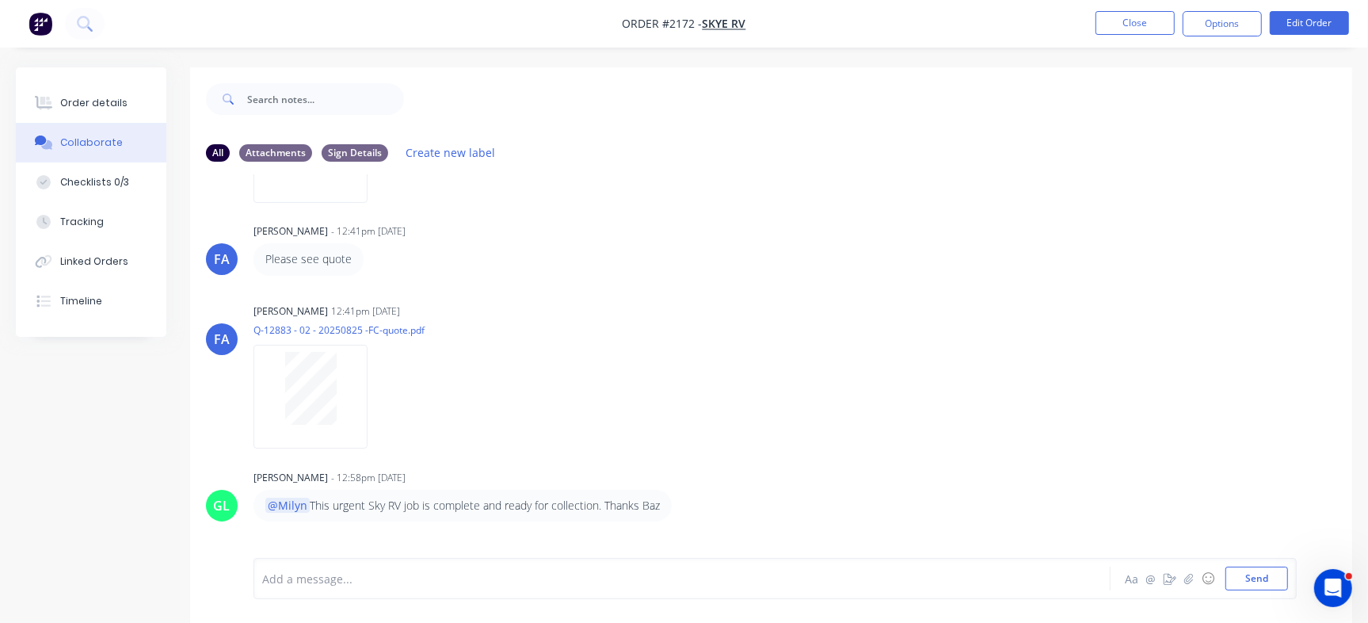
scroll to position [1017, 0]
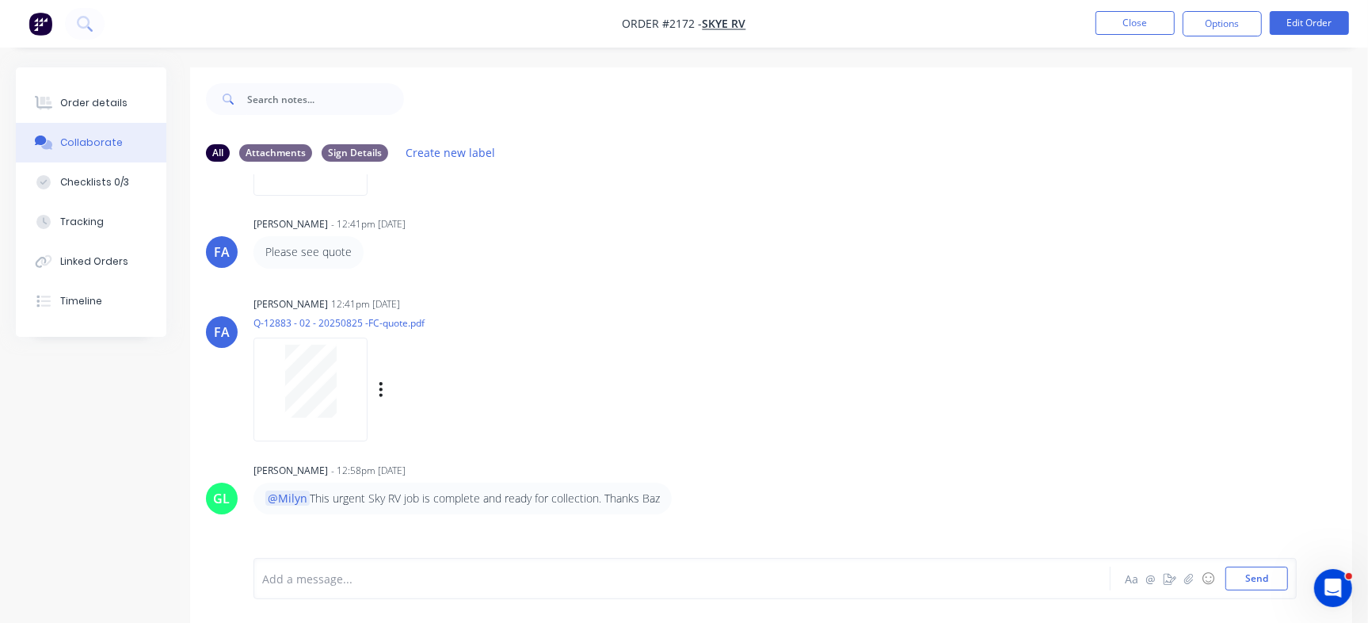
click at [384, 392] on div "Labels Download Delete" at bounding box center [463, 389] width 178 height 23
click at [376, 390] on div "Labels Download Delete" at bounding box center [463, 389] width 178 height 23
click at [379, 390] on icon "button" at bounding box center [381, 389] width 5 height 18
click at [457, 458] on button "Delete" at bounding box center [485, 467] width 178 height 36
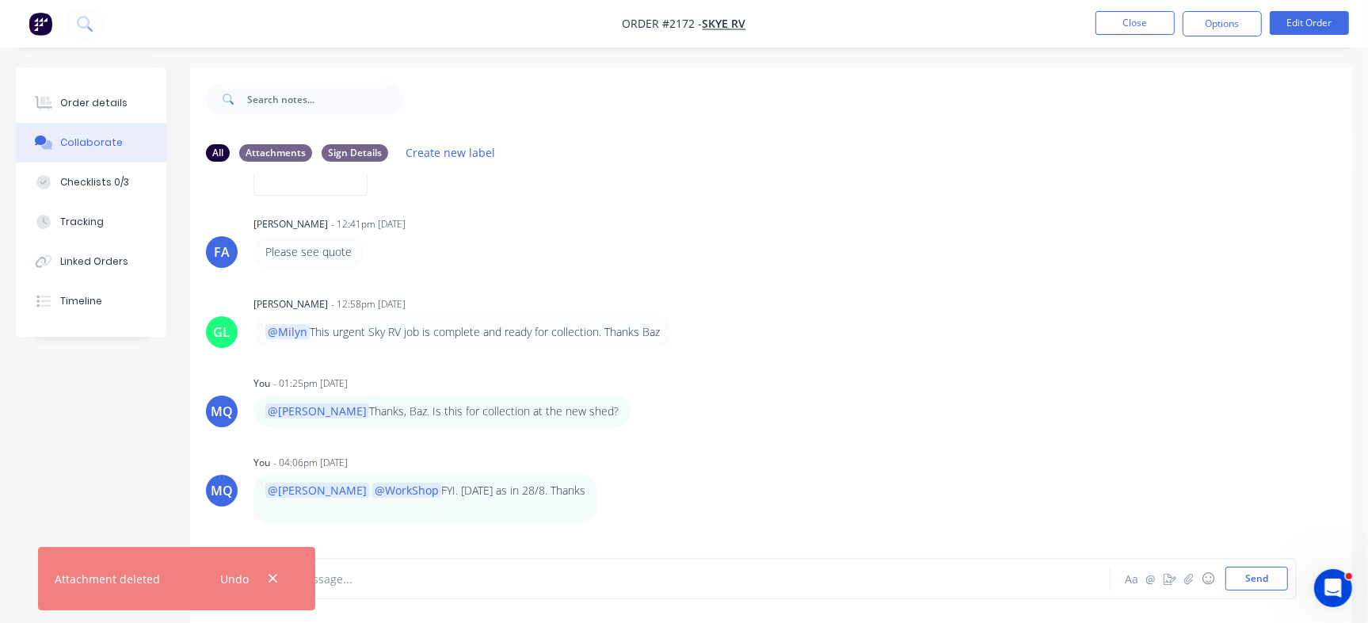
scroll to position [1161, 0]
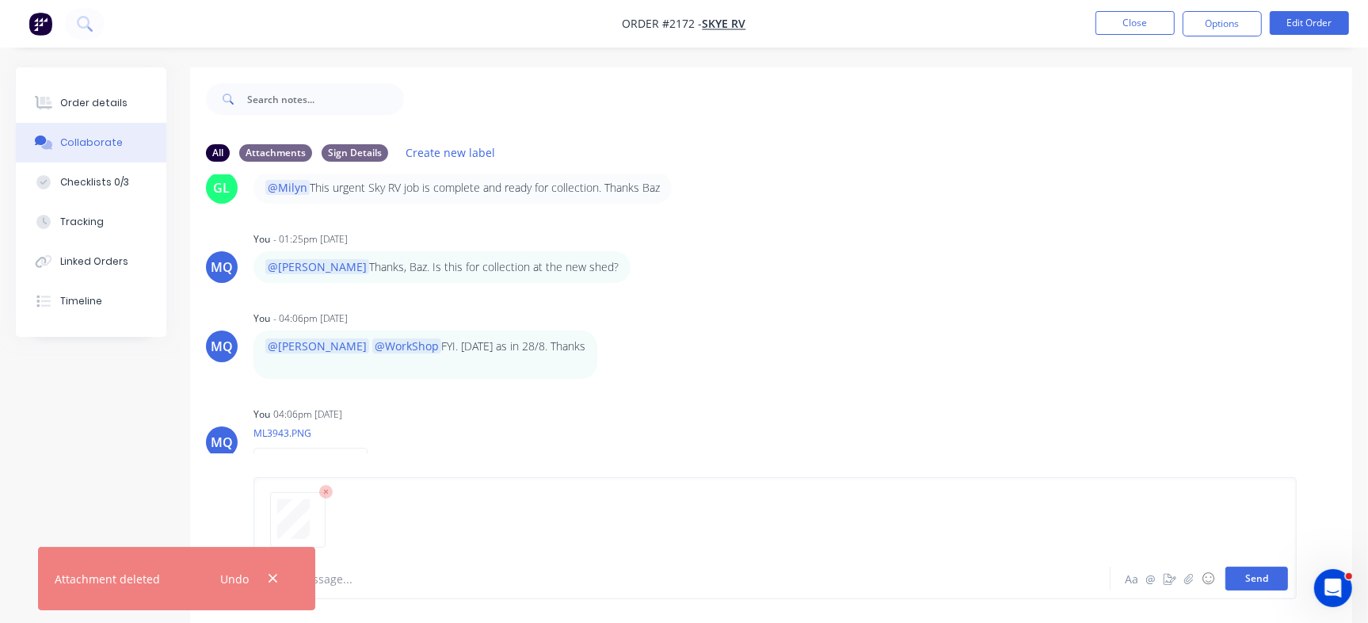
click at [1243, 587] on button "Send" at bounding box center [1256, 578] width 63 height 24
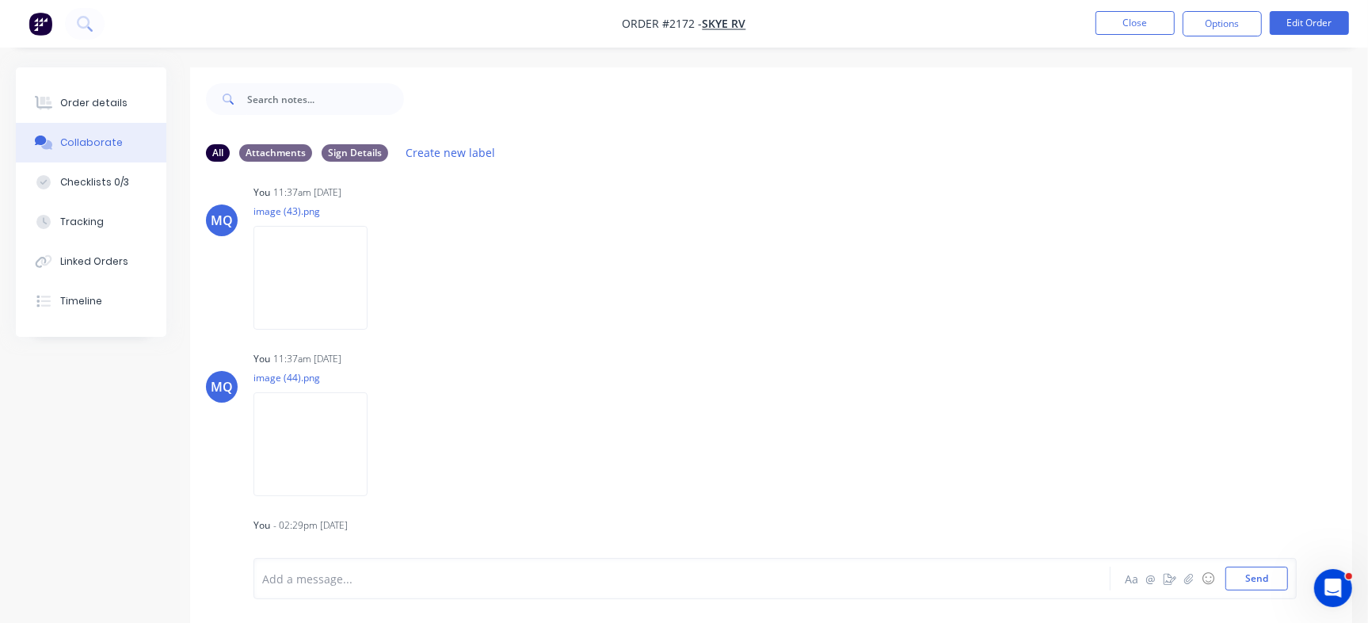
scroll to position [388, 0]
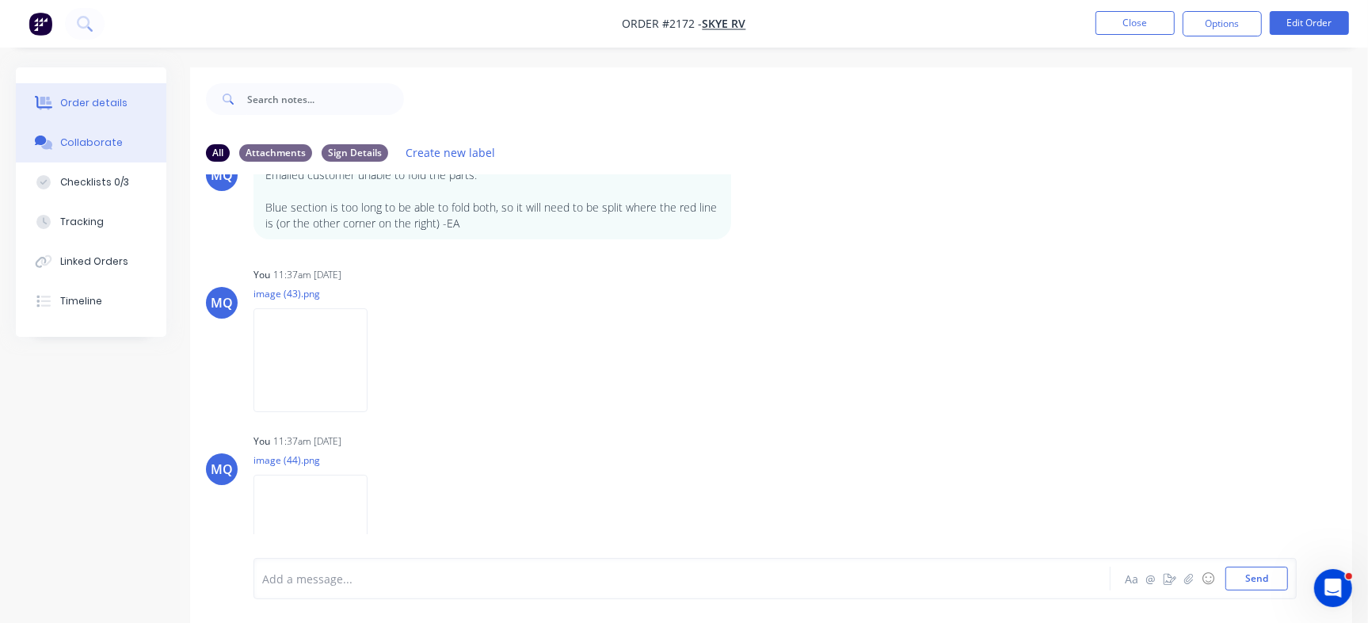
click at [124, 89] on button "Order details" at bounding box center [91, 103] width 150 height 40
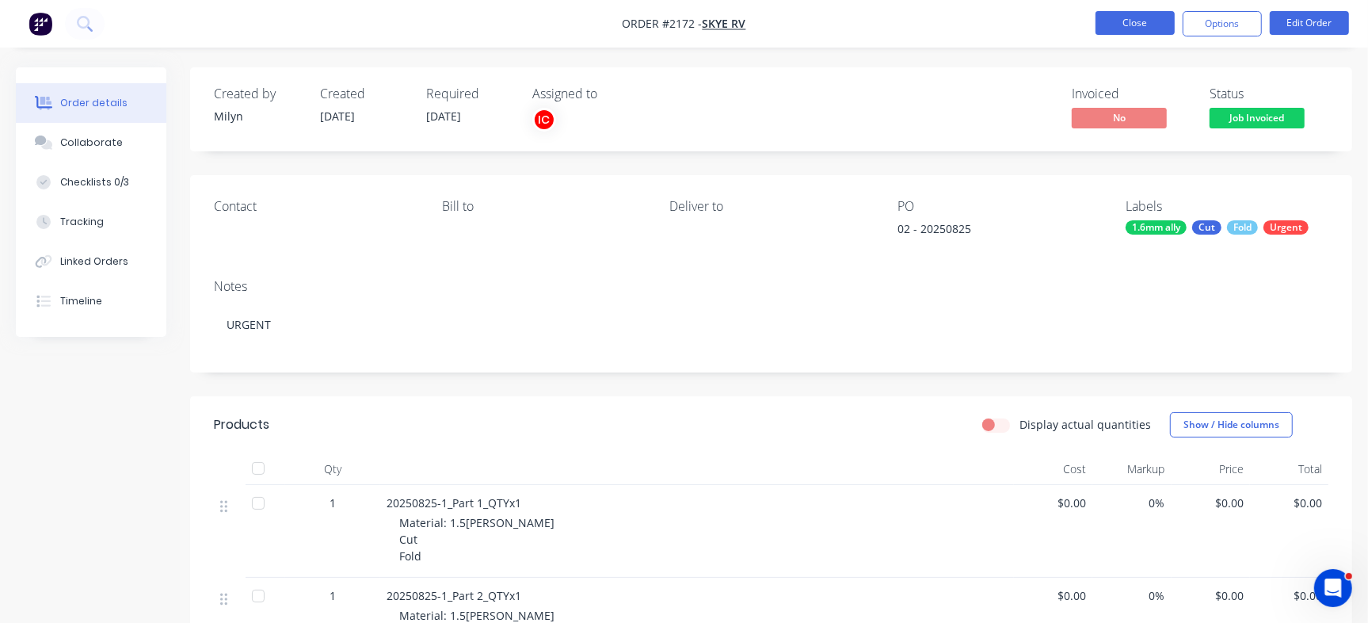
click at [1148, 12] on button "Close" at bounding box center [1134, 23] width 79 height 24
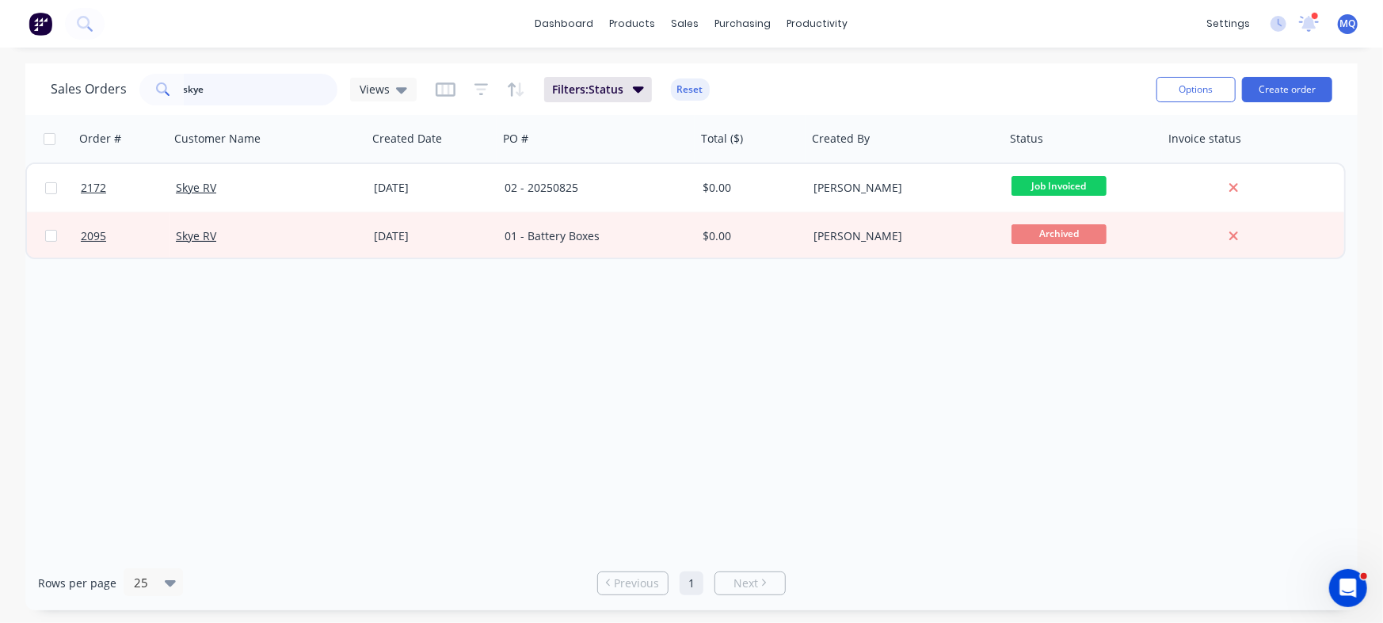
click at [291, 101] on input "skye" at bounding box center [261, 90] width 154 height 32
paste input "Scolloped"
type input "Scolloped"
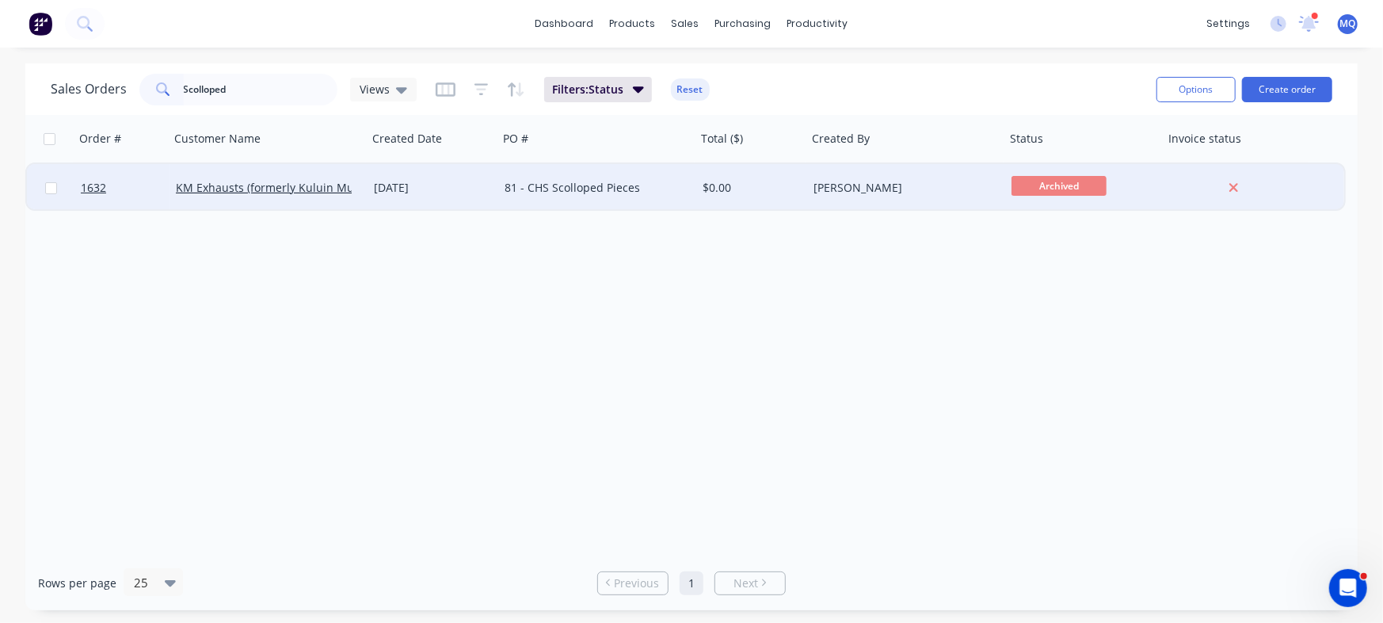
click at [578, 183] on div "81 - CHS Scolloped Pieces" at bounding box center [593, 188] width 176 height 16
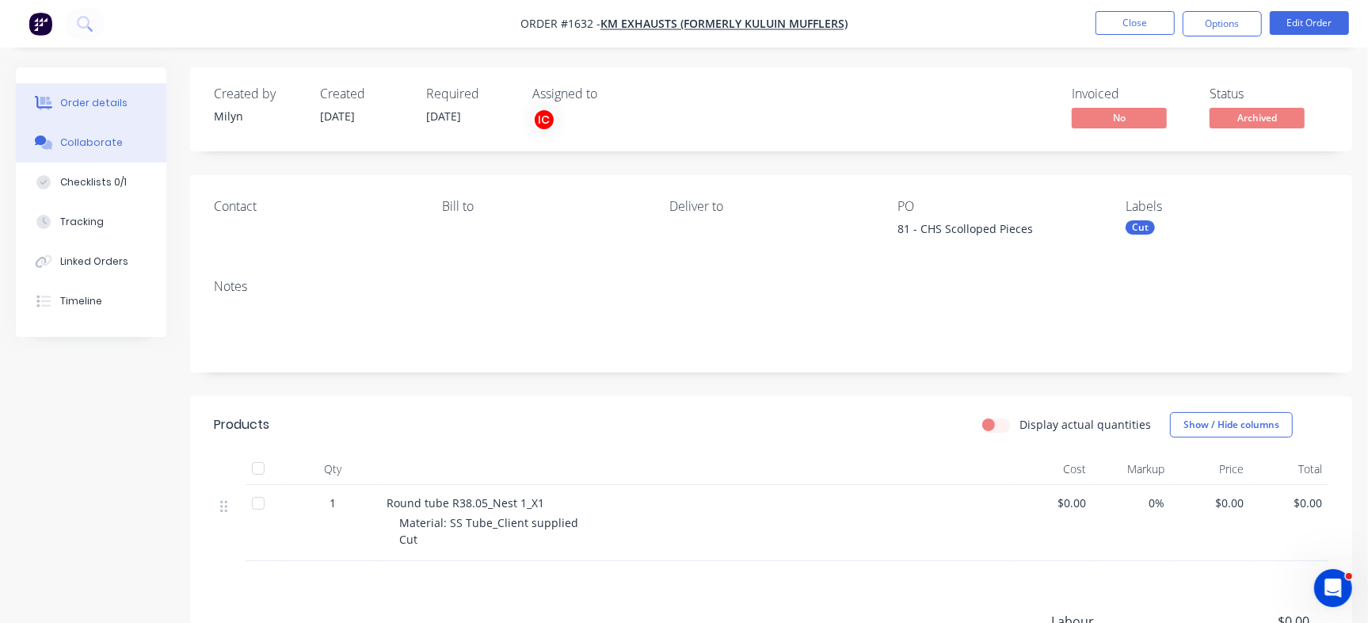
click at [110, 138] on div "Collaborate" at bounding box center [91, 142] width 63 height 14
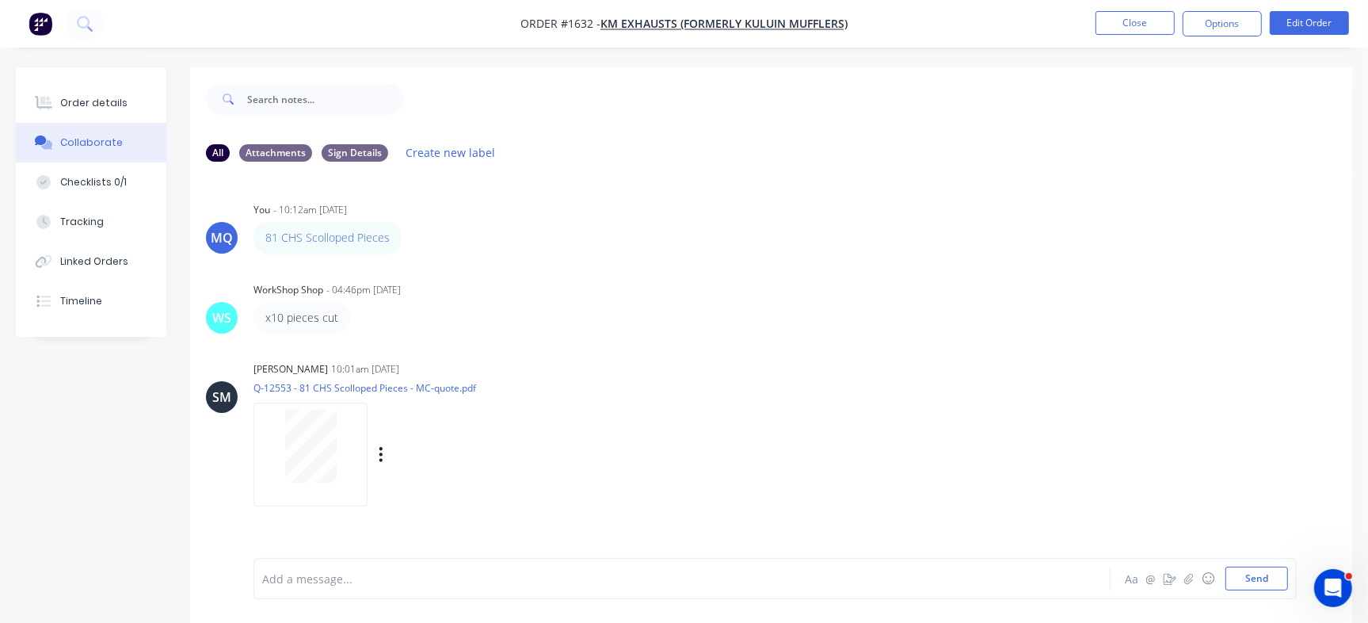
click at [340, 436] on div at bounding box center [311, 445] width 100 height 73
click at [1112, 25] on button "Close" at bounding box center [1134, 23] width 79 height 24
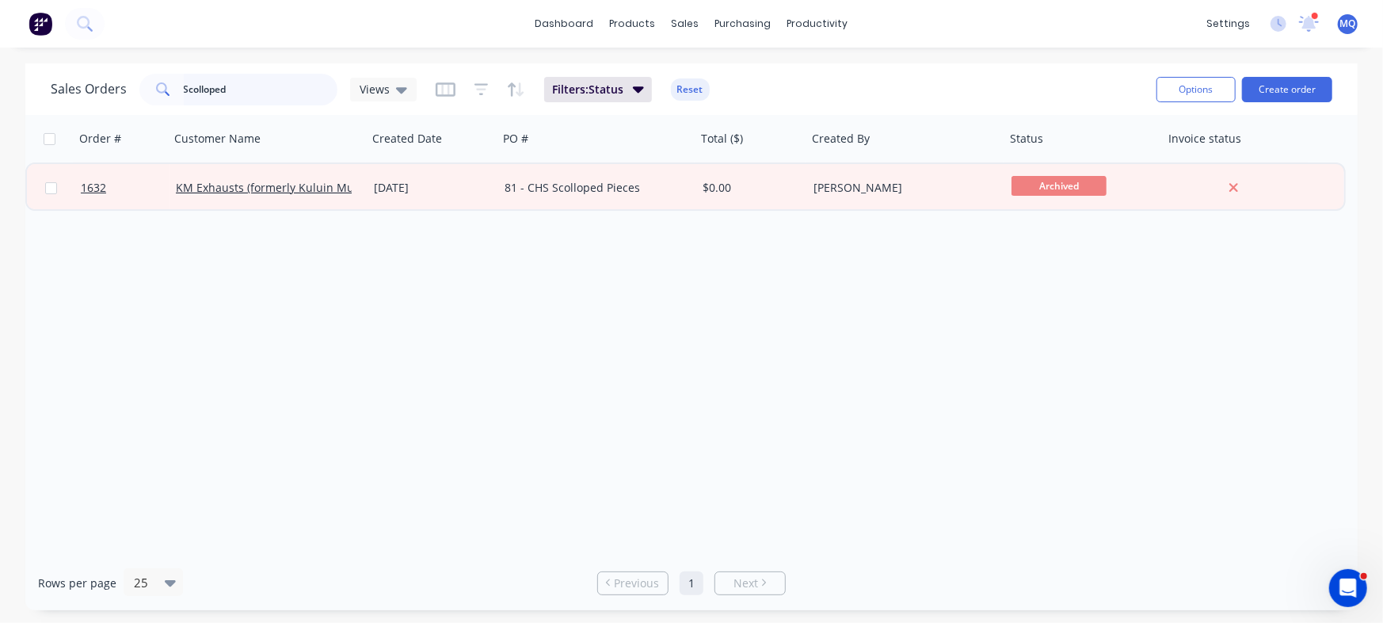
click at [259, 90] on input "Scolloped" at bounding box center [261, 90] width 154 height 32
type input "paige"
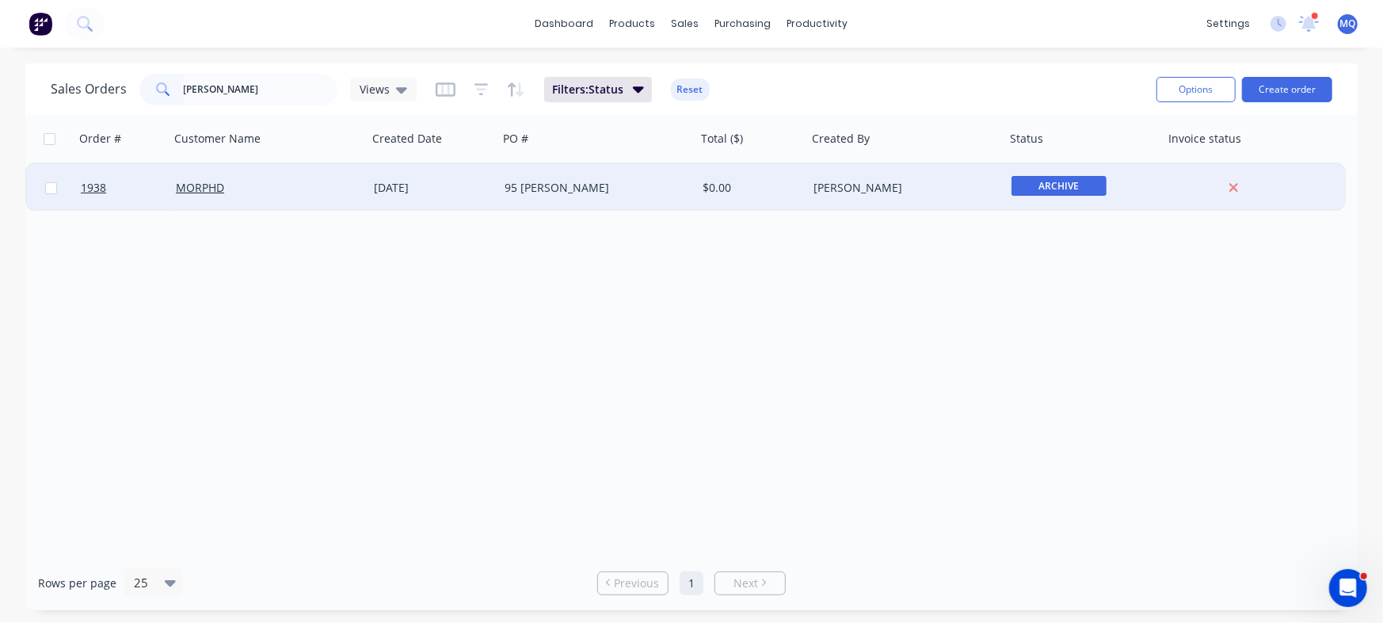
click at [527, 202] on div "95 [PERSON_NAME]" at bounding box center [597, 188] width 198 height 48
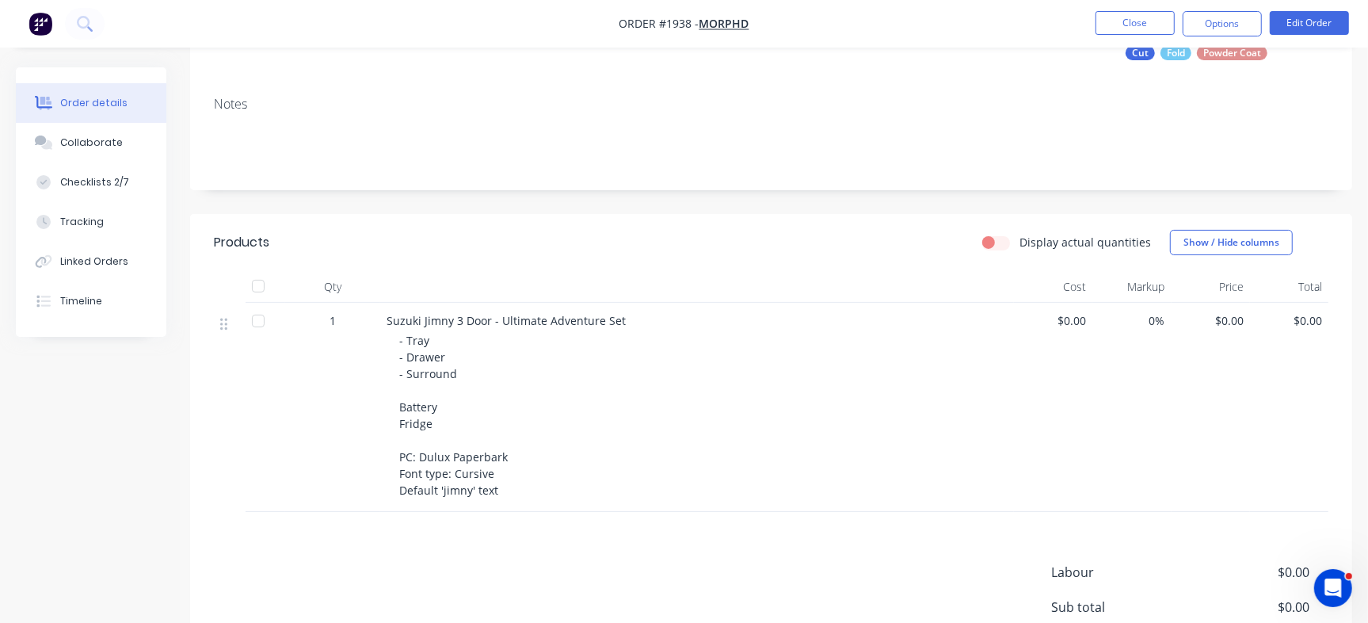
scroll to position [219, 0]
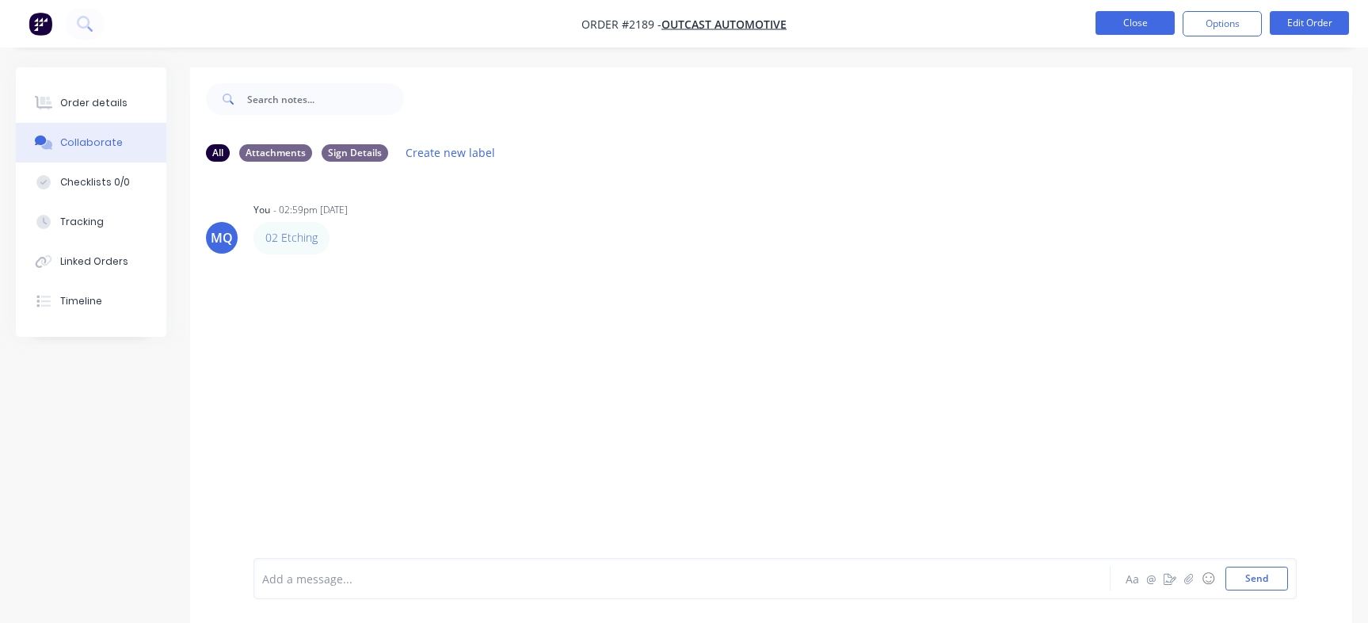
click at [1133, 7] on nav "Order #2189 - OutCast Automotive Close Options Edit Order" at bounding box center [684, 24] width 1368 height 48
click at [1124, 25] on button "Close" at bounding box center [1134, 23] width 79 height 24
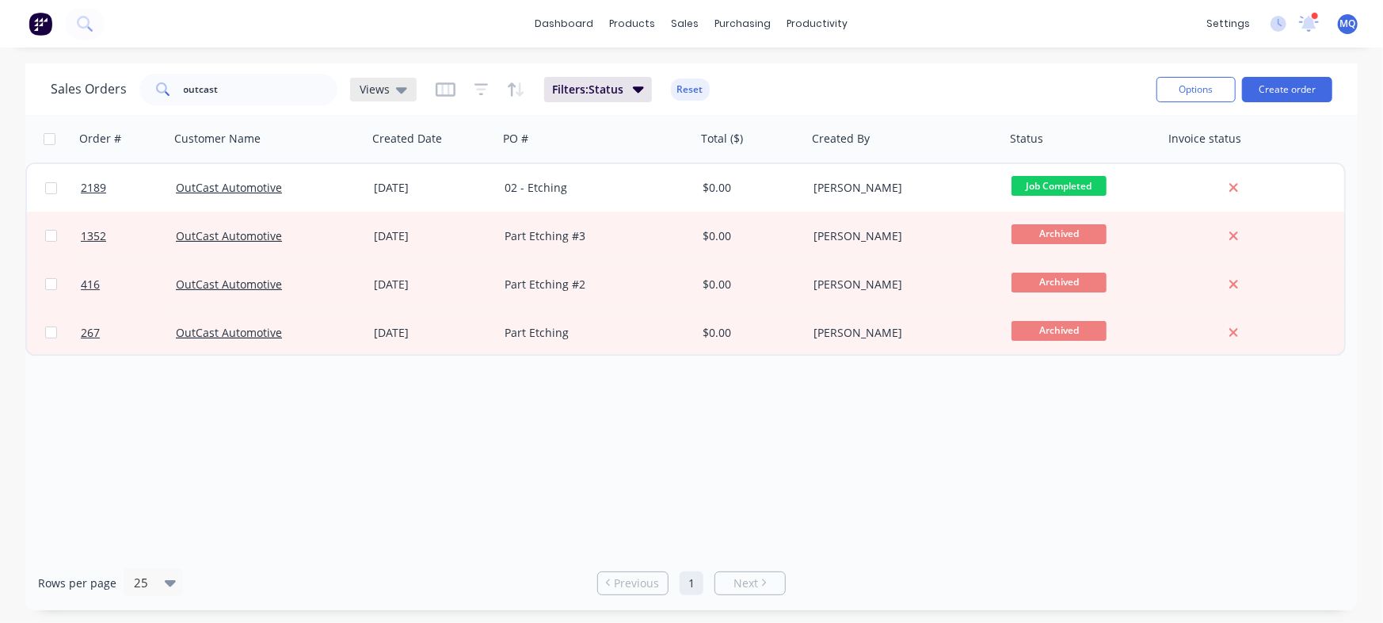
click at [378, 88] on span "Views" at bounding box center [375, 89] width 30 height 17
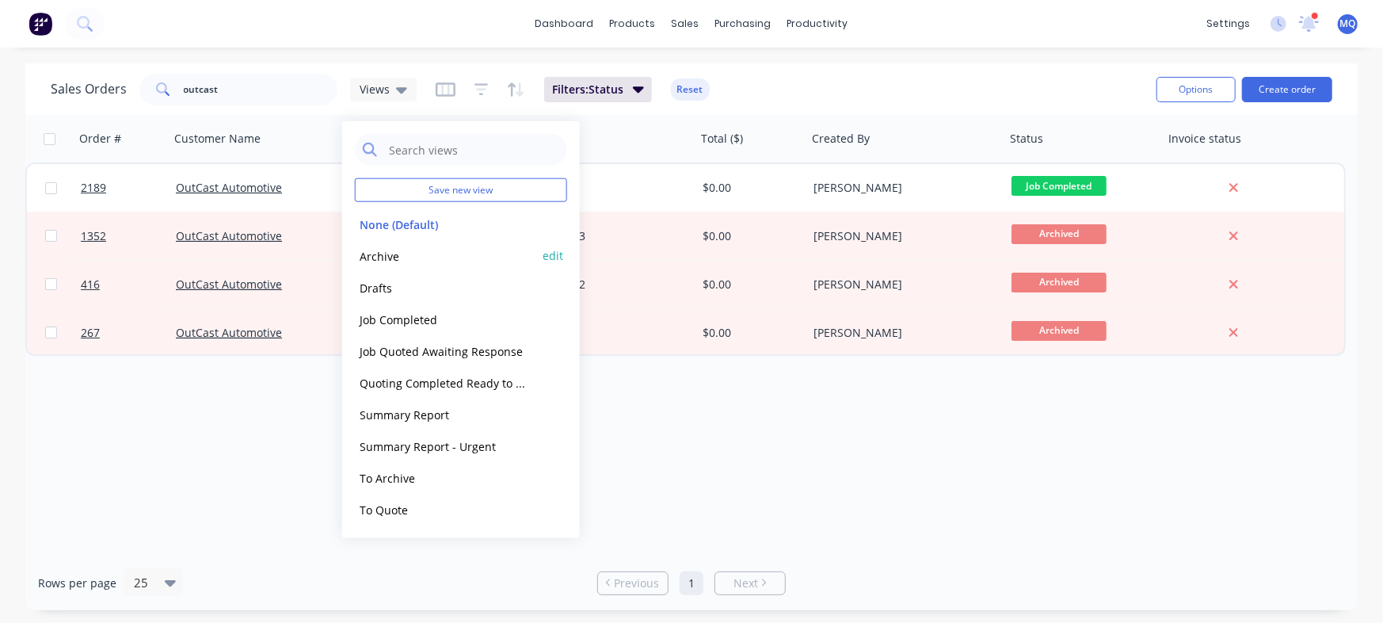
click at [403, 257] on button "Archive" at bounding box center [445, 255] width 181 height 18
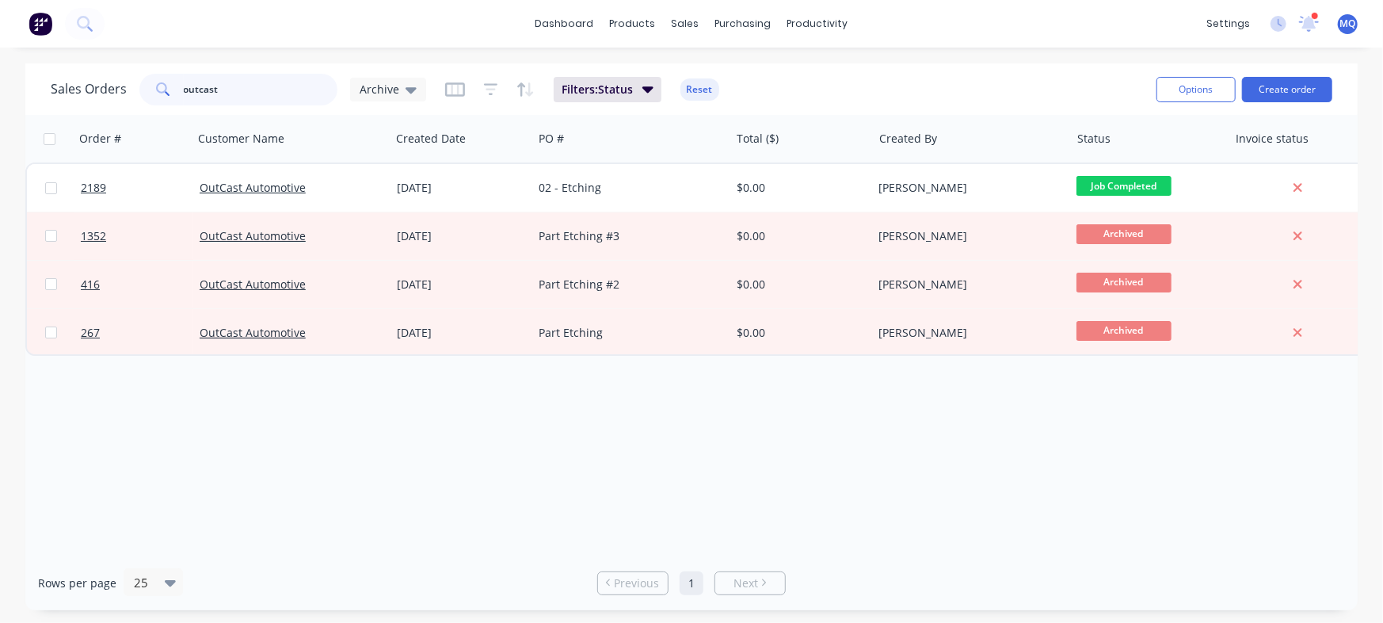
click at [262, 87] on input "outcast" at bounding box center [261, 90] width 154 height 32
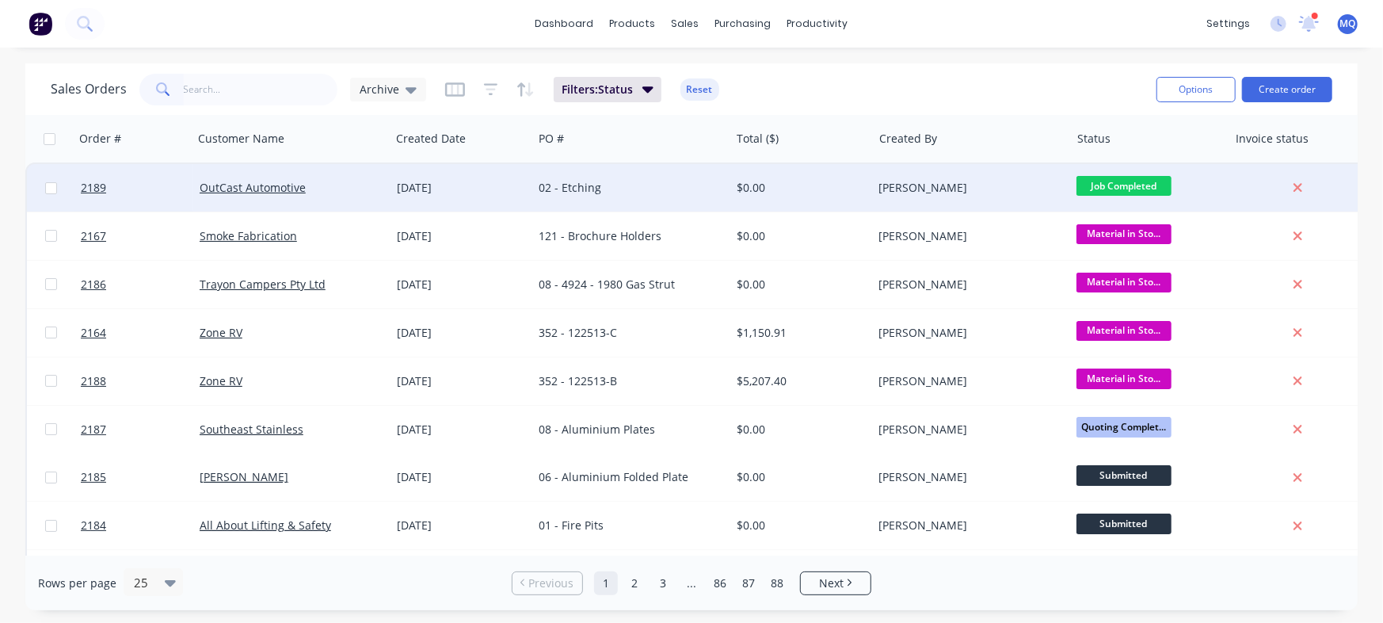
click at [406, 174] on div "[DATE]" at bounding box center [461, 188] width 143 height 48
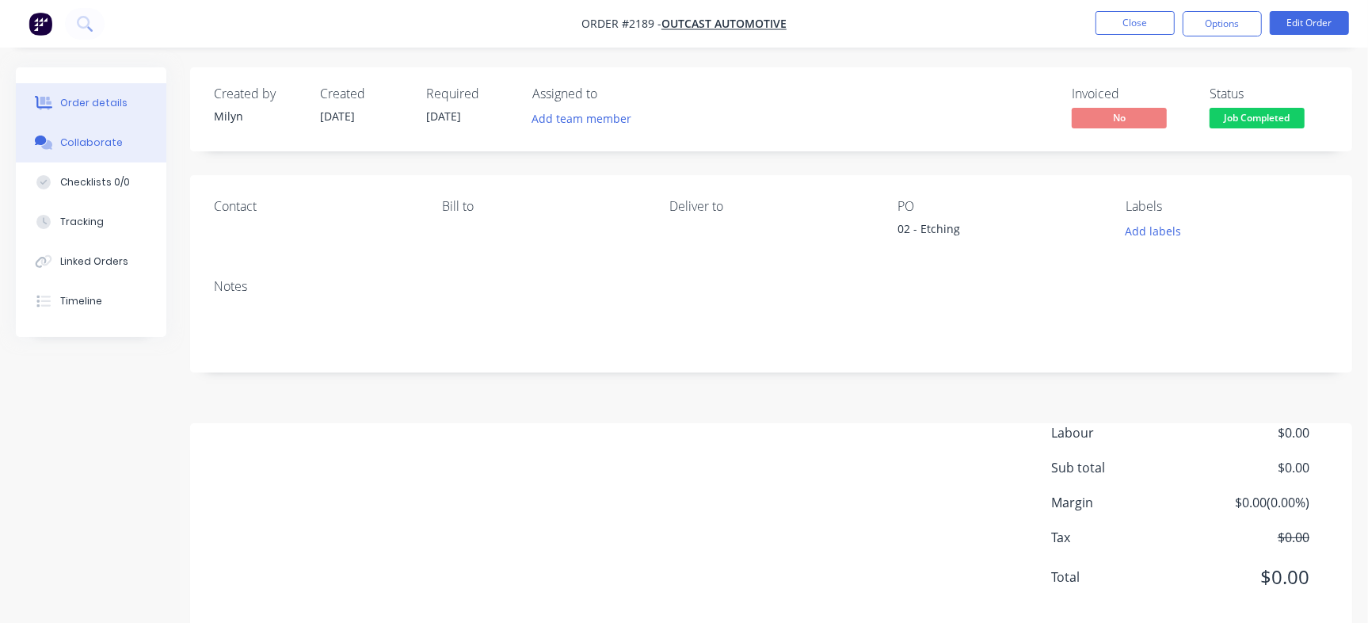
click at [116, 137] on button "Collaborate" at bounding box center [91, 143] width 150 height 40
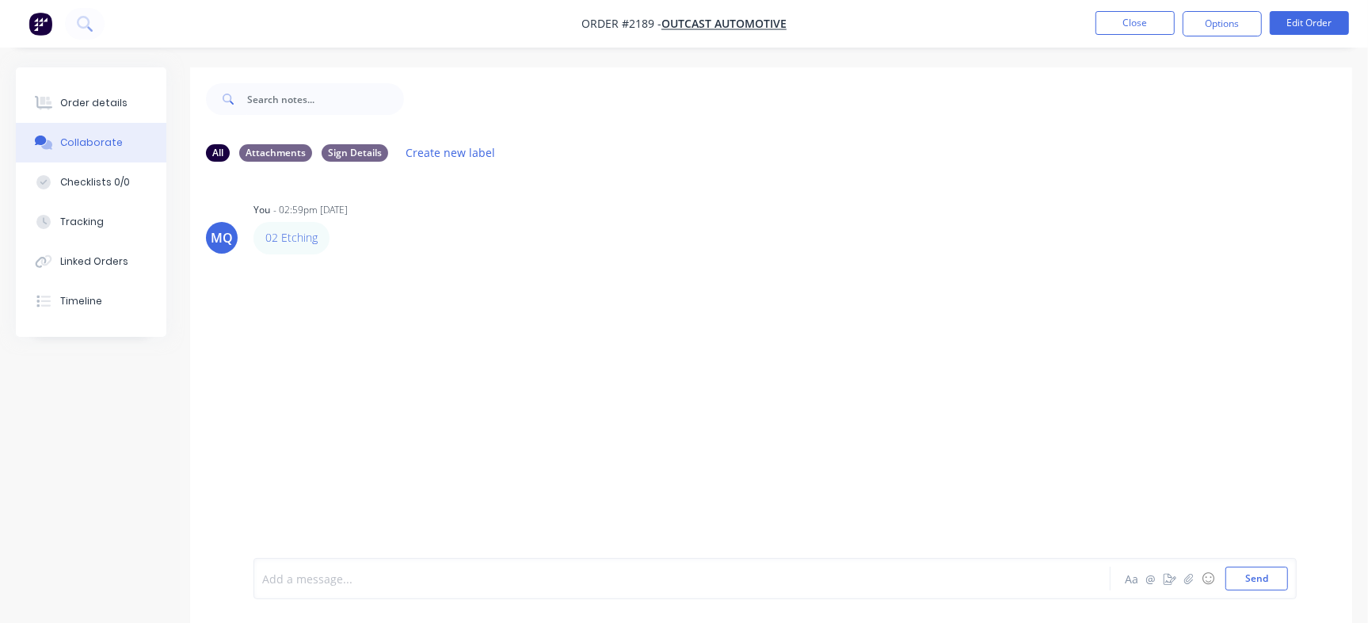
click at [470, 571] on div at bounding box center [647, 578] width 768 height 17
paste div
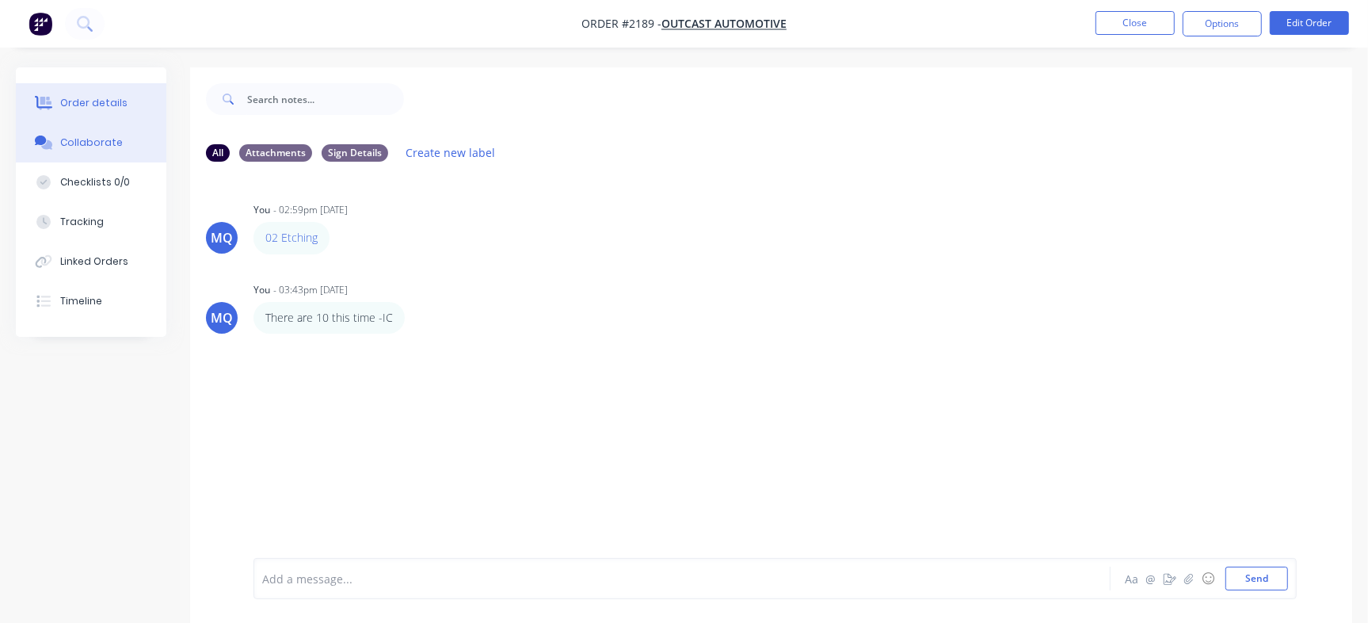
click at [93, 96] on div "Order details" at bounding box center [93, 103] width 67 height 14
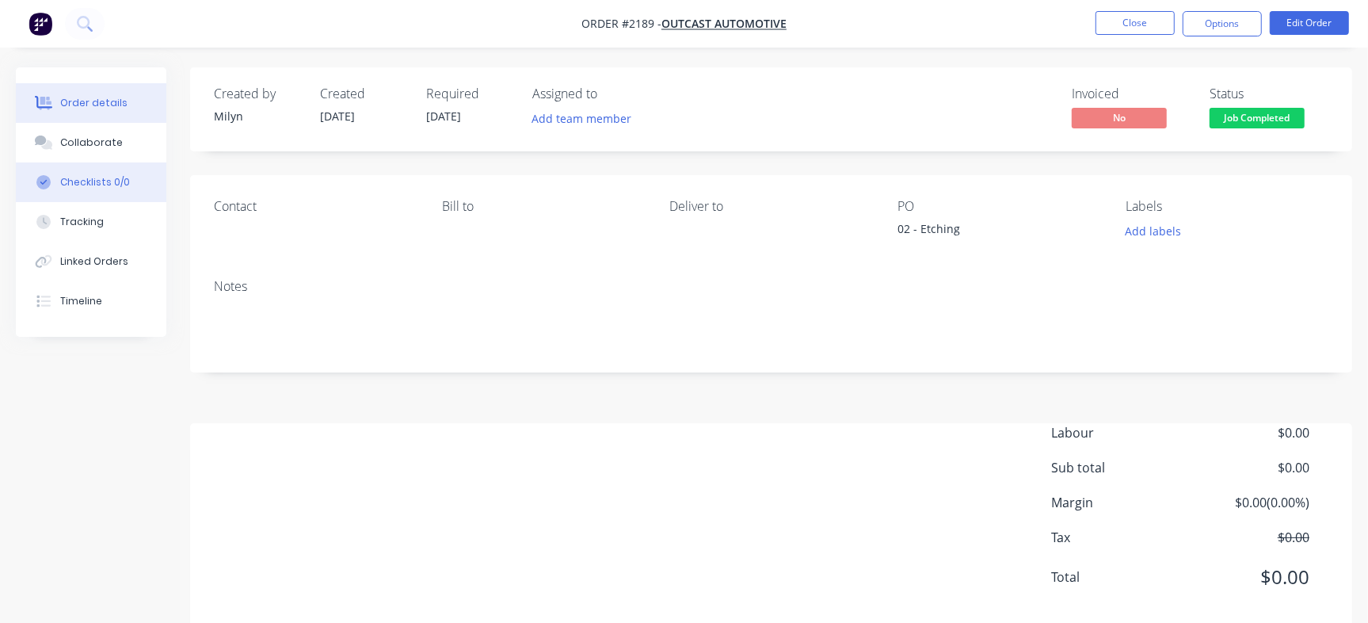
click at [132, 186] on button "Checklists 0/0" at bounding box center [91, 182] width 150 height 40
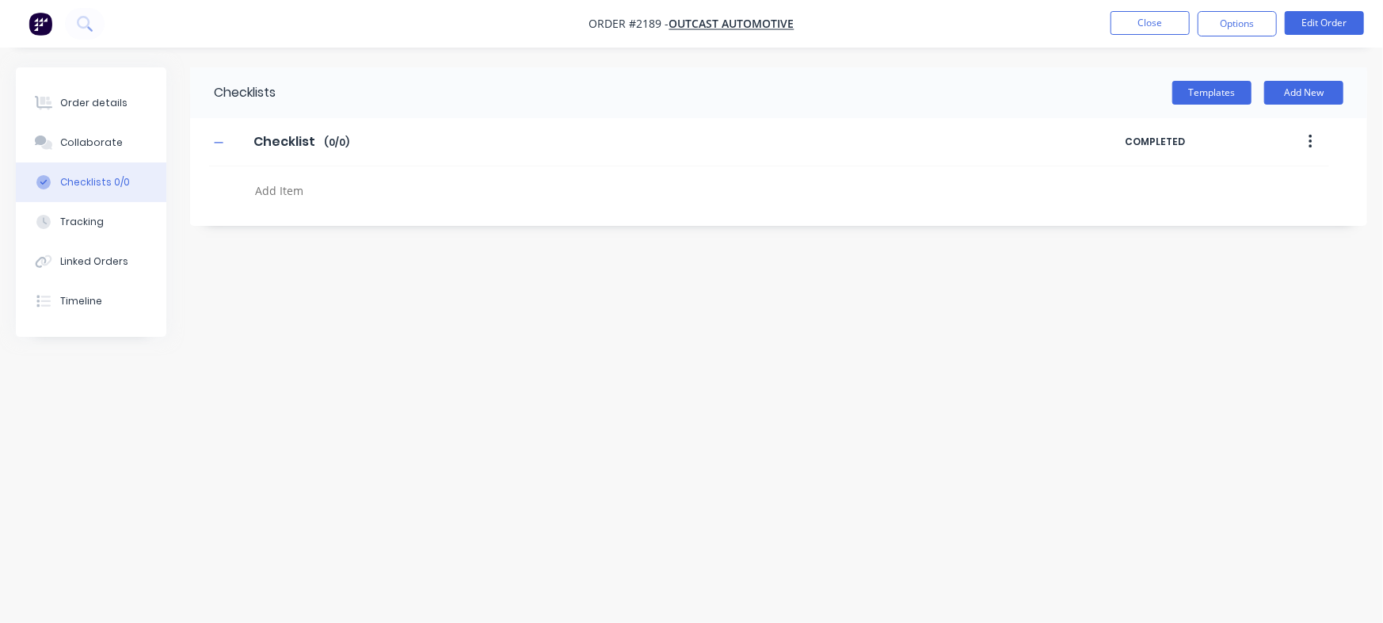
click at [338, 196] on textarea at bounding box center [609, 190] width 721 height 23
paste textarea "INV-2920"
type textarea "x"
type textarea "INV-2920"
type textarea "x"
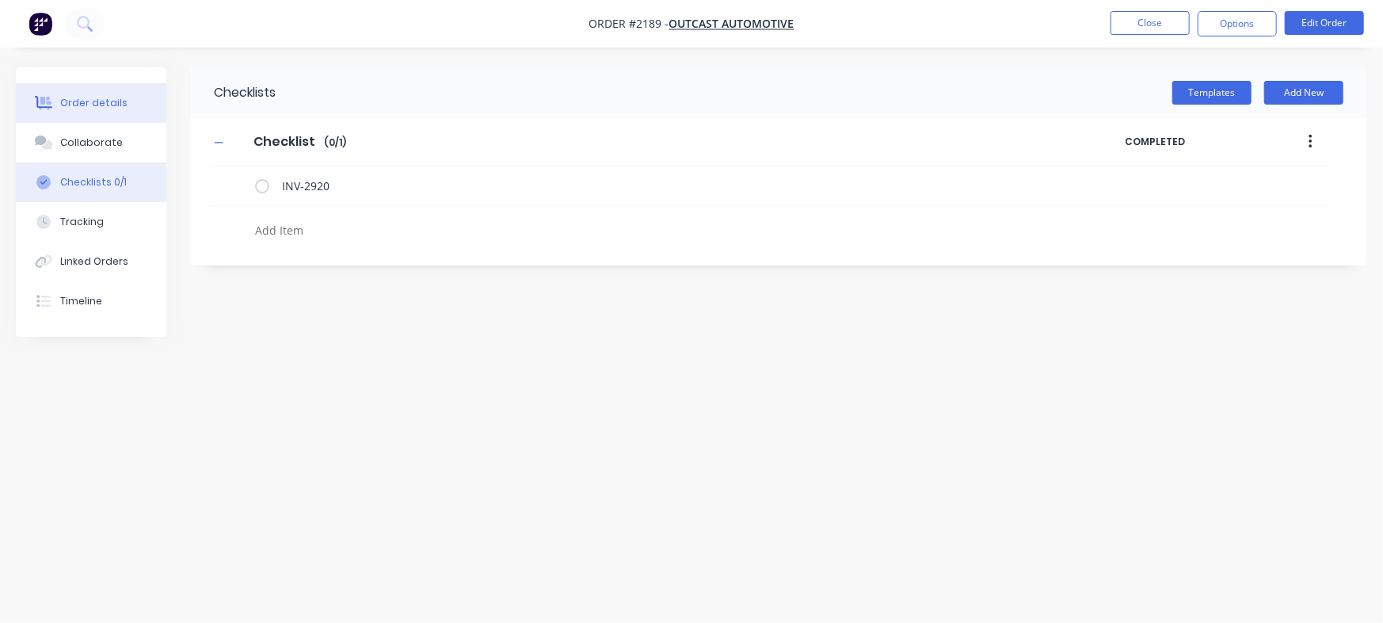
type textarea "x"
click at [90, 103] on div "Order details" at bounding box center [93, 103] width 67 height 14
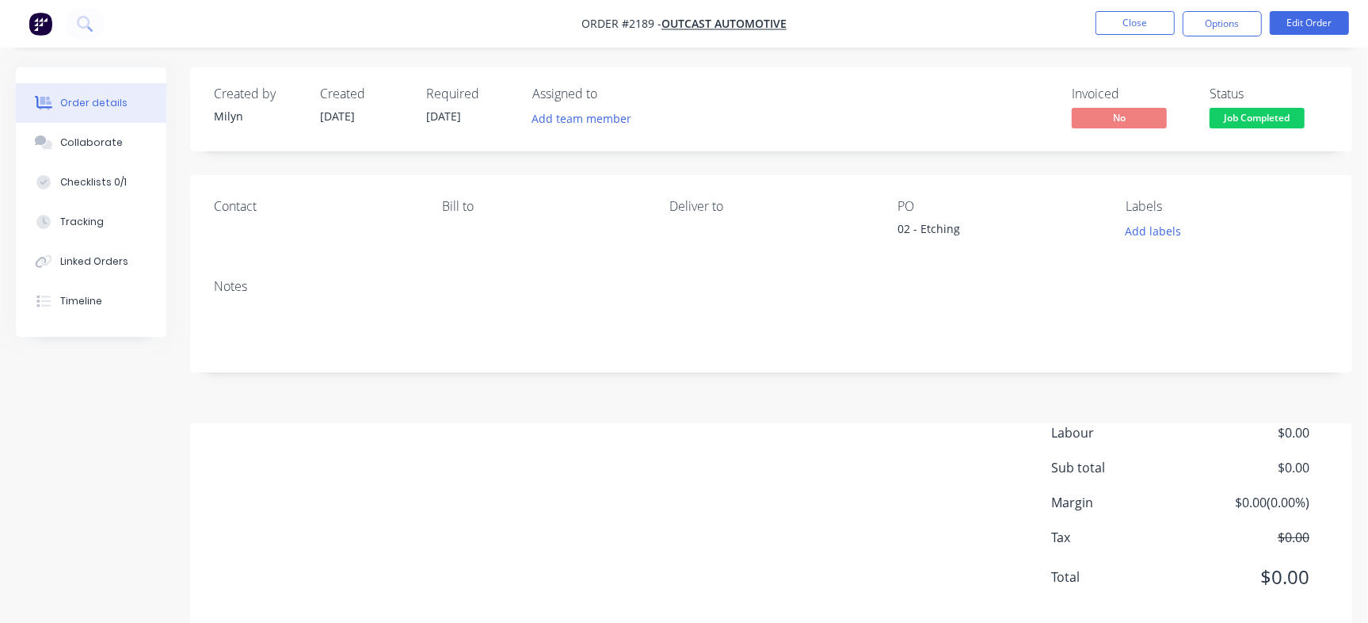
click at [1262, 118] on span "Job Completed" at bounding box center [1256, 118] width 95 height 20
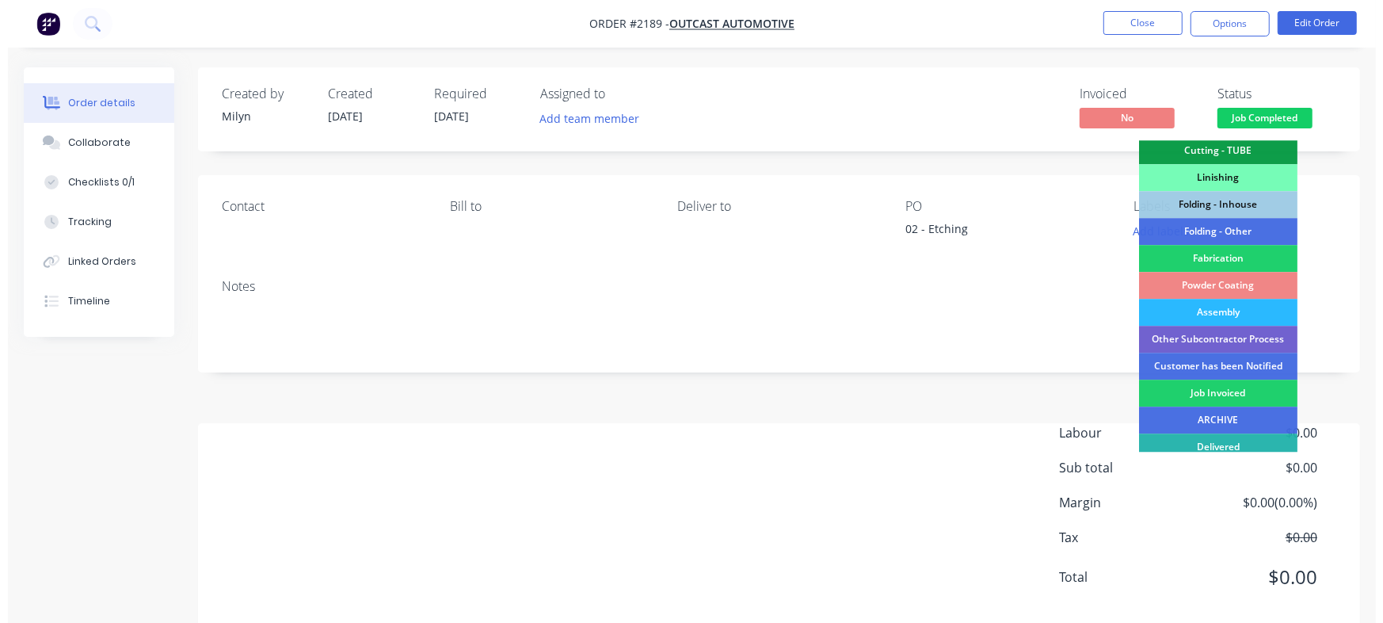
scroll to position [418, 0]
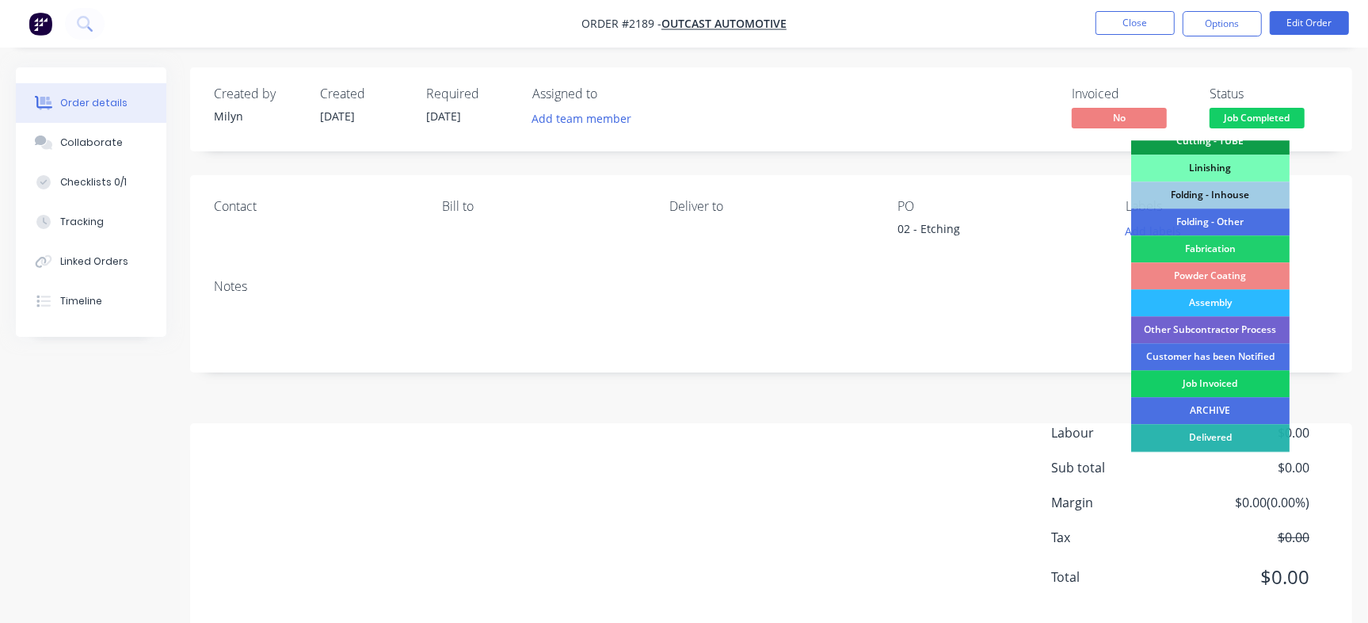
click at [1238, 377] on div "Job Invoiced" at bounding box center [1210, 383] width 158 height 27
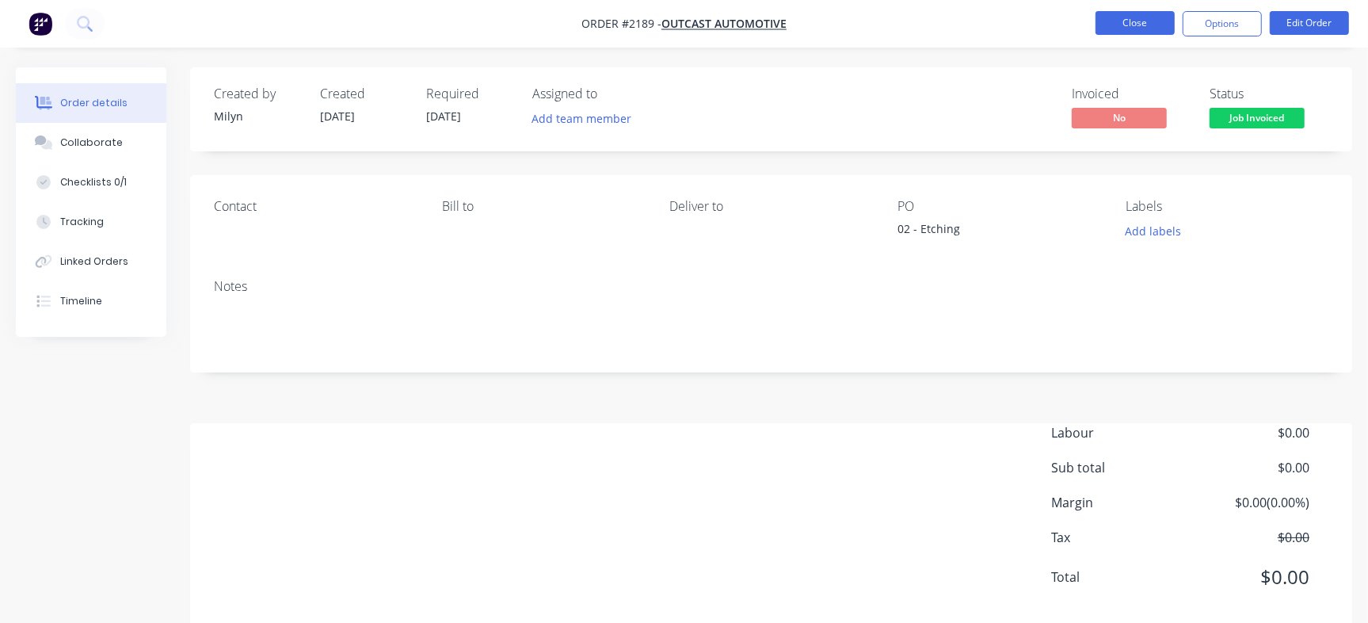
click at [1132, 25] on button "Close" at bounding box center [1134, 23] width 79 height 24
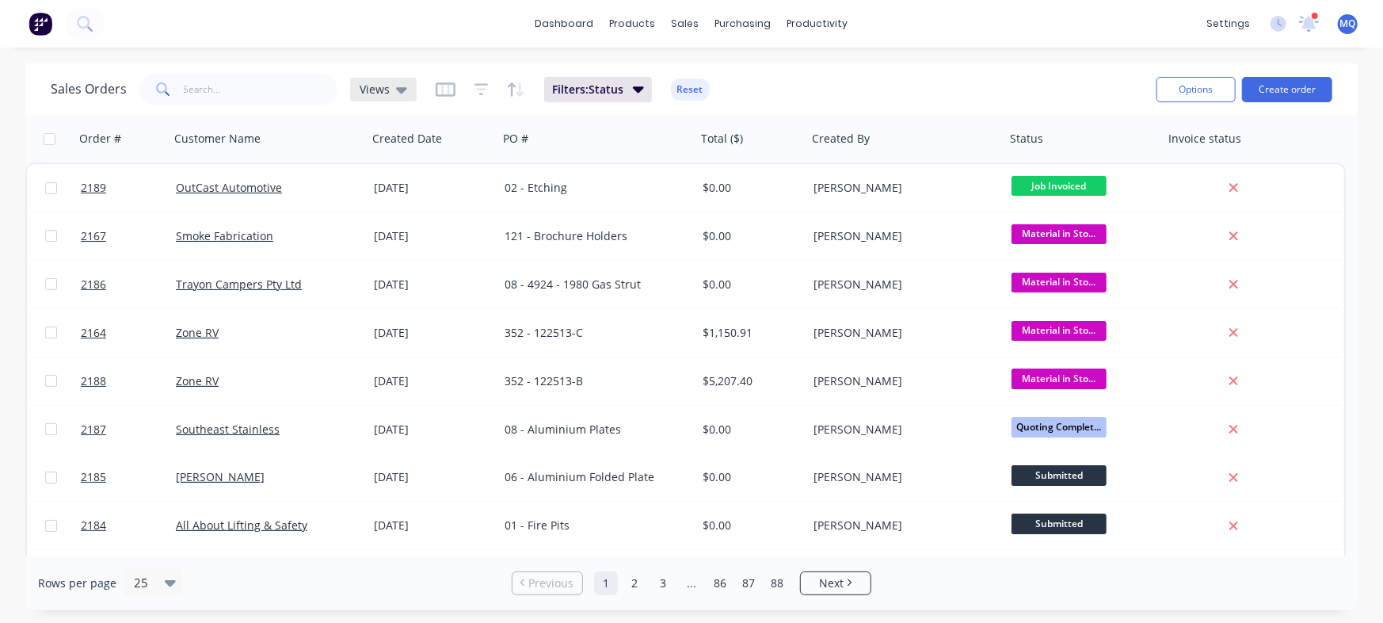
click at [398, 86] on icon at bounding box center [401, 89] width 11 height 17
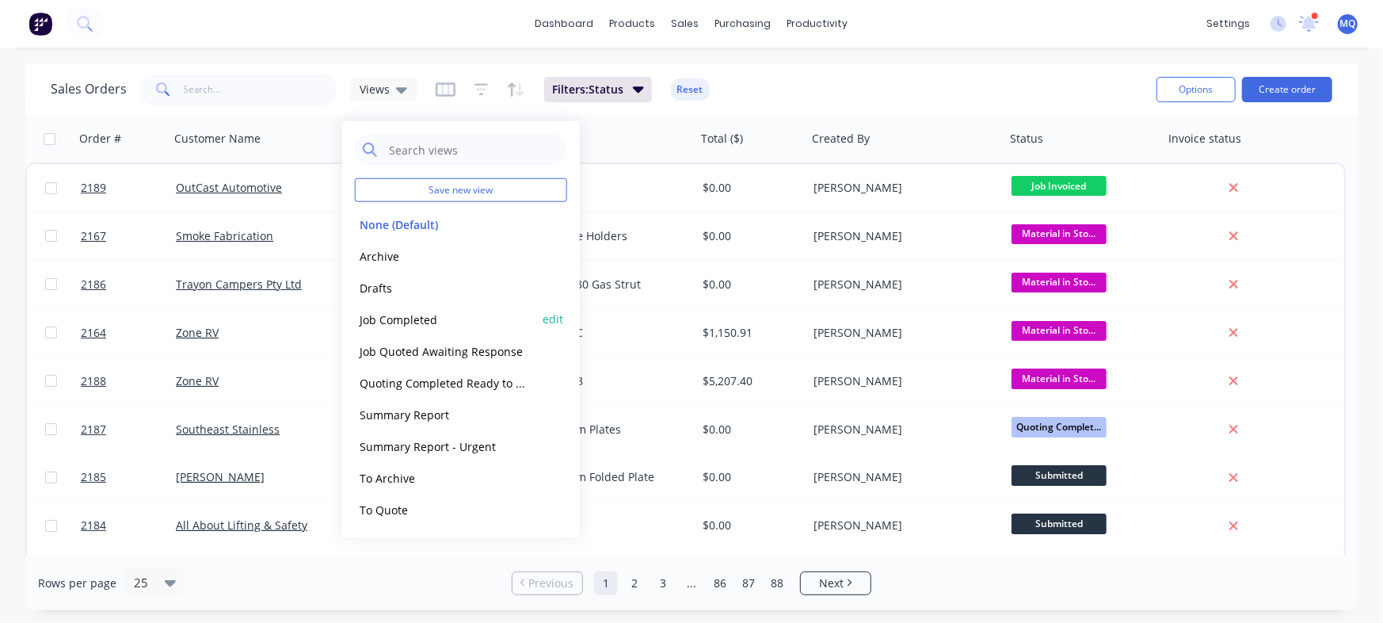
click at [402, 319] on button "Job Completed" at bounding box center [445, 319] width 181 height 18
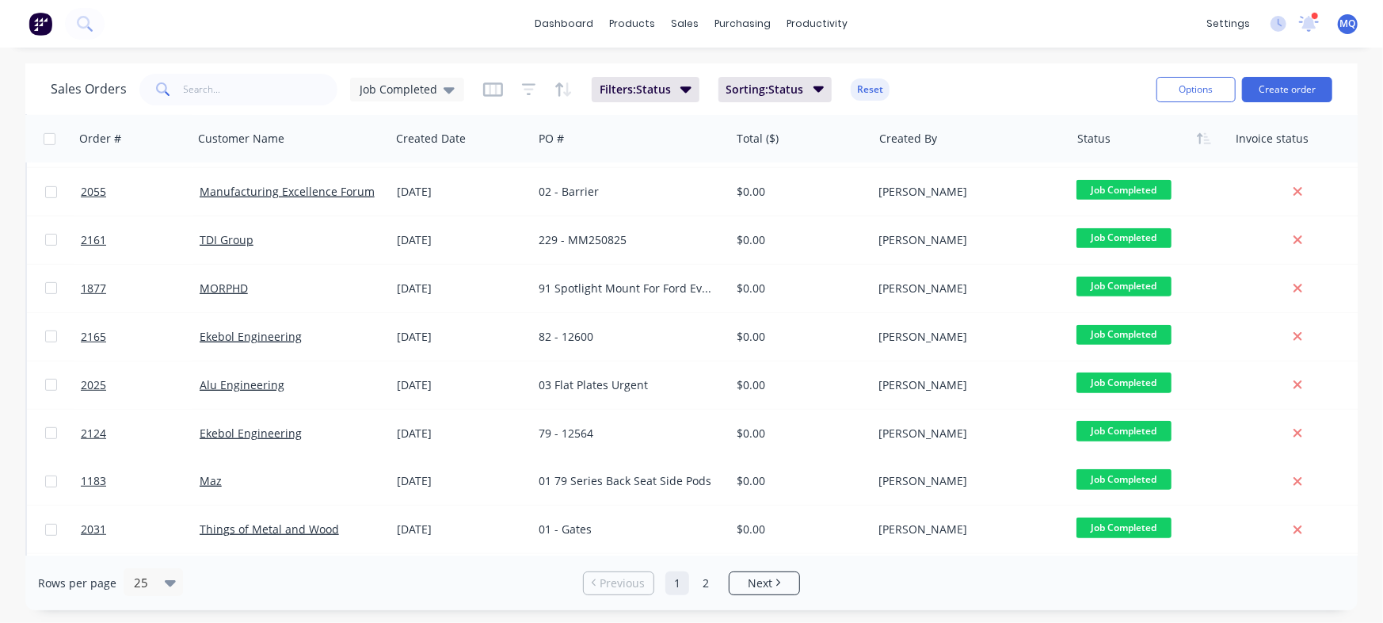
scroll to position [558, 0]
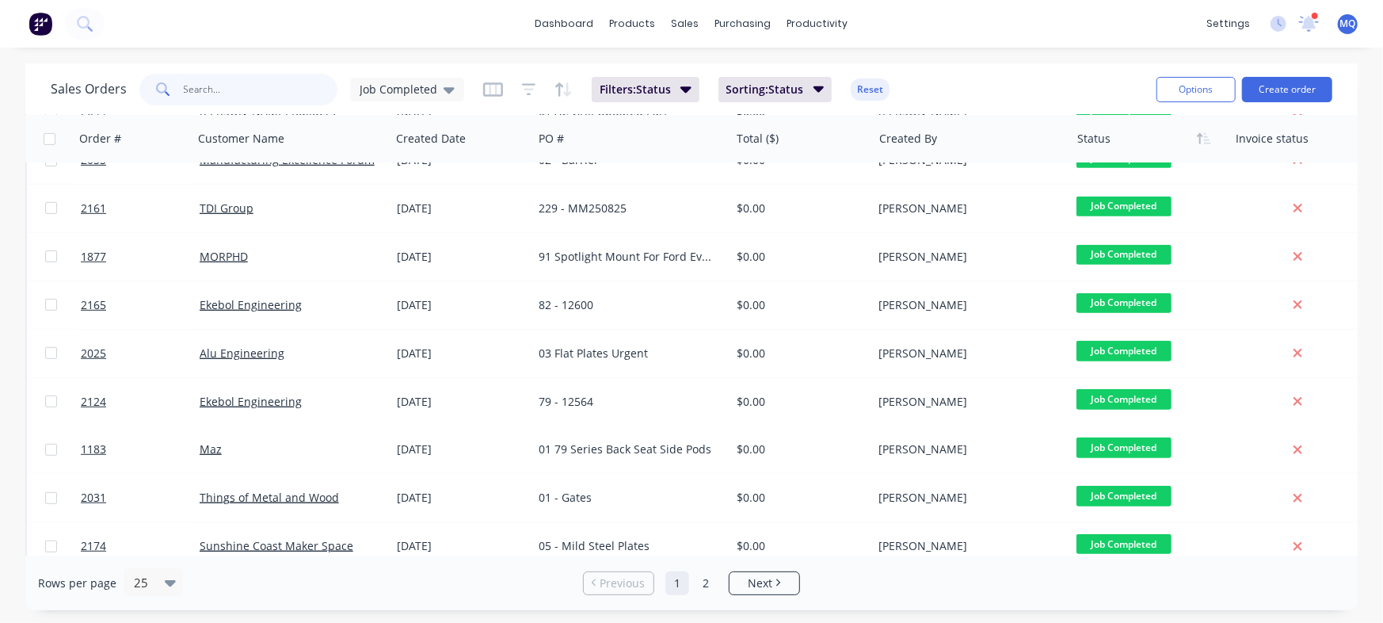
click at [298, 88] on input "text" at bounding box center [261, 90] width 154 height 32
type input "TDI"
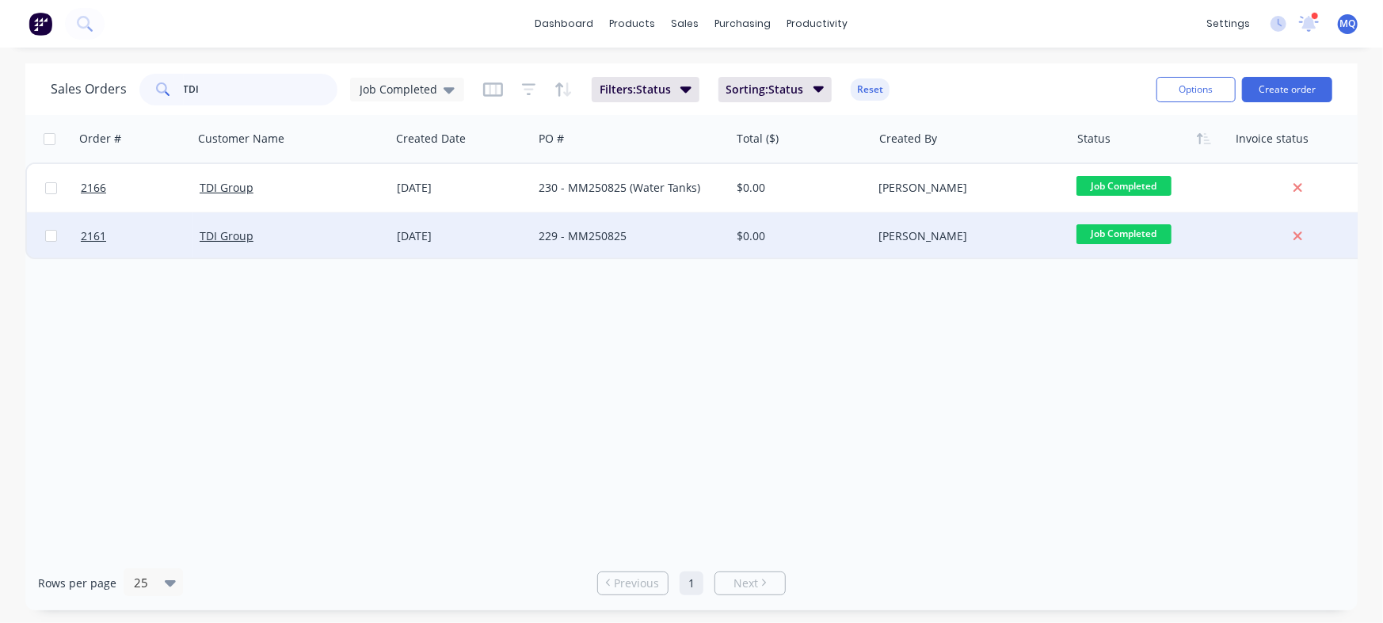
scroll to position [0, 0]
click at [586, 246] on div "229 - MM250825" at bounding box center [630, 236] width 197 height 48
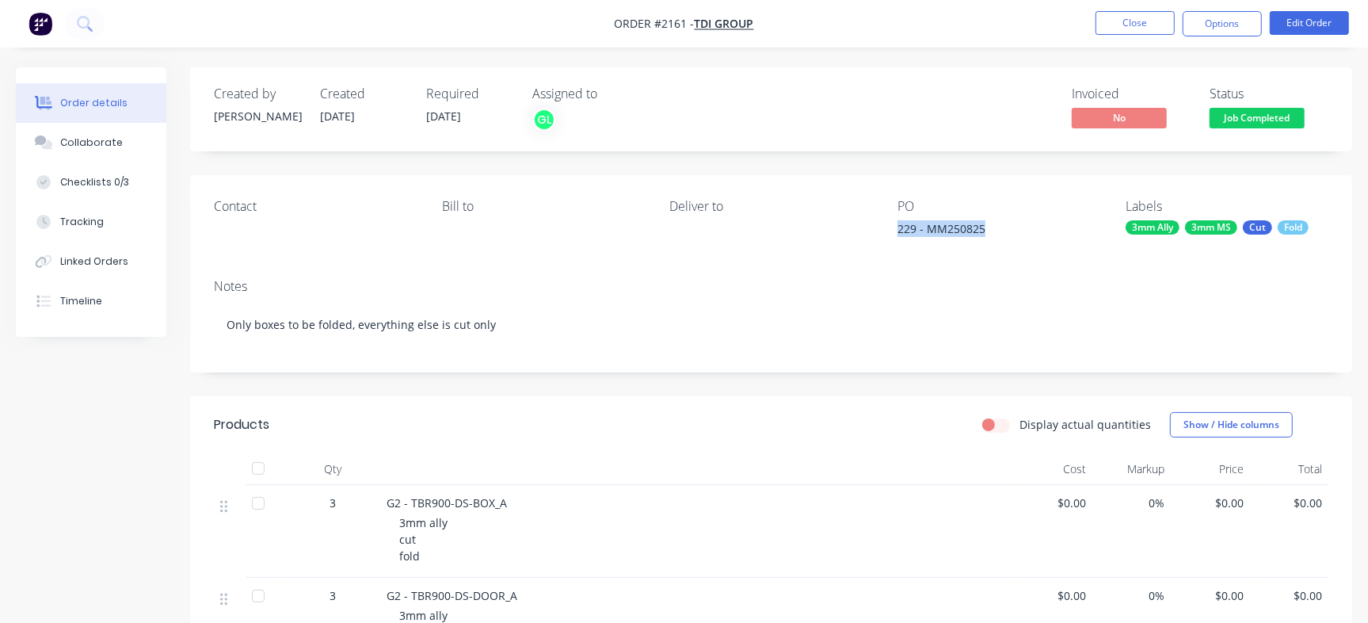
drag, startPoint x: 898, startPoint y: 227, endPoint x: 985, endPoint y: 220, distance: 86.6
click at [985, 220] on div "Contact [PERSON_NAME] to Deliver to PO 229 - MM250825 Labels 3mm Ally 3mm MS Cu…" at bounding box center [771, 220] width 1162 height 91
copy div "229 - MM250825"
click at [1128, 23] on button "Close" at bounding box center [1134, 23] width 79 height 24
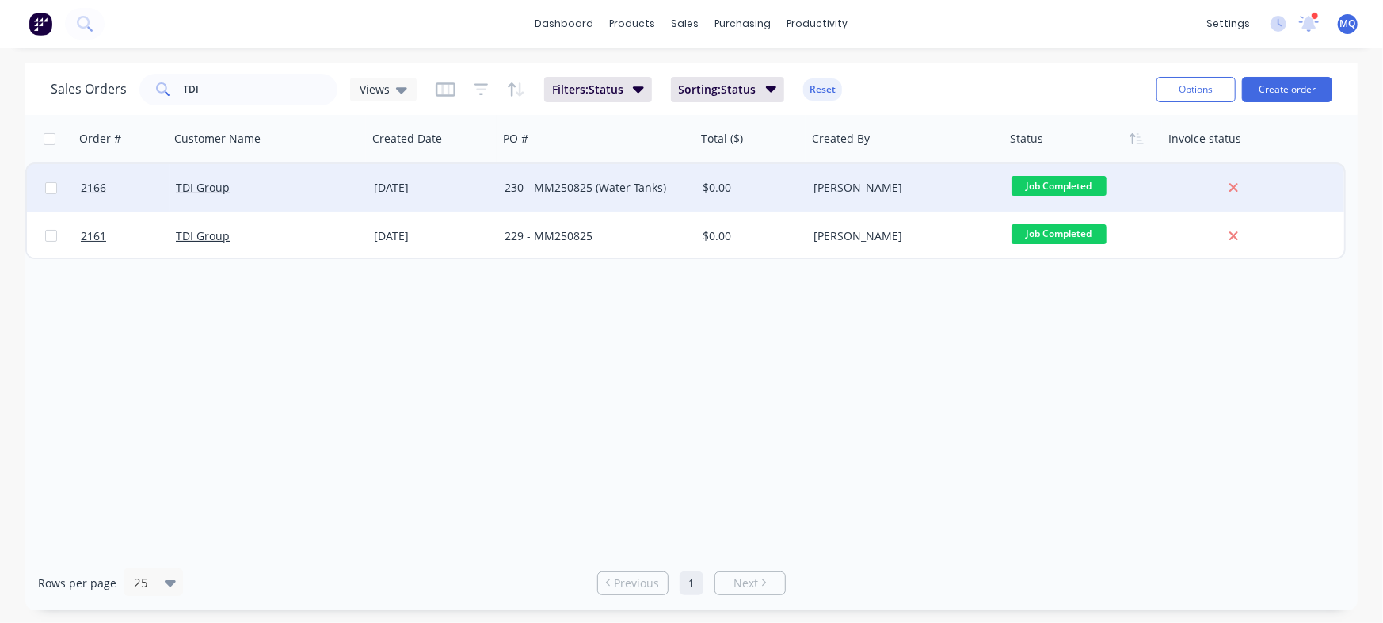
click at [652, 194] on div "230 - MM250825 (Water Tanks)" at bounding box center [593, 188] width 176 height 16
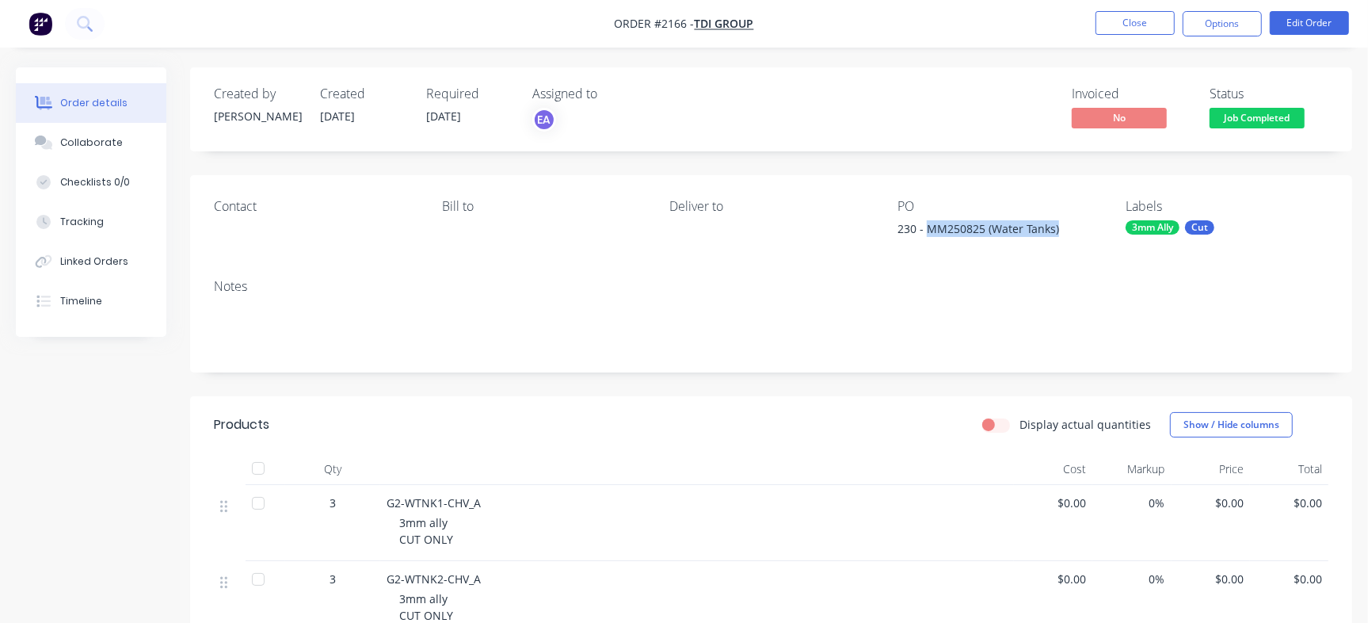
drag, startPoint x: 929, startPoint y: 225, endPoint x: 1088, endPoint y: 224, distance: 159.2
click at [1088, 224] on div "230 - MM250825 (Water Tanks)" at bounding box center [996, 231] width 198 height 22
copy div "MM250825 (Water Tanks)"
click at [1136, 19] on button "Close" at bounding box center [1134, 23] width 79 height 24
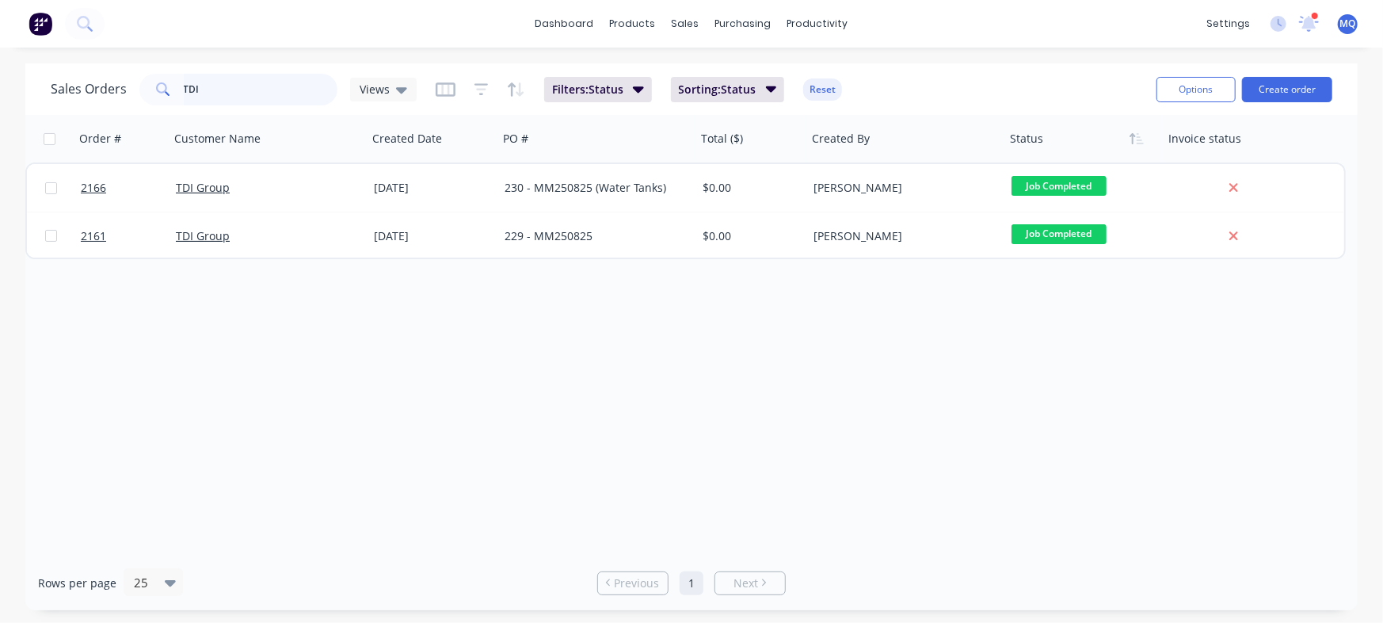
click at [249, 93] on input "TDI" at bounding box center [261, 90] width 154 height 32
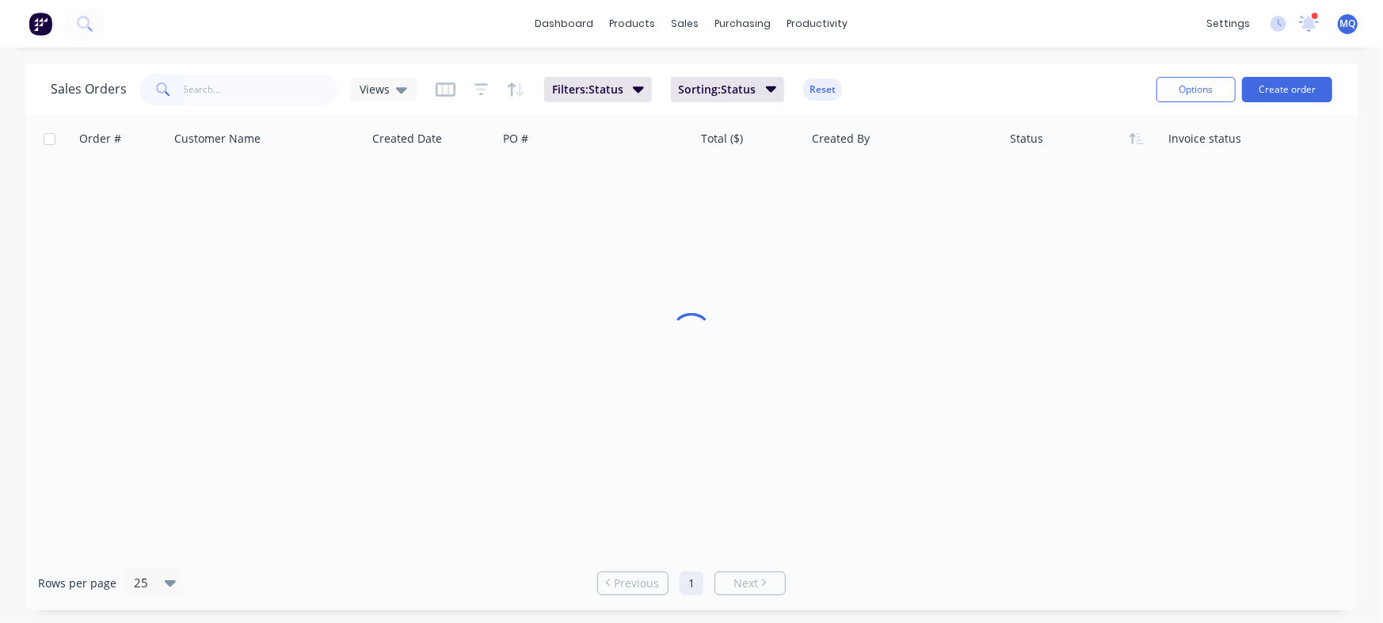
click at [380, 101] on div "Sales Orders Views" at bounding box center [234, 90] width 366 height 32
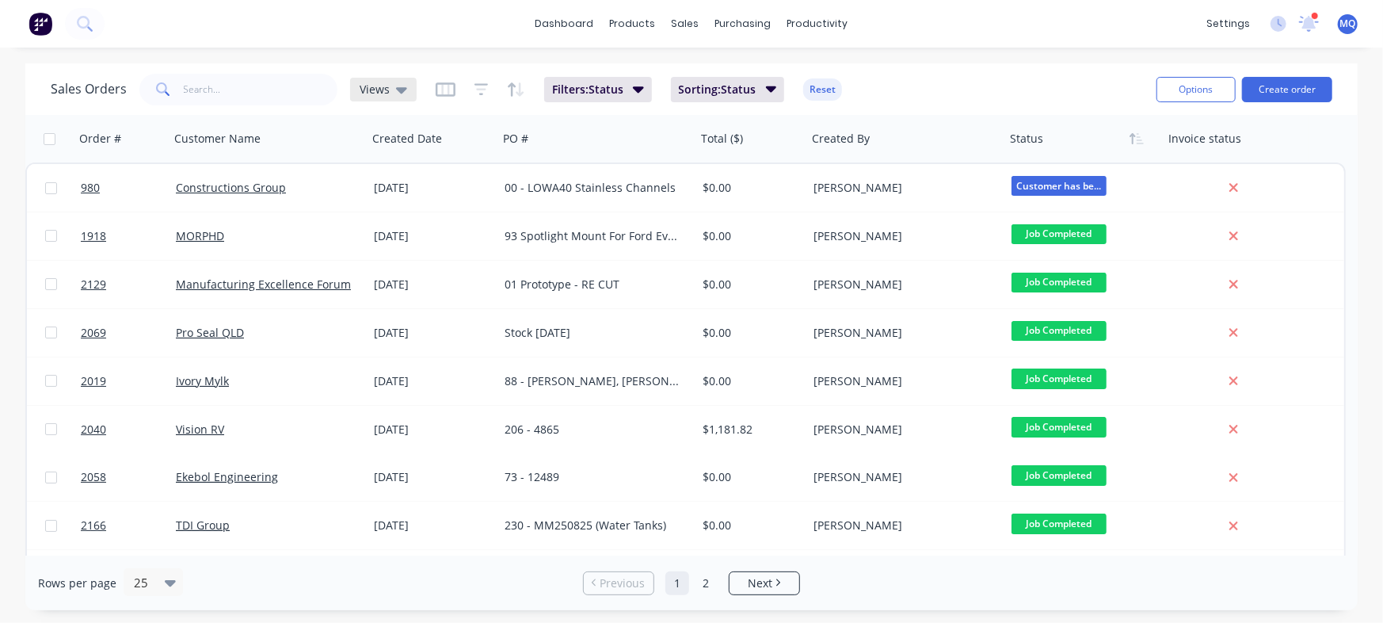
click at [383, 94] on span "Views" at bounding box center [375, 89] width 30 height 17
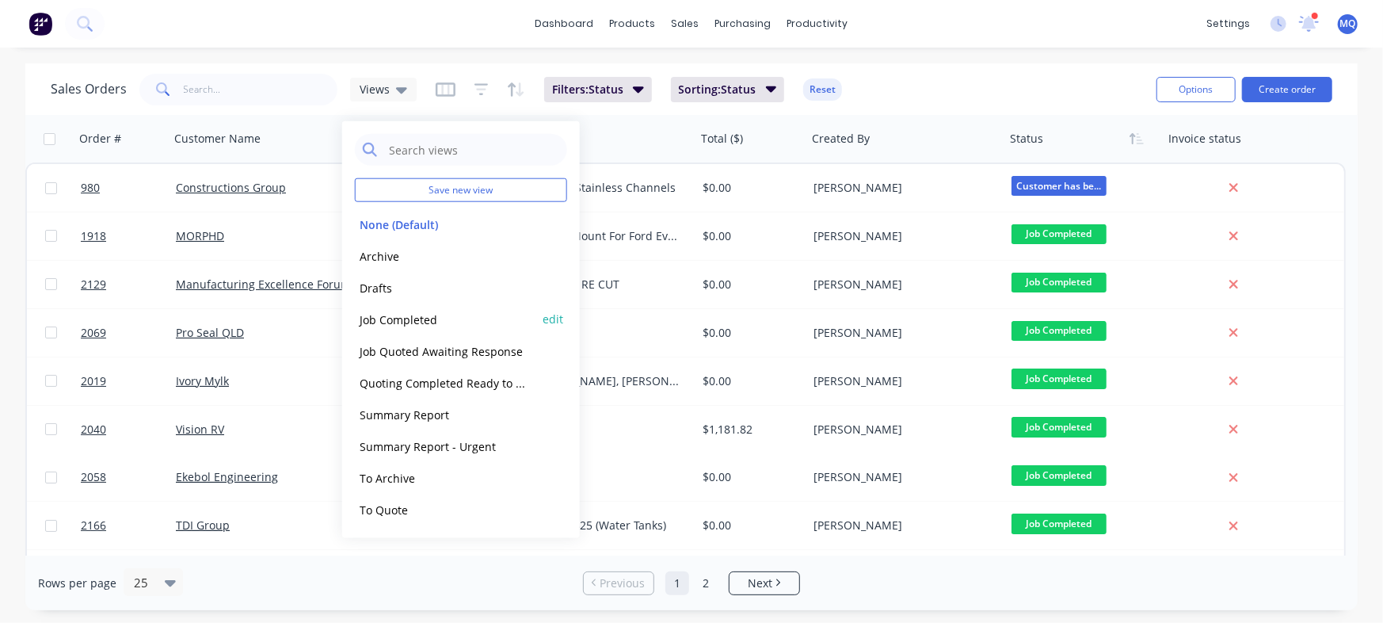
click at [395, 314] on button "Job Completed" at bounding box center [445, 319] width 181 height 18
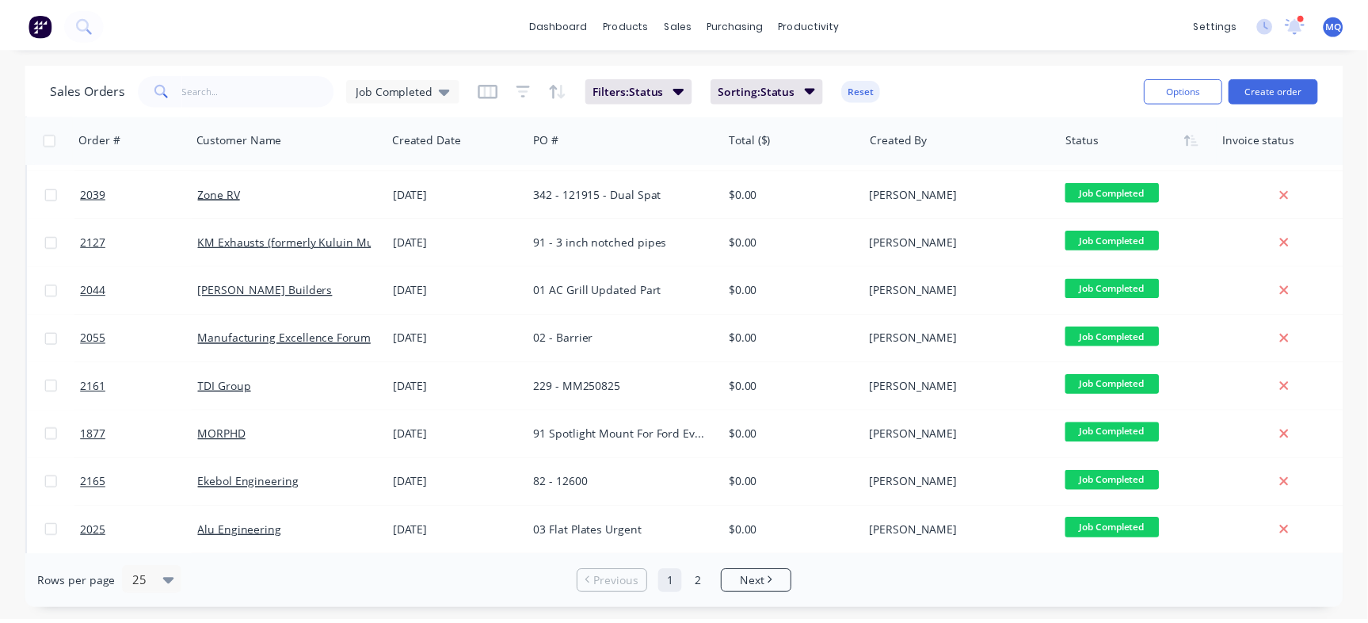
scroll to position [383, 0]
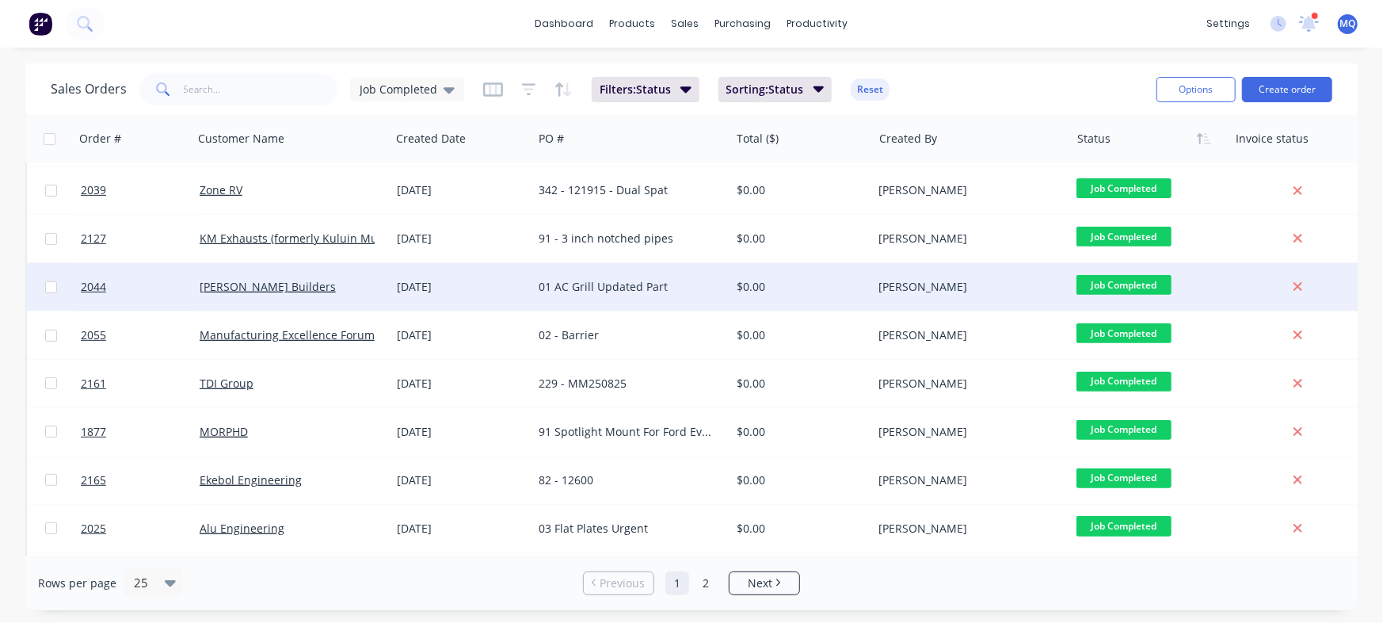
click at [649, 286] on div "01 AC Grill Updated Part" at bounding box center [627, 287] width 176 height 16
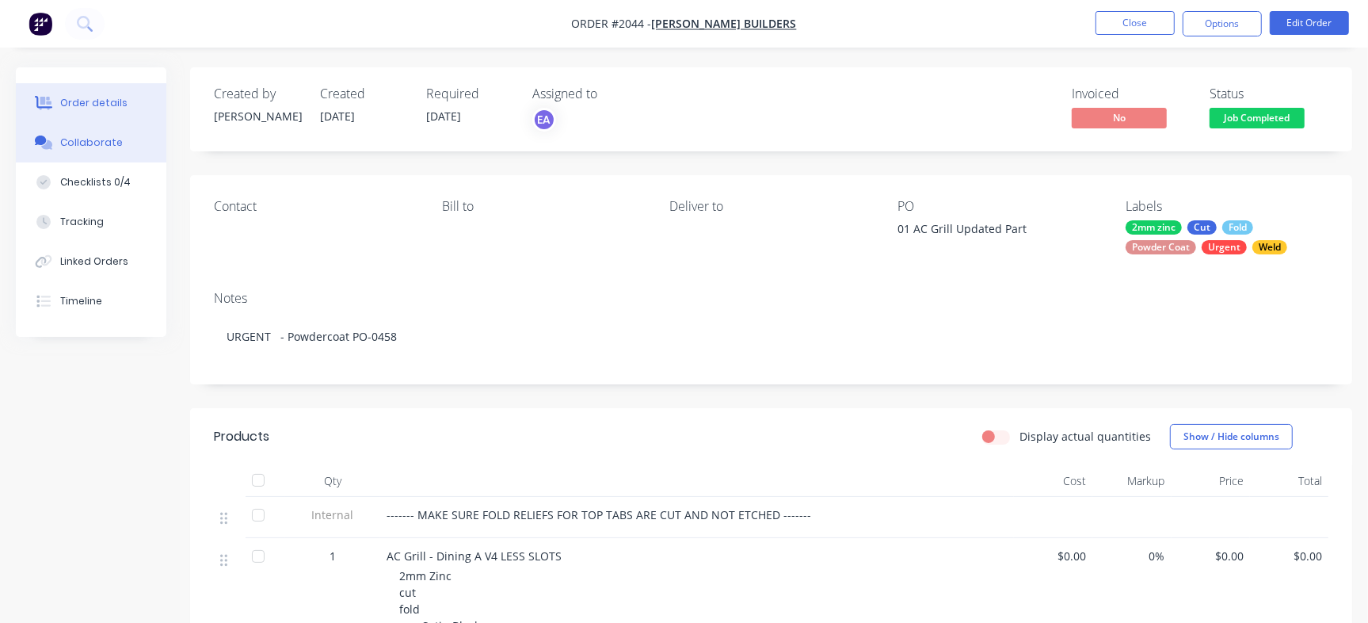
click at [124, 140] on button "Collaborate" at bounding box center [91, 143] width 150 height 40
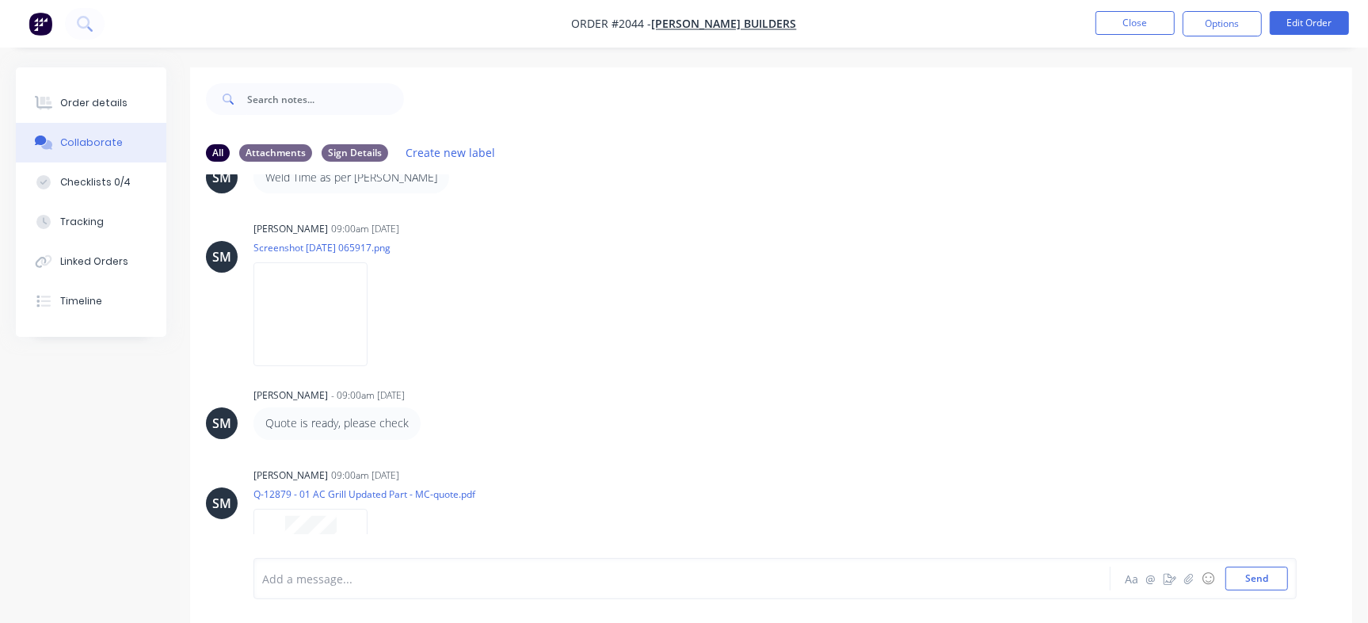
scroll to position [447, 0]
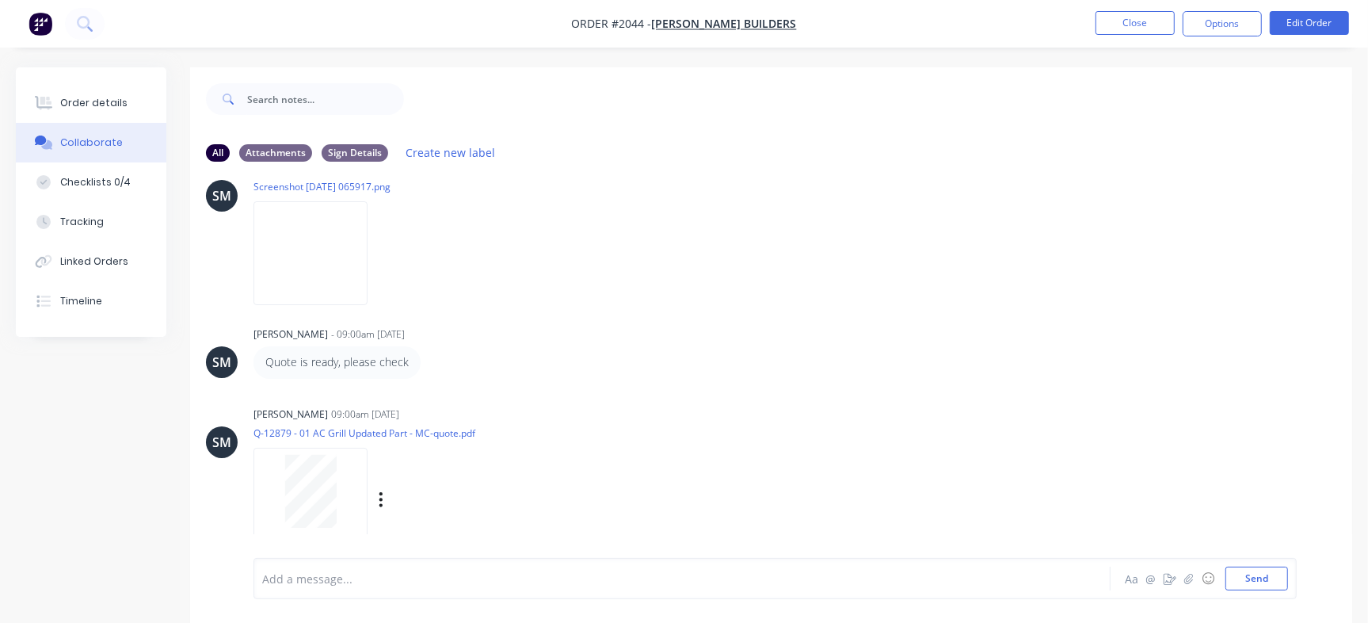
click at [340, 496] on div at bounding box center [311, 491] width 100 height 73
click at [103, 96] on div "Order details" at bounding box center [93, 103] width 67 height 14
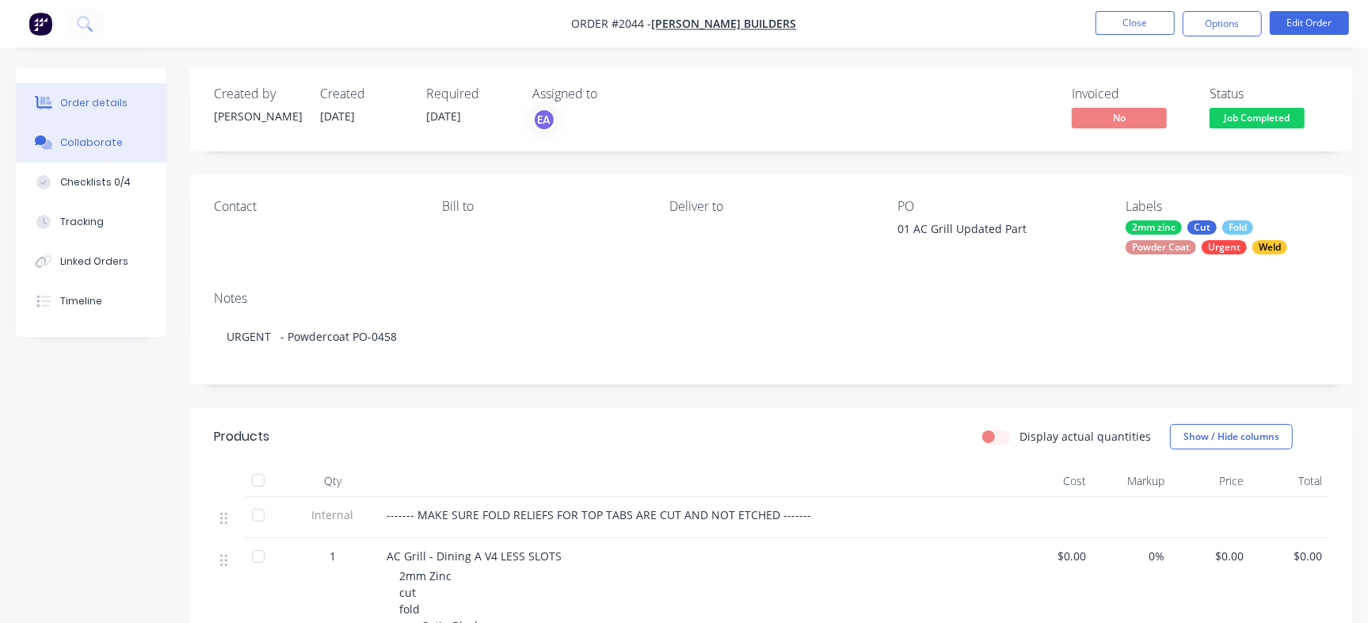
click at [82, 140] on div "Collaborate" at bounding box center [91, 142] width 63 height 14
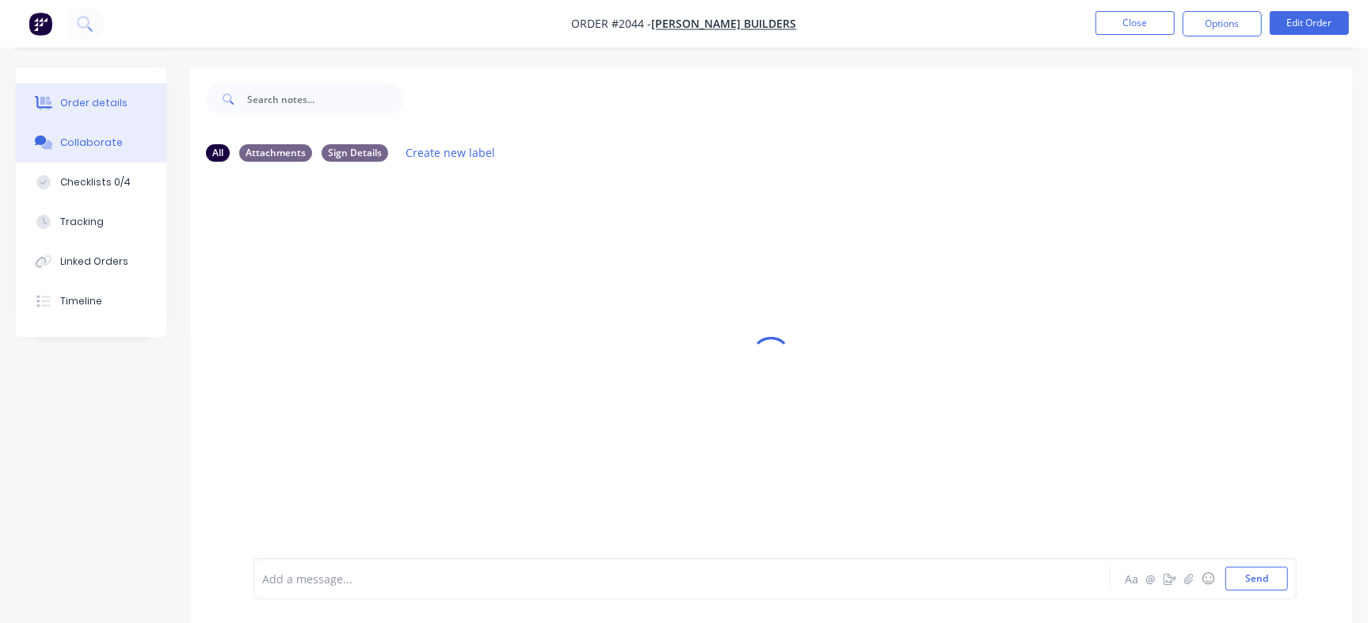
click at [103, 103] on div "Order details" at bounding box center [93, 103] width 67 height 14
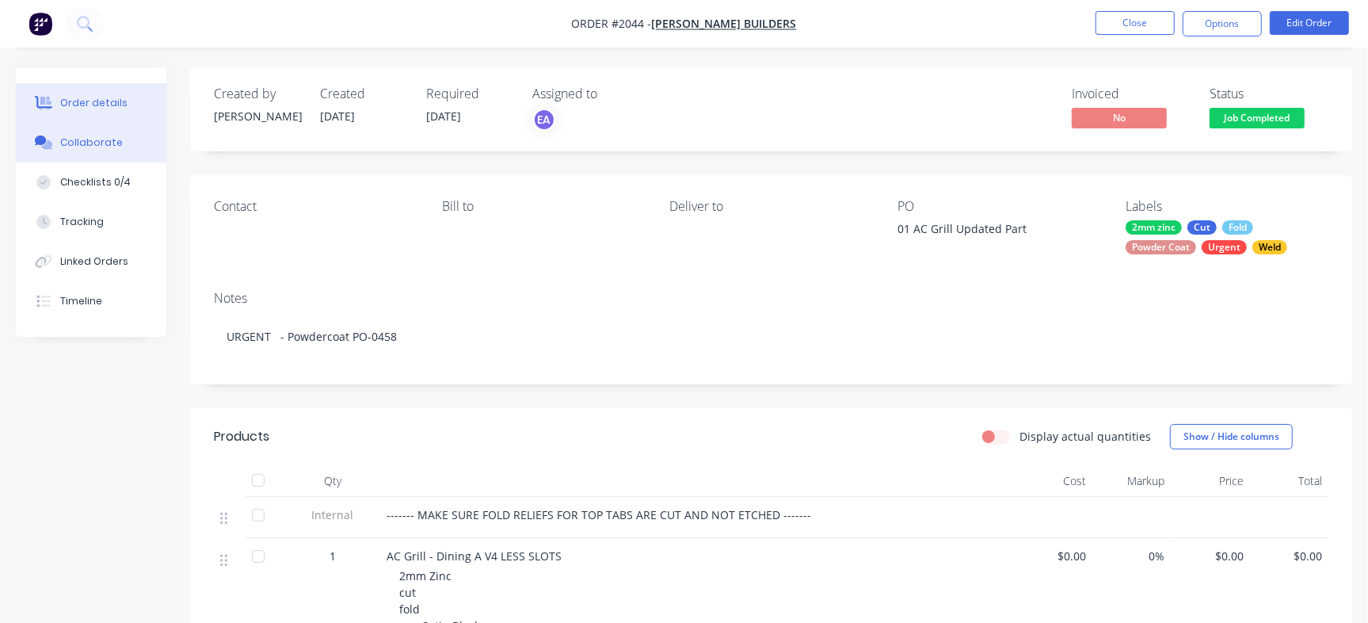
click at [55, 136] on button "Collaborate" at bounding box center [91, 143] width 150 height 40
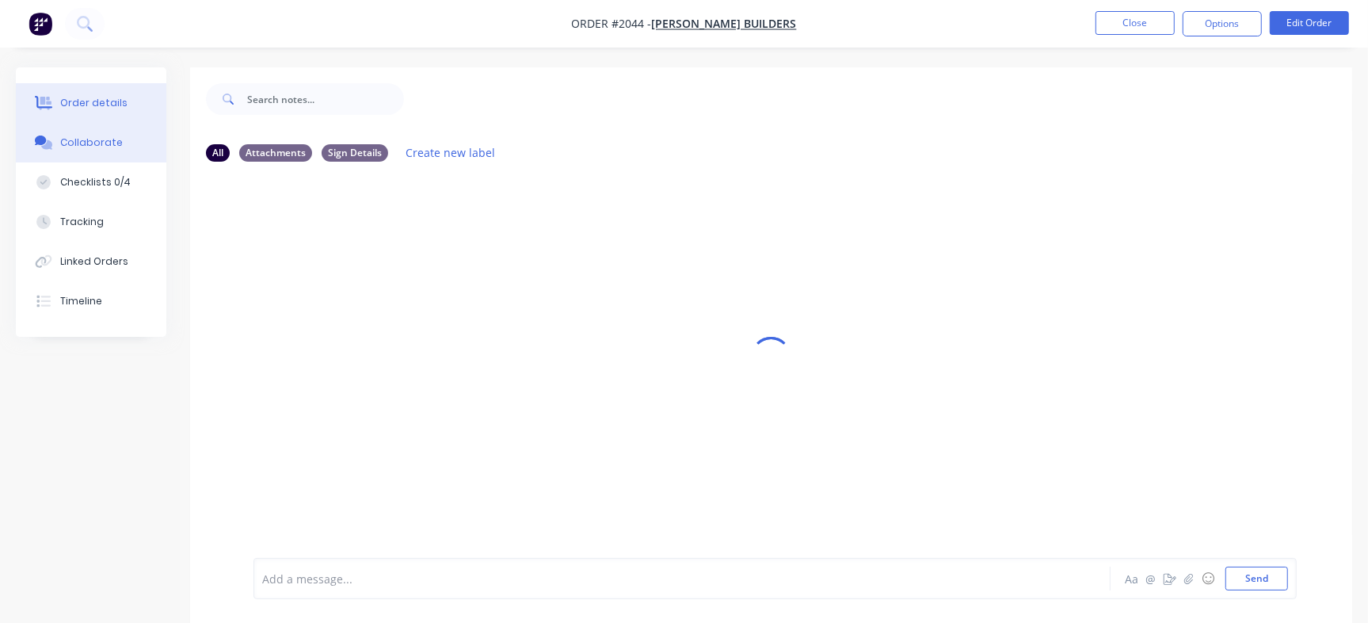
click at [100, 100] on div "Order details" at bounding box center [93, 103] width 67 height 14
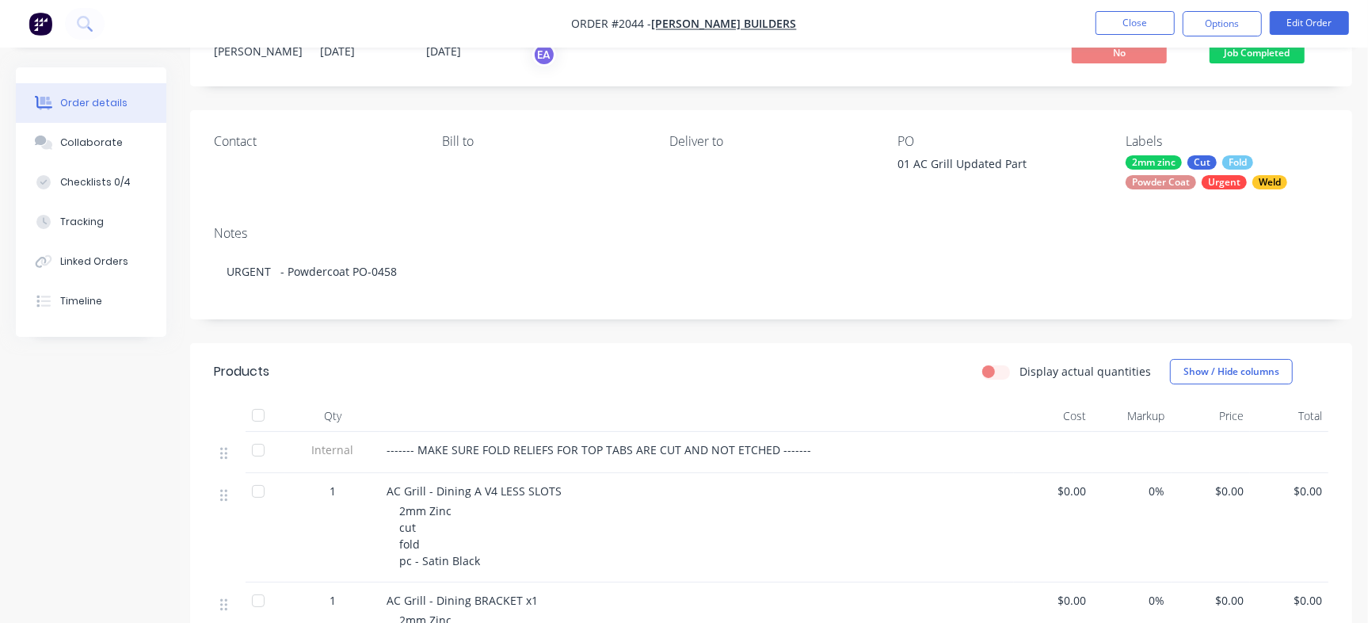
scroll to position [59, 0]
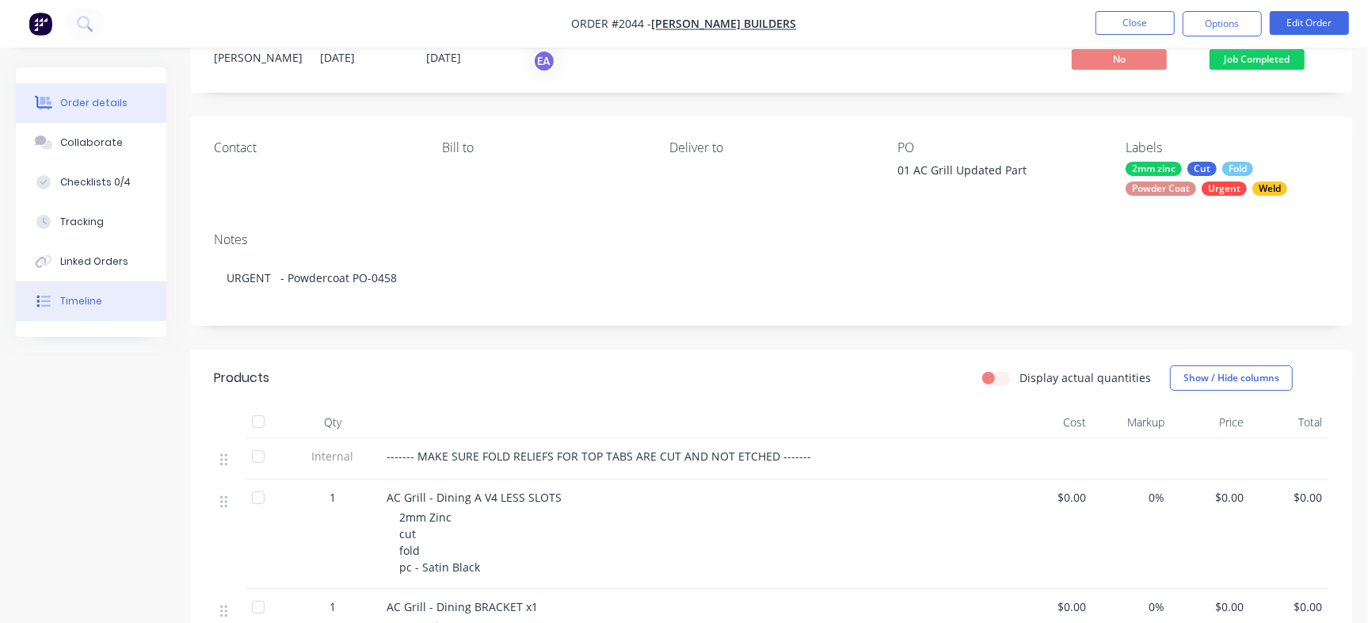
click at [108, 302] on button "Timeline" at bounding box center [91, 301] width 150 height 40
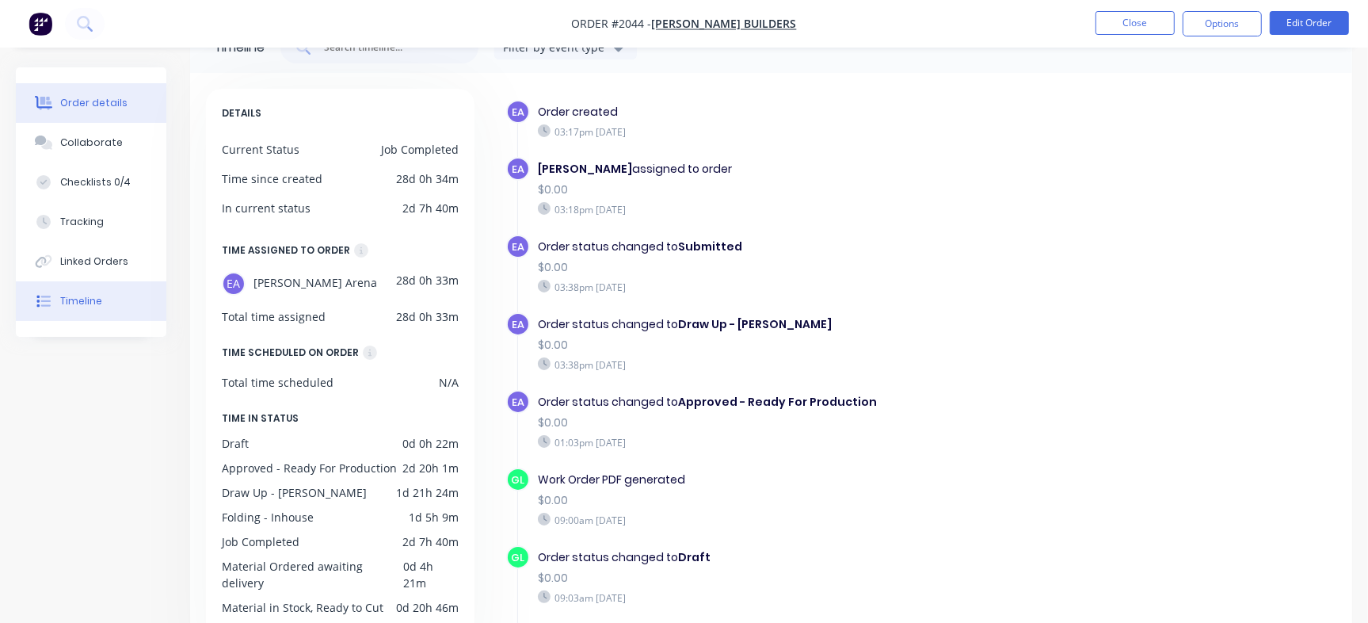
scroll to position [59, 0]
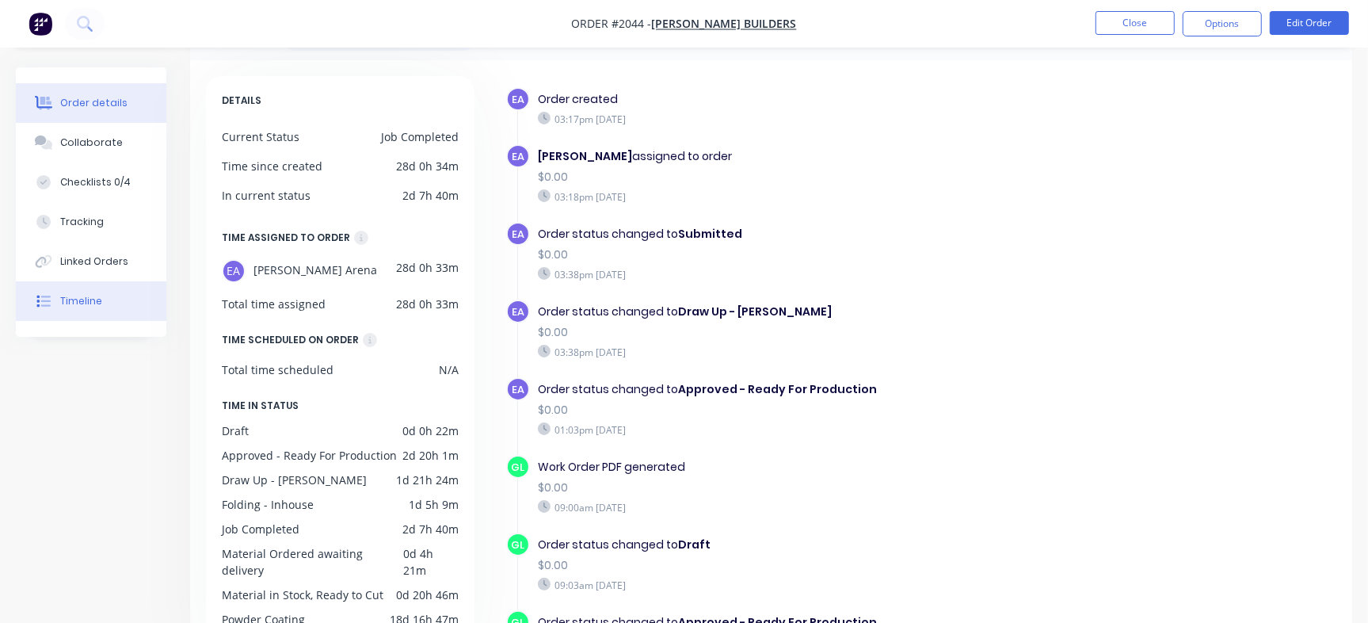
click at [76, 100] on div "Order details" at bounding box center [93, 103] width 67 height 14
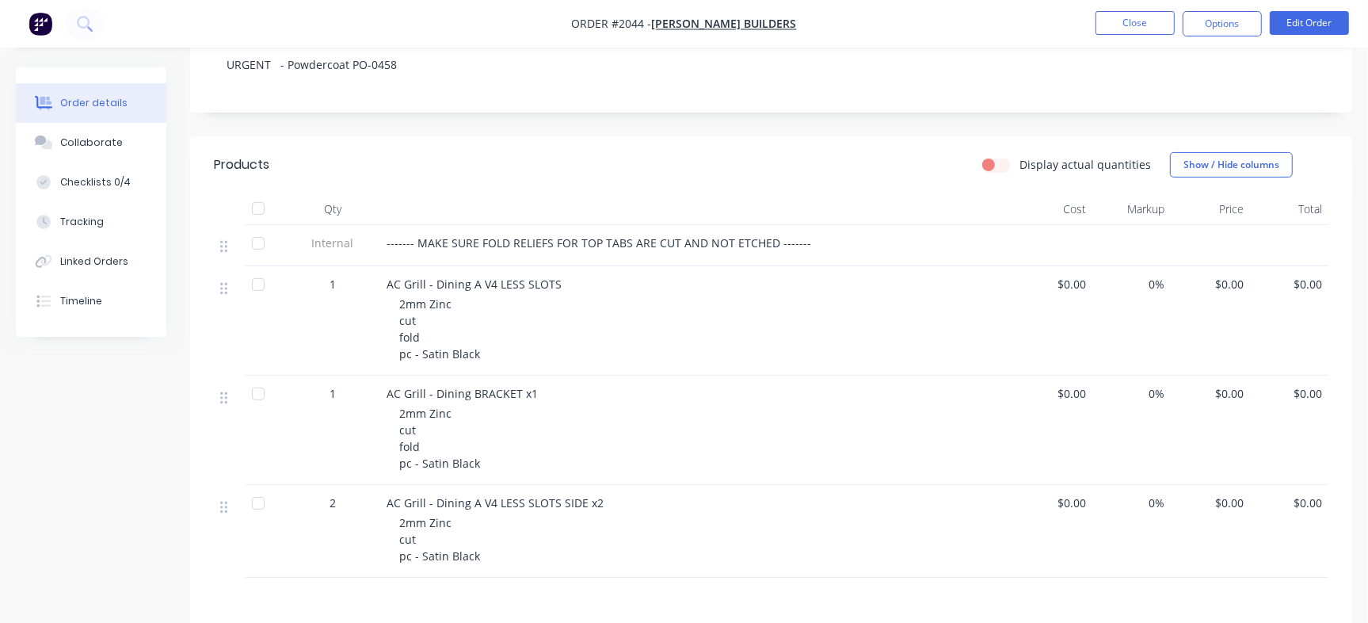
scroll to position [294, 0]
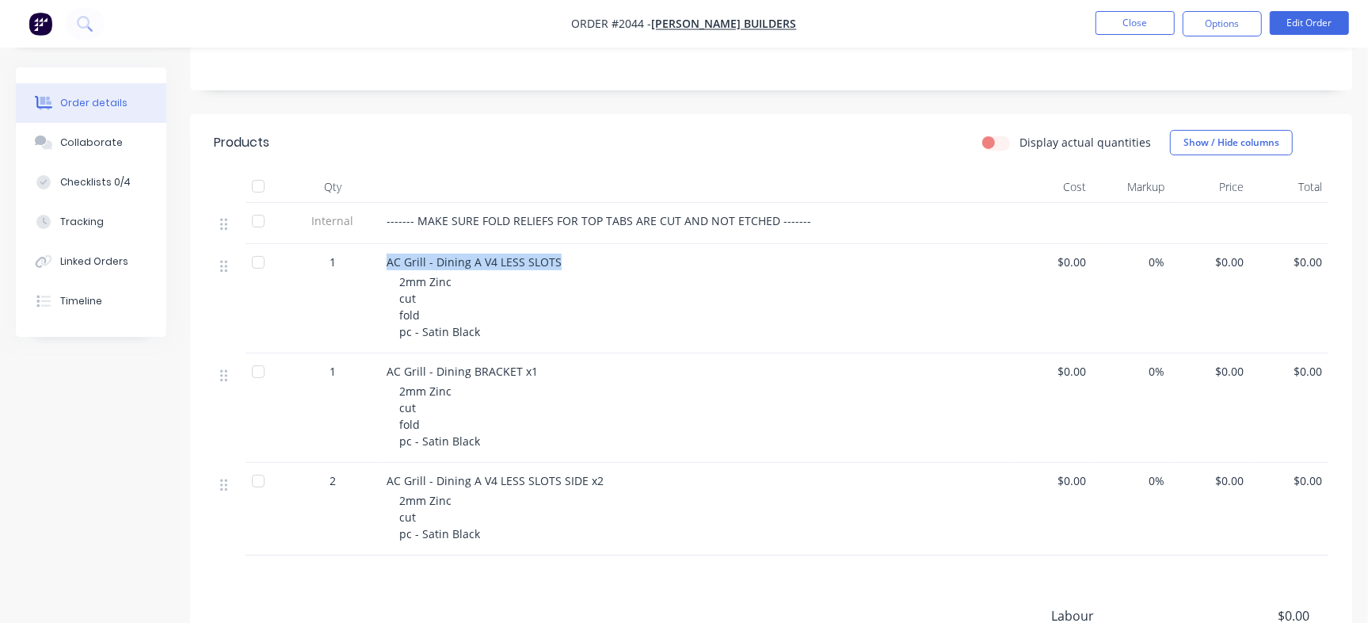
drag, startPoint x: 384, startPoint y: 258, endPoint x: 564, endPoint y: 259, distance: 179.8
click at [564, 259] on div "AC Grill - Dining A V4 LESS SLOTS 2mm Zinc cut fold pc - Satin Black" at bounding box center [697, 298] width 634 height 109
copy span "AC Grill - Dining A V4 LESS SLOTS"
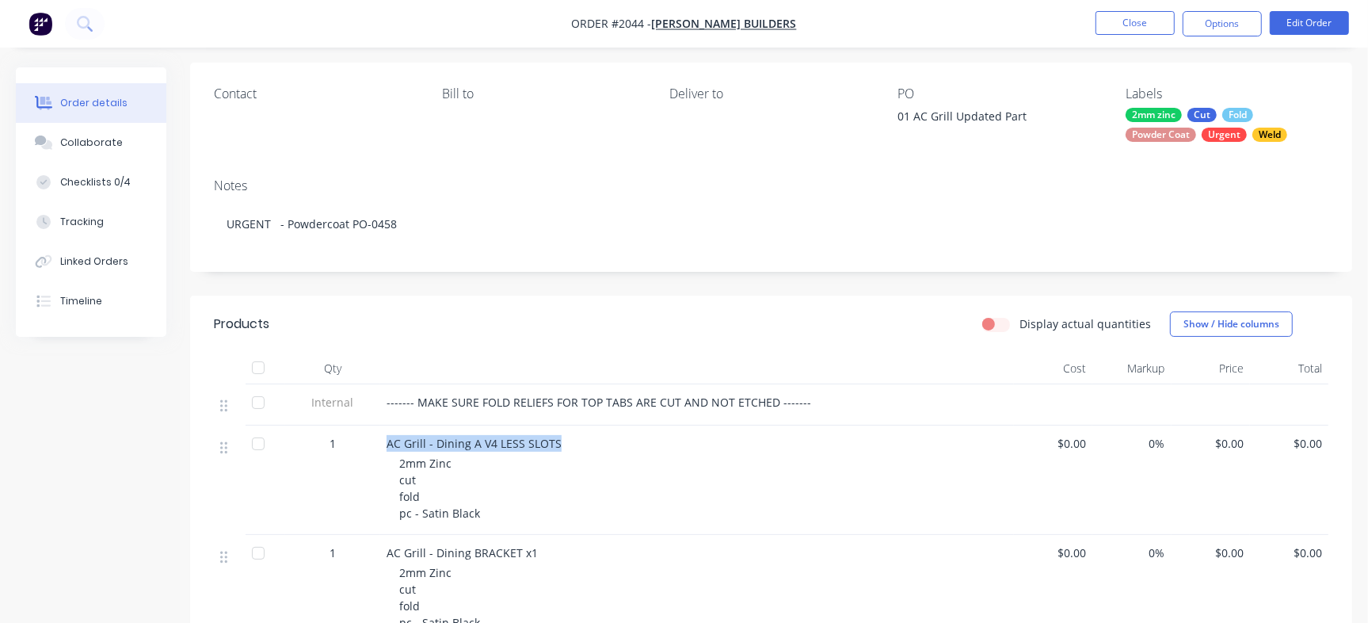
scroll to position [109, 0]
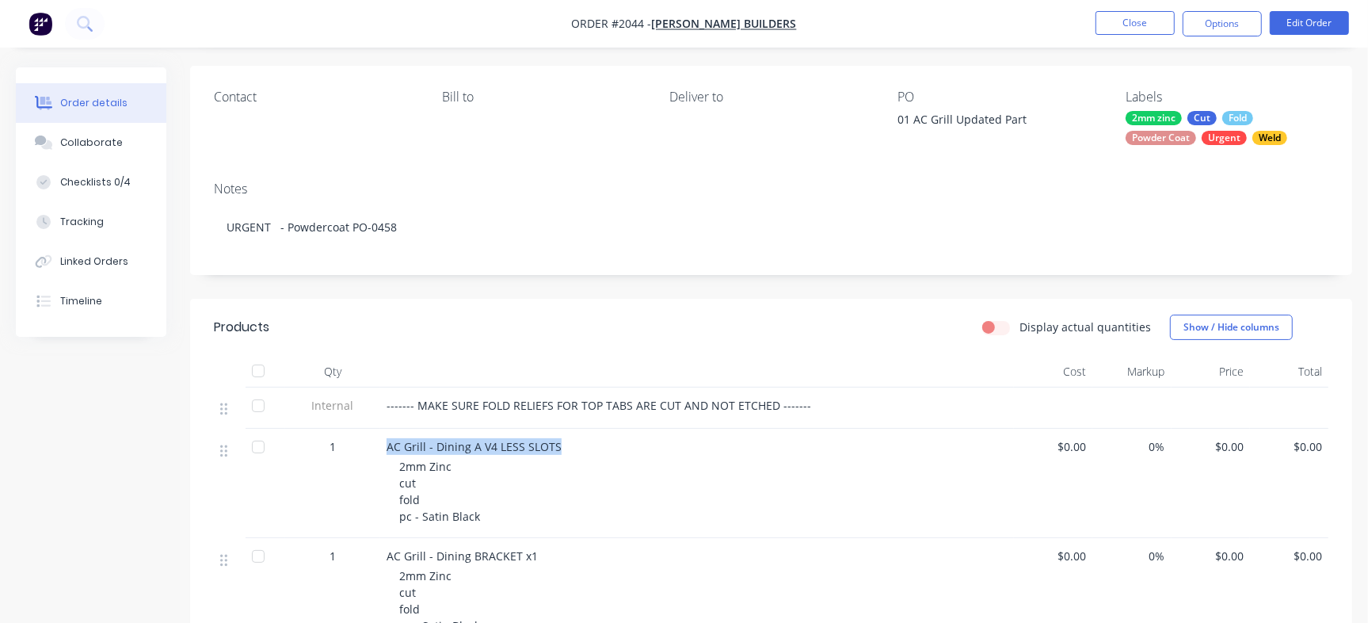
copy span "AC Grill - Dining A V4 LESS SLOTS"
drag, startPoint x: 388, startPoint y: 553, endPoint x: 517, endPoint y: 555, distance: 129.1
click at [517, 555] on span "AC Grill - Dining BRACKET x1" at bounding box center [462, 555] width 151 height 15
copy span "AC Grill - Dining BRACKET"
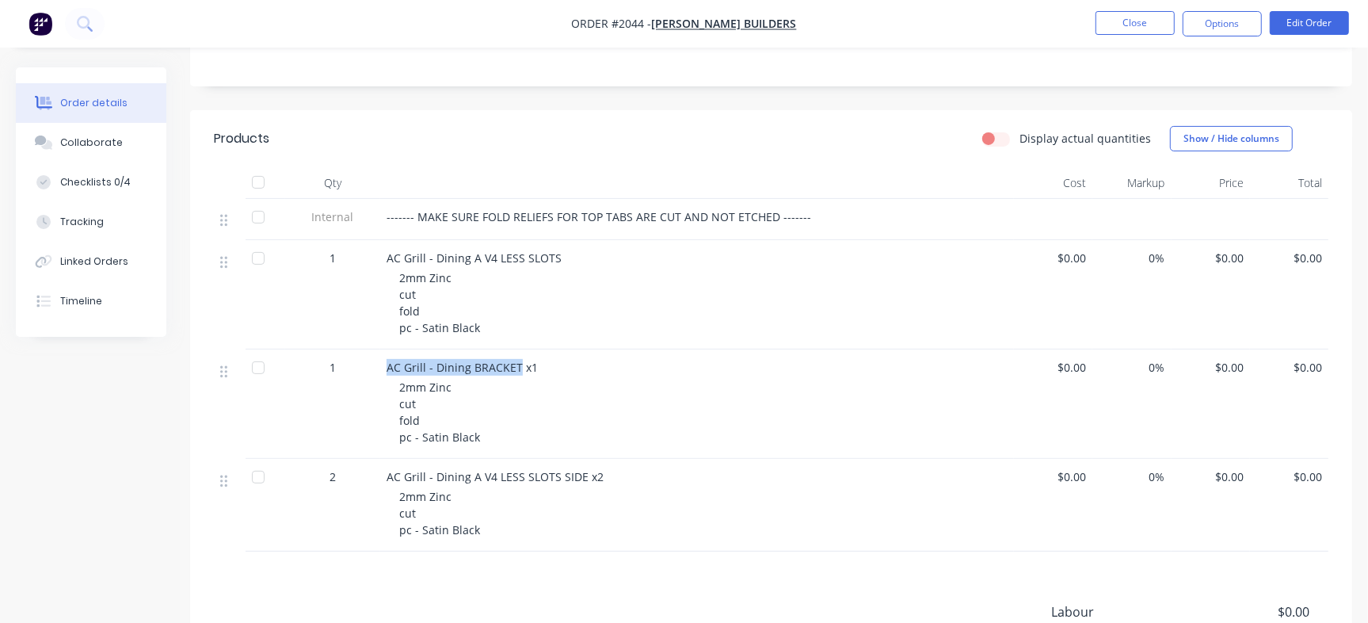
scroll to position [299, 0]
drag, startPoint x: 387, startPoint y: 471, endPoint x: 578, endPoint y: 478, distance: 191.0
click at [578, 478] on span "AC Grill - Dining A V4 LESS SLOTS SIDE x2" at bounding box center [495, 474] width 217 height 15
copy span "AC Grill - Dining A V4 LESS SLOTS SIDE"
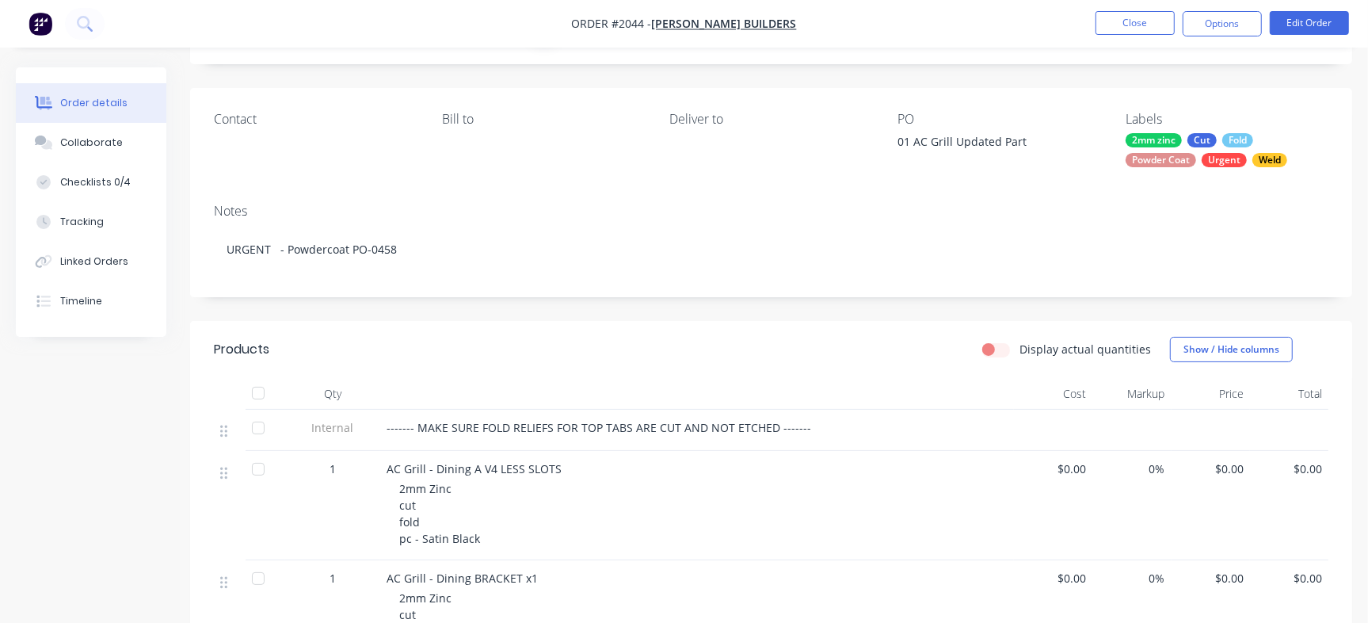
scroll to position [86, 0]
drag, startPoint x: 915, startPoint y: 142, endPoint x: 1034, endPoint y: 141, distance: 119.6
click at [1034, 141] on div "01 AC Grill Updated Part" at bounding box center [996, 145] width 198 height 22
copy div "AC Grill Updated Part"
click at [143, 179] on button "Checklists 0/4" at bounding box center [91, 182] width 150 height 40
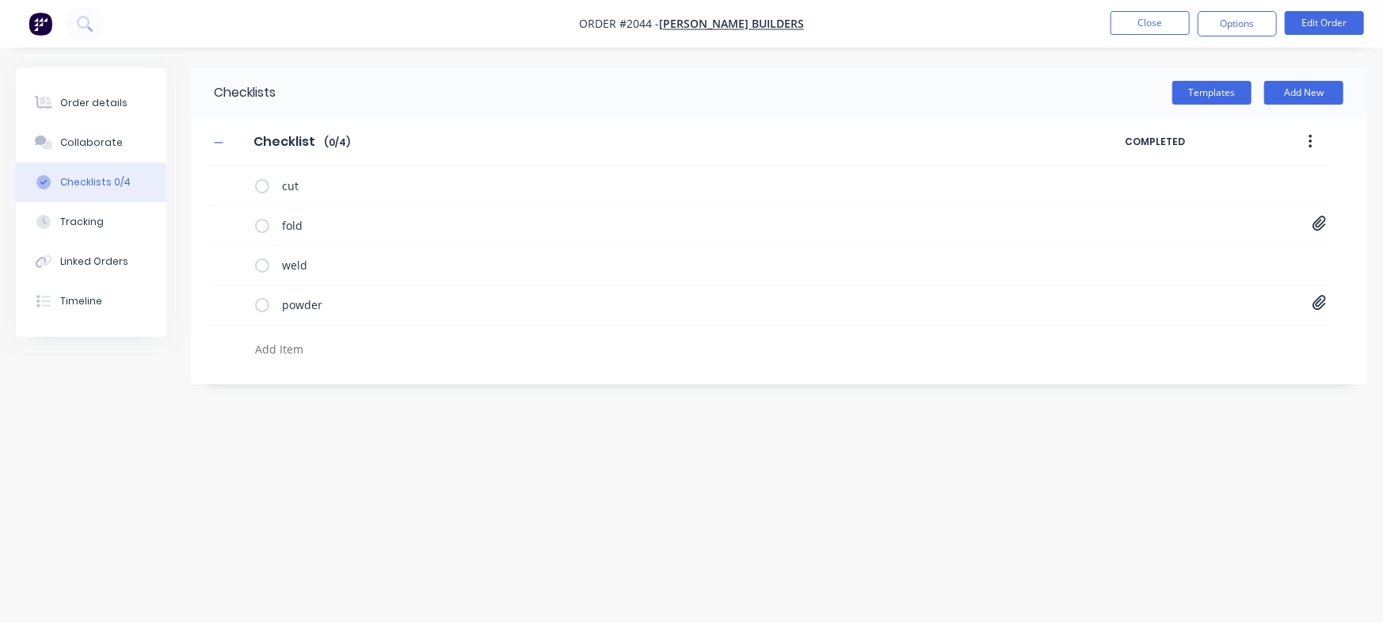
type textarea "x"
click at [334, 339] on textarea at bounding box center [609, 348] width 721 height 23
paste textarea "INV-2917"
type textarea "INV-2917"
type textarea "x"
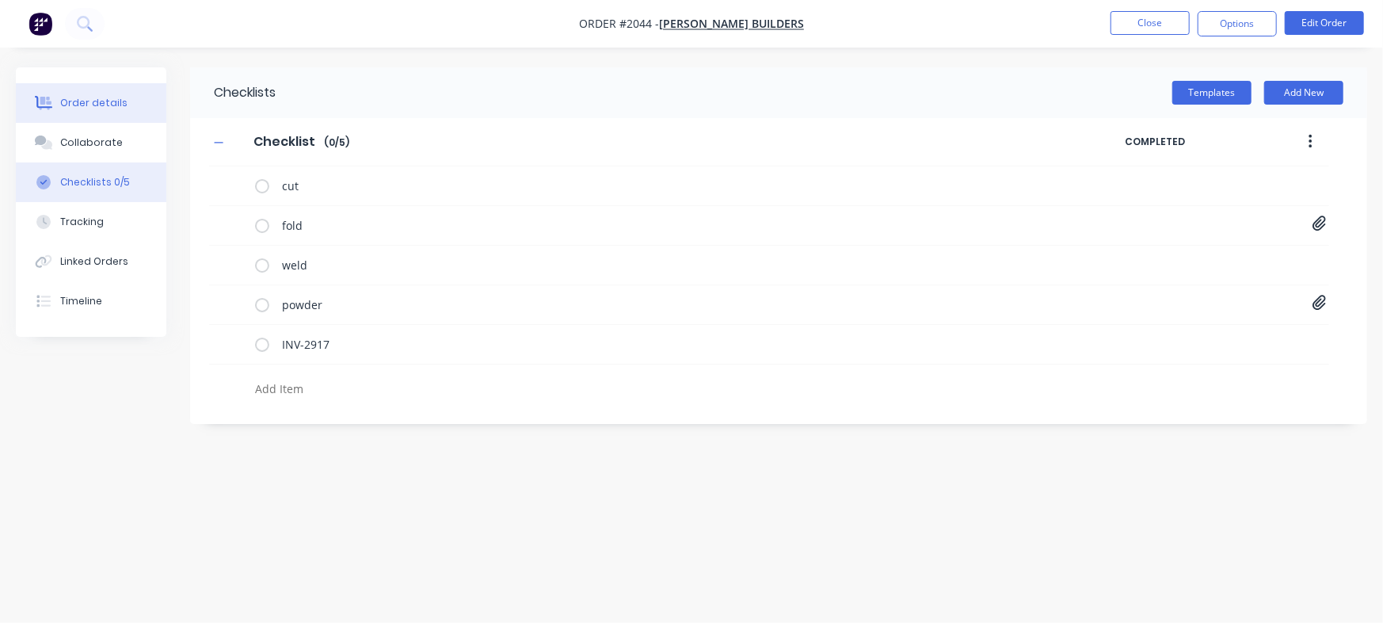
click at [137, 93] on button "Order details" at bounding box center [91, 103] width 150 height 40
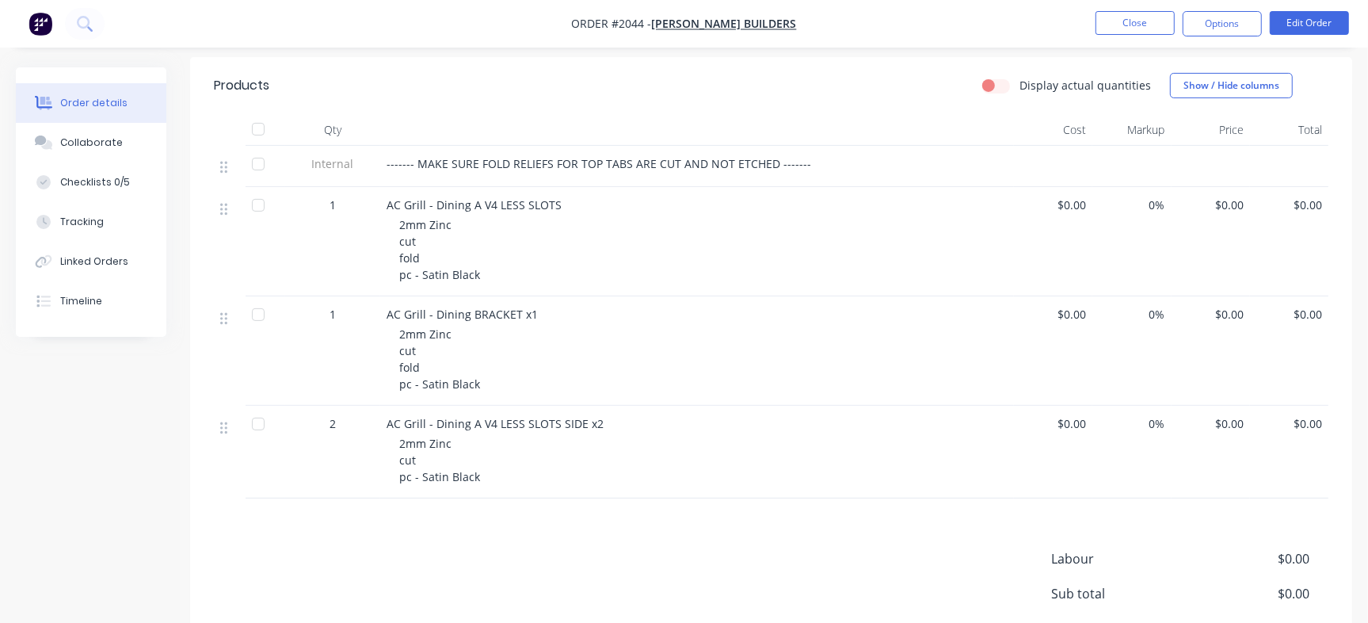
scroll to position [297, 0]
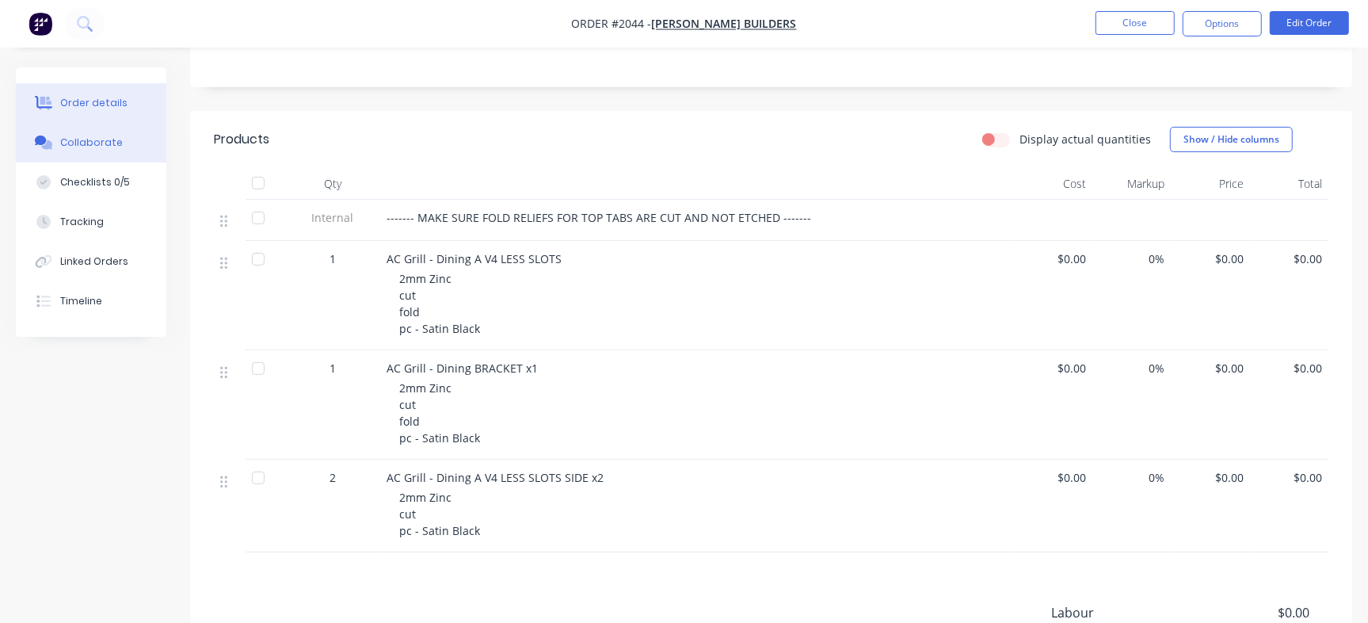
click at [88, 150] on button "Collaborate" at bounding box center [91, 143] width 150 height 40
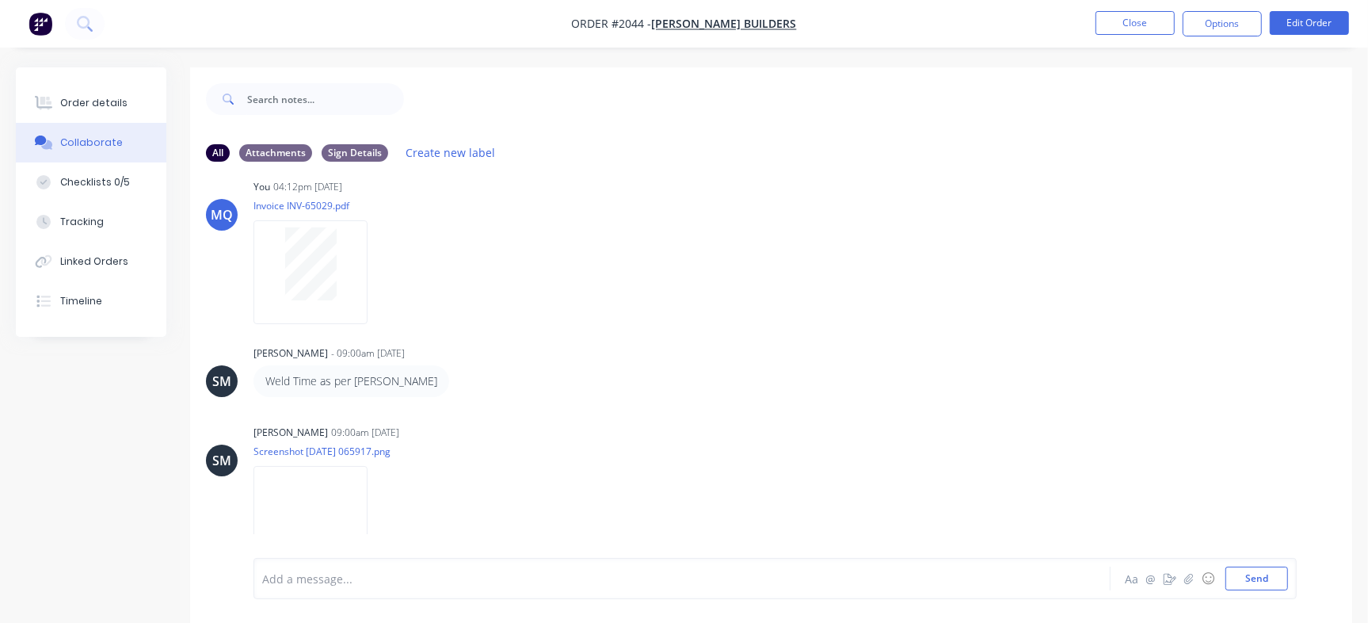
scroll to position [337, 0]
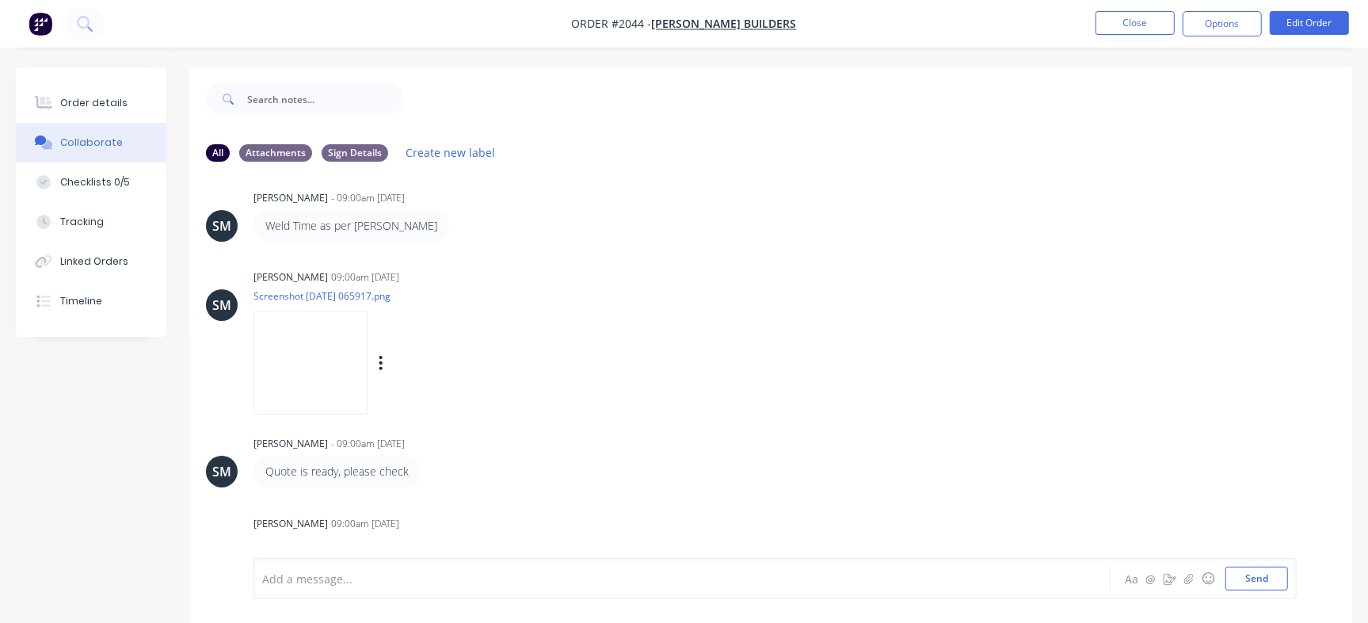
click at [328, 393] on img at bounding box center [310, 362] width 114 height 104
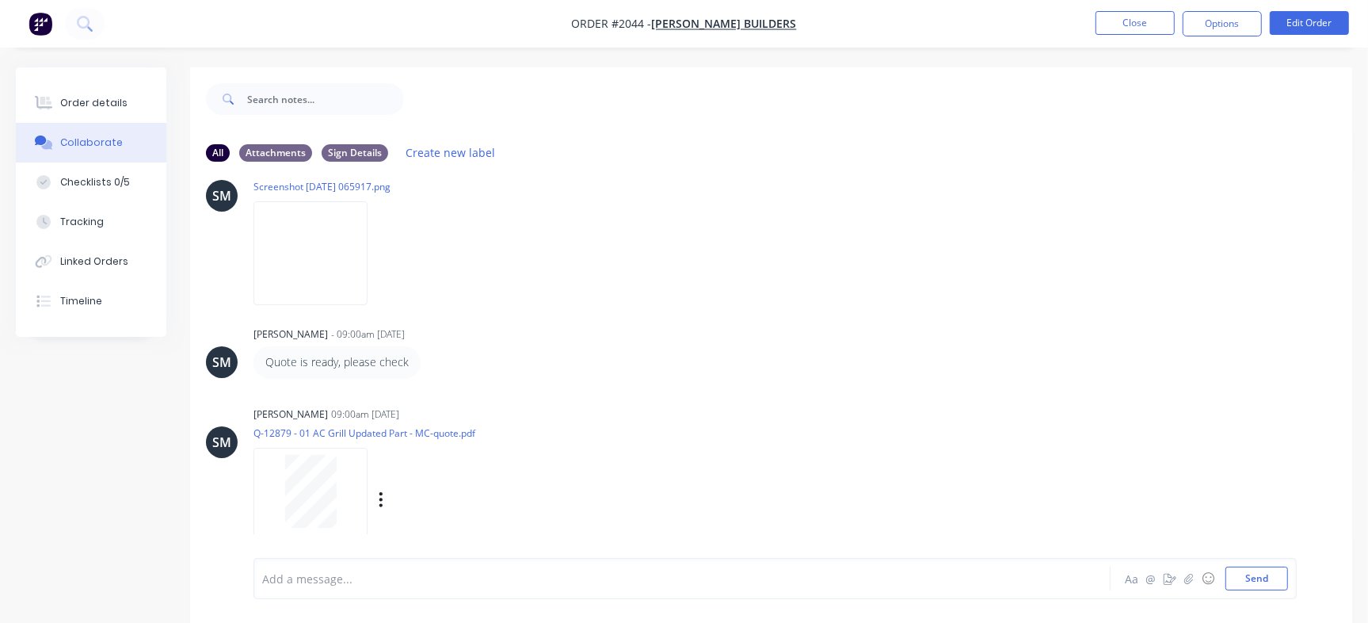
click at [376, 498] on div "Labels Download Delete" at bounding box center [463, 499] width 178 height 23
click at [380, 499] on icon "button" at bounding box center [380, 499] width 3 height 14
click at [434, 535] on button "Delete" at bounding box center [485, 537] width 178 height 36
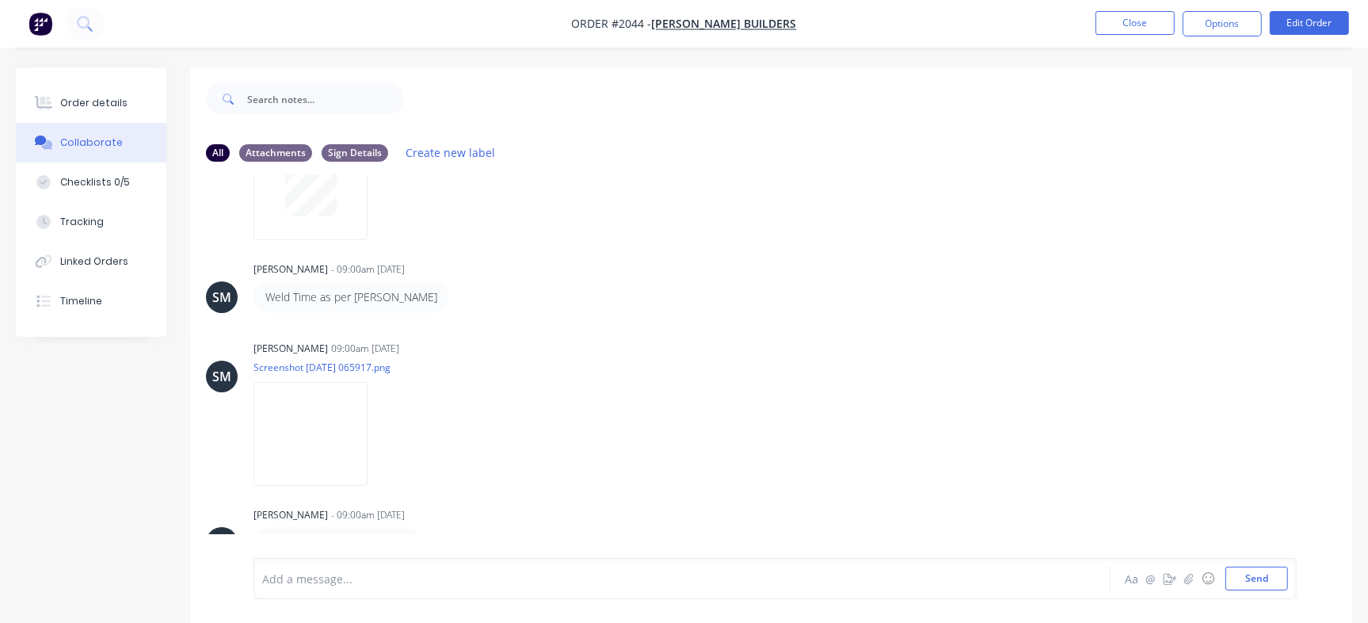
scroll to position [24, 0]
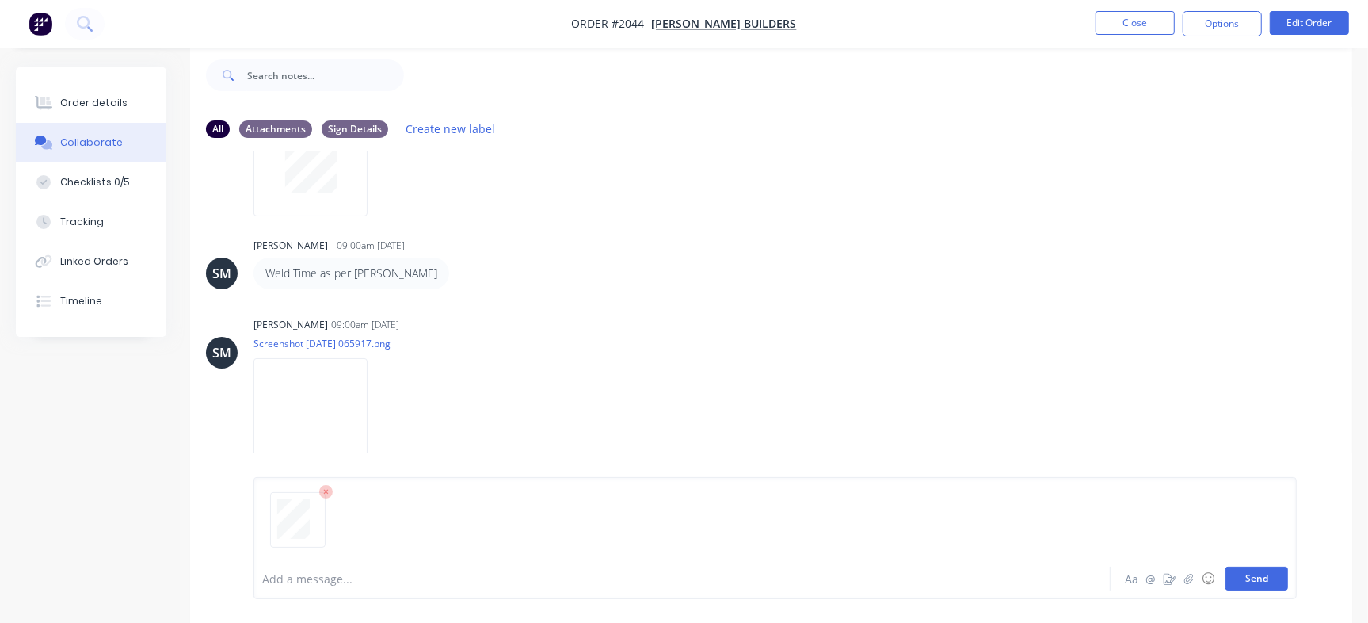
click at [1267, 580] on button "Send" at bounding box center [1256, 578] width 63 height 24
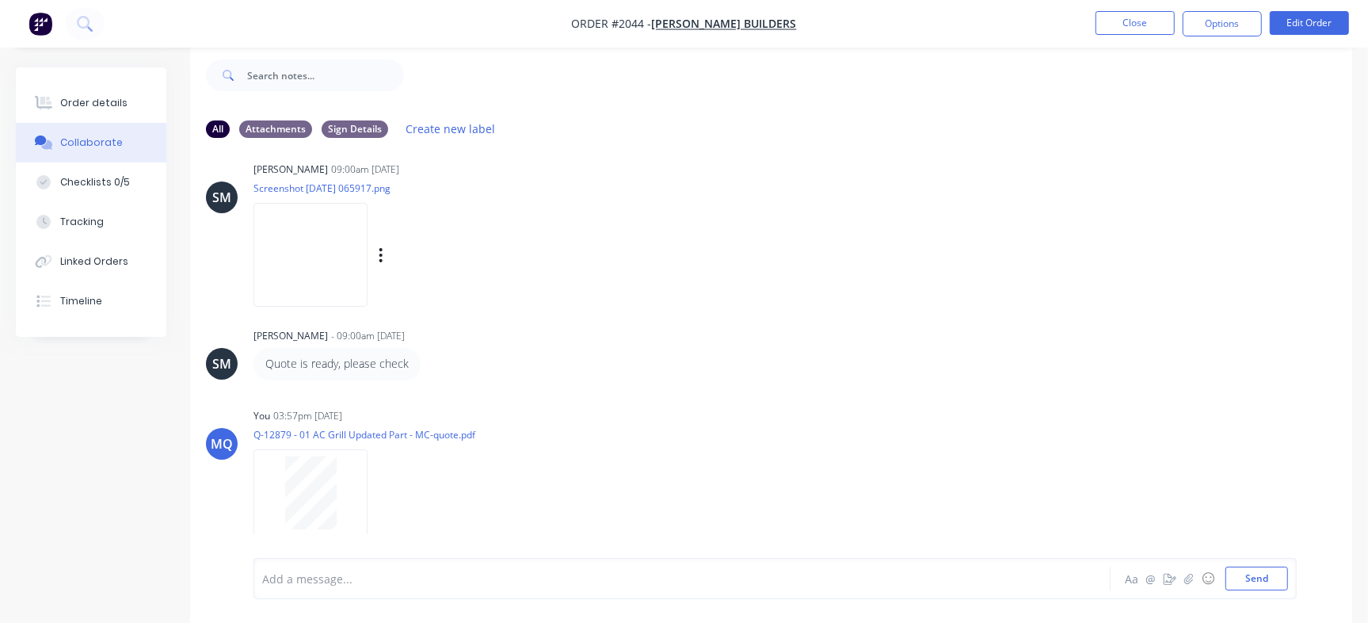
scroll to position [447, 0]
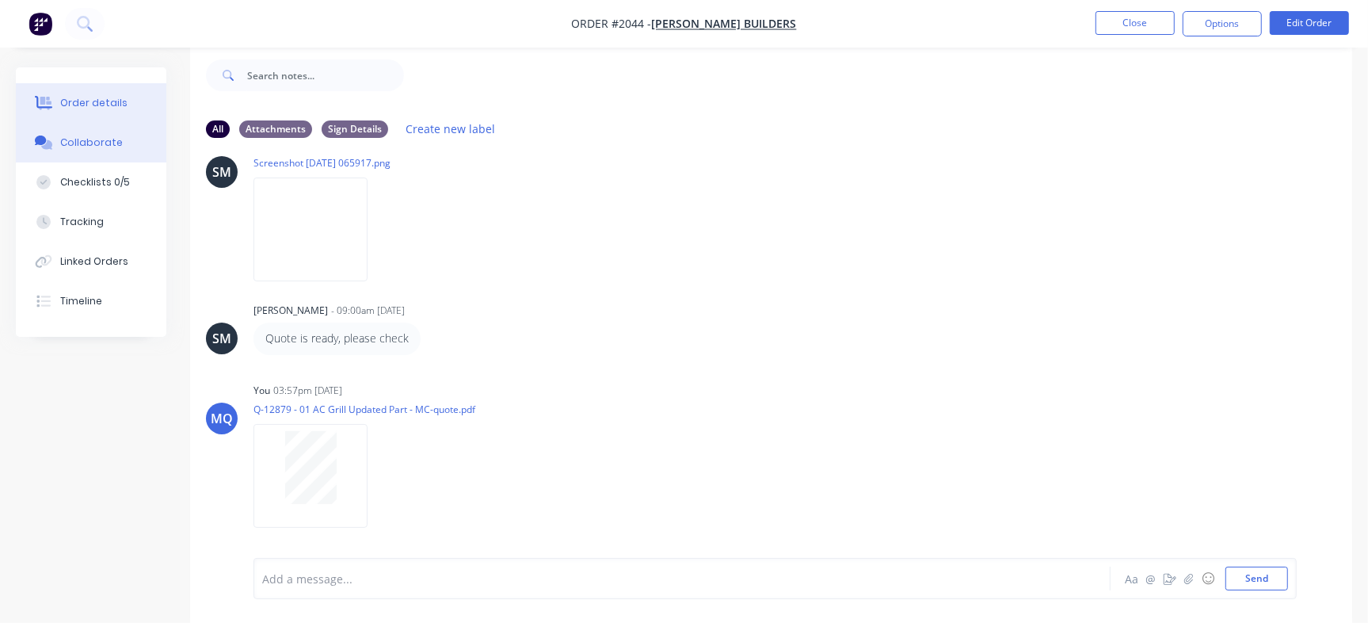
click at [91, 92] on button "Order details" at bounding box center [91, 103] width 150 height 40
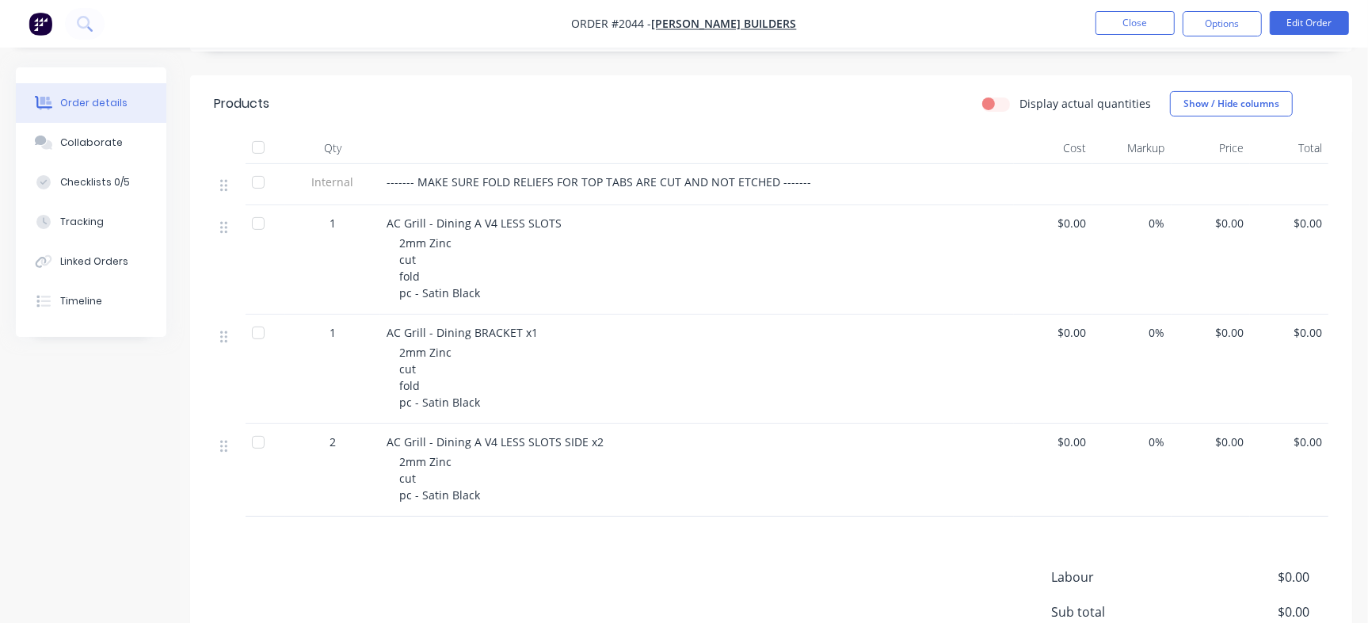
scroll to position [332, 0]
click at [101, 157] on button "Collaborate" at bounding box center [91, 143] width 150 height 40
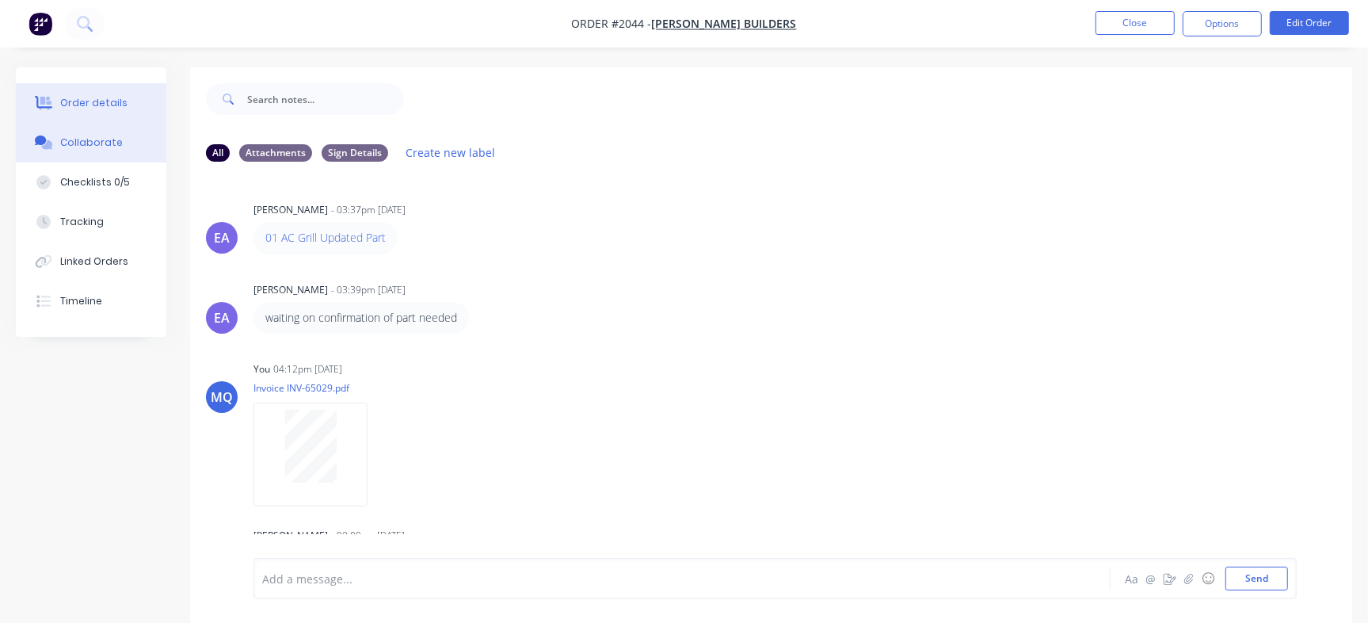
click at [76, 107] on div "Order details" at bounding box center [93, 103] width 67 height 14
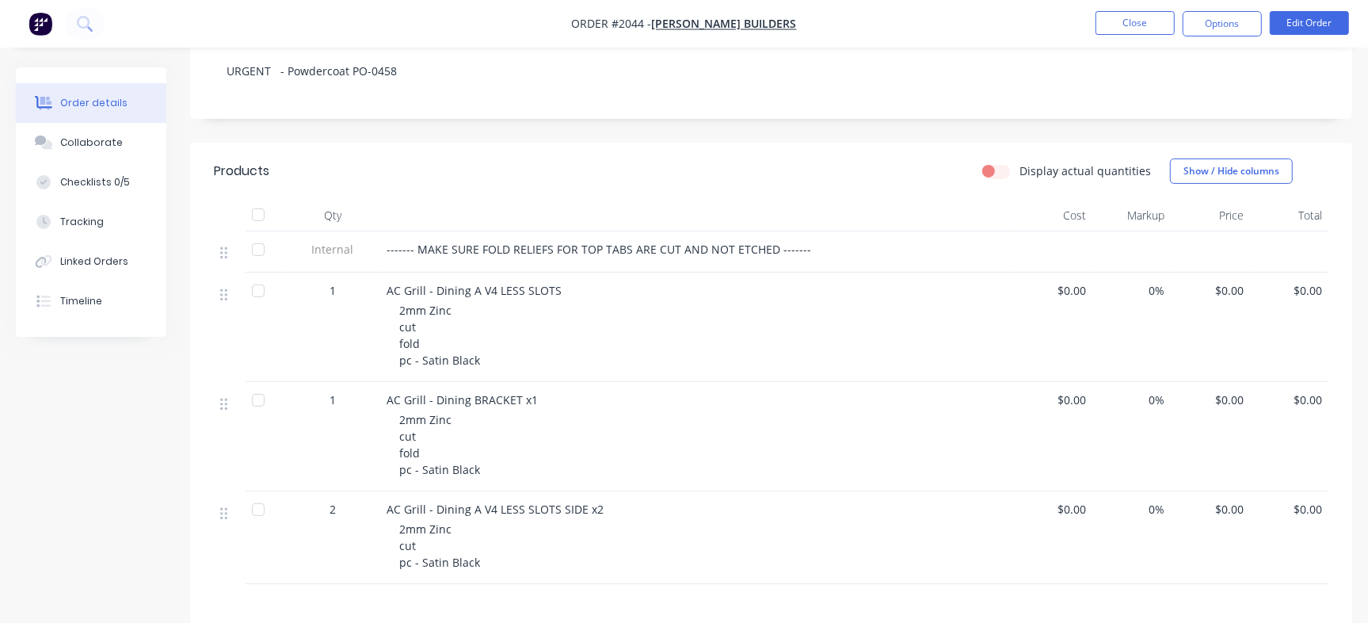
scroll to position [267, 0]
click at [131, 181] on button "Checklists 0/5" at bounding box center [91, 182] width 150 height 40
type textarea "x"
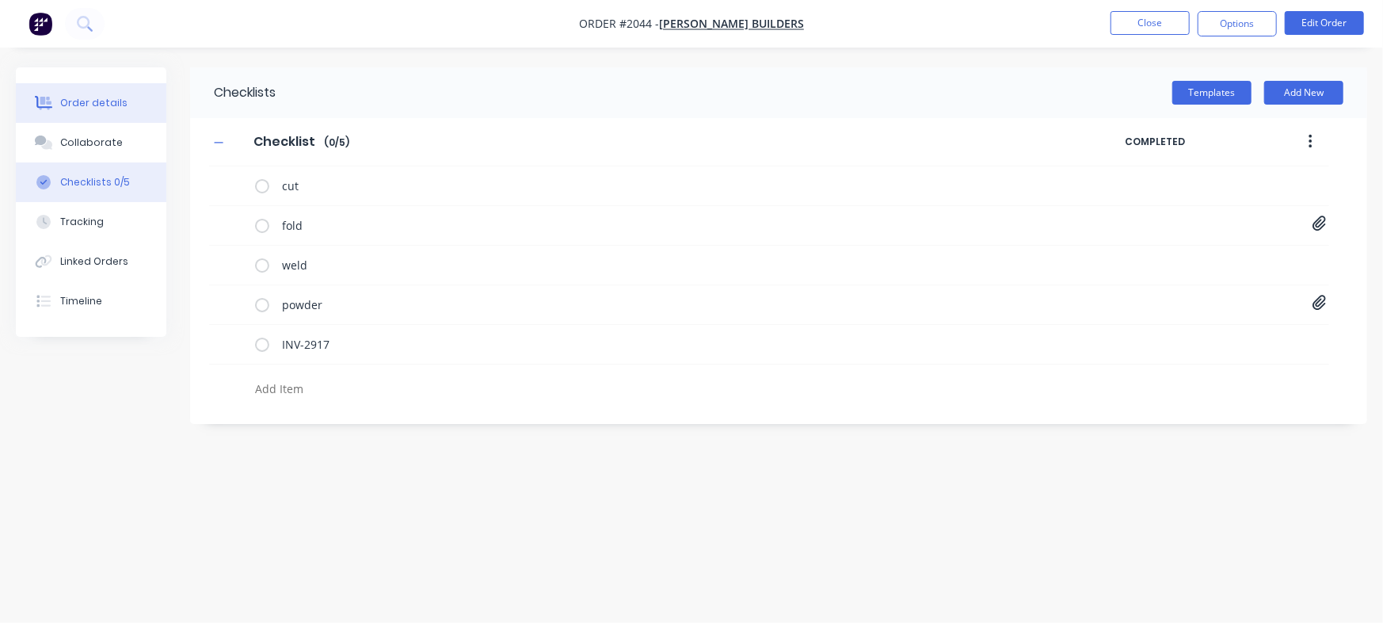
click at [107, 97] on div "Order details" at bounding box center [93, 103] width 67 height 14
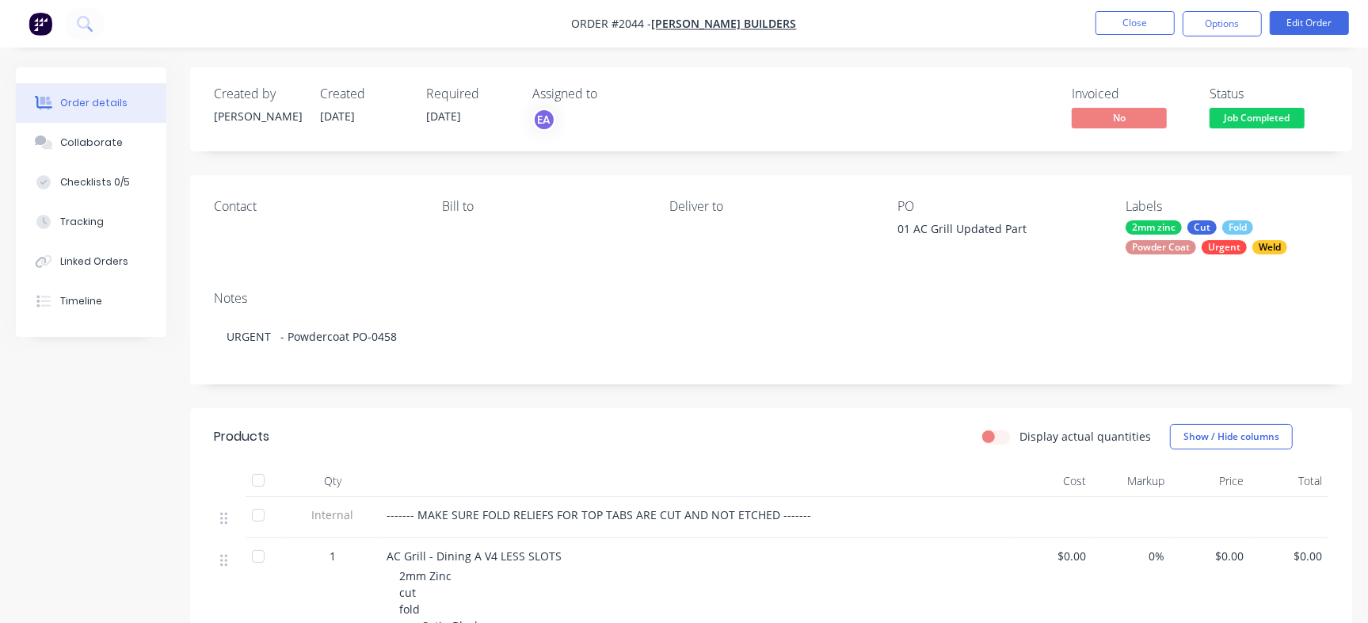
click at [1253, 112] on span "Job Completed" at bounding box center [1256, 118] width 95 height 20
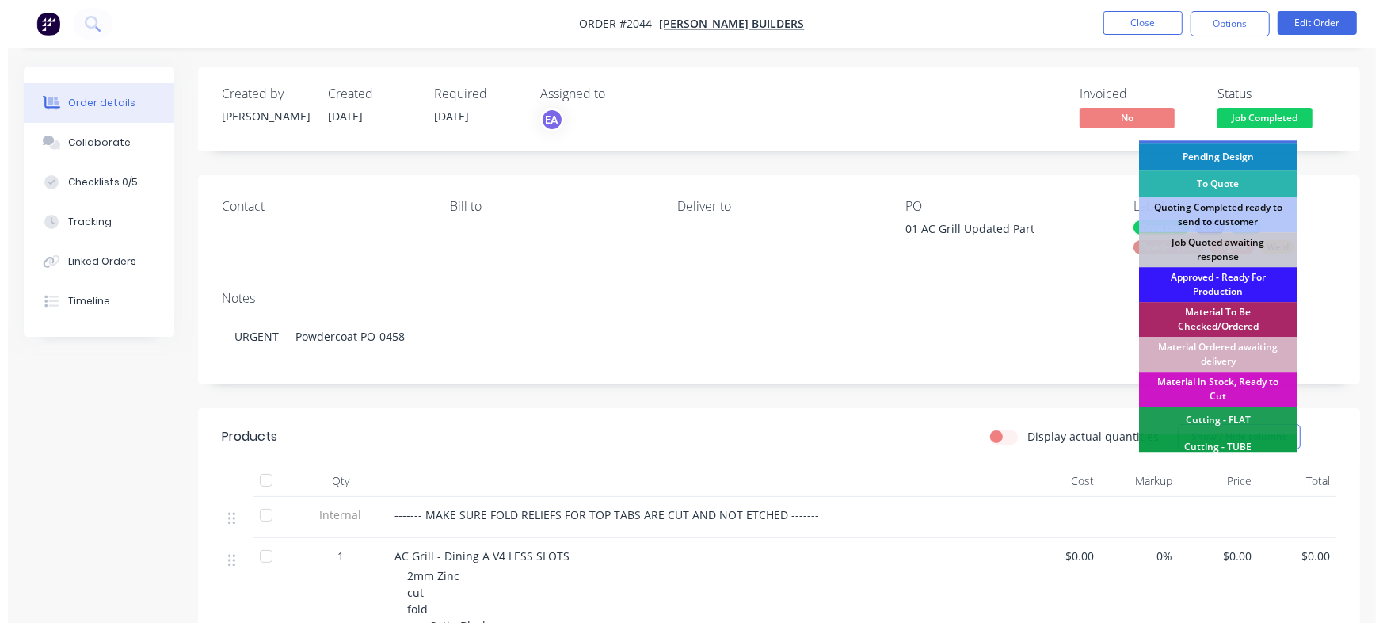
scroll to position [103, 0]
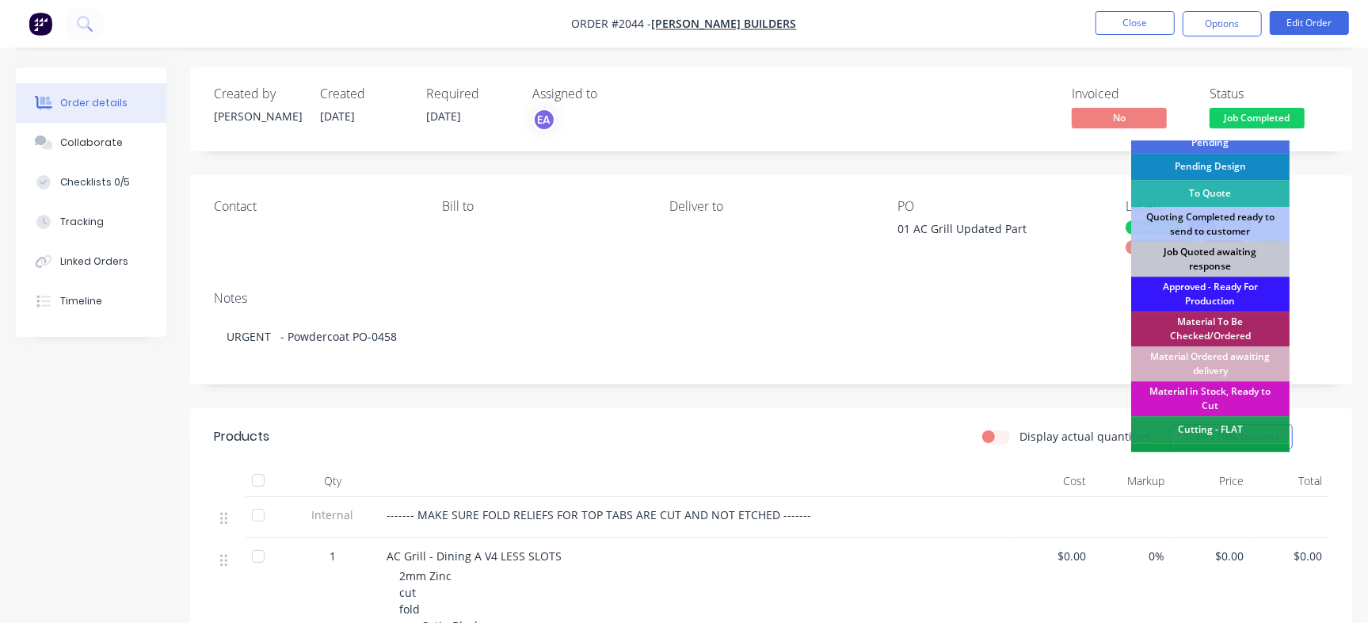
click at [1221, 255] on div "Job Quoted awaiting response" at bounding box center [1210, 259] width 158 height 35
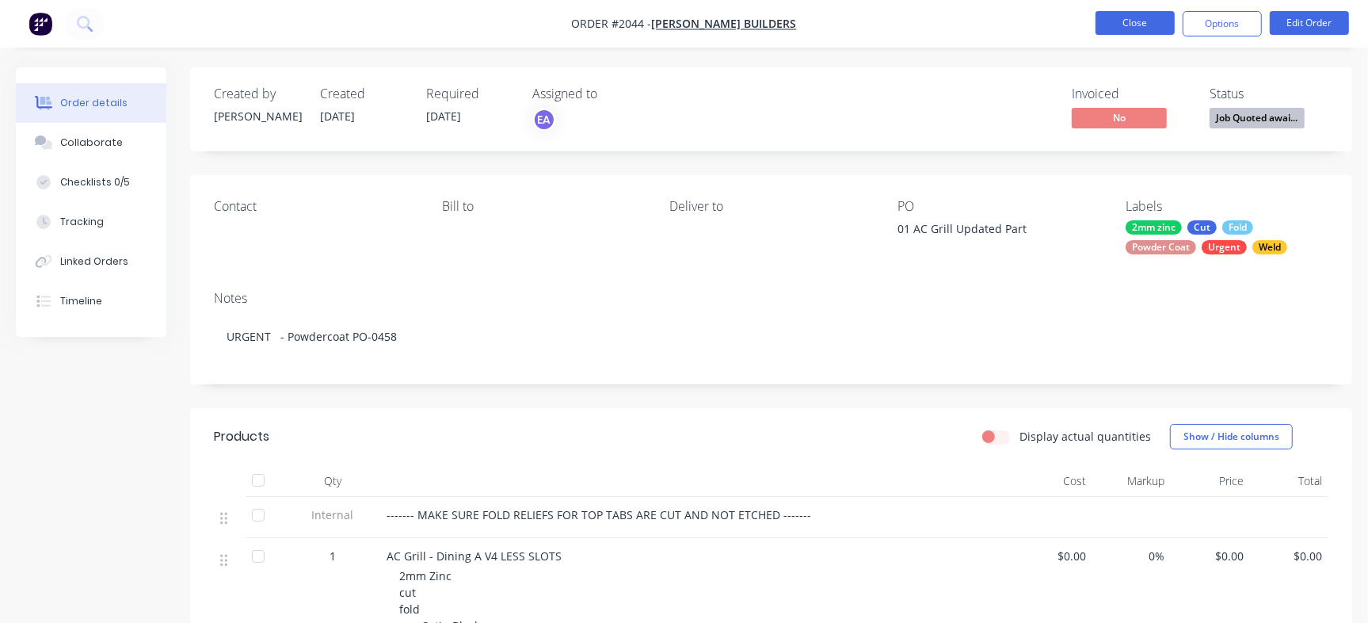
click at [1135, 25] on button "Close" at bounding box center [1134, 23] width 79 height 24
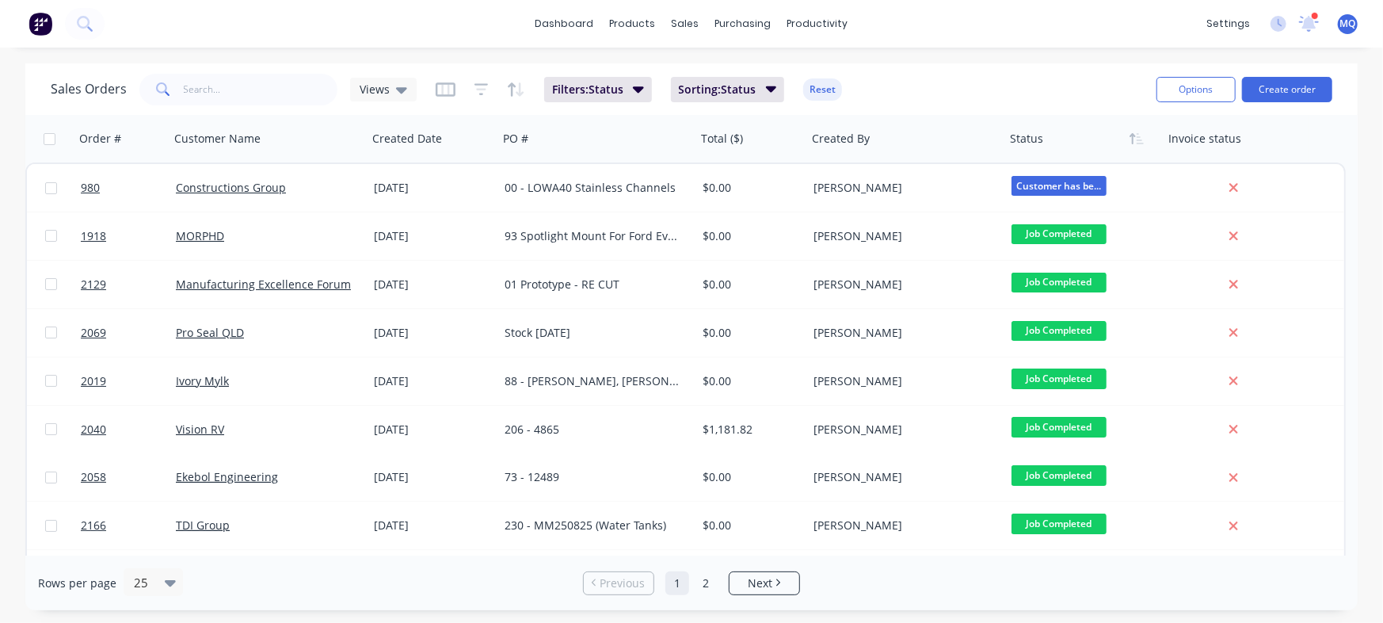
drag, startPoint x: 1359, startPoint y: 163, endPoint x: 1352, endPoint y: 342, distance: 179.1
click at [1352, 342] on div "Sales Orders Views Filters: Status Sorting: Status Reset Options Create order O…" at bounding box center [691, 336] width 1383 height 547
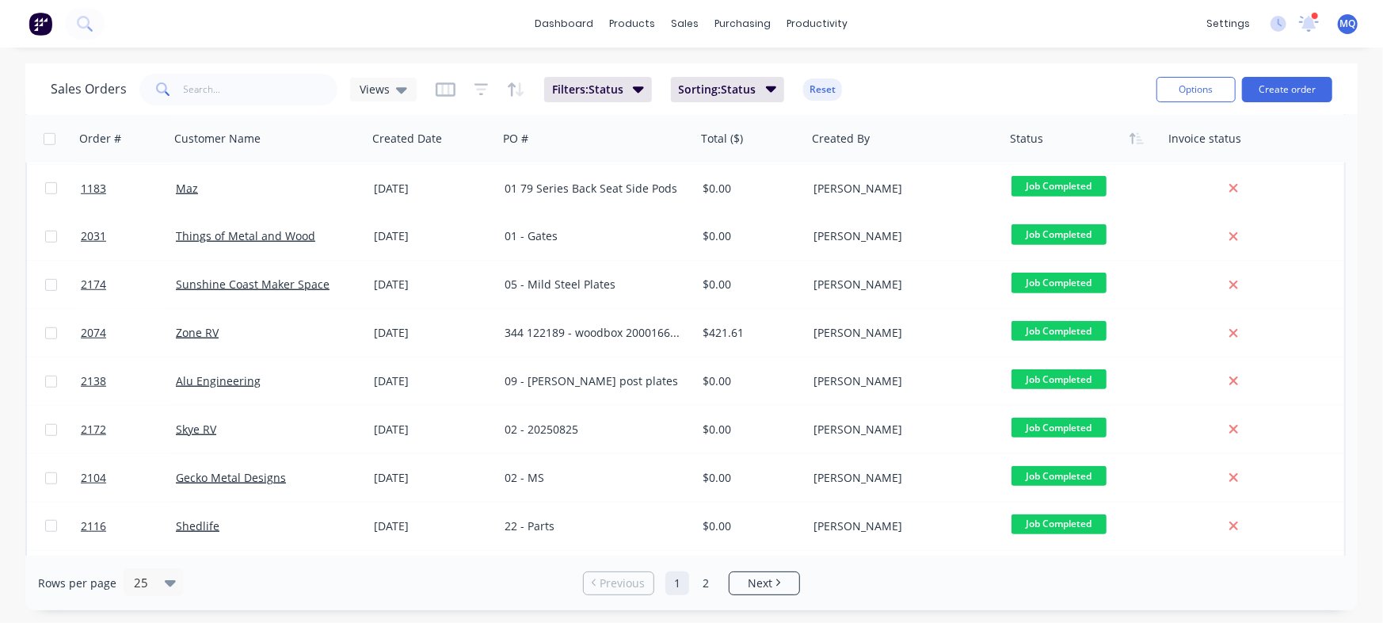
scroll to position [813, 0]
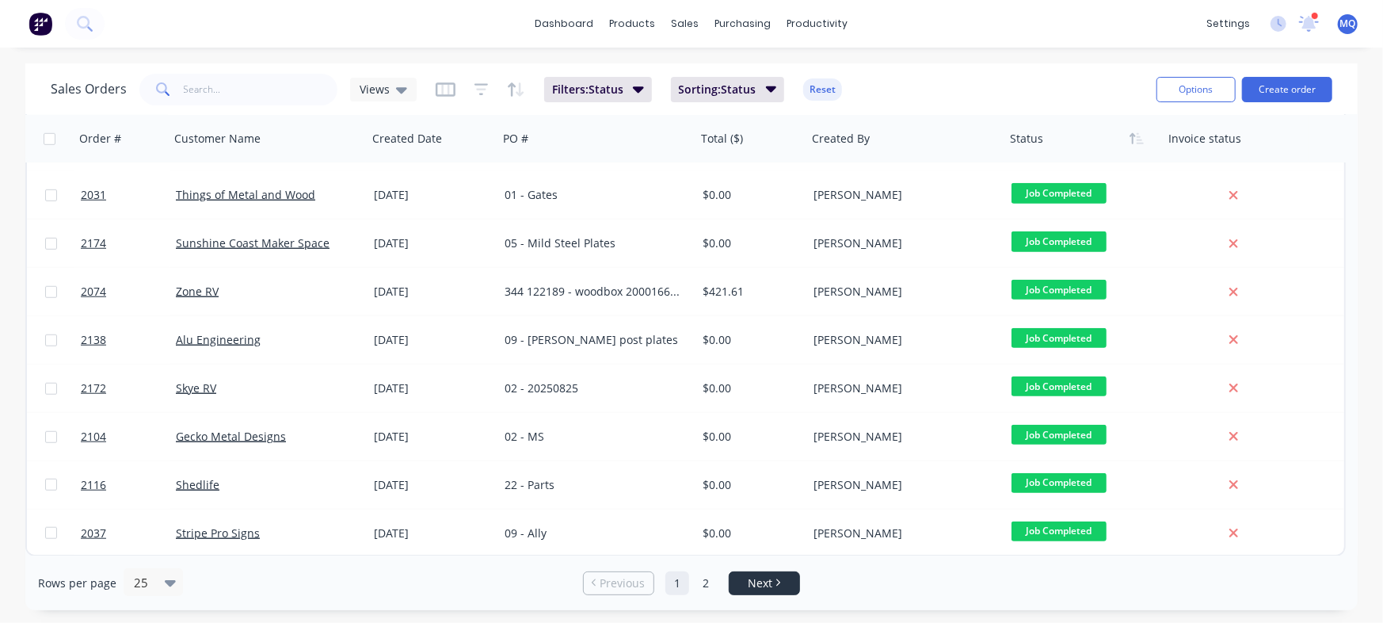
click at [758, 577] on span "Next" at bounding box center [760, 583] width 25 height 16
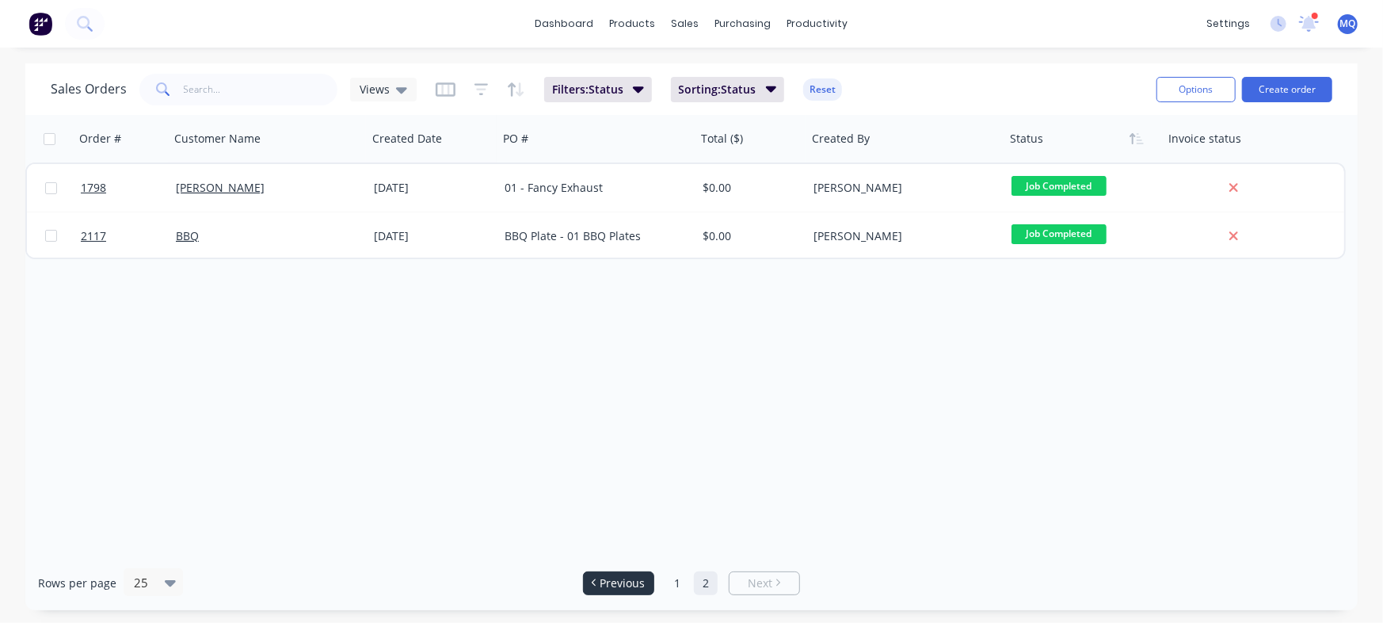
click at [632, 582] on span "Previous" at bounding box center [622, 583] width 45 height 16
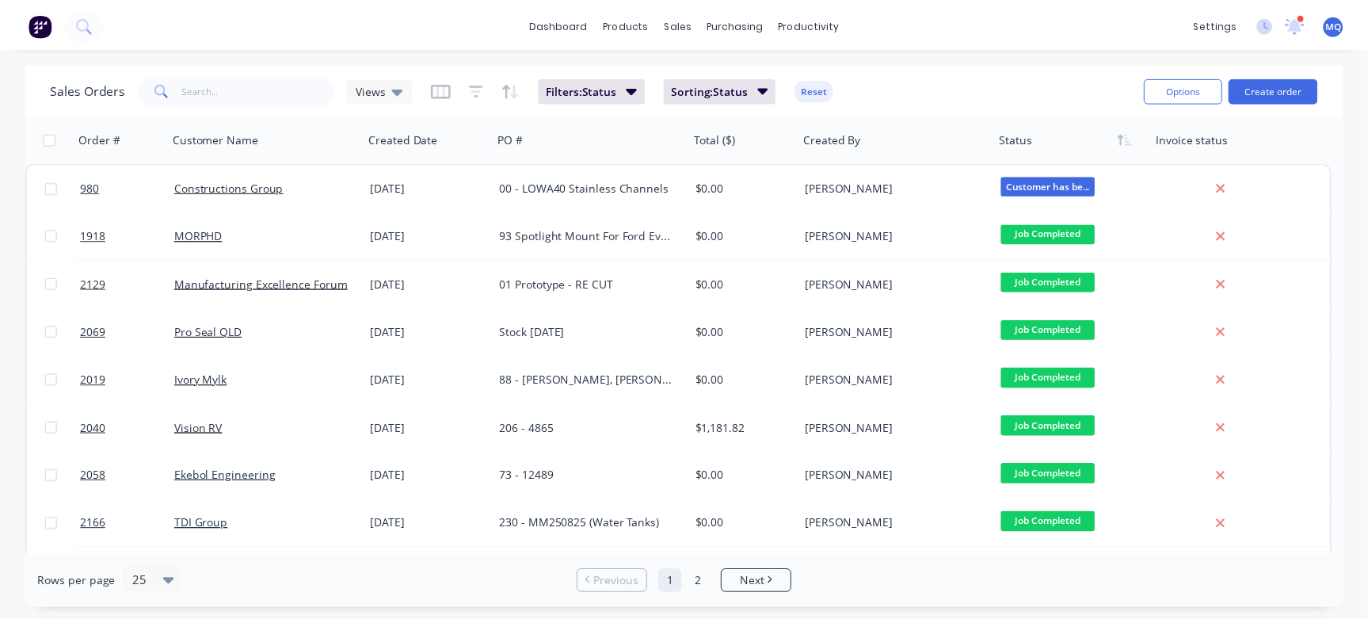
scroll to position [813, 0]
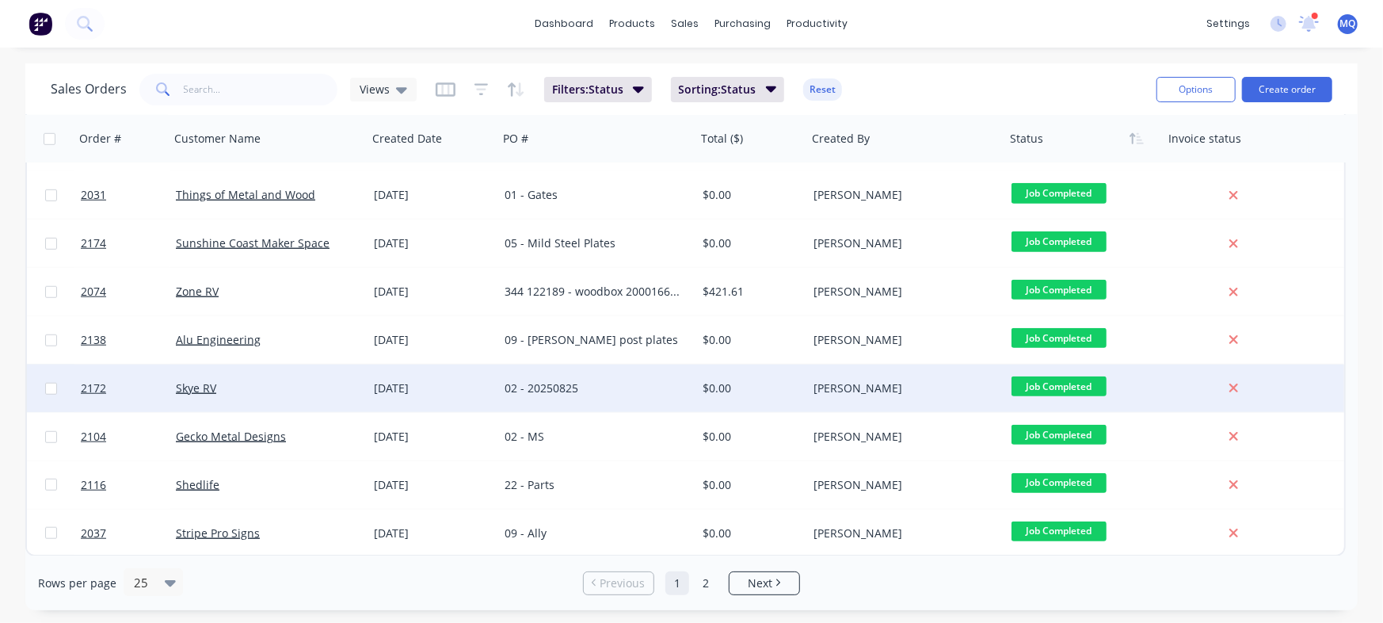
click at [599, 374] on div "02 - 20250825" at bounding box center [597, 388] width 198 height 48
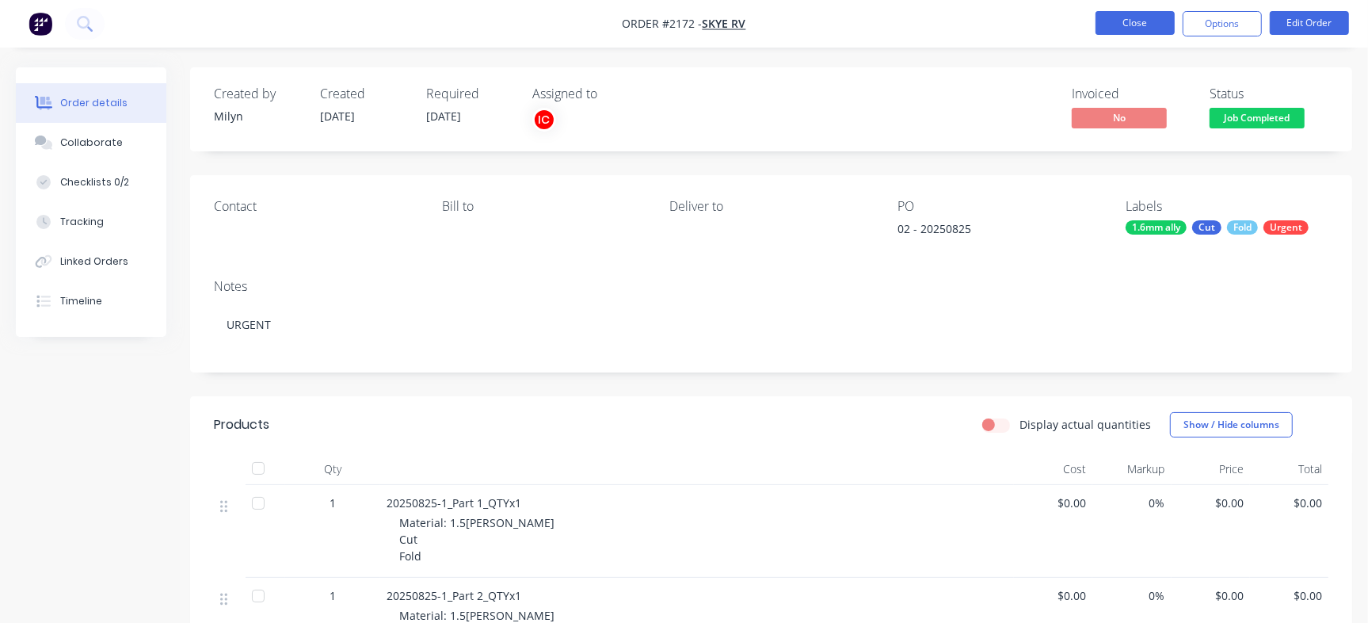
click at [1125, 16] on button "Close" at bounding box center [1134, 23] width 79 height 24
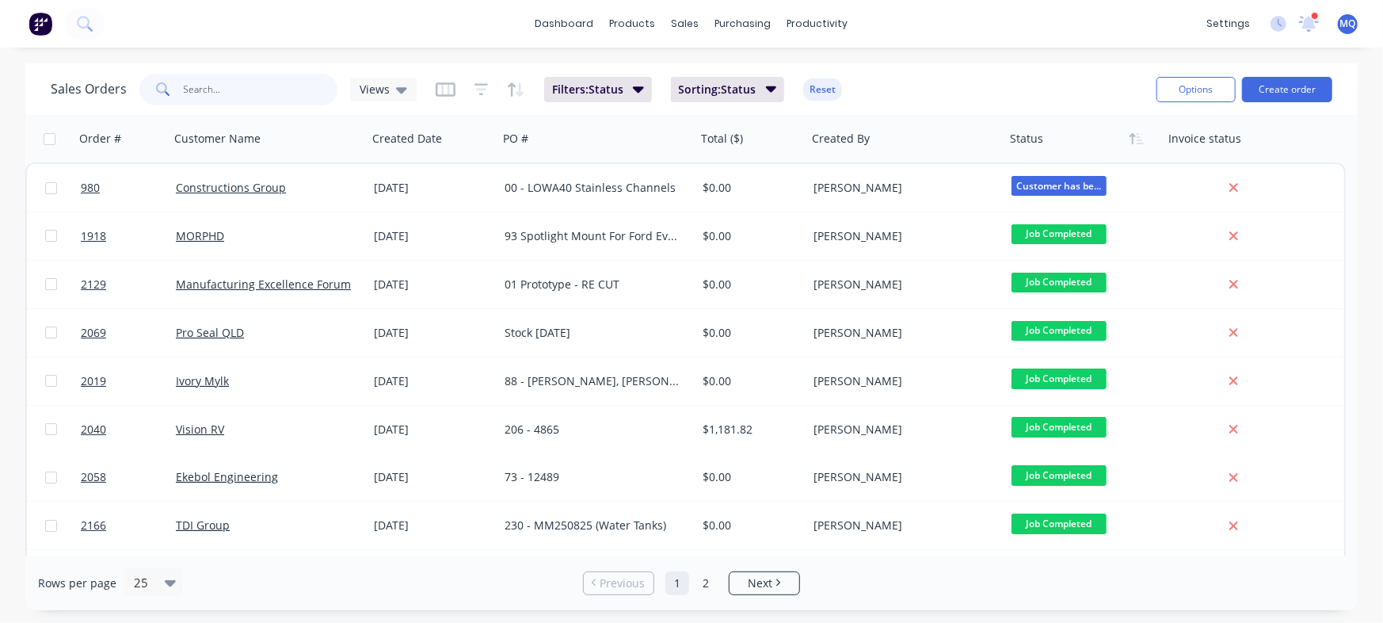
click at [253, 89] on input "text" at bounding box center [261, 90] width 154 height 32
type input "skye"
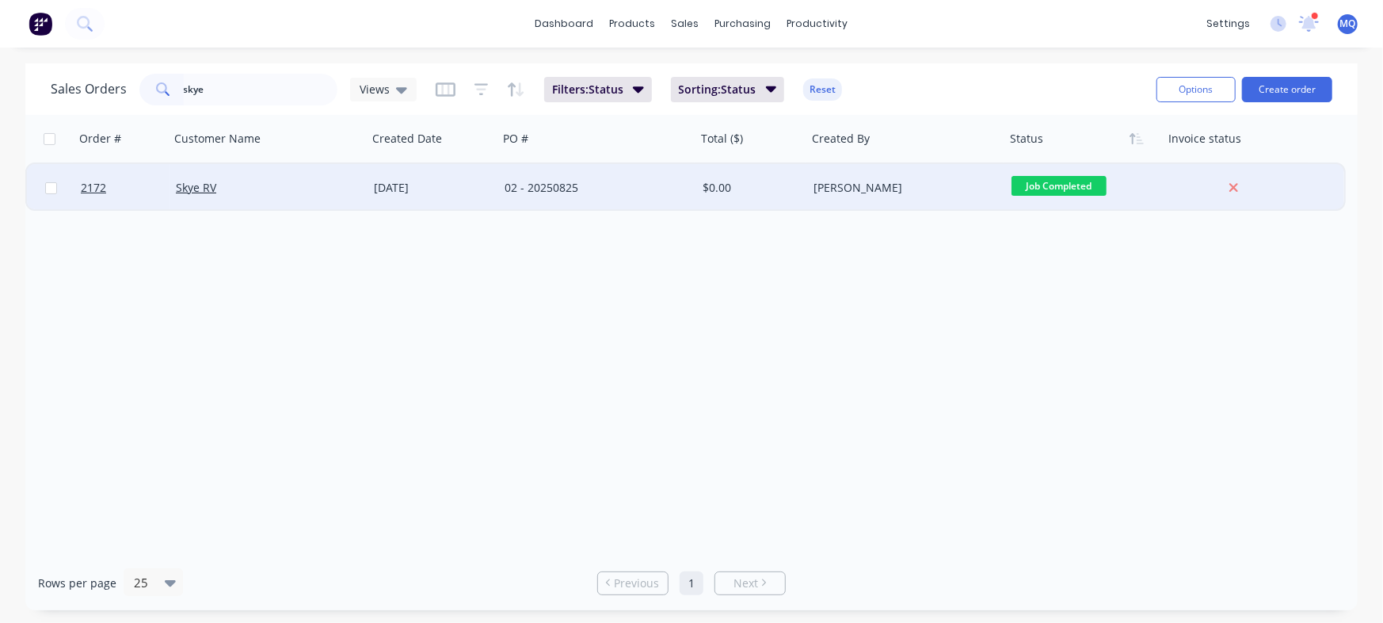
click at [226, 197] on div "Skye RV" at bounding box center [269, 188] width 198 height 48
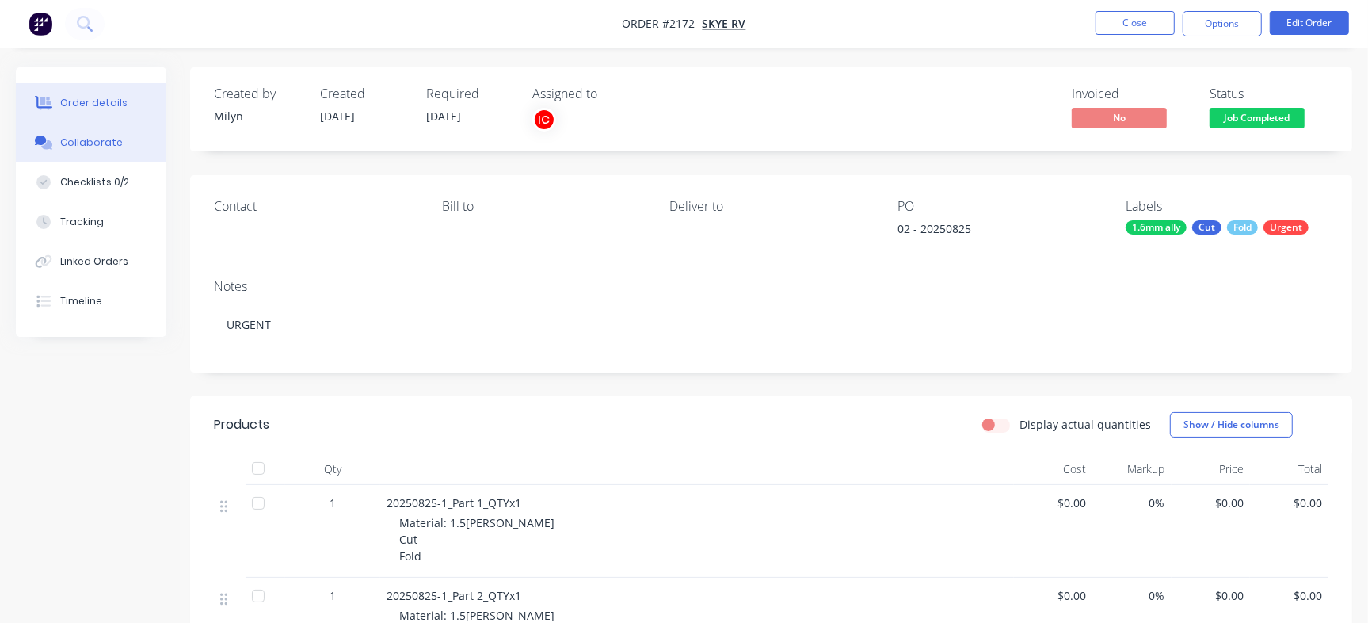
click at [116, 131] on button "Collaborate" at bounding box center [91, 143] width 150 height 40
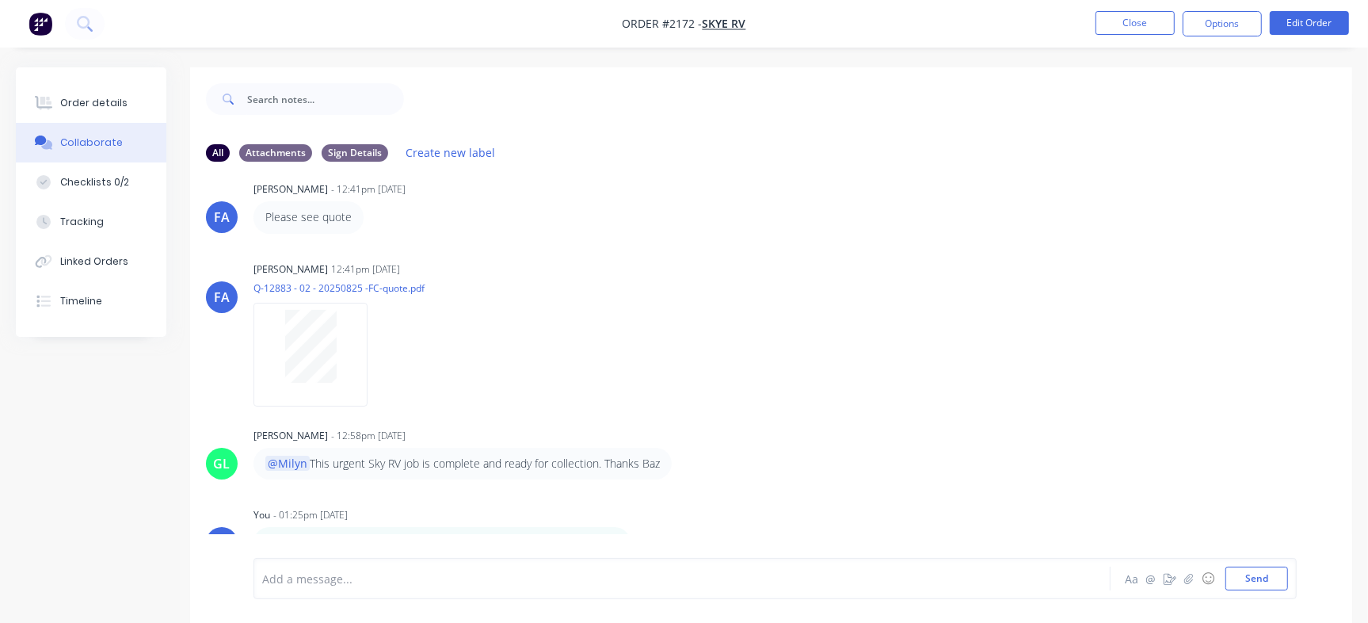
scroll to position [24, 0]
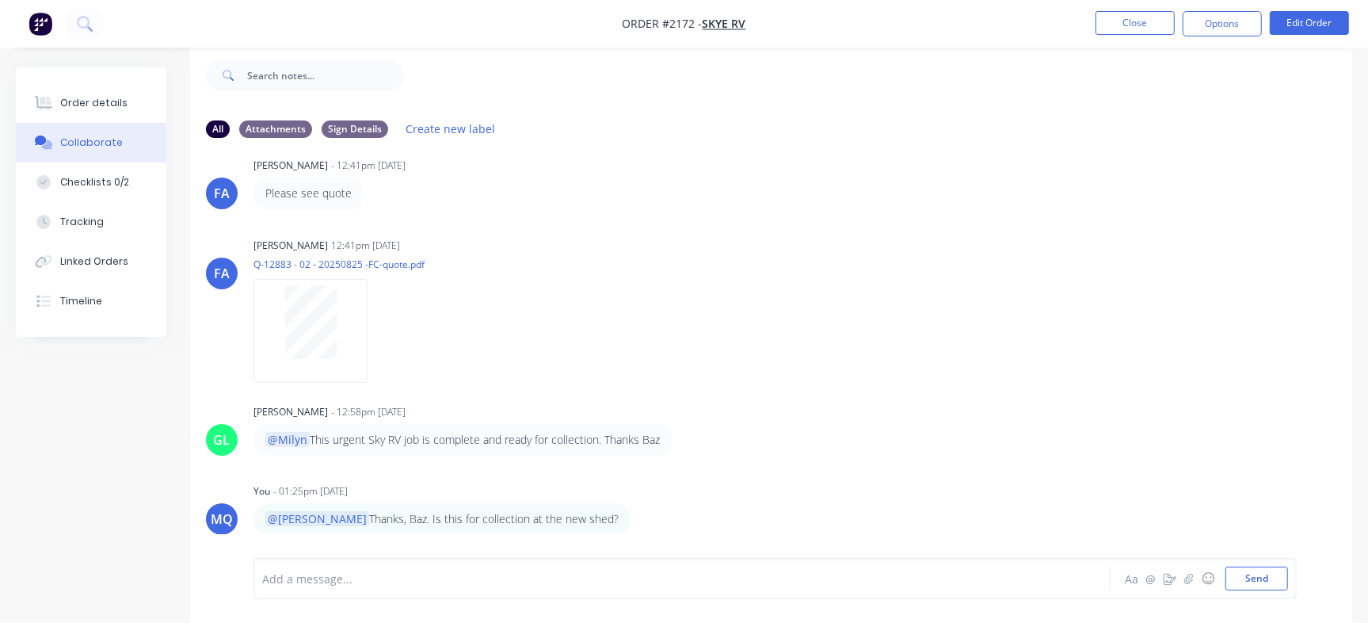
click at [592, 575] on div at bounding box center [647, 578] width 768 height 17
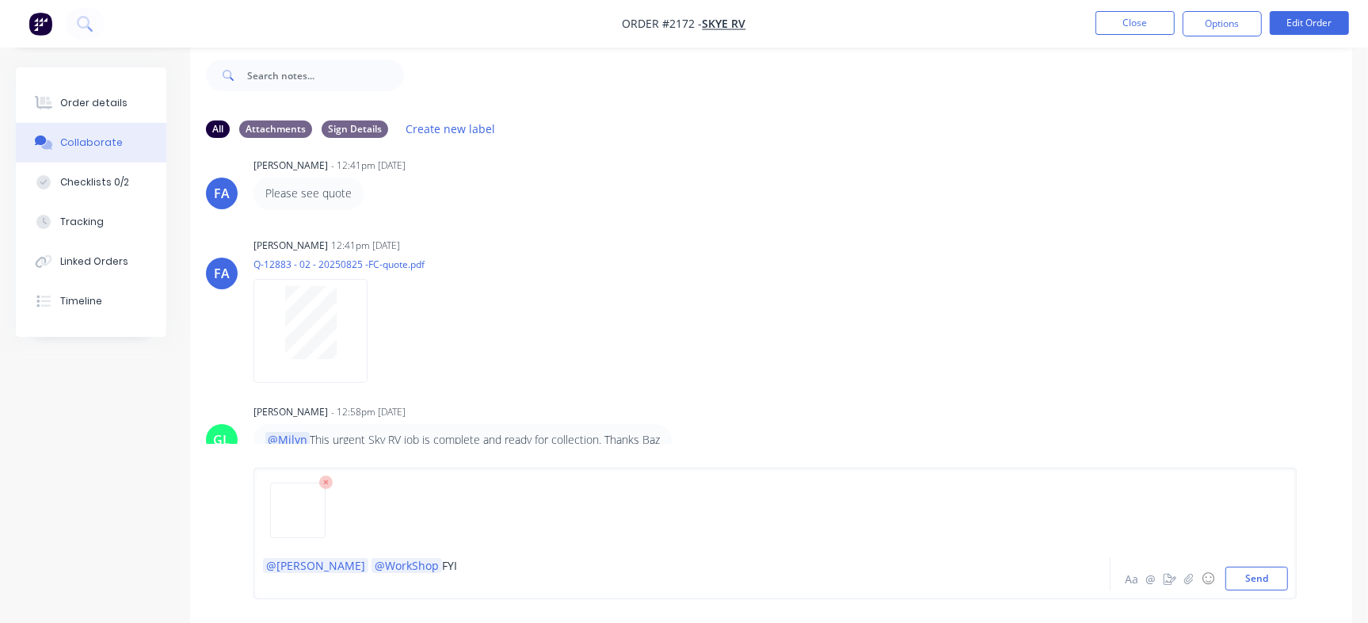
click at [451, 567] on div "@[PERSON_NAME] @WorkShop FYI" at bounding box center [647, 565] width 768 height 17
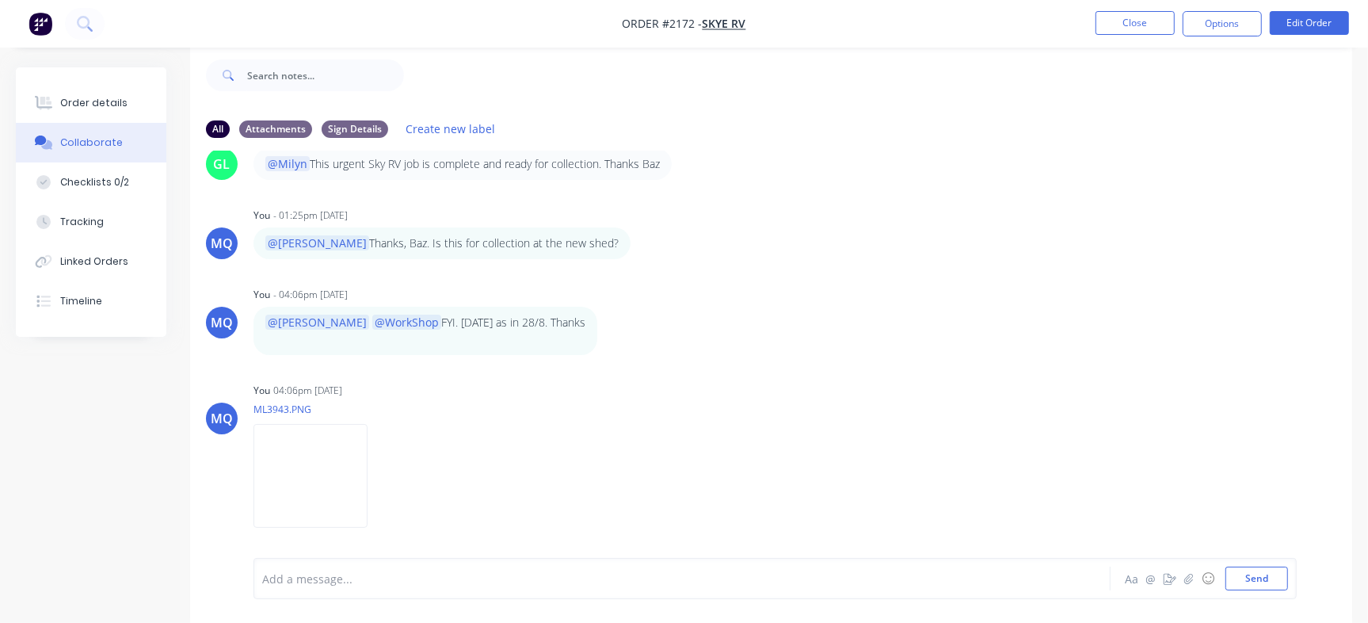
scroll to position [1327, 0]
click at [1145, 22] on button "Close" at bounding box center [1134, 23] width 79 height 24
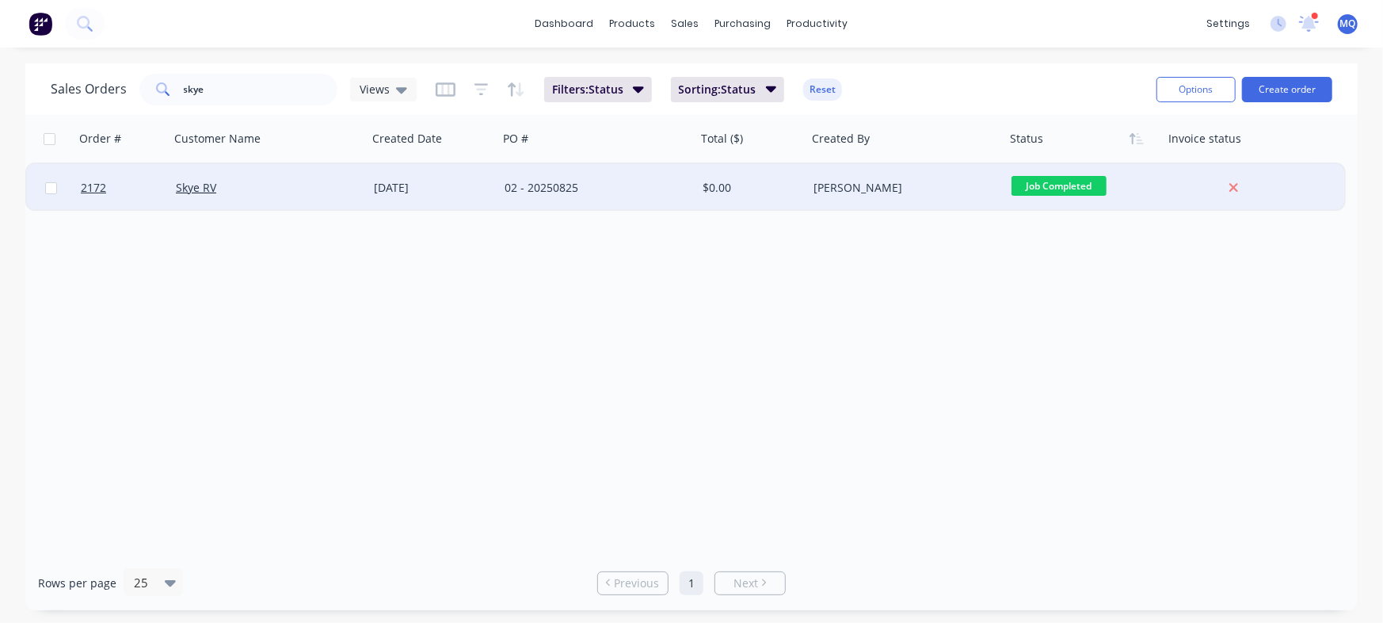
click at [519, 193] on div "02 - 20250825" at bounding box center [593, 188] width 176 height 16
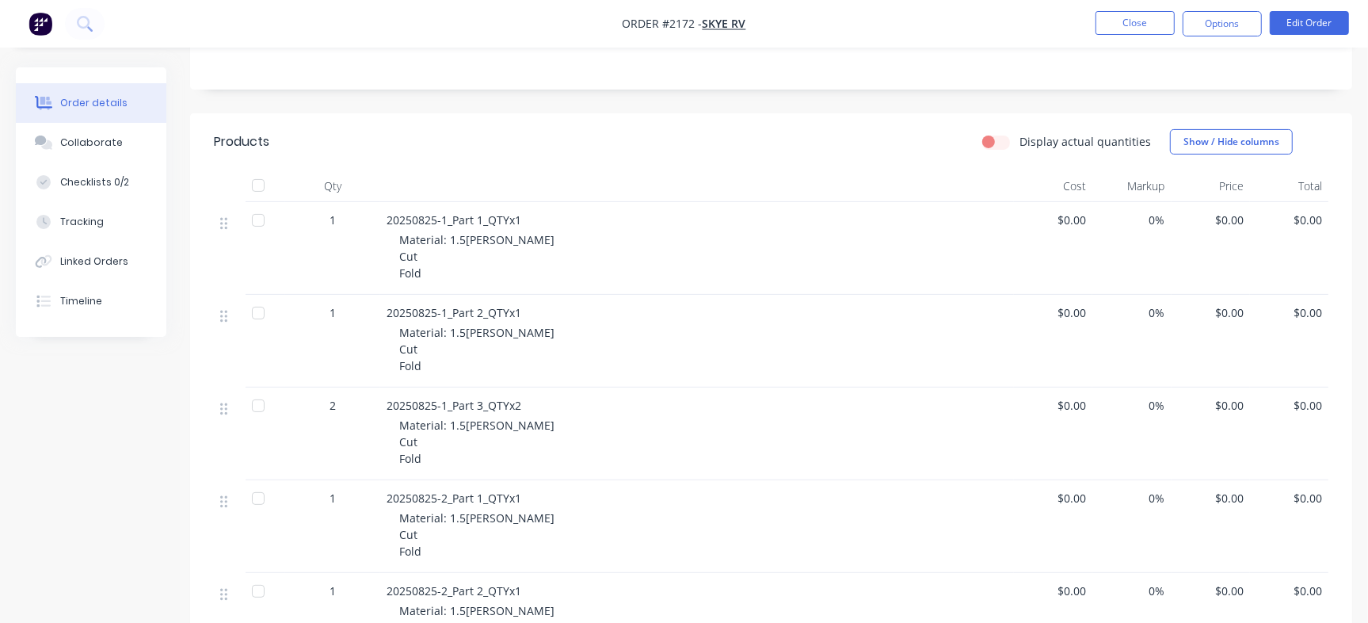
scroll to position [513, 0]
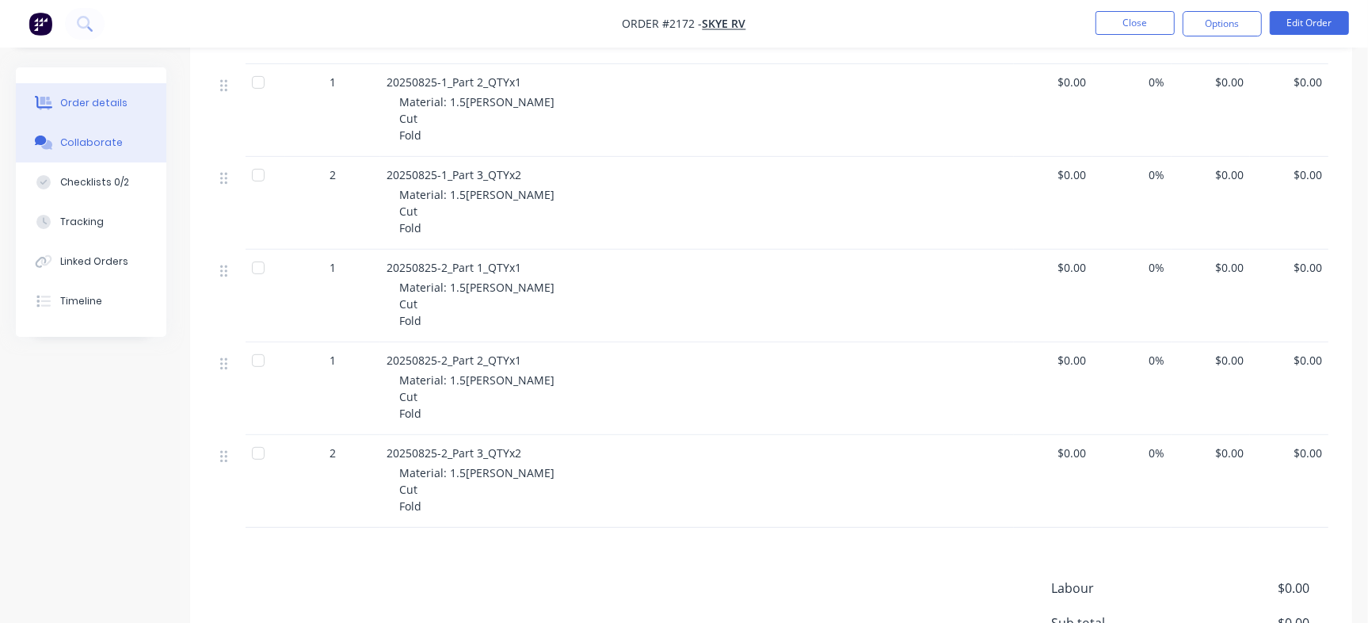
click at [92, 144] on div "Collaborate" at bounding box center [91, 142] width 63 height 14
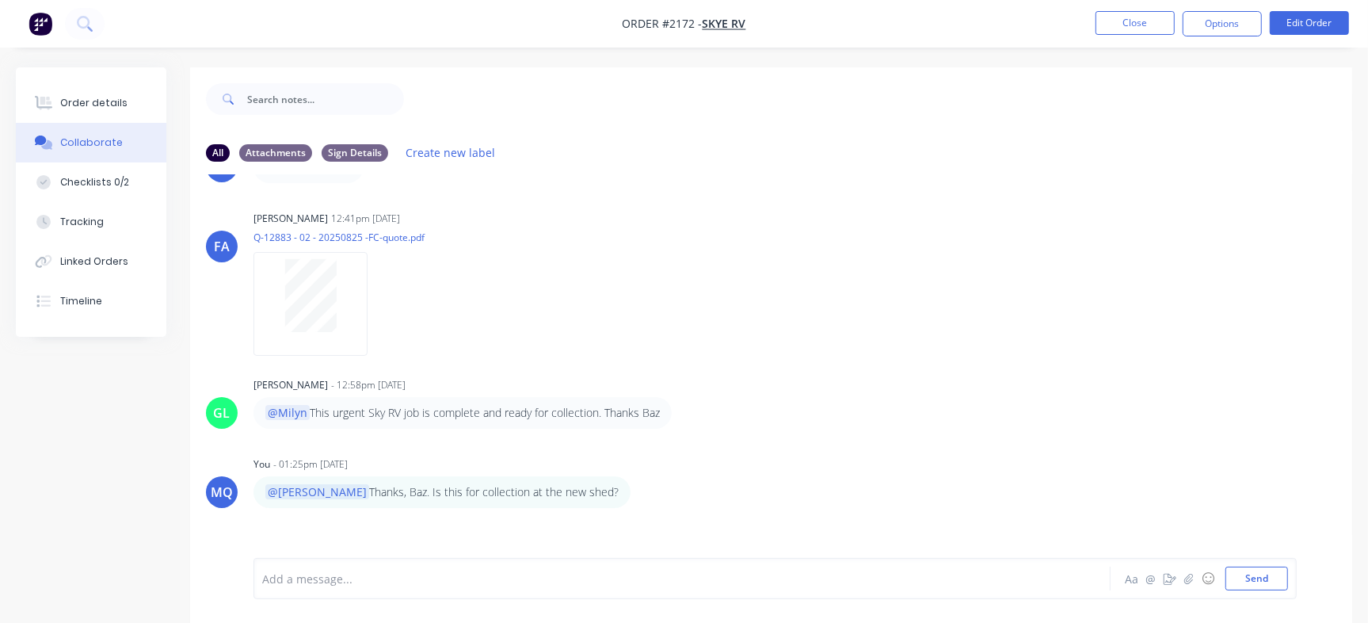
scroll to position [1092, 0]
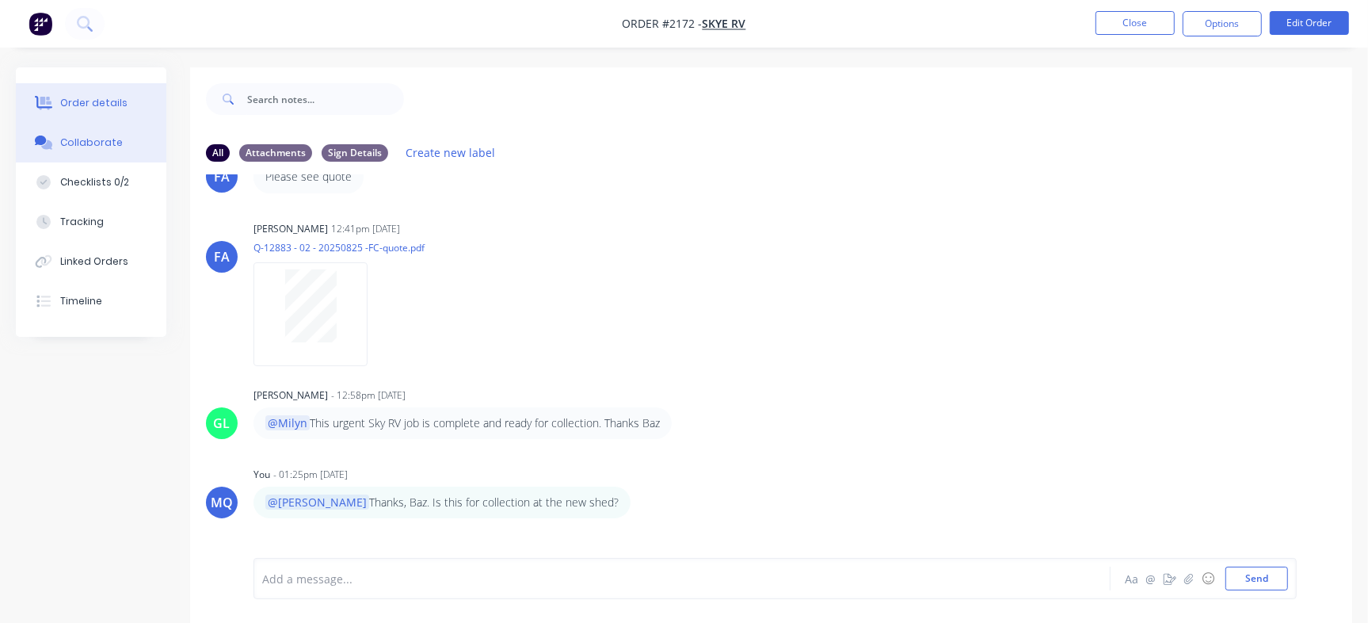
click at [116, 96] on div "Order details" at bounding box center [93, 103] width 67 height 14
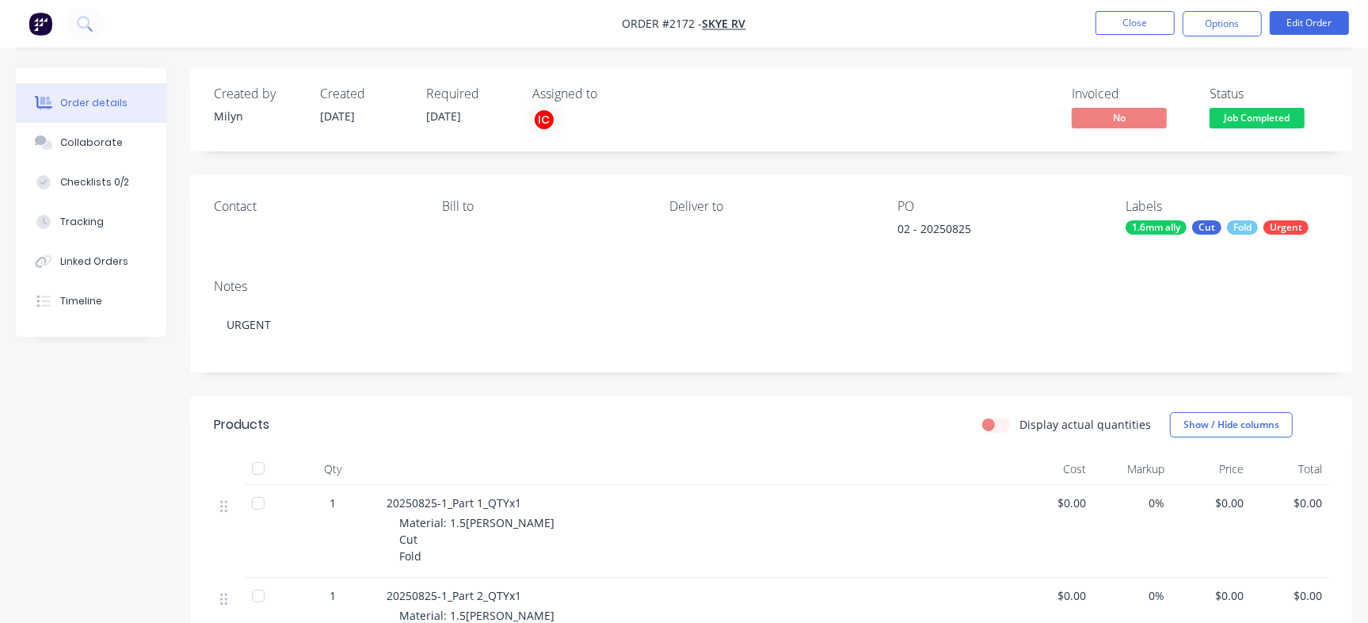
click at [962, 231] on div "02 - 20250825" at bounding box center [996, 231] width 198 height 22
copy div "20250825"
click at [126, 184] on button "Checklists 0/2" at bounding box center [91, 182] width 150 height 40
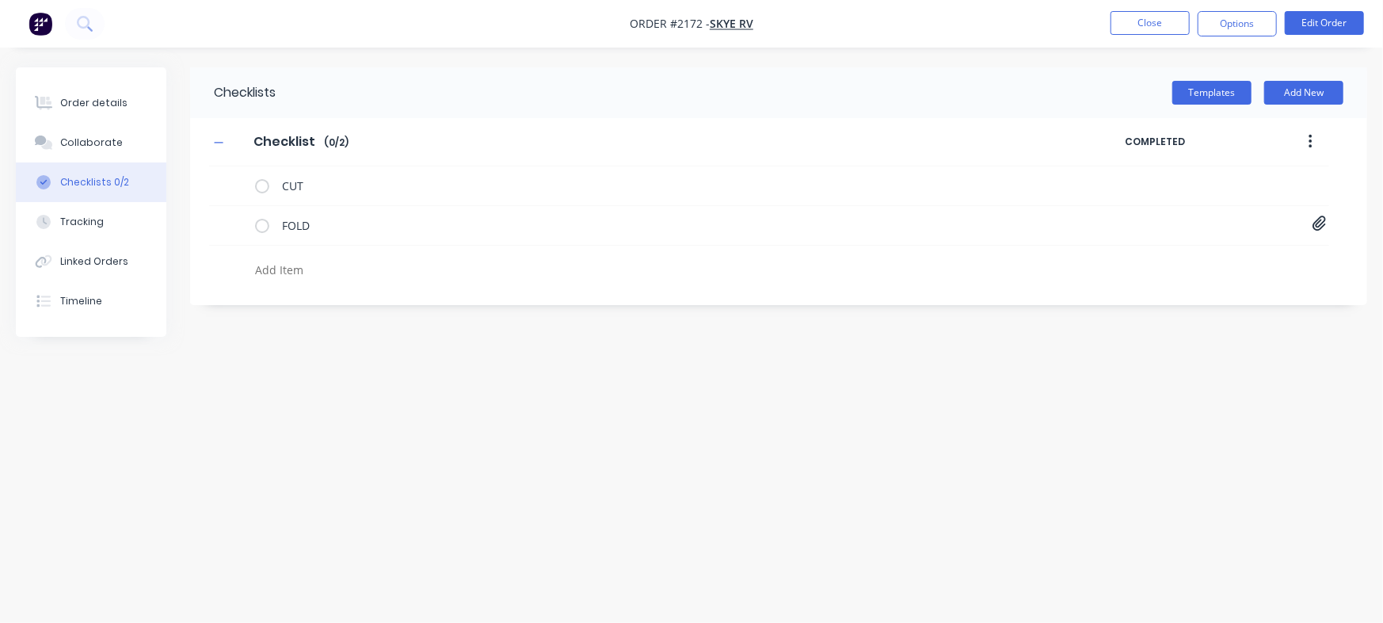
click at [326, 266] on textarea at bounding box center [609, 269] width 721 height 23
paste textarea "INV-2921"
type textarea "x"
type textarea "INV-2921"
type textarea "x"
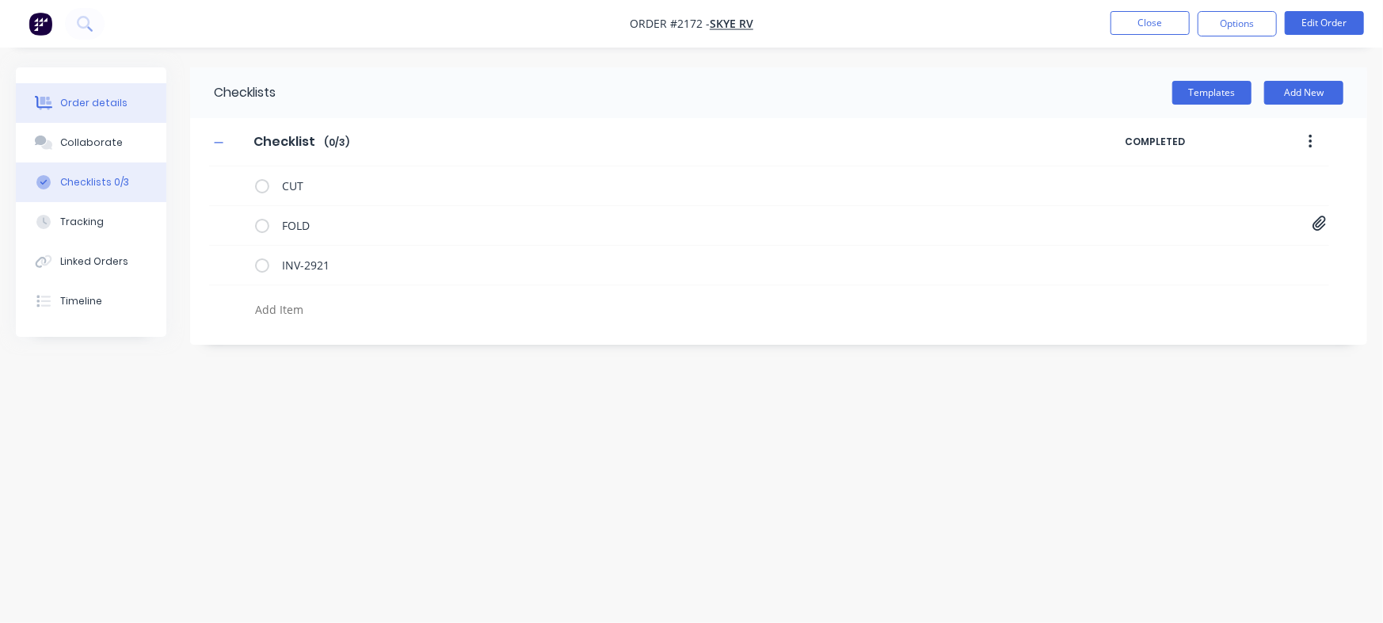
type textarea "x"
click at [108, 107] on div "Order details" at bounding box center [93, 103] width 67 height 14
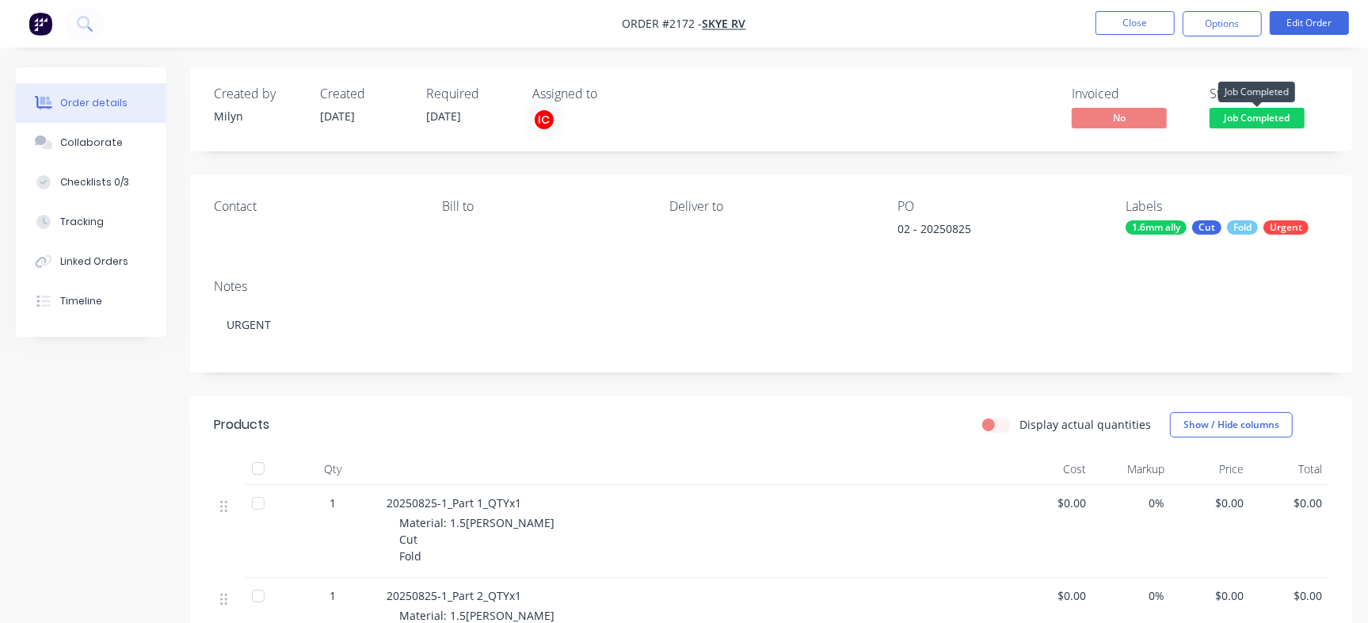
click at [1256, 125] on span "Job Completed" at bounding box center [1256, 118] width 95 height 20
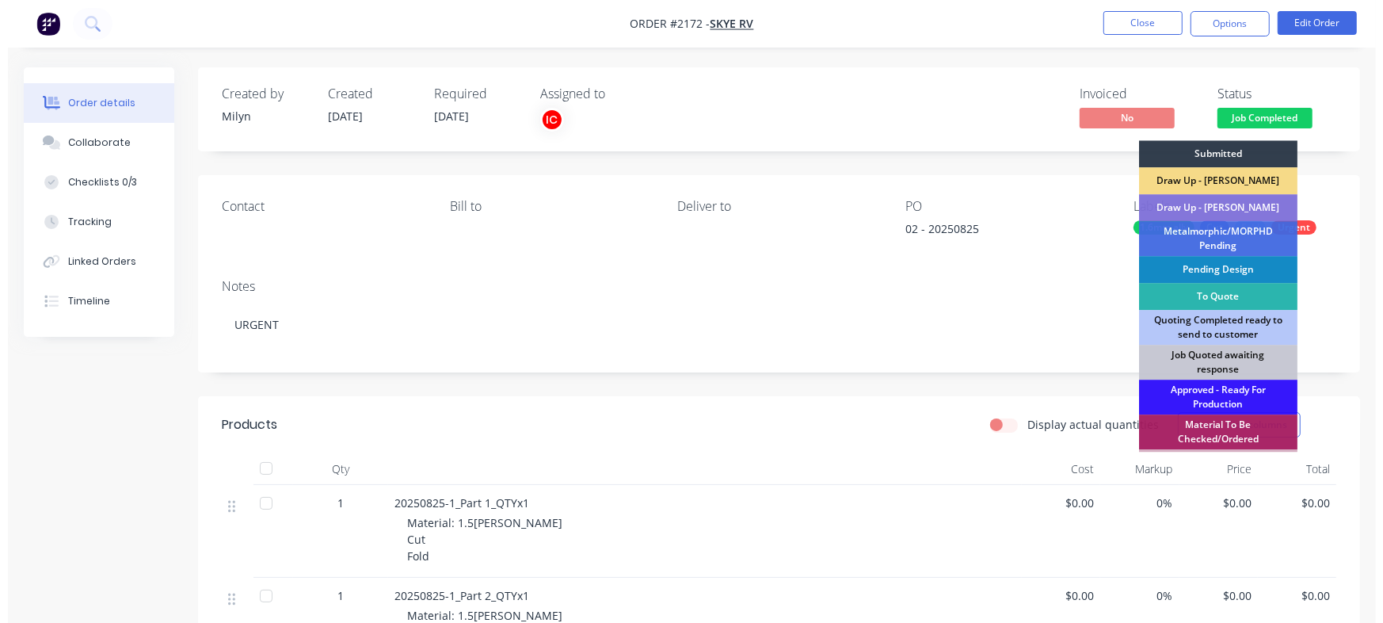
scroll to position [444, 0]
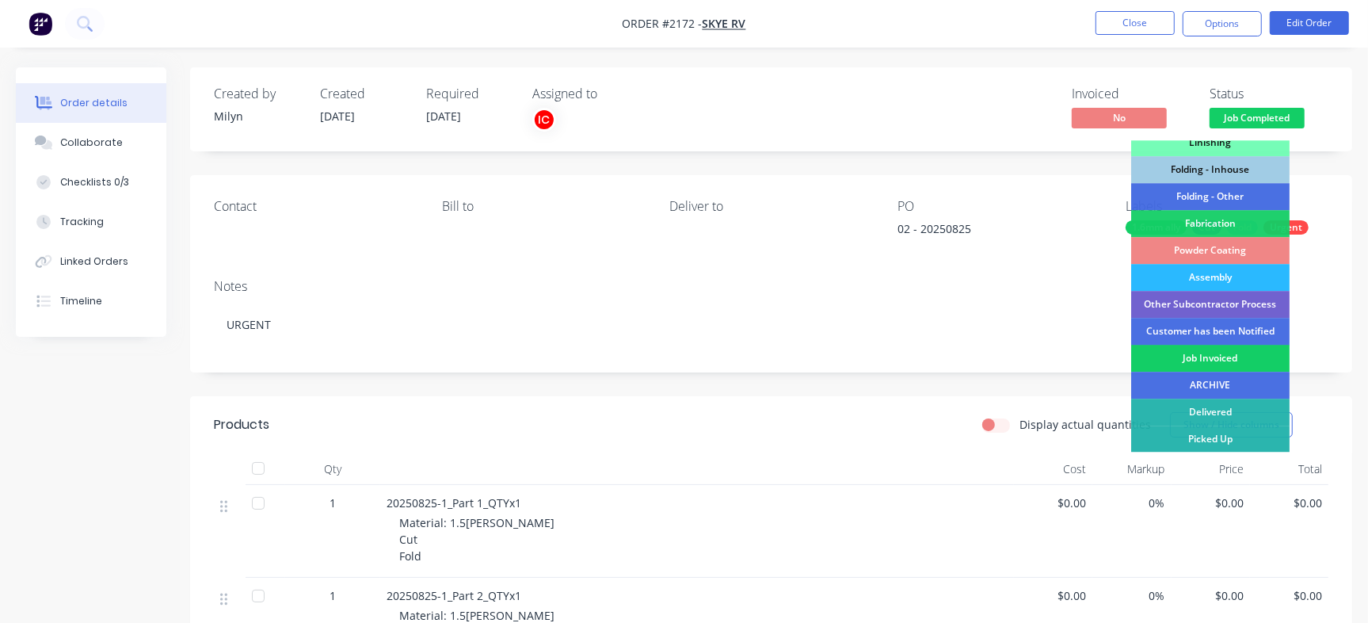
click at [1233, 359] on div "Job Invoiced" at bounding box center [1210, 358] width 158 height 27
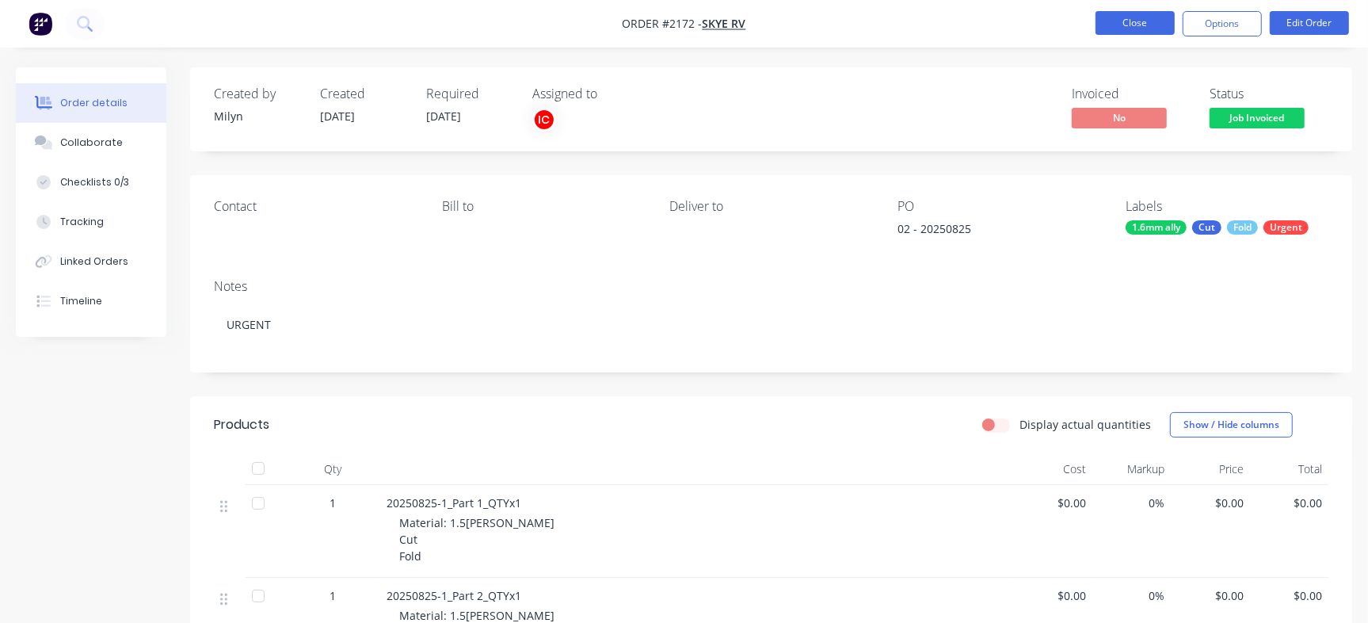
click at [1128, 32] on button "Close" at bounding box center [1134, 23] width 79 height 24
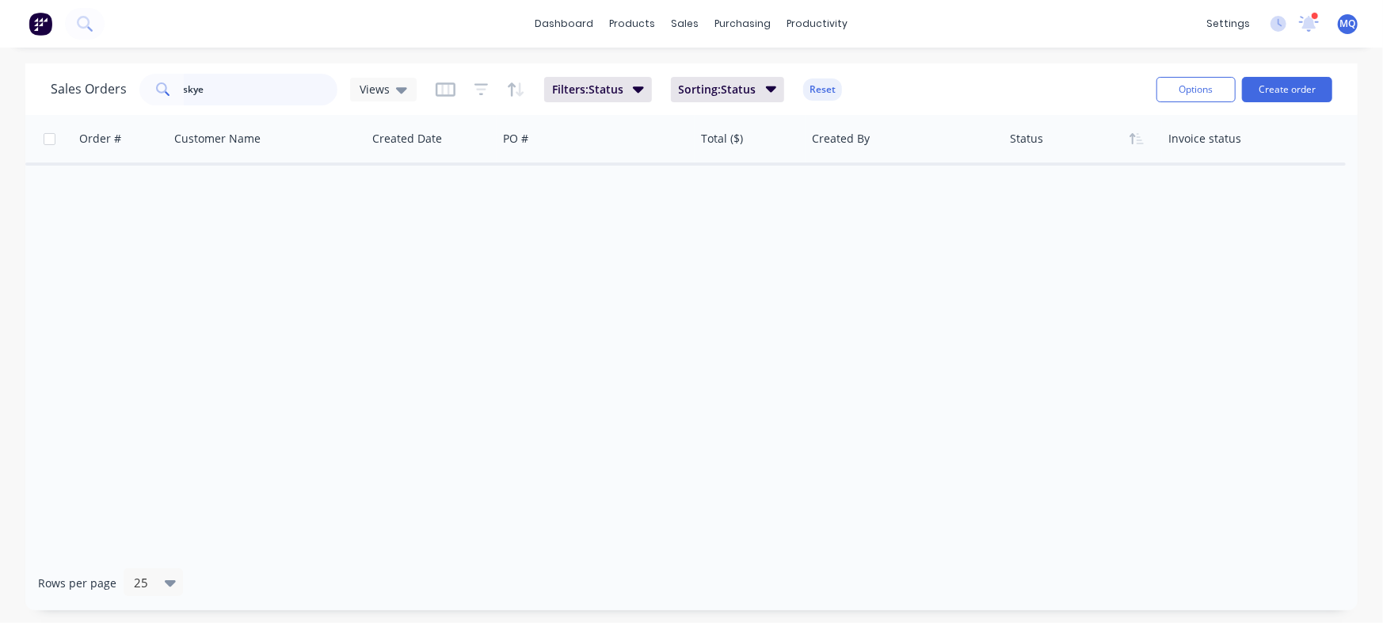
click at [265, 95] on input "skye" at bounding box center [261, 90] width 154 height 32
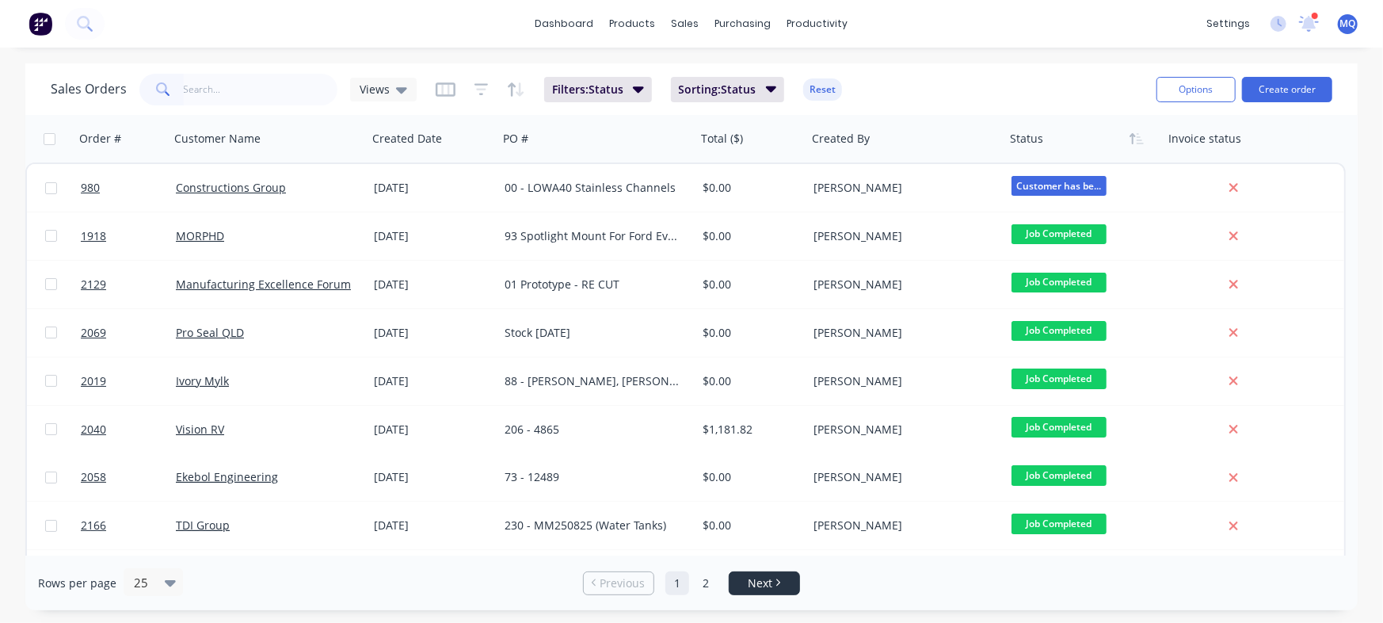
click at [752, 575] on span "Next" at bounding box center [760, 583] width 25 height 16
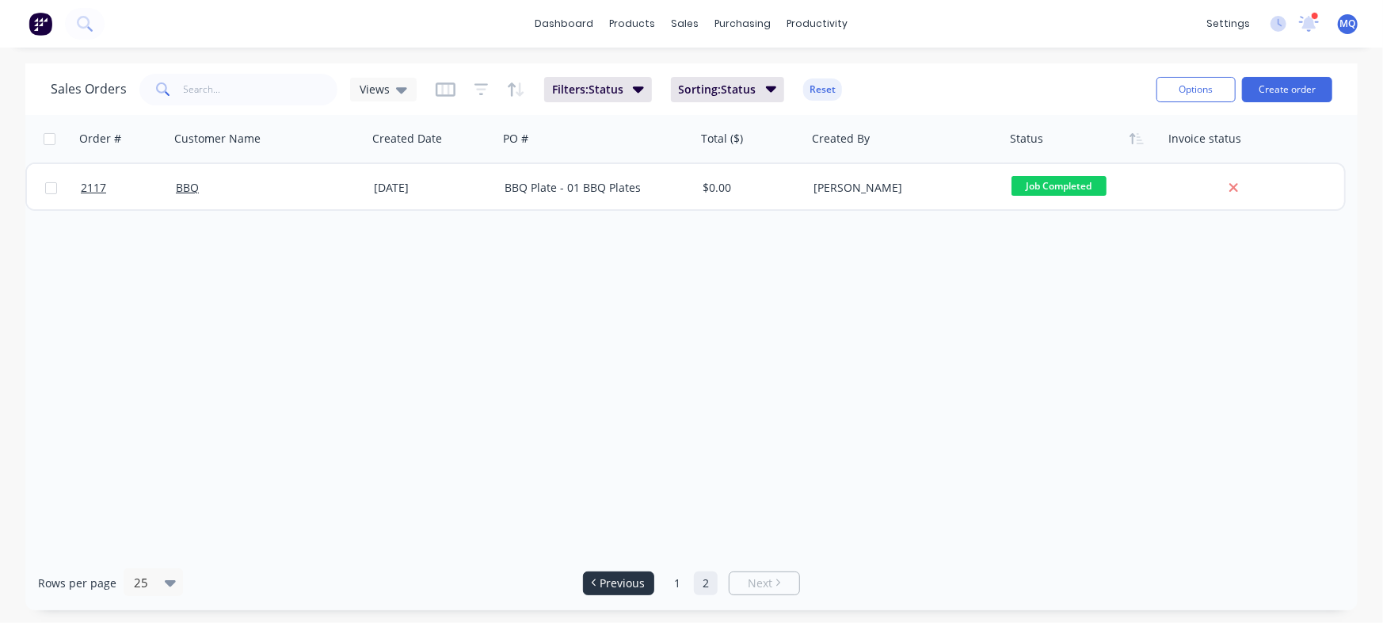
click at [642, 579] on span "Previous" at bounding box center [622, 583] width 45 height 16
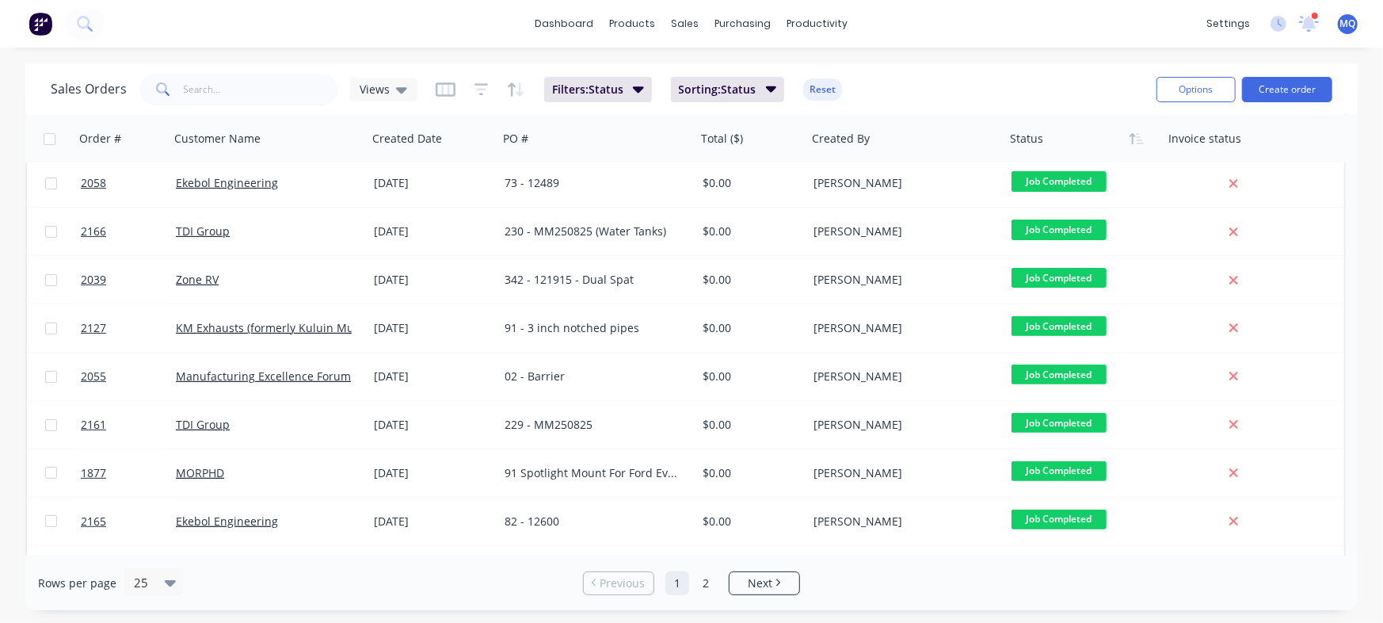
scroll to position [309, 0]
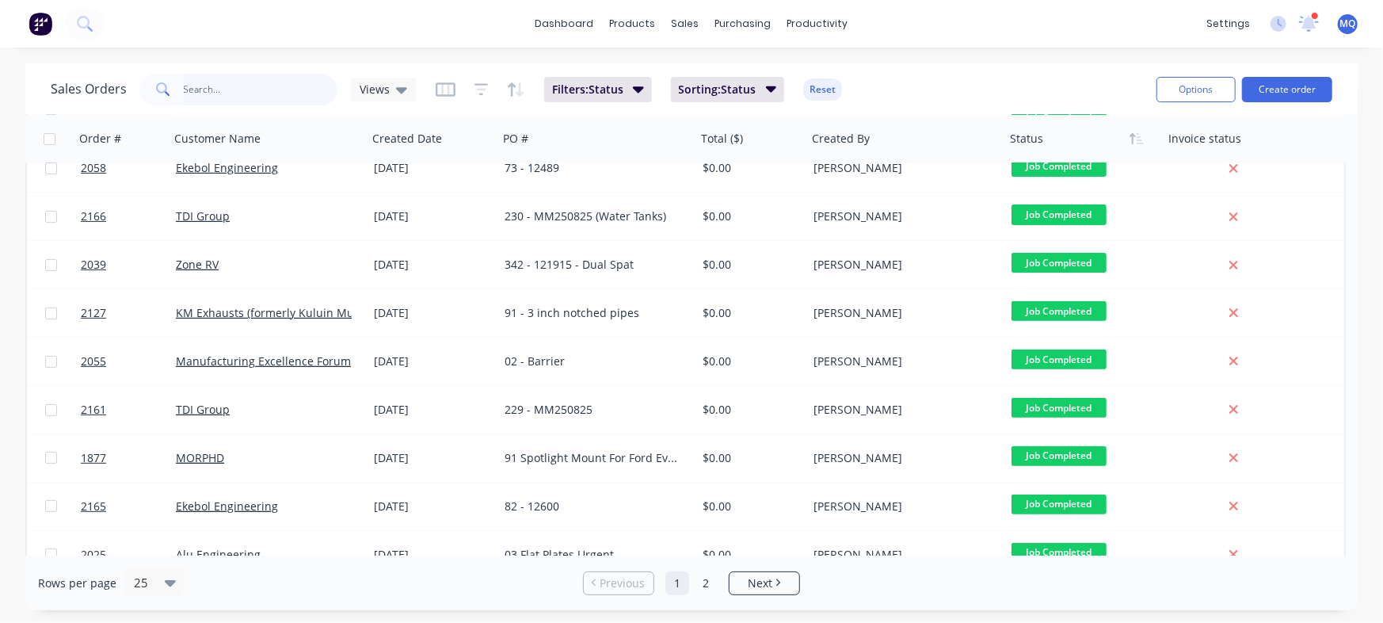
click at [279, 99] on input "text" at bounding box center [261, 90] width 154 height 32
type input "KM"
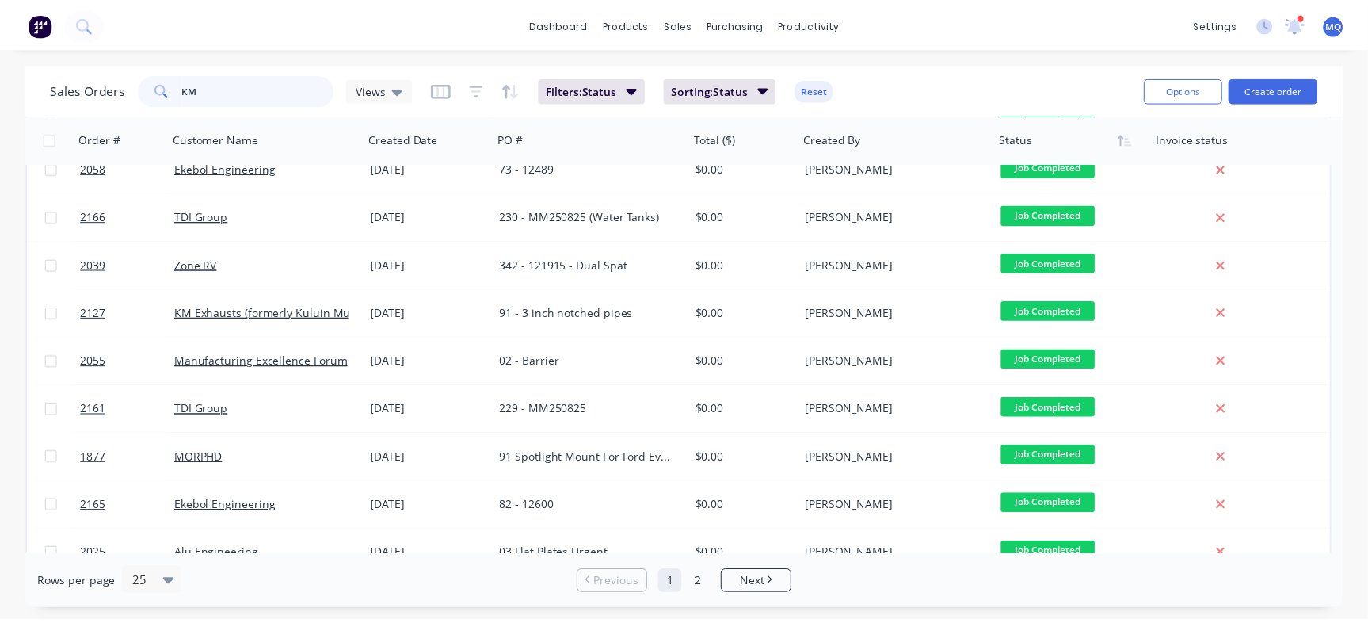
scroll to position [0, 0]
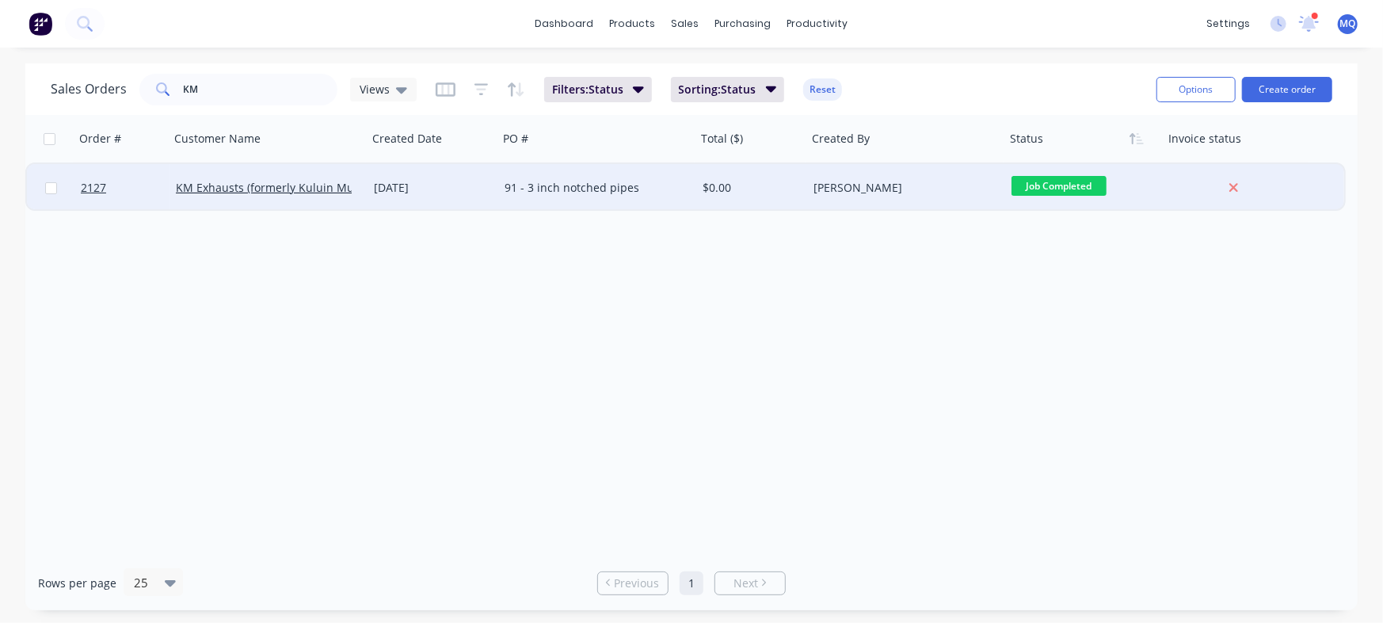
click at [436, 195] on div "[DATE]" at bounding box center [433, 188] width 118 height 16
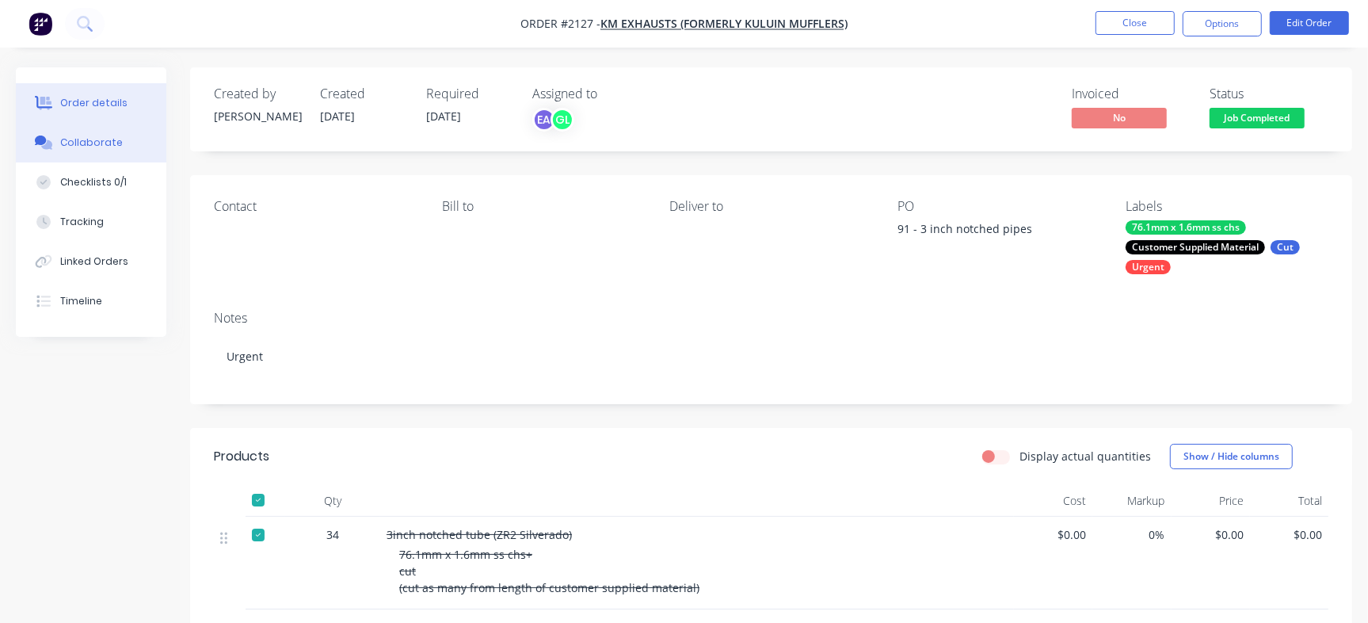
click at [91, 139] on div "Collaborate" at bounding box center [91, 142] width 63 height 14
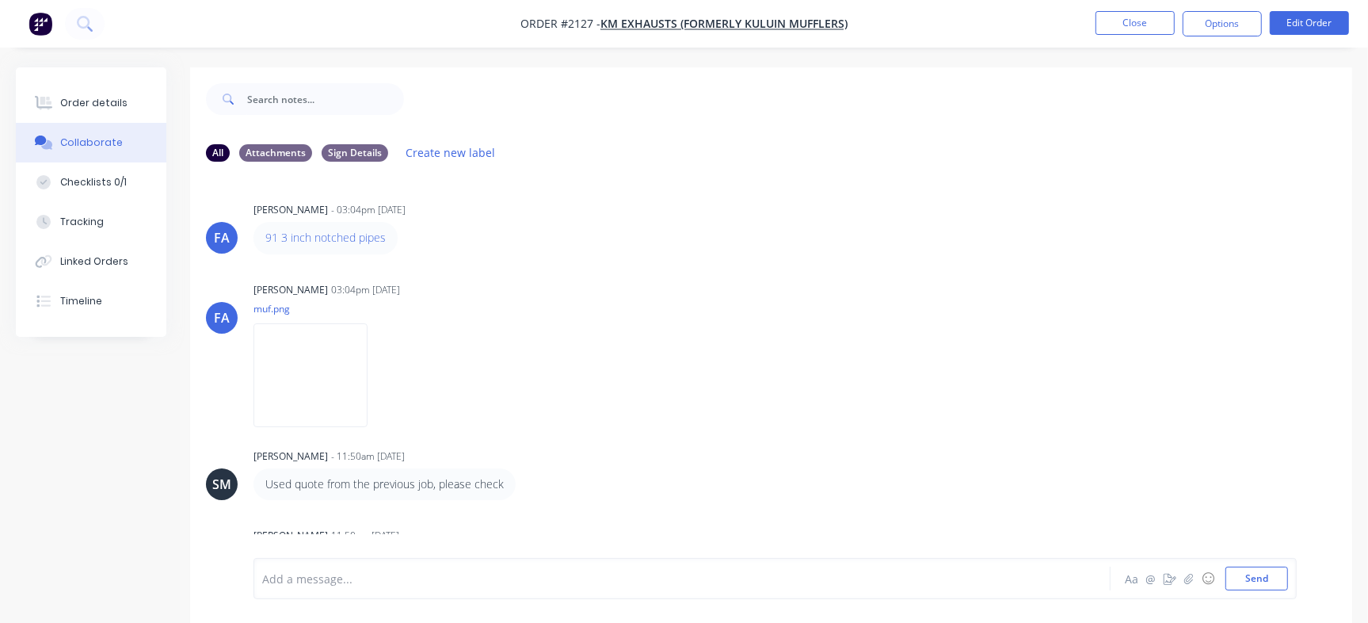
scroll to position [121, 0]
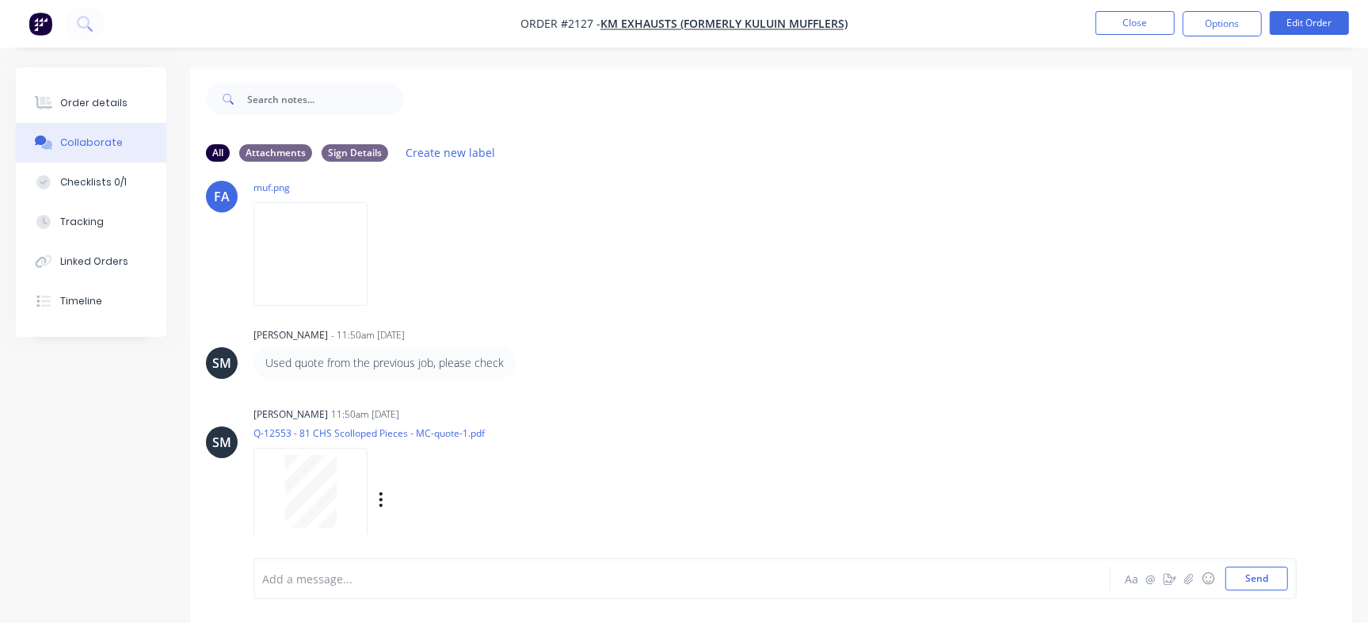
click at [332, 452] on div at bounding box center [310, 500] width 114 height 104
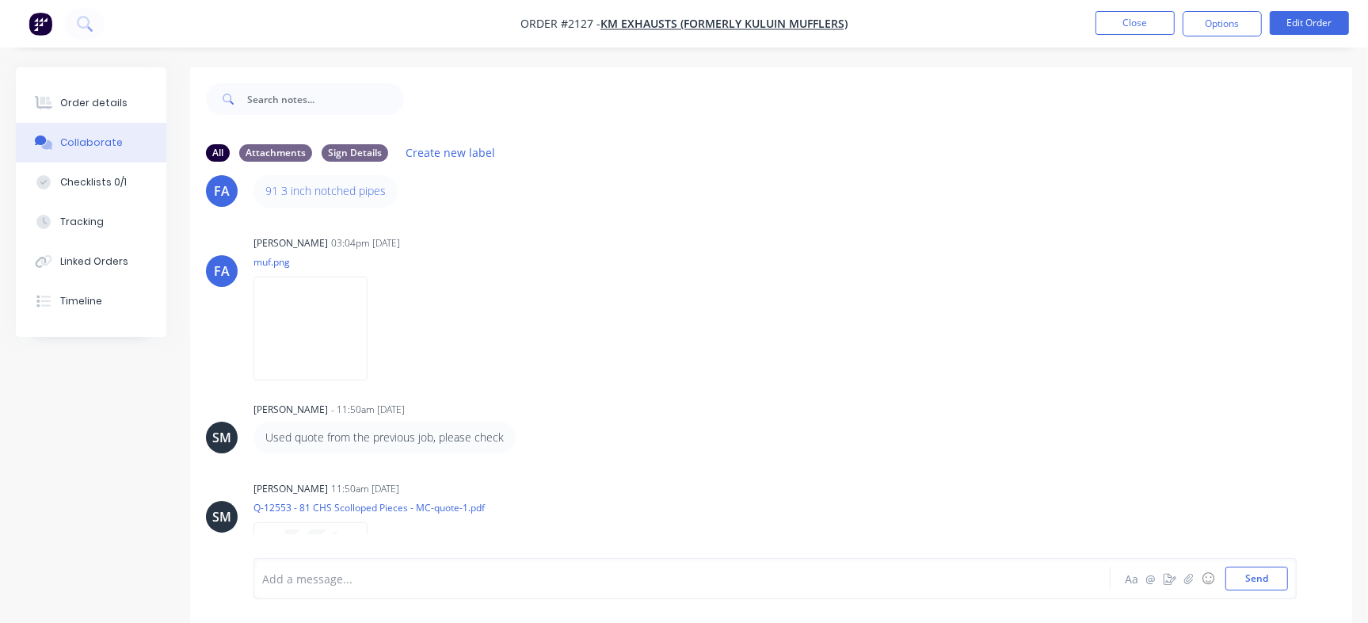
scroll to position [40, 0]
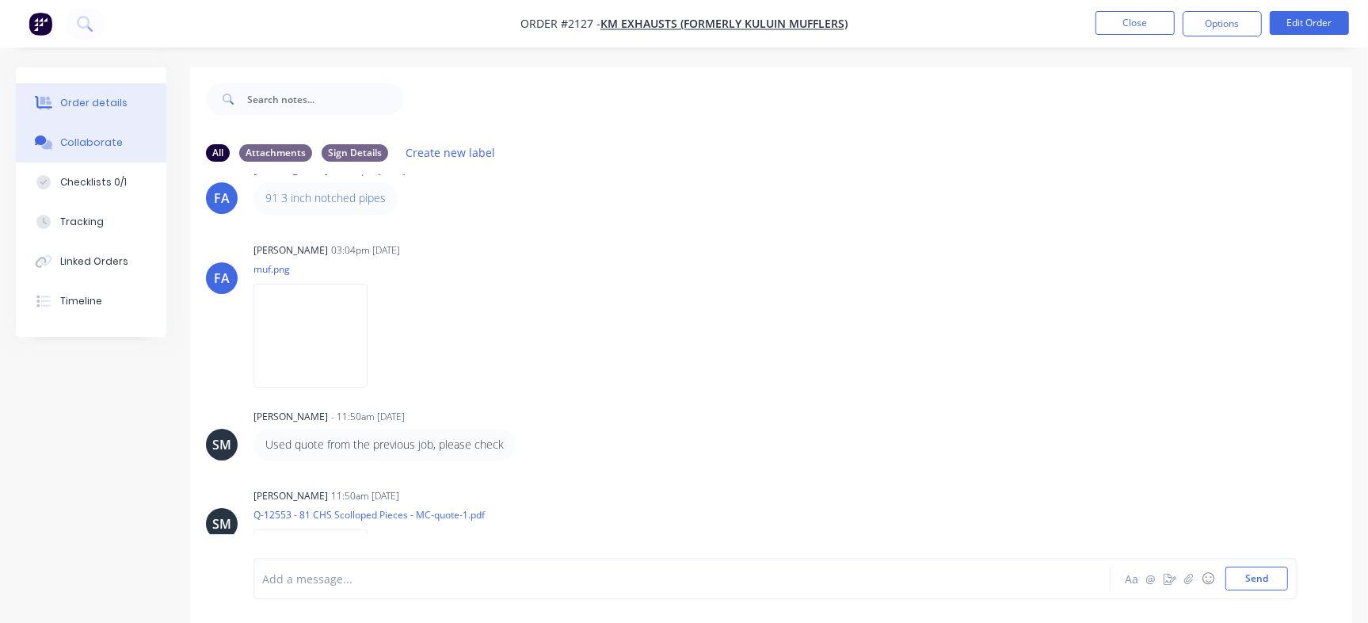
click at [135, 106] on button "Order details" at bounding box center [91, 103] width 150 height 40
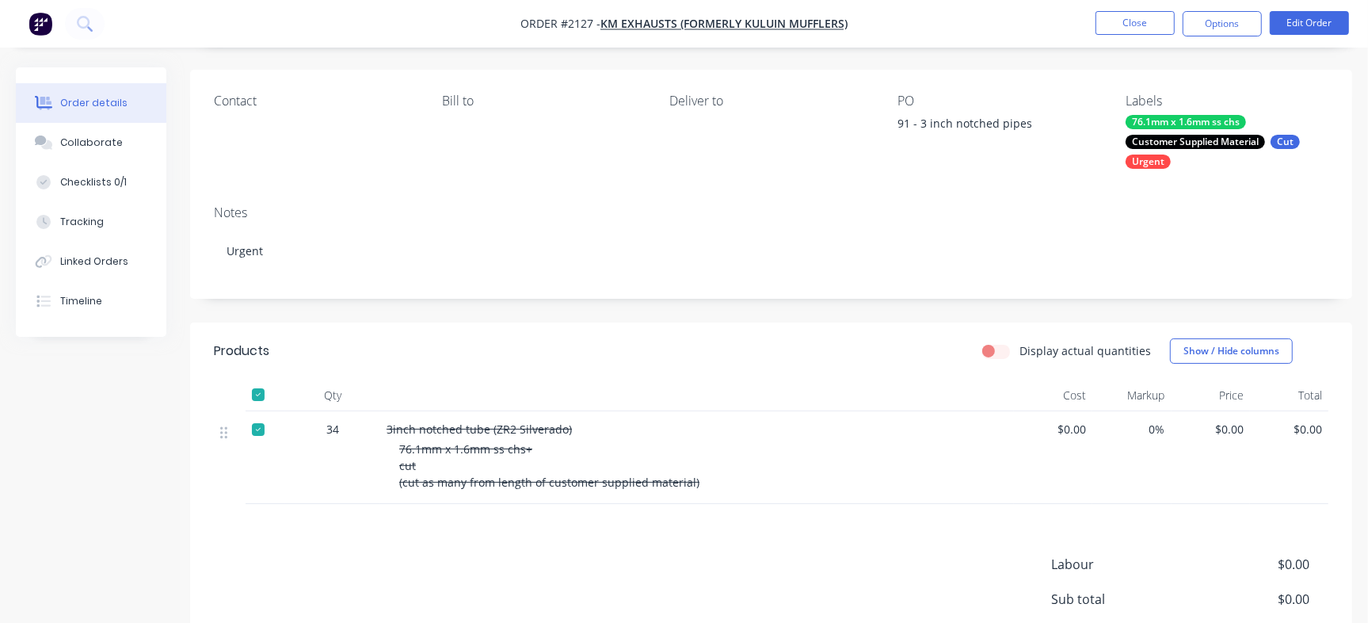
scroll to position [49, 0]
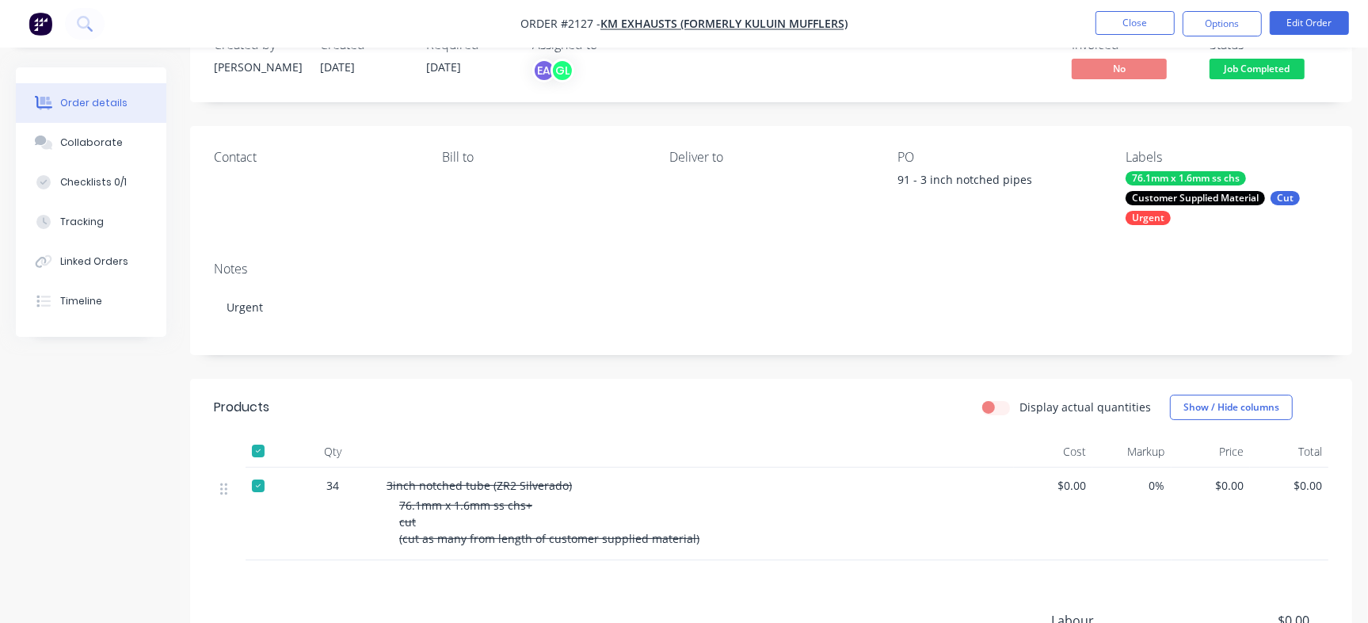
drag, startPoint x: 924, startPoint y: 179, endPoint x: 1052, endPoint y: 171, distance: 127.8
click at [1052, 171] on div "91 - 3 inch notched pipes" at bounding box center [996, 182] width 198 height 22
copy div "3 inch notched pipes"
click at [86, 147] on div "Collaborate" at bounding box center [91, 142] width 63 height 14
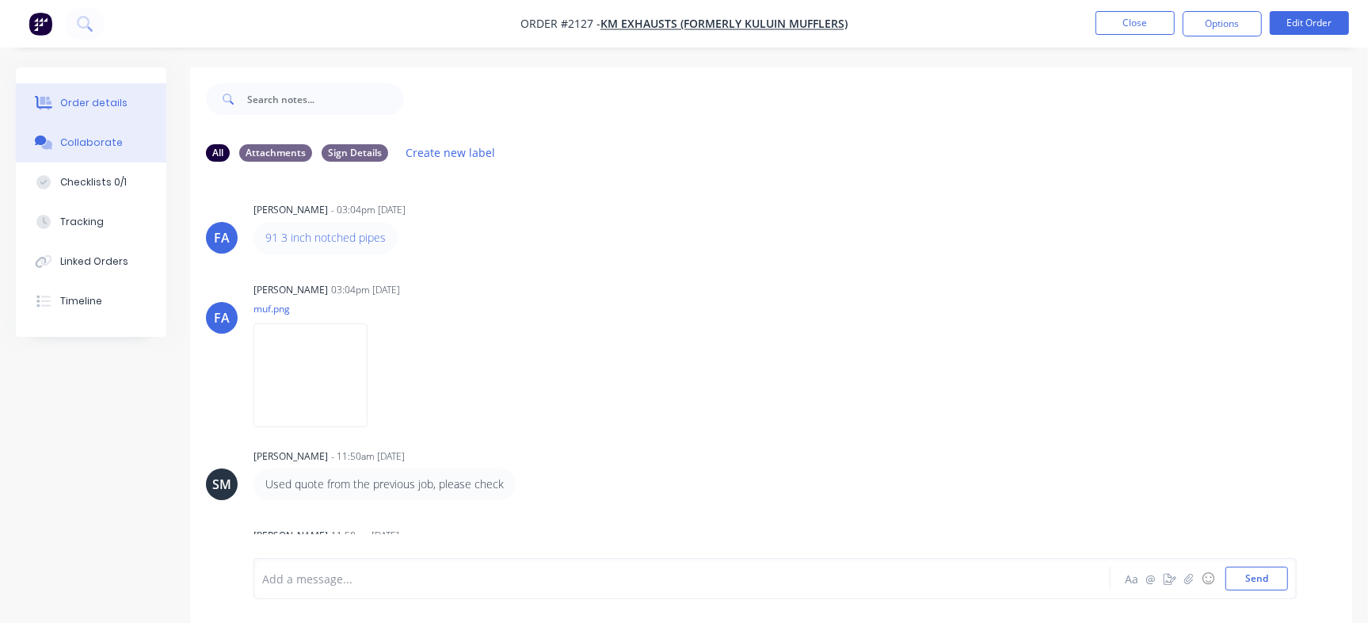
click at [99, 100] on div "Order details" at bounding box center [93, 103] width 67 height 14
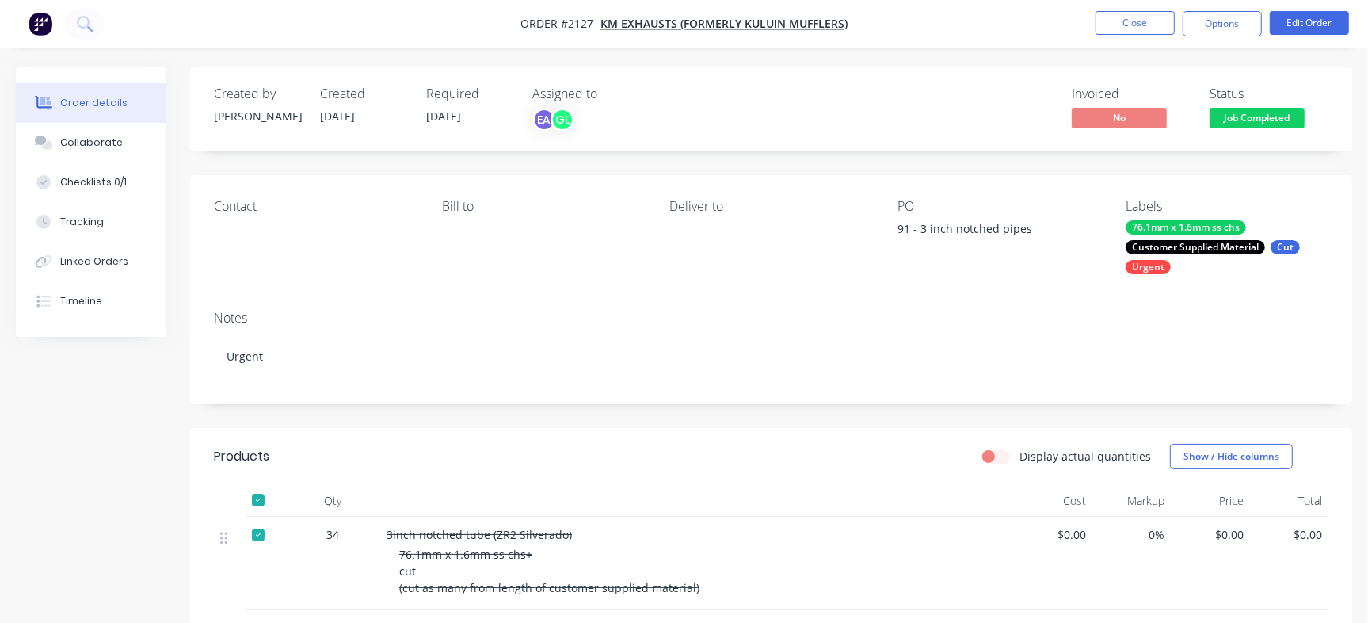
drag, startPoint x: 925, startPoint y: 227, endPoint x: 1036, endPoint y: 227, distance: 110.9
click at [1036, 227] on div "91 - 3 inch notched pipes" at bounding box center [996, 231] width 198 height 22
copy div "3 inch notched pipes"
click at [113, 176] on div "Checklists 0/1" at bounding box center [93, 182] width 67 height 14
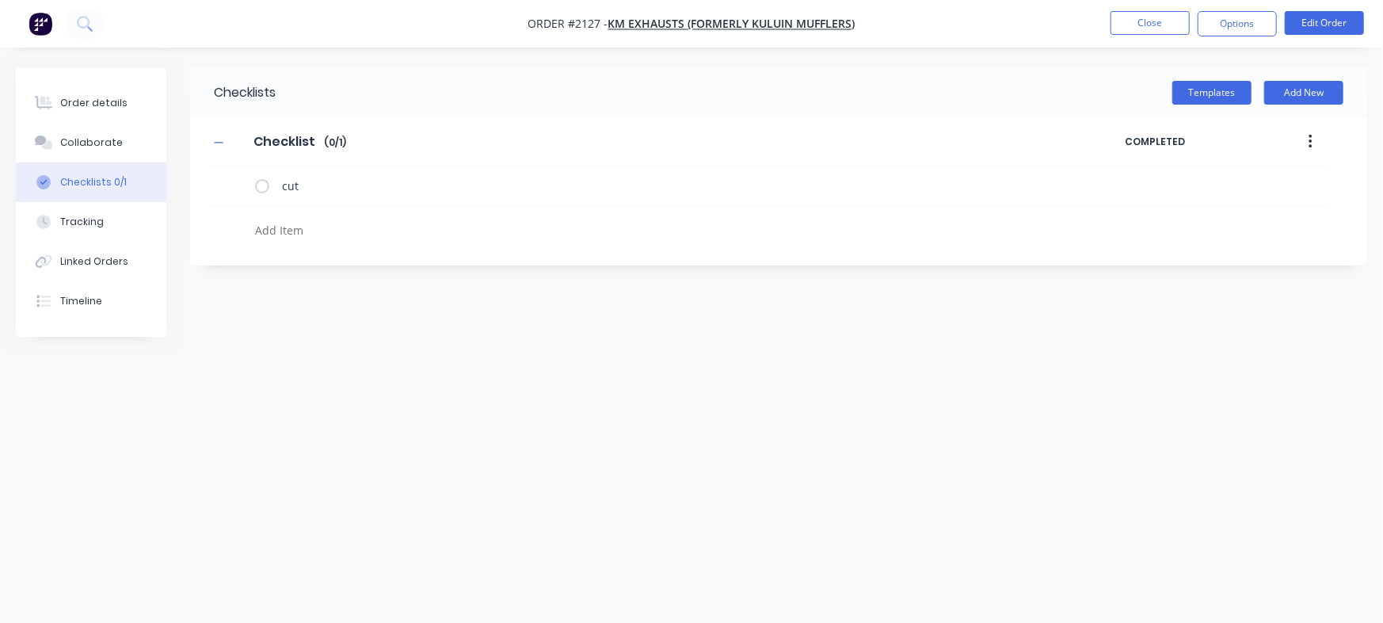
click at [316, 230] on textarea at bounding box center [609, 230] width 721 height 23
paste textarea "INV-2922"
type textarea "x"
type textarea "INV-2922"
type textarea "x"
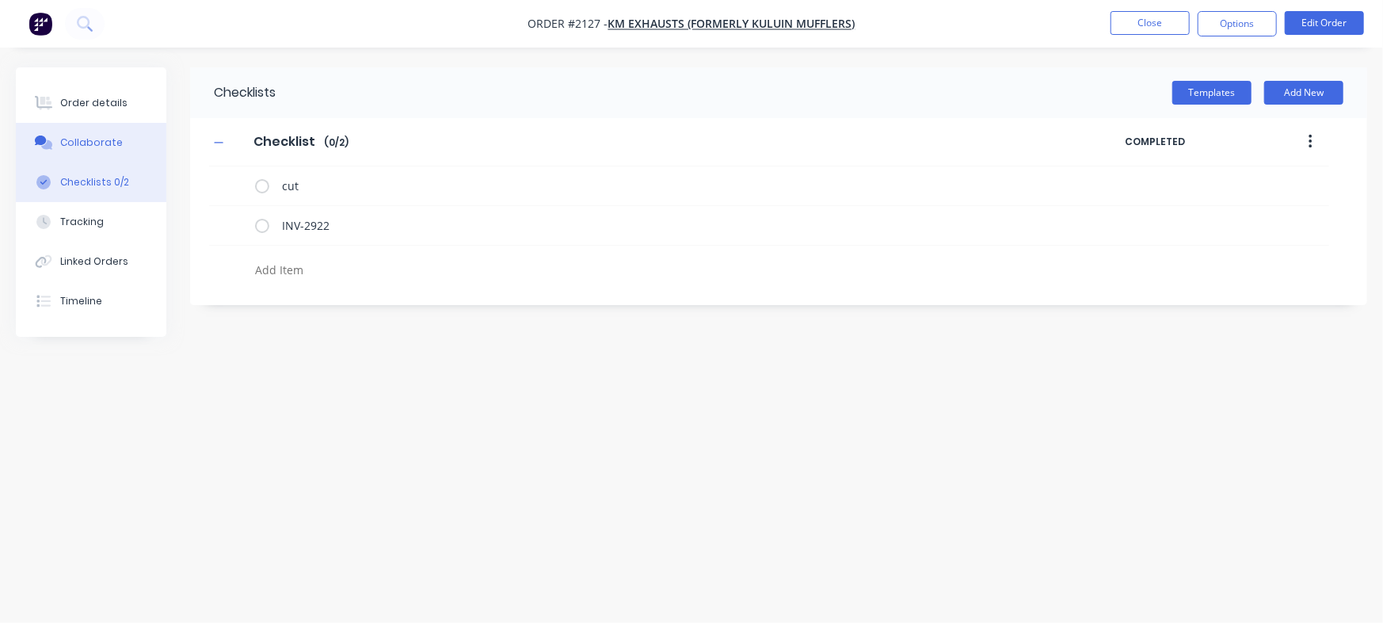
type textarea "x"
click at [99, 143] on div "Collaborate" at bounding box center [91, 142] width 63 height 14
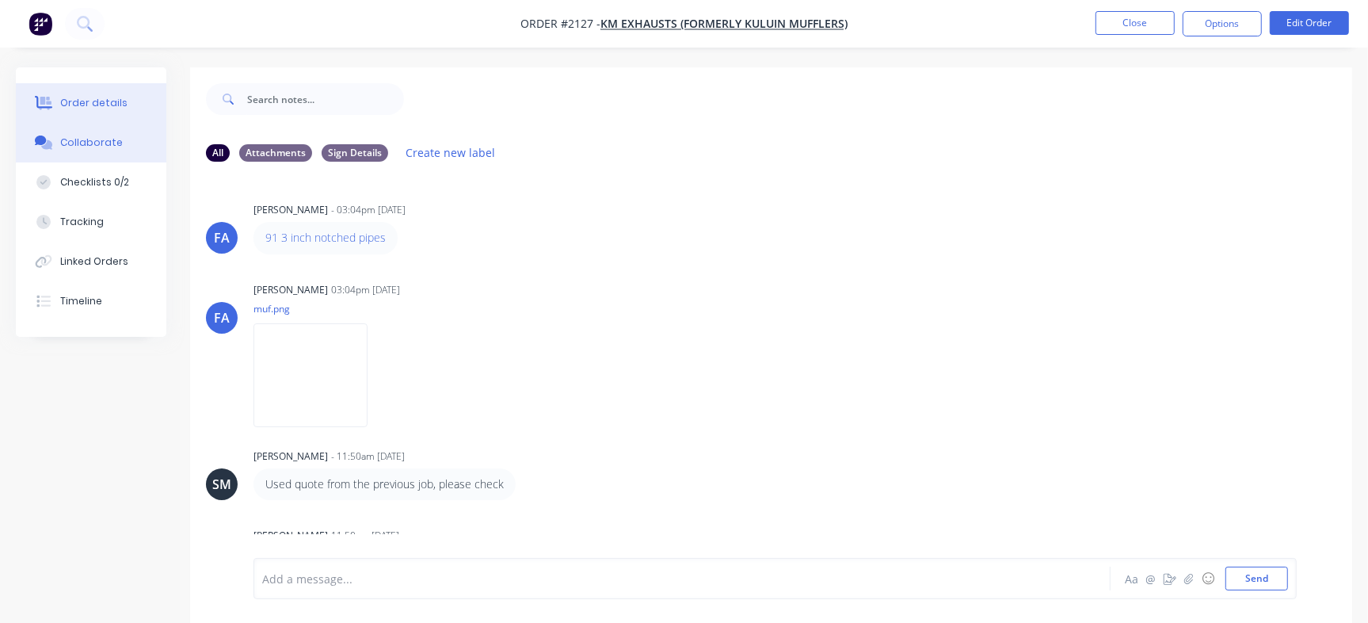
click at [102, 108] on div "Order details" at bounding box center [93, 103] width 67 height 14
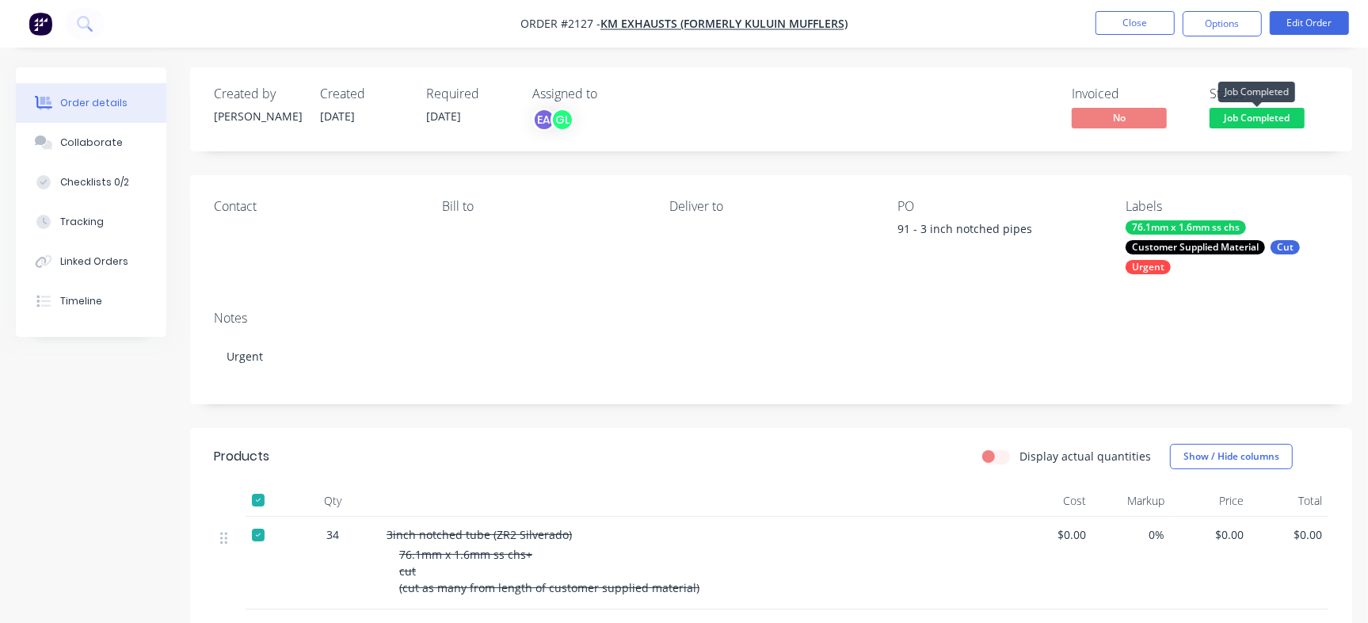
click at [1293, 116] on span "Job Completed" at bounding box center [1256, 118] width 95 height 20
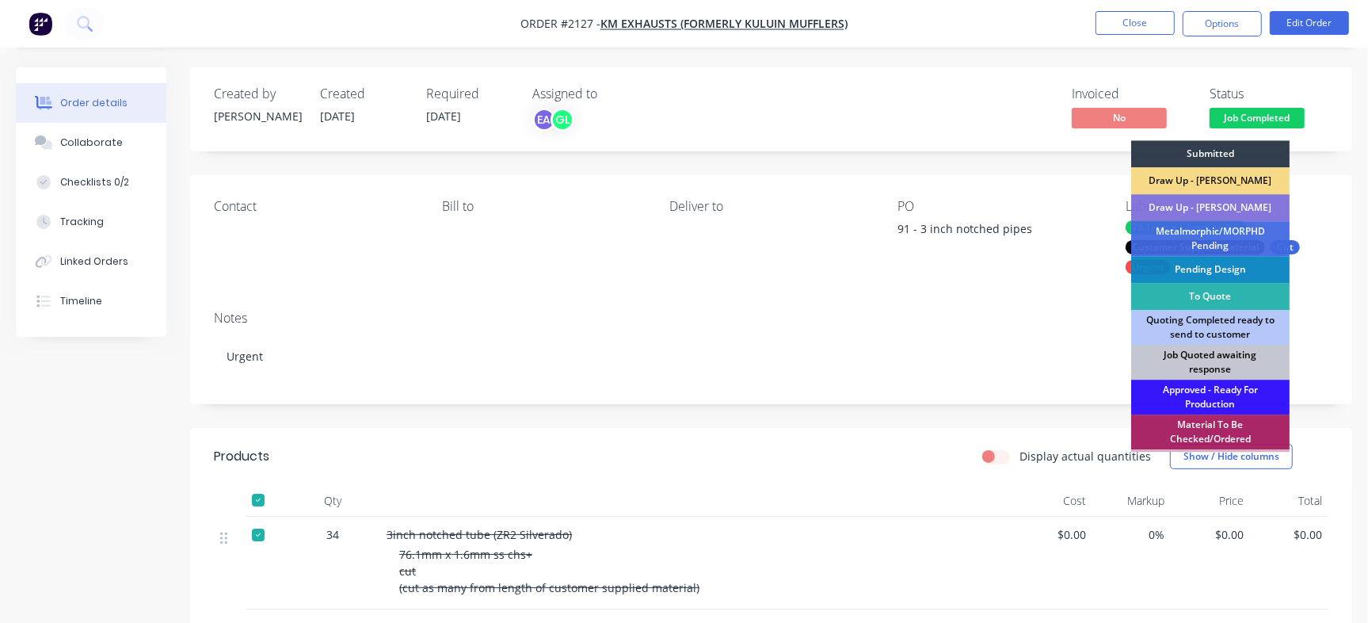
click at [1250, 358] on div "Job Quoted awaiting response" at bounding box center [1210, 362] width 158 height 35
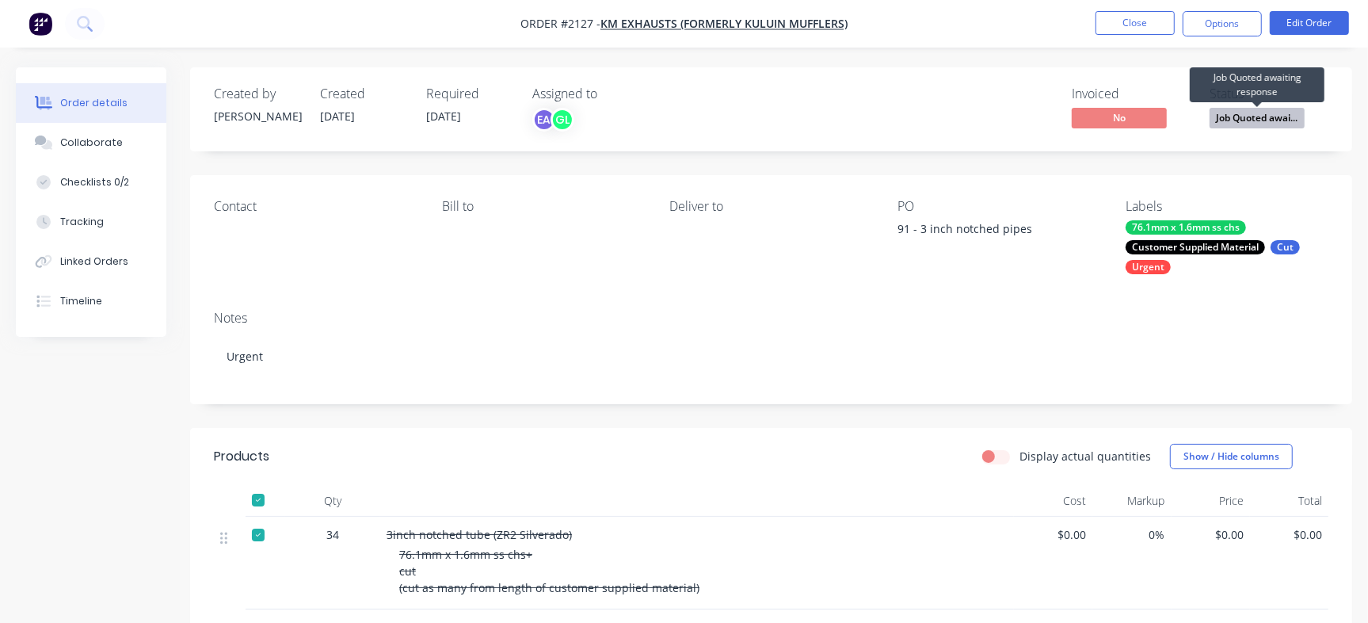
click at [1232, 116] on span "Job Quoted awai..." at bounding box center [1256, 118] width 95 height 20
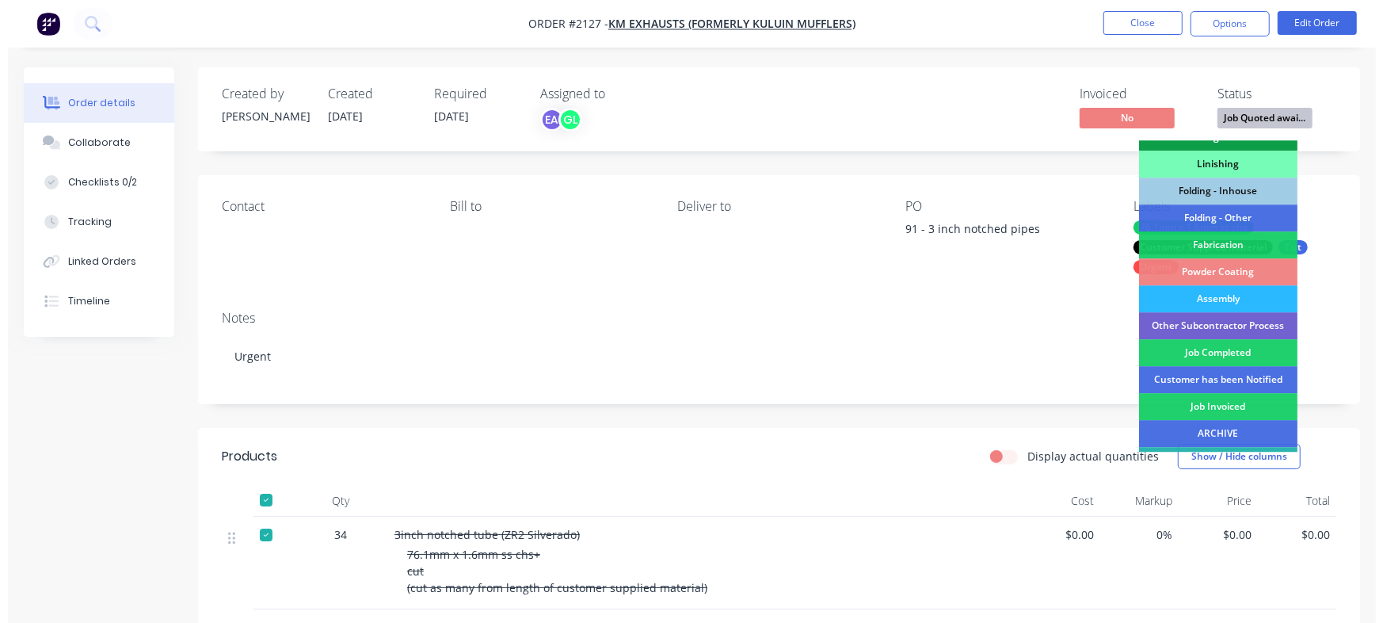
scroll to position [436, 0]
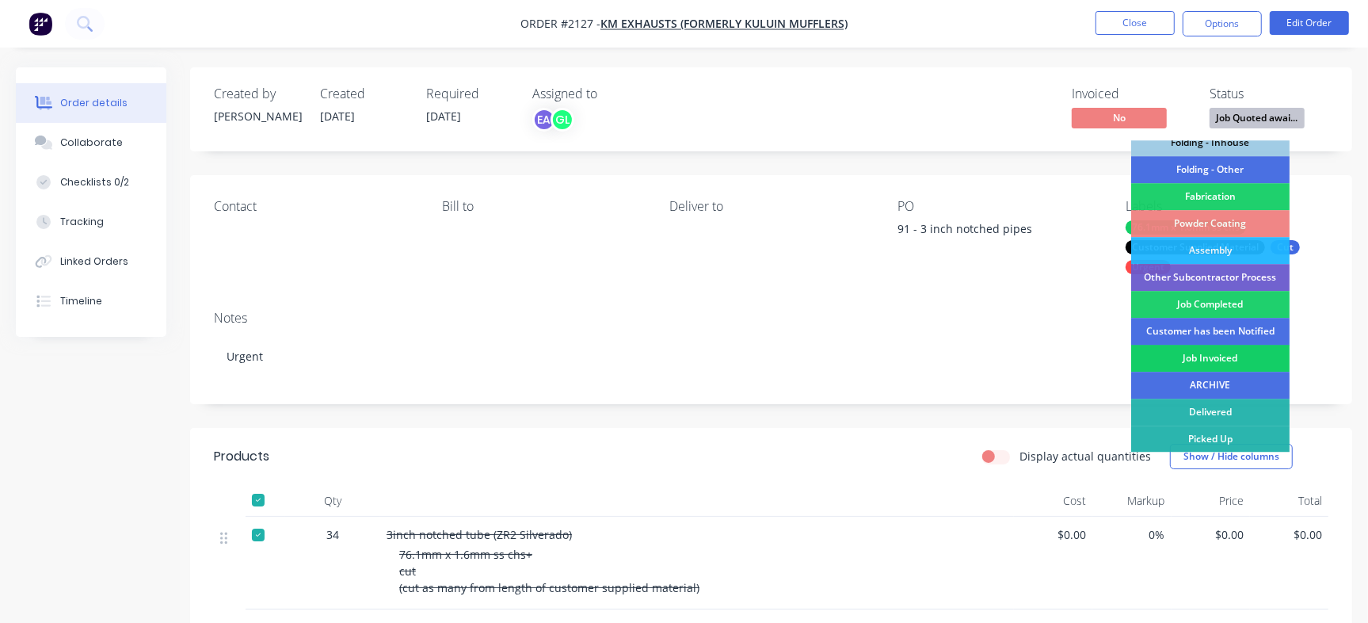
click at [1244, 368] on div "Job Invoiced" at bounding box center [1210, 358] width 158 height 27
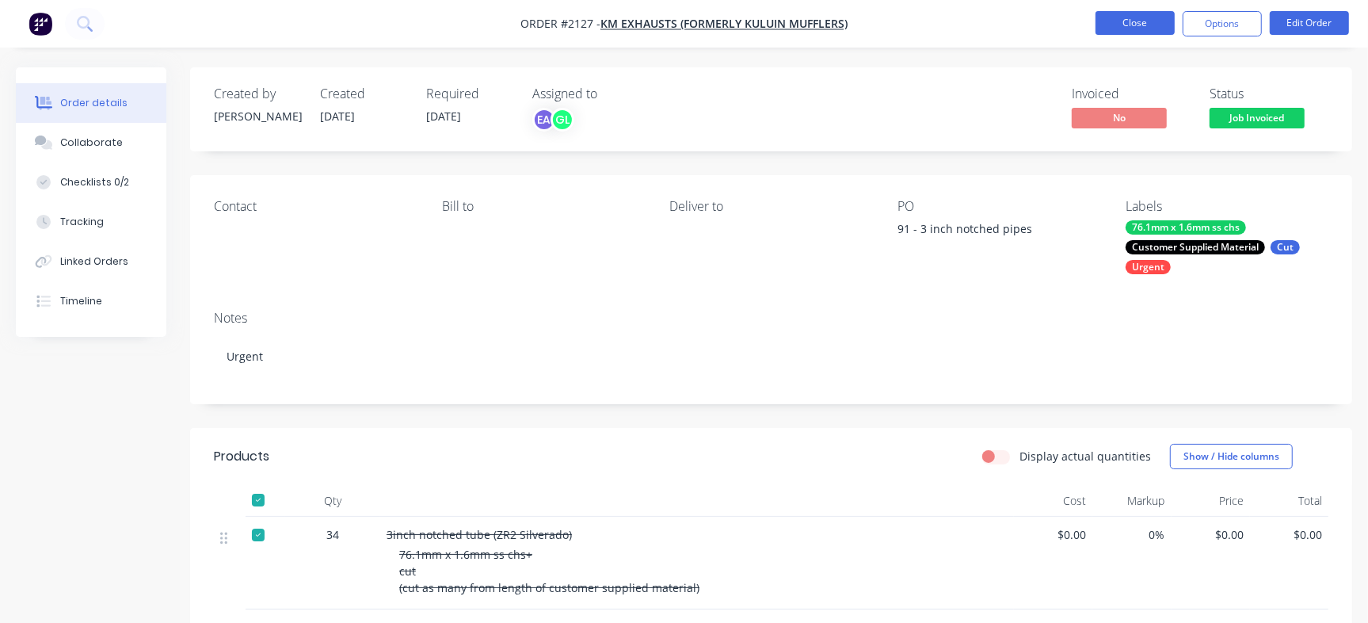
click at [1137, 22] on button "Close" at bounding box center [1134, 23] width 79 height 24
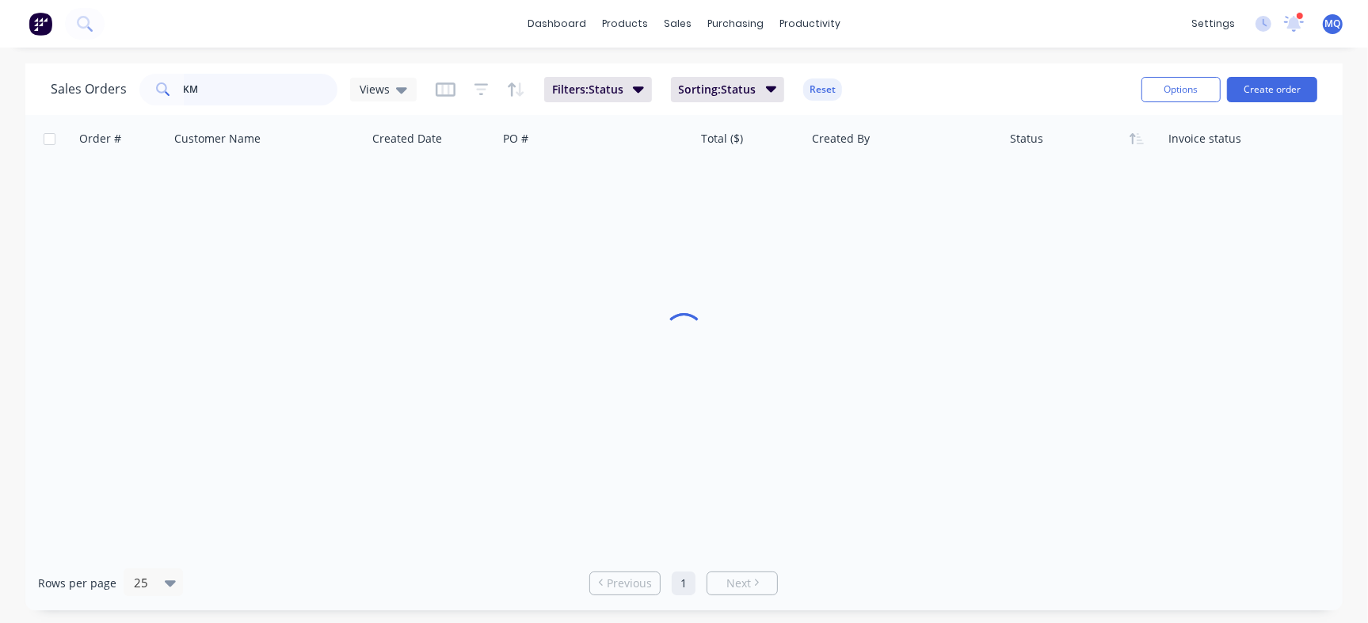
click at [246, 96] on input "KM" at bounding box center [261, 90] width 154 height 32
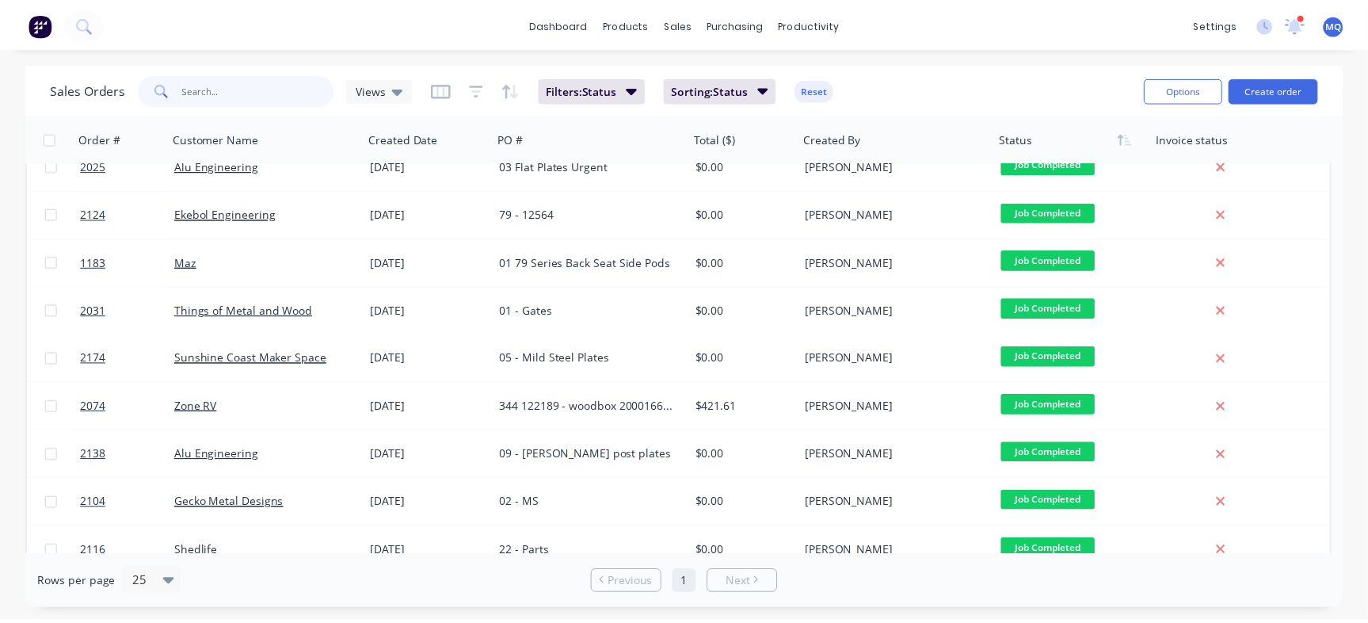
scroll to position [634, 0]
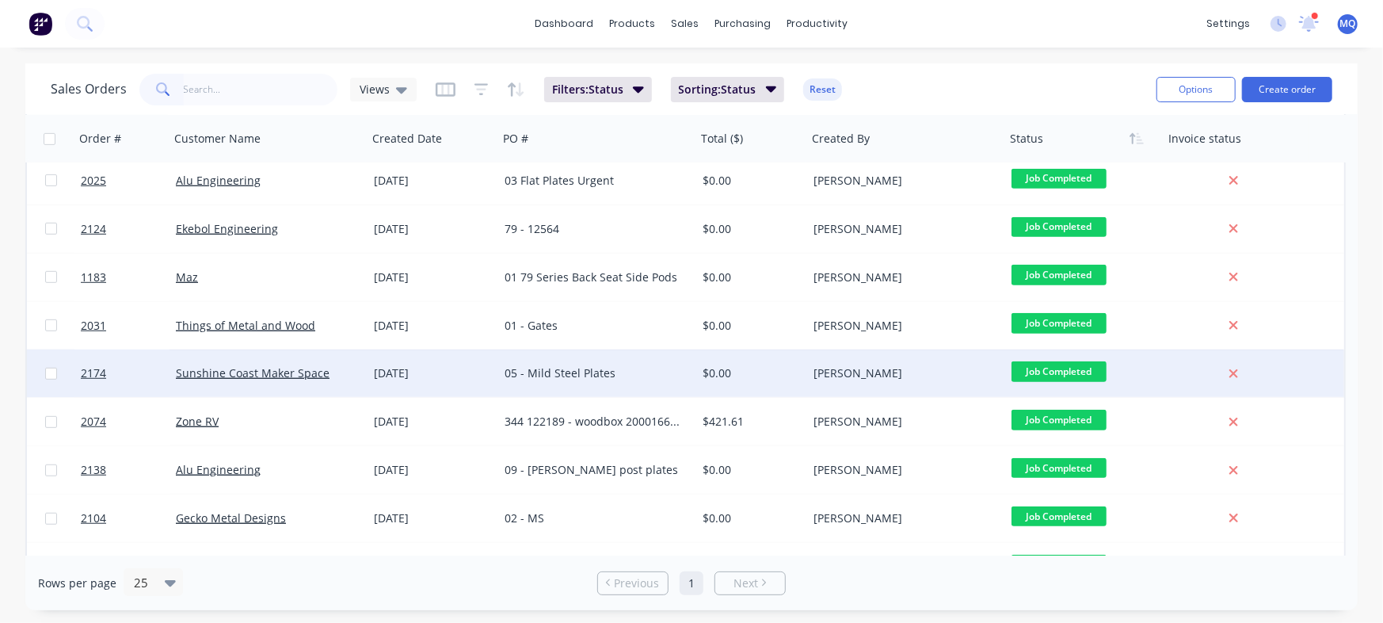
click at [680, 371] on div "05 - Mild Steel Plates" at bounding box center [593, 373] width 176 height 16
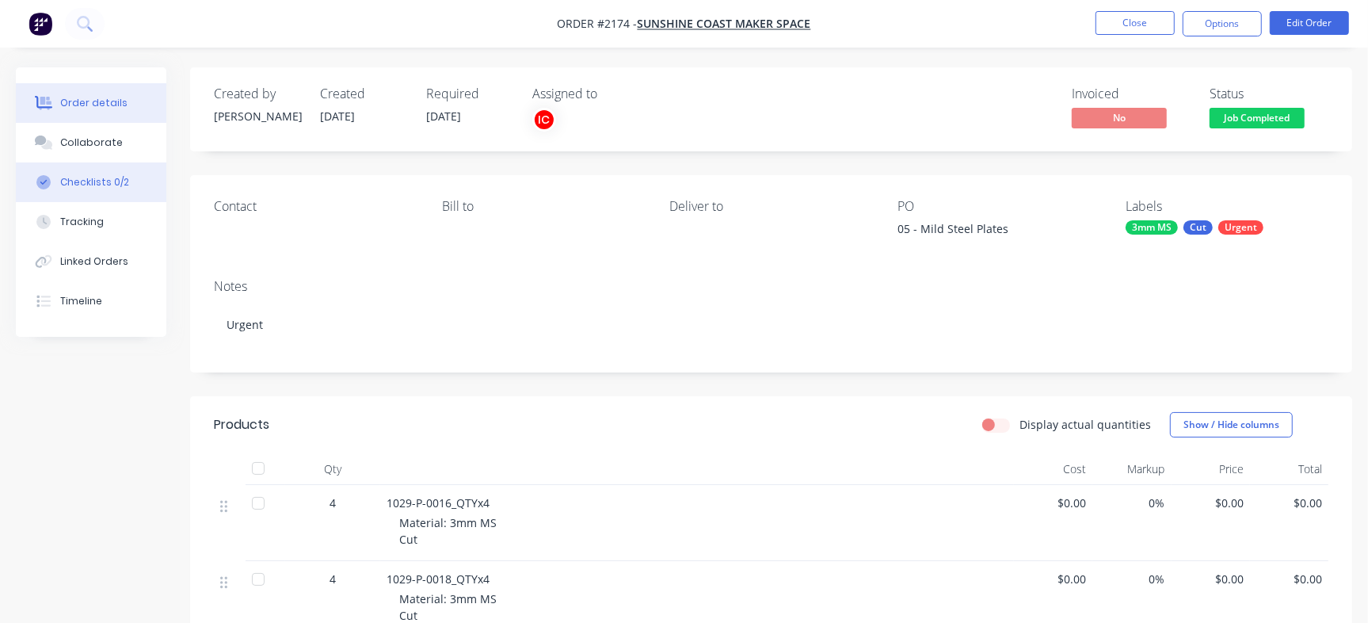
click at [151, 172] on button "Checklists 0/2" at bounding box center [91, 182] width 150 height 40
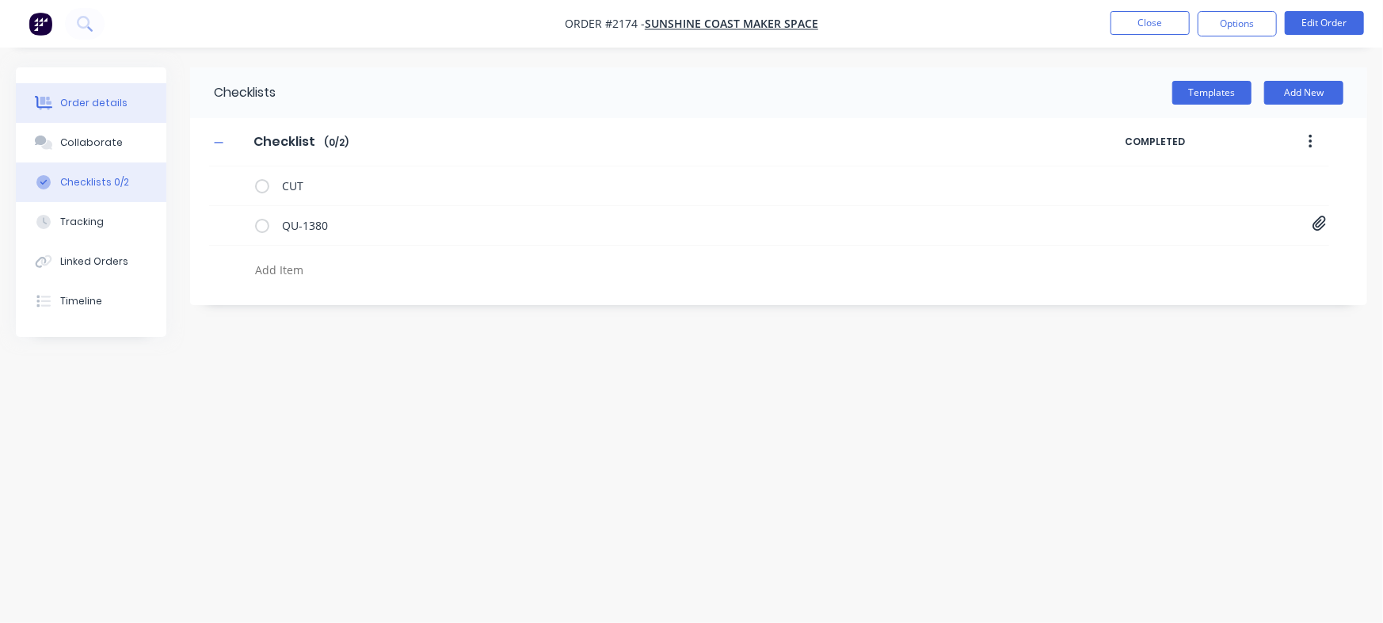
click at [101, 105] on div "Order details" at bounding box center [93, 103] width 67 height 14
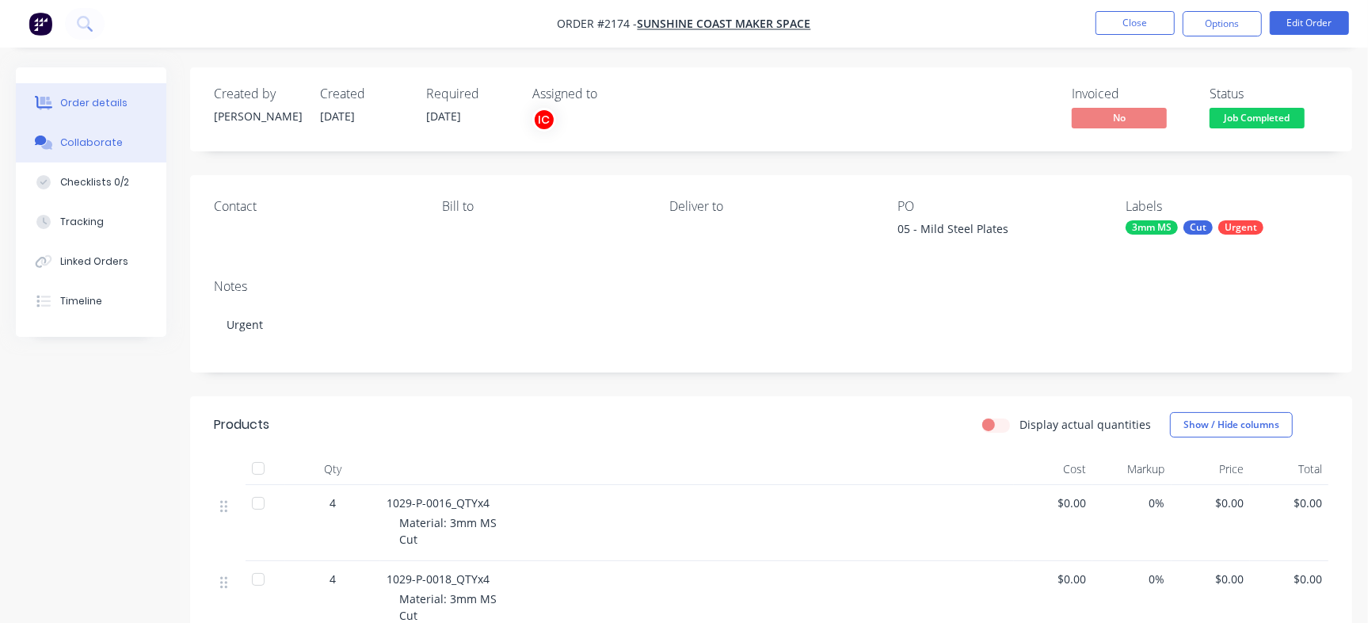
click at [109, 152] on button "Collaborate" at bounding box center [91, 143] width 150 height 40
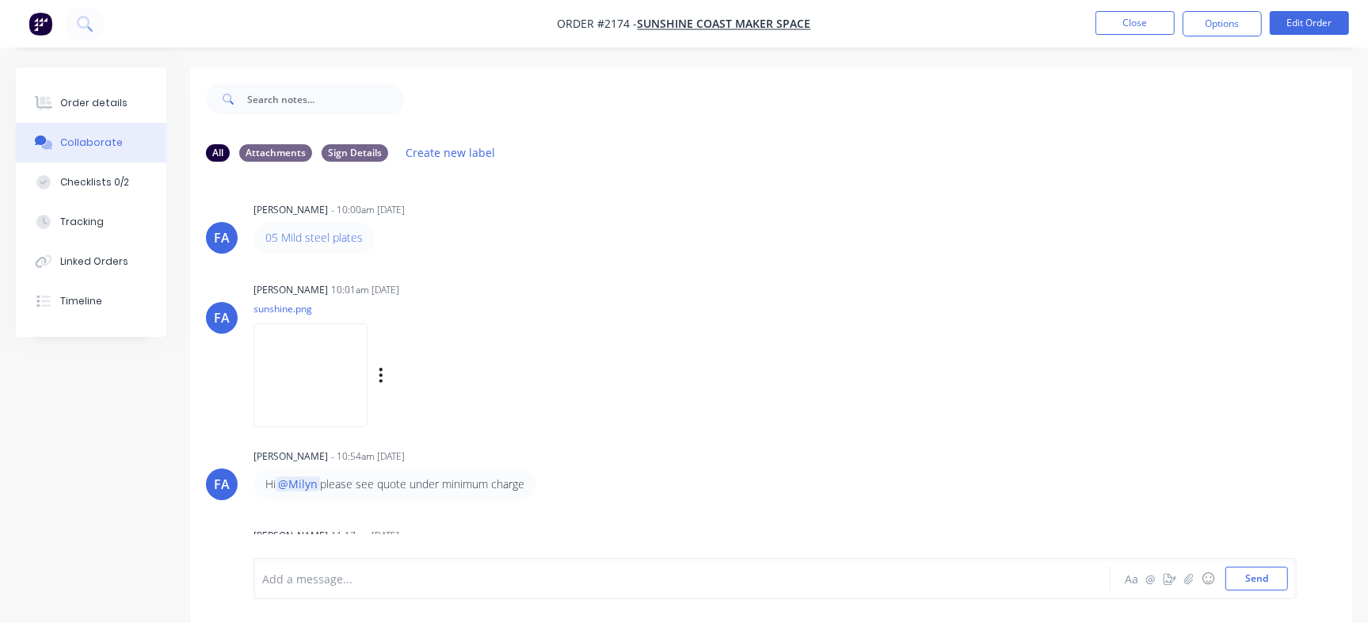
click at [301, 348] on img at bounding box center [310, 375] width 114 height 104
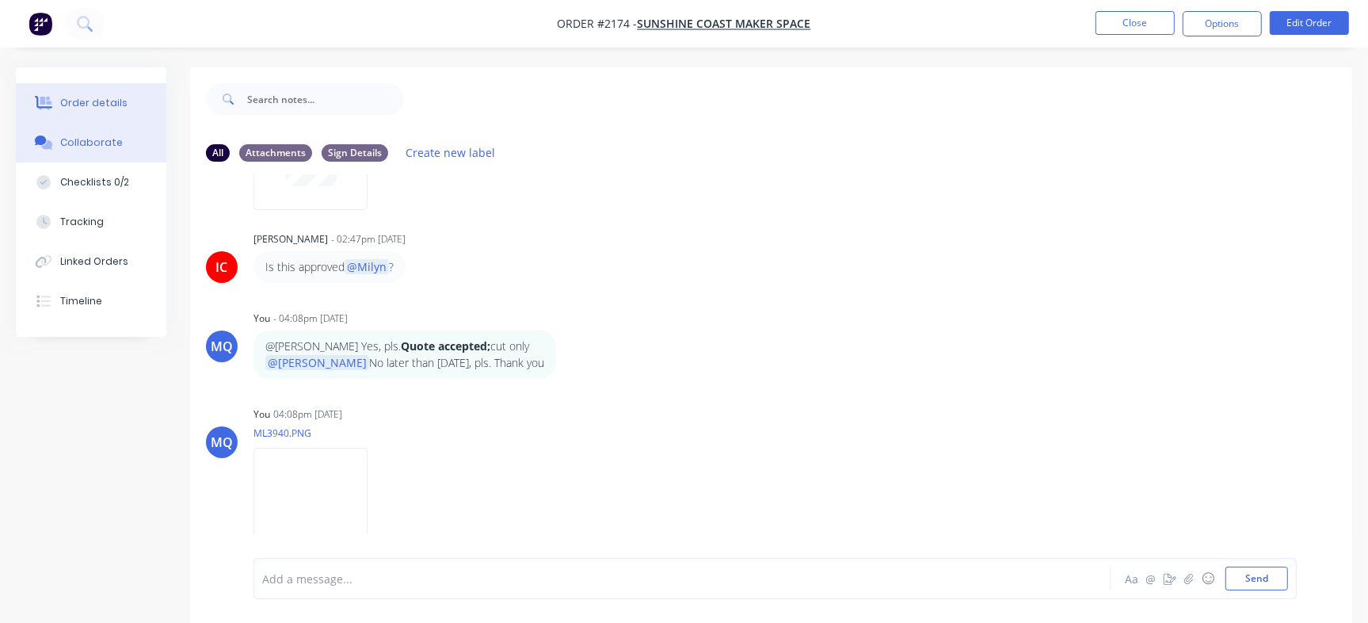
click at [107, 100] on div "Order details" at bounding box center [93, 103] width 67 height 14
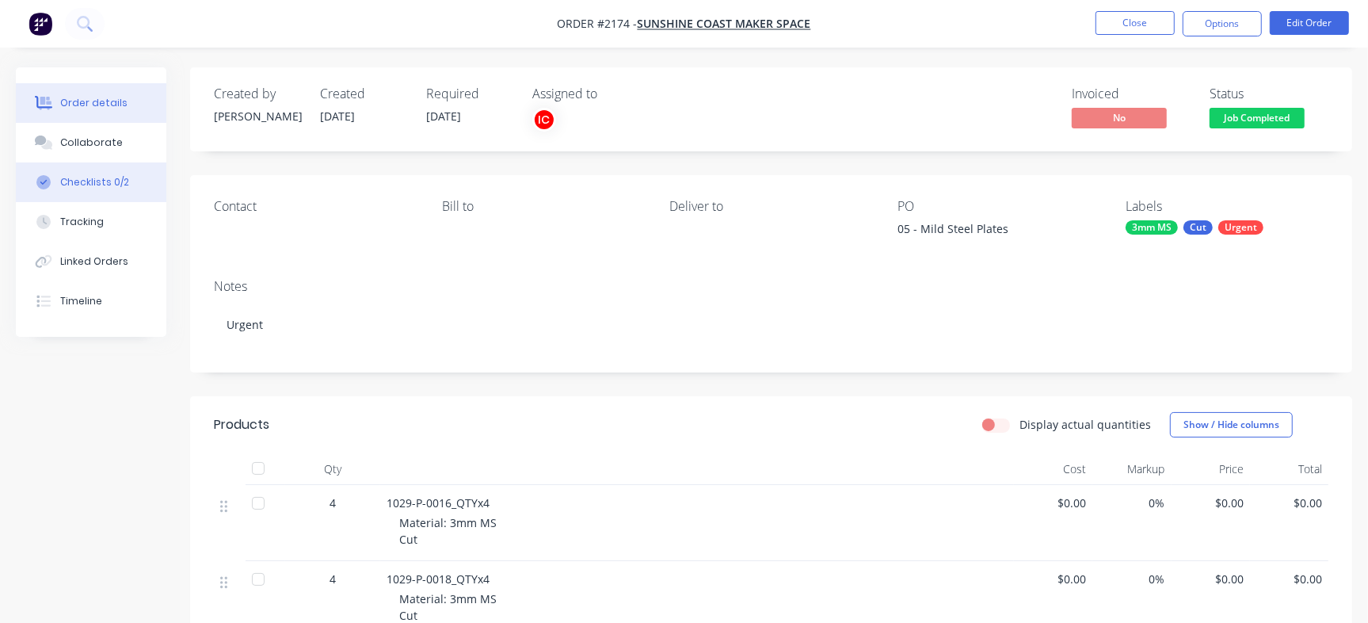
click at [119, 173] on button "Checklists 0/2" at bounding box center [91, 182] width 150 height 40
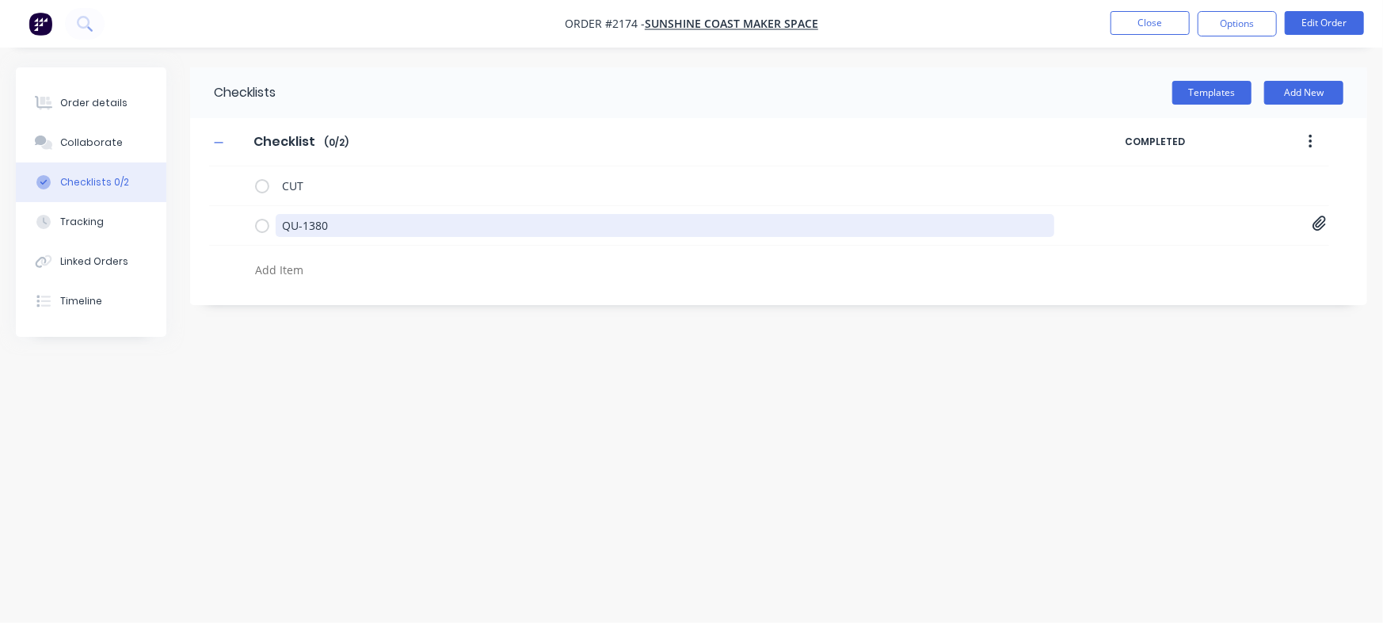
drag, startPoint x: 404, startPoint y: 231, endPoint x: 0, endPoint y: 203, distance: 405.0
click at [0, 202] on div "Order details Collaborate Checklists 0/2 Tracking Linked Orders Timeline Order …" at bounding box center [691, 281] width 1383 height 428
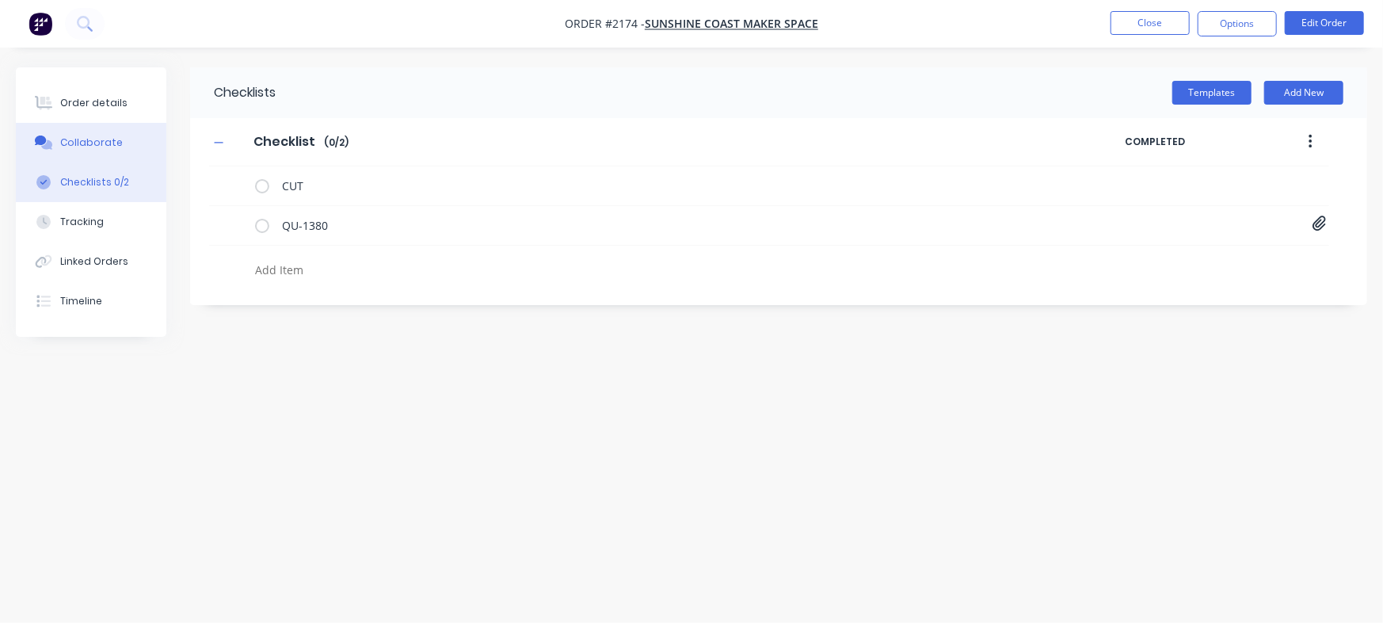
click at [85, 137] on div "Collaborate" at bounding box center [91, 142] width 63 height 14
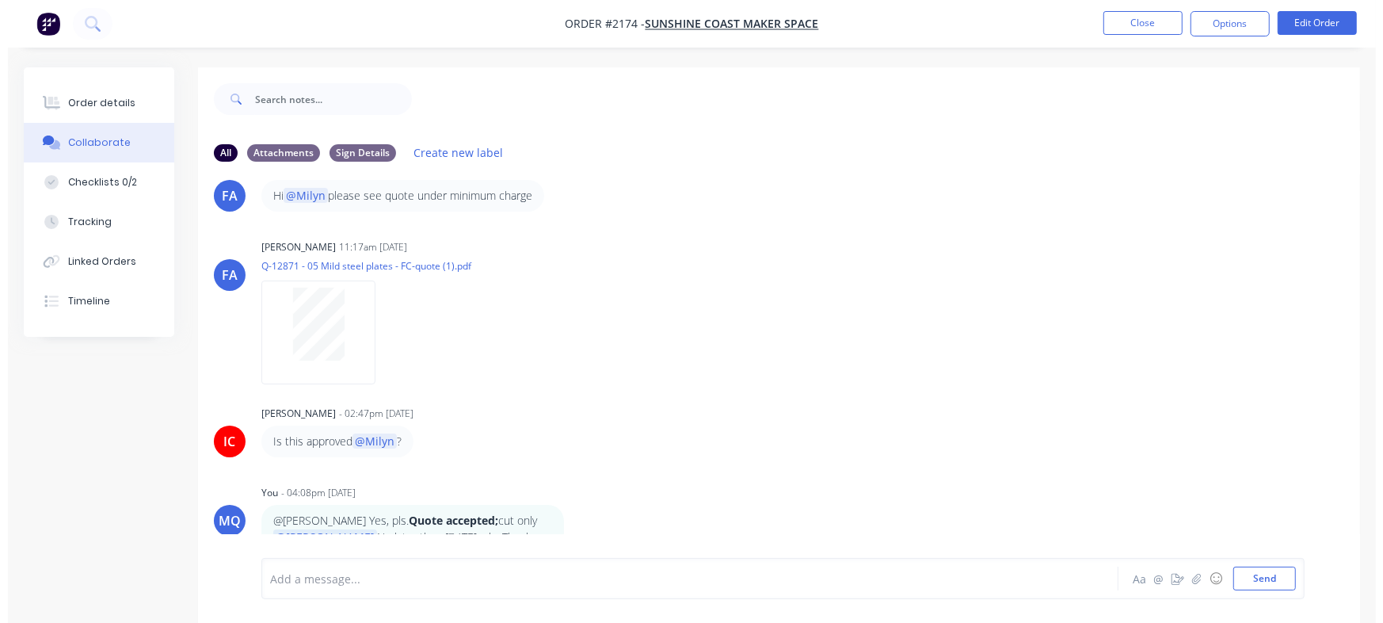
scroll to position [280, 0]
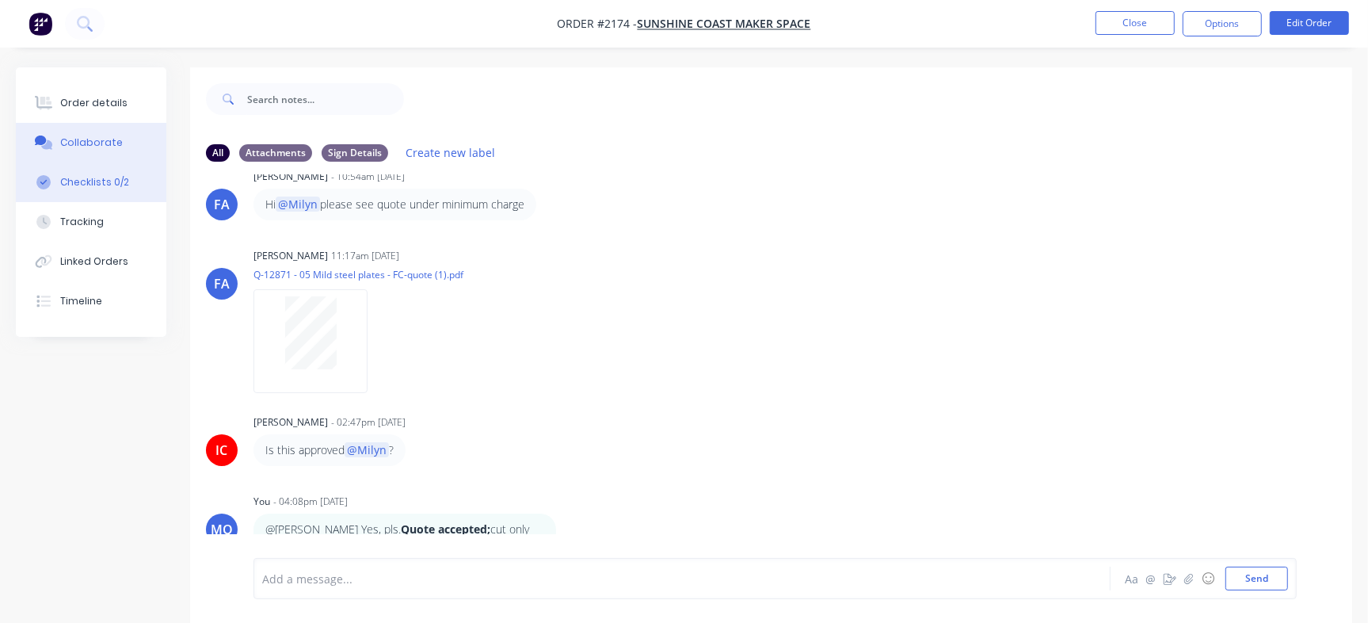
click at [134, 175] on button "Checklists 0/2" at bounding box center [91, 182] width 150 height 40
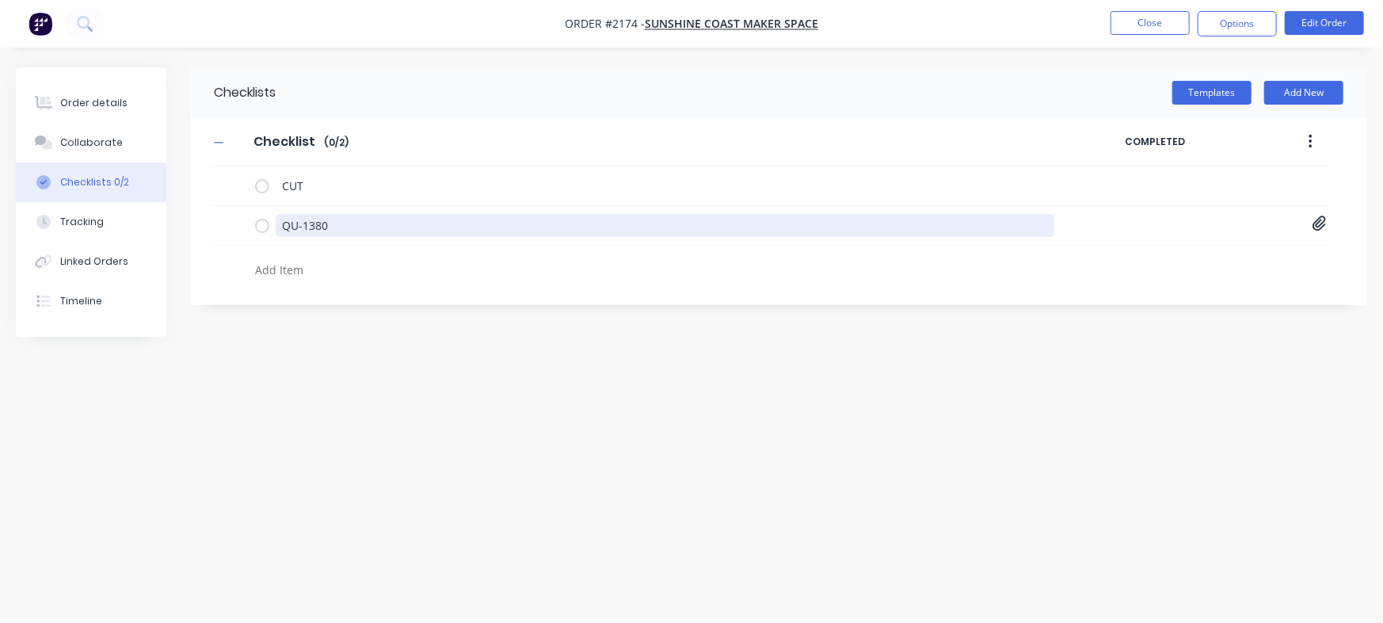
drag, startPoint x: 375, startPoint y: 215, endPoint x: 142, endPoint y: 189, distance: 234.2
click at [144, 197] on div "Order details Collaborate Checklists 0/2 Tracking Linked Orders Timeline Order …" at bounding box center [691, 281] width 1383 height 428
type textarea "x"
